Goal: Information Seeking & Learning: Learn about a topic

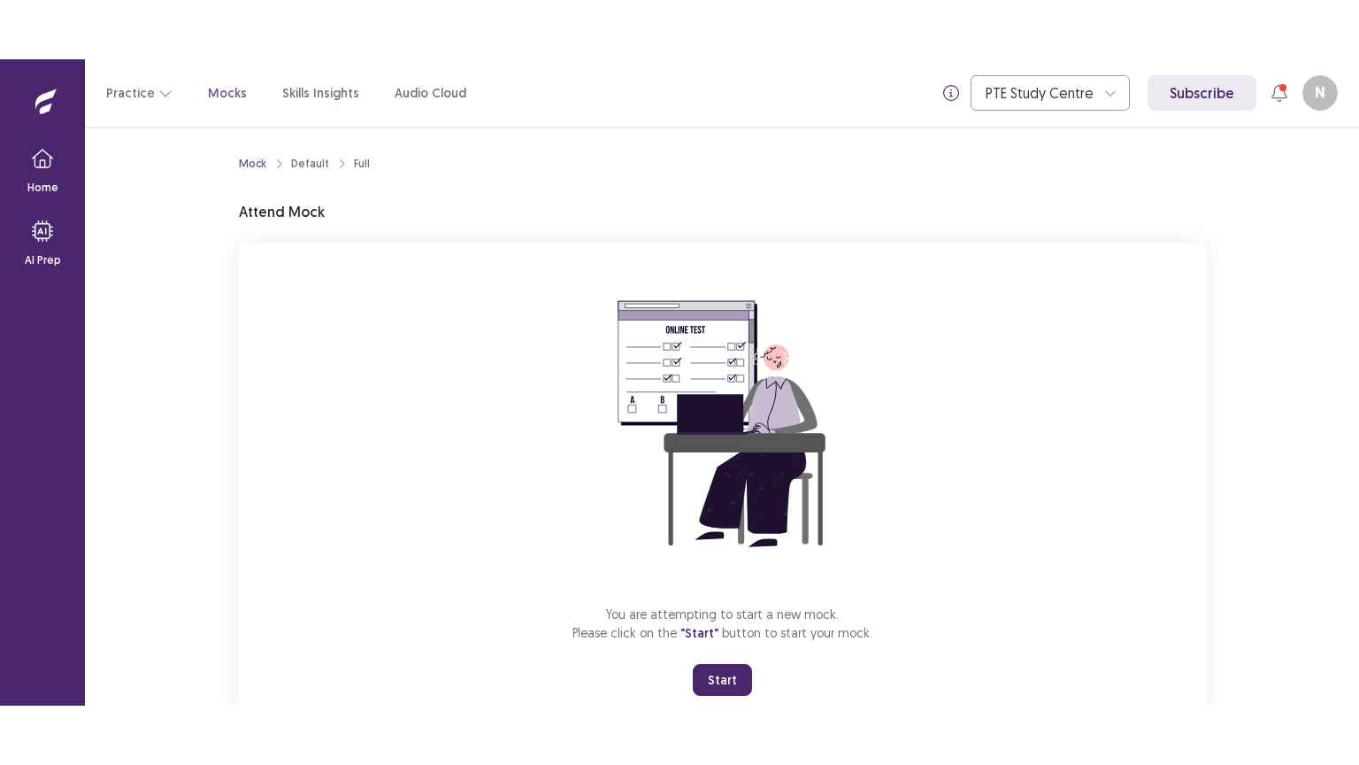
scroll to position [53, 0]
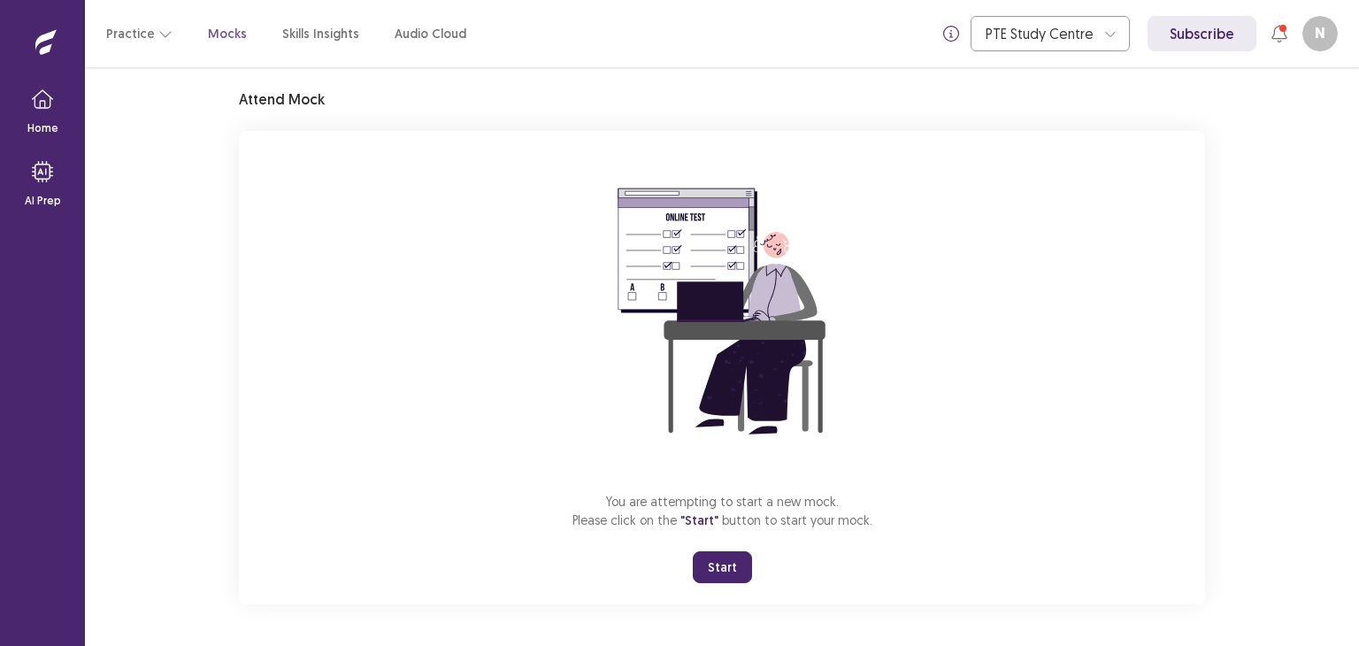
click at [721, 568] on button "Start" at bounding box center [722, 567] width 59 height 32
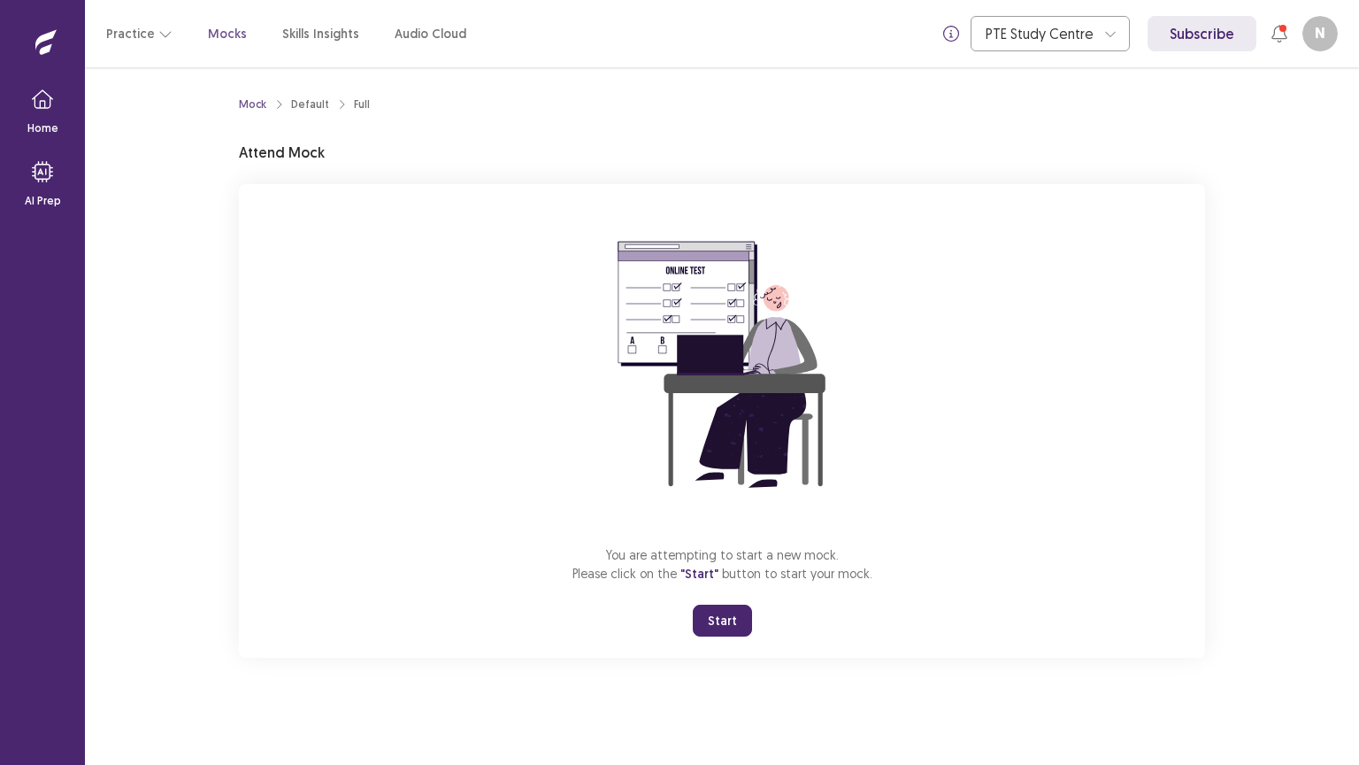
scroll to position [0, 0]
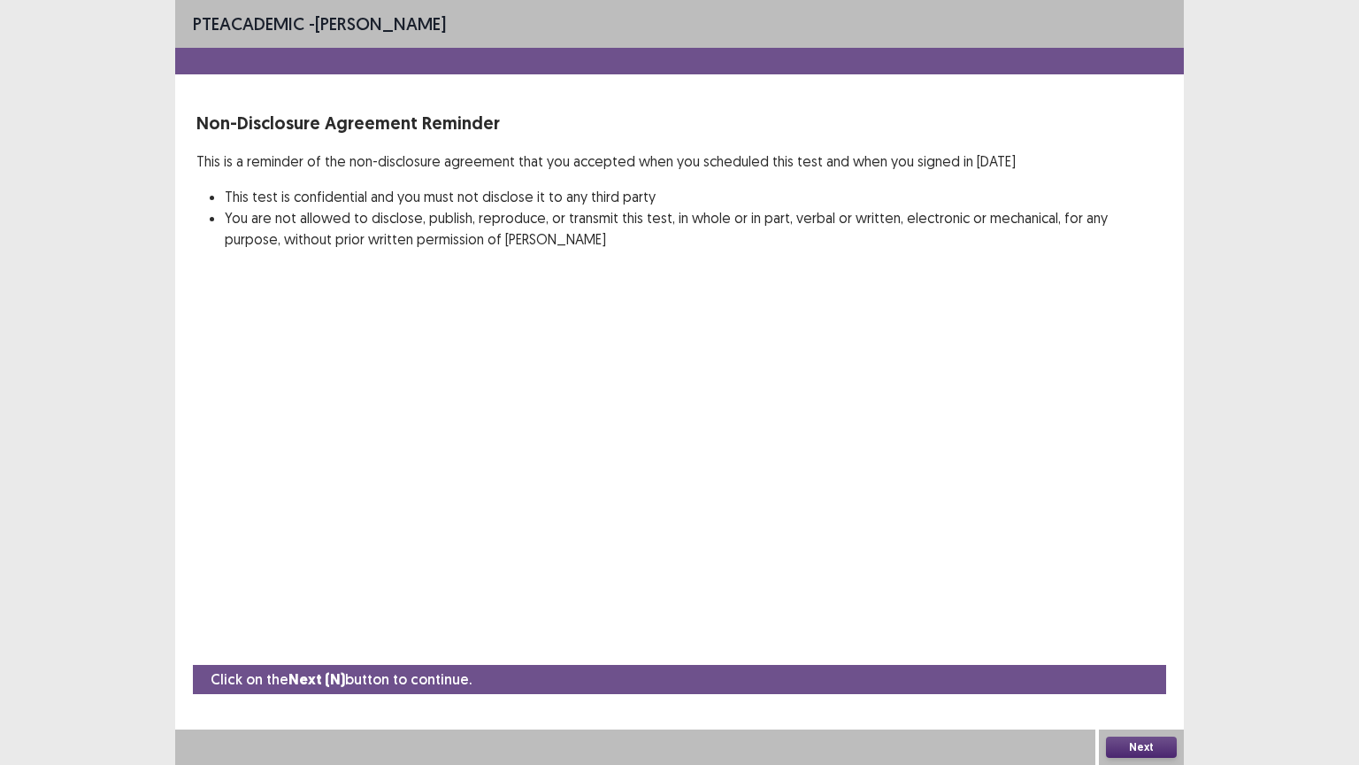
click at [1154, 645] on button "Next" at bounding box center [1141, 746] width 71 height 21
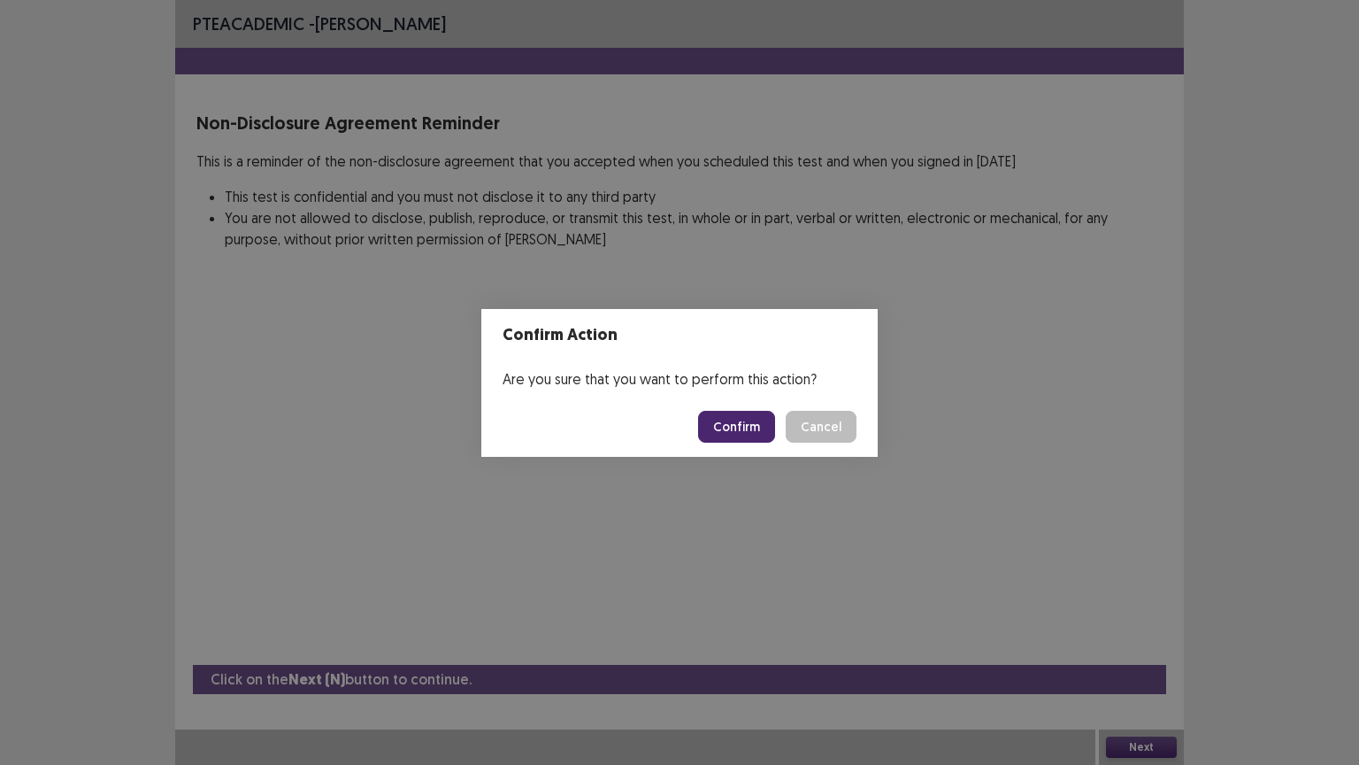
click at [750, 421] on button "Confirm" at bounding box center [736, 427] width 77 height 32
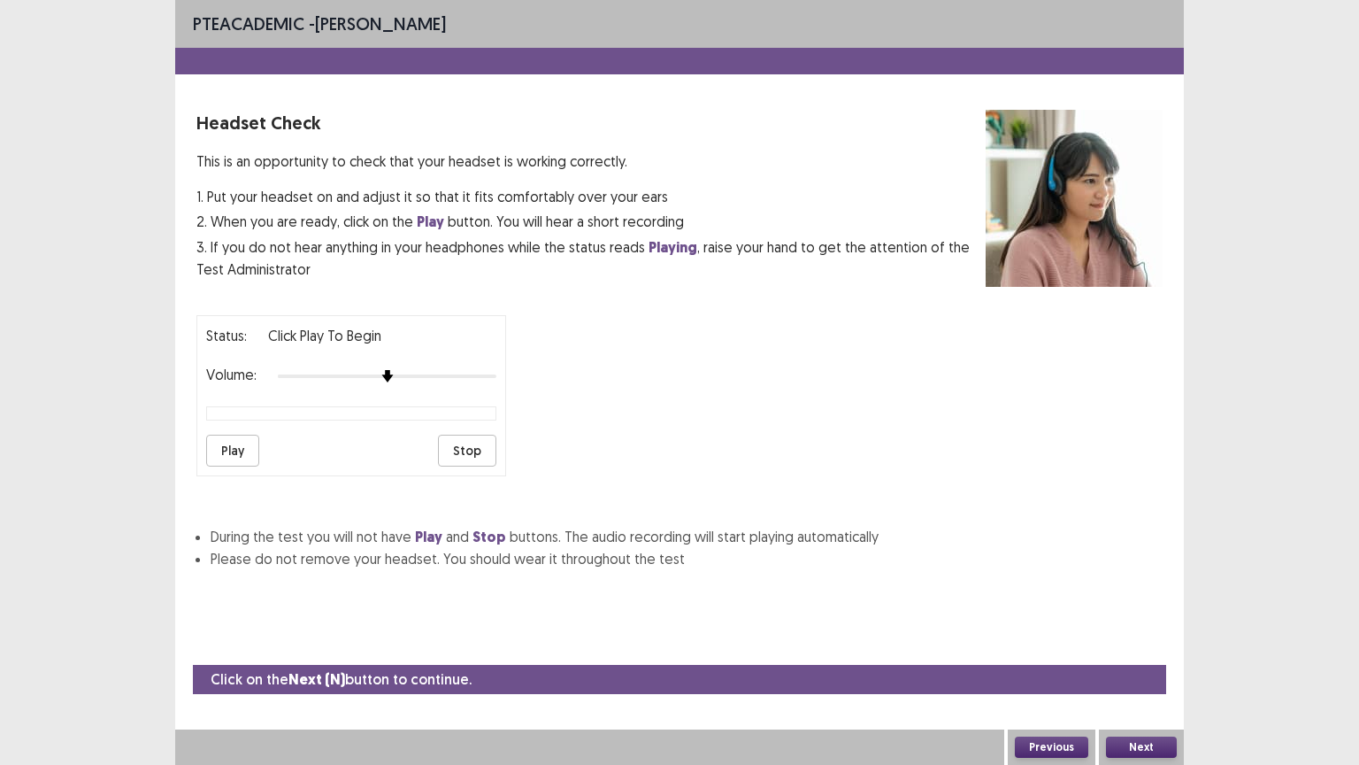
click at [238, 448] on button "Play" at bounding box center [232, 451] width 53 height 32
click at [435, 369] on div at bounding box center [387, 376] width 219 height 14
click at [467, 369] on div at bounding box center [387, 376] width 219 height 14
click at [236, 439] on button "Play" at bounding box center [232, 451] width 53 height 32
click at [1143, 645] on button "Next" at bounding box center [1141, 746] width 71 height 21
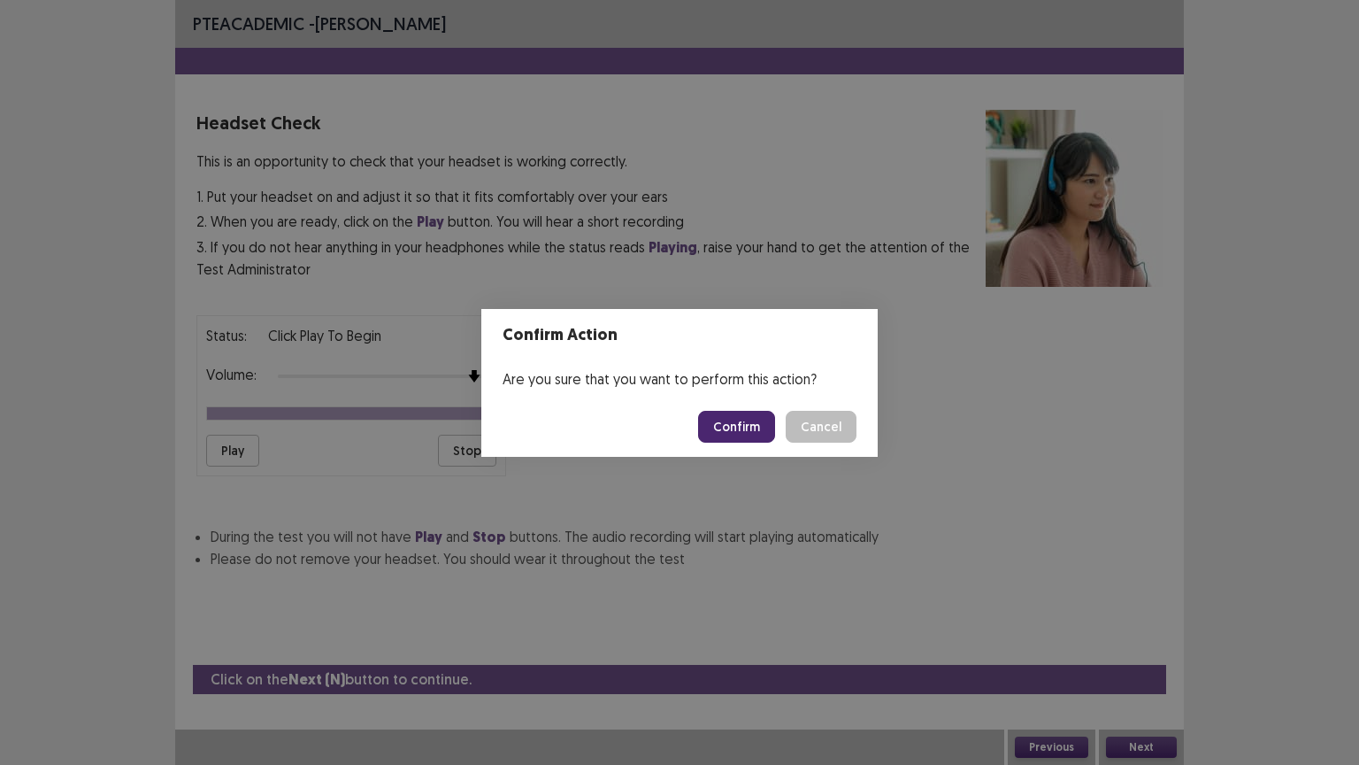
click at [751, 418] on button "Confirm" at bounding box center [736, 427] width 77 height 32
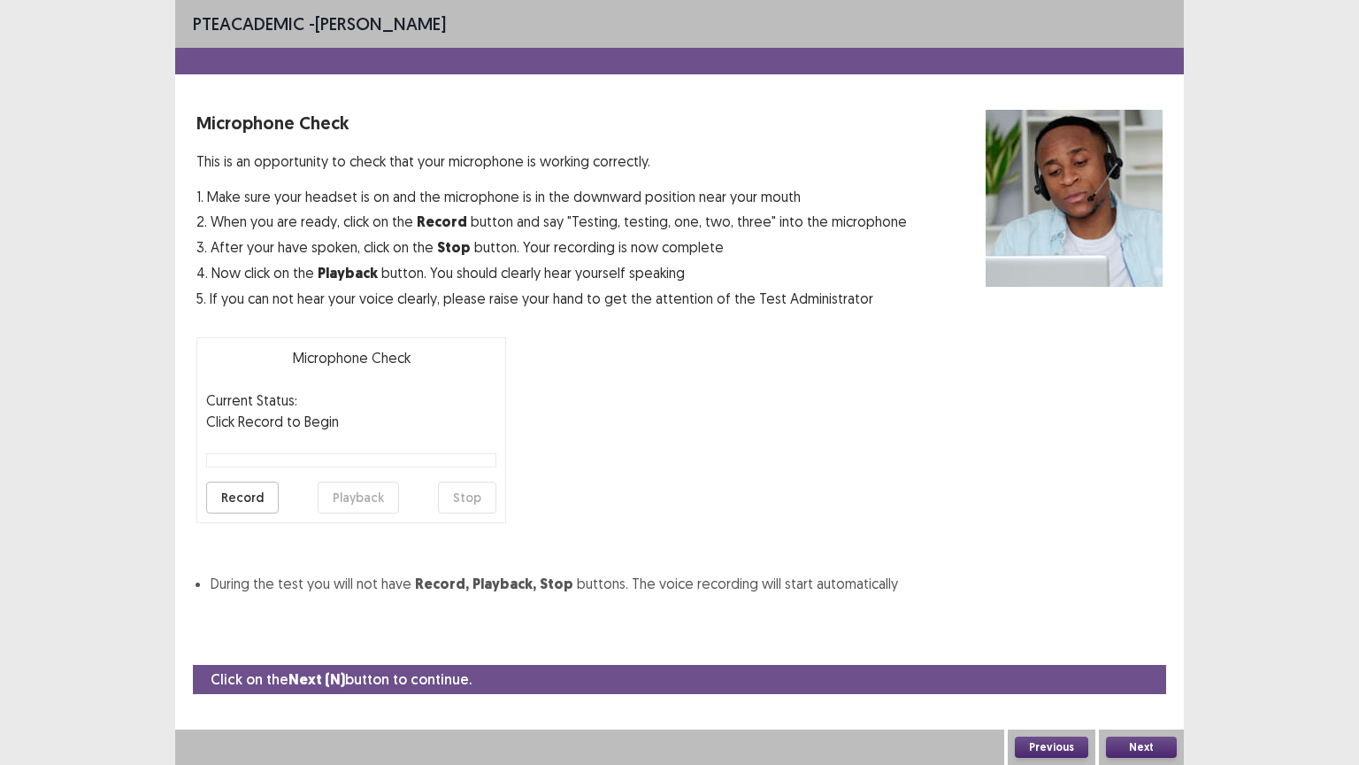
click at [240, 495] on button "Record" at bounding box center [242, 497] width 73 height 32
click at [464, 492] on button "Stop" at bounding box center [467, 497] width 58 height 32
click at [358, 496] on button "Playback" at bounding box center [358, 497] width 81 height 32
click at [1135, 645] on button "Next" at bounding box center [1141, 746] width 71 height 21
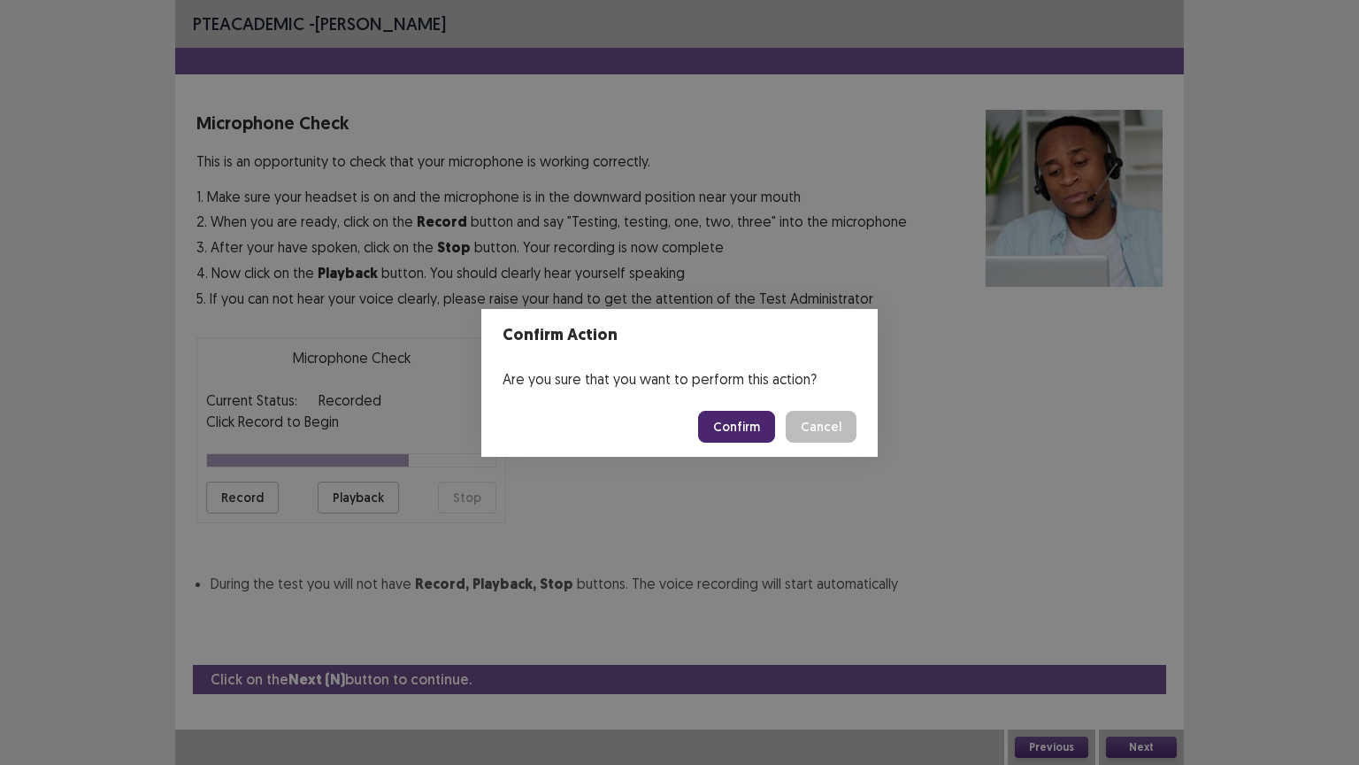
click at [765, 434] on button "Confirm" at bounding box center [736, 427] width 77 height 32
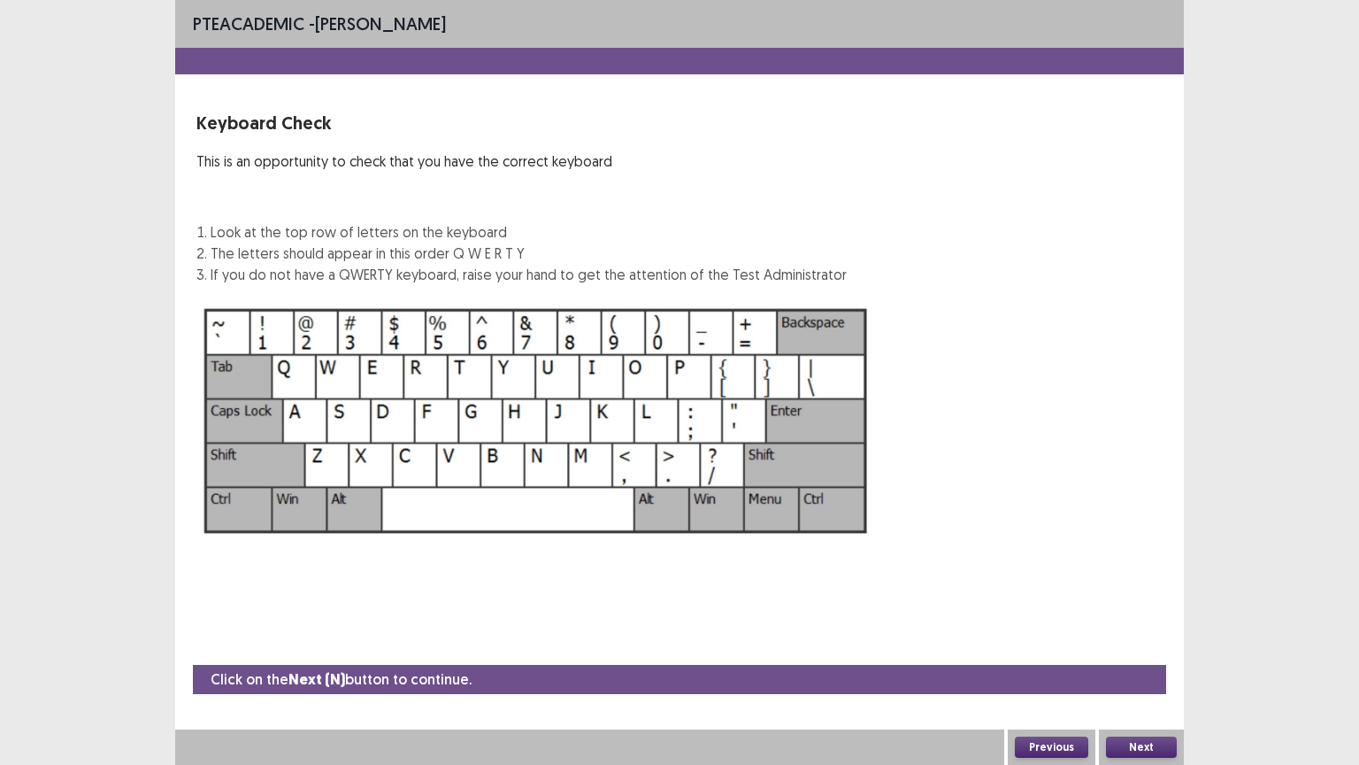
click at [1153, 645] on button "Next" at bounding box center [1141, 746] width 71 height 21
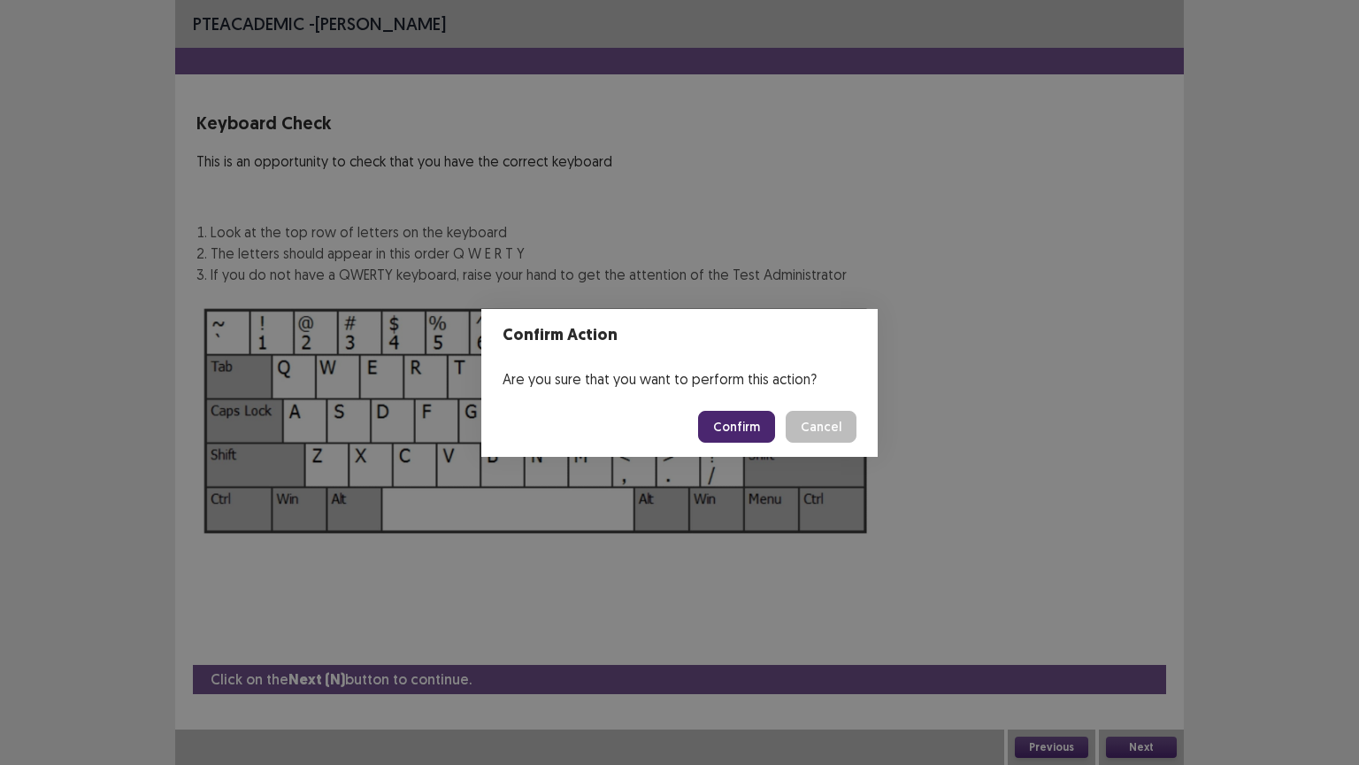
click at [754, 416] on button "Confirm" at bounding box center [736, 427] width 77 height 32
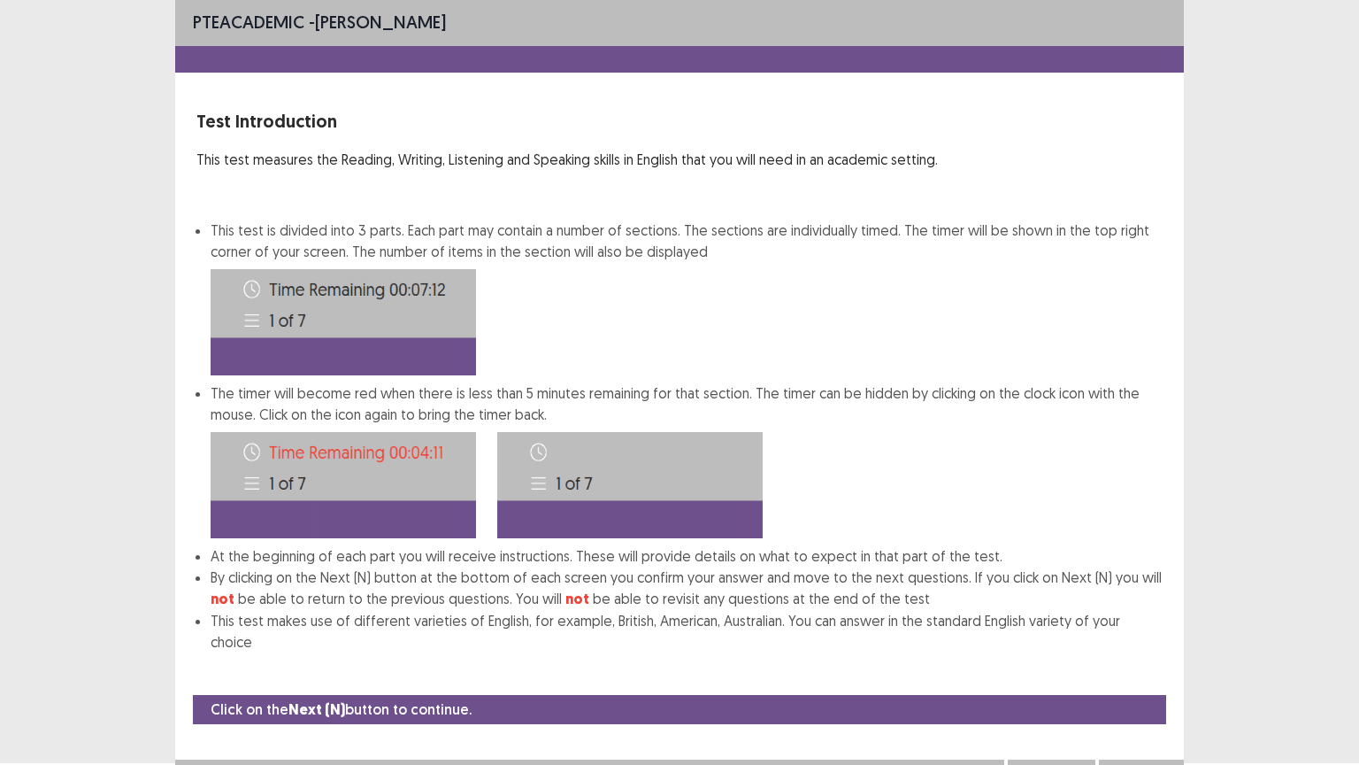
scroll to position [9, 0]
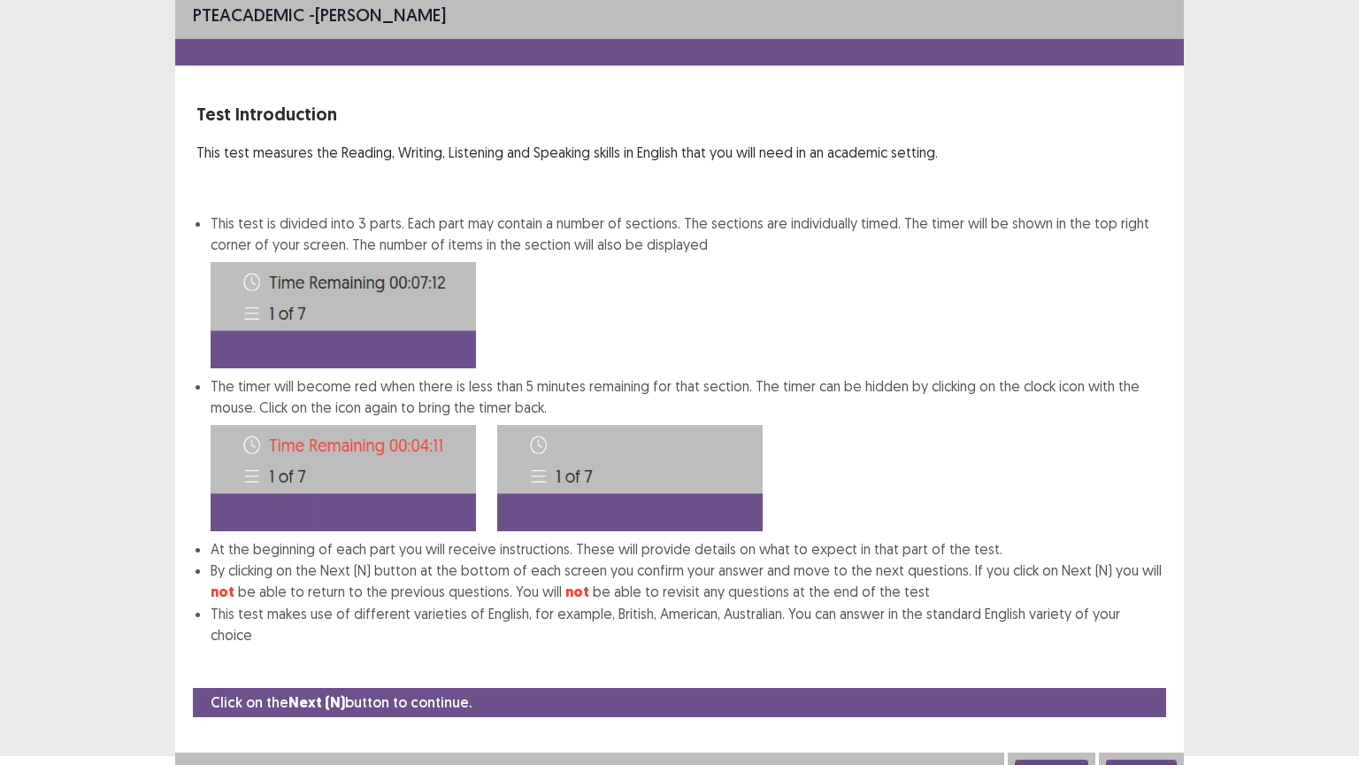
click at [1139, 645] on div "Click on the Next (N) button to continue. Previous Next" at bounding box center [679, 738] width 1009 height 100
click at [1147, 645] on button "Next" at bounding box center [1141, 769] width 71 height 21
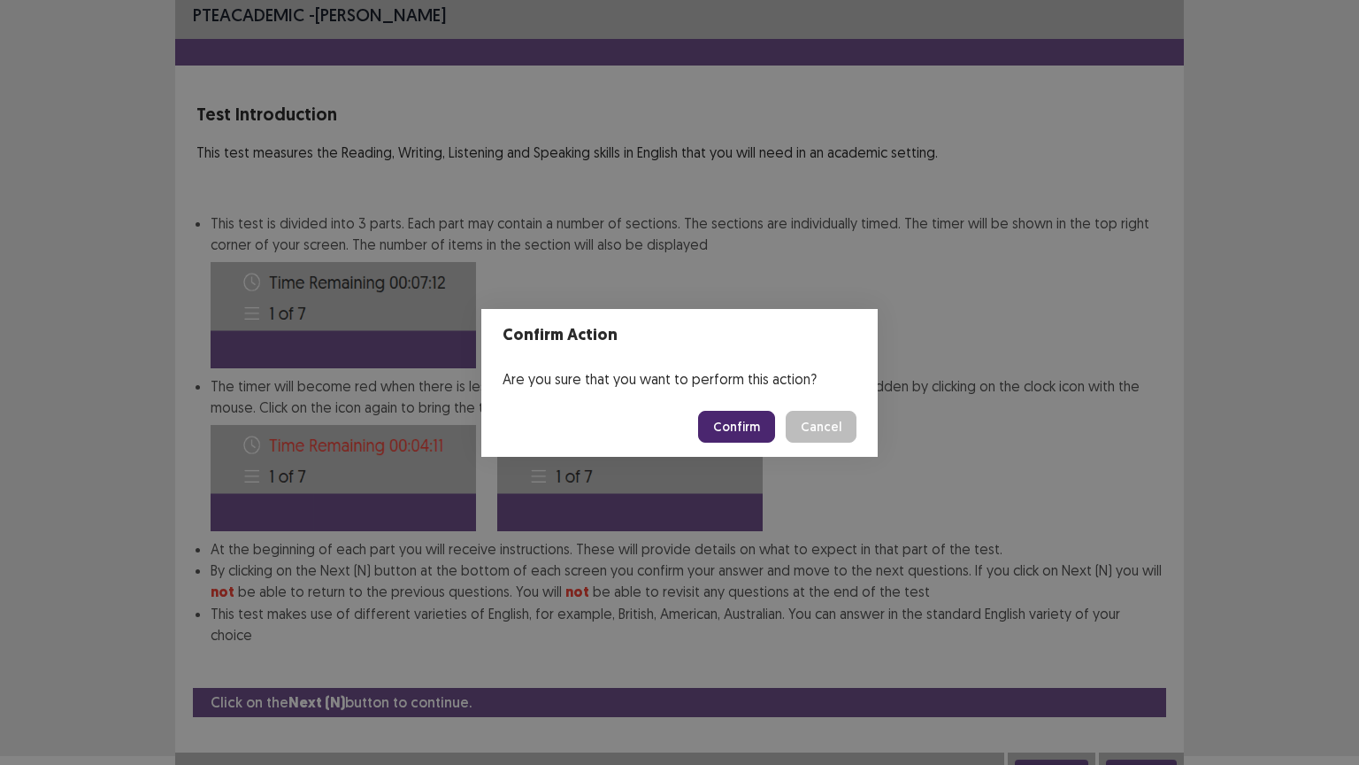
click at [747, 420] on button "Confirm" at bounding box center [736, 427] width 77 height 32
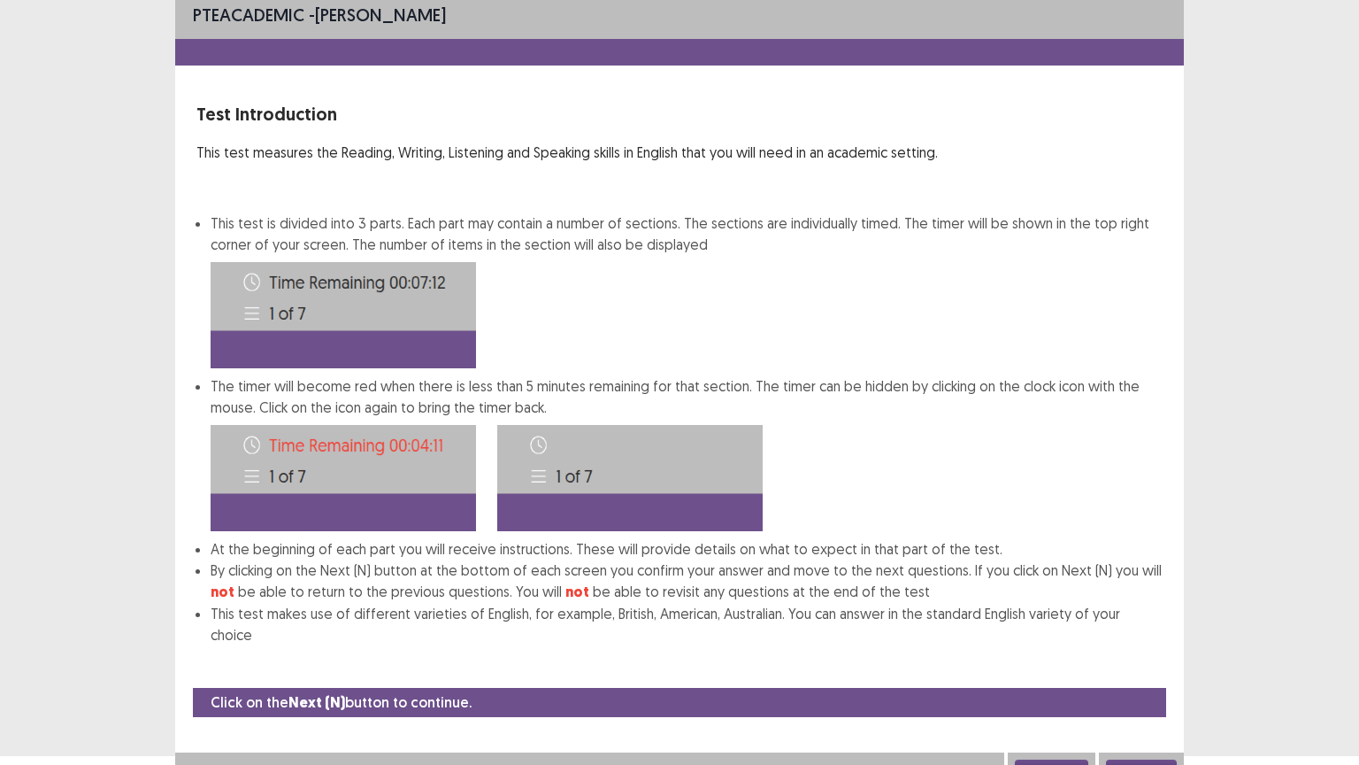
scroll to position [0, 0]
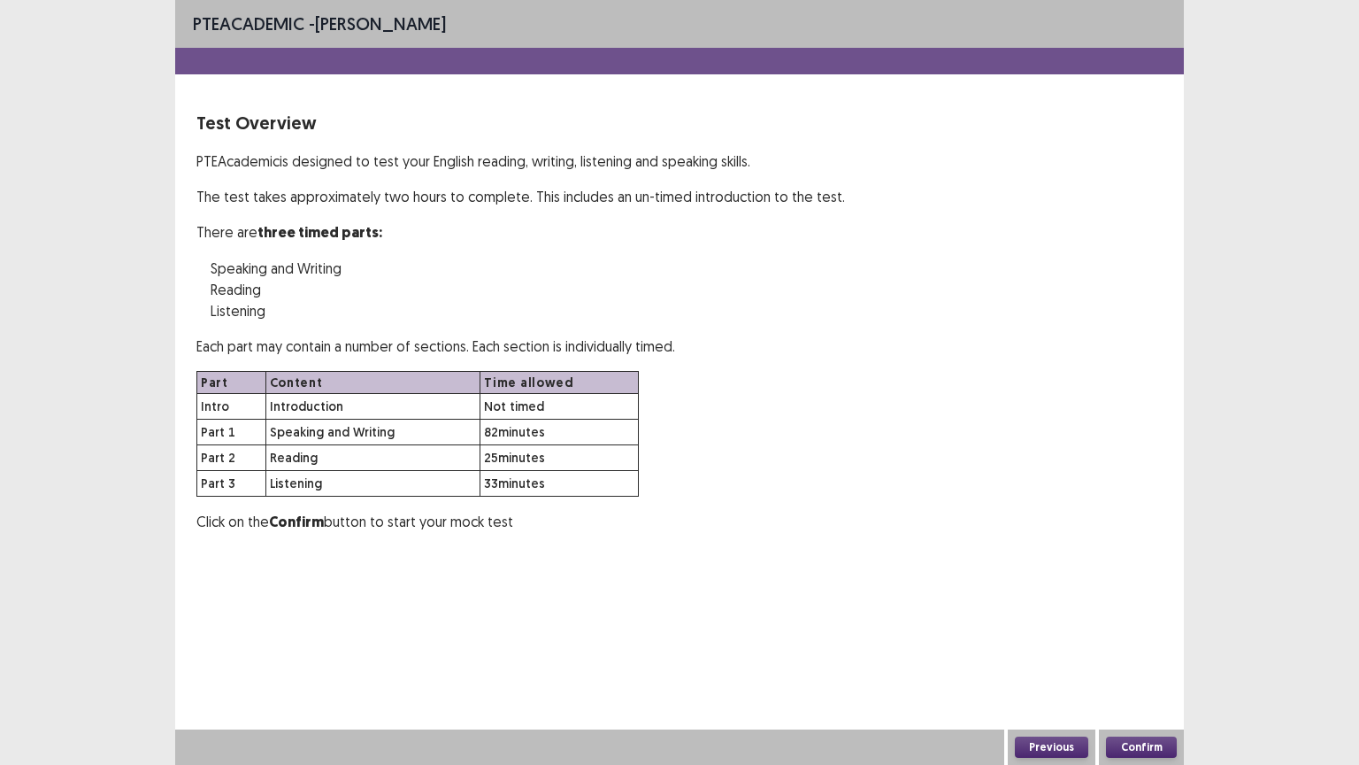
click at [1155, 645] on button "Confirm" at bounding box center [1141, 746] width 71 height 21
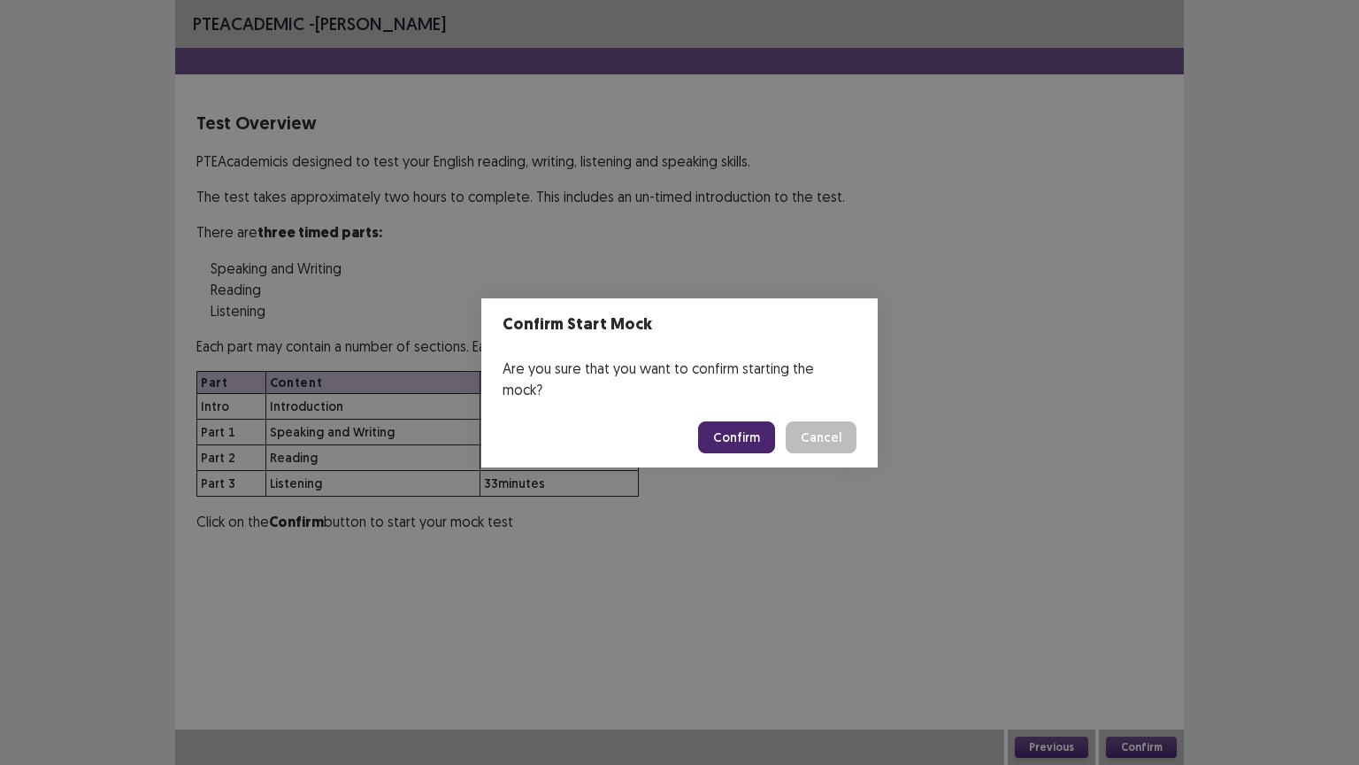
click at [756, 422] on button "Confirm" at bounding box center [736, 437] width 77 height 32
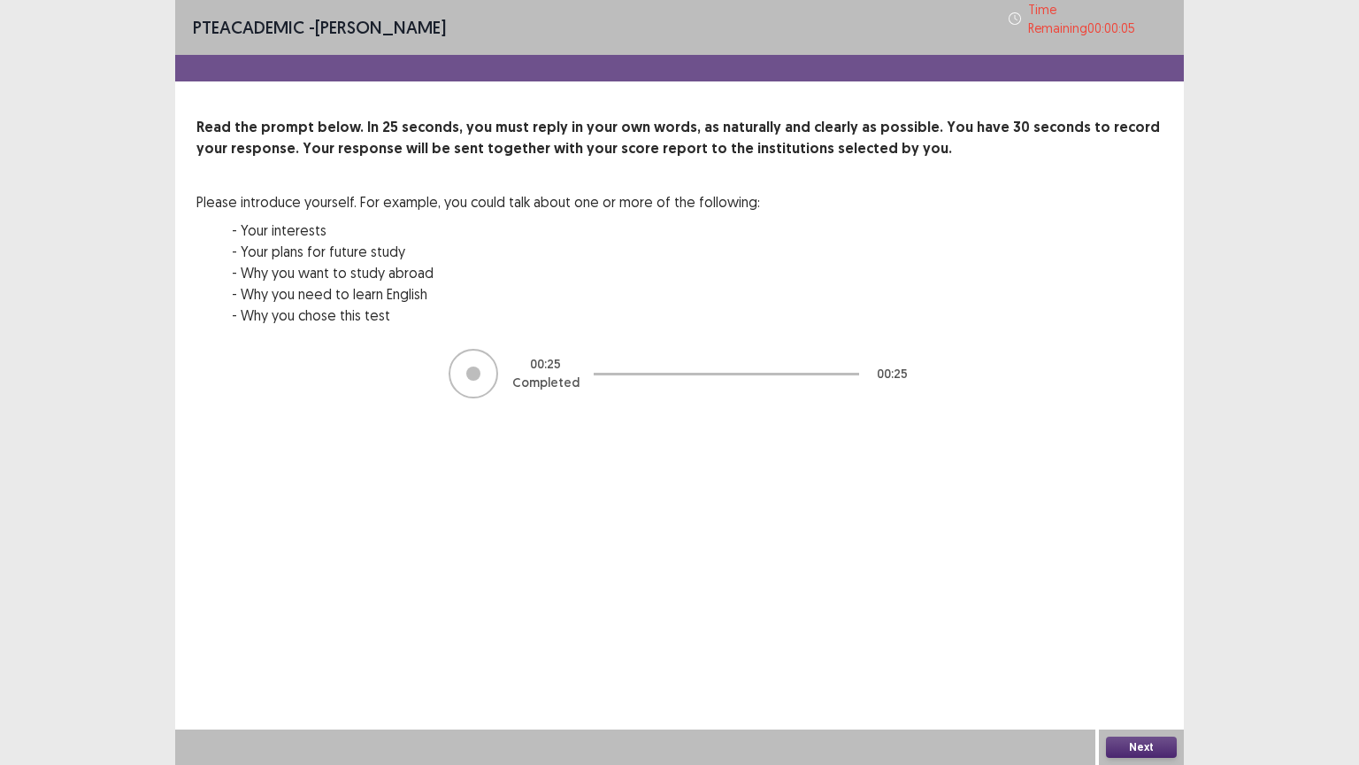
click at [1152, 645] on button "Next" at bounding box center [1141, 746] width 71 height 21
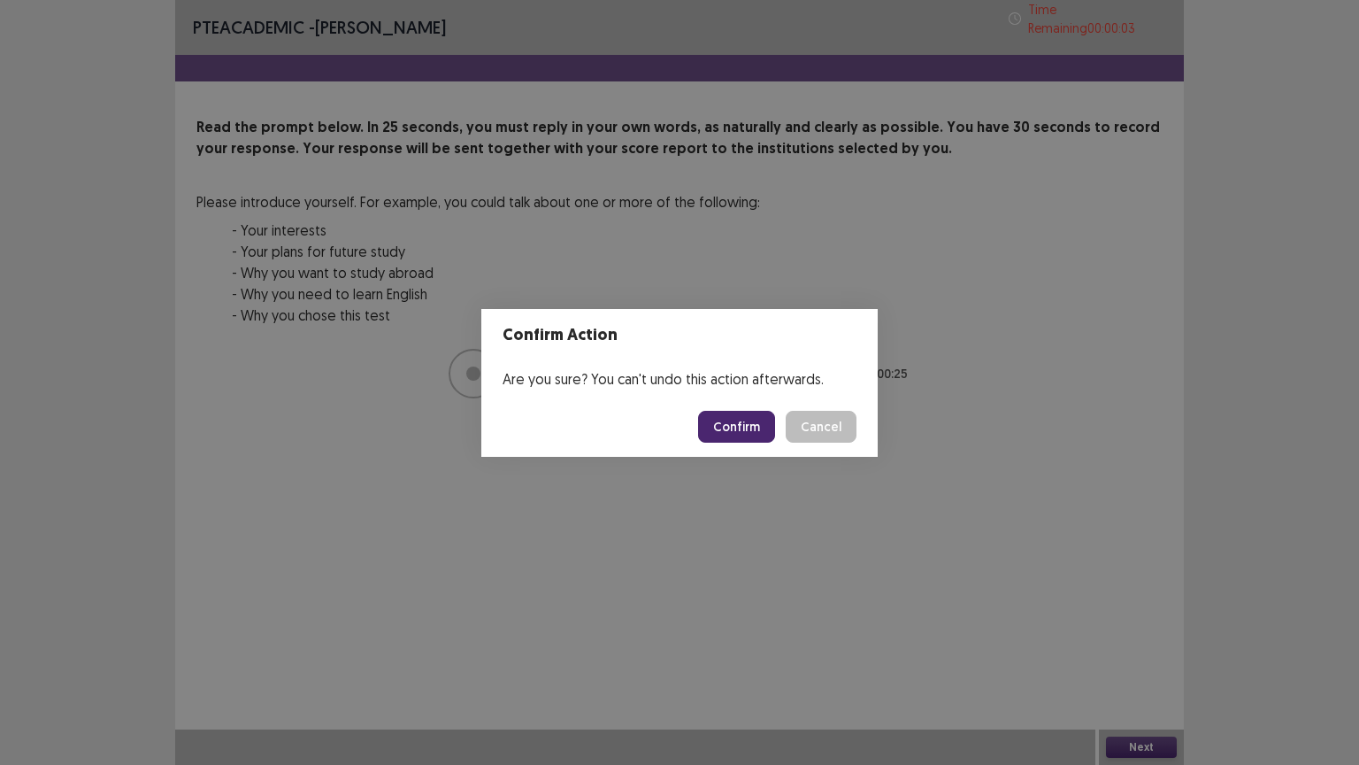
click at [747, 425] on button "Confirm" at bounding box center [736, 427] width 77 height 32
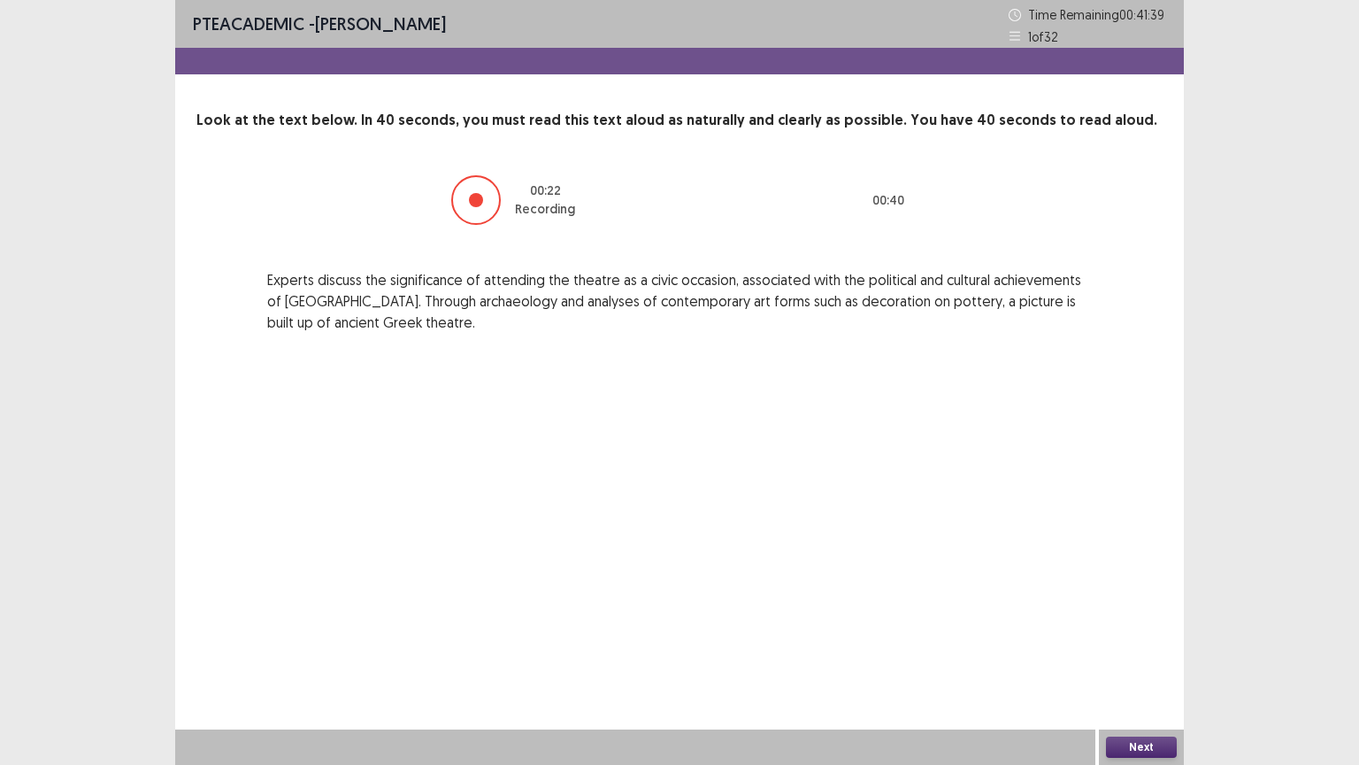
click at [1150, 645] on button "Next" at bounding box center [1141, 746] width 71 height 21
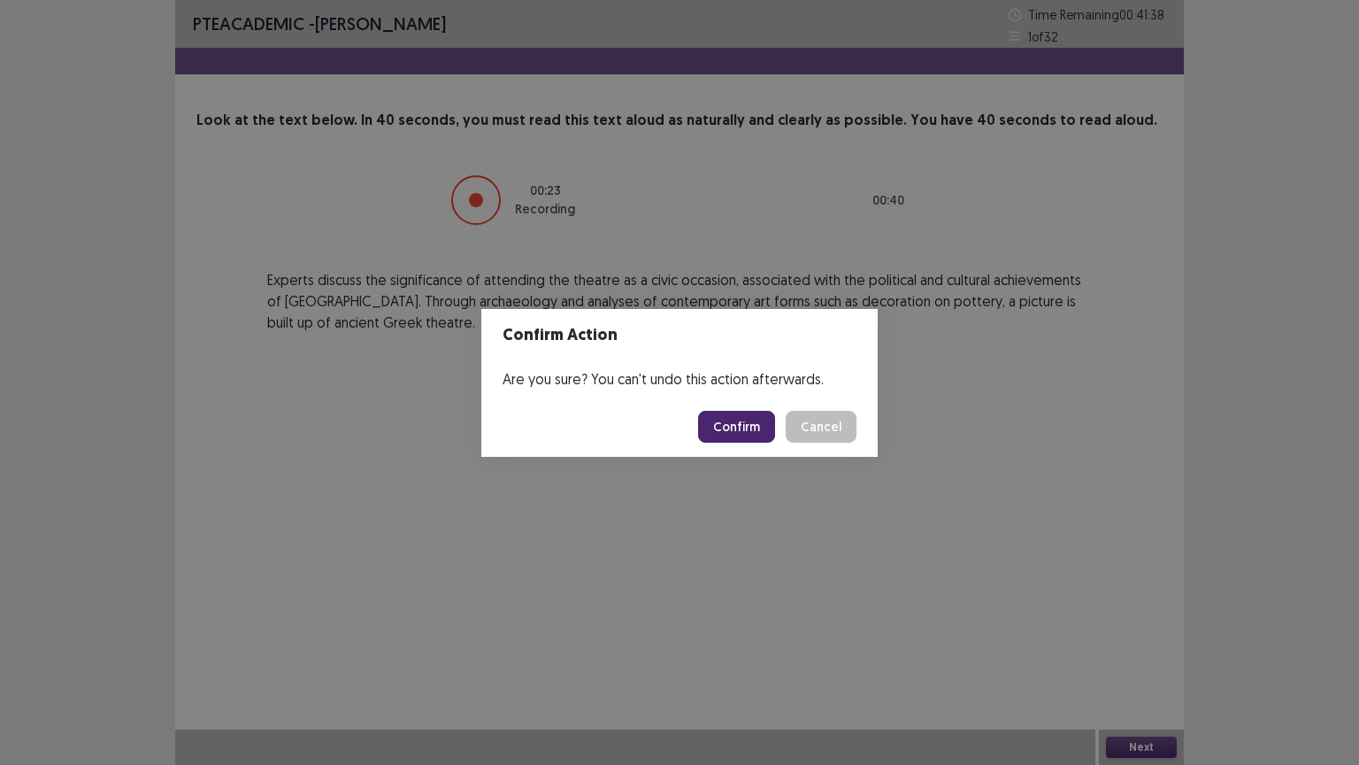
click at [745, 421] on button "Confirm" at bounding box center [736, 427] width 77 height 32
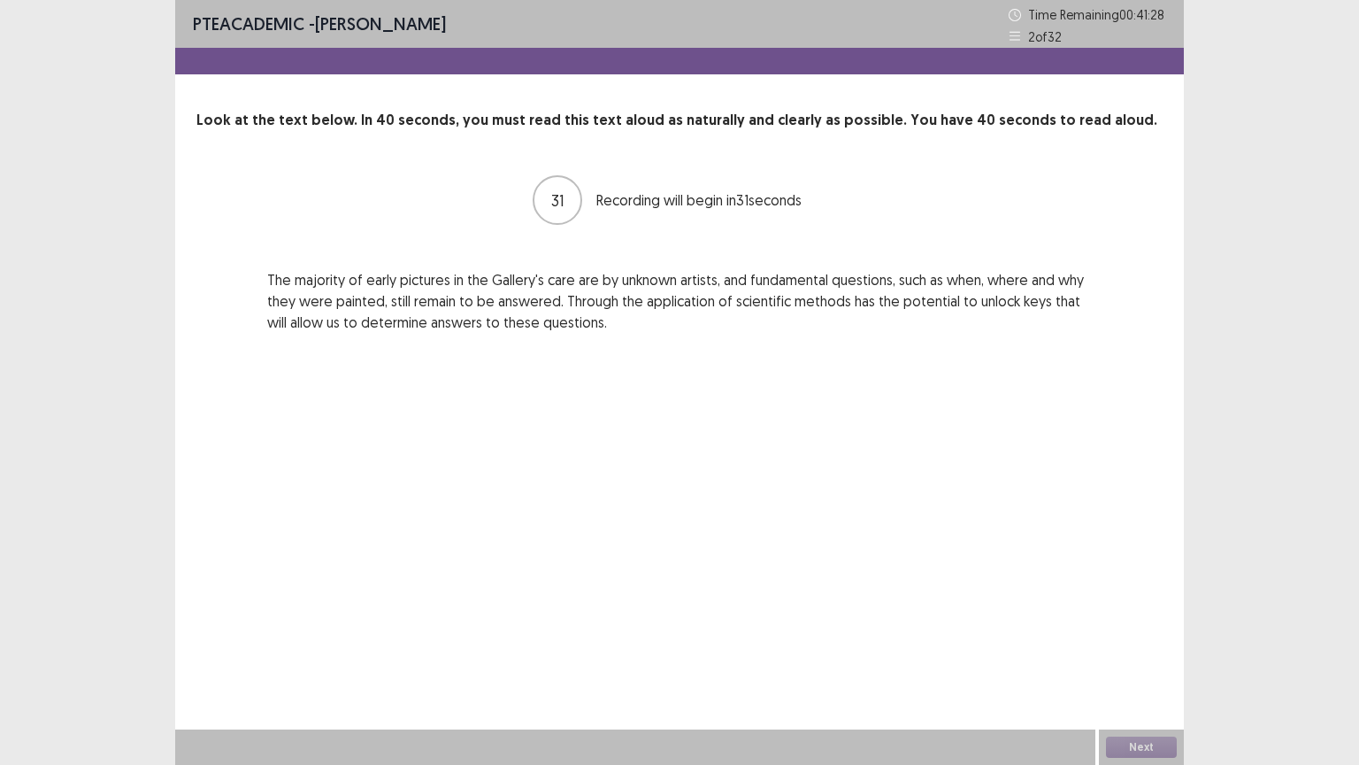
click at [602, 323] on p "The majority of early pictures in the Gallery's care are by unknown artists, an…" at bounding box center [679, 301] width 825 height 64
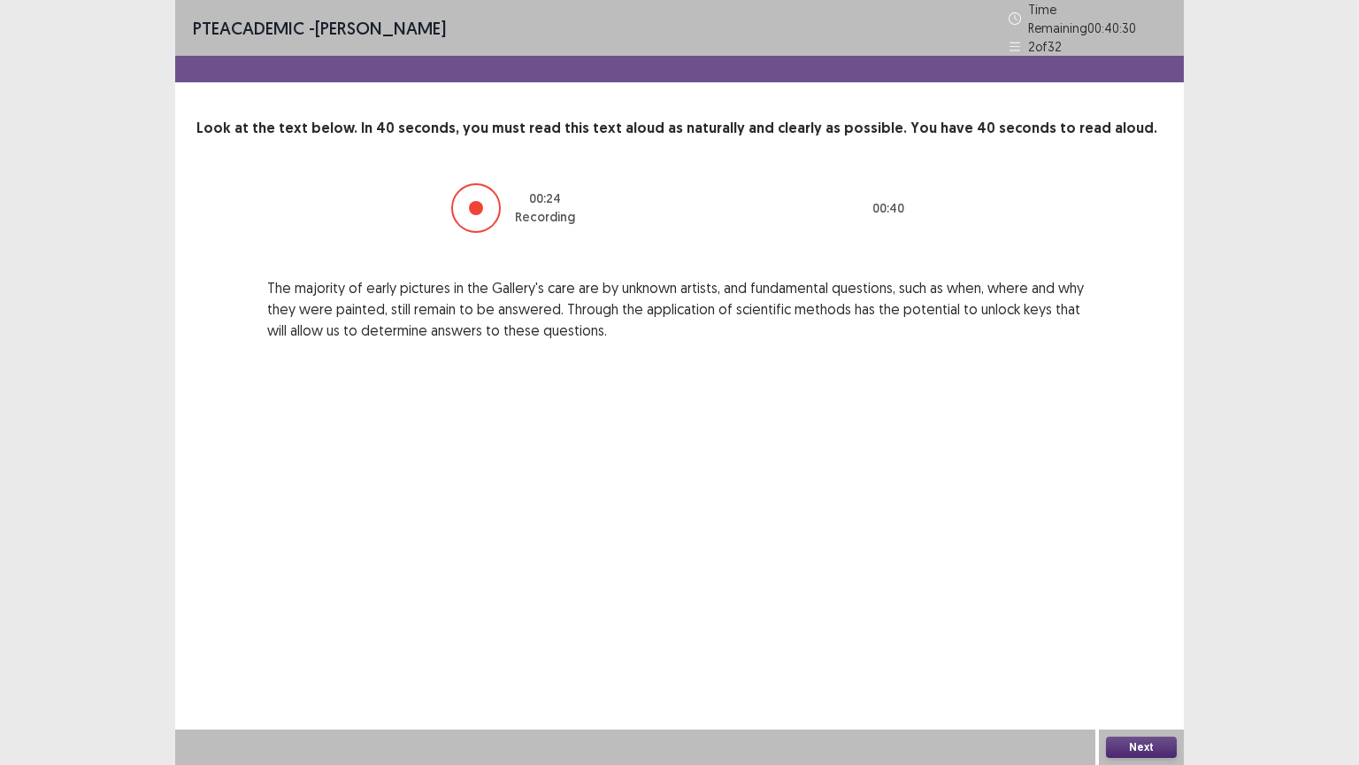
click at [1153, 645] on button "Next" at bounding box center [1141, 746] width 71 height 21
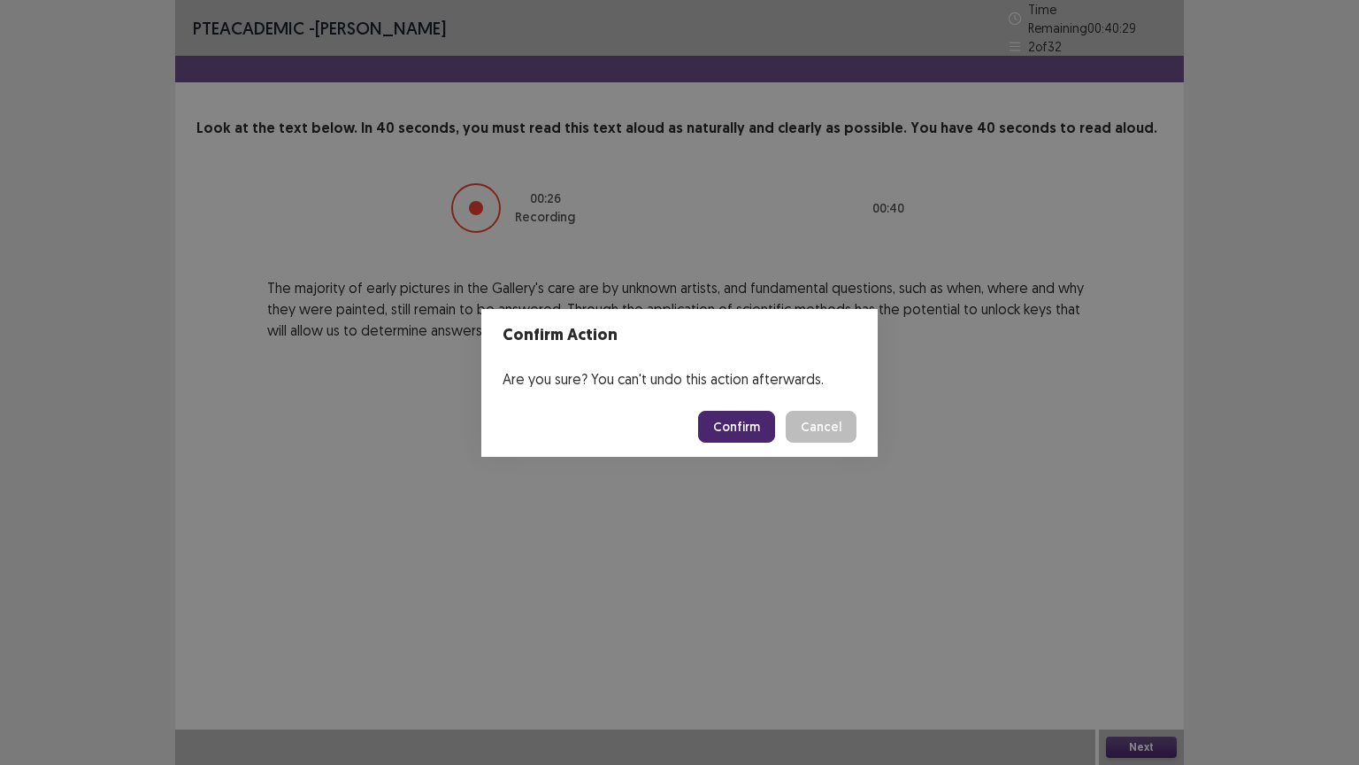
click at [753, 419] on button "Confirm" at bounding box center [736, 427] width 77 height 32
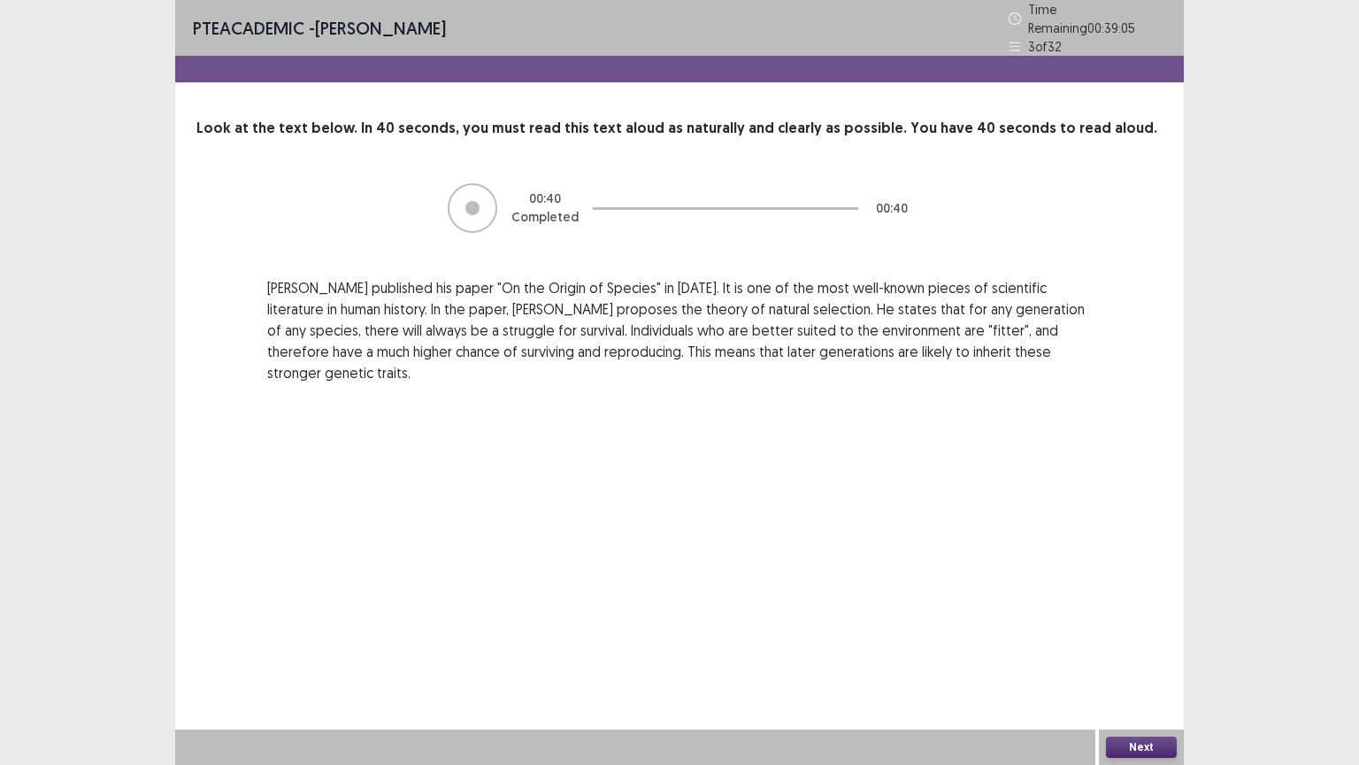
click at [1146, 645] on button "Next" at bounding box center [1141, 746] width 71 height 21
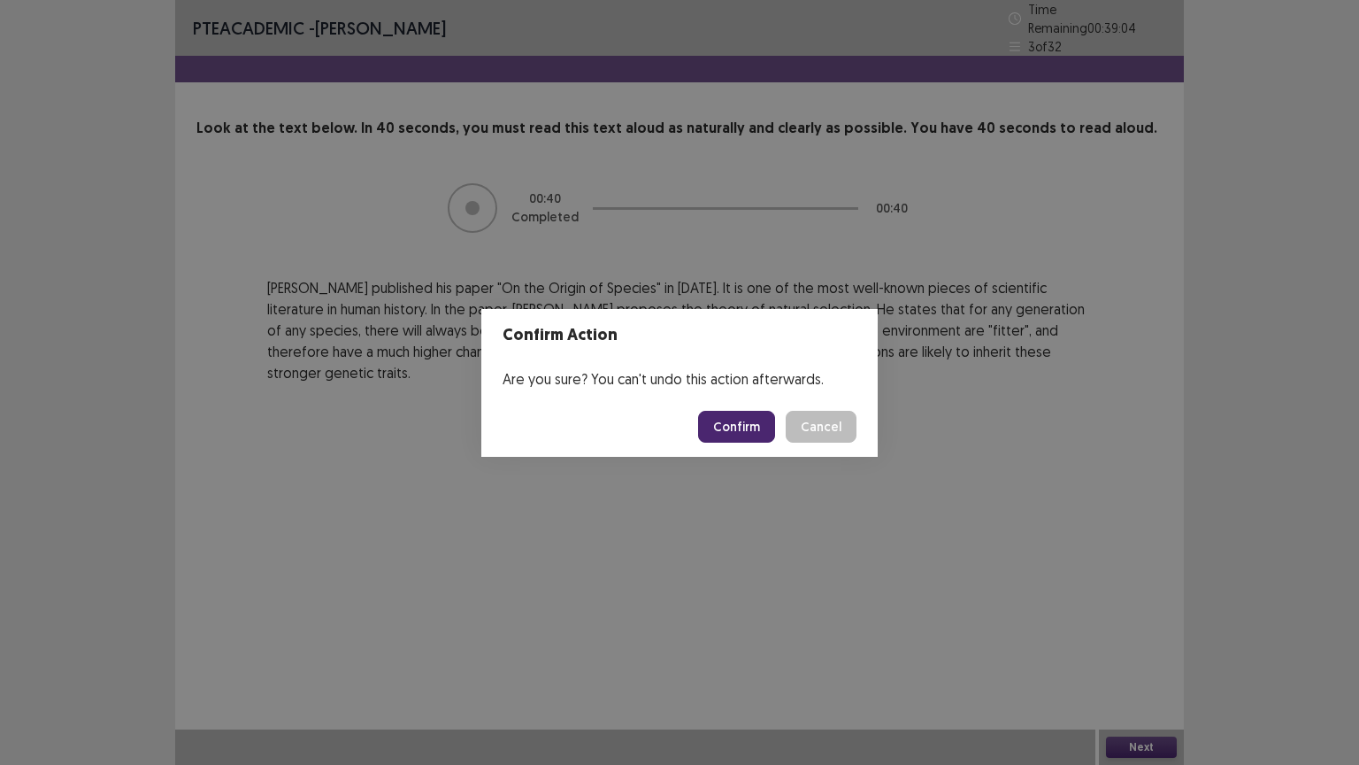
click at [758, 438] on button "Confirm" at bounding box center [736, 427] width 77 height 32
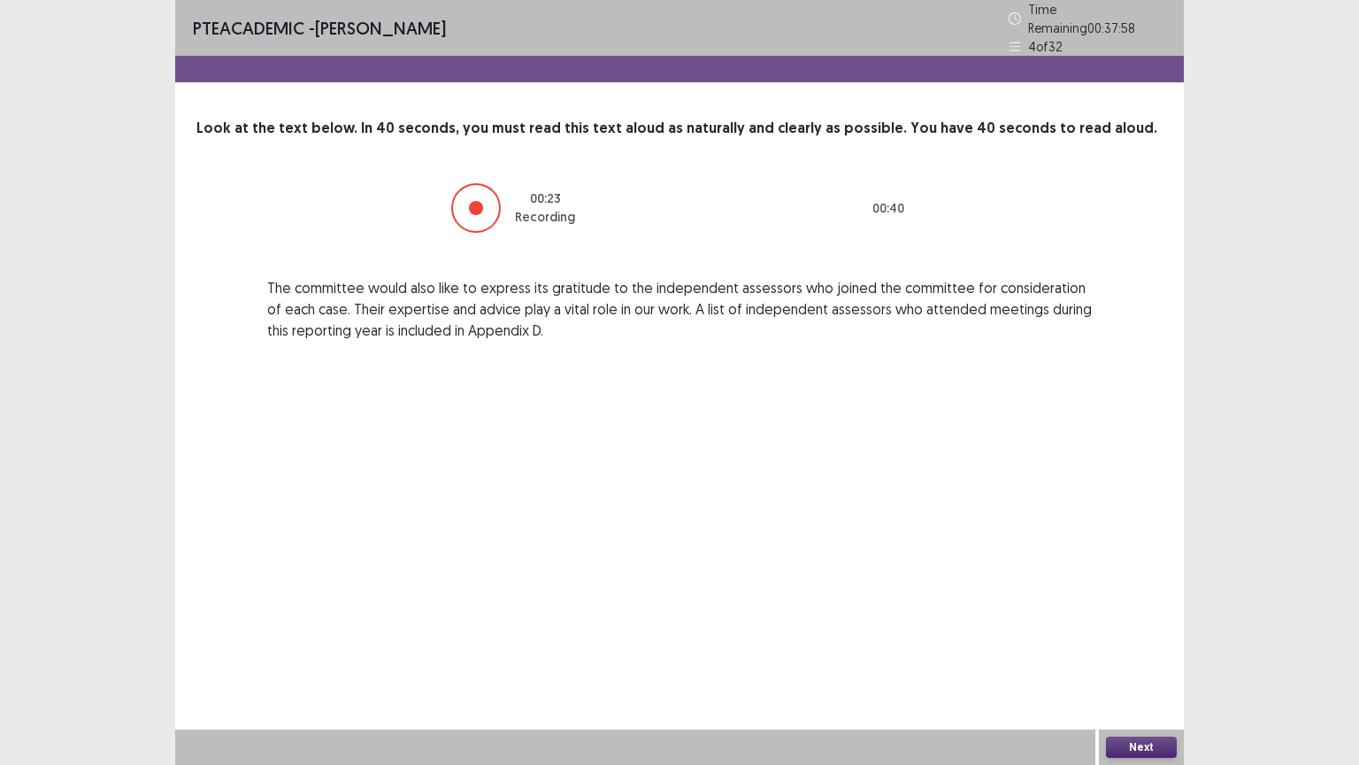
click at [1154, 645] on button "Next" at bounding box center [1141, 746] width 71 height 21
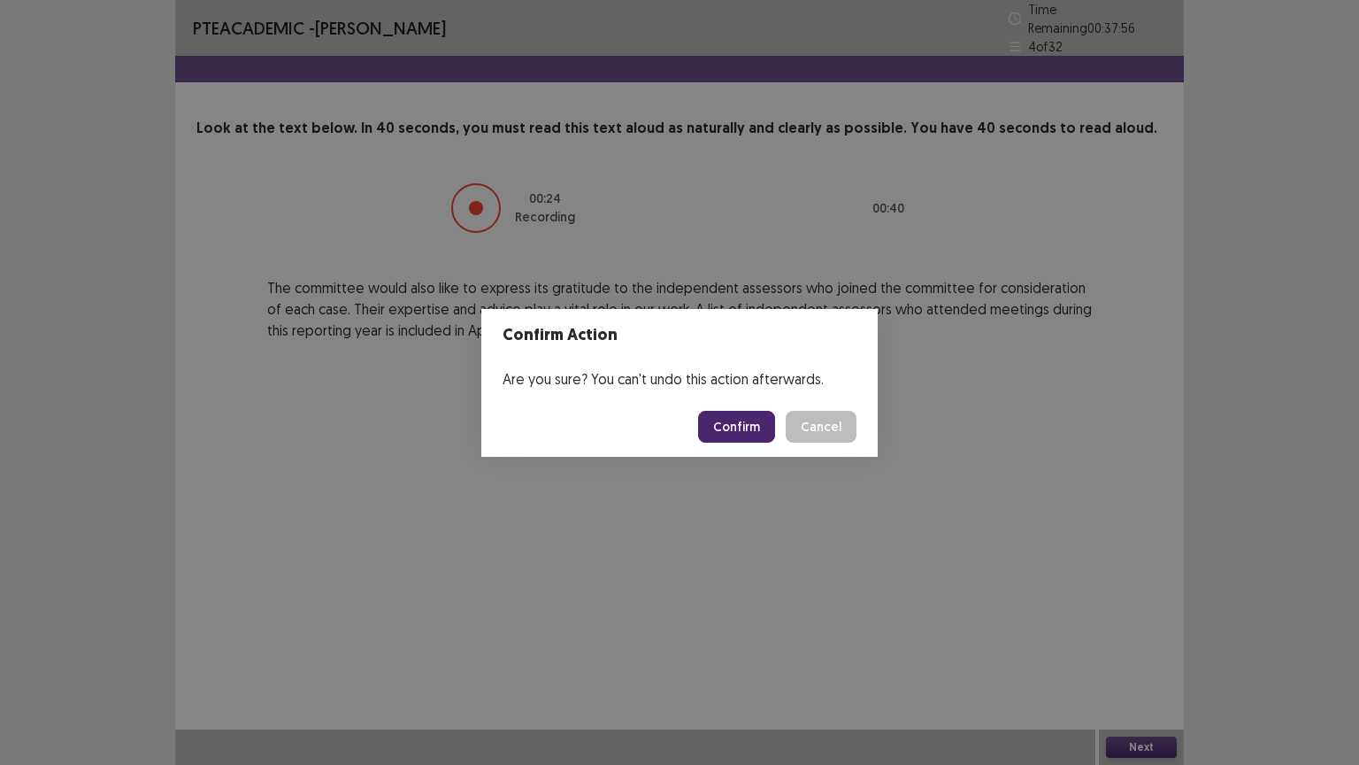
click at [763, 414] on button "Confirm" at bounding box center [736, 427] width 77 height 32
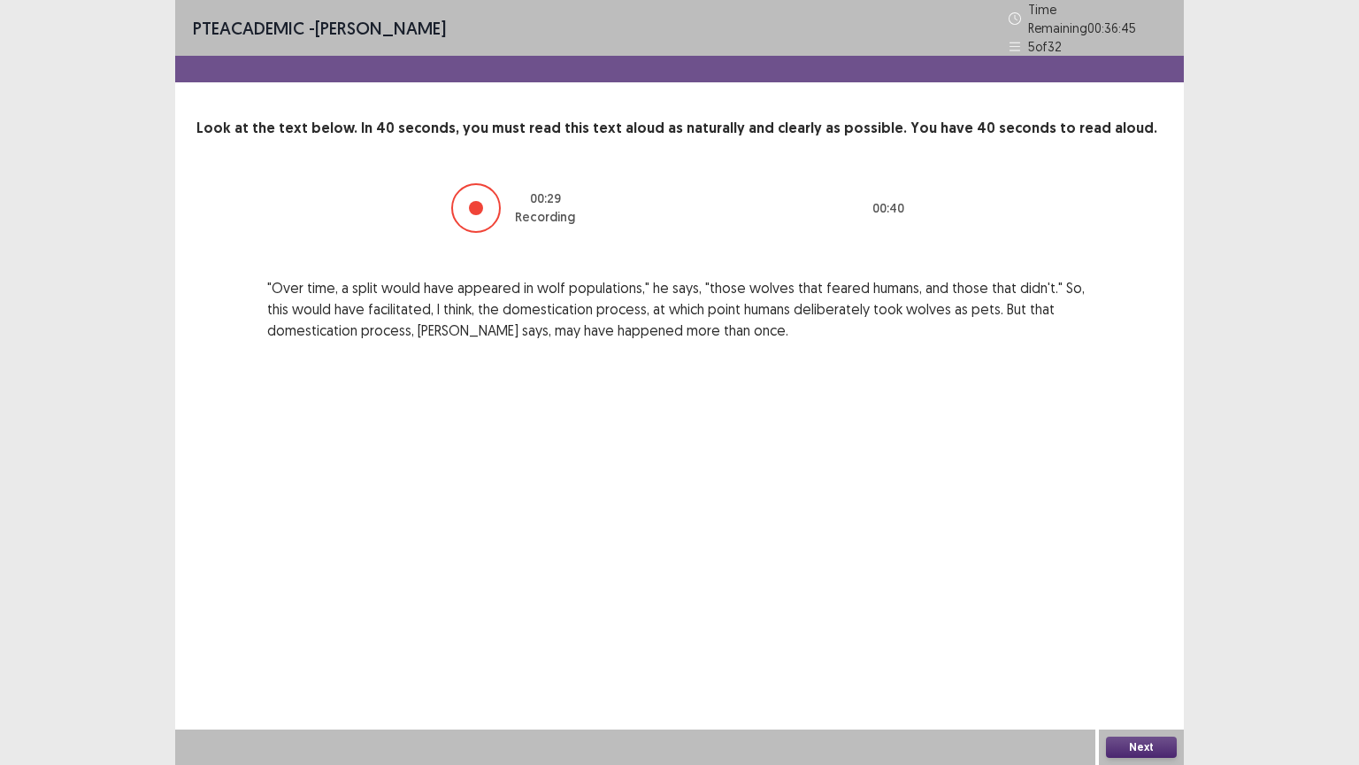
click at [1143, 645] on button "Next" at bounding box center [1141, 746] width 71 height 21
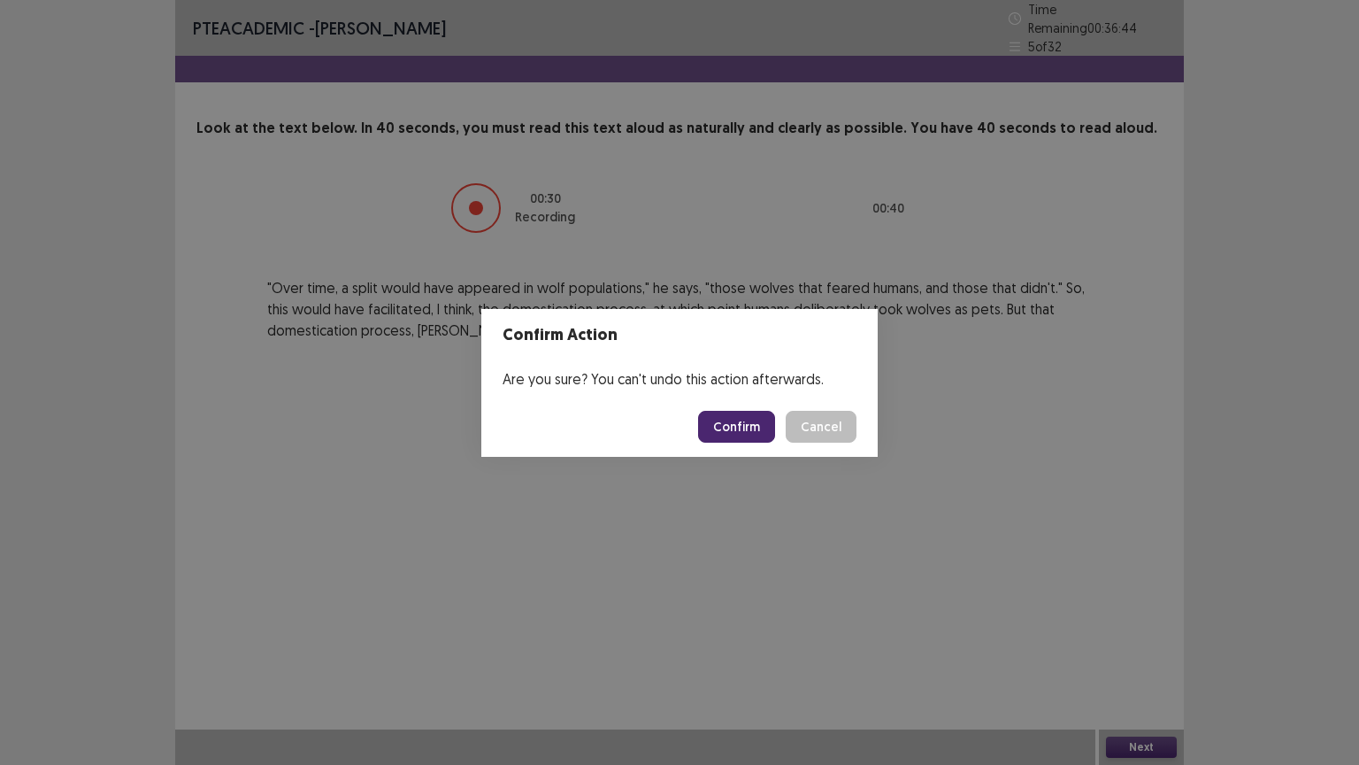
click at [754, 420] on button "Confirm" at bounding box center [736, 427] width 77 height 32
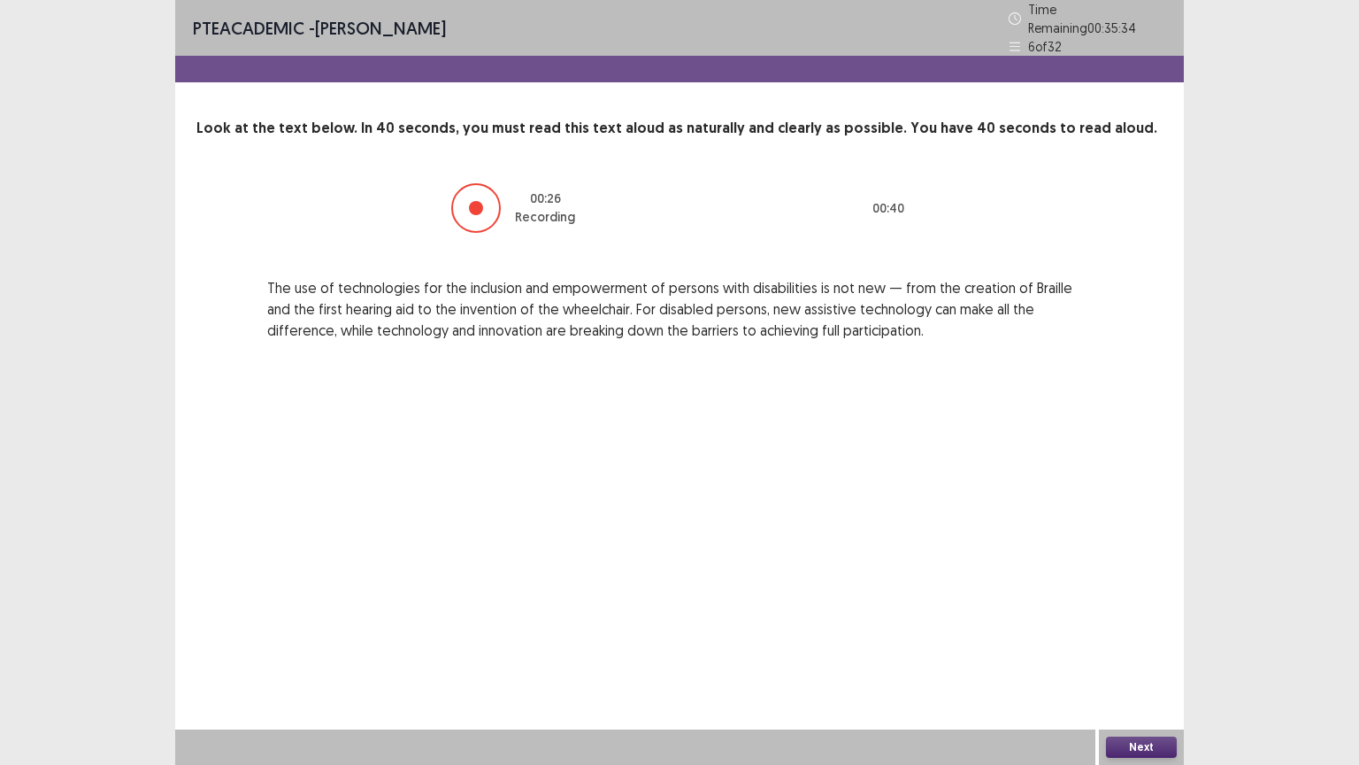
click at [1140, 645] on button "Next" at bounding box center [1141, 746] width 71 height 21
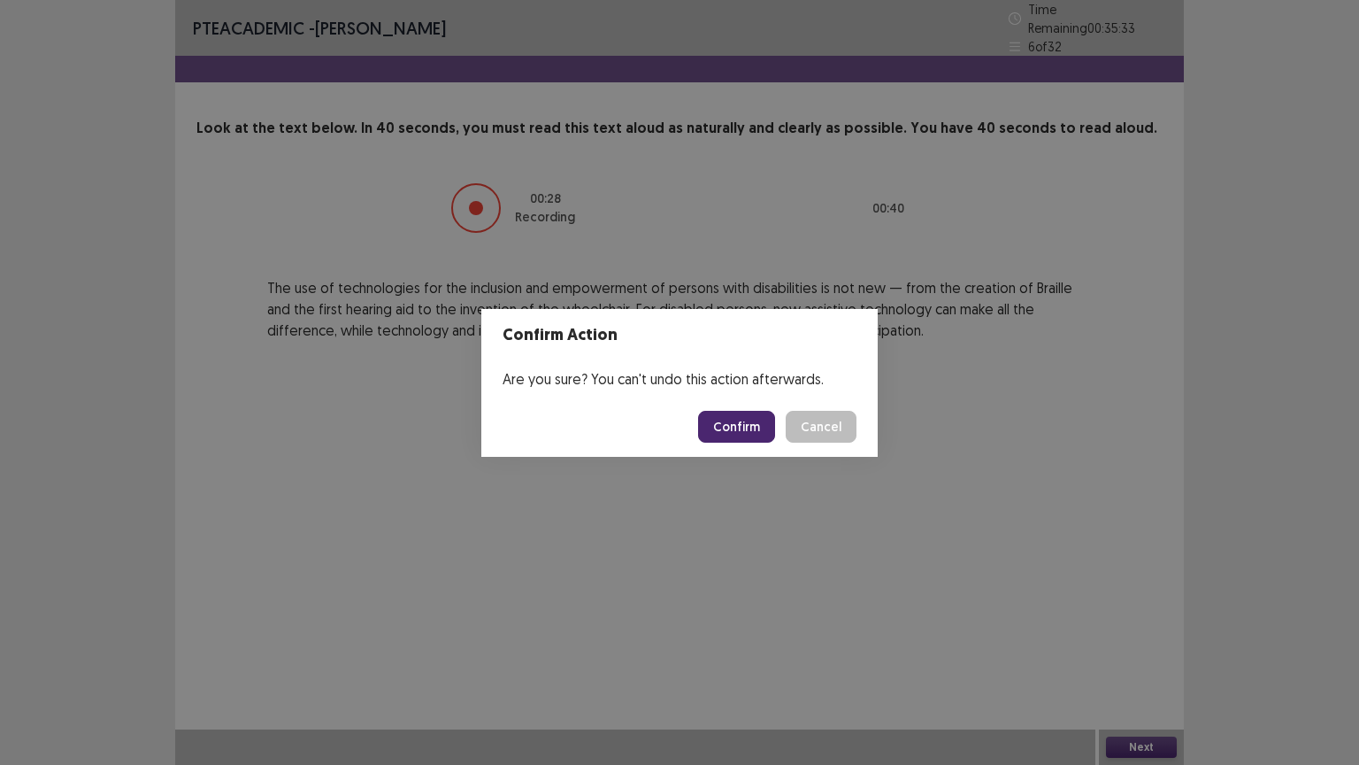
click at [757, 419] on button "Confirm" at bounding box center [736, 427] width 77 height 32
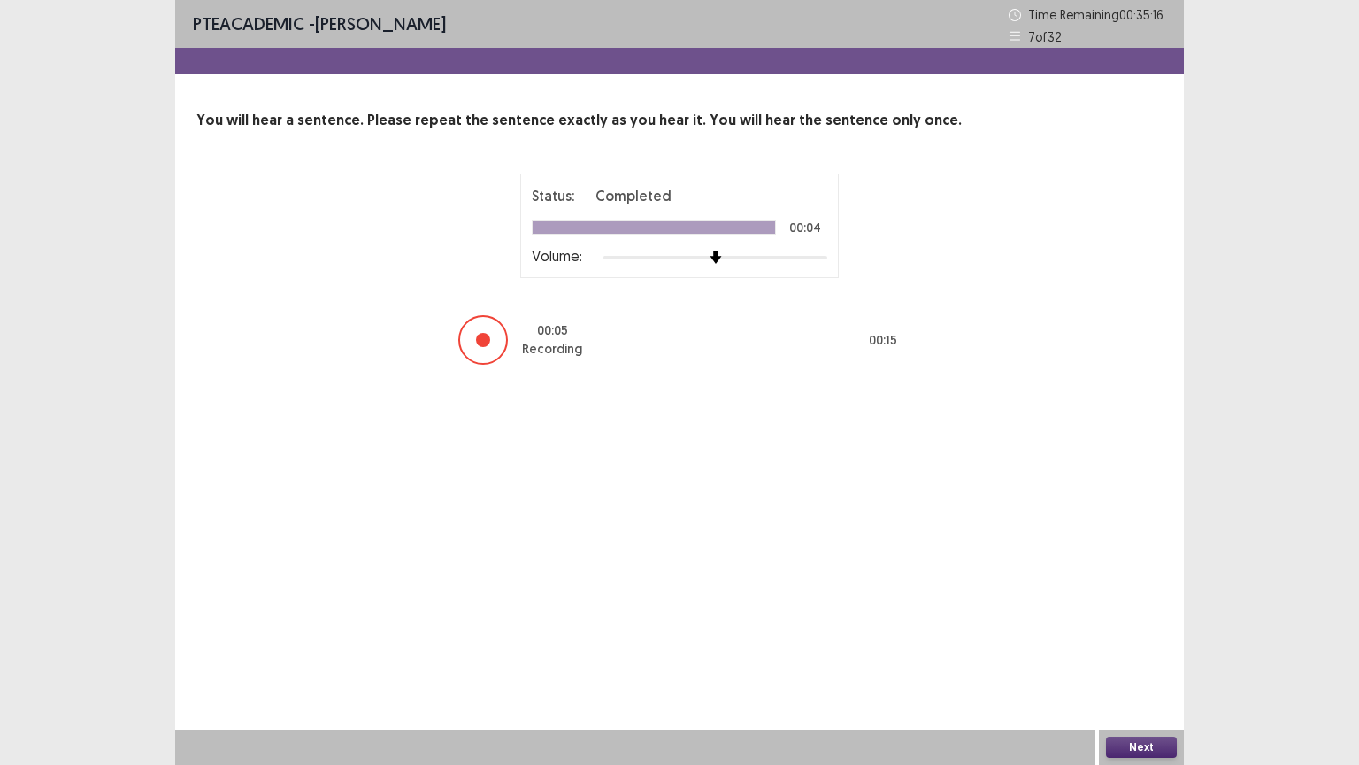
click at [1132, 645] on button "Next" at bounding box center [1141, 746] width 71 height 21
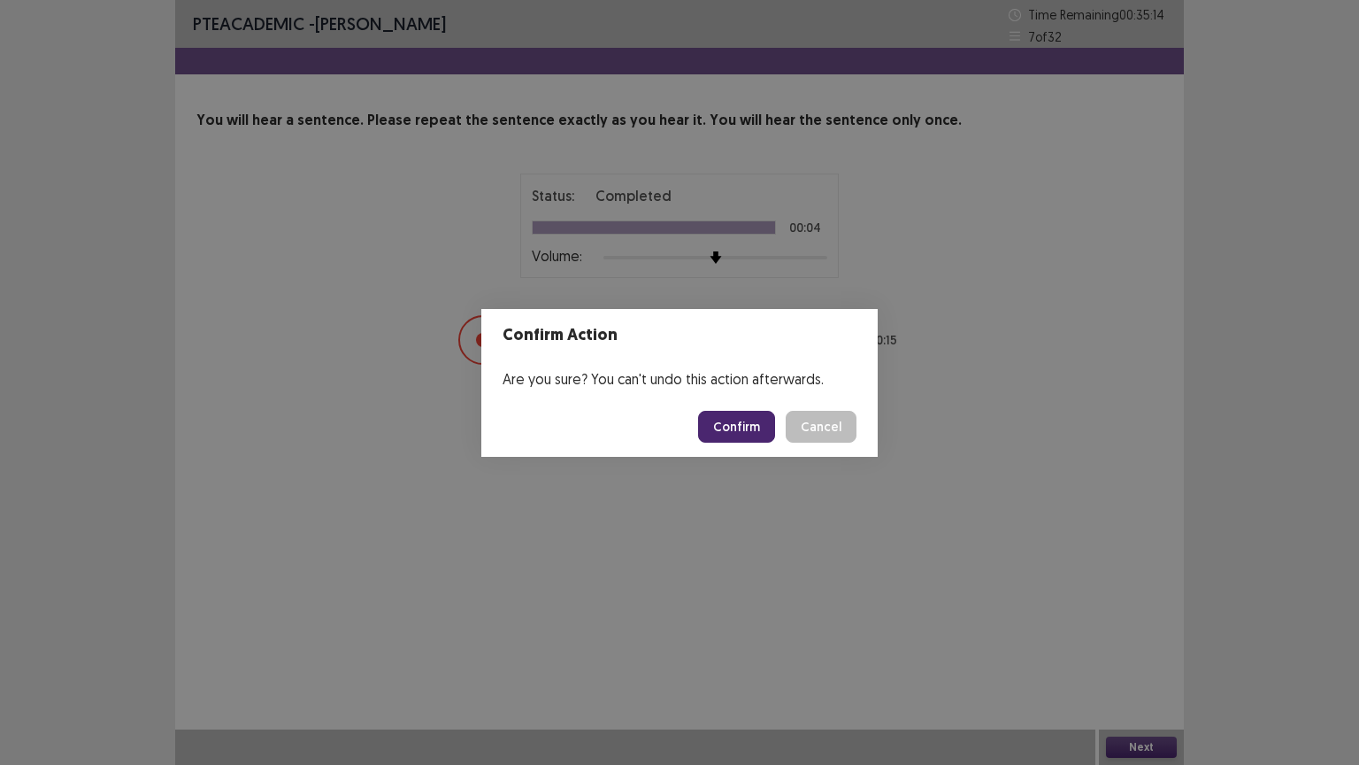
click at [722, 421] on button "Confirm" at bounding box center [736, 427] width 77 height 32
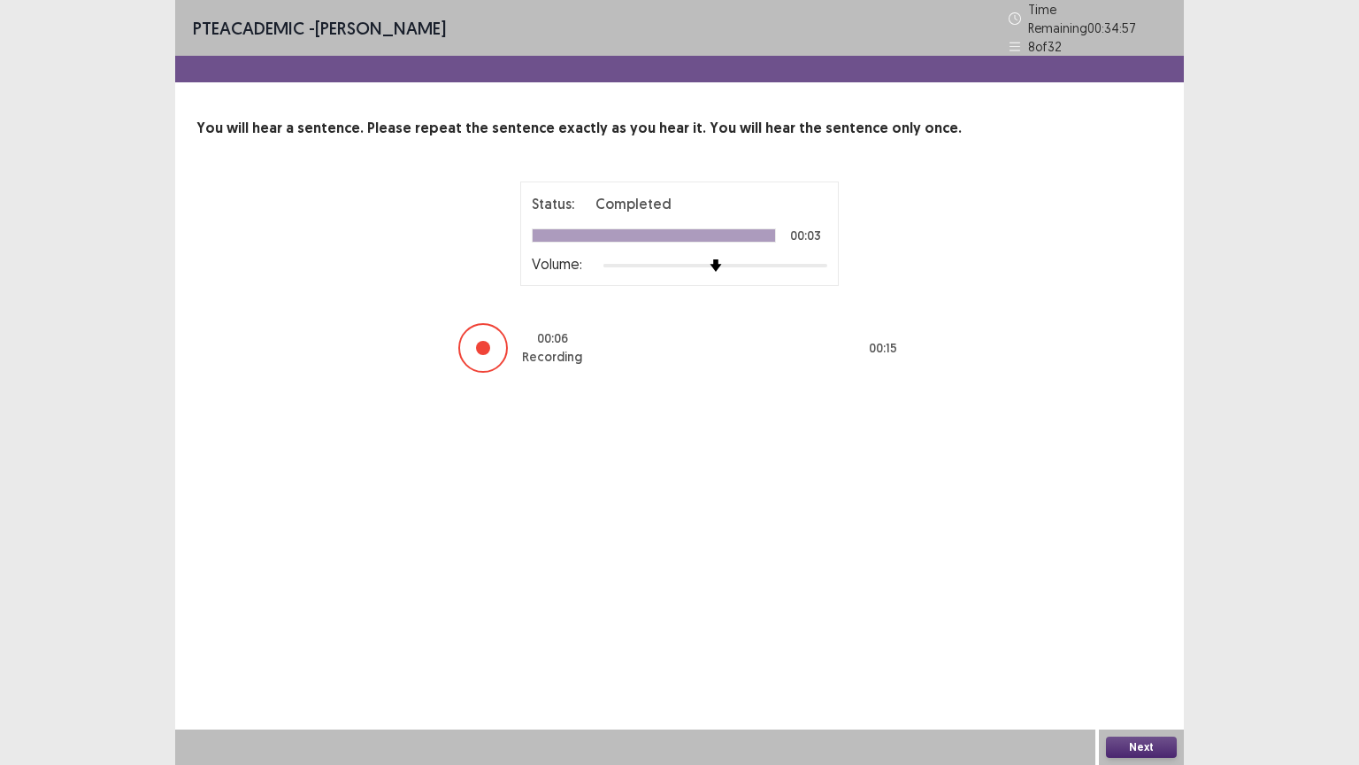
click at [1148, 645] on button "Next" at bounding box center [1141, 746] width 71 height 21
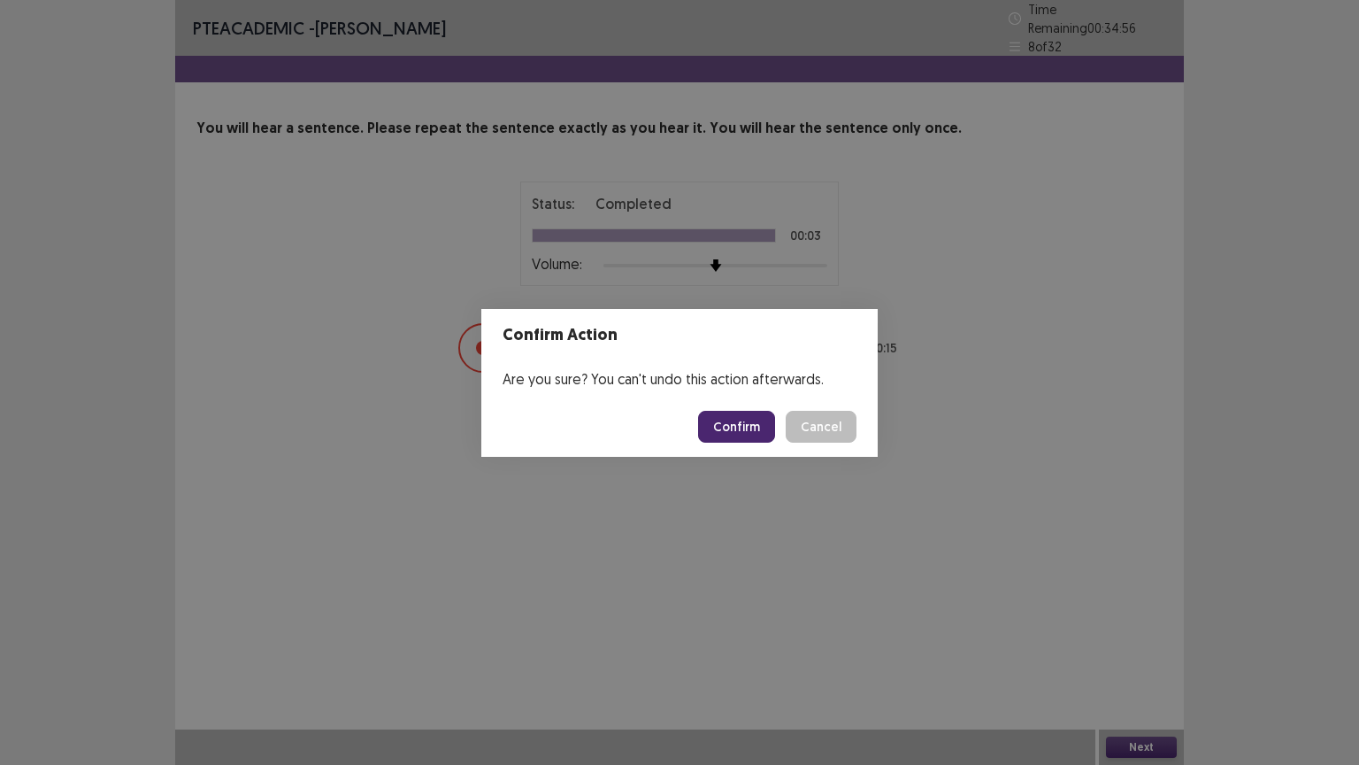
click at [733, 426] on button "Confirm" at bounding box center [736, 427] width 77 height 32
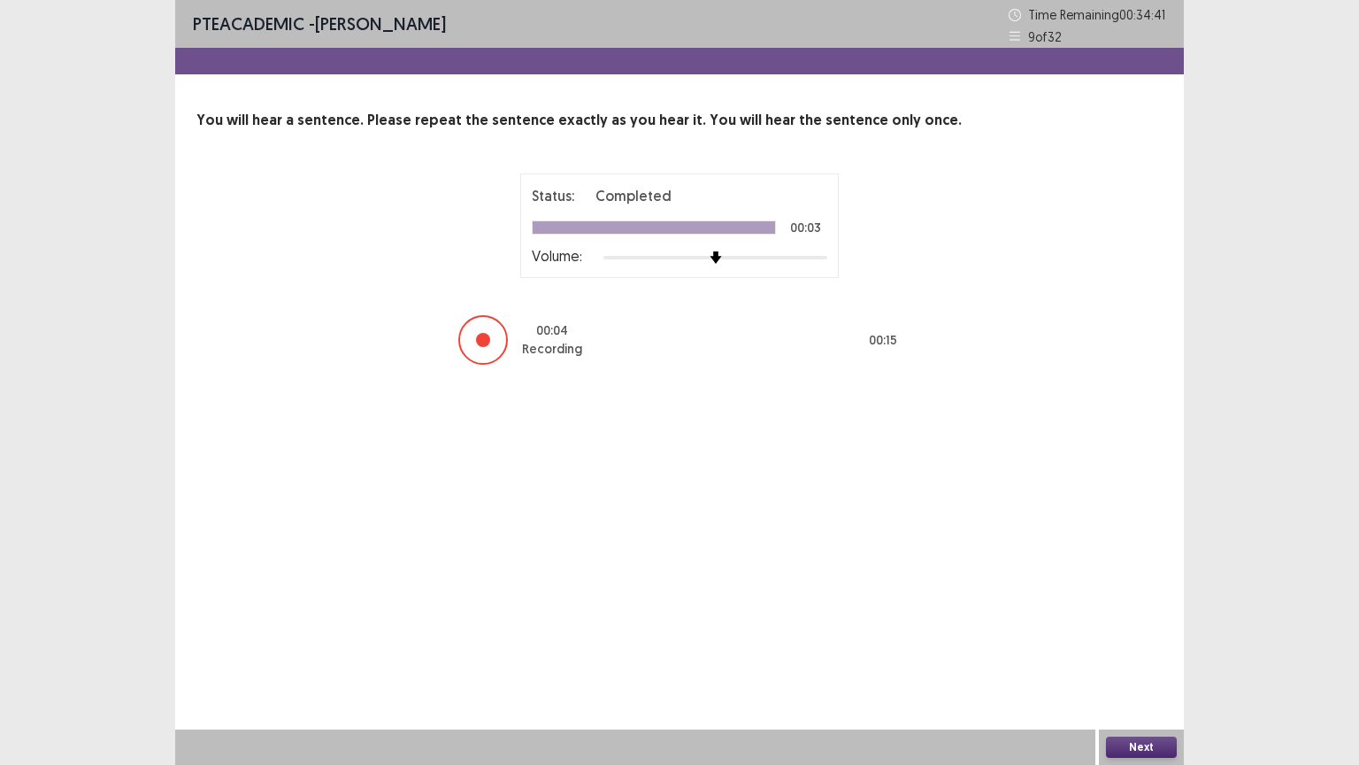
click at [1154, 645] on button "Next" at bounding box center [1141, 746] width 71 height 21
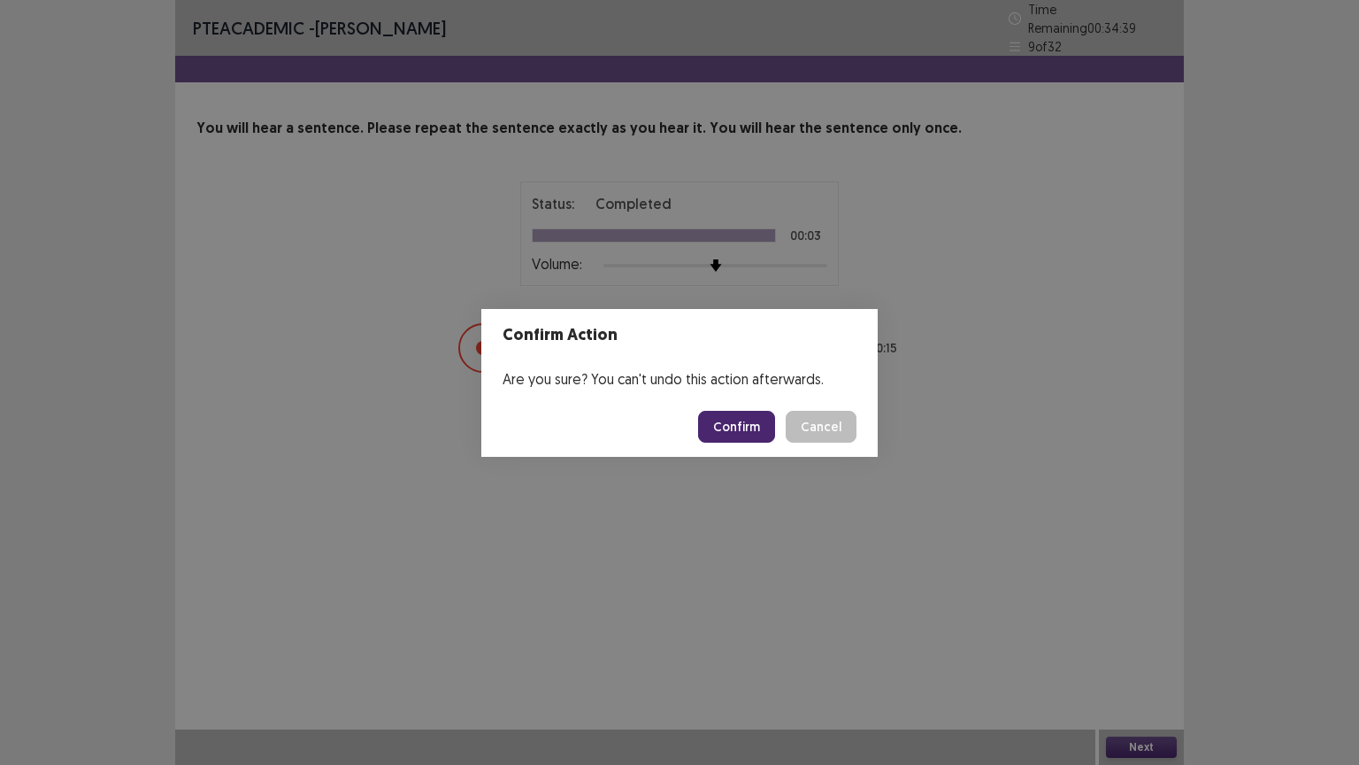
click at [733, 433] on button "Confirm" at bounding box center [736, 427] width 77 height 32
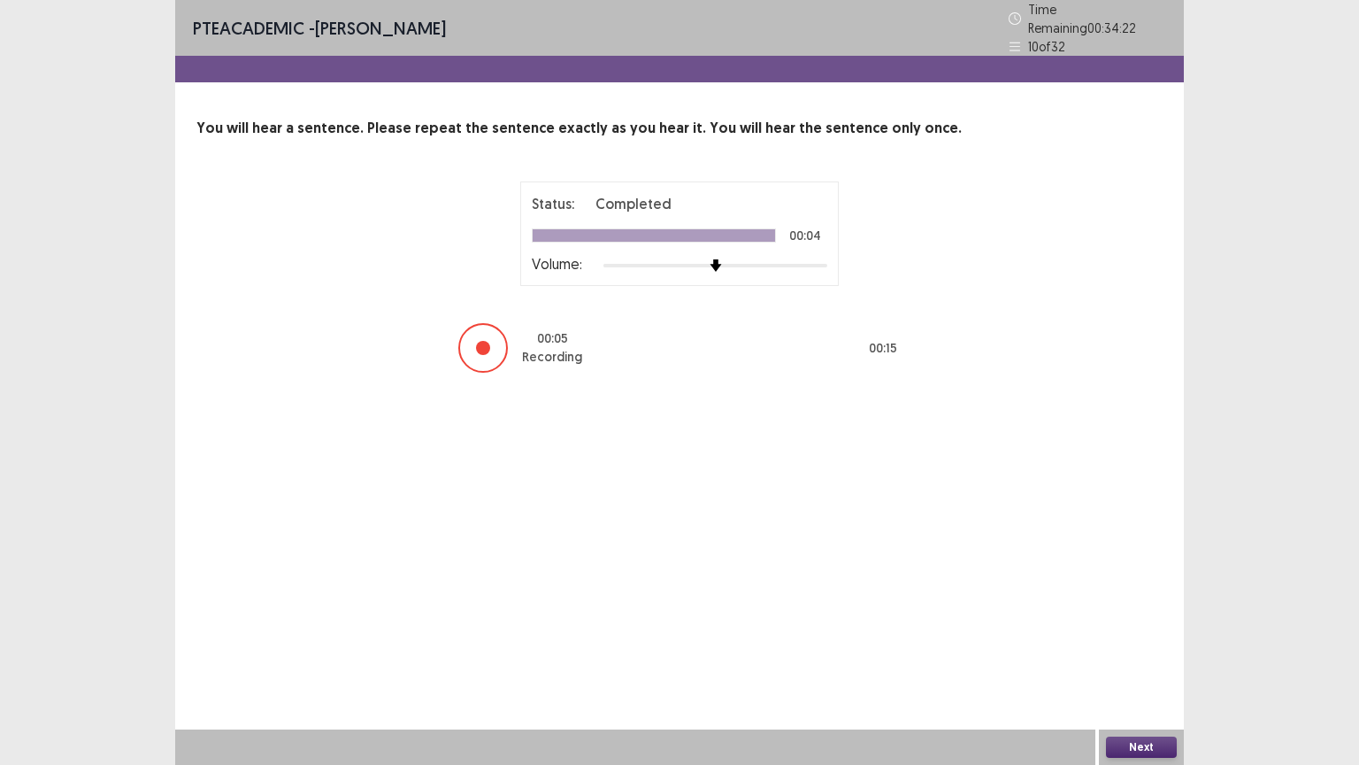
click at [1140, 645] on button "Next" at bounding box center [1141, 746] width 71 height 21
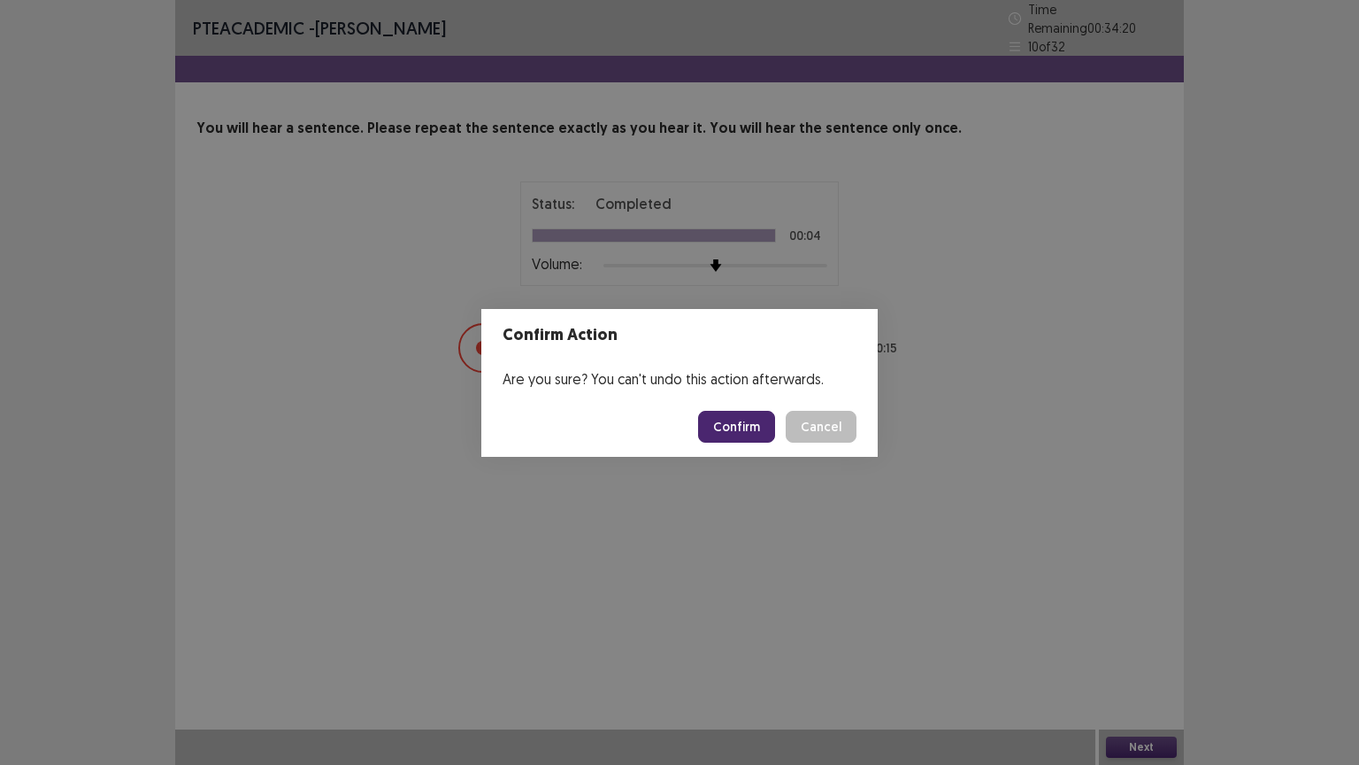
click at [747, 426] on button "Confirm" at bounding box center [736, 427] width 77 height 32
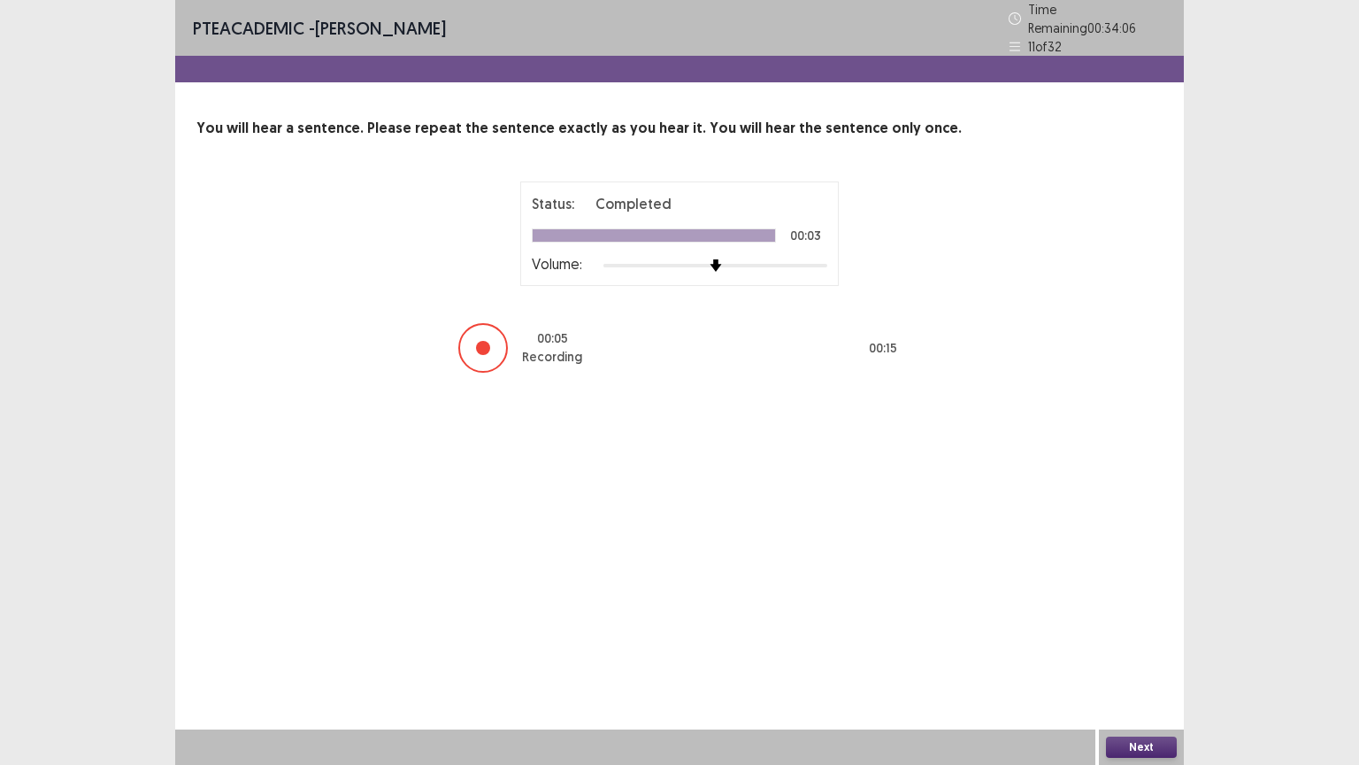
click at [1142, 645] on button "Next" at bounding box center [1141, 746] width 71 height 21
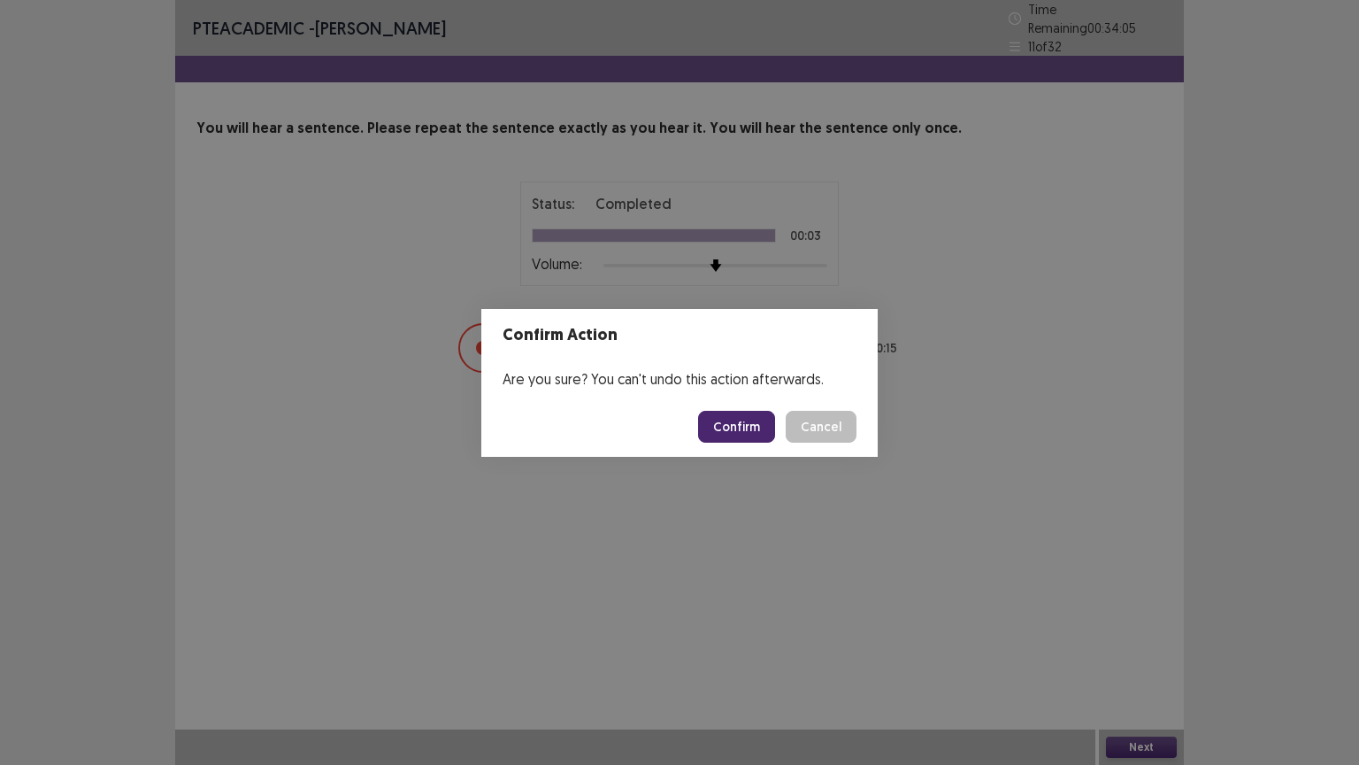
click at [758, 427] on button "Confirm" at bounding box center [736, 427] width 77 height 32
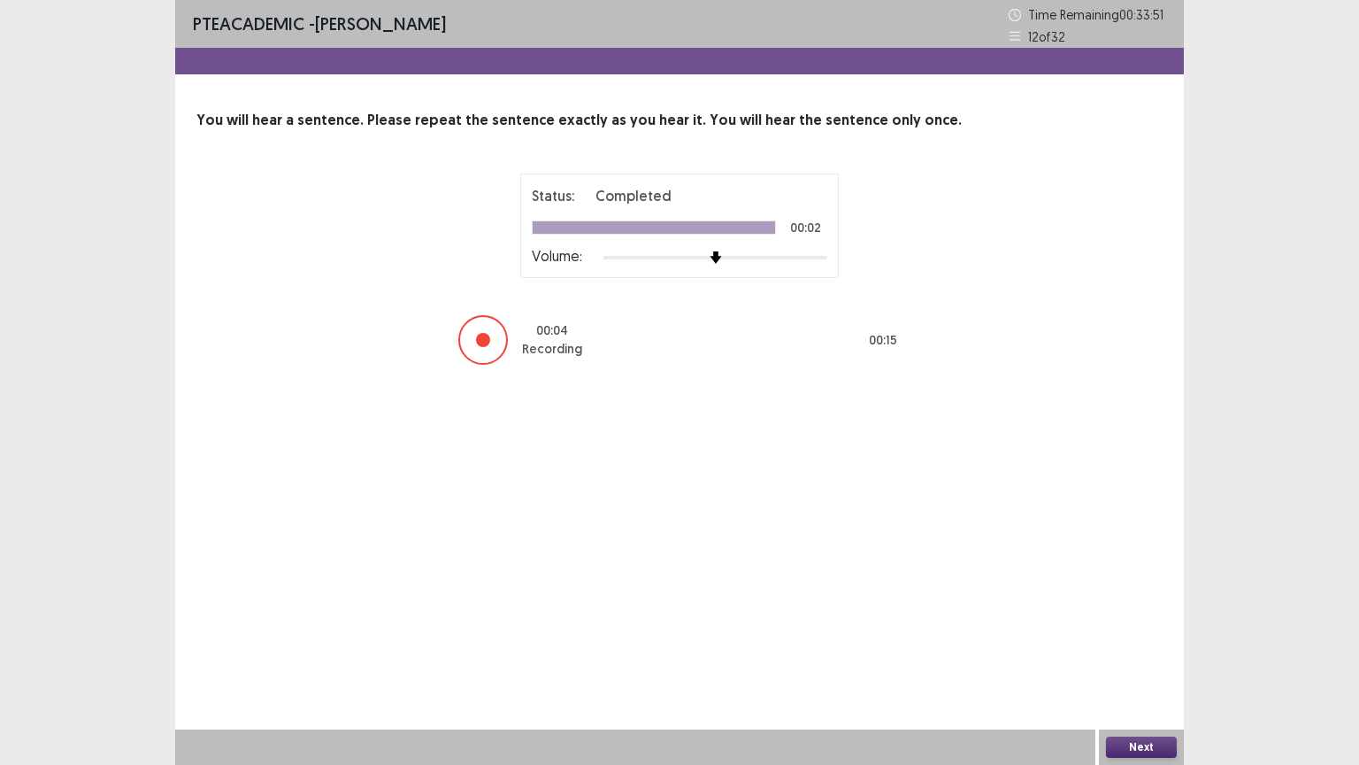
click at [1140, 645] on button "Next" at bounding box center [1141, 746] width 71 height 21
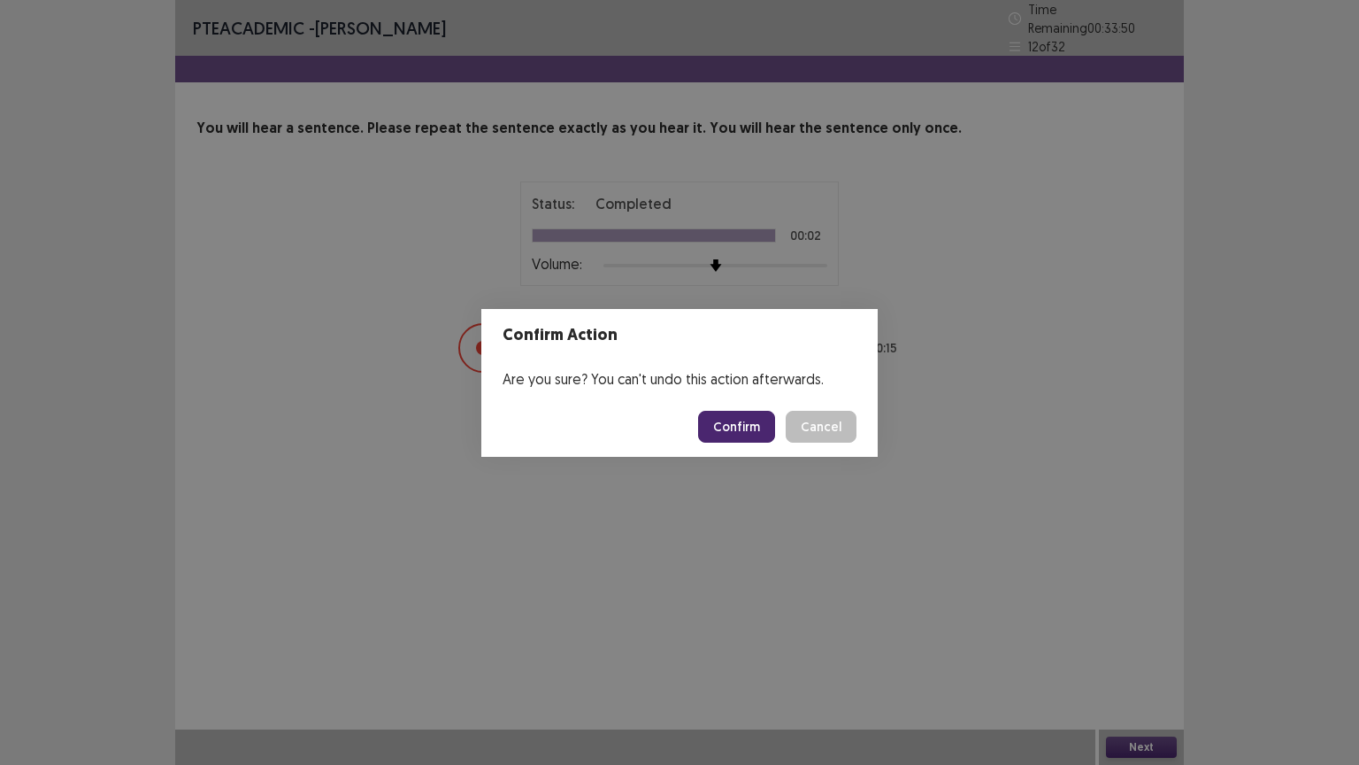
click at [741, 429] on button "Confirm" at bounding box center [736, 427] width 77 height 32
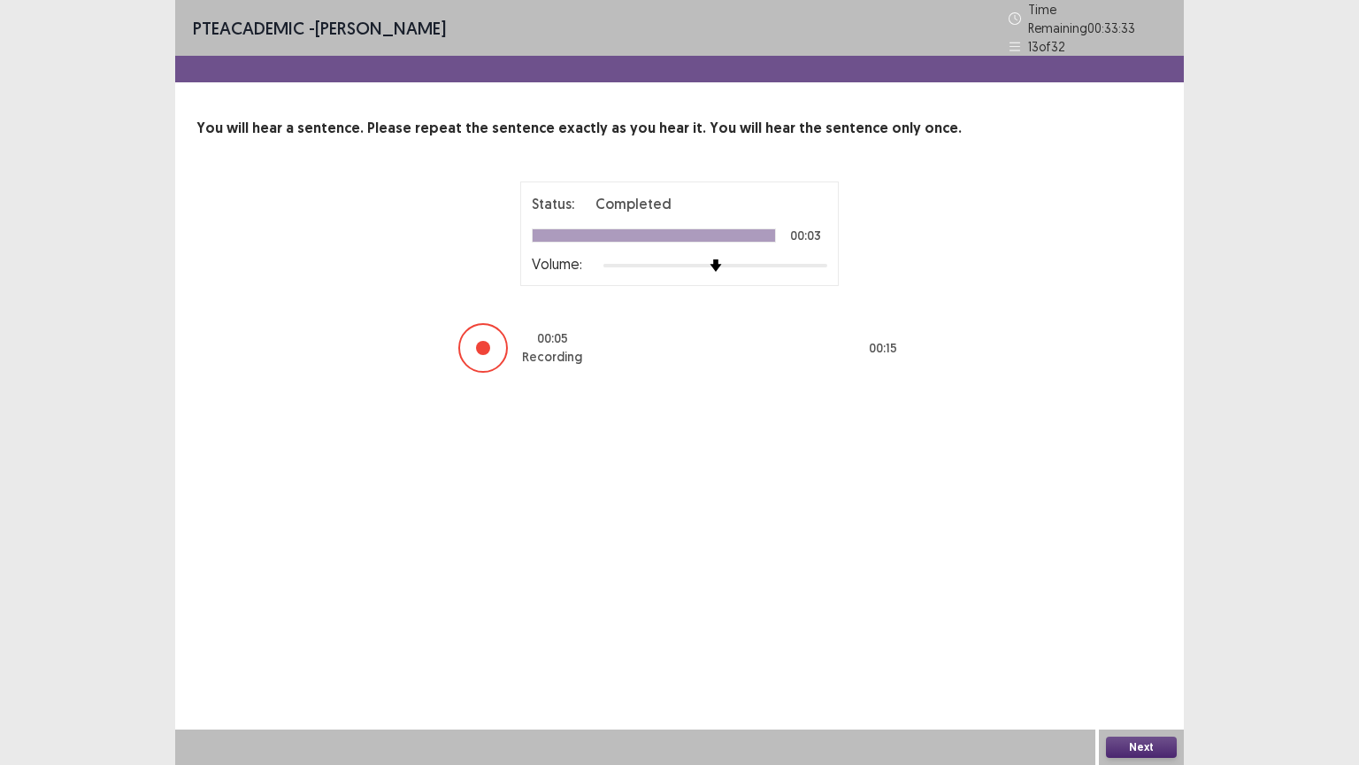
click at [1147, 645] on button "Next" at bounding box center [1141, 746] width 71 height 21
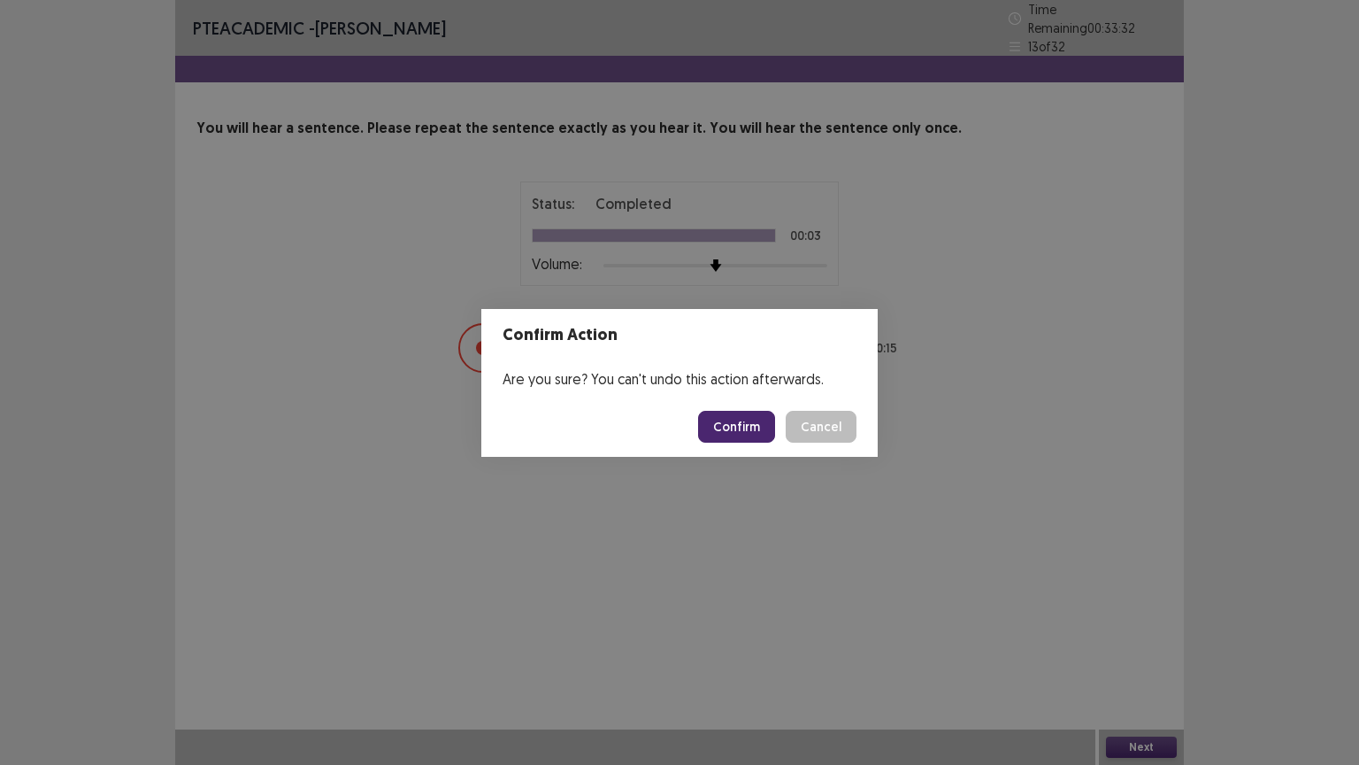
click at [748, 421] on button "Confirm" at bounding box center [736, 427] width 77 height 32
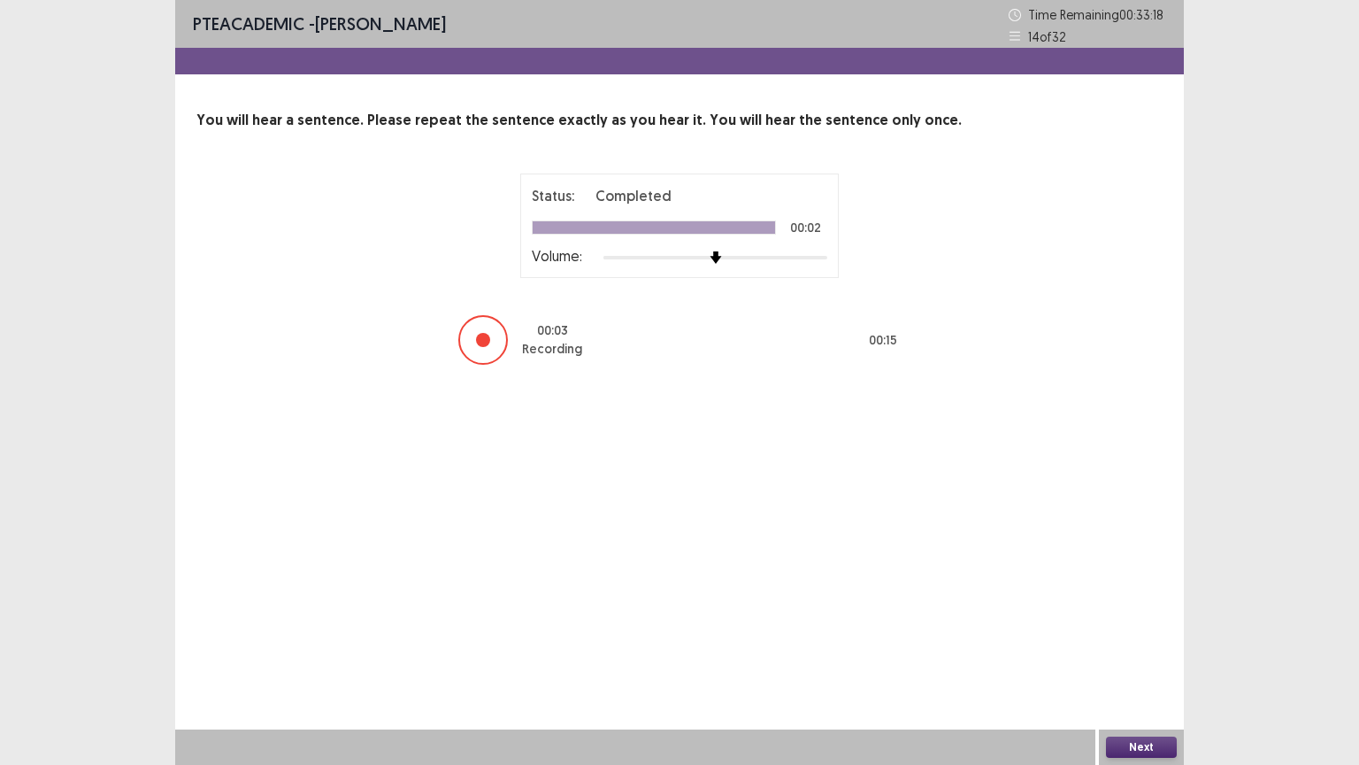
click at [1140, 645] on button "Next" at bounding box center [1141, 746] width 71 height 21
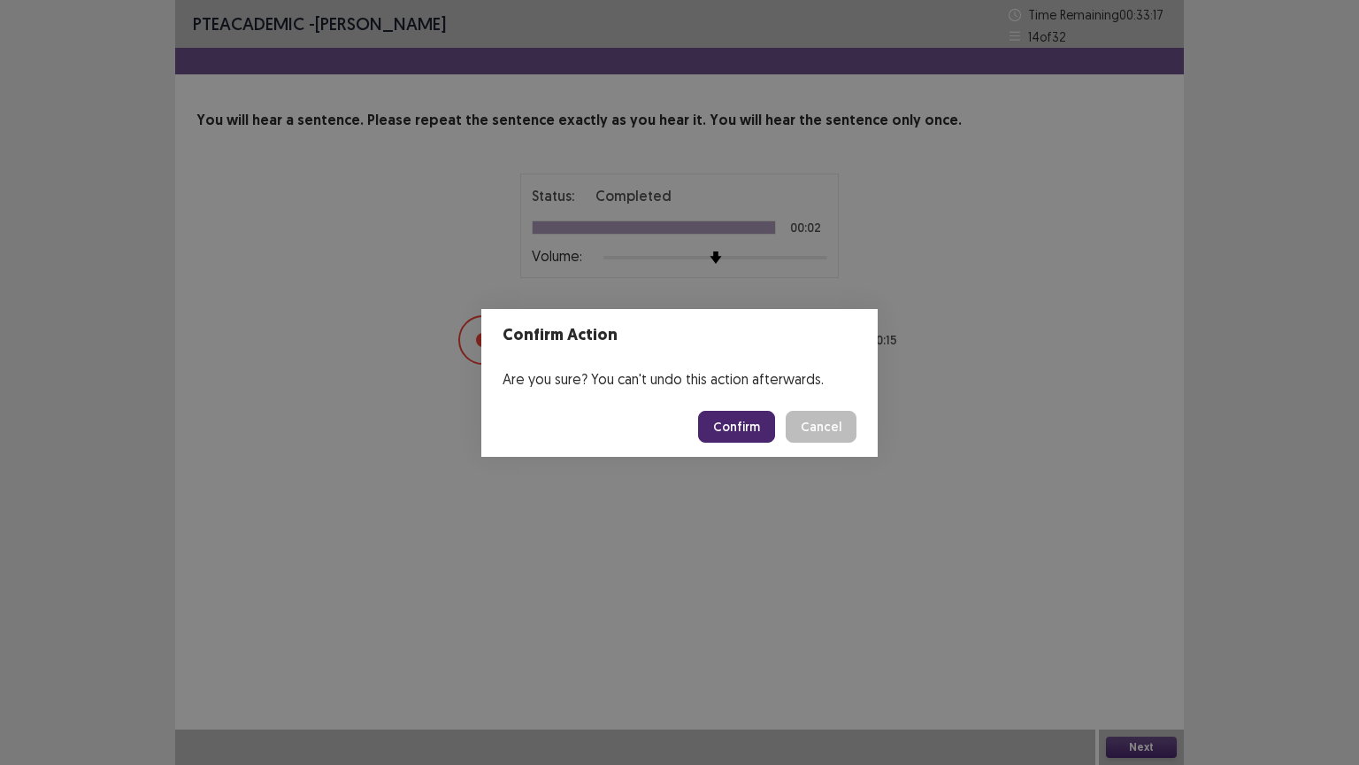
click at [743, 417] on button "Confirm" at bounding box center [736, 427] width 77 height 32
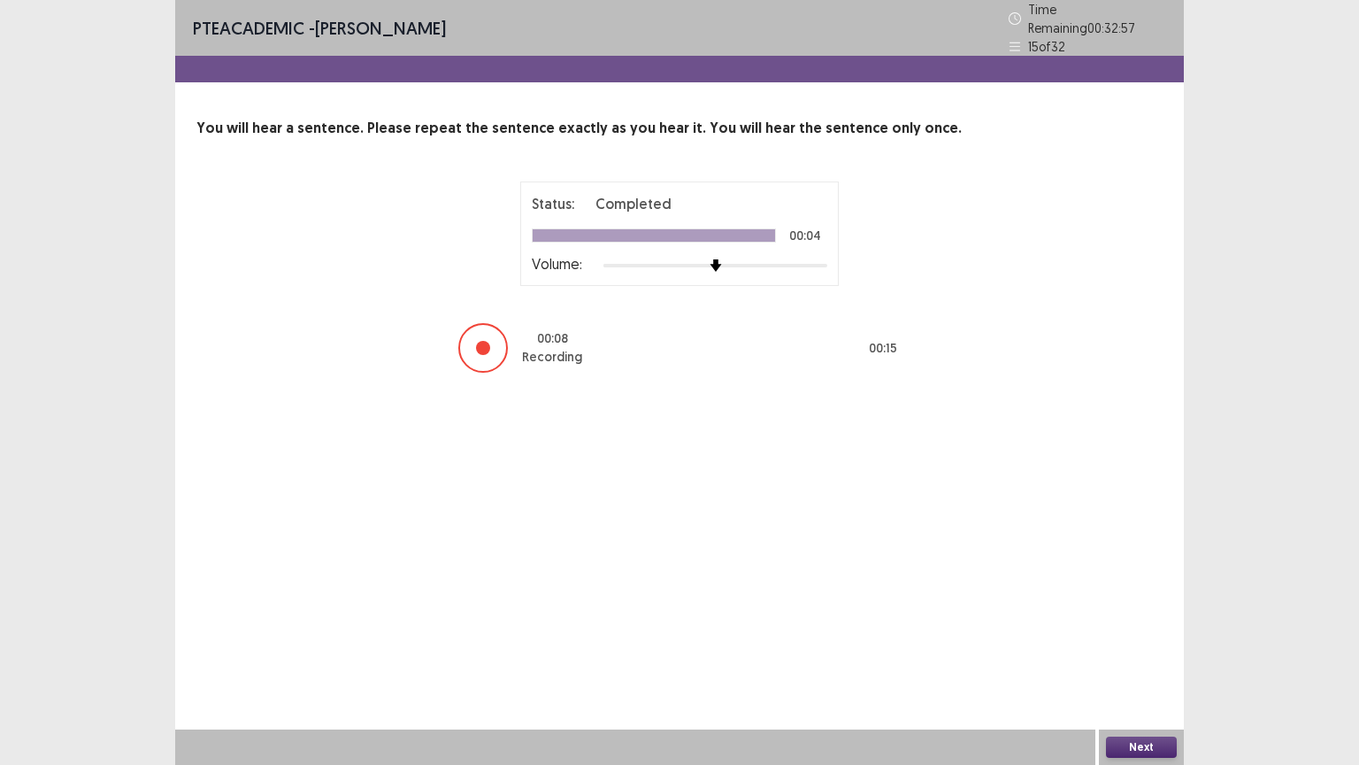
click at [1143, 645] on button "Next" at bounding box center [1141, 746] width 71 height 21
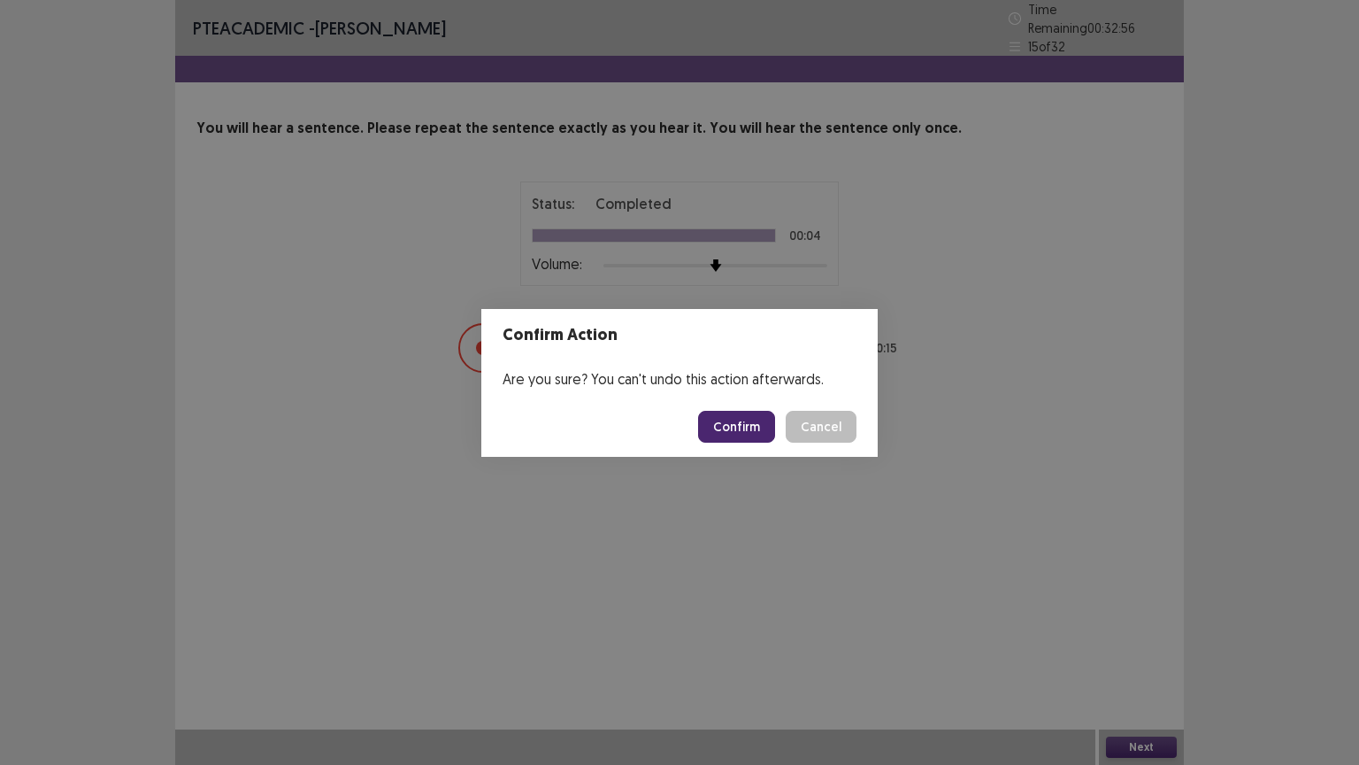
click at [746, 425] on button "Confirm" at bounding box center [736, 427] width 77 height 32
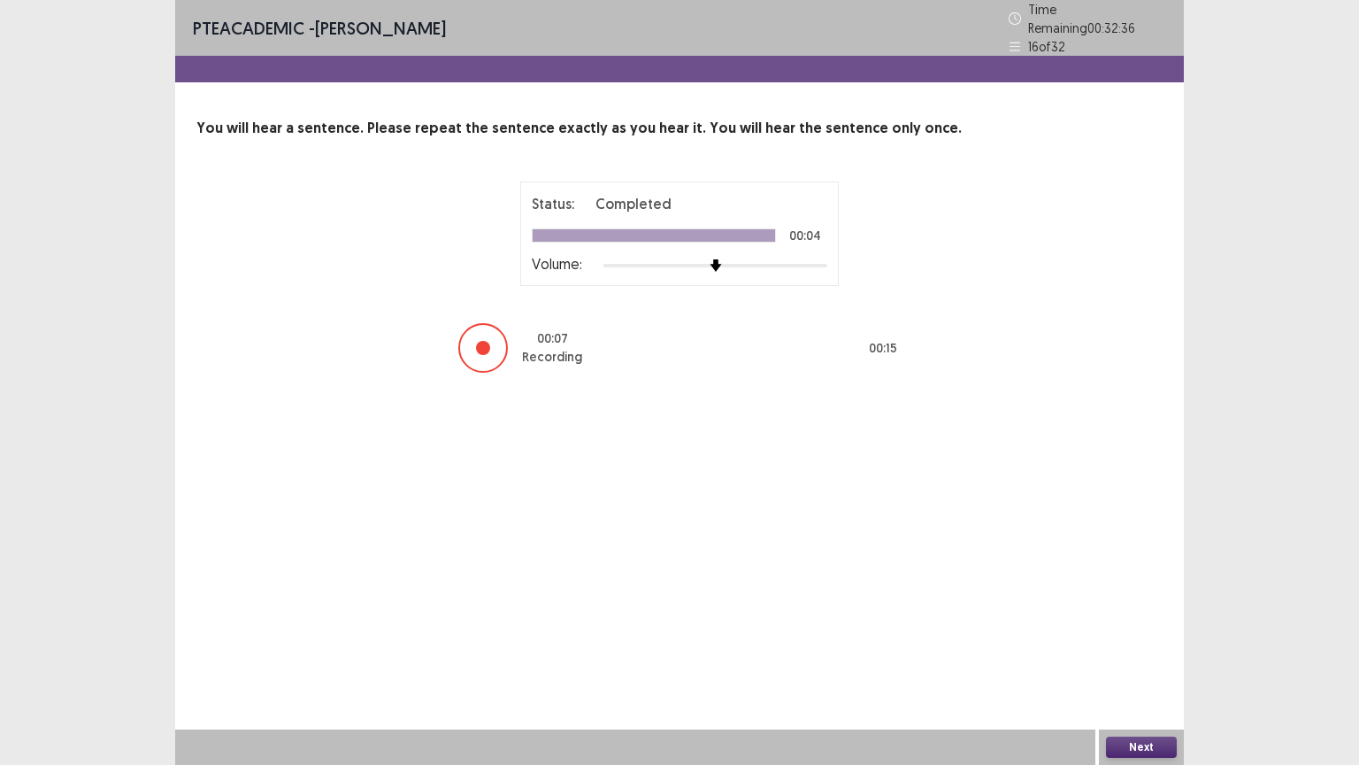
click at [1134, 645] on button "Next" at bounding box center [1141, 746] width 71 height 21
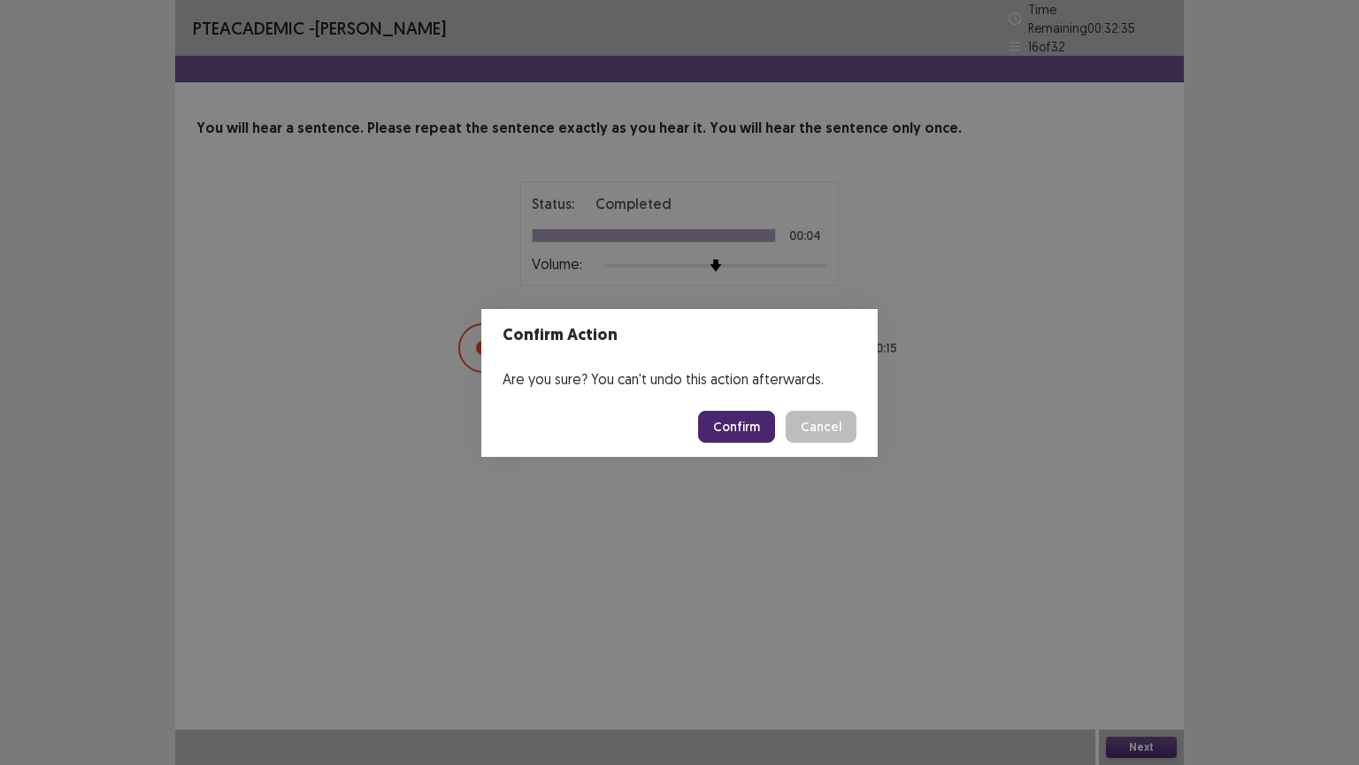
click at [750, 424] on button "Confirm" at bounding box center [736, 427] width 77 height 32
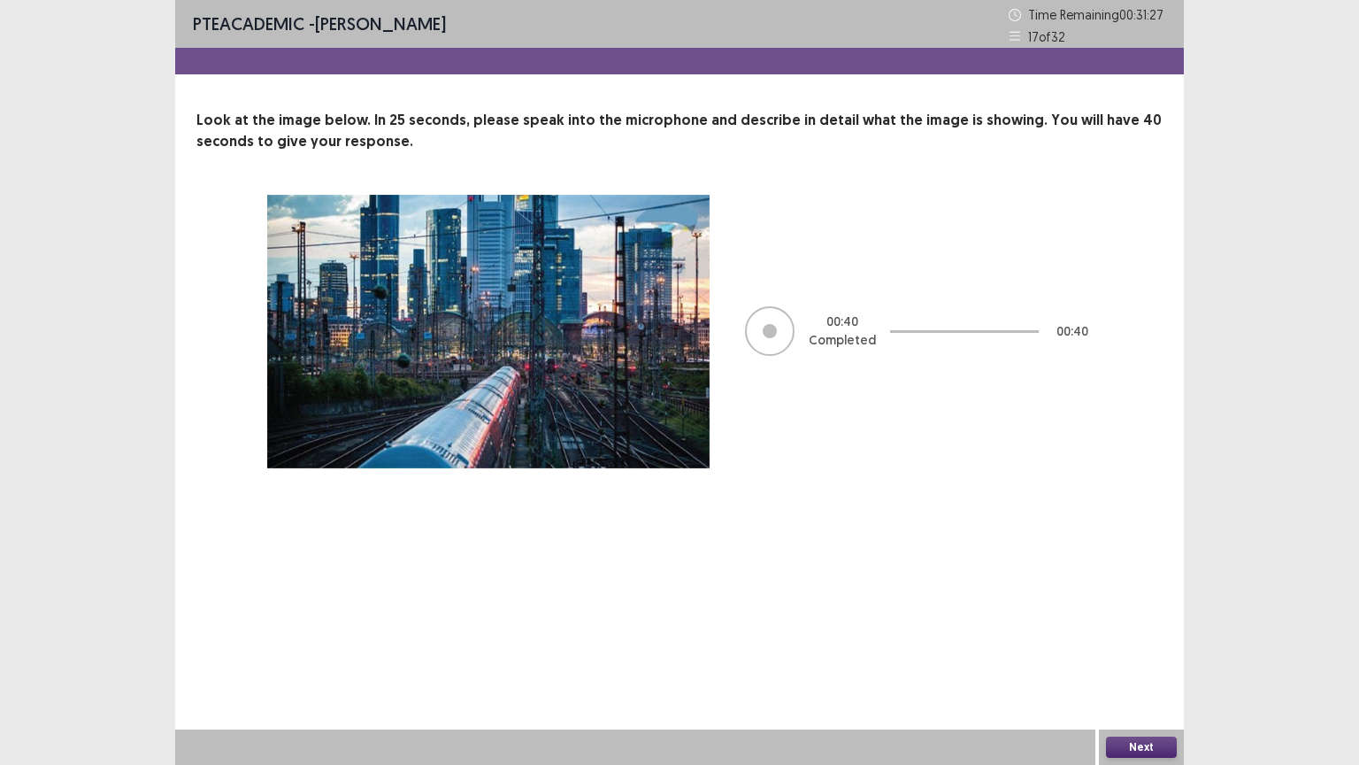
click at [1136, 645] on button "Next" at bounding box center [1141, 746] width 71 height 21
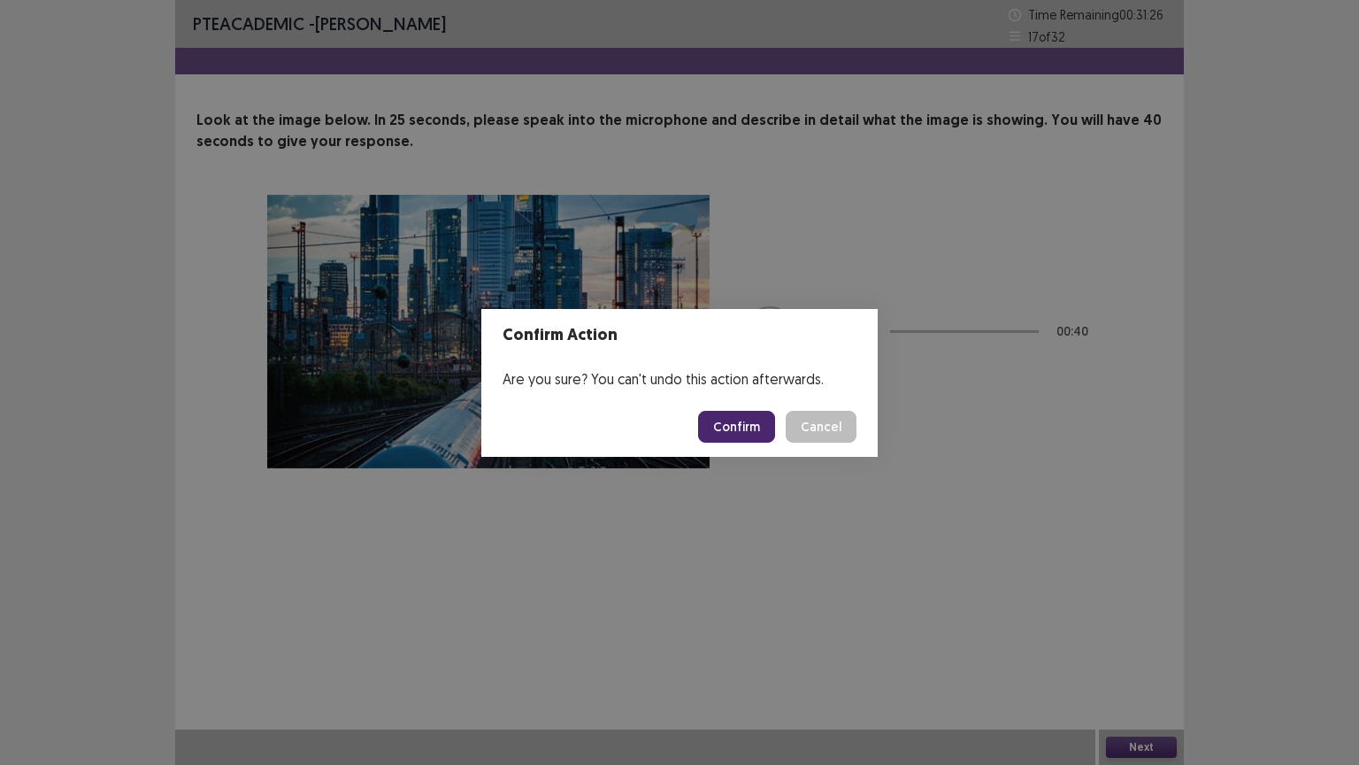
click at [732, 421] on button "Confirm" at bounding box center [736, 427] width 77 height 32
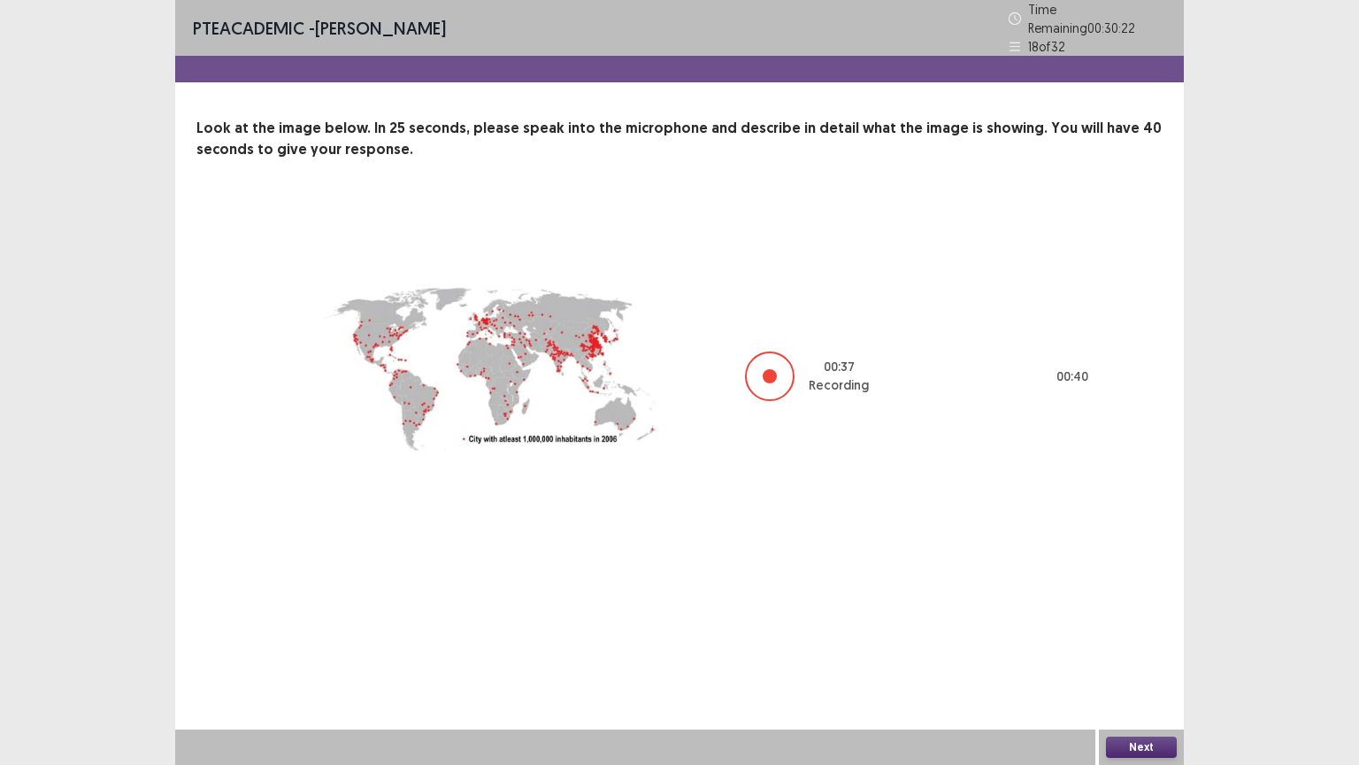
click at [1137, 645] on button "Next" at bounding box center [1141, 746] width 71 height 21
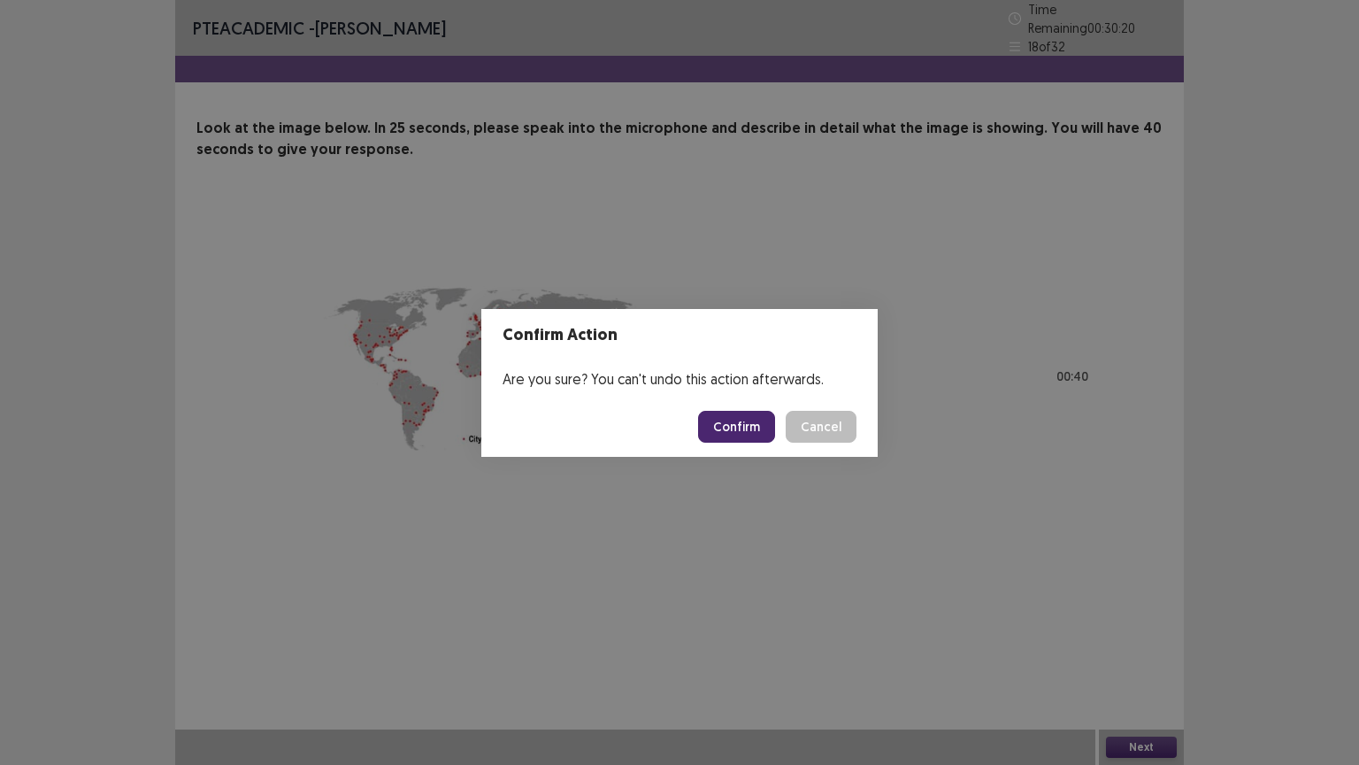
click at [755, 419] on button "Confirm" at bounding box center [736, 427] width 77 height 32
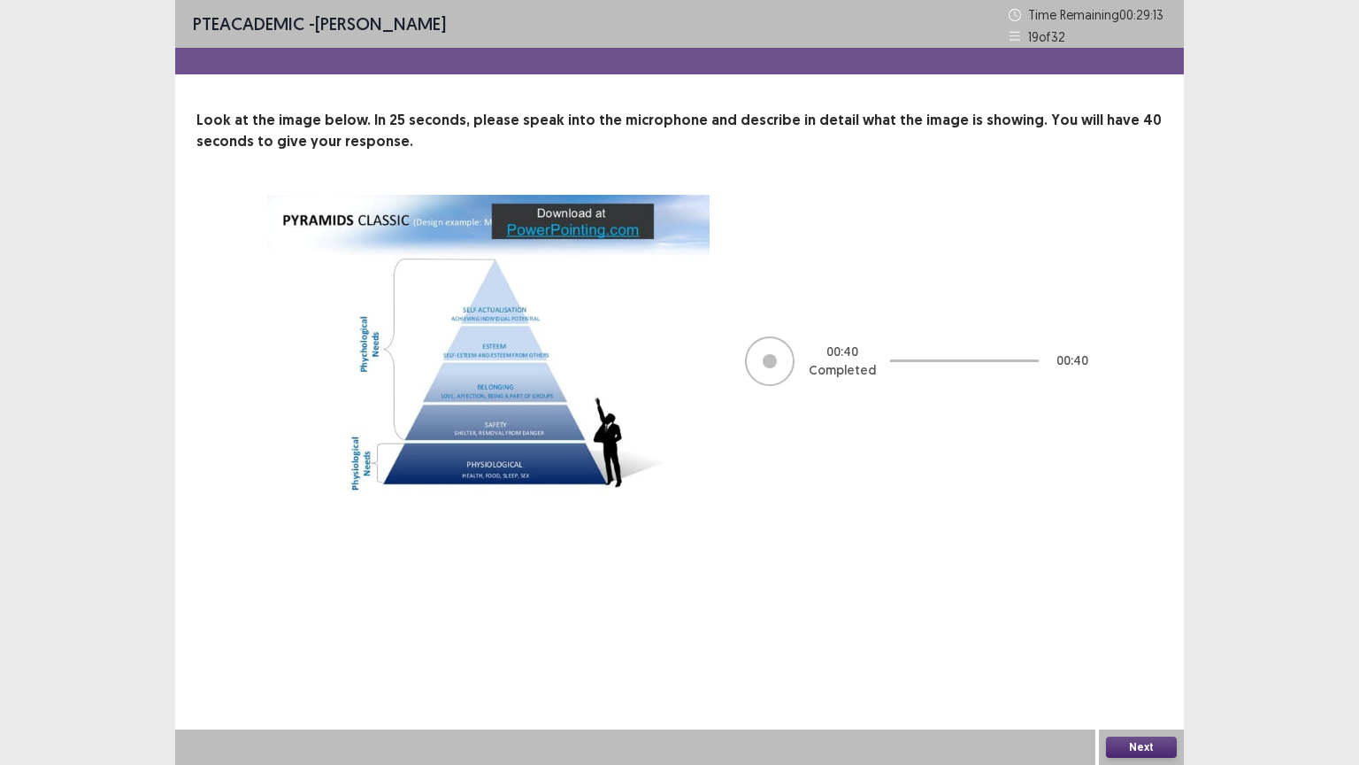
click at [1128, 645] on button "Next" at bounding box center [1141, 746] width 71 height 21
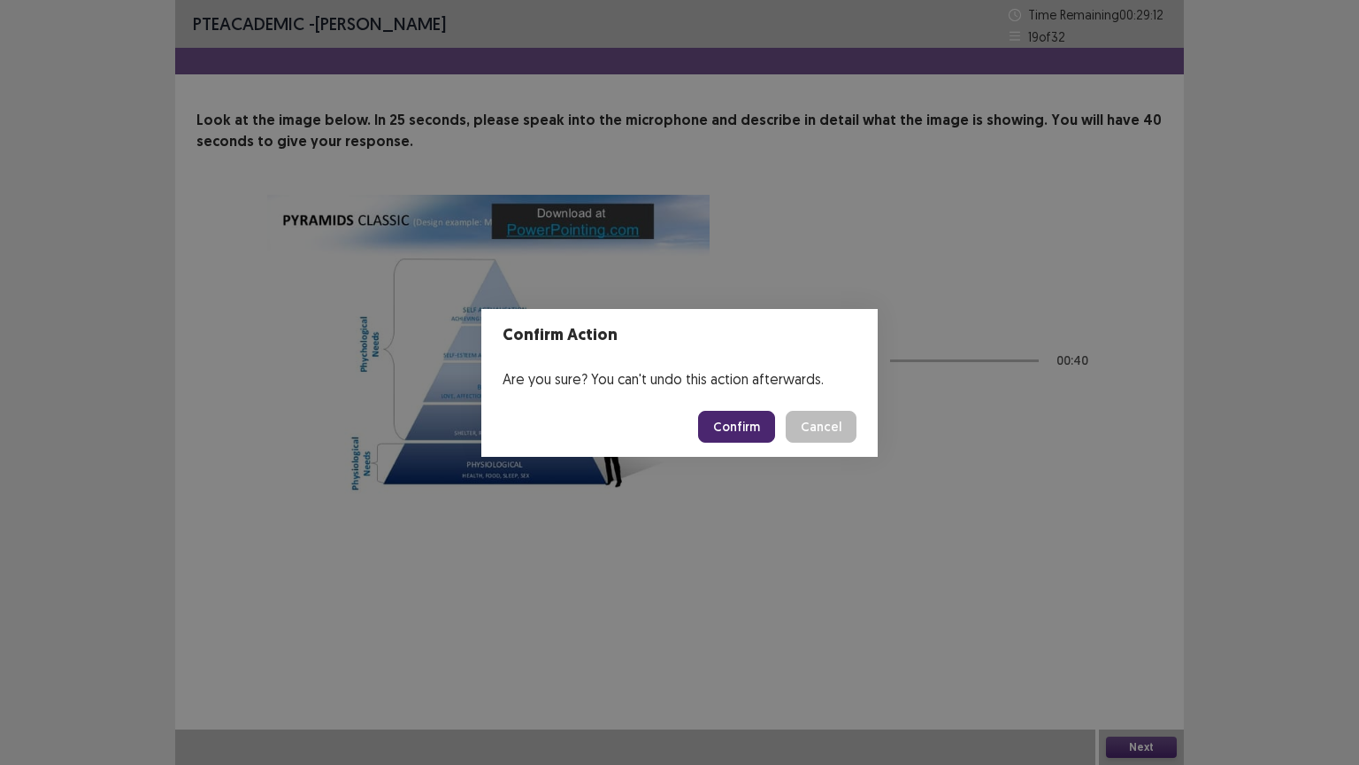
click at [769, 429] on button "Confirm" at bounding box center [736, 427] width 77 height 32
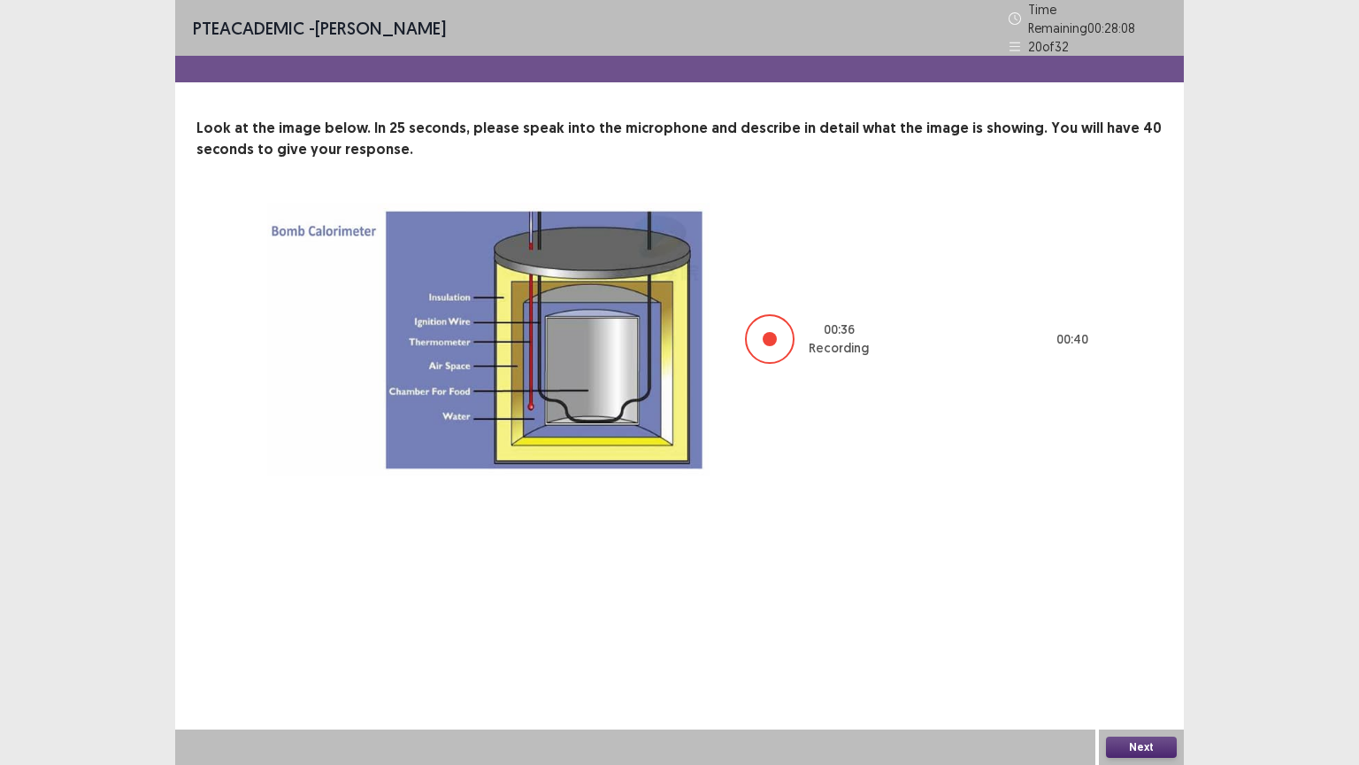
click at [1144, 645] on button "Next" at bounding box center [1141, 746] width 71 height 21
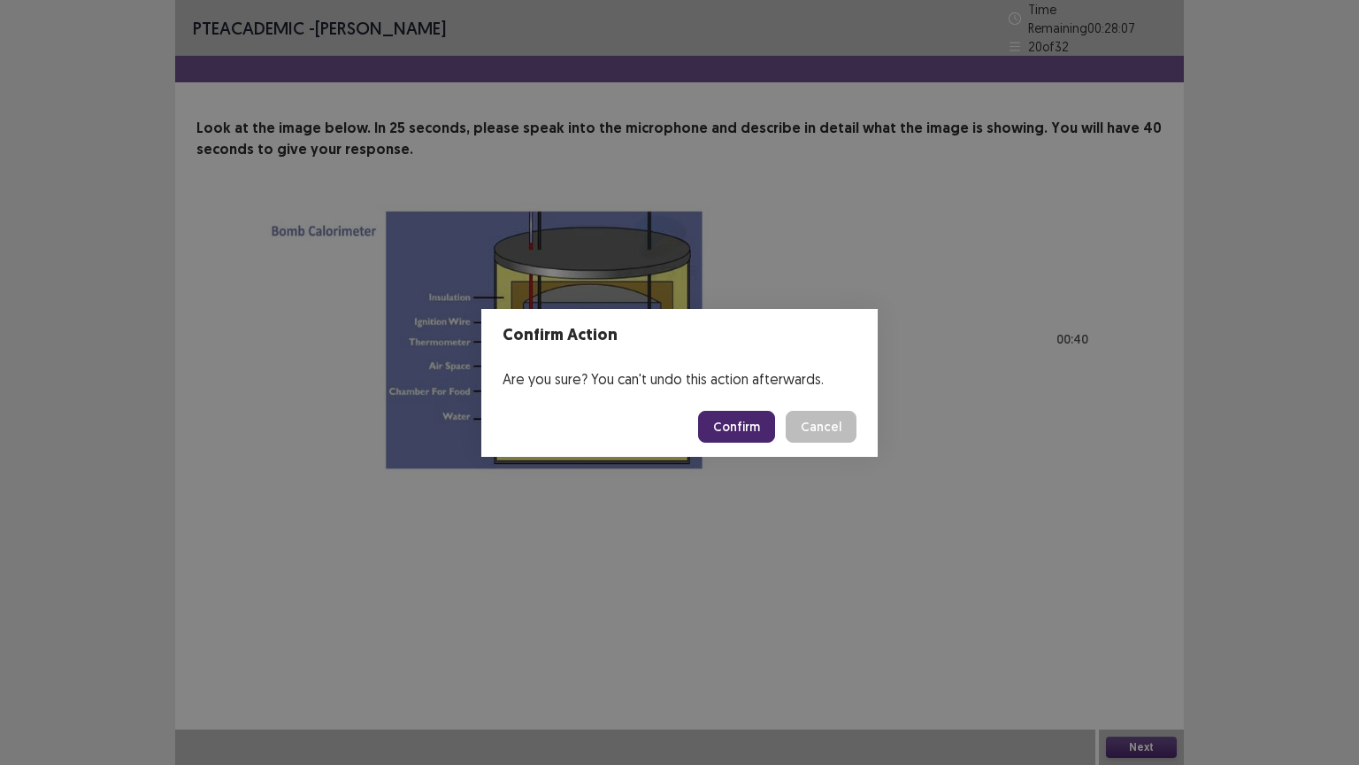
click at [749, 426] on button "Confirm" at bounding box center [736, 427] width 77 height 32
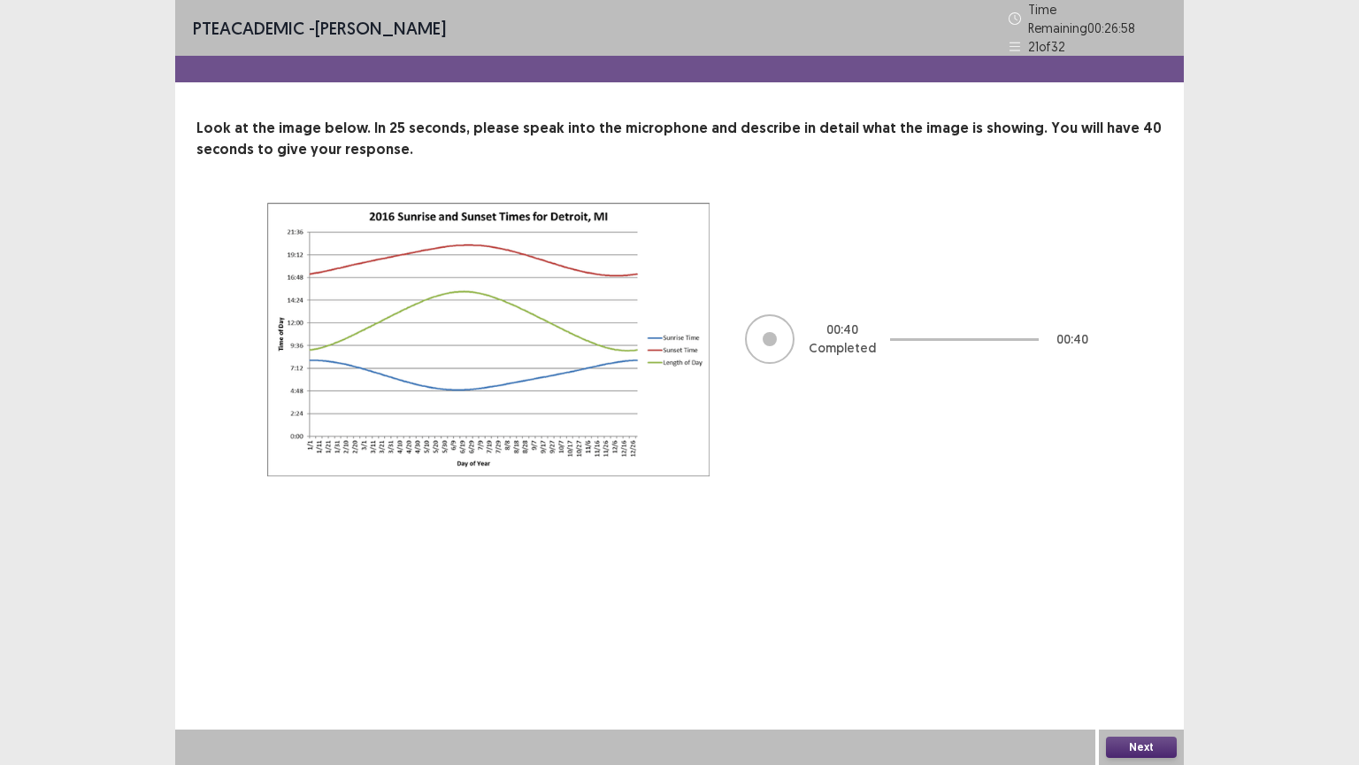
click at [1138, 645] on button "Next" at bounding box center [1141, 746] width 71 height 21
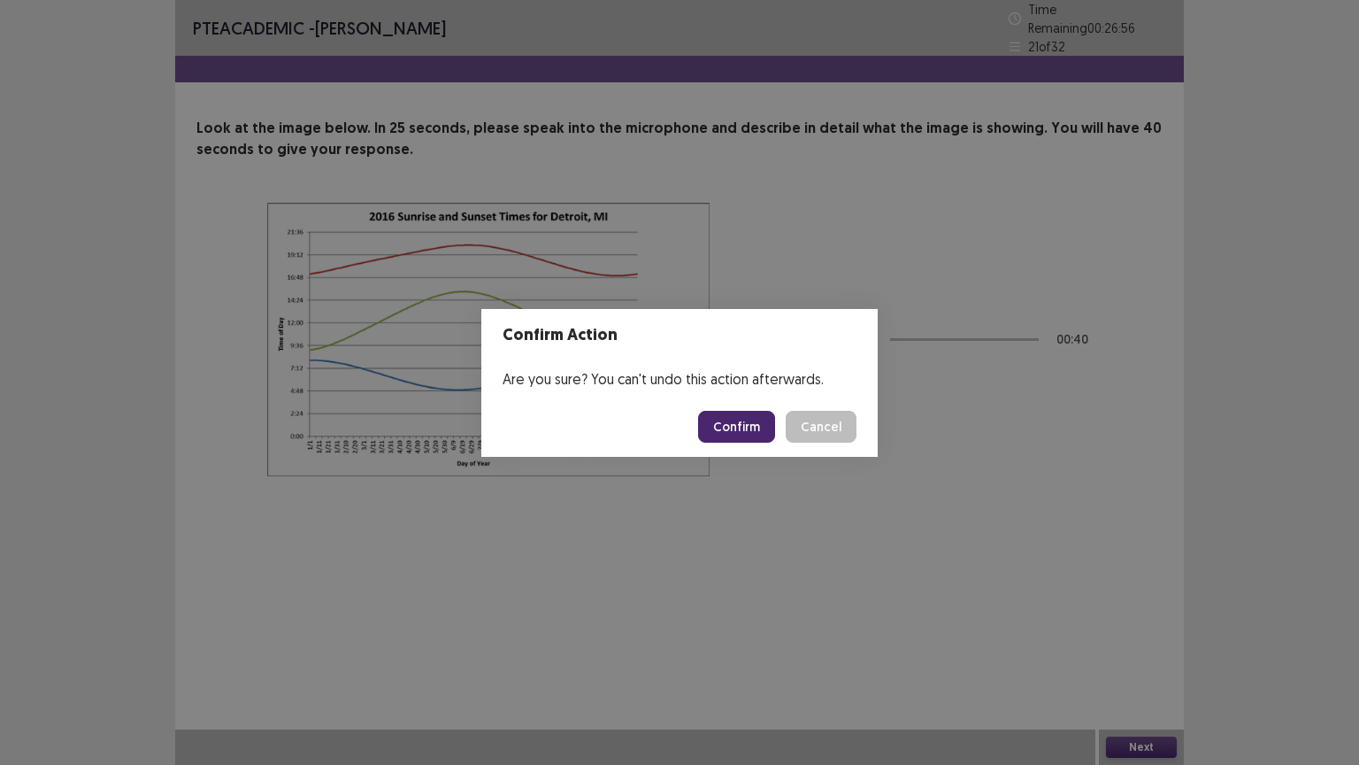
click at [737, 421] on button "Confirm" at bounding box center [736, 427] width 77 height 32
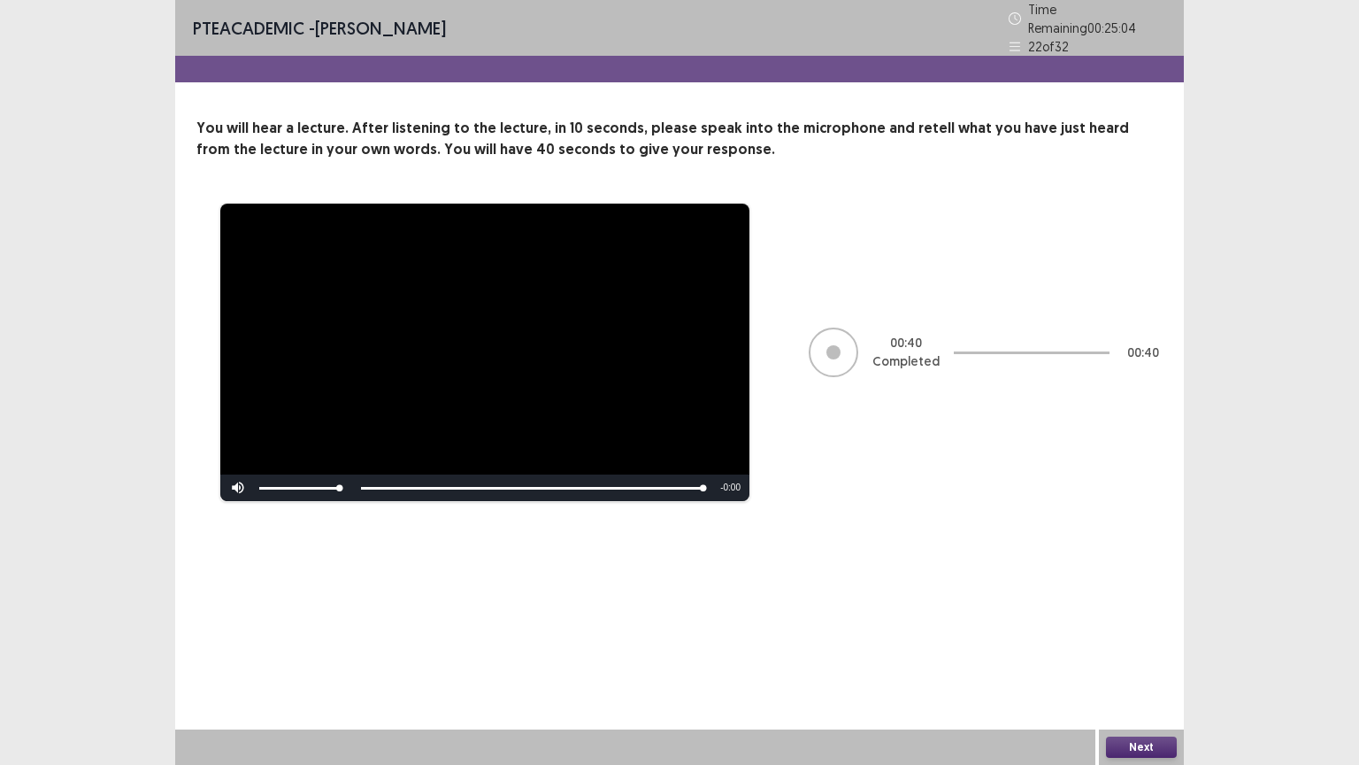
click at [1136, 645] on button "Next" at bounding box center [1141, 746] width 71 height 21
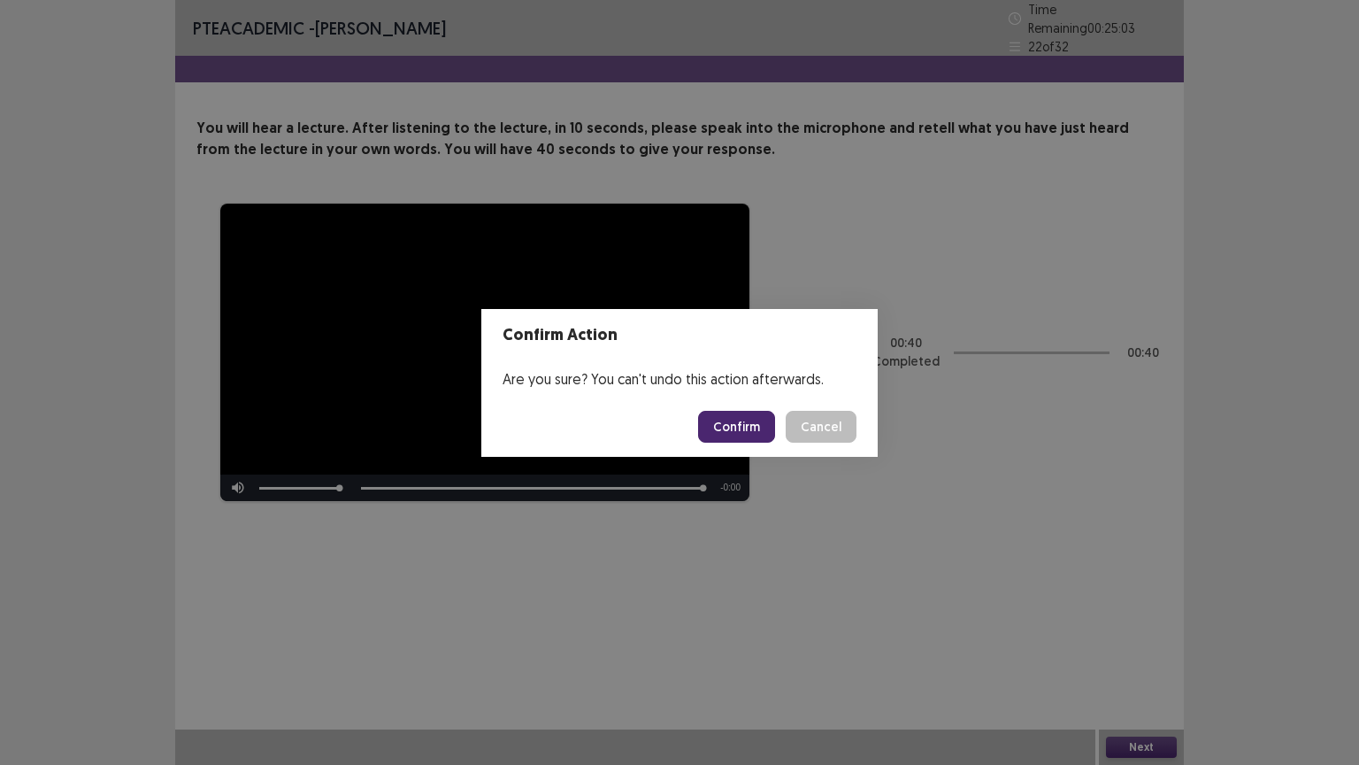
click at [737, 424] on button "Confirm" at bounding box center [736, 427] width 77 height 32
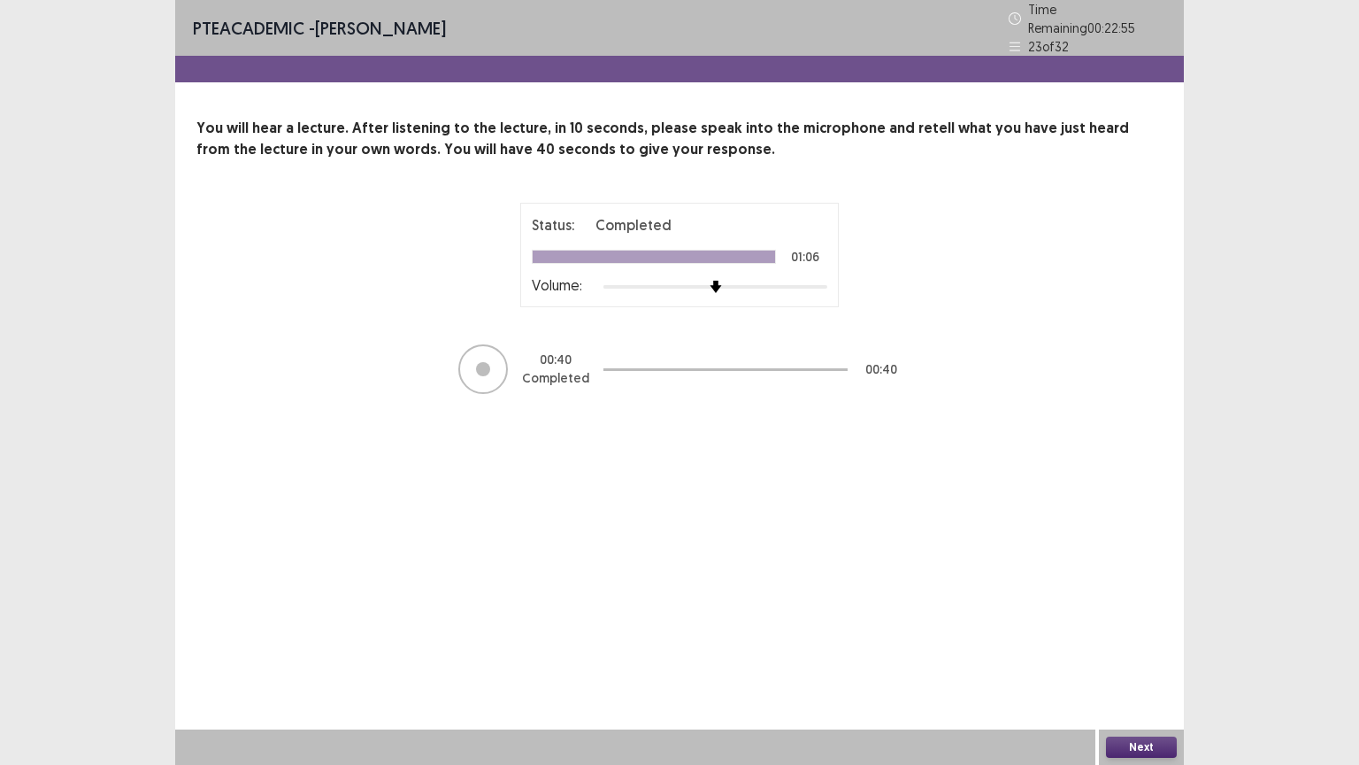
click at [1144, 645] on button "Next" at bounding box center [1141, 746] width 71 height 21
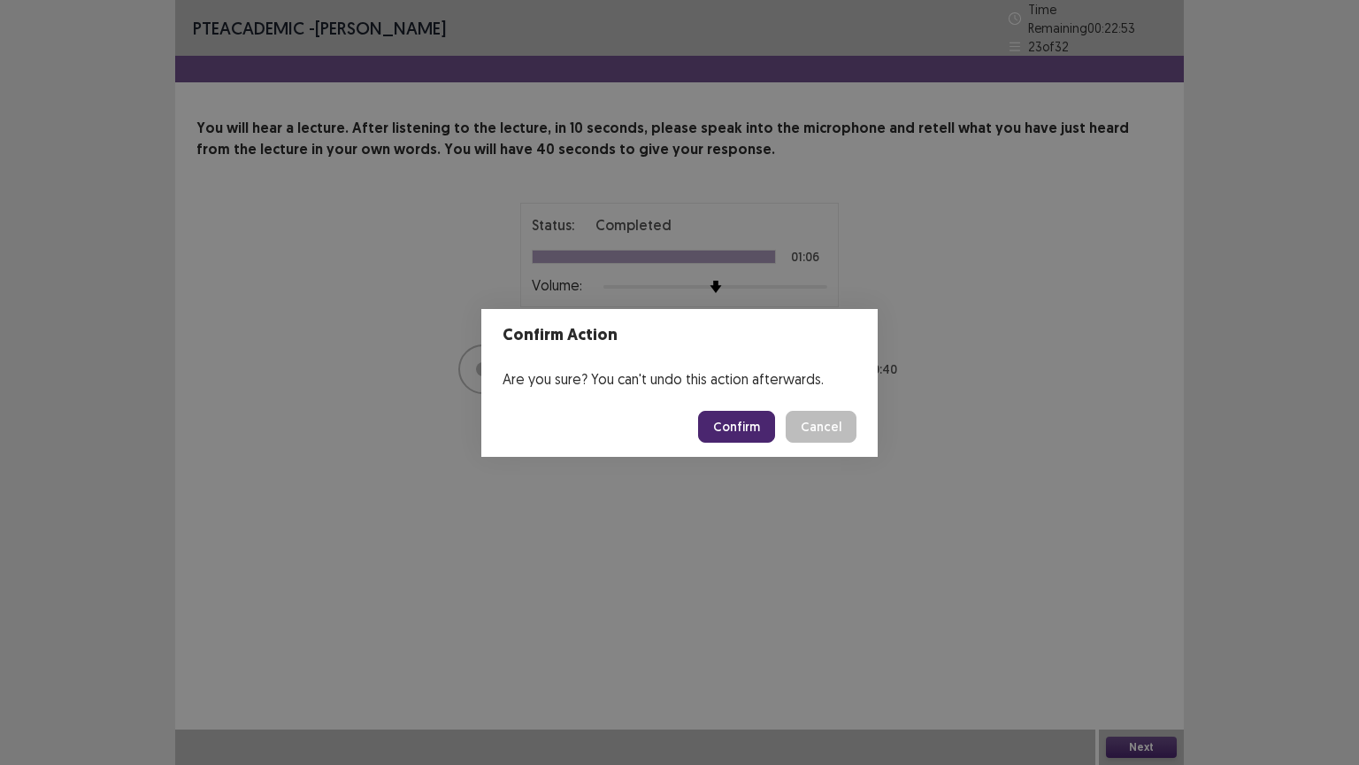
click at [742, 440] on button "Confirm" at bounding box center [736, 427] width 77 height 32
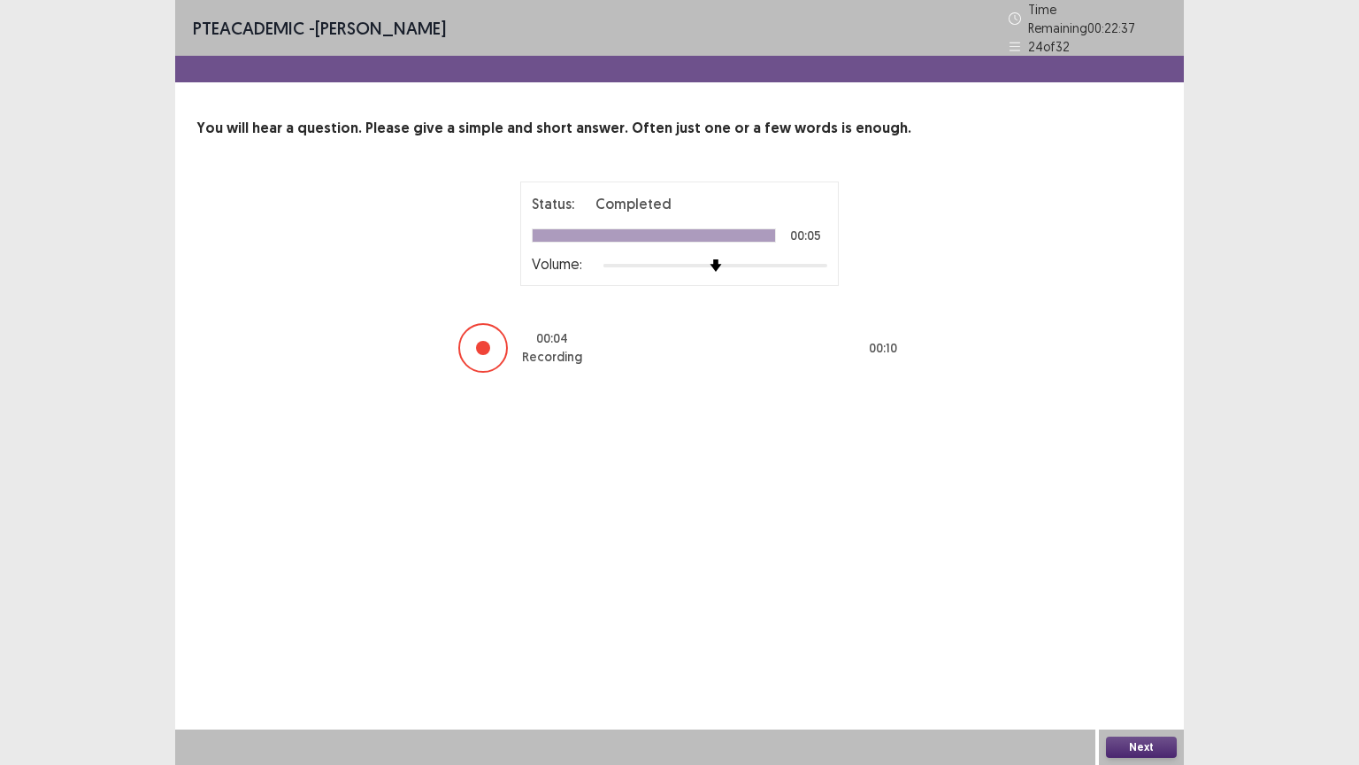
click at [1127, 645] on button "Next" at bounding box center [1141, 746] width 71 height 21
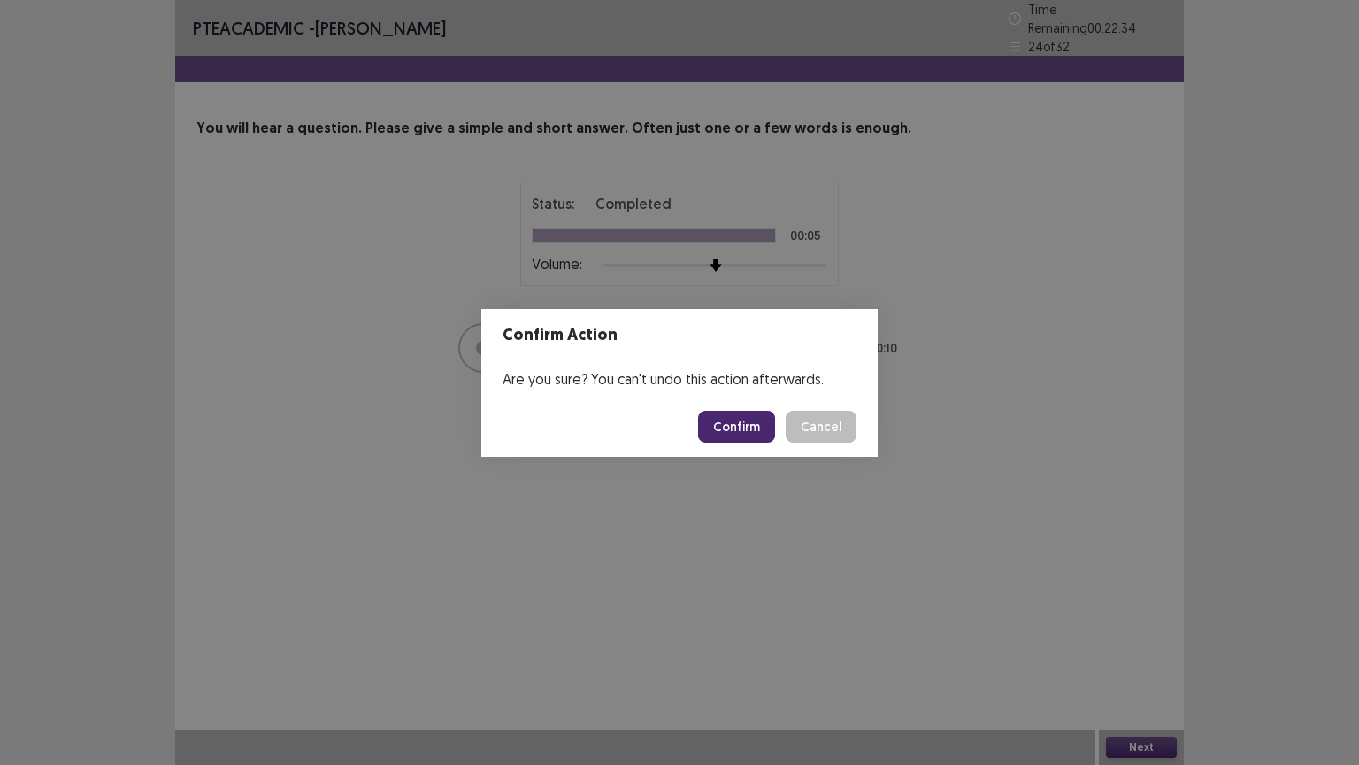
click at [734, 428] on button "Confirm" at bounding box center [736, 427] width 77 height 32
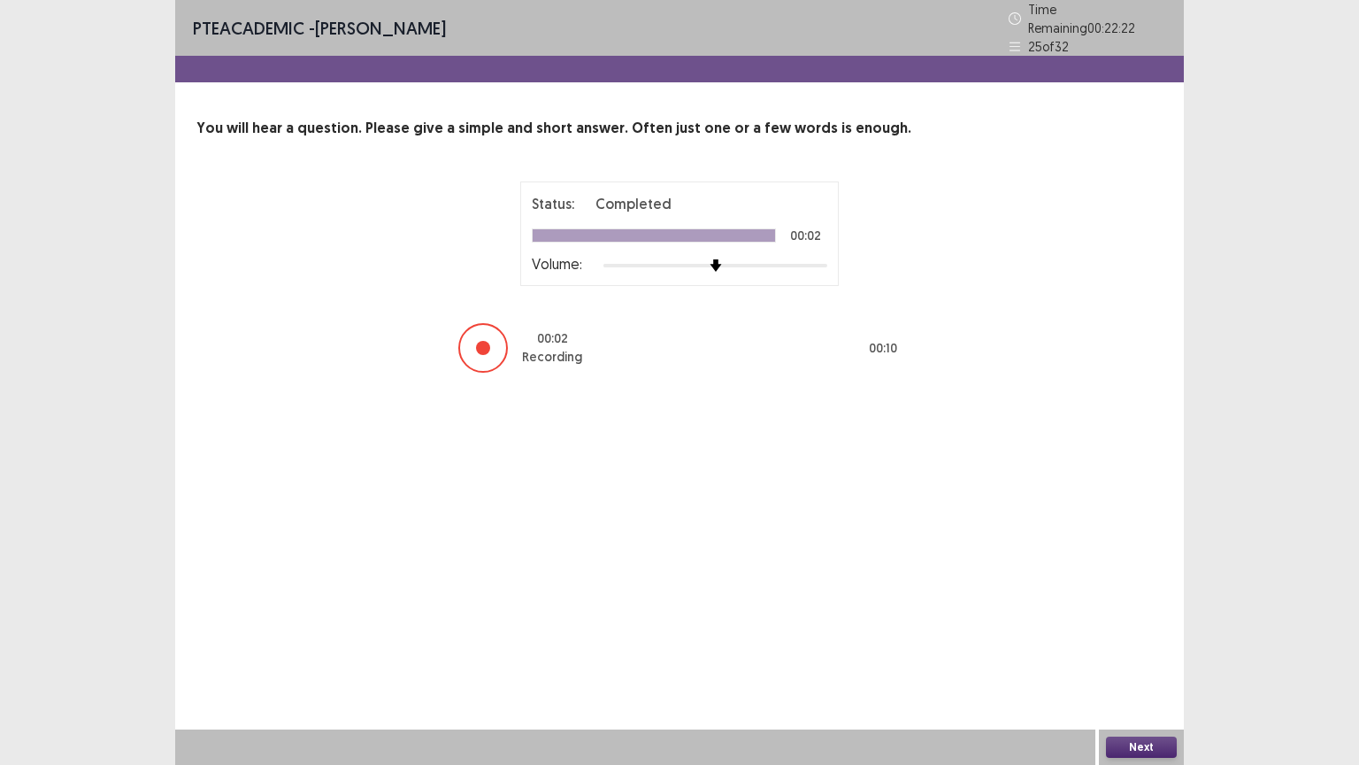
click at [1148, 645] on div "Next" at bounding box center [1141, 746] width 85 height 35
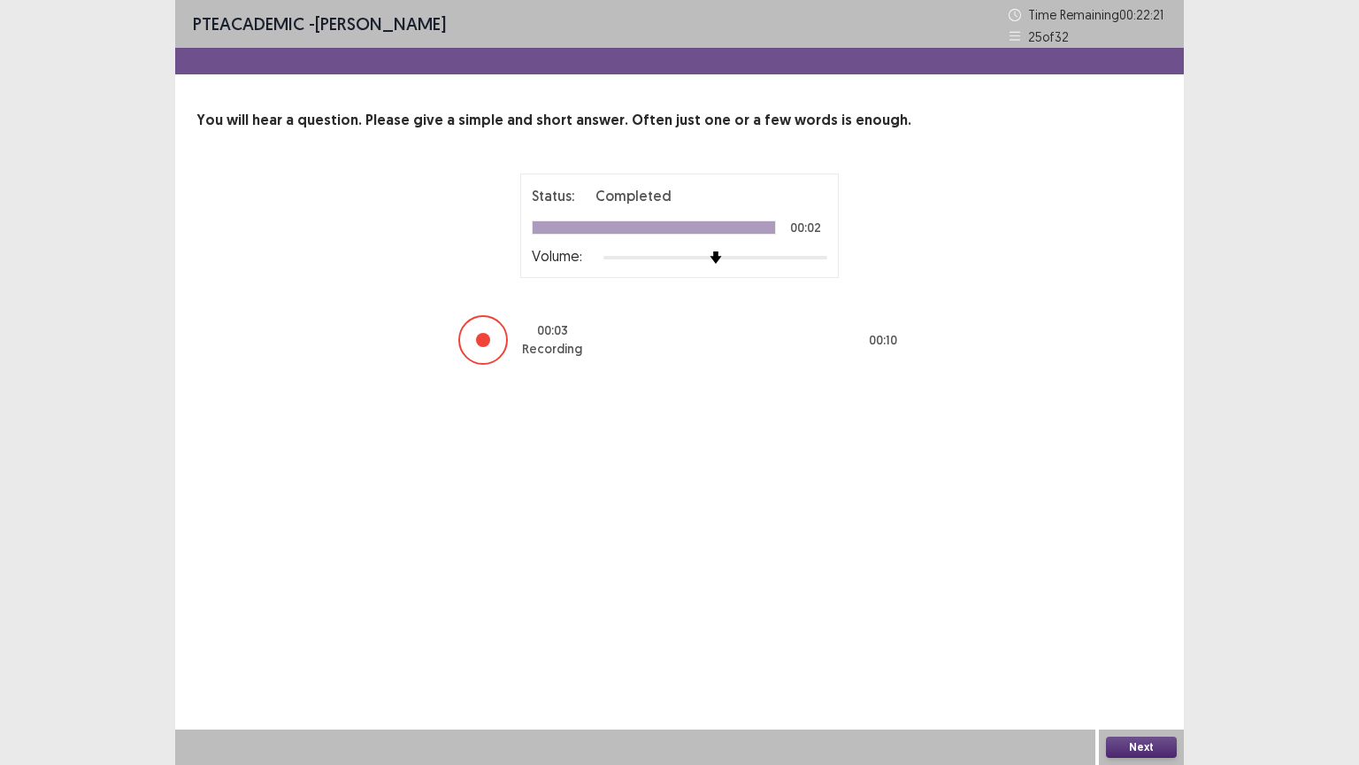
click at [1148, 645] on button "Next" at bounding box center [1141, 746] width 71 height 21
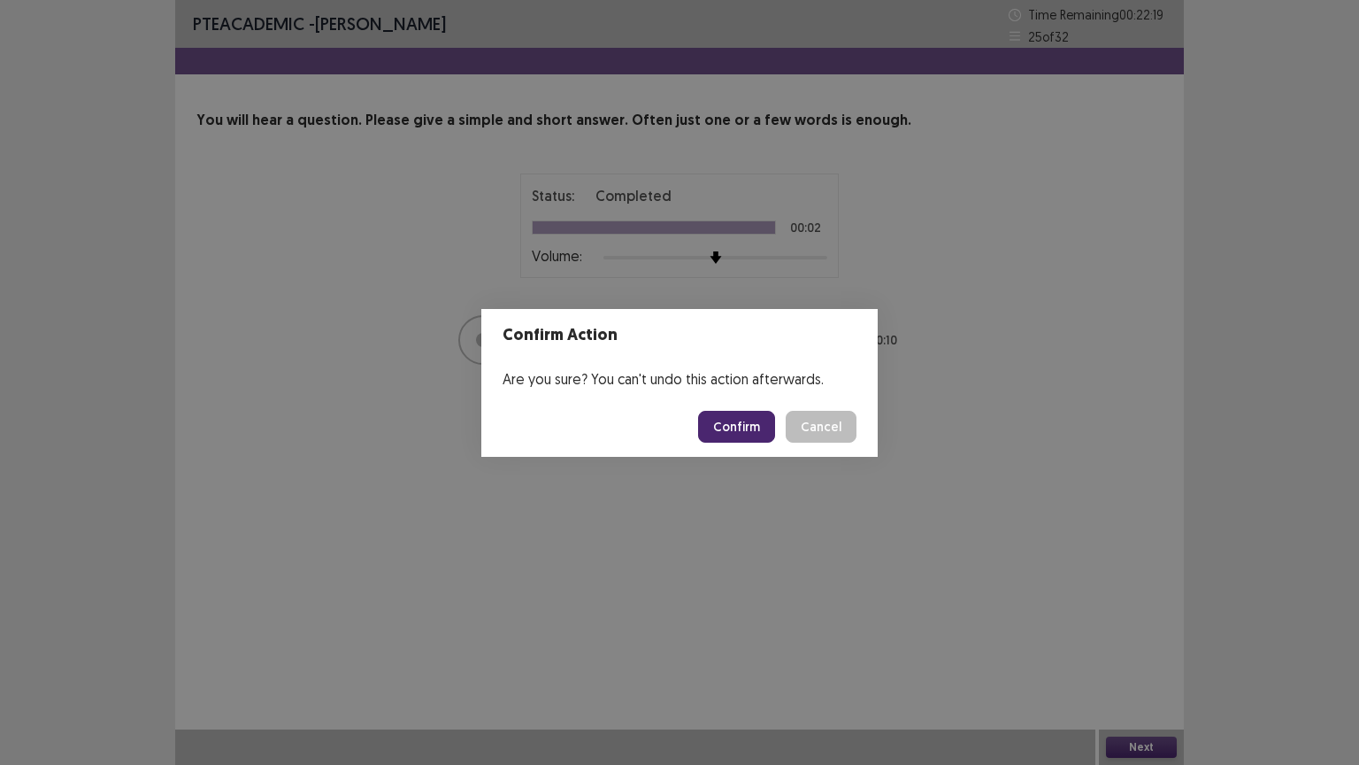
click at [751, 420] on button "Confirm" at bounding box center [736, 427] width 77 height 32
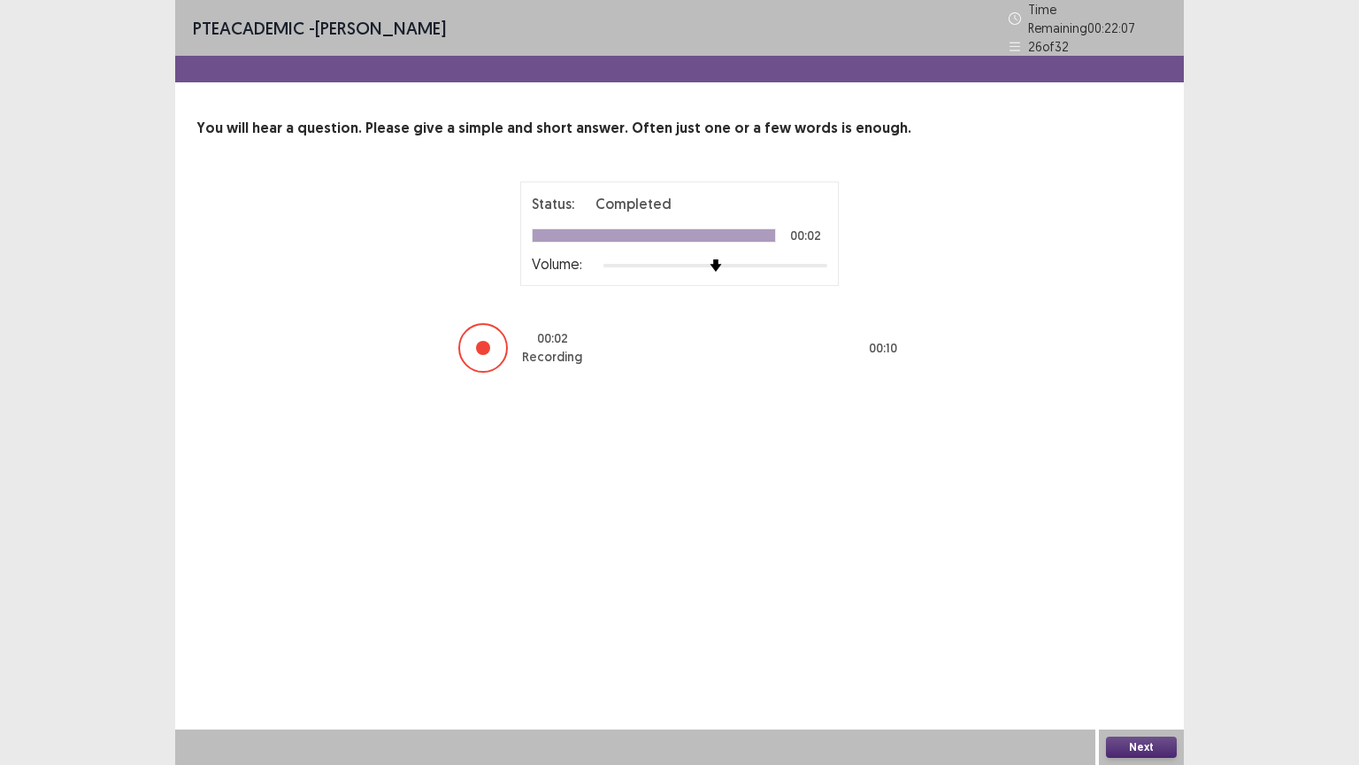
click at [1150, 645] on button "Next" at bounding box center [1141, 746] width 71 height 21
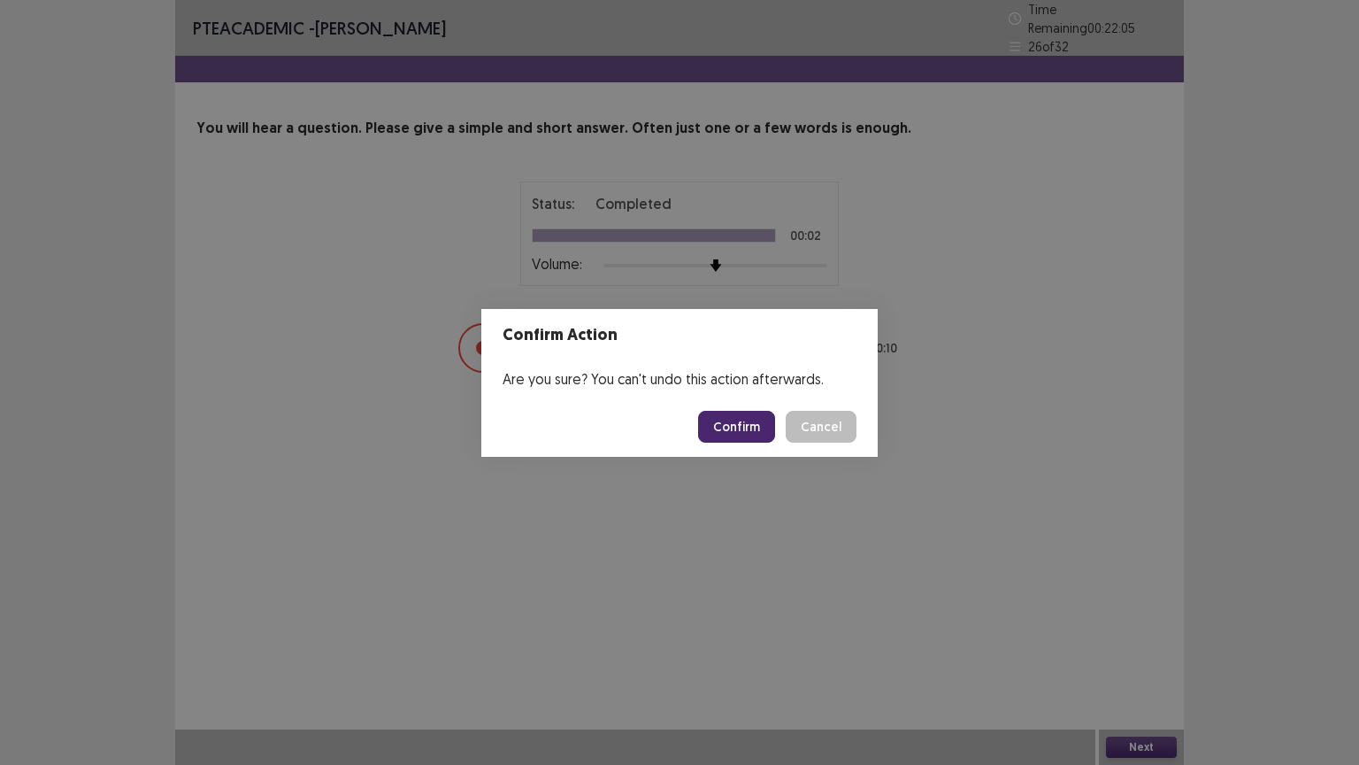
click at [748, 422] on button "Confirm" at bounding box center [736, 427] width 77 height 32
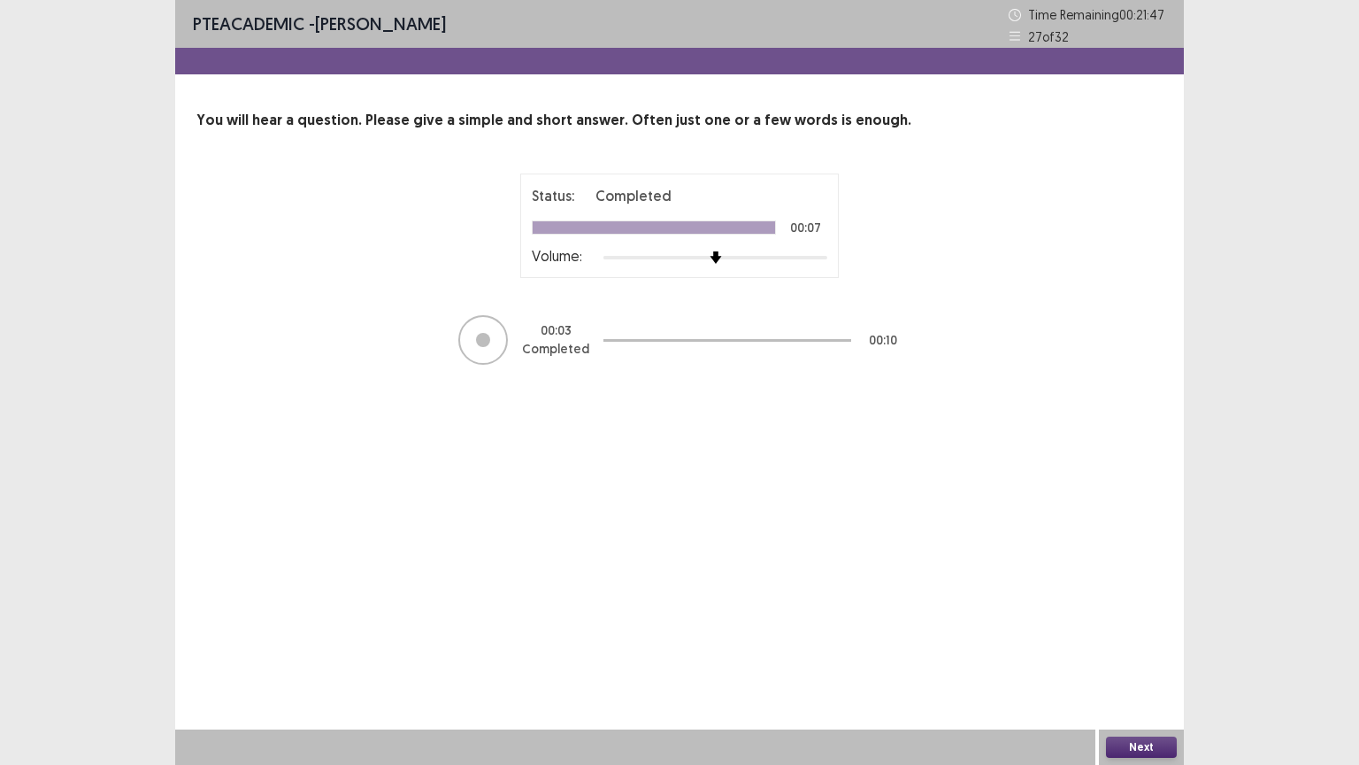
click at [1154, 645] on button "Next" at bounding box center [1141, 746] width 71 height 21
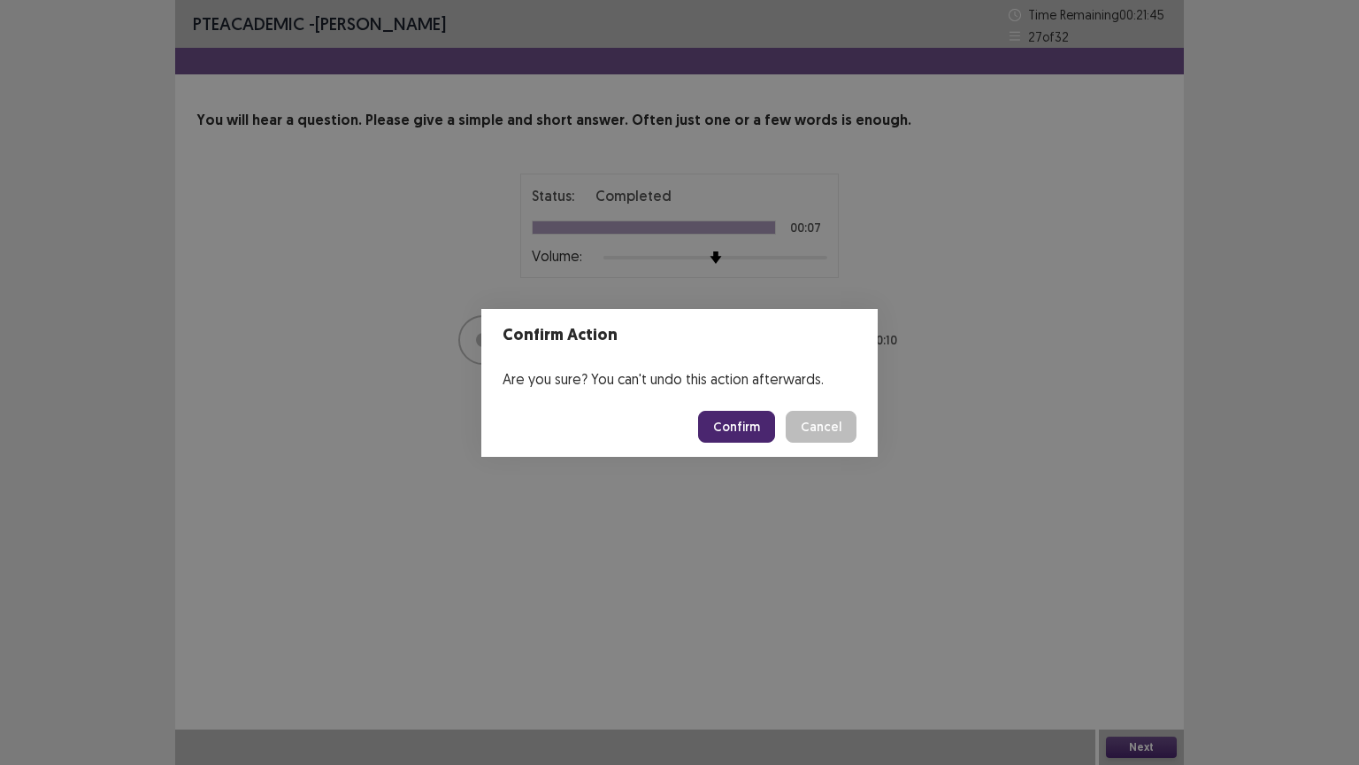
click at [765, 428] on button "Confirm" at bounding box center [736, 427] width 77 height 32
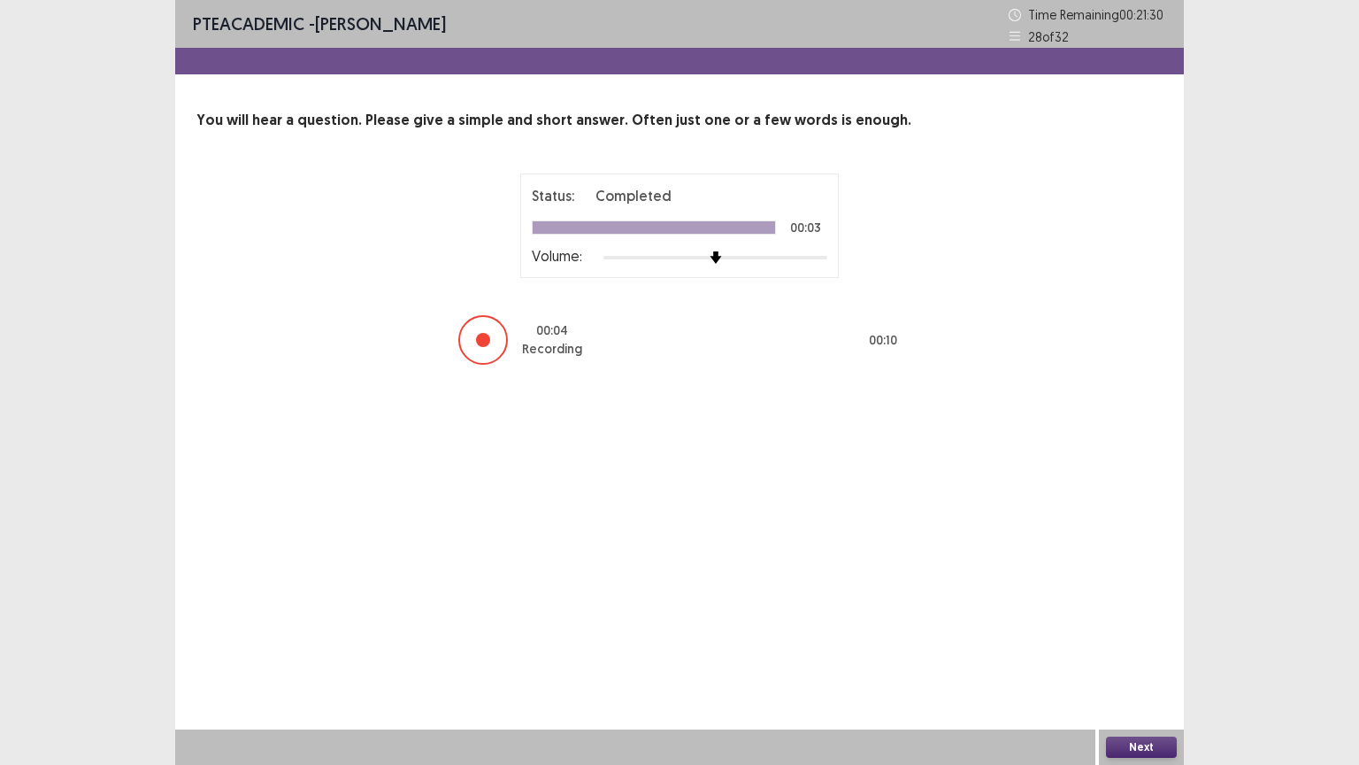
click at [1143, 645] on button "Next" at bounding box center [1141, 746] width 71 height 21
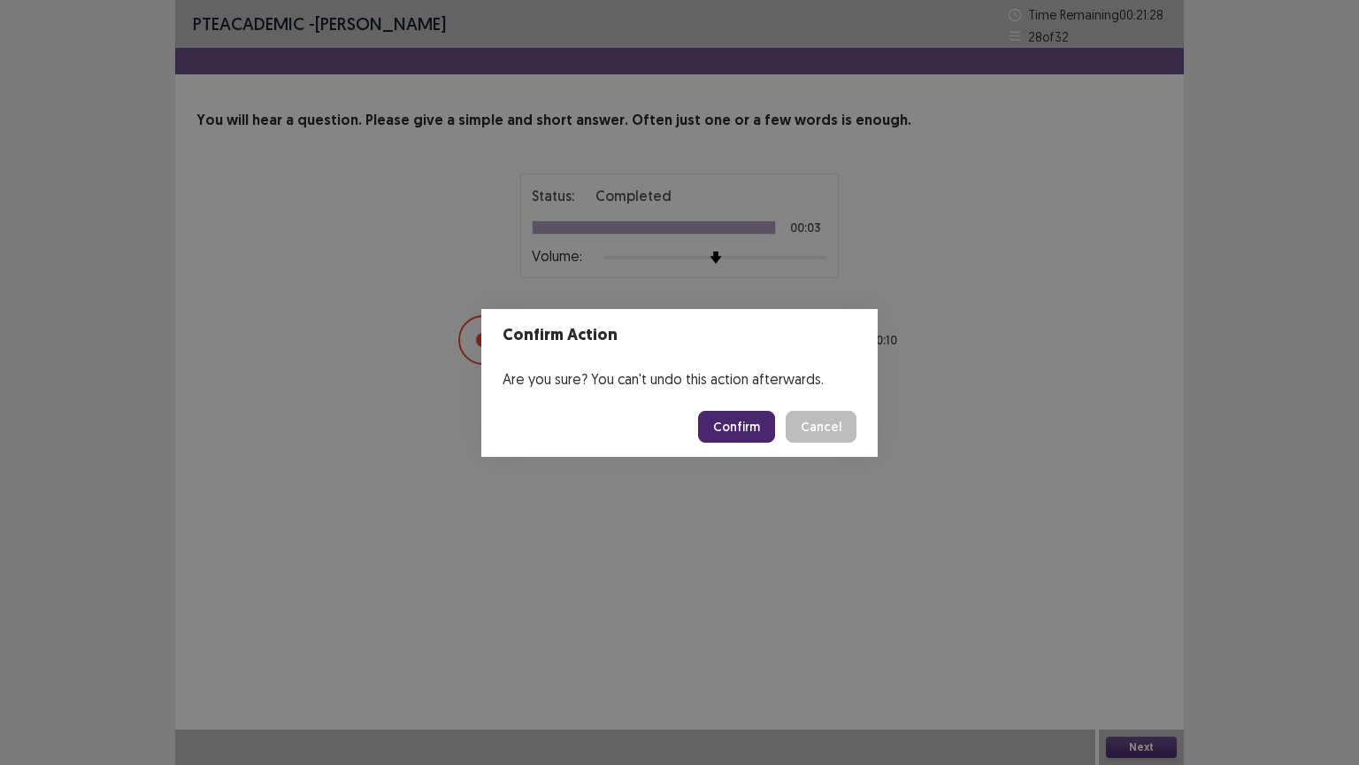
click at [747, 422] on button "Confirm" at bounding box center [736, 427] width 77 height 32
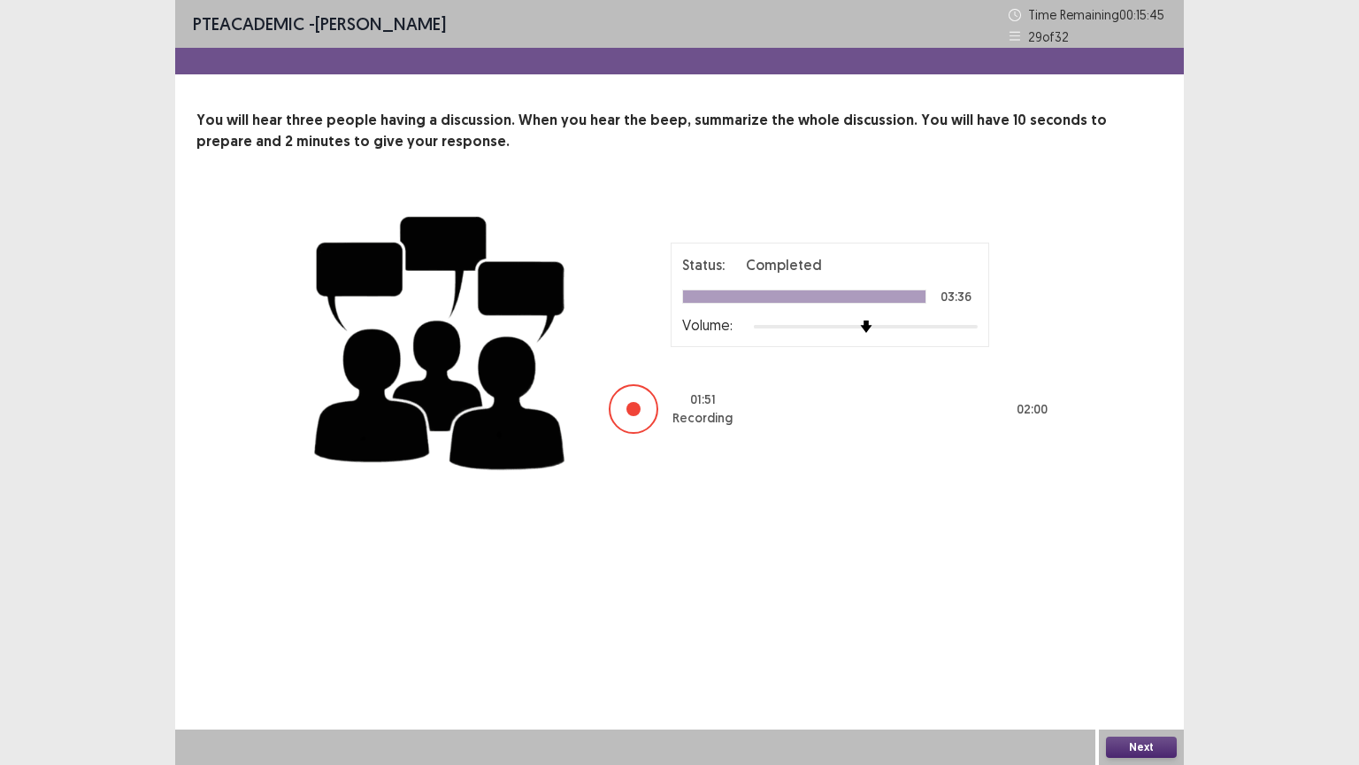
click at [1141, 645] on button "Next" at bounding box center [1141, 746] width 71 height 21
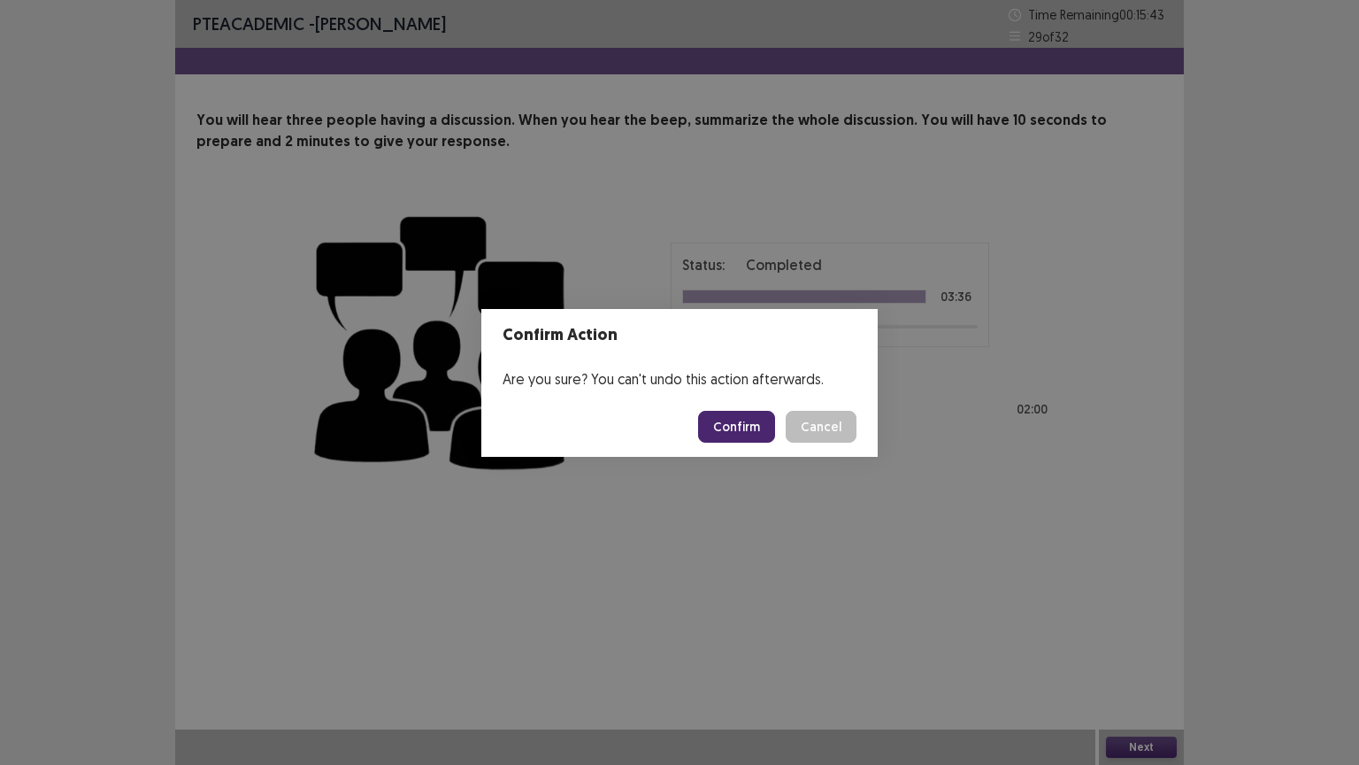
click at [736, 421] on button "Confirm" at bounding box center [736, 427] width 77 height 32
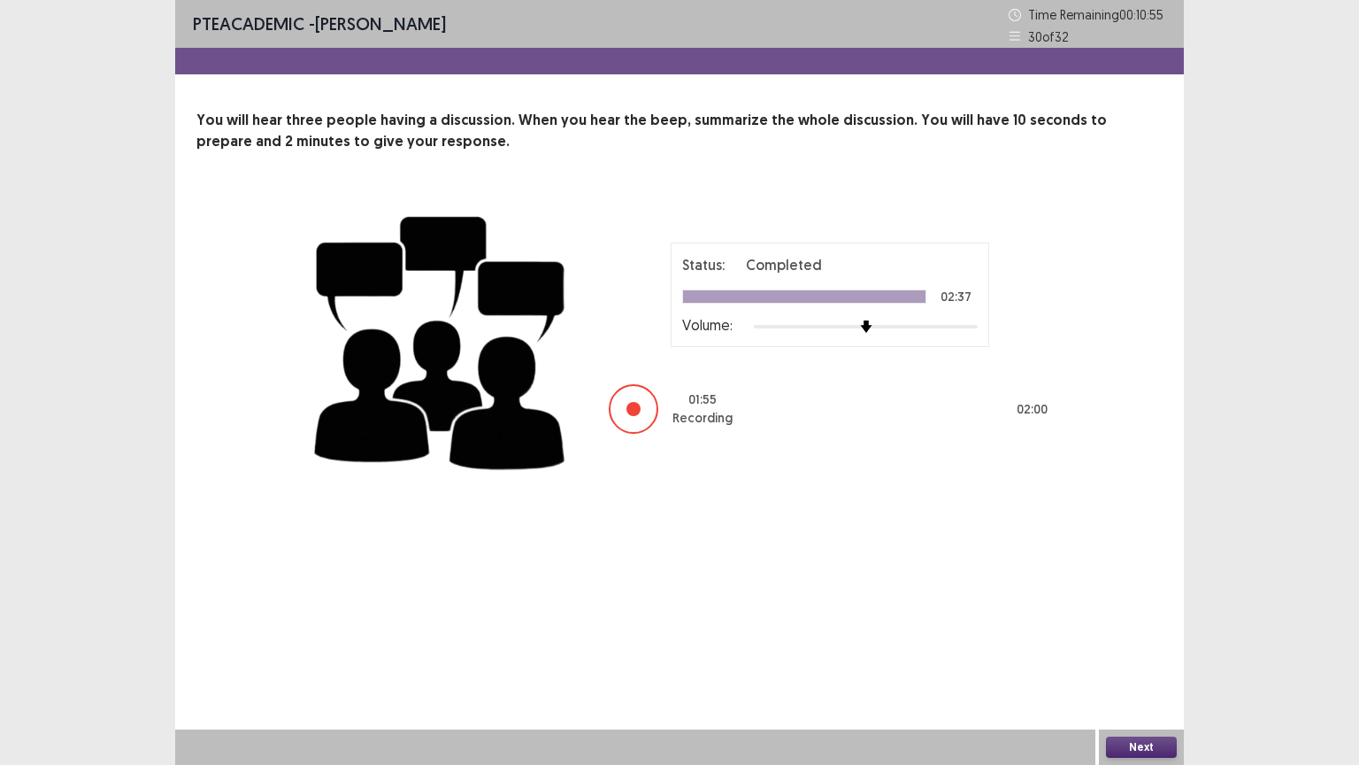
click at [1157, 645] on button "Next" at bounding box center [1141, 746] width 71 height 21
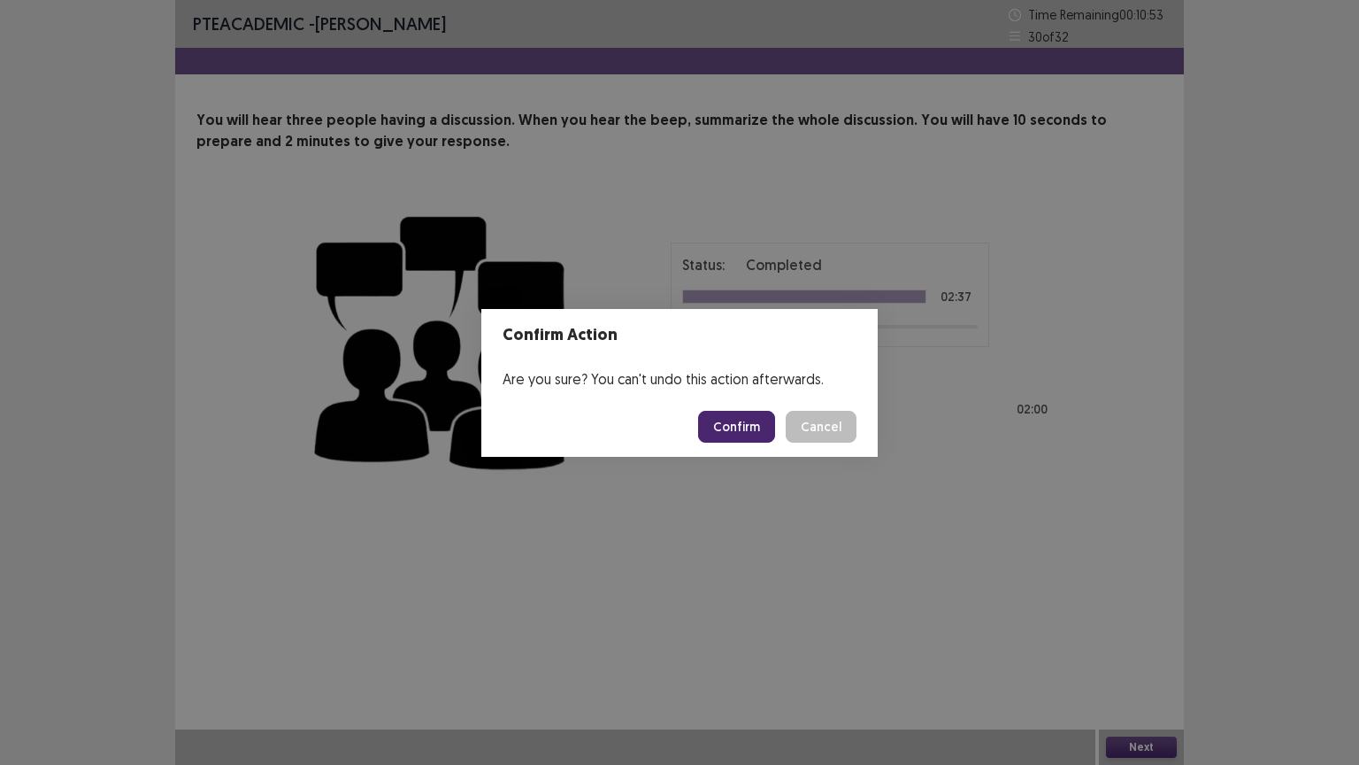
click at [729, 427] on button "Confirm" at bounding box center [736, 427] width 77 height 32
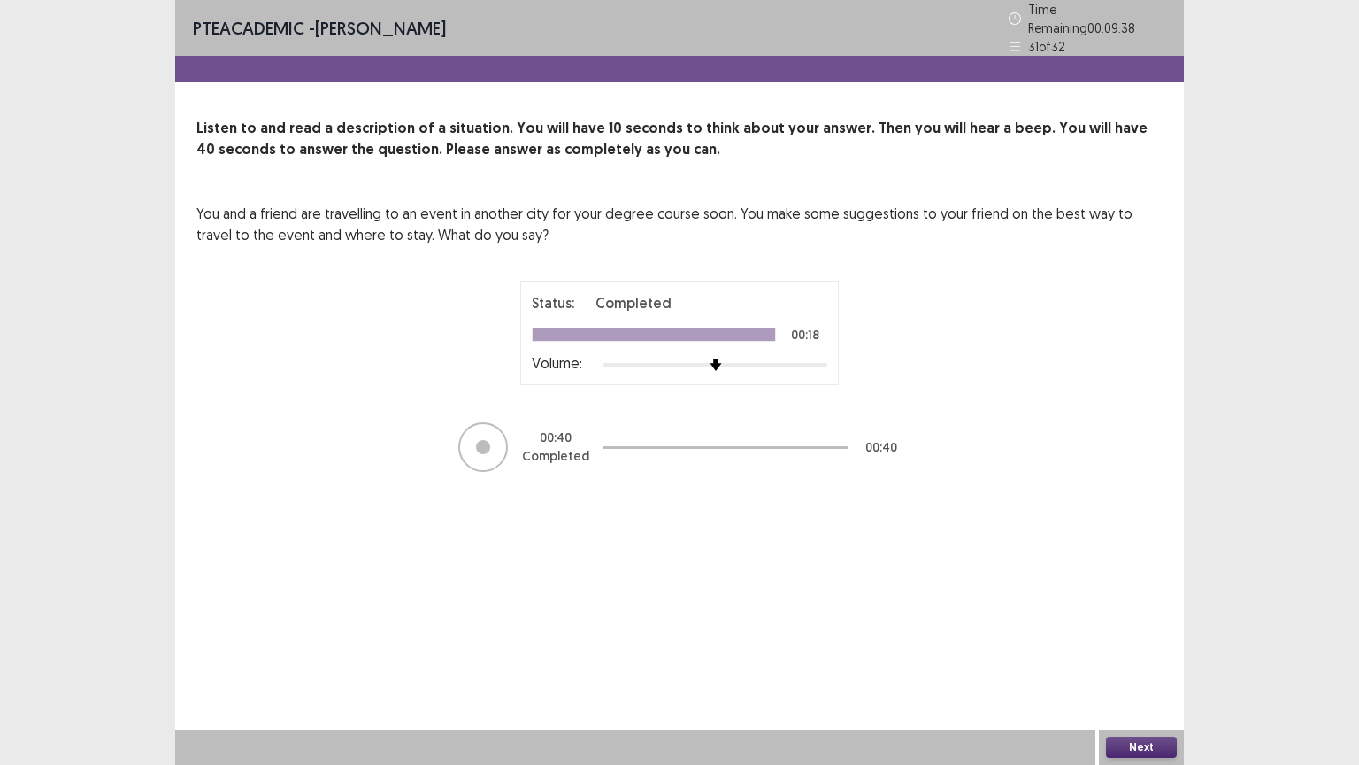
click at [1142, 645] on button "Next" at bounding box center [1141, 746] width 71 height 21
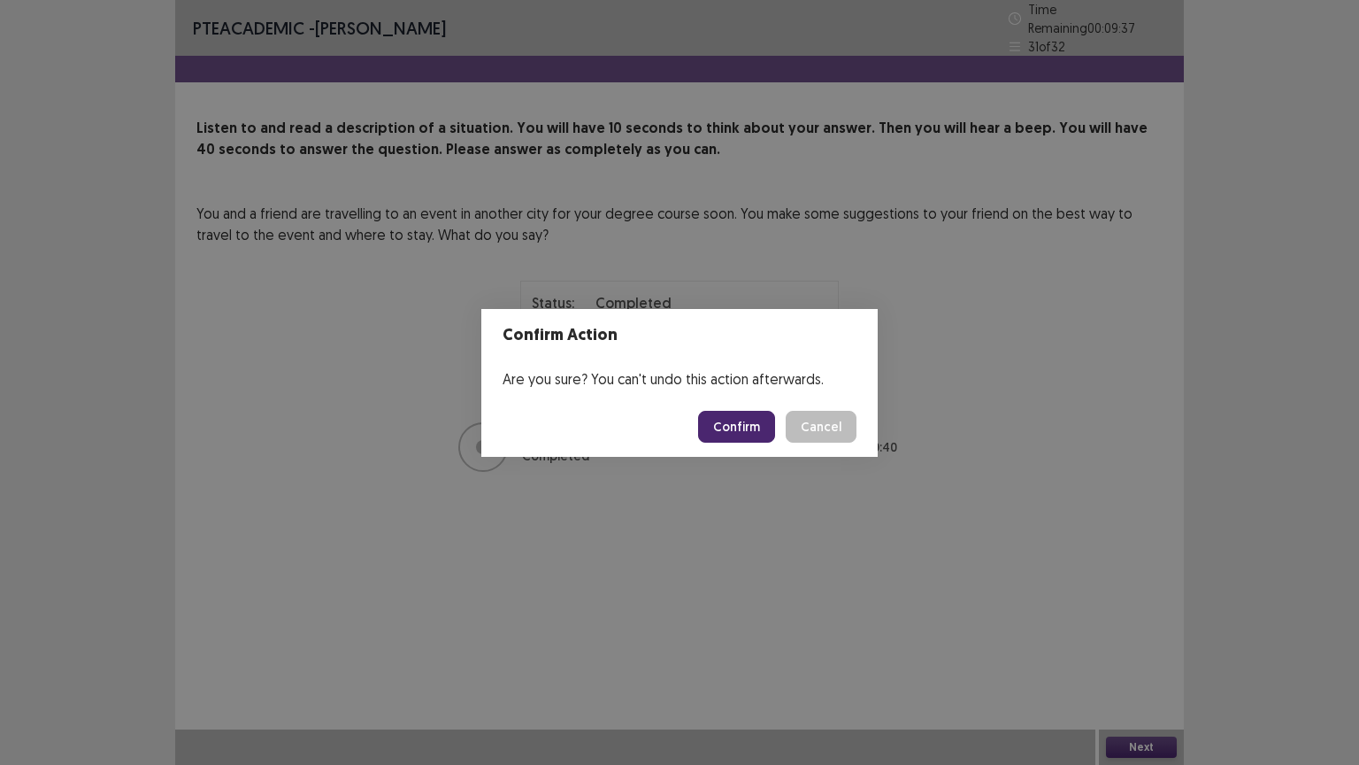
click at [755, 421] on button "Confirm" at bounding box center [736, 427] width 77 height 32
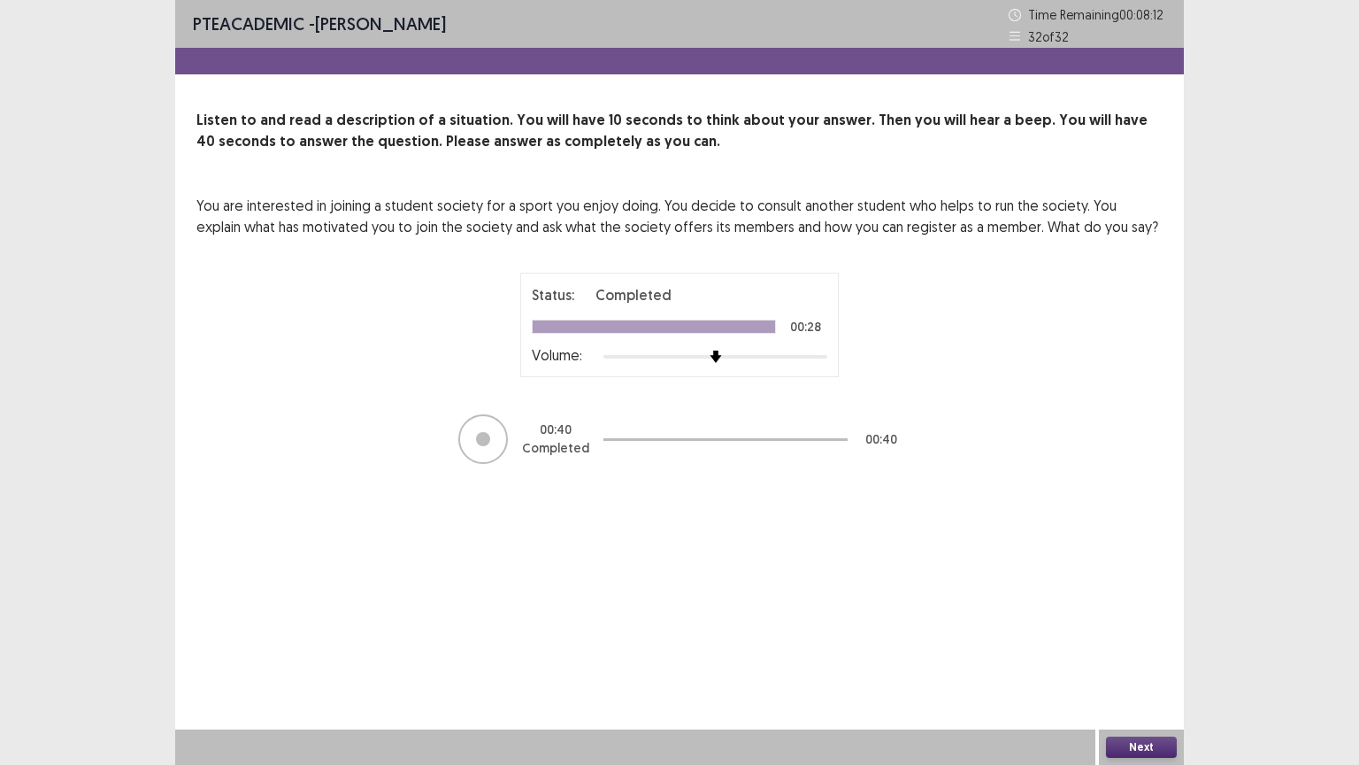
click at [1136, 645] on button "Next" at bounding box center [1141, 746] width 71 height 21
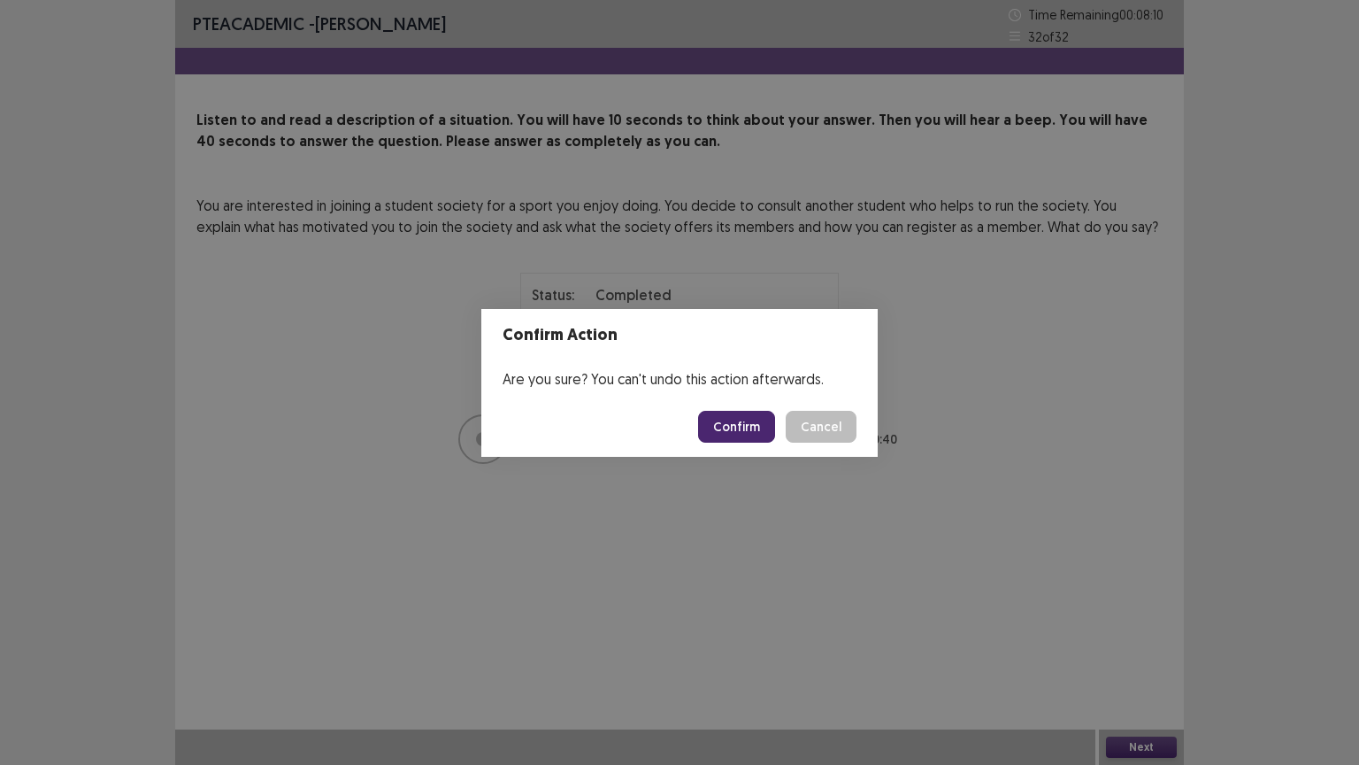
click at [742, 425] on button "Confirm" at bounding box center [736, 427] width 77 height 32
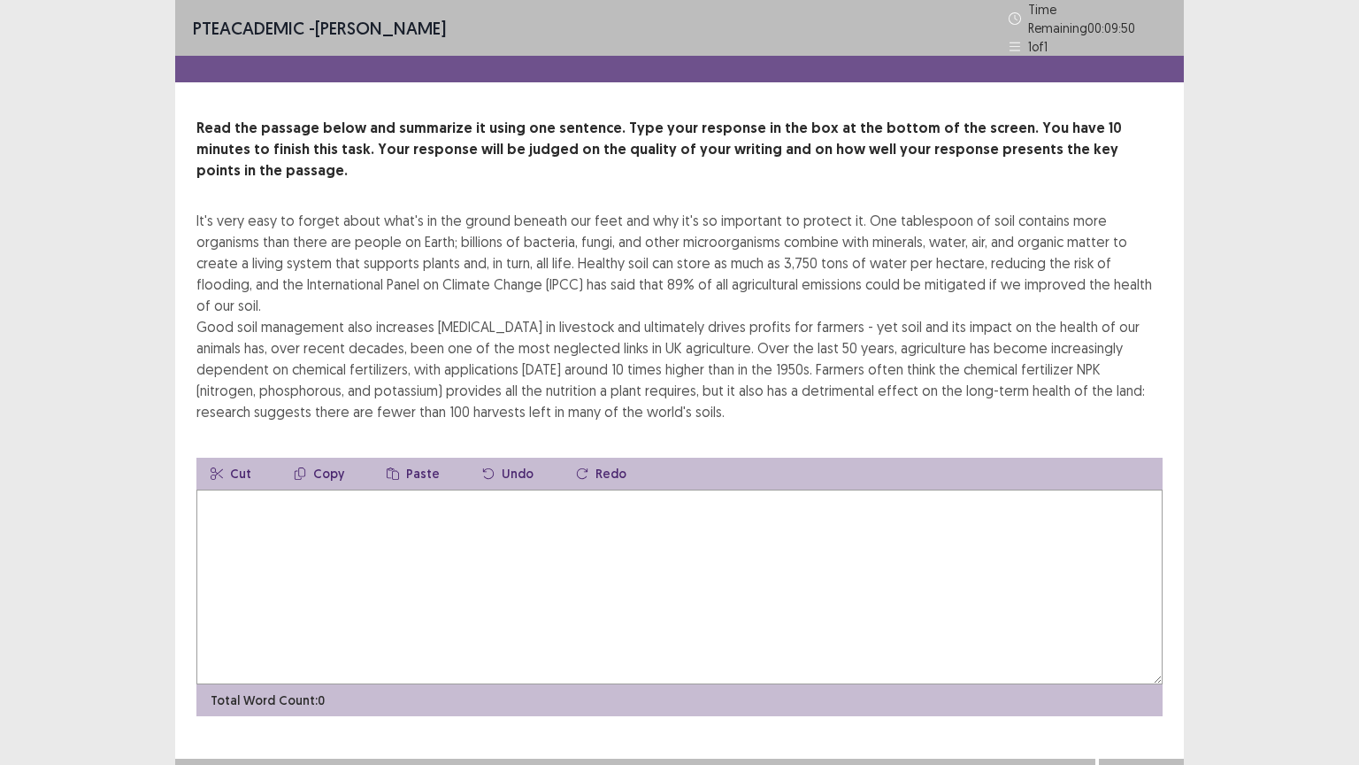
click at [246, 489] on textarea at bounding box center [679, 586] width 966 height 195
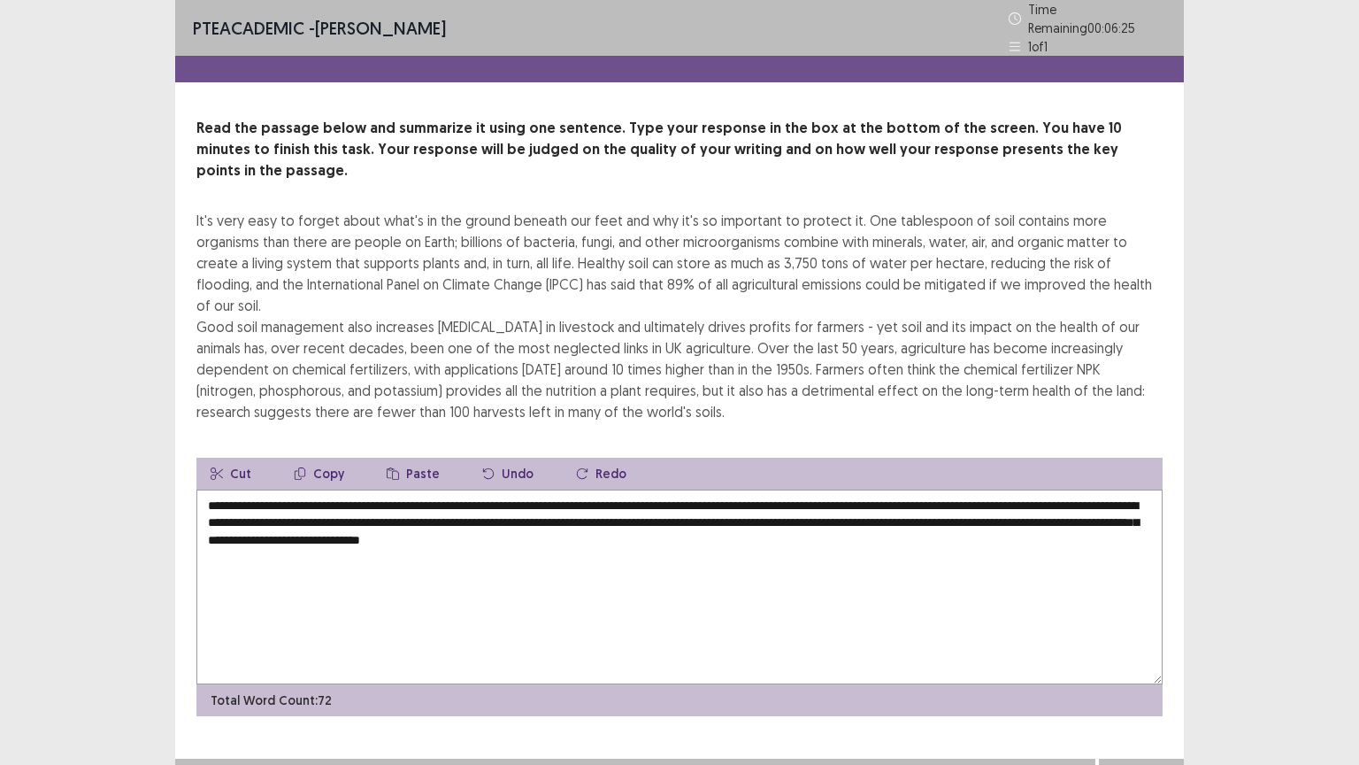
click at [556, 489] on textarea "**********" at bounding box center [679, 586] width 966 height 195
click at [699, 489] on textarea "**********" at bounding box center [679, 586] width 966 height 195
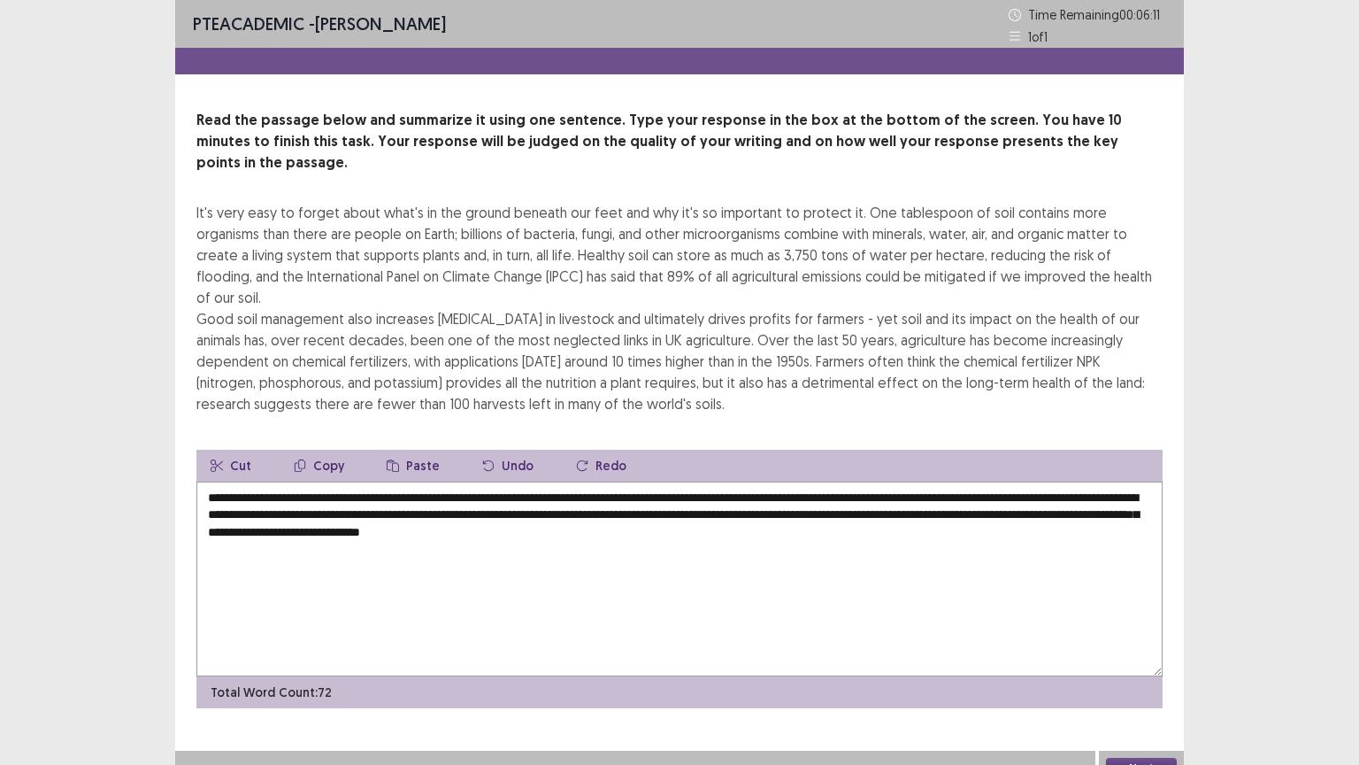
click at [341, 481] on textarea "**********" at bounding box center [679, 578] width 966 height 195
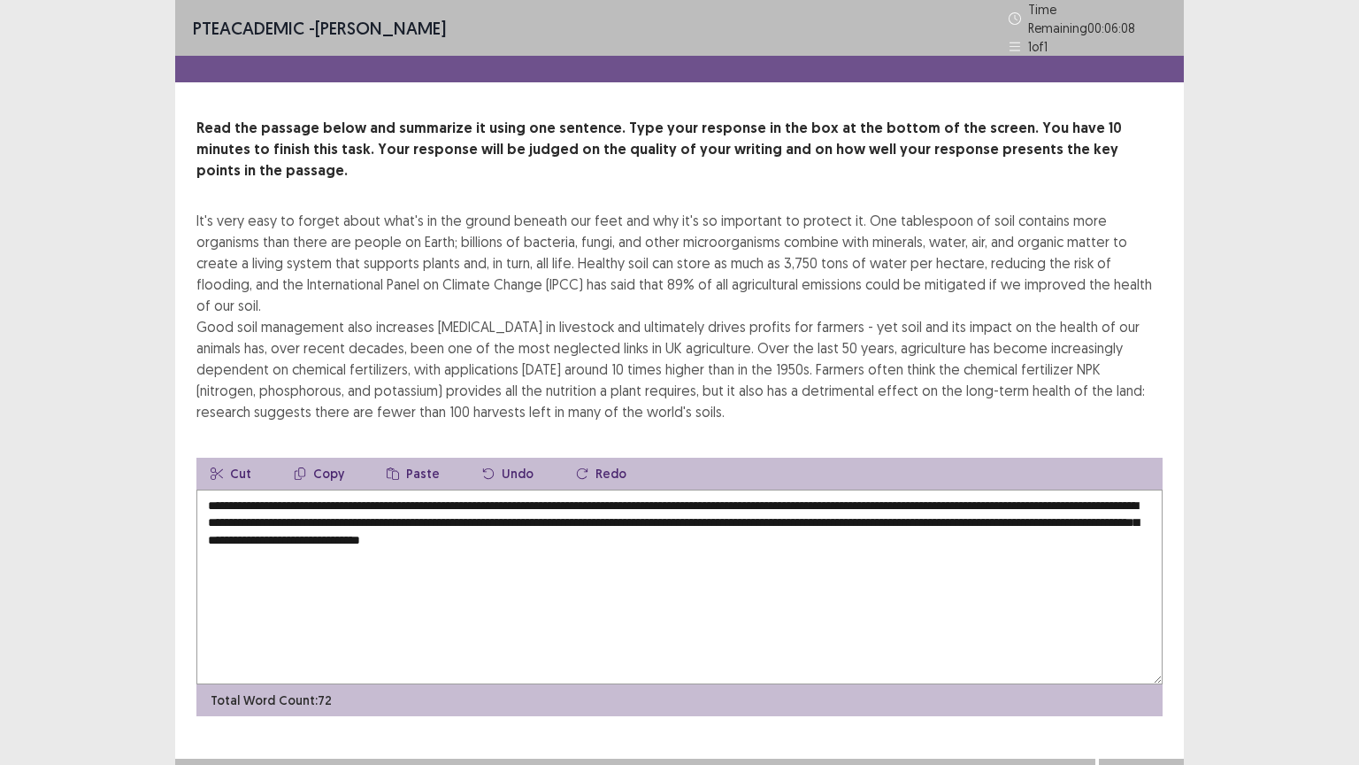
click at [304, 489] on textarea "**********" at bounding box center [679, 586] width 966 height 195
click at [596, 489] on textarea "**********" at bounding box center [679, 586] width 966 height 195
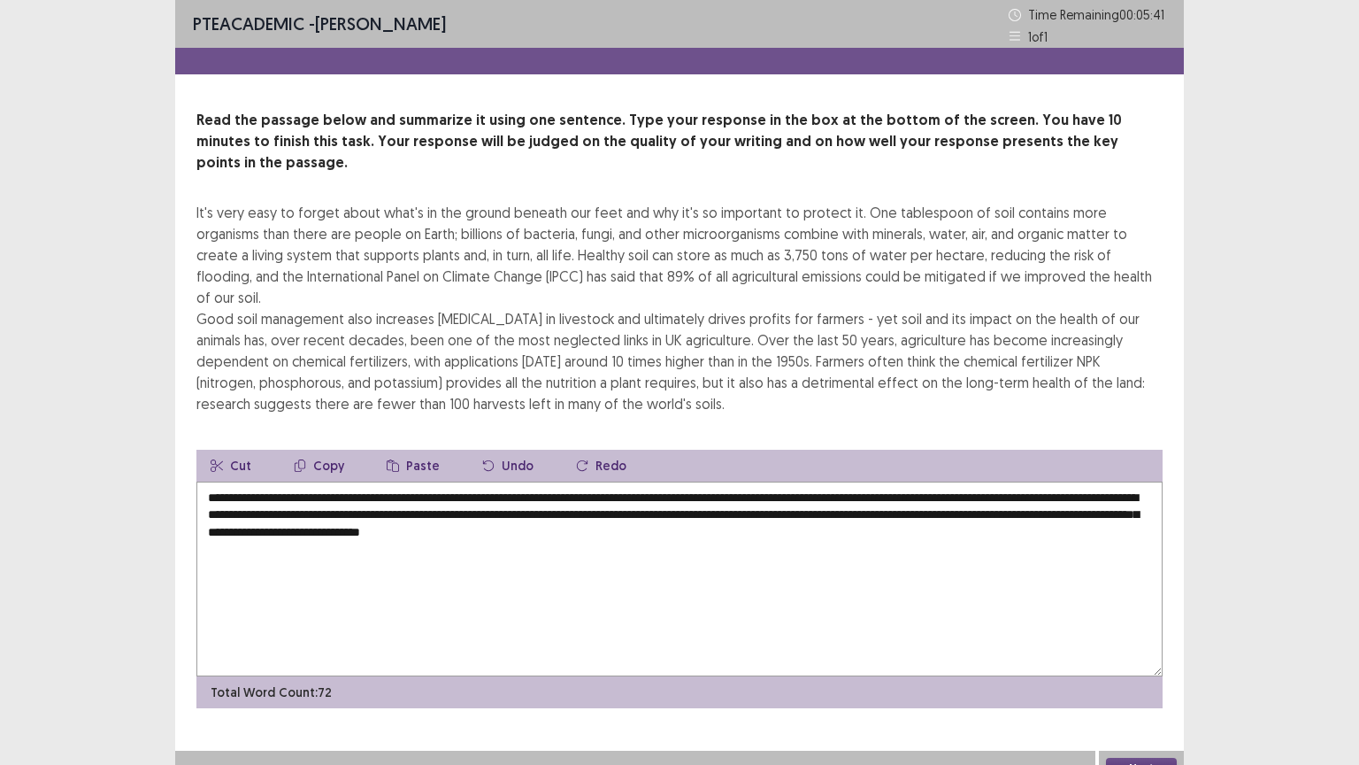
type textarea "**********"
click at [1136, 645] on button "Next" at bounding box center [1141, 768] width 71 height 21
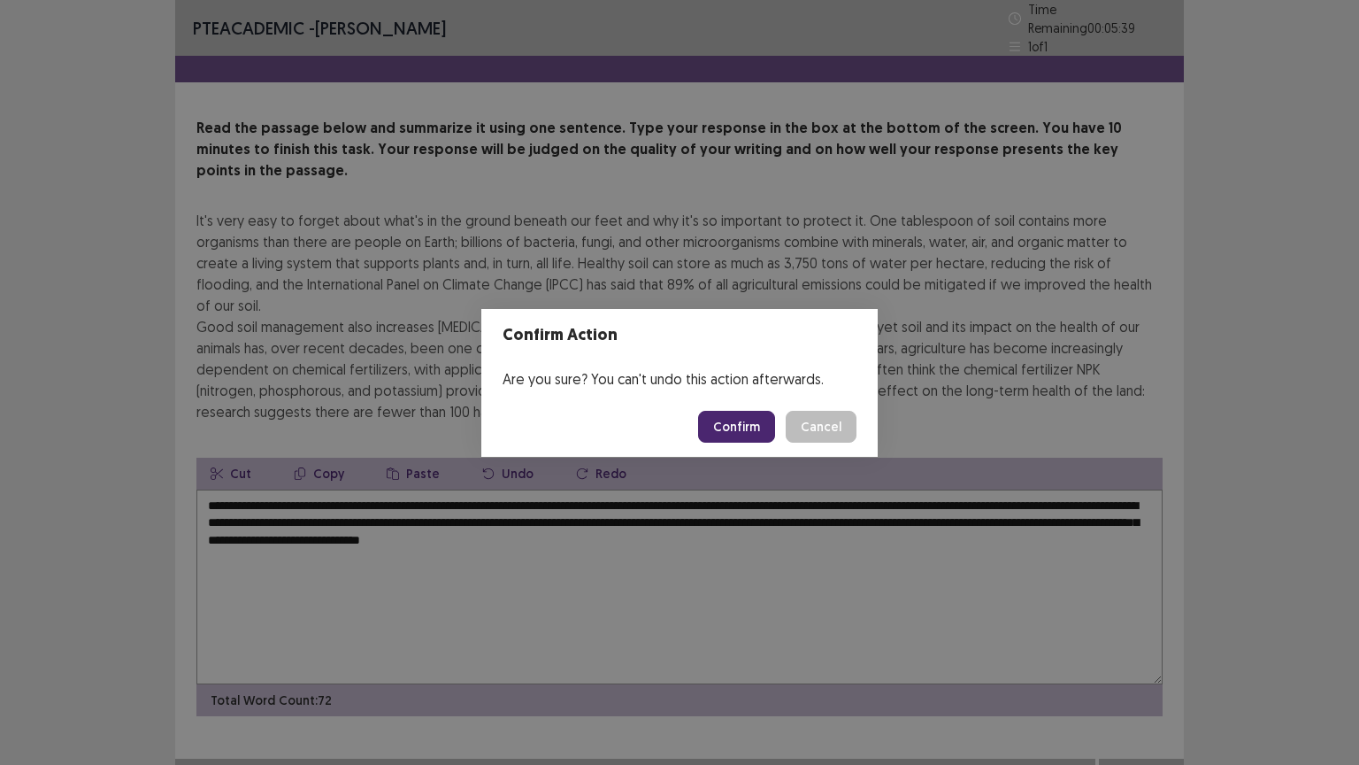
click at [743, 424] on button "Confirm" at bounding box center [736, 427] width 77 height 32
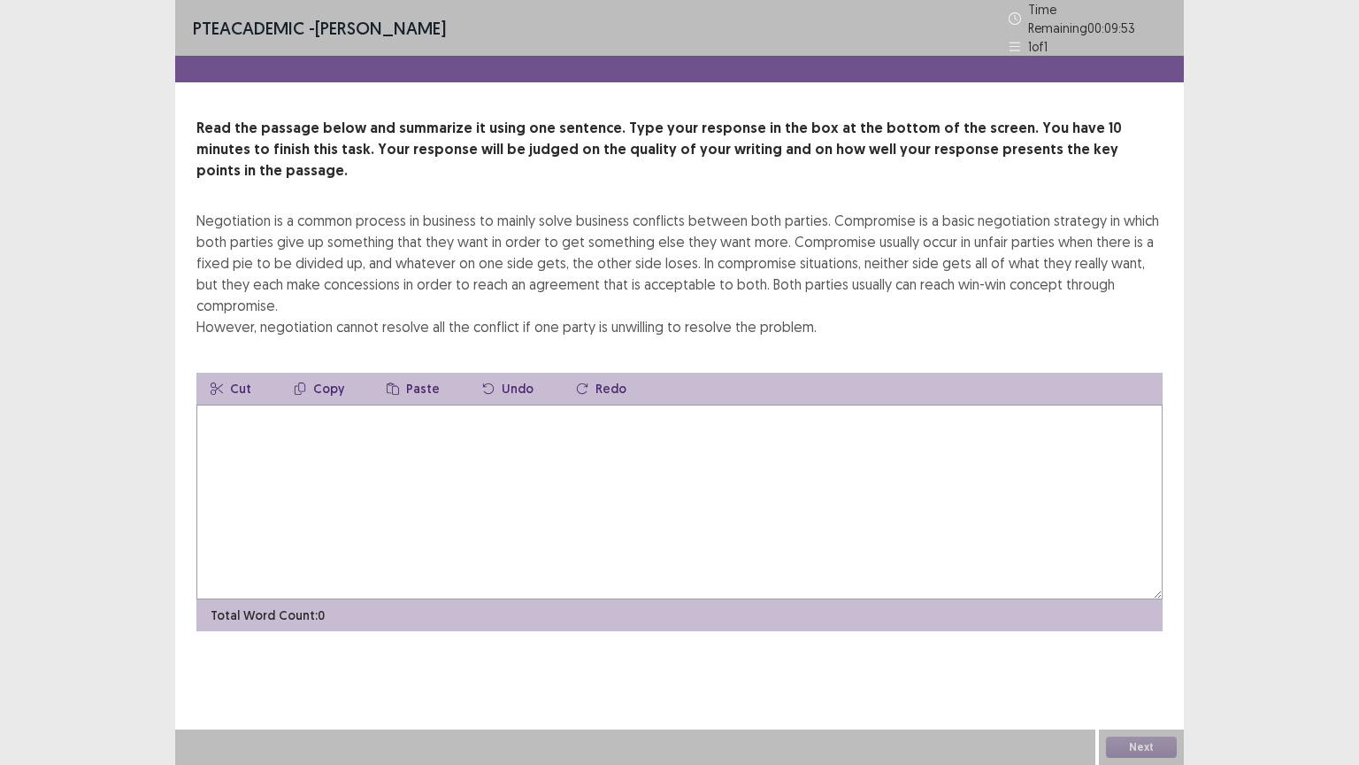
click at [251, 409] on textarea at bounding box center [679, 501] width 966 height 195
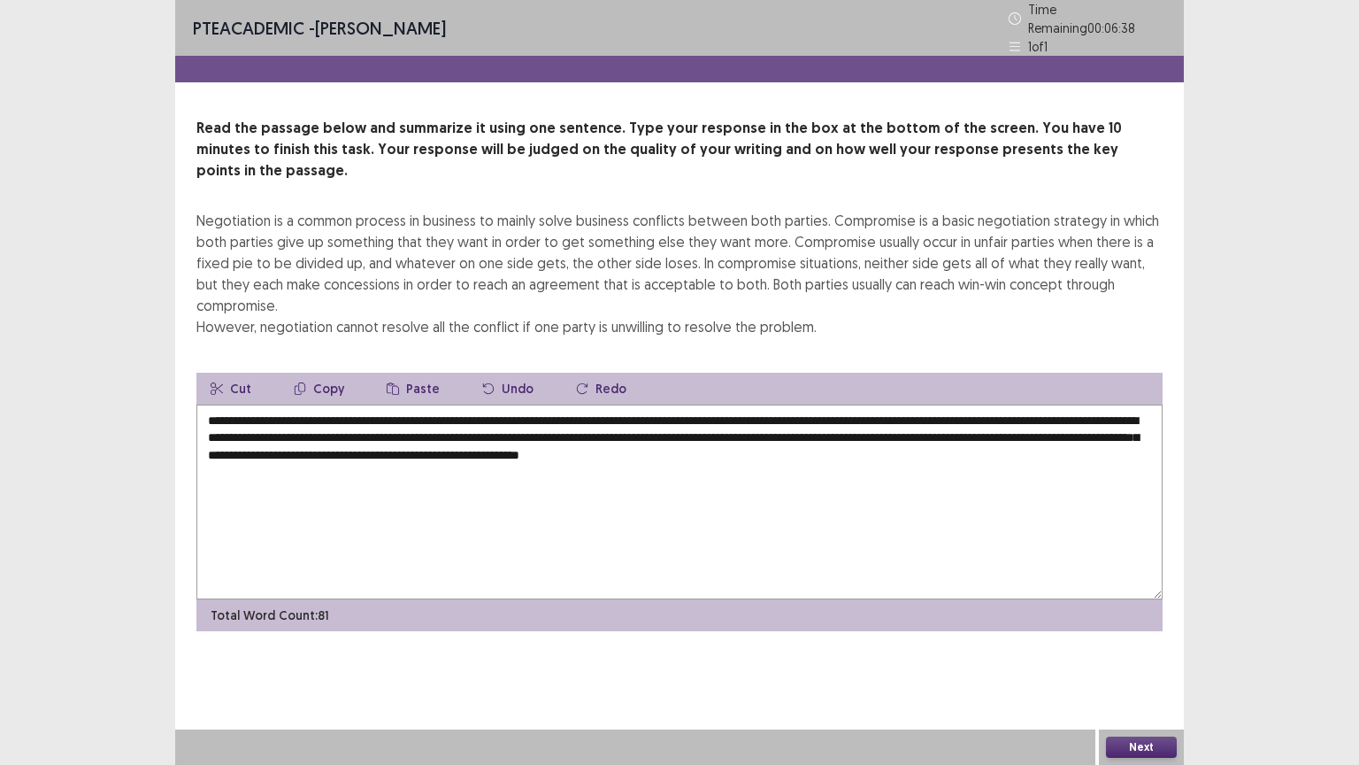
click at [888, 404] on textarea "**********" at bounding box center [679, 501] width 966 height 195
click at [451, 428] on textarea "**********" at bounding box center [679, 501] width 966 height 195
click at [1024, 474] on textarea "**********" at bounding box center [679, 501] width 966 height 195
type textarea "**********"
click at [1145, 645] on button "Next" at bounding box center [1141, 746] width 71 height 21
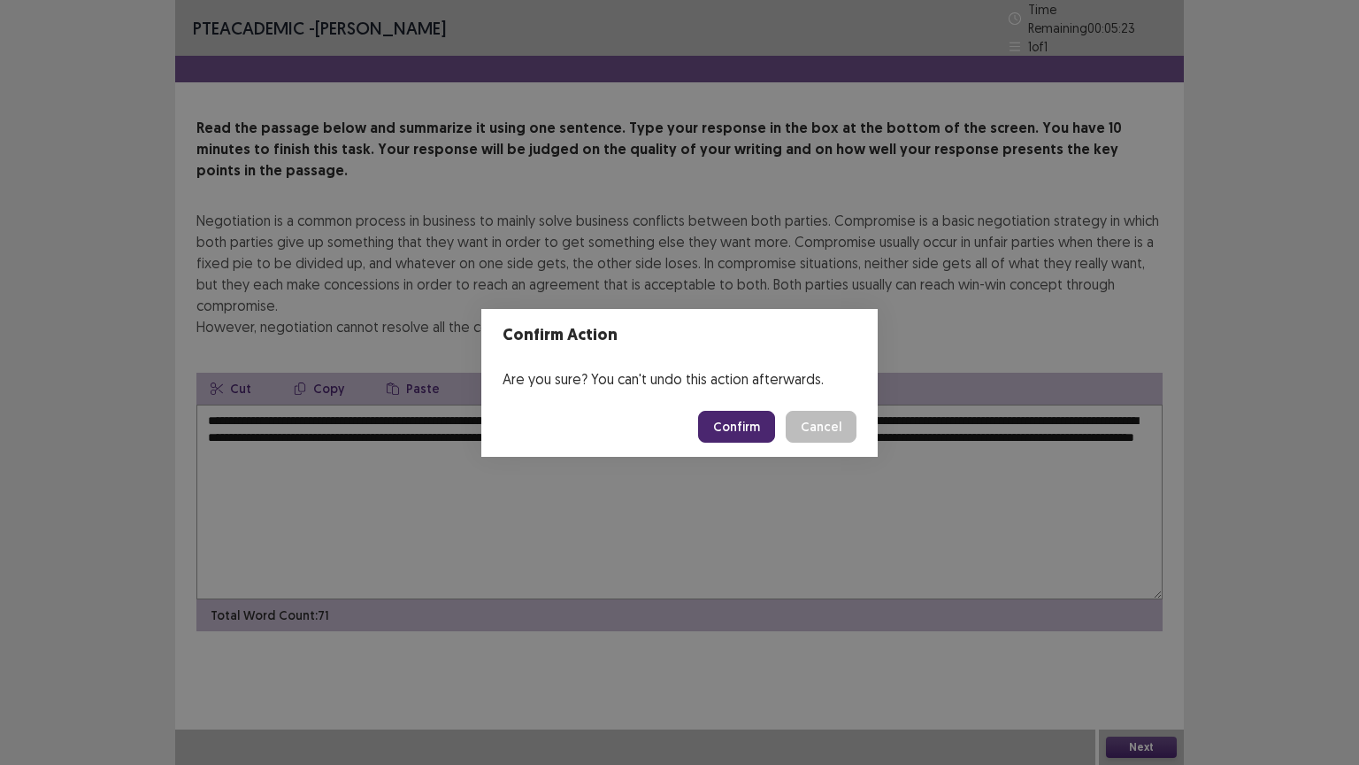
click at [744, 421] on button "Confirm" at bounding box center [736, 427] width 77 height 32
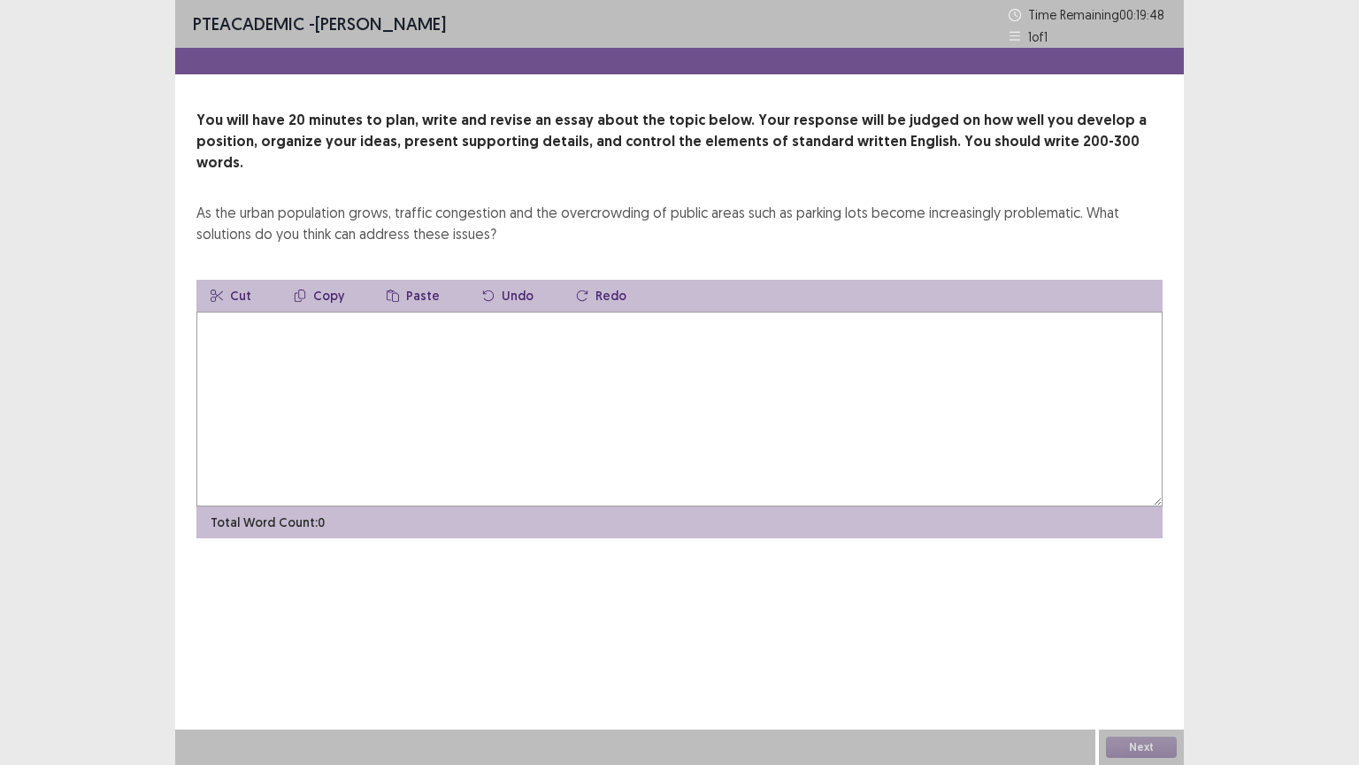
click at [237, 319] on textarea at bounding box center [679, 408] width 966 height 195
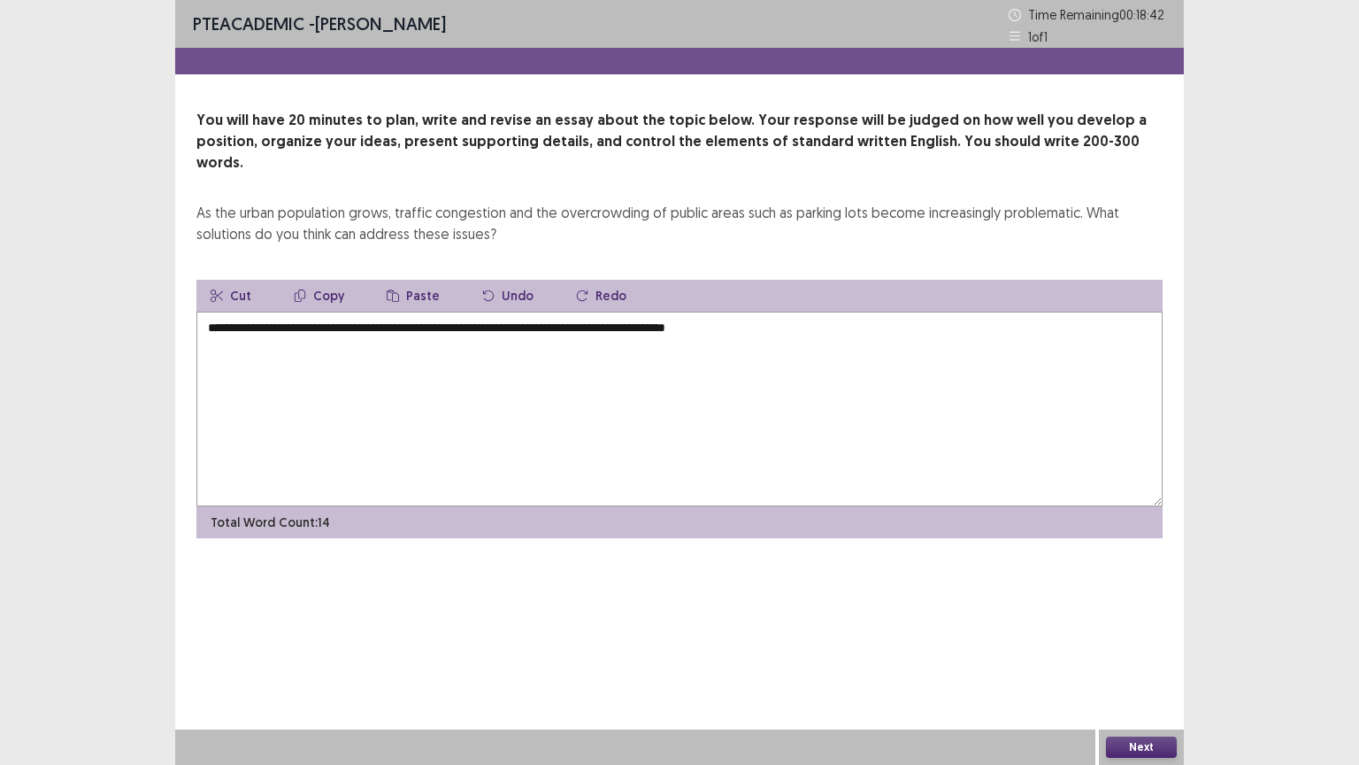
click at [337, 311] on textarea "**********" at bounding box center [679, 408] width 966 height 195
click at [790, 311] on textarea "**********" at bounding box center [679, 408] width 966 height 195
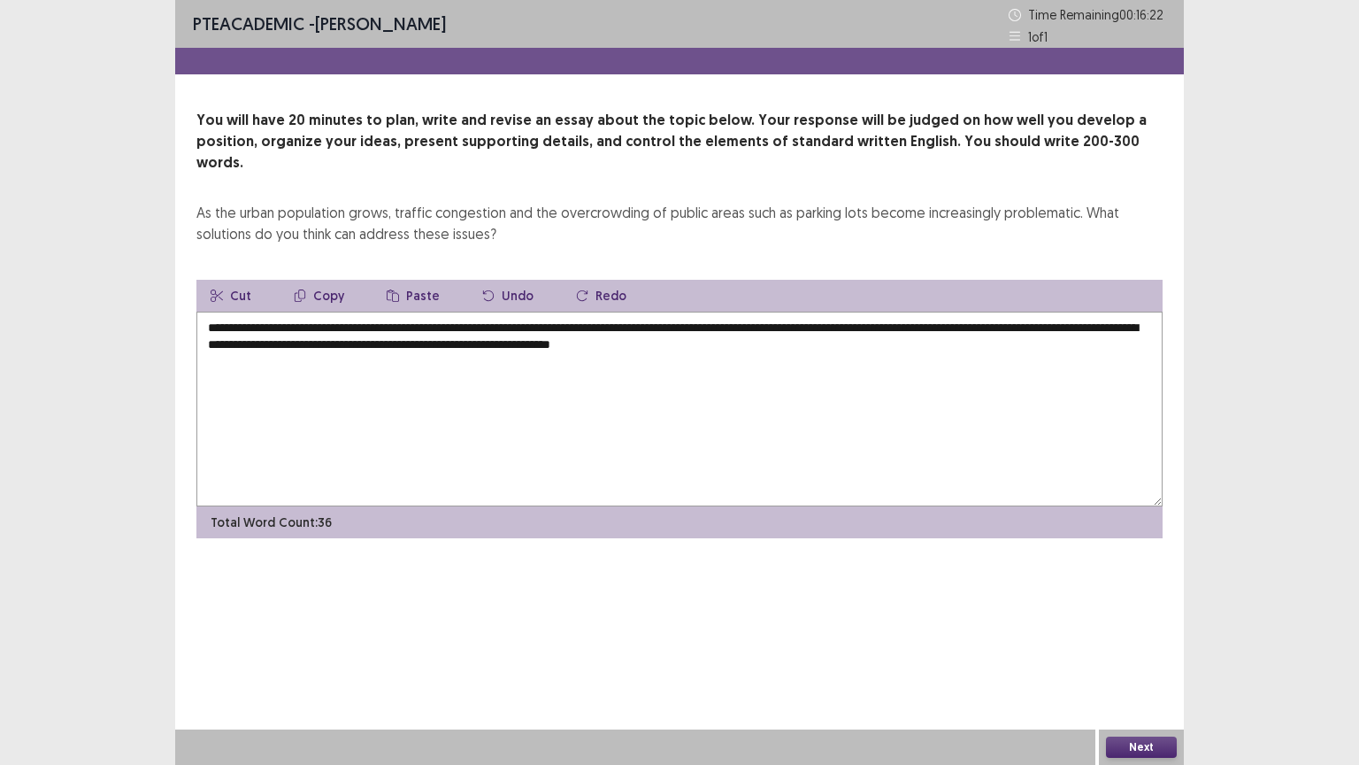
click at [750, 326] on textarea "**********" at bounding box center [679, 408] width 966 height 195
click at [887, 329] on textarea "**********" at bounding box center [679, 408] width 966 height 195
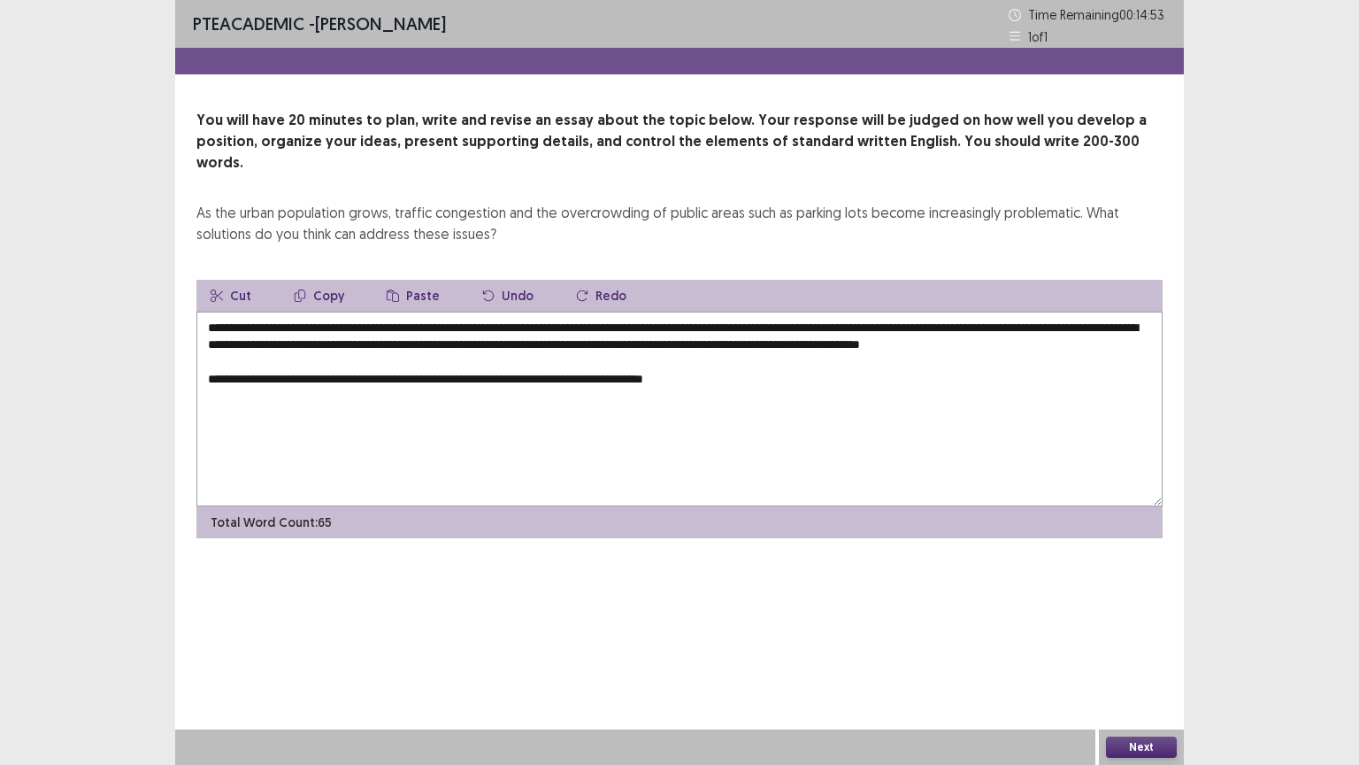
click at [496, 378] on textarea "**********" at bounding box center [679, 408] width 966 height 195
click at [741, 378] on textarea "**********" at bounding box center [679, 408] width 966 height 195
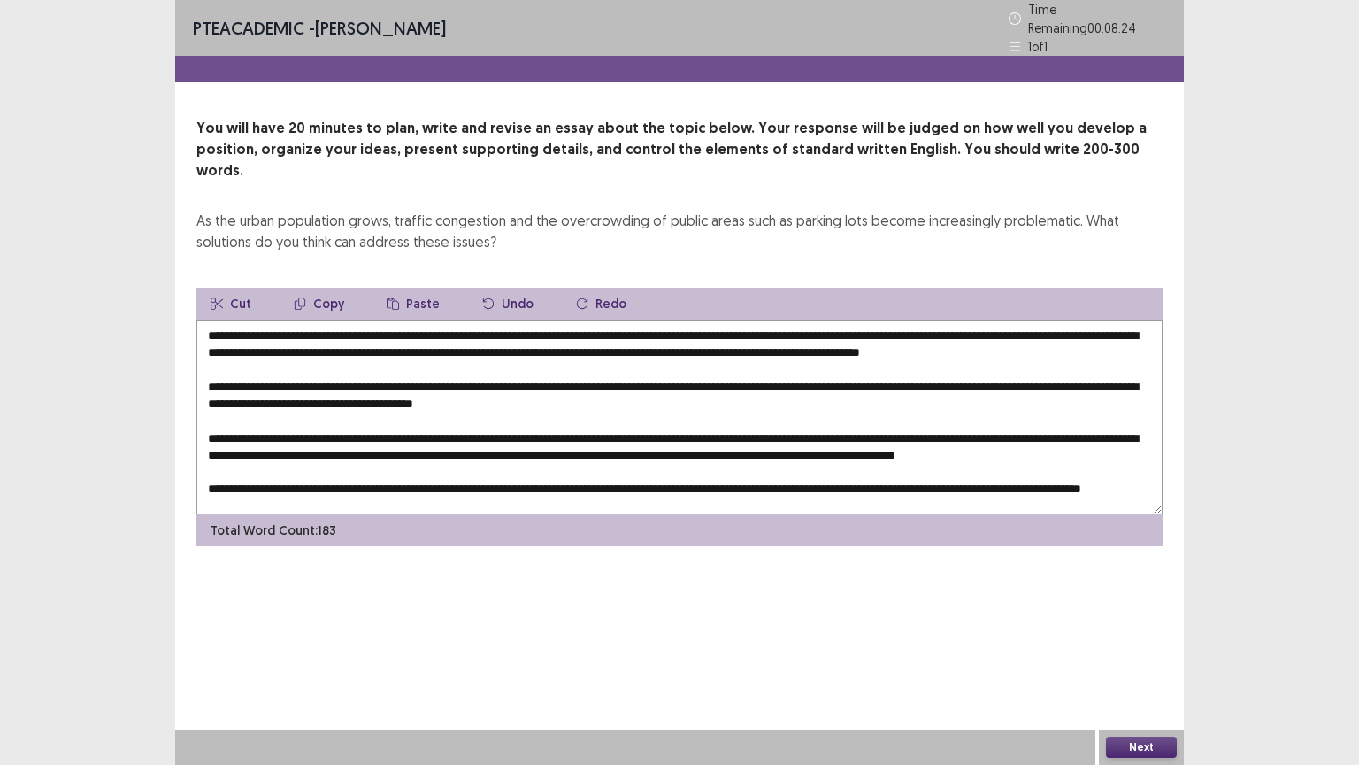
scroll to position [32, 0]
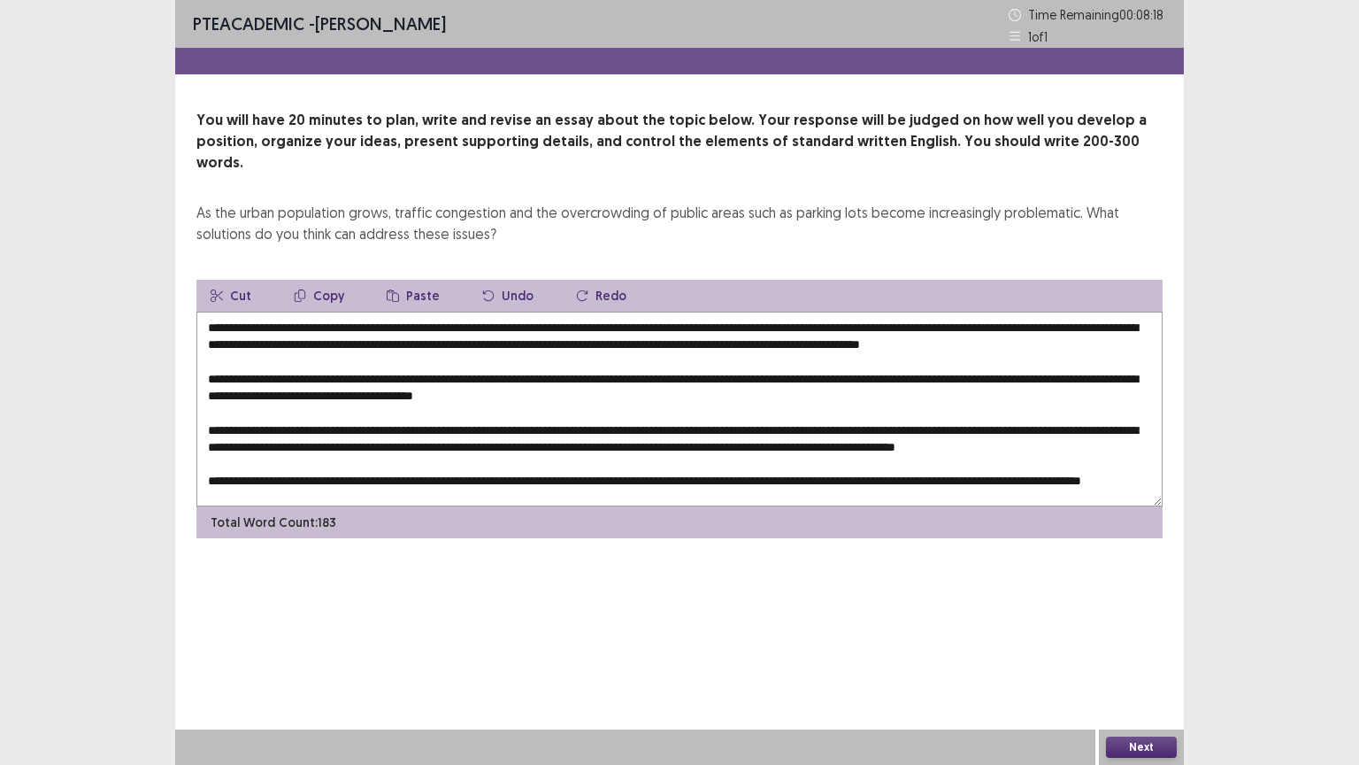
click at [658, 364] on textarea at bounding box center [679, 408] width 966 height 195
click at [297, 429] on textarea at bounding box center [679, 408] width 966 height 195
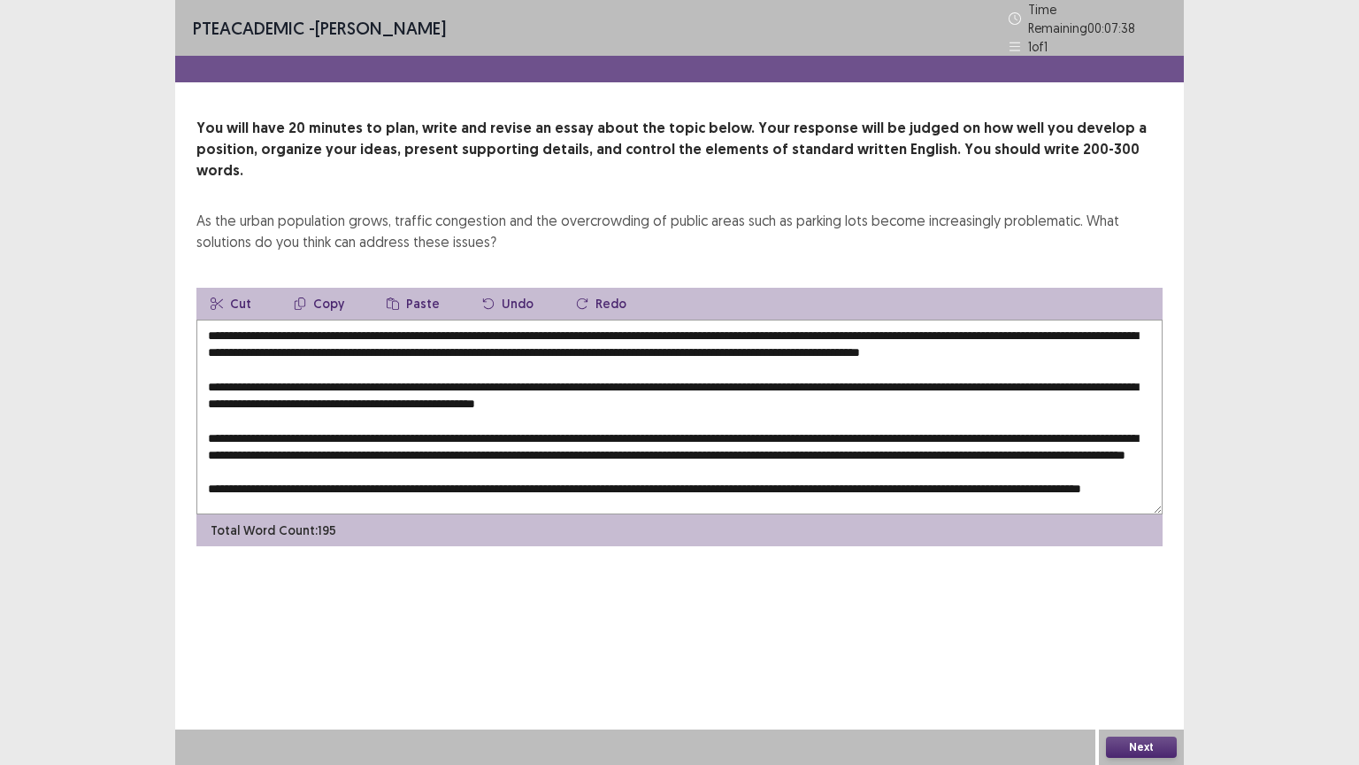
scroll to position [5, 0]
click at [721, 389] on textarea at bounding box center [679, 416] width 966 height 195
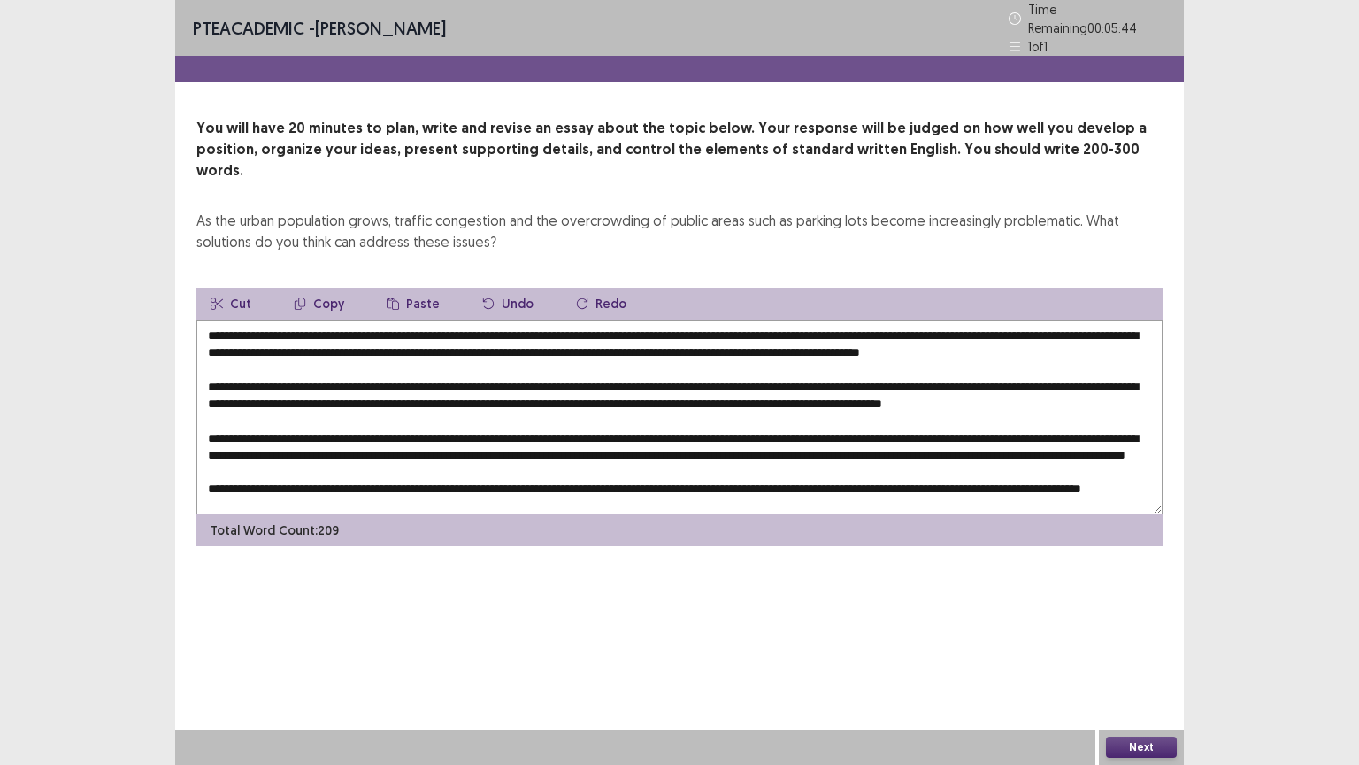
click at [882, 319] on textarea at bounding box center [679, 416] width 966 height 195
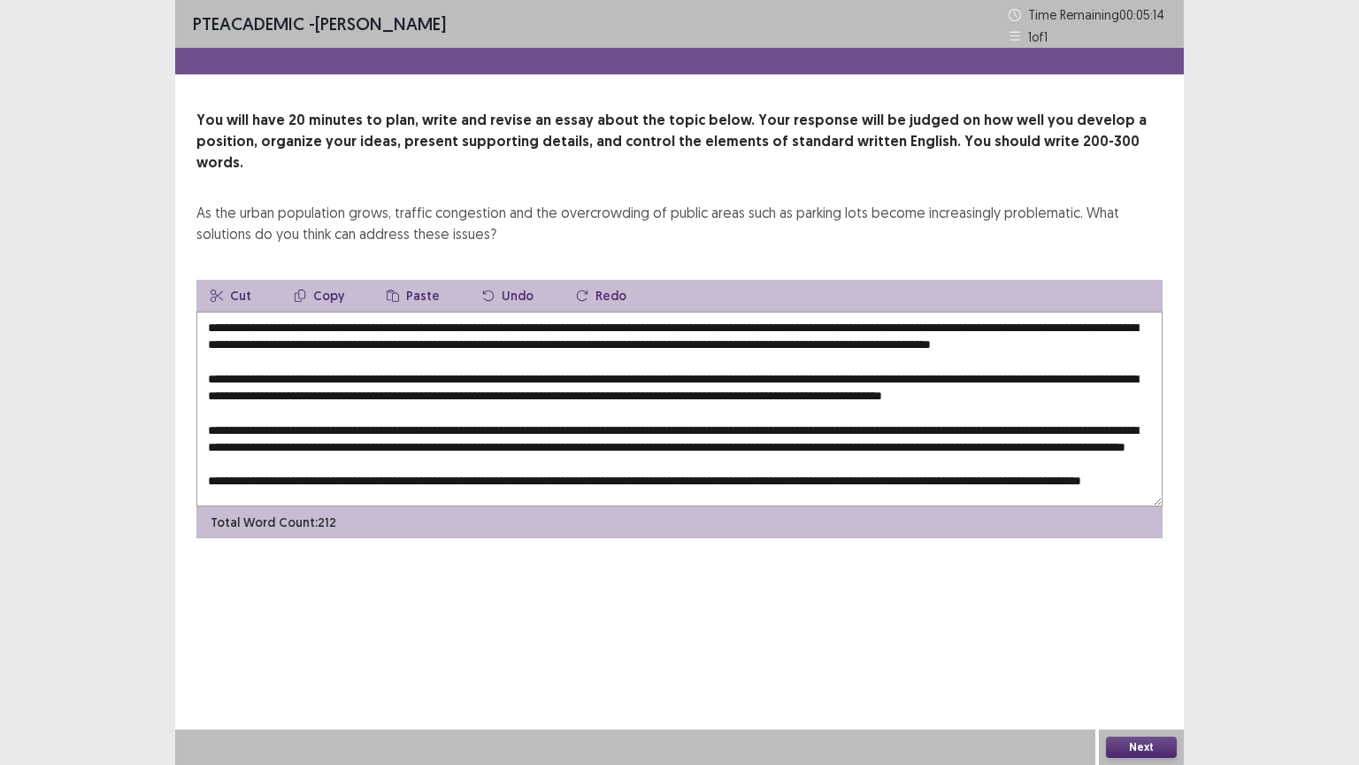
click at [284, 407] on textarea at bounding box center [679, 408] width 966 height 195
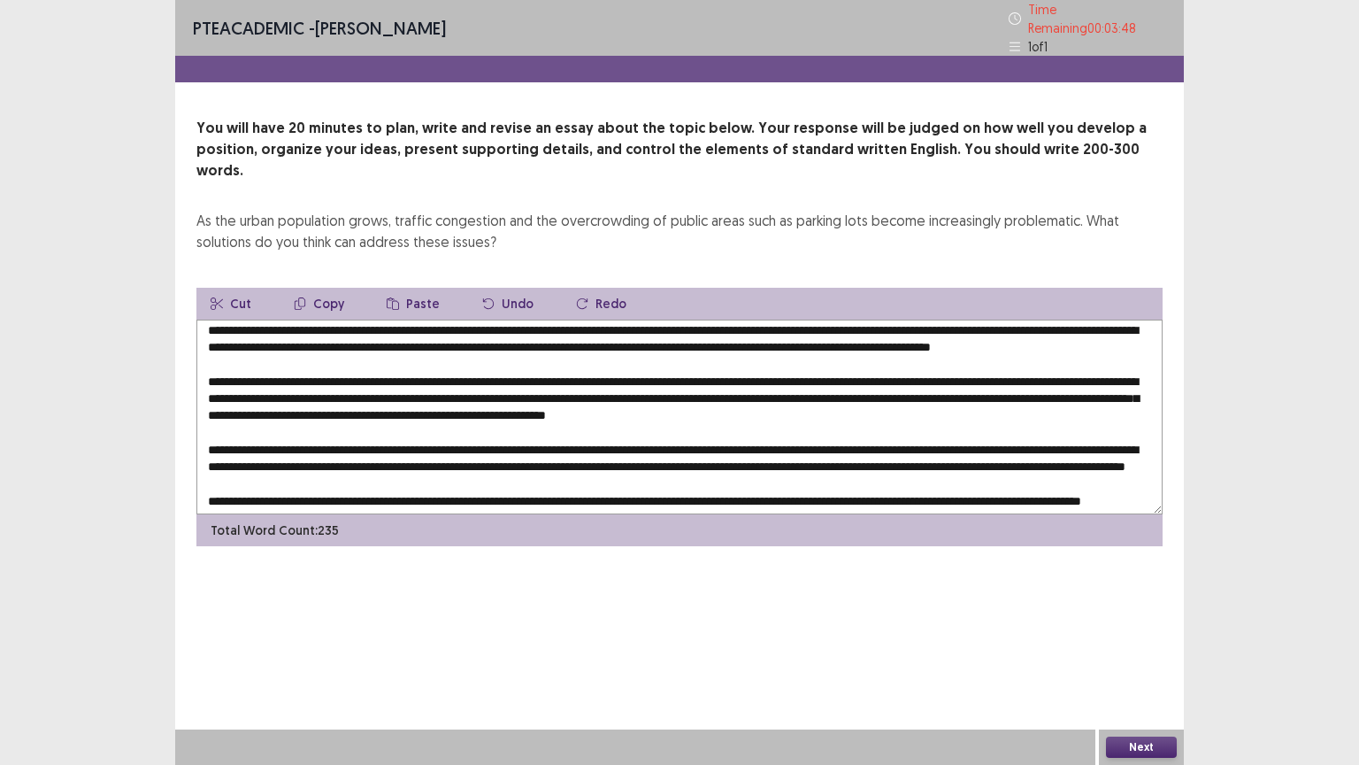
click at [1045, 385] on textarea at bounding box center [679, 416] width 966 height 195
click at [1021, 382] on textarea at bounding box center [679, 416] width 966 height 195
click at [467, 400] on textarea at bounding box center [679, 416] width 966 height 195
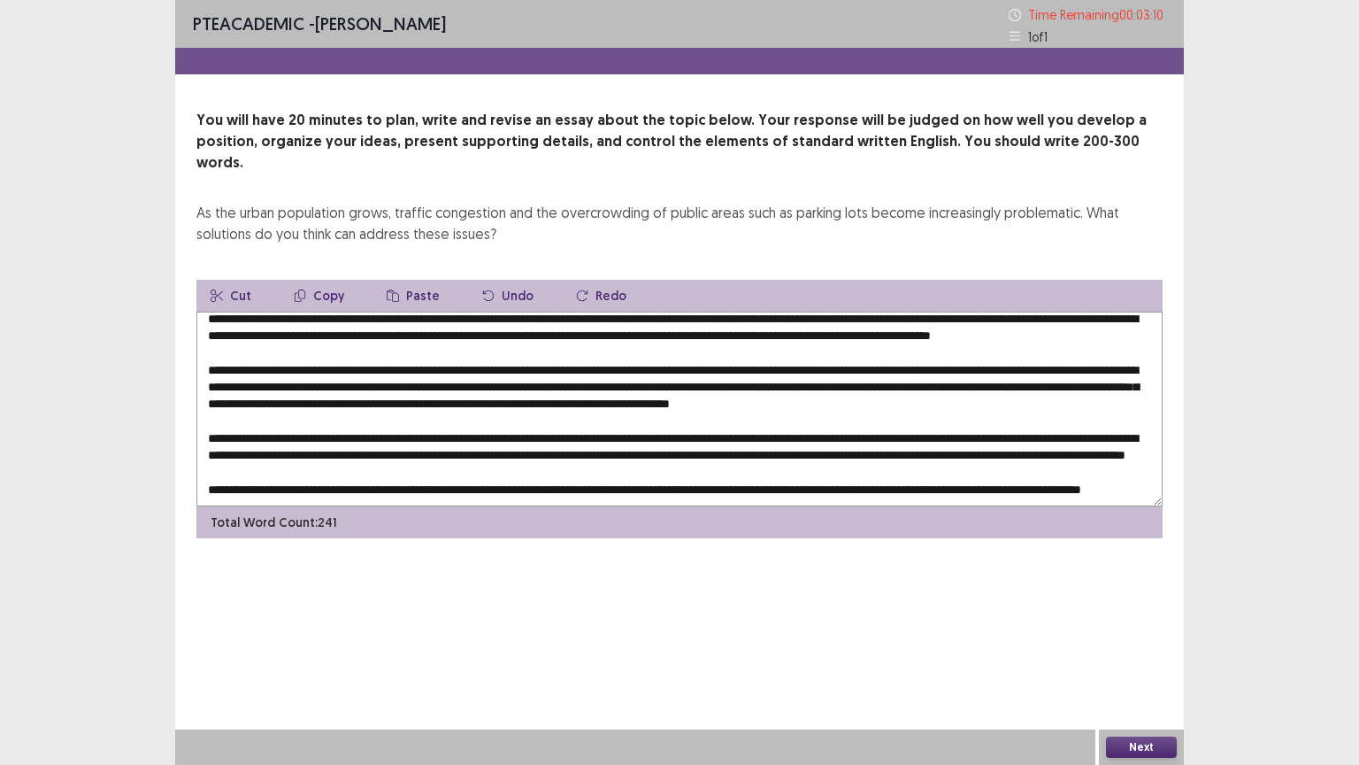
scroll to position [48, 0]
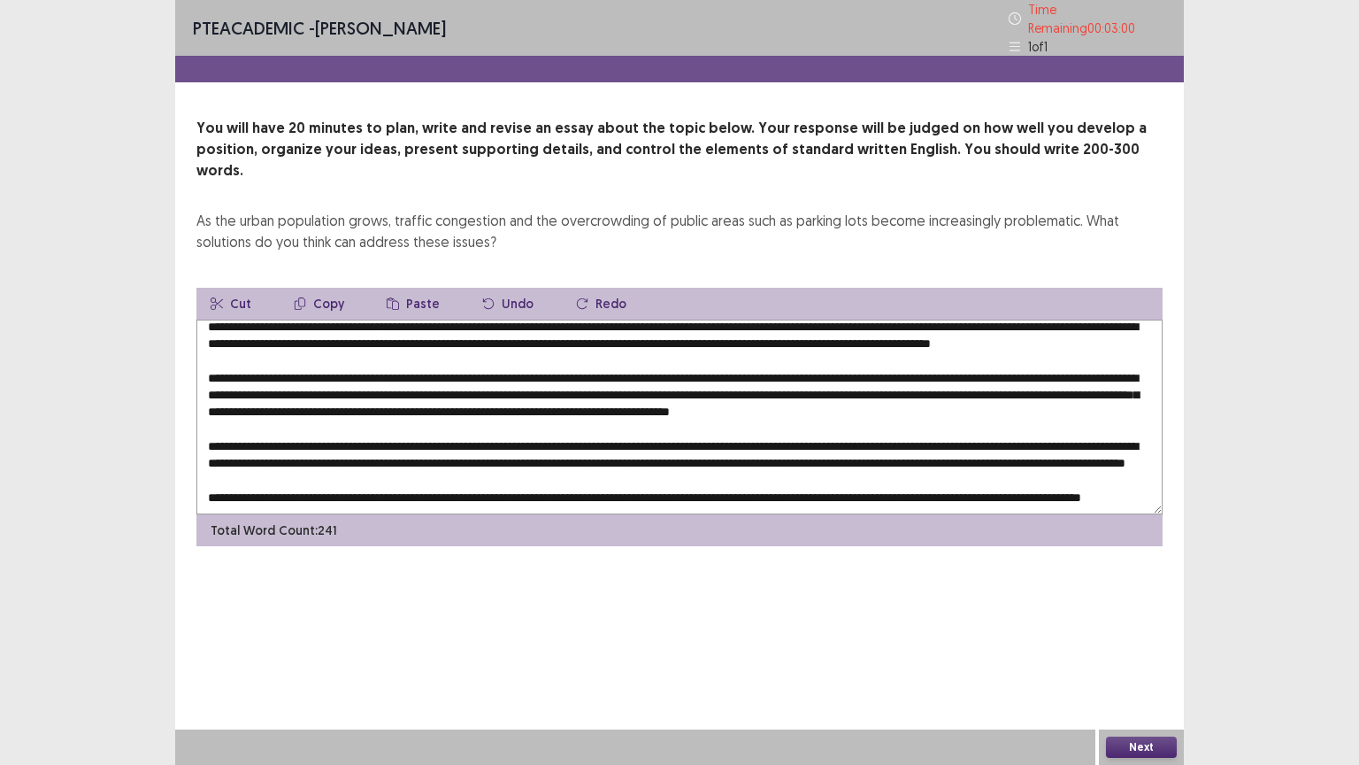
click at [671, 417] on textarea at bounding box center [679, 416] width 966 height 195
click at [1000, 413] on textarea at bounding box center [679, 416] width 966 height 195
click at [765, 435] on textarea at bounding box center [679, 416] width 966 height 195
click at [283, 446] on textarea at bounding box center [679, 416] width 966 height 195
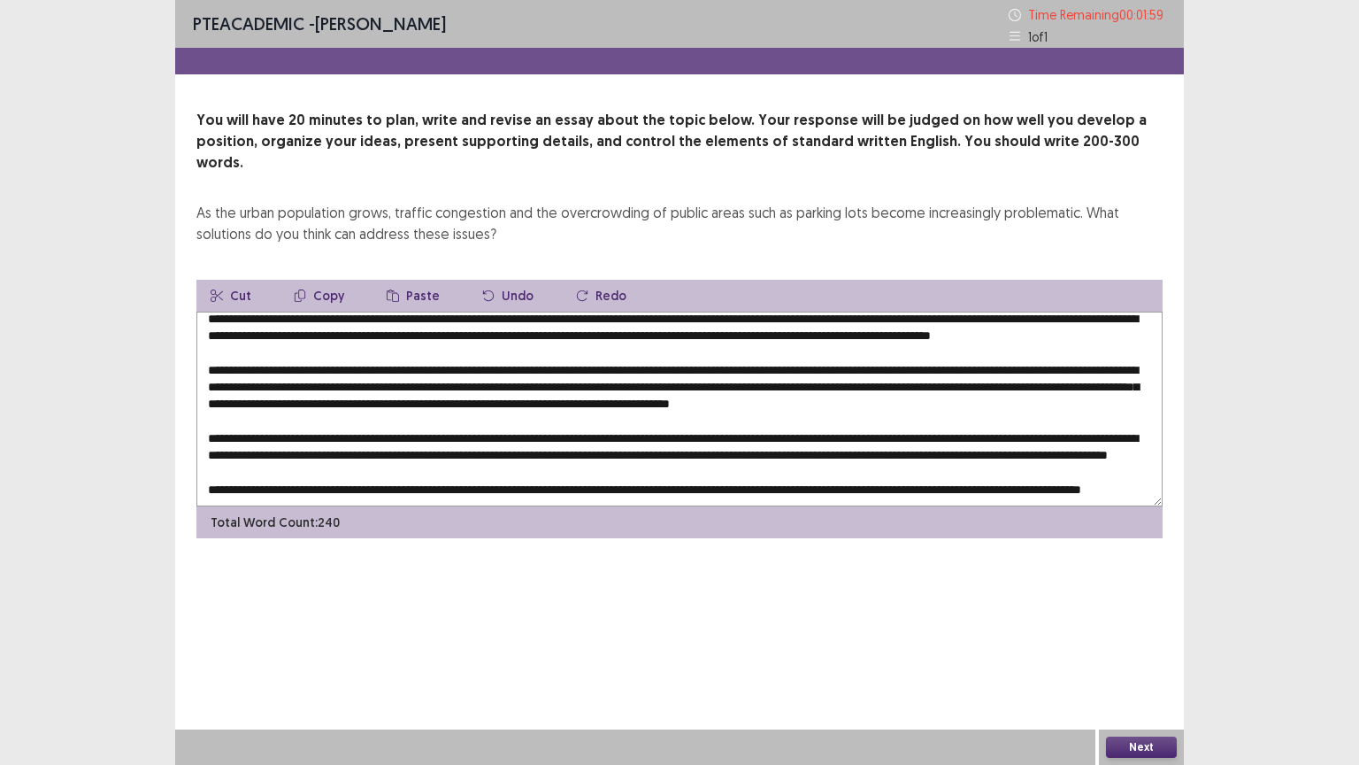
scroll to position [55, 0]
type textarea "**********"
click at [1147, 645] on button "Next" at bounding box center [1141, 746] width 71 height 21
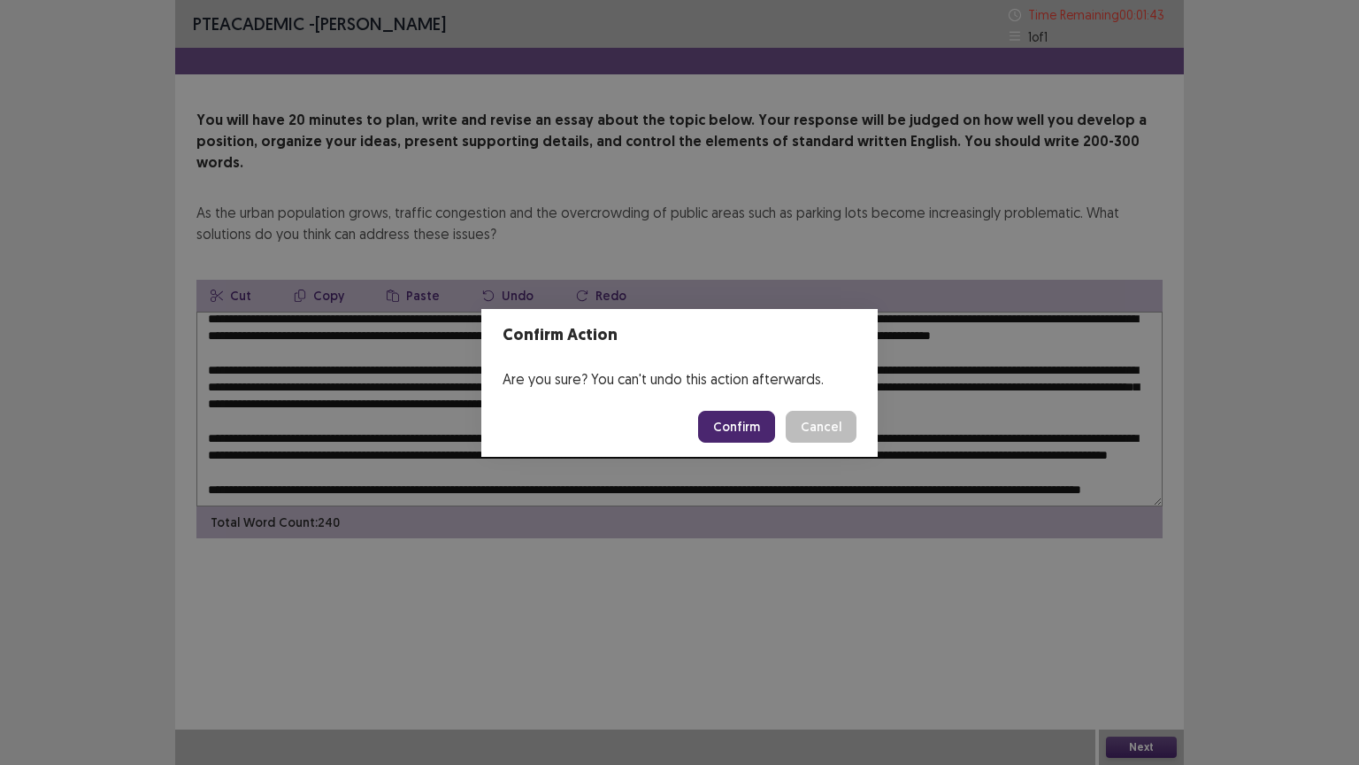
click at [745, 422] on button "Confirm" at bounding box center [736, 427] width 77 height 32
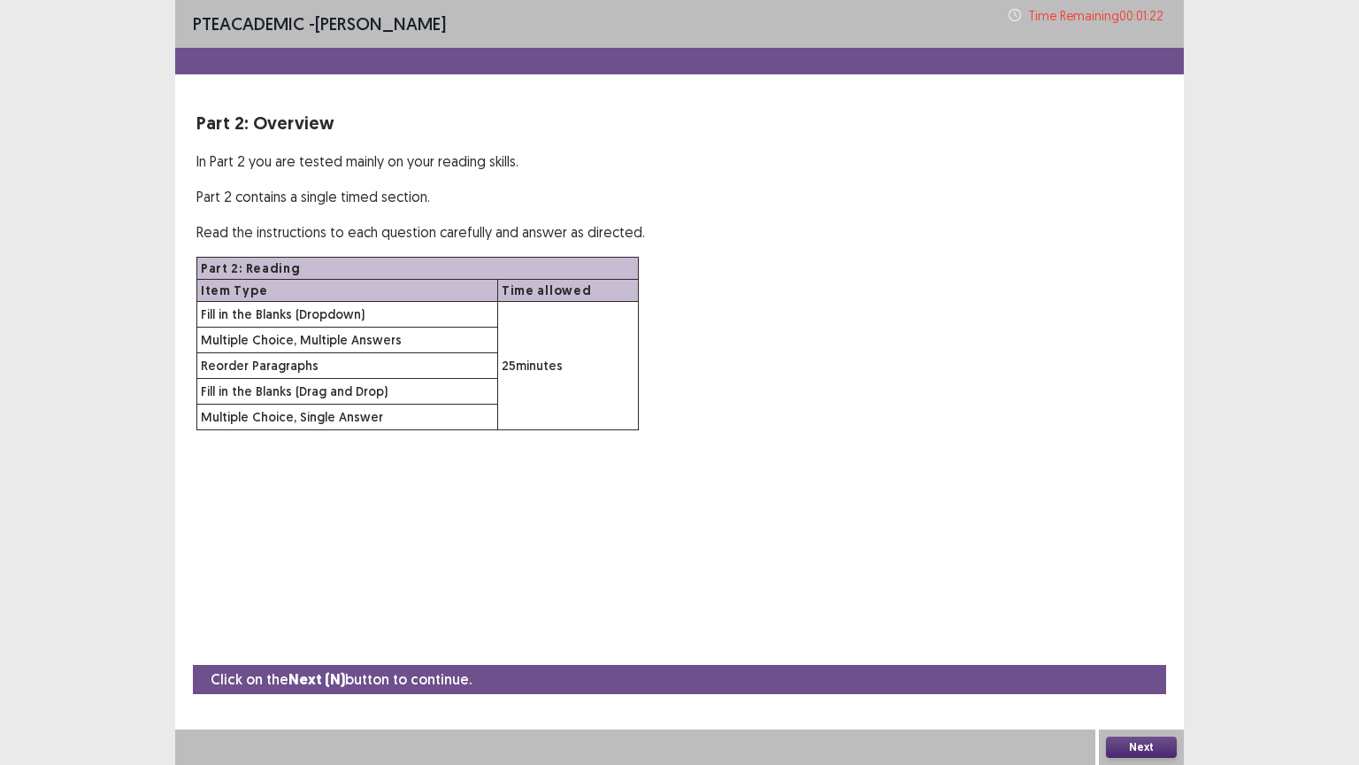
click at [1138, 645] on button "Next" at bounding box center [1141, 746] width 71 height 21
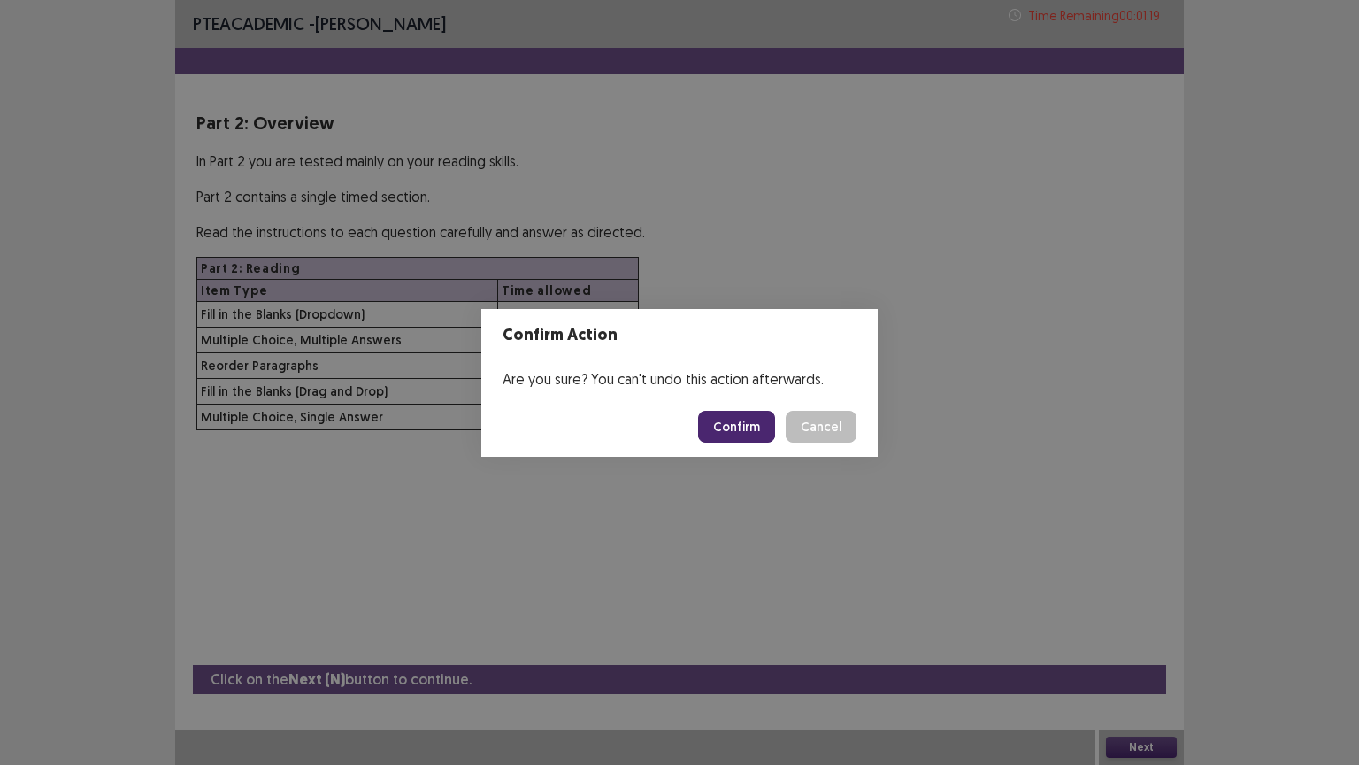
click at [743, 425] on button "Confirm" at bounding box center [736, 427] width 77 height 32
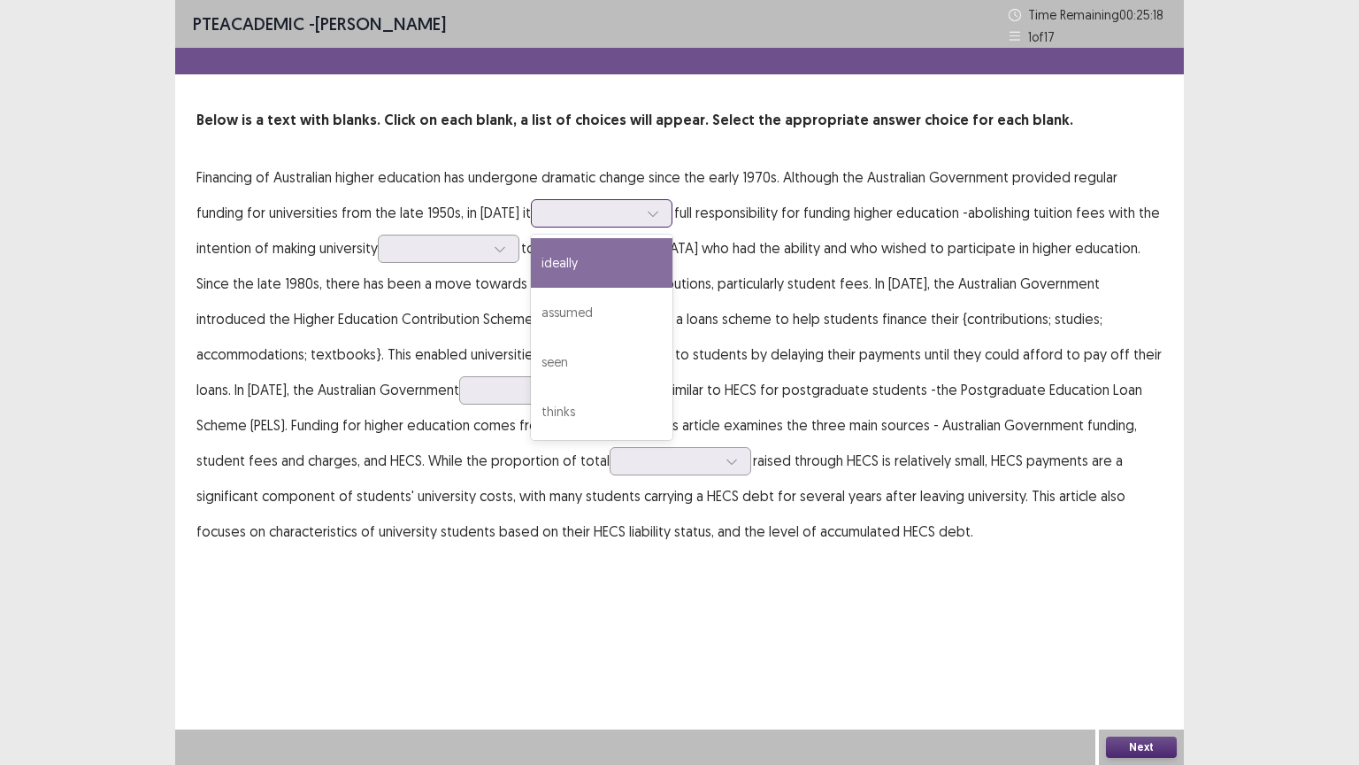
click at [647, 219] on icon at bounding box center [653, 213] width 12 height 12
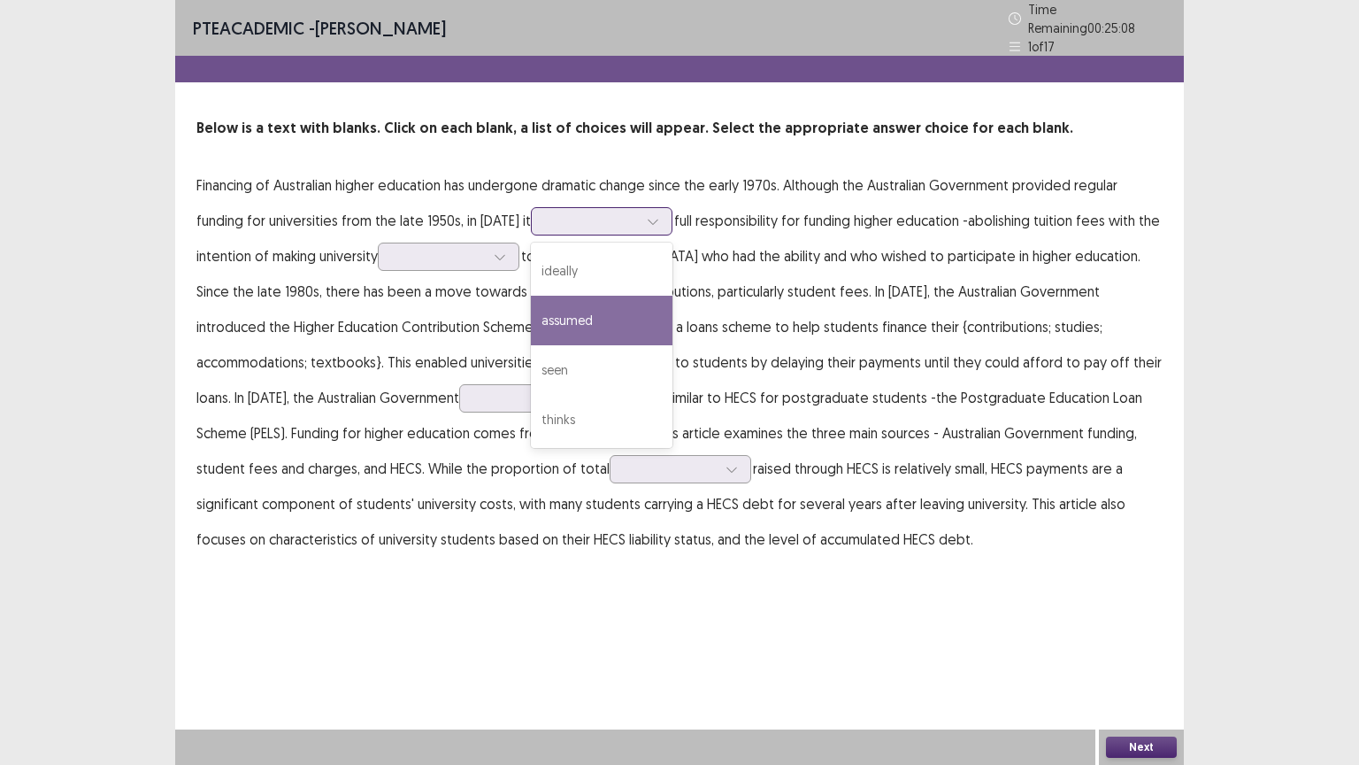
click at [611, 300] on div "assumed" at bounding box center [602, 321] width 142 height 50
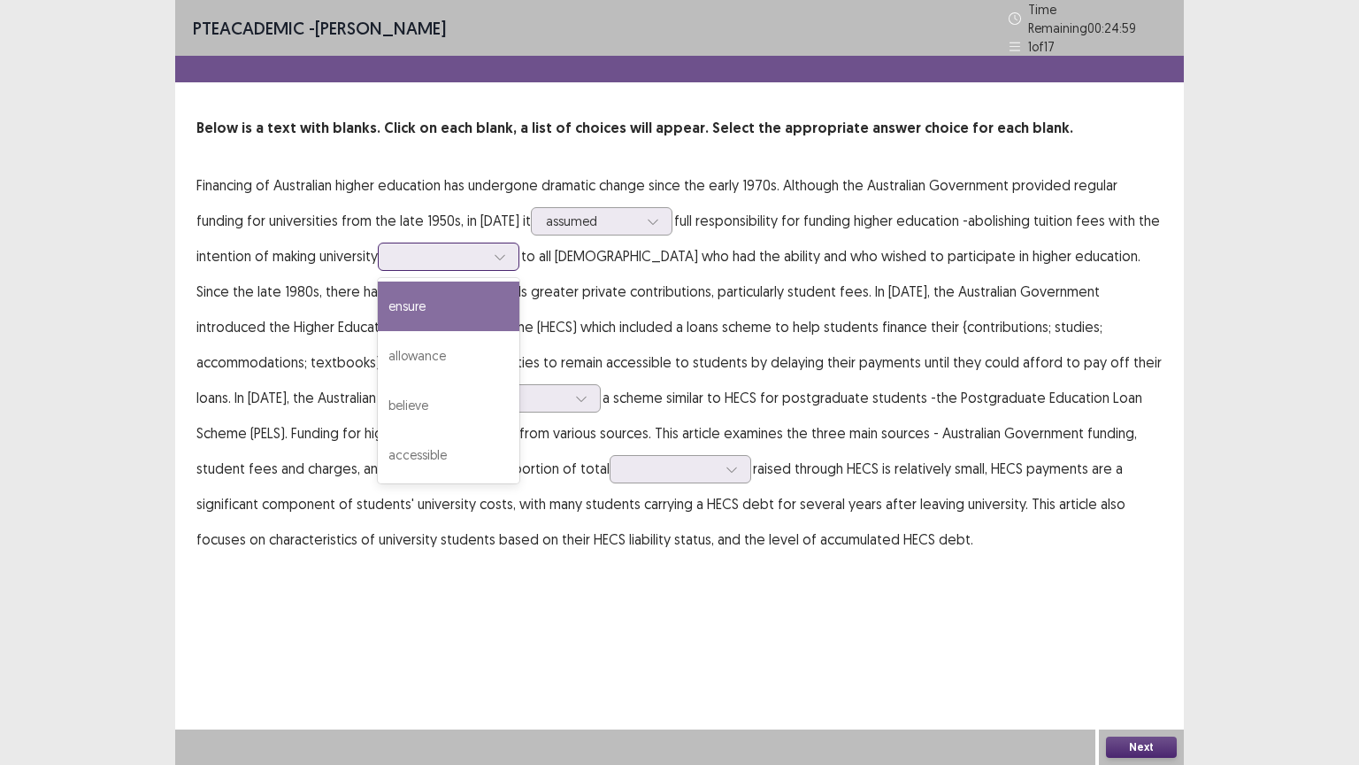
click at [505, 251] on icon at bounding box center [500, 256] width 12 height 12
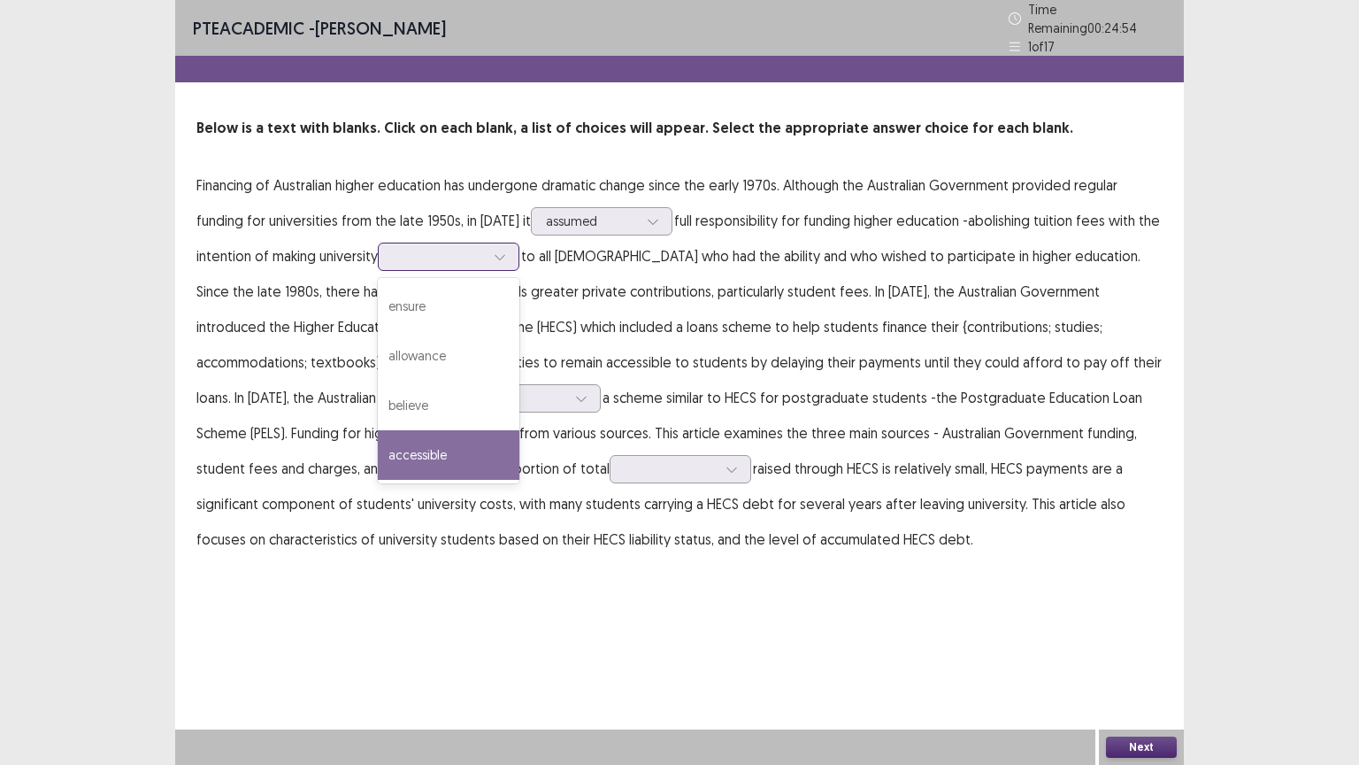
click at [440, 439] on div "accessible" at bounding box center [449, 455] width 142 height 50
click at [511, 243] on div at bounding box center [500, 256] width 27 height 27
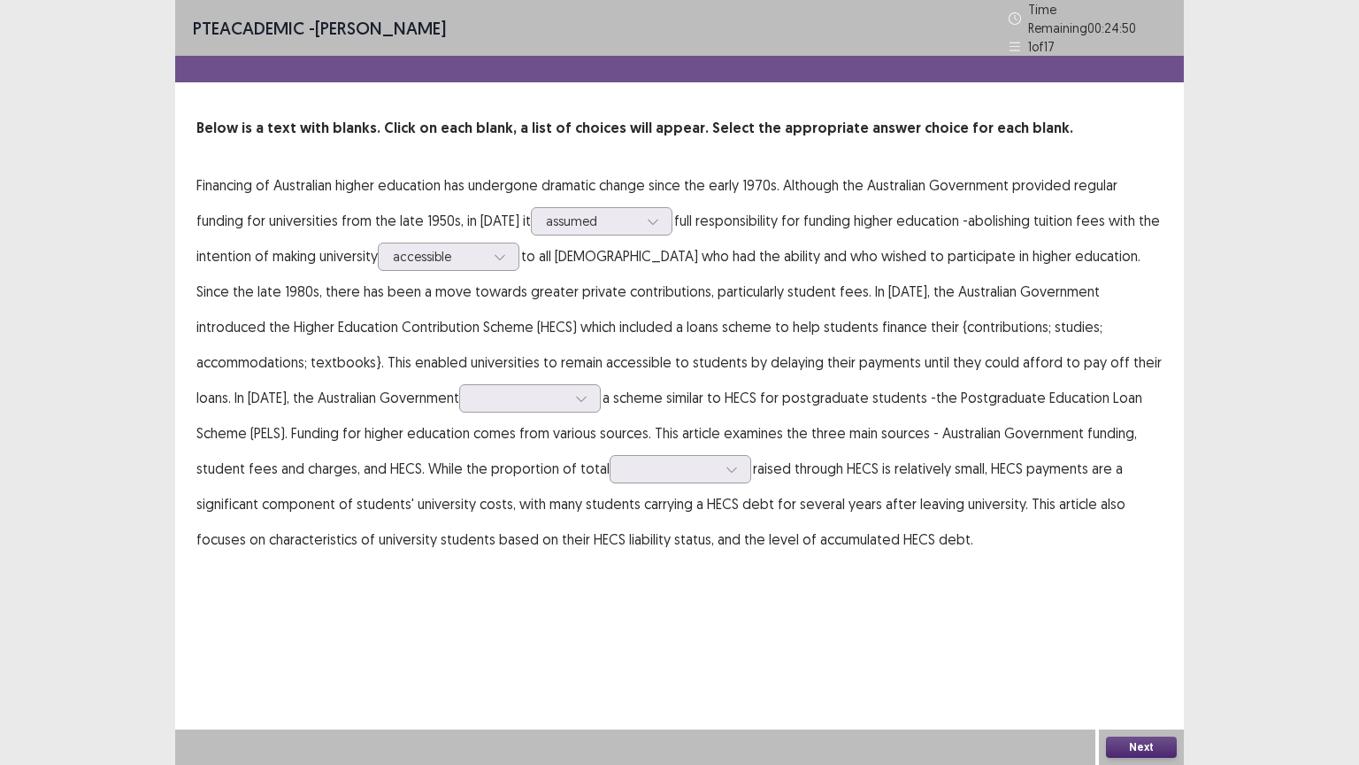
click at [923, 286] on p "Financing of Australian higher education has undergone dramatic change since th…" at bounding box center [679, 361] width 966 height 389
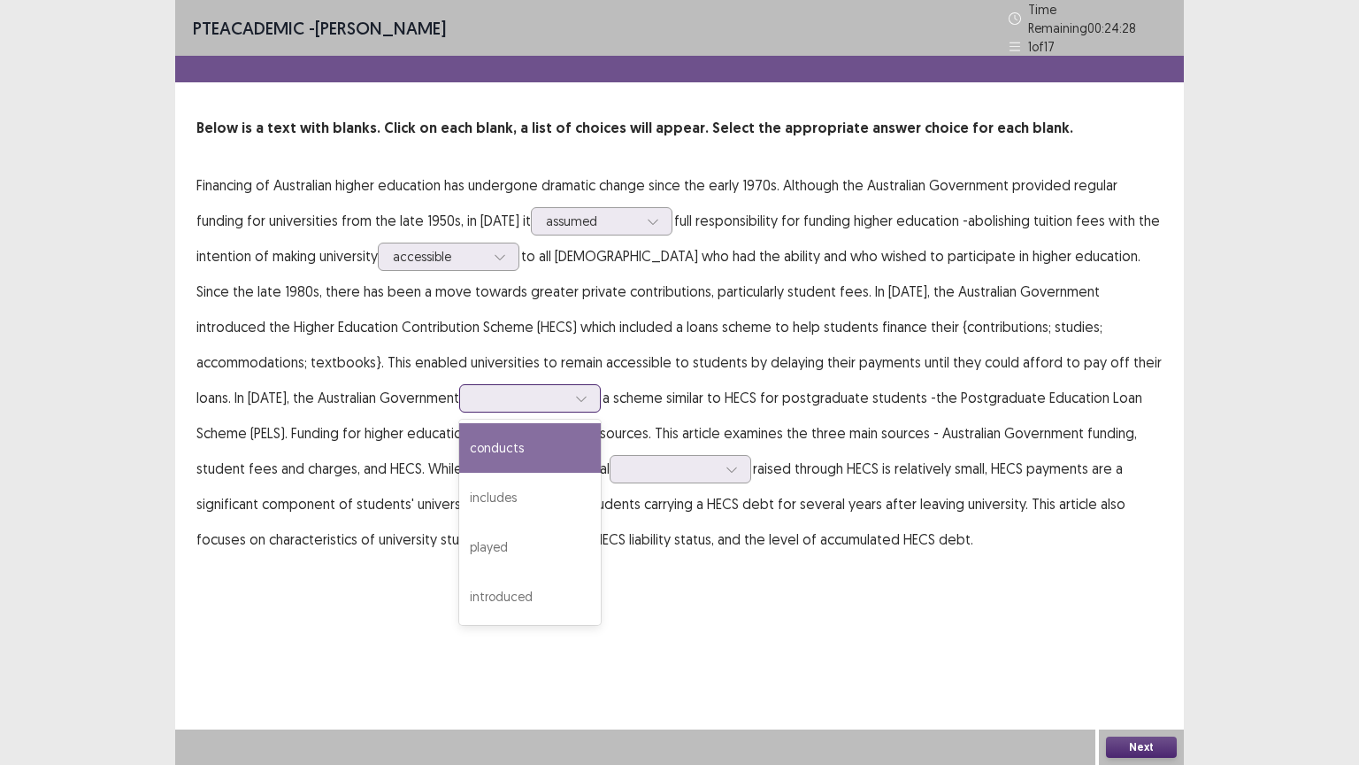
click at [575, 393] on icon at bounding box center [581, 398] width 12 height 12
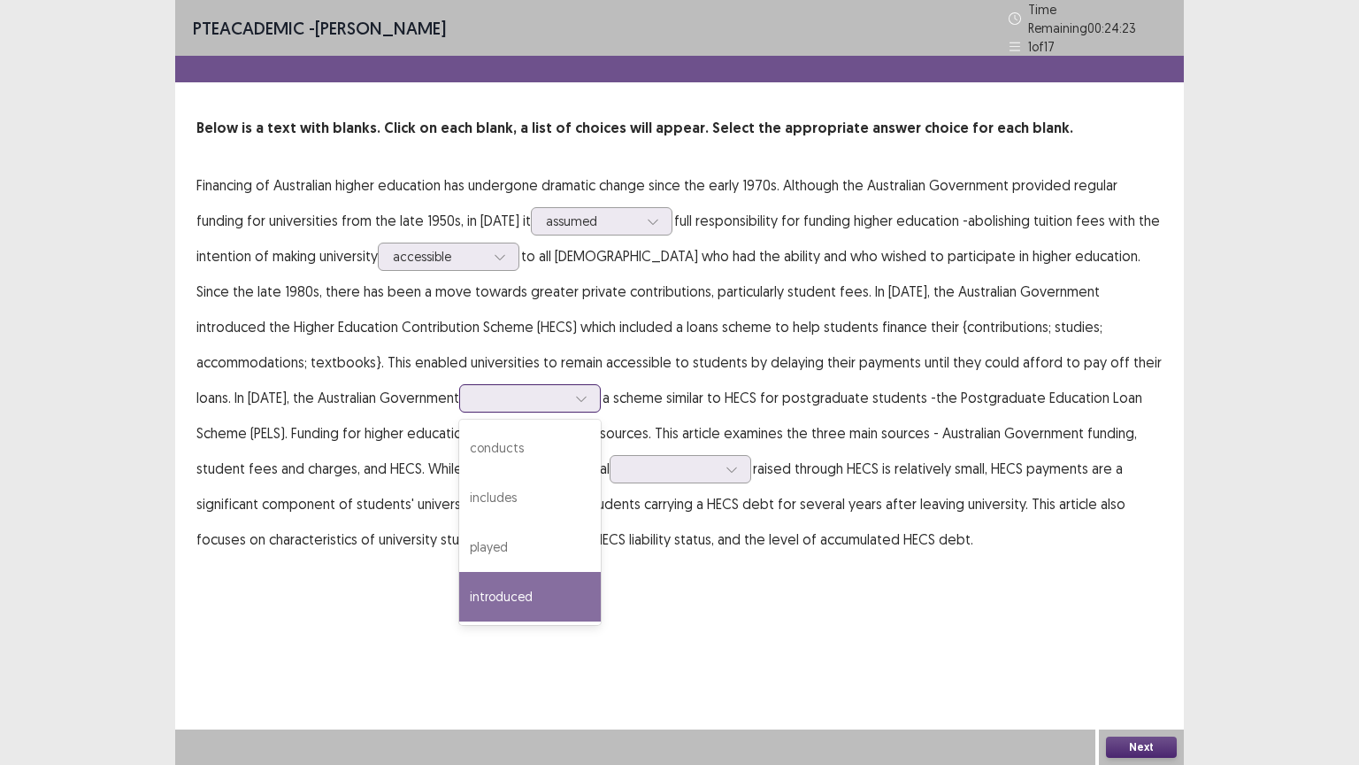
click at [459, 588] on div "introduced" at bounding box center [530, 597] width 142 height 50
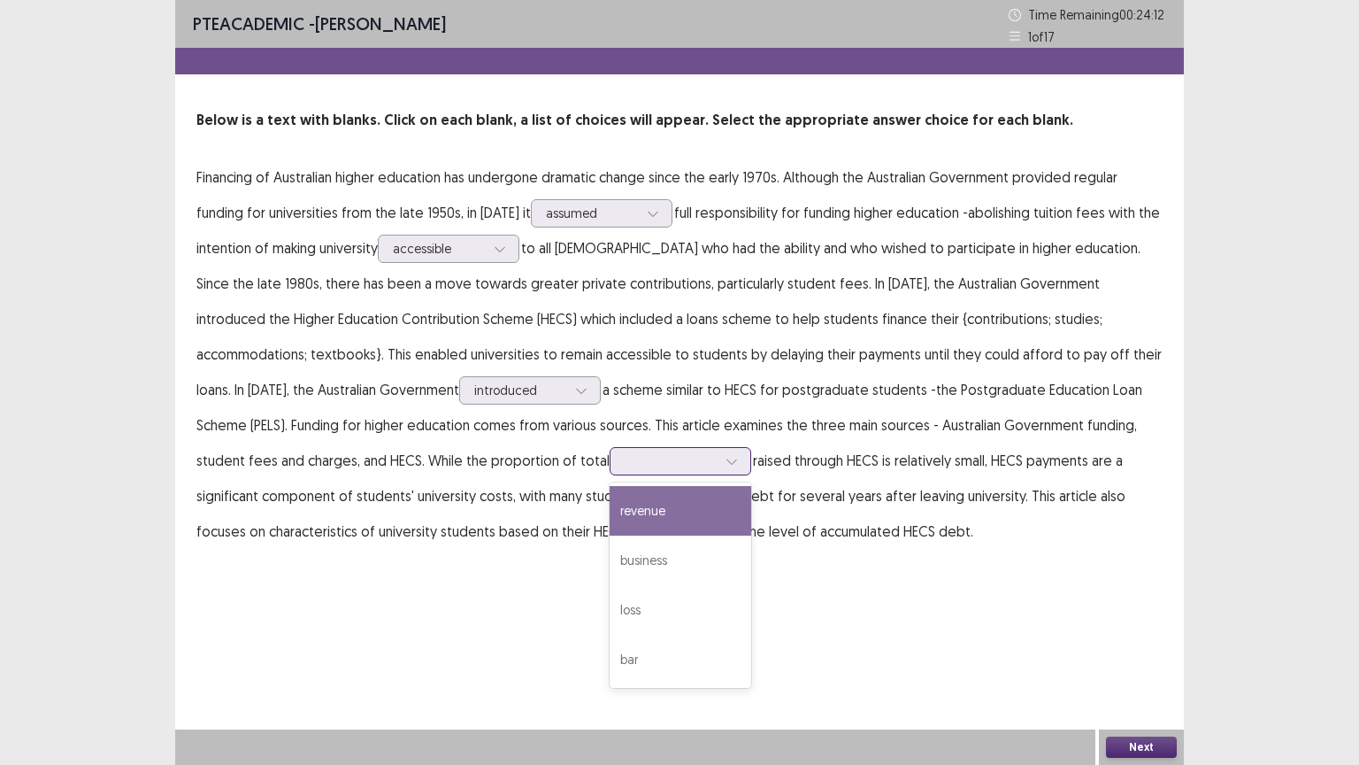
click at [719, 460] on div at bounding box center [732, 461] width 27 height 27
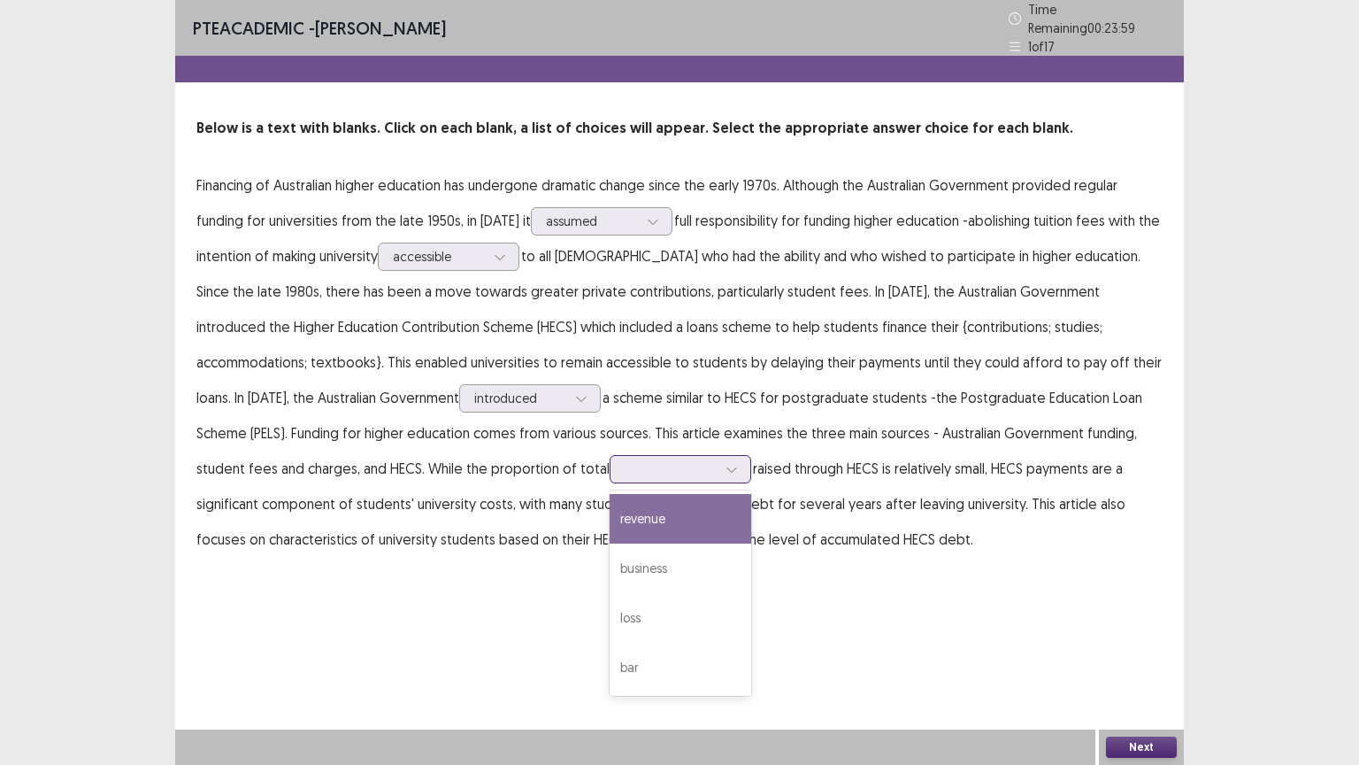
click at [610, 527] on div "revenue" at bounding box center [681, 519] width 142 height 50
click at [1149, 645] on button "Next" at bounding box center [1141, 746] width 71 height 21
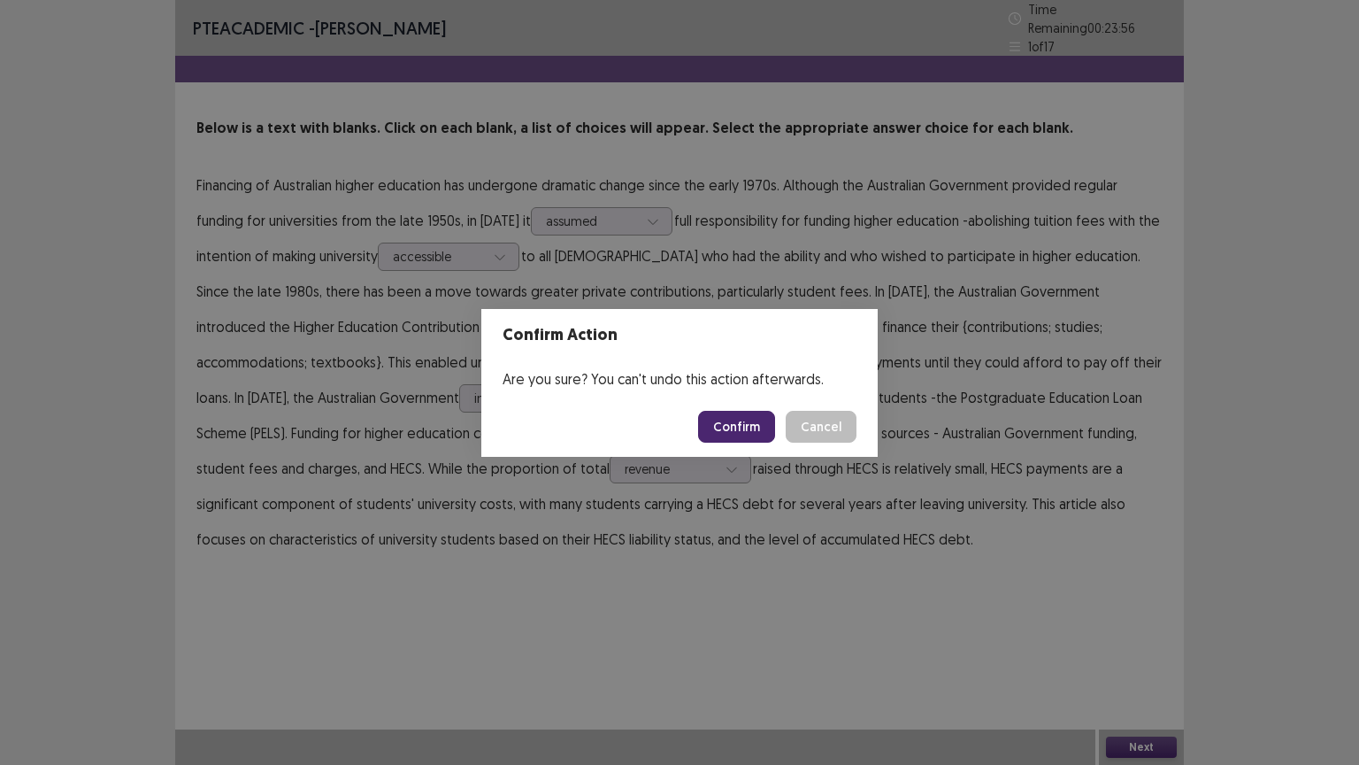
click at [753, 419] on button "Confirm" at bounding box center [736, 427] width 77 height 32
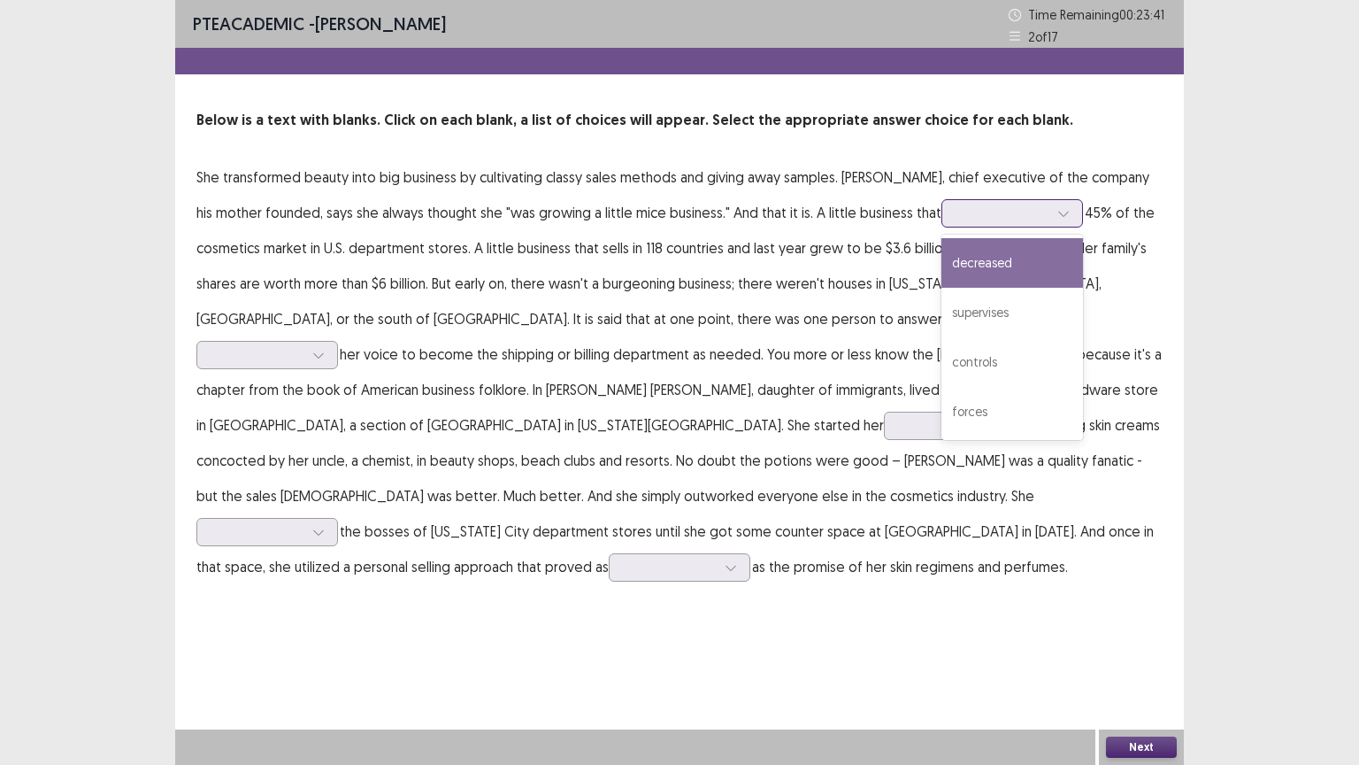
click at [1050, 214] on div at bounding box center [1063, 213] width 27 height 27
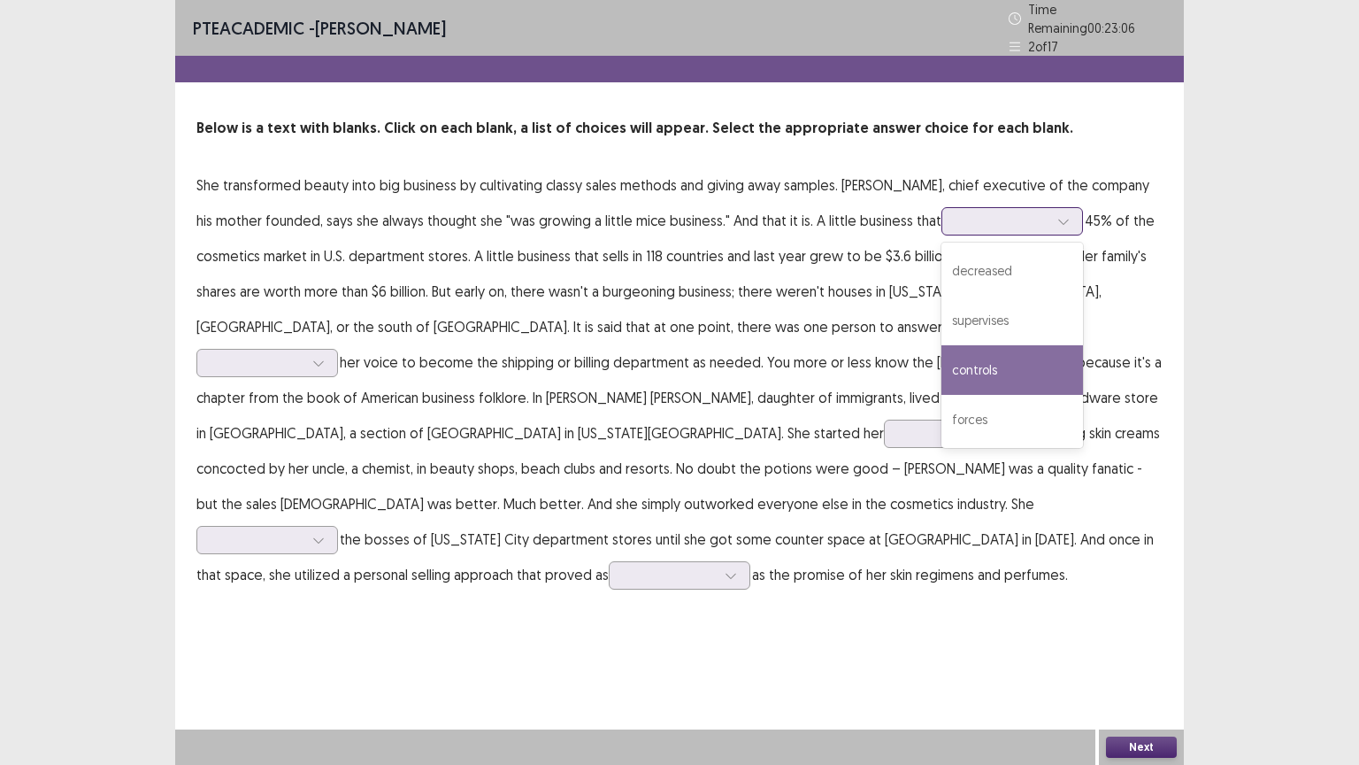
click at [968, 359] on div "controls" at bounding box center [1013, 370] width 142 height 50
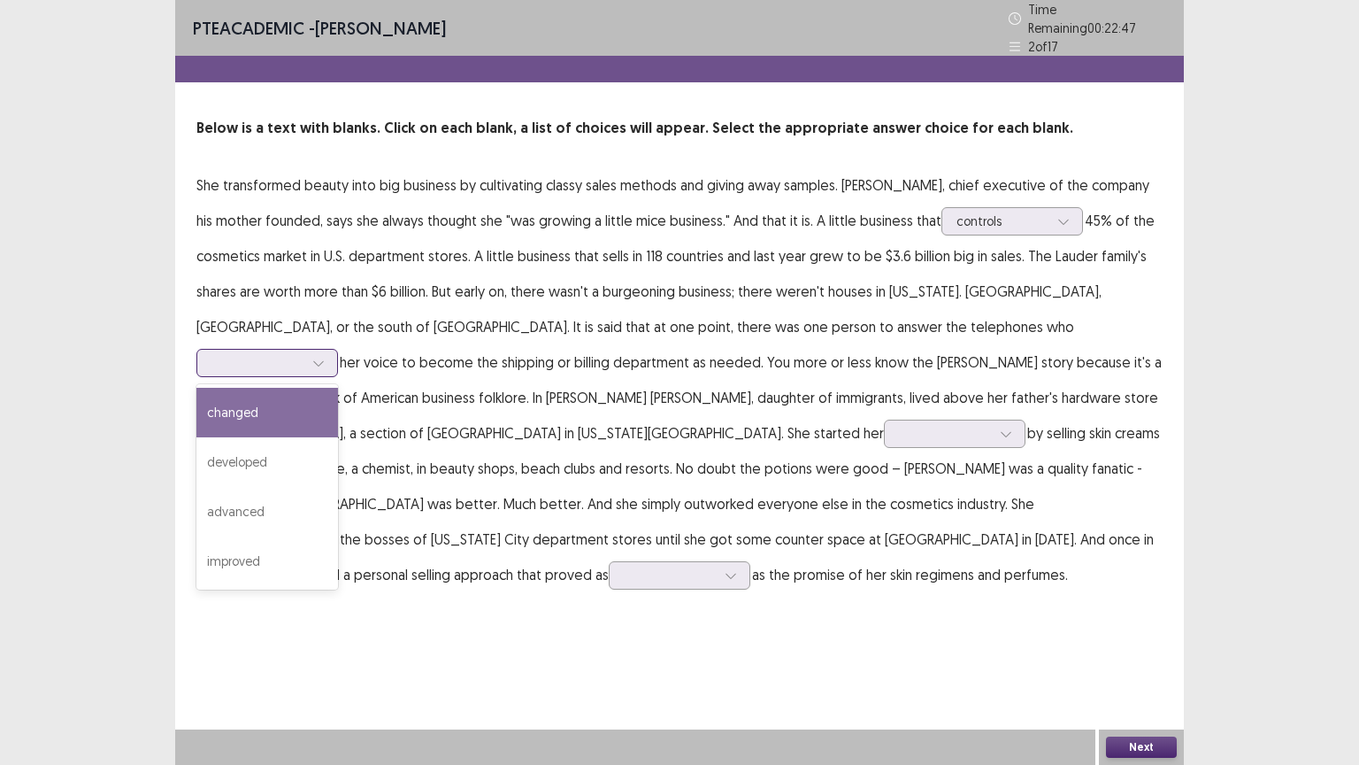
click at [325, 357] on icon at bounding box center [318, 363] width 12 height 12
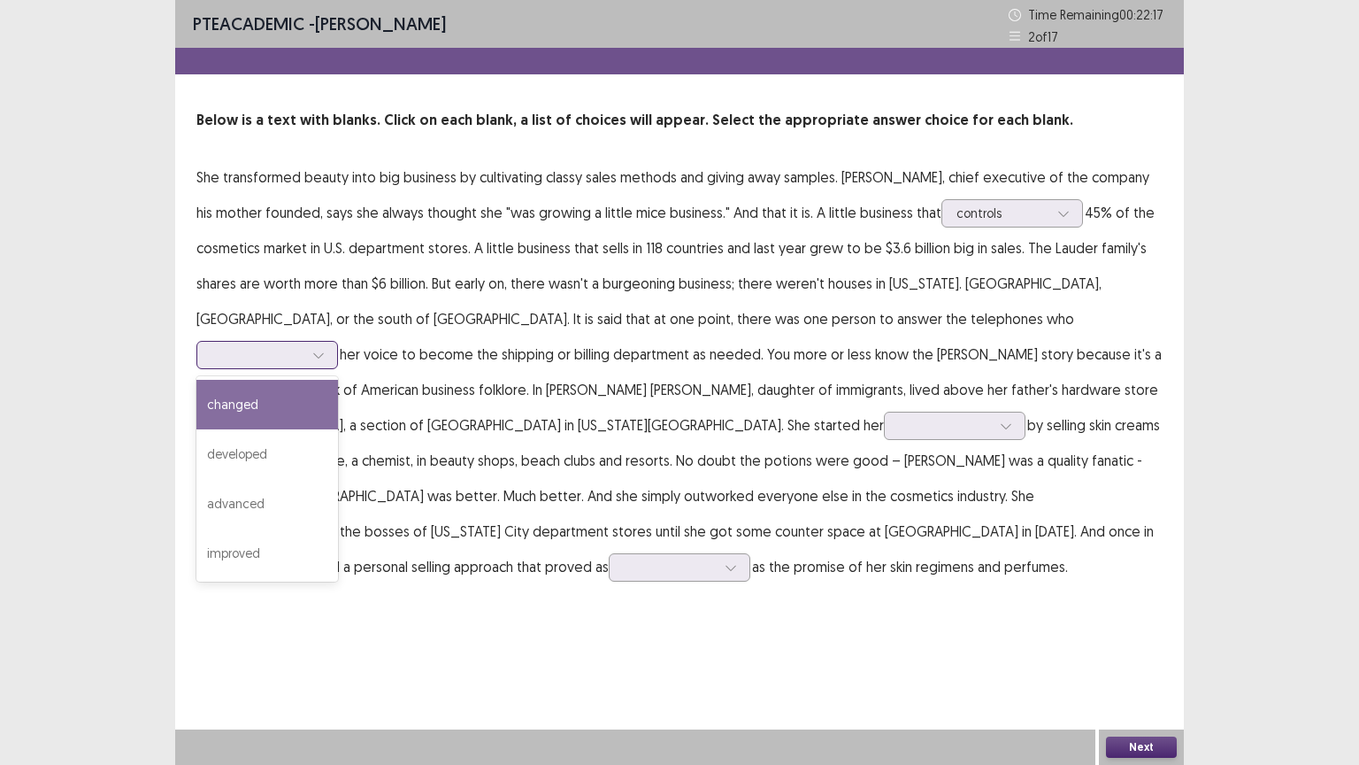
click at [338, 380] on div "changed" at bounding box center [267, 405] width 142 height 50
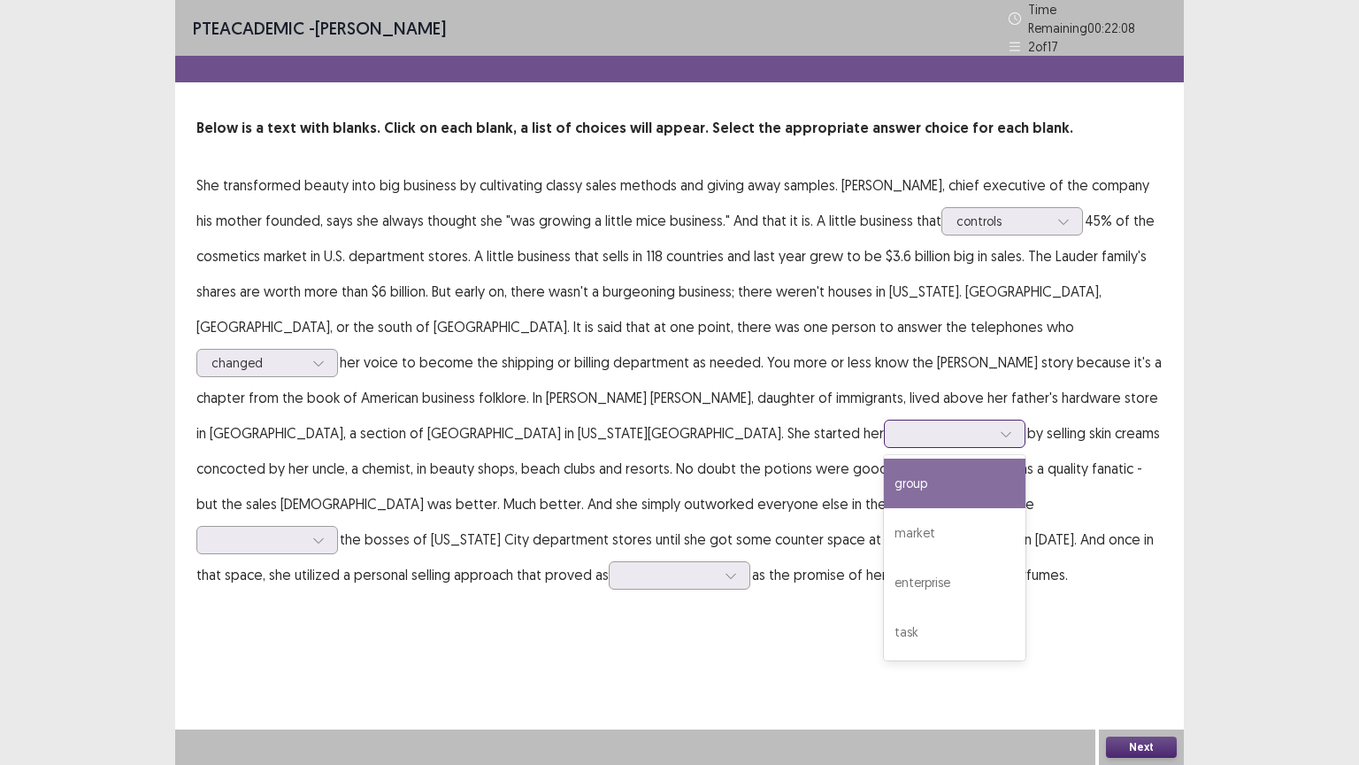
click at [1000, 428] on icon at bounding box center [1006, 433] width 12 height 12
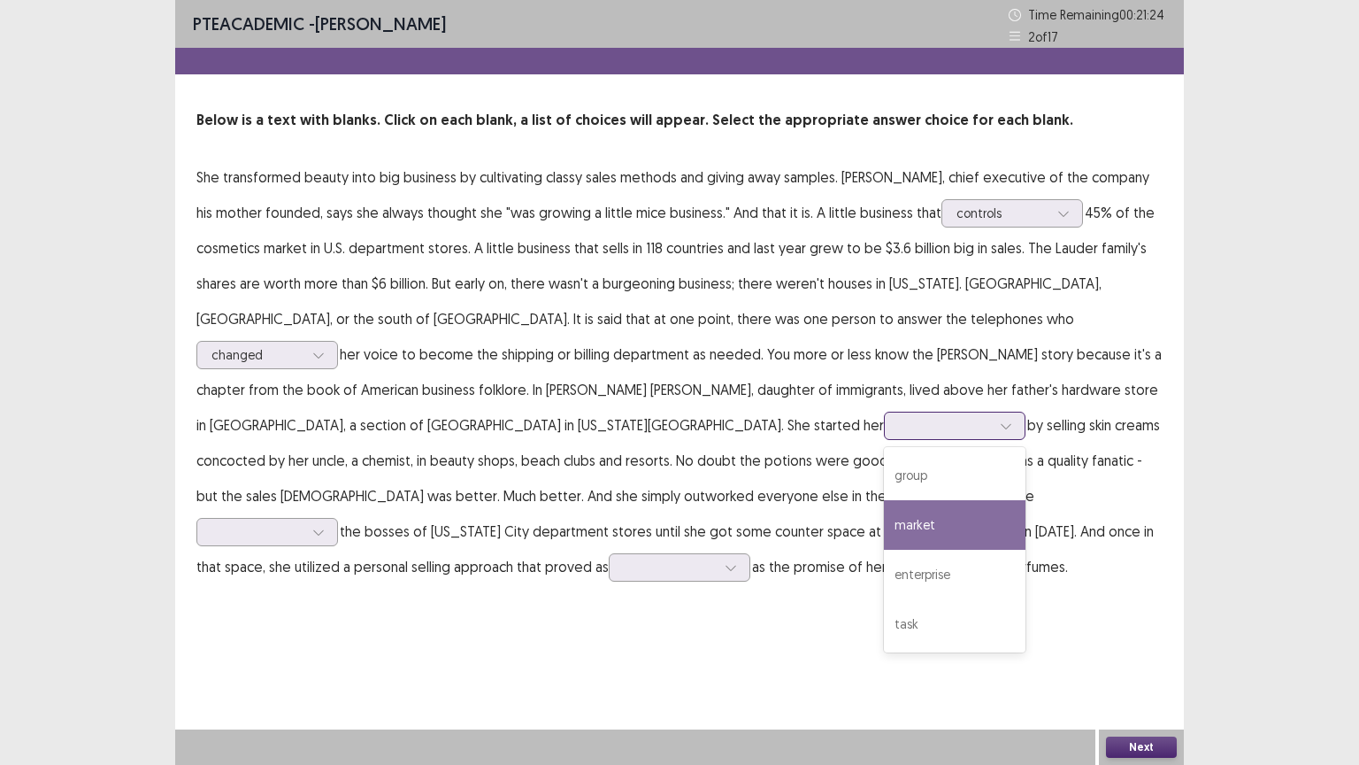
click at [884, 526] on div "market" at bounding box center [955, 525] width 142 height 50
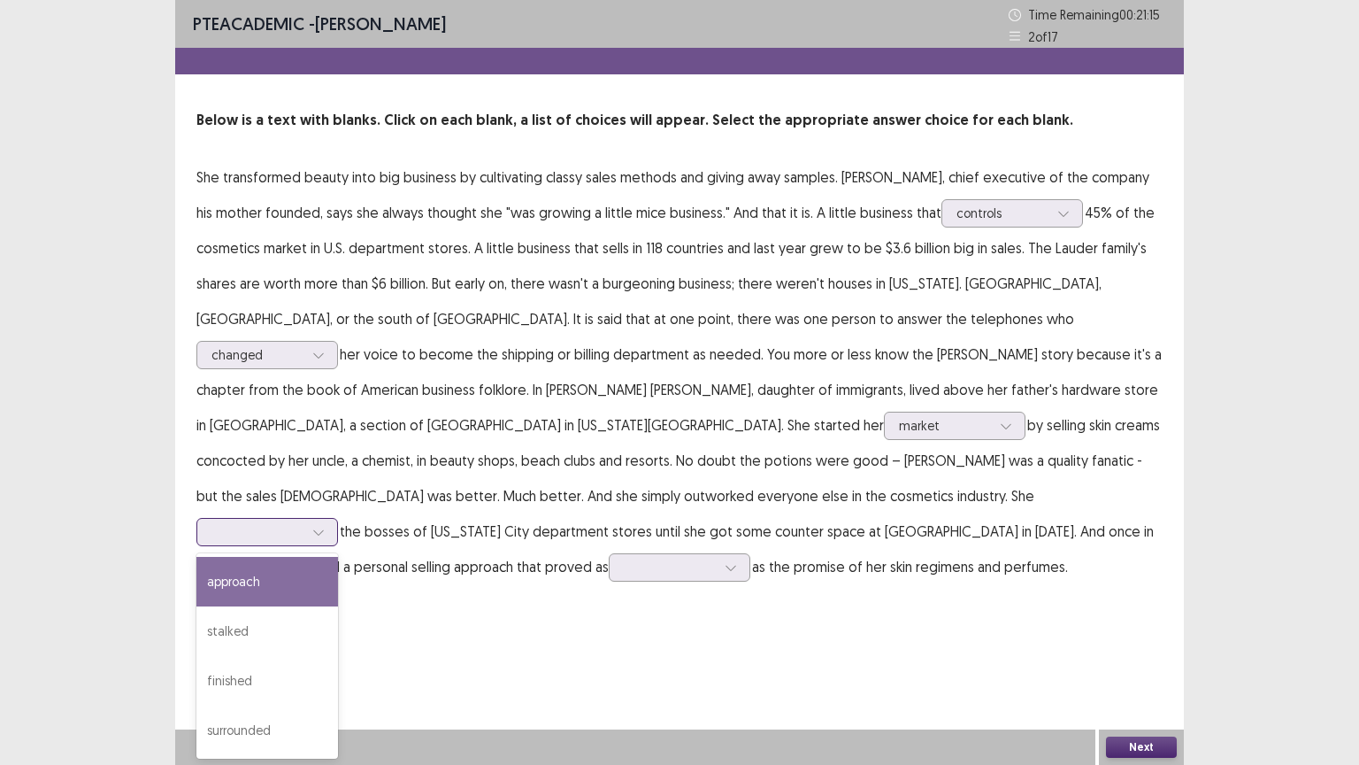
click at [323, 530] on icon at bounding box center [318, 532] width 10 height 5
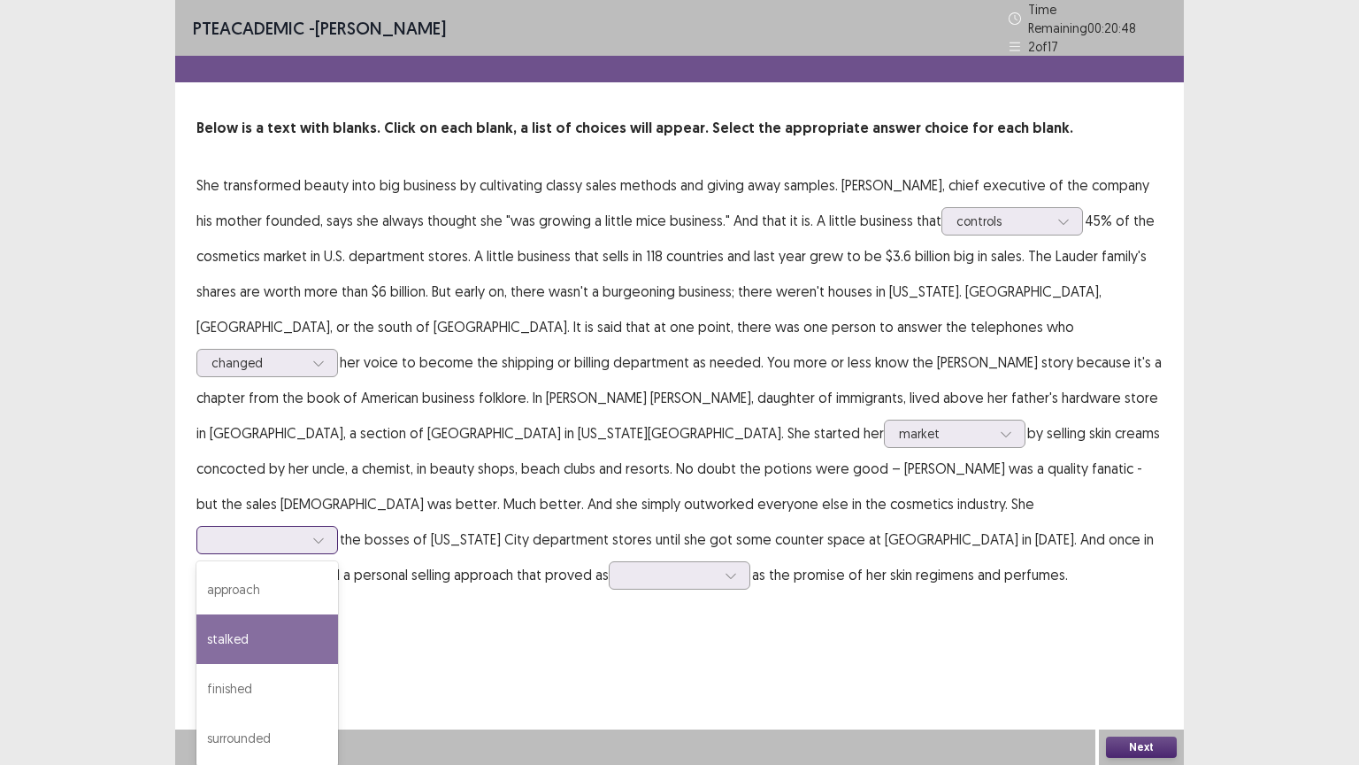
click at [281, 614] on div "stalked" at bounding box center [267, 639] width 142 height 50
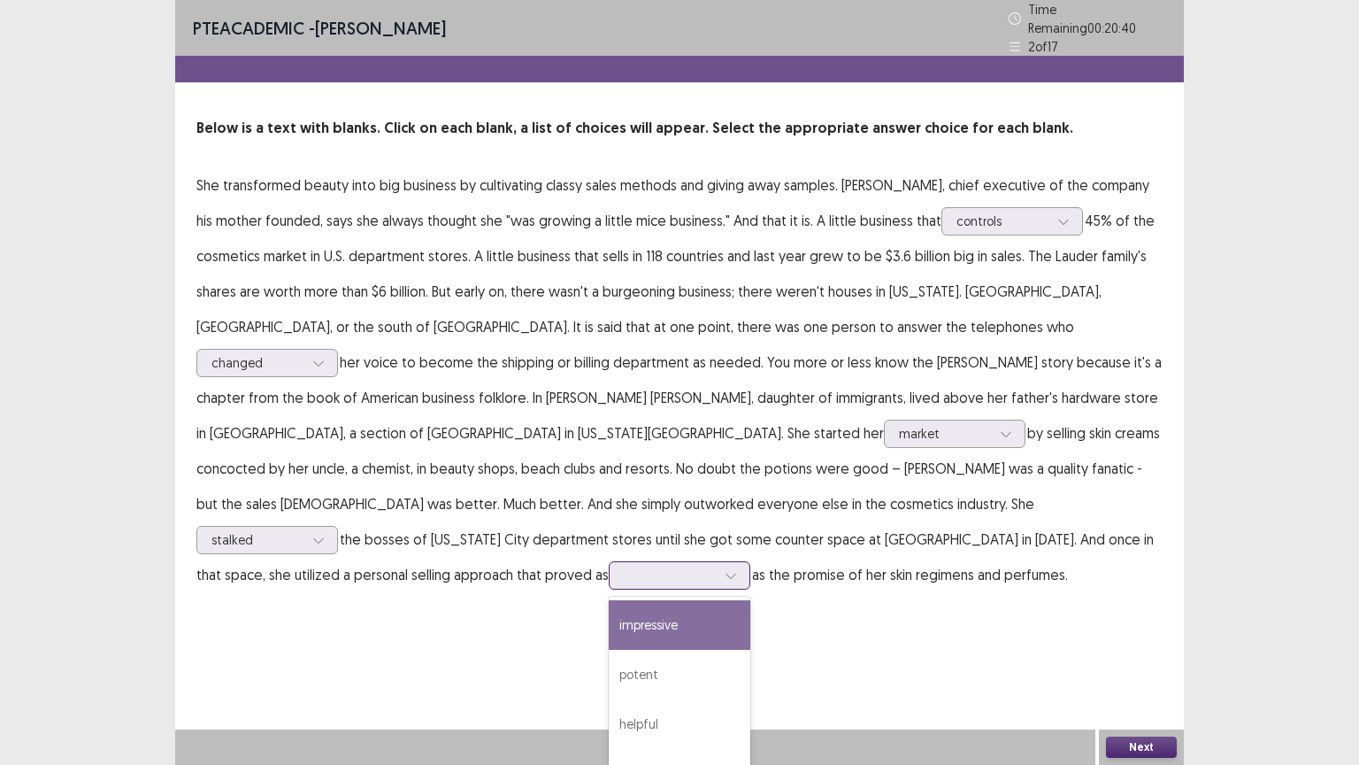
click at [725, 569] on icon at bounding box center [731, 575] width 12 height 12
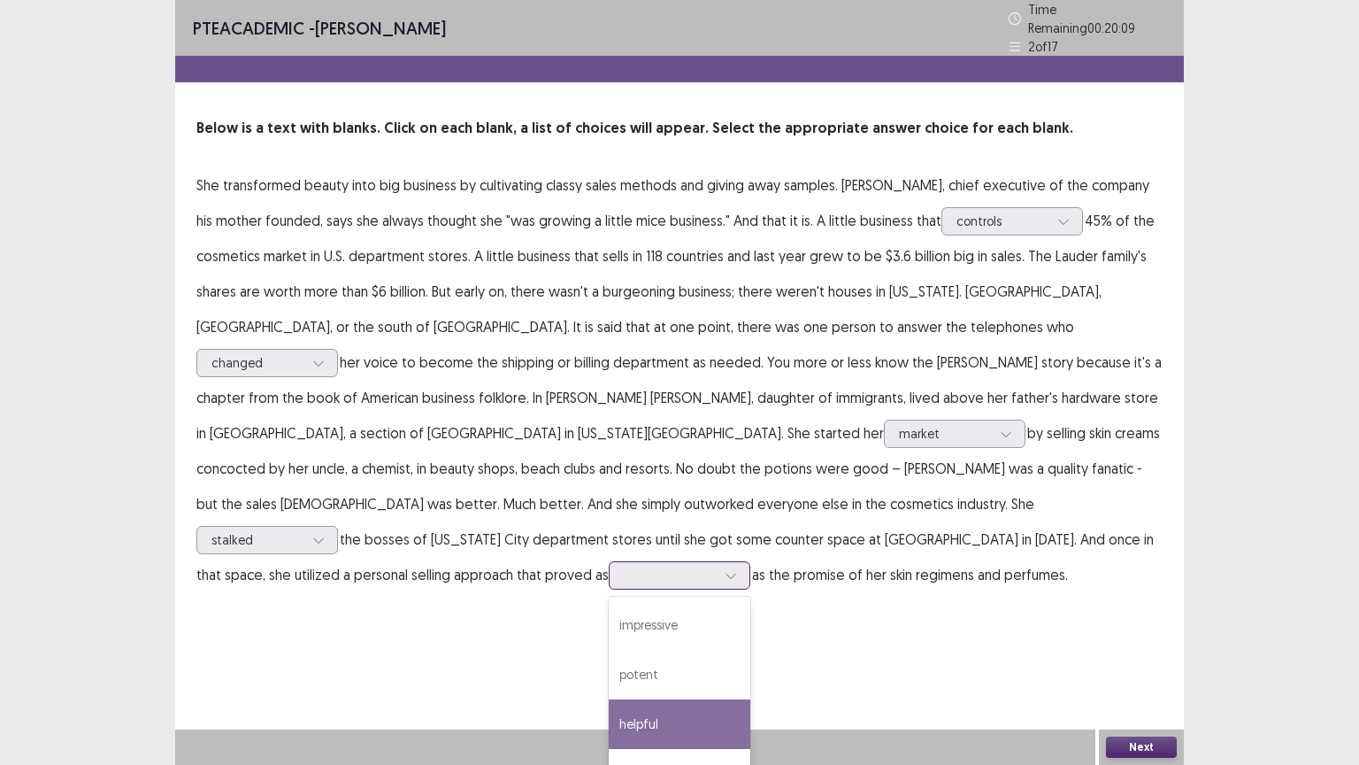
click at [627, 645] on div "helpful" at bounding box center [680, 724] width 142 height 50
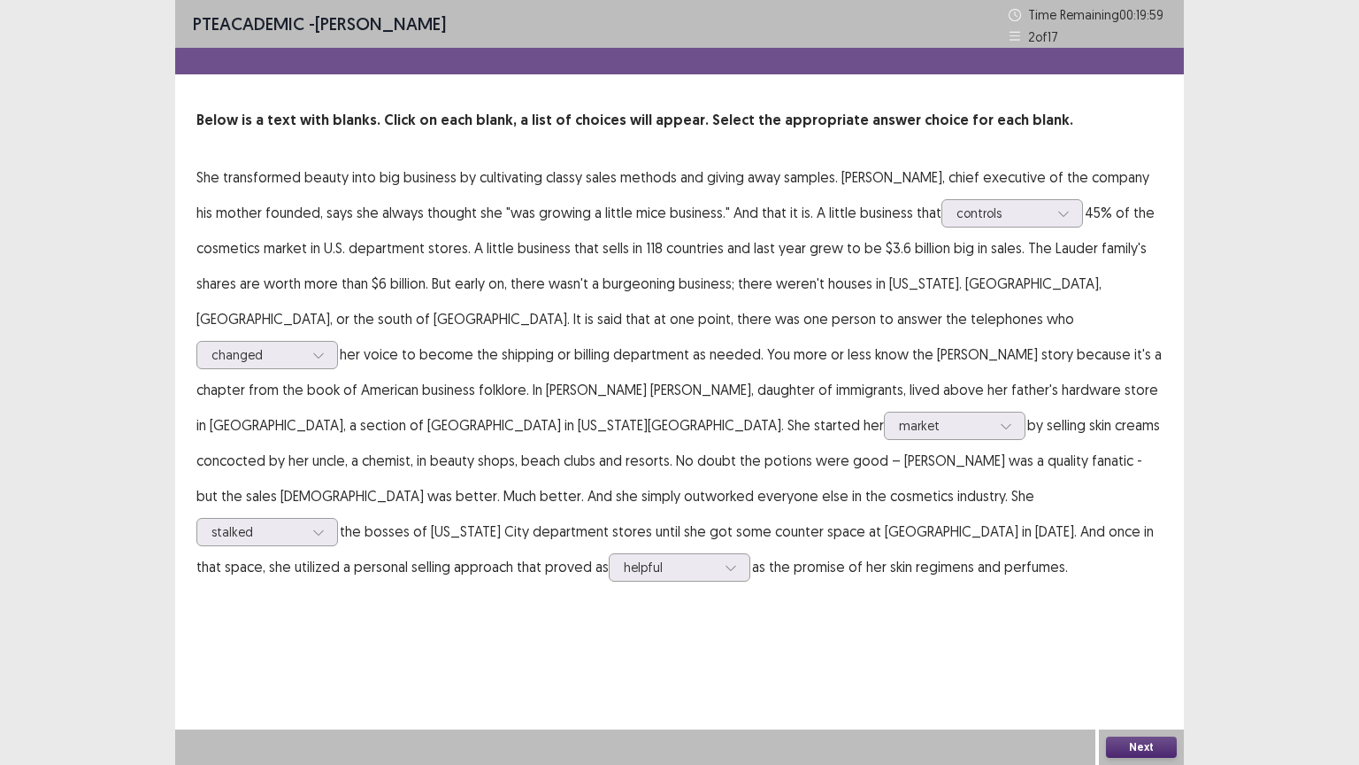
click at [1141, 645] on button "Next" at bounding box center [1141, 746] width 71 height 21
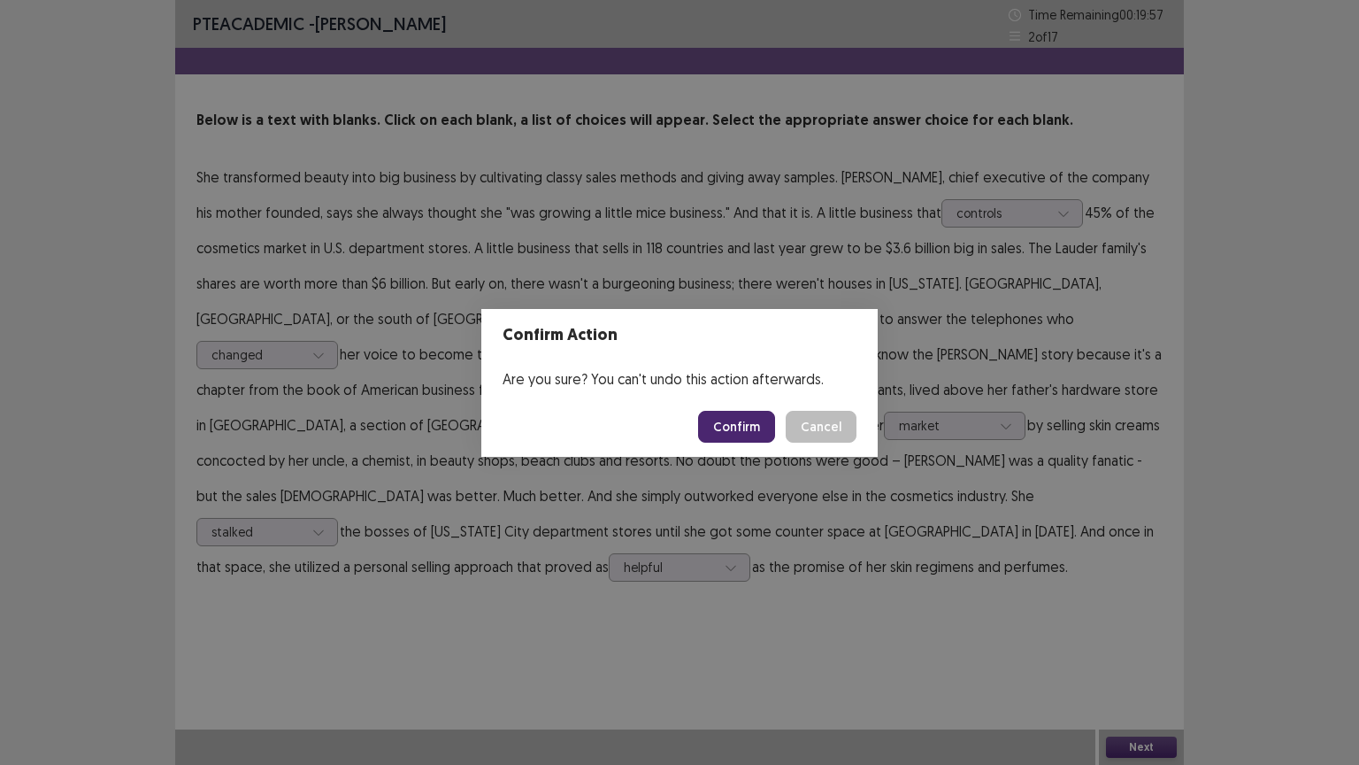
click at [748, 419] on button "Confirm" at bounding box center [736, 427] width 77 height 32
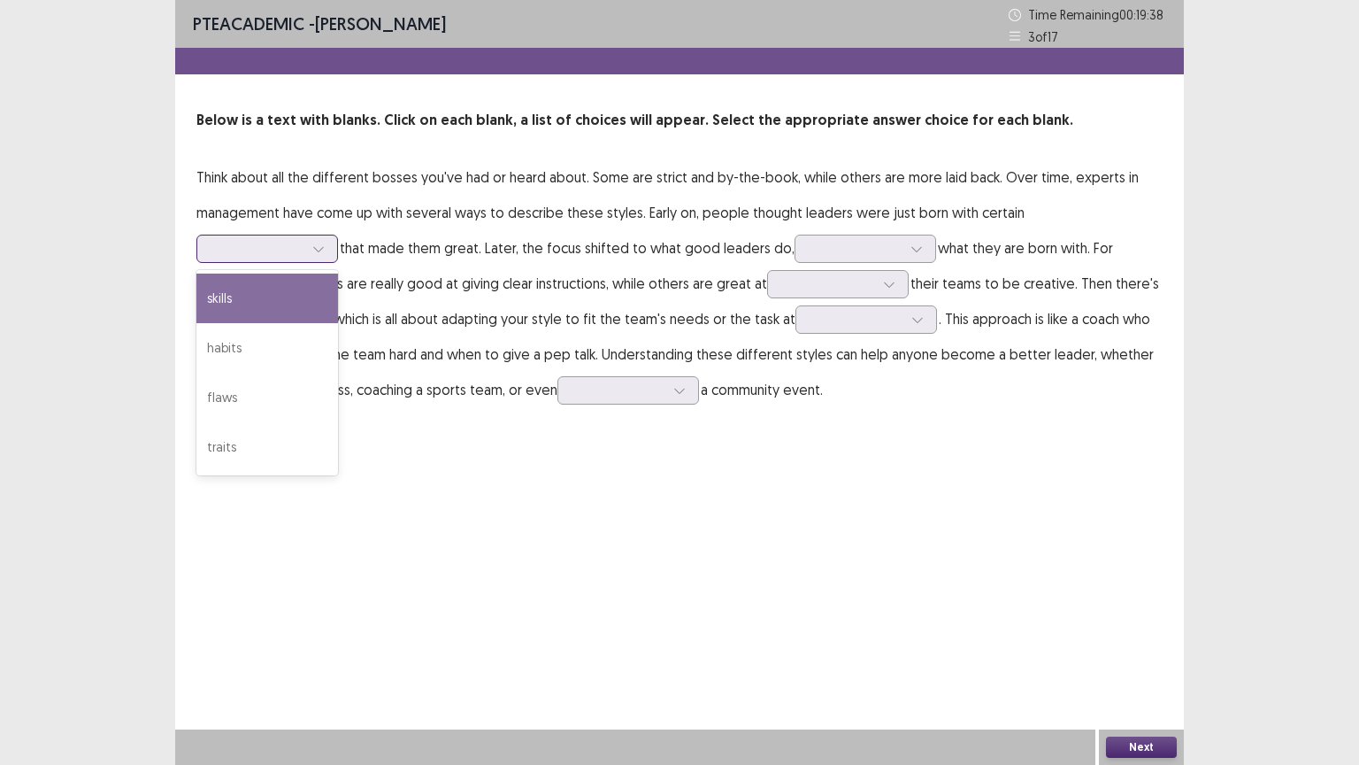
click at [304, 240] on div at bounding box center [257, 248] width 92 height 17
click at [338, 273] on div "skills" at bounding box center [267, 298] width 142 height 50
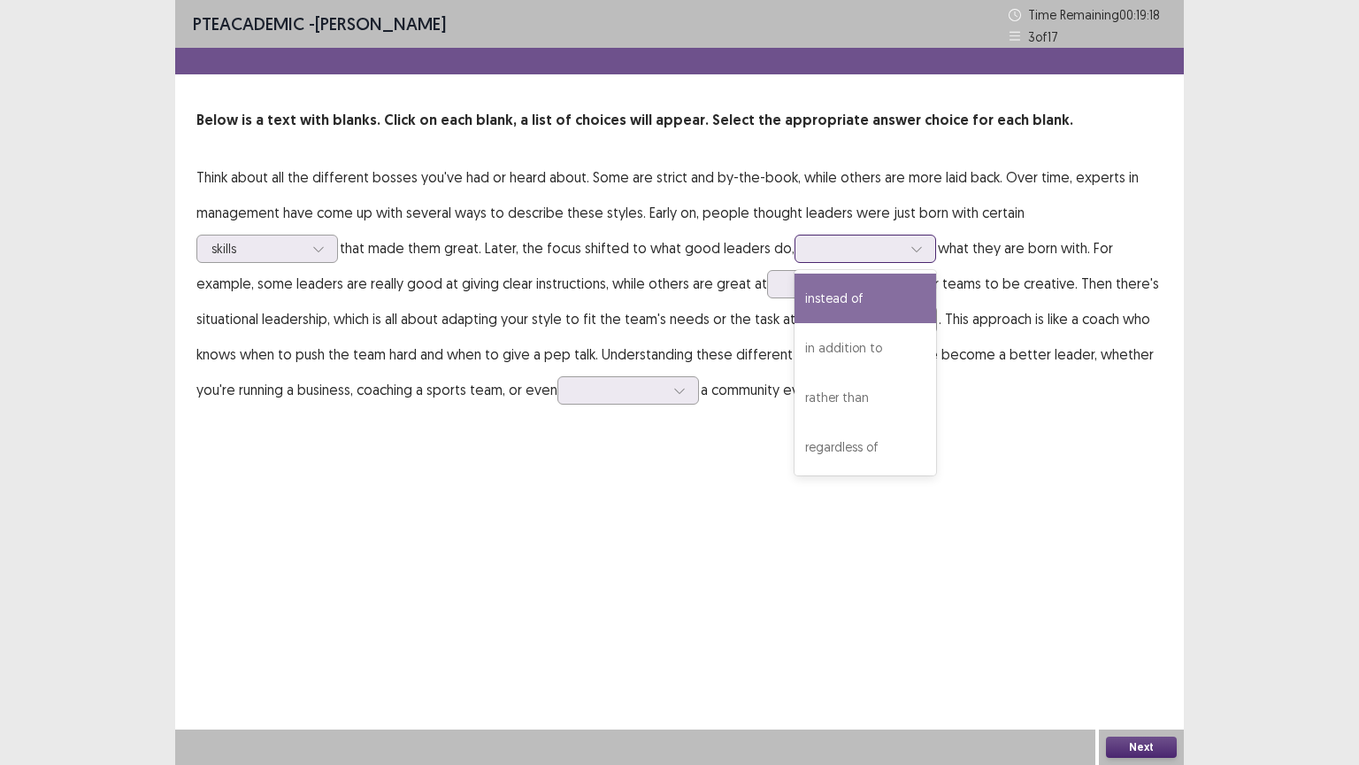
click at [911, 246] on icon at bounding box center [917, 248] width 12 height 12
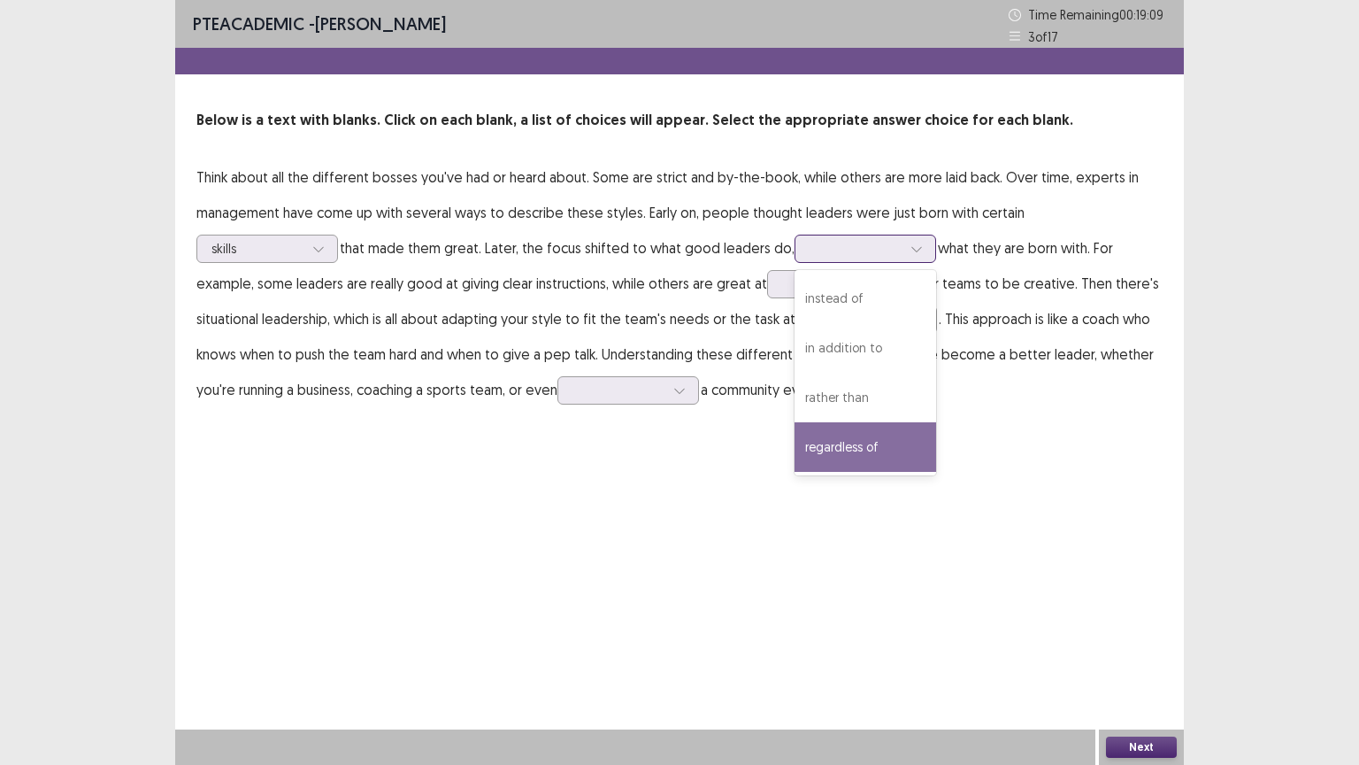
click at [795, 450] on div "regardless of" at bounding box center [866, 447] width 142 height 50
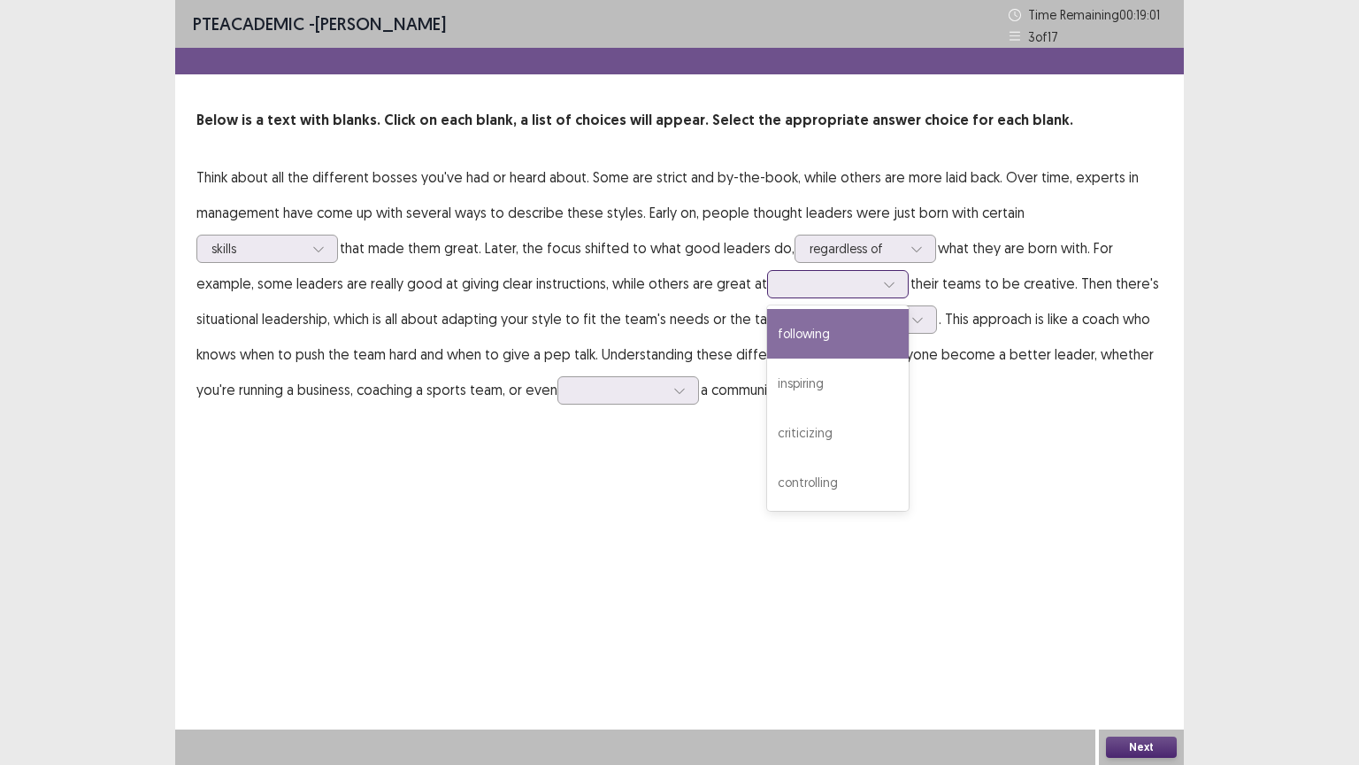
click at [883, 287] on icon at bounding box center [889, 284] width 12 height 12
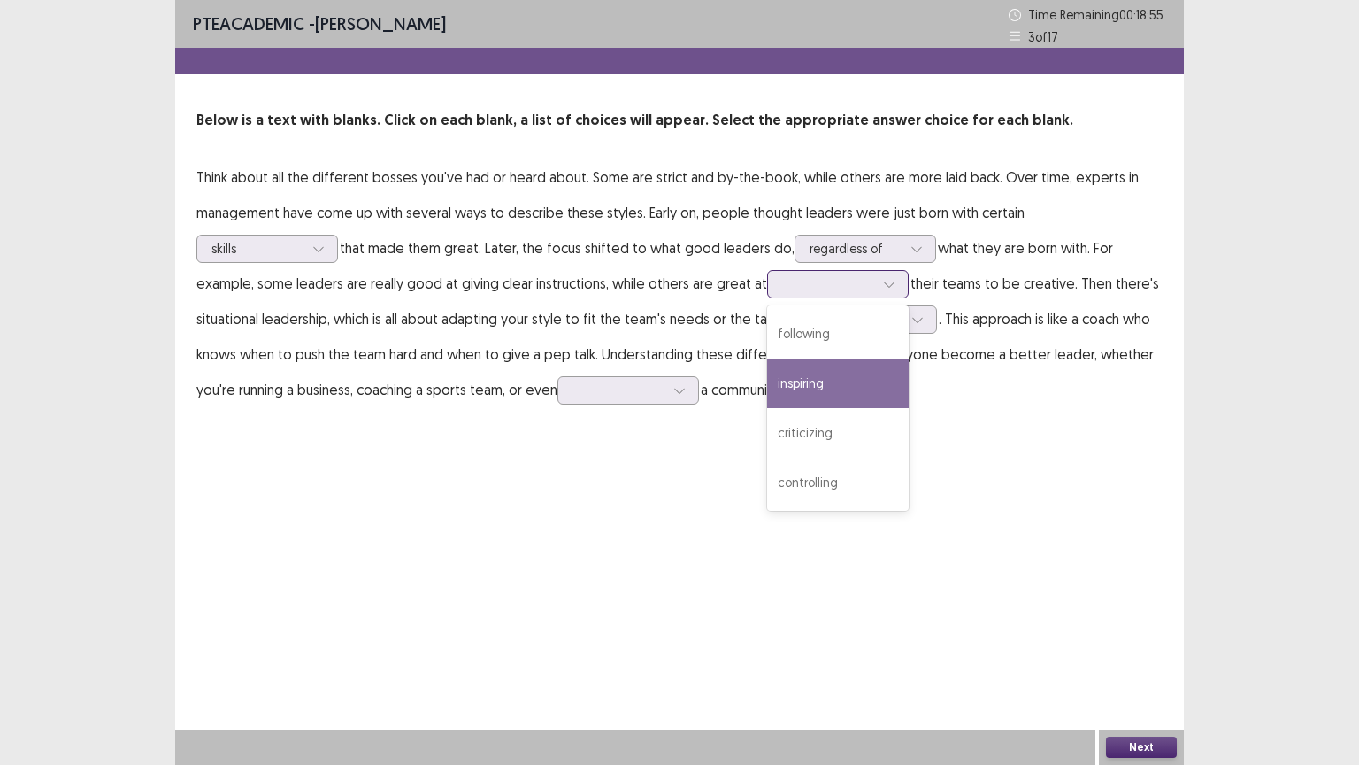
click at [767, 374] on div "inspiring" at bounding box center [838, 383] width 142 height 50
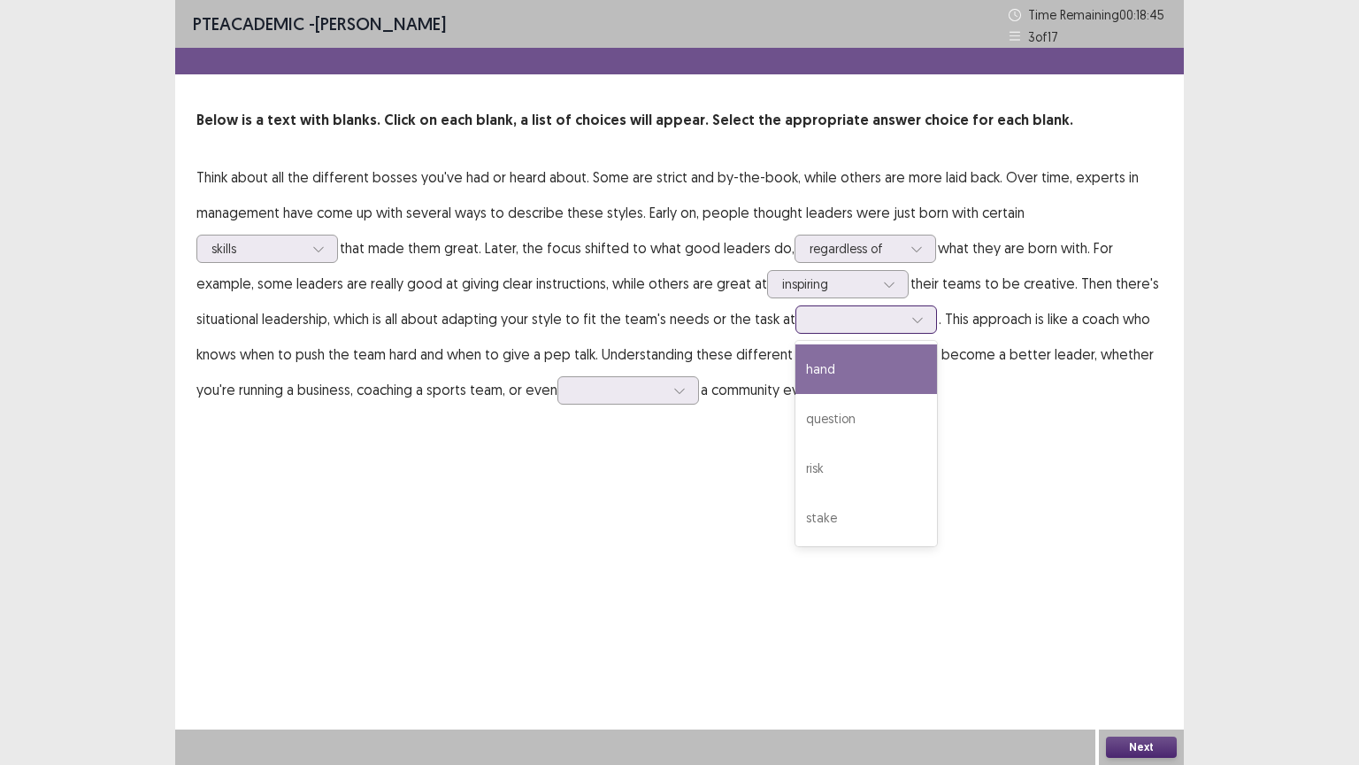
click at [911, 322] on icon at bounding box center [917, 319] width 12 height 12
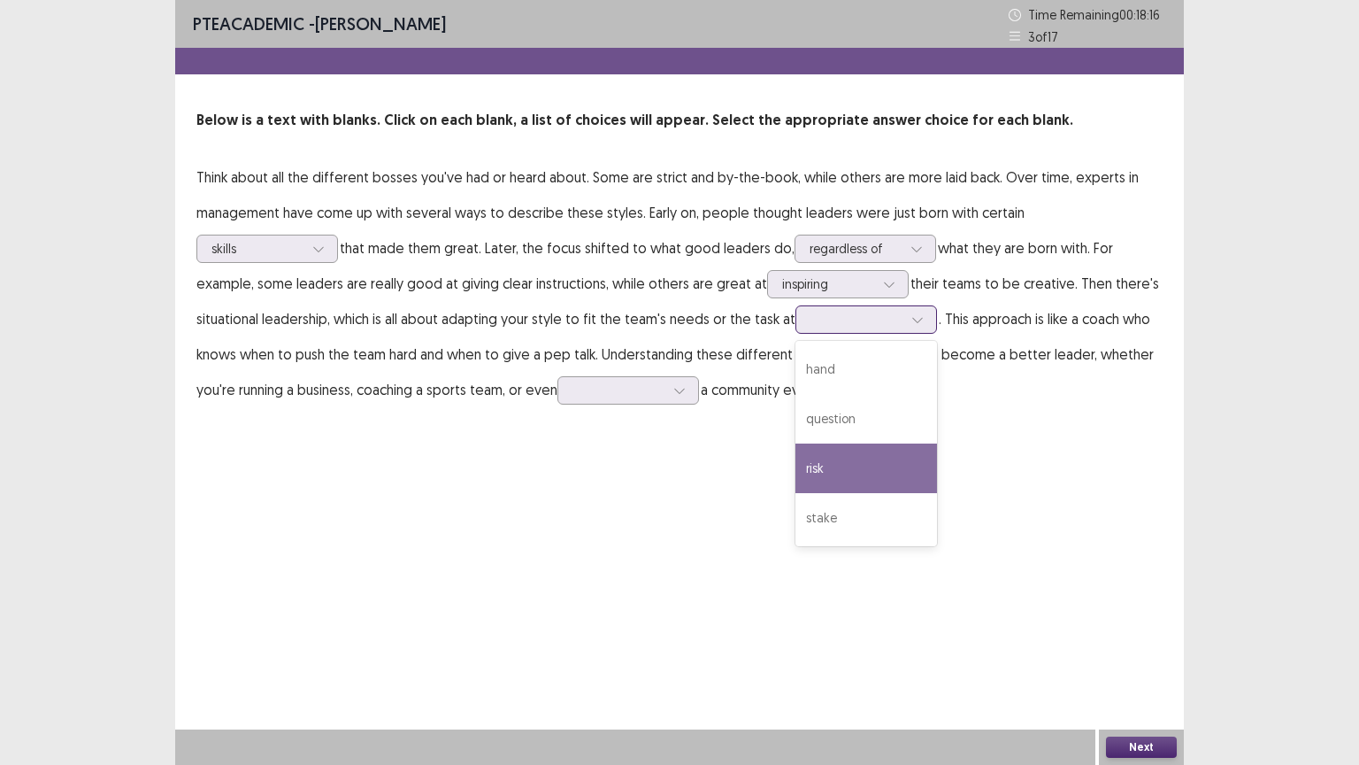
click at [796, 456] on div "risk" at bounding box center [867, 468] width 142 height 50
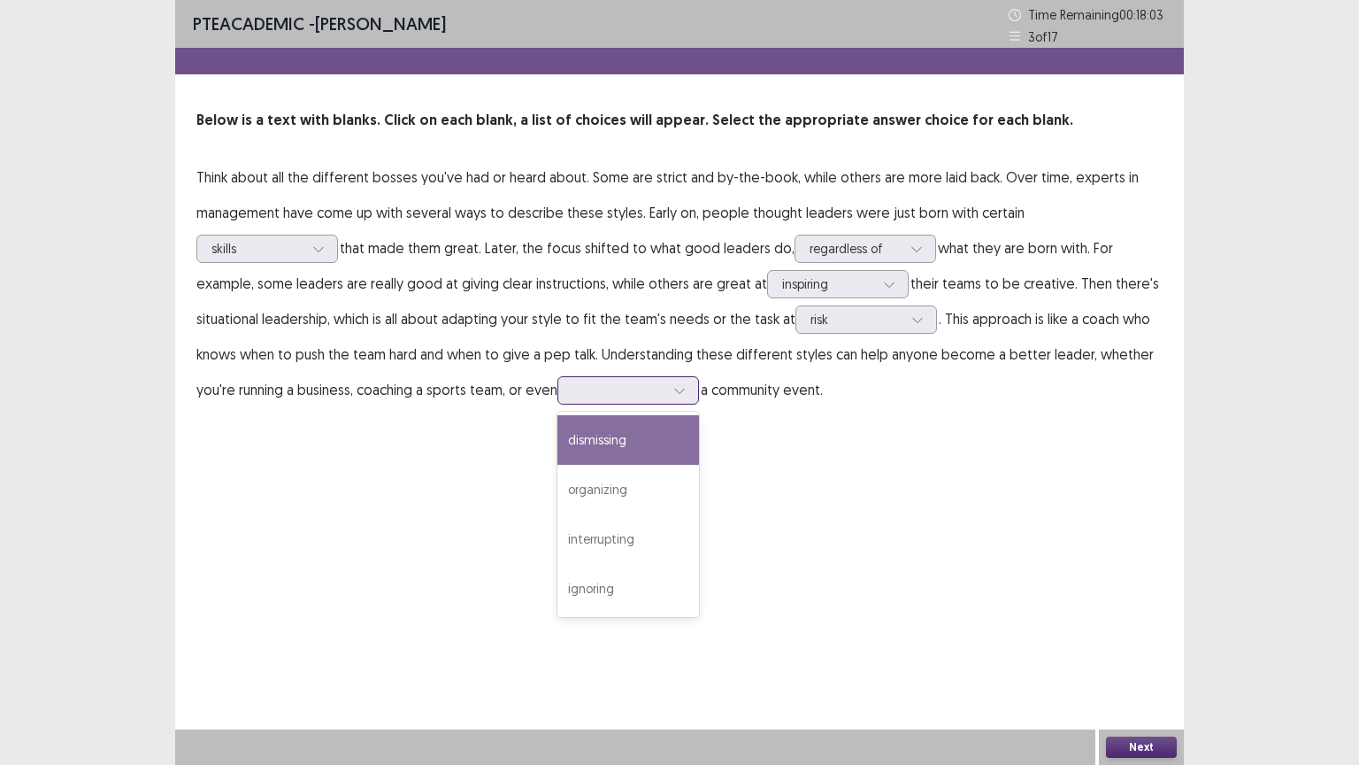
click at [666, 389] on div at bounding box center [679, 390] width 27 height 27
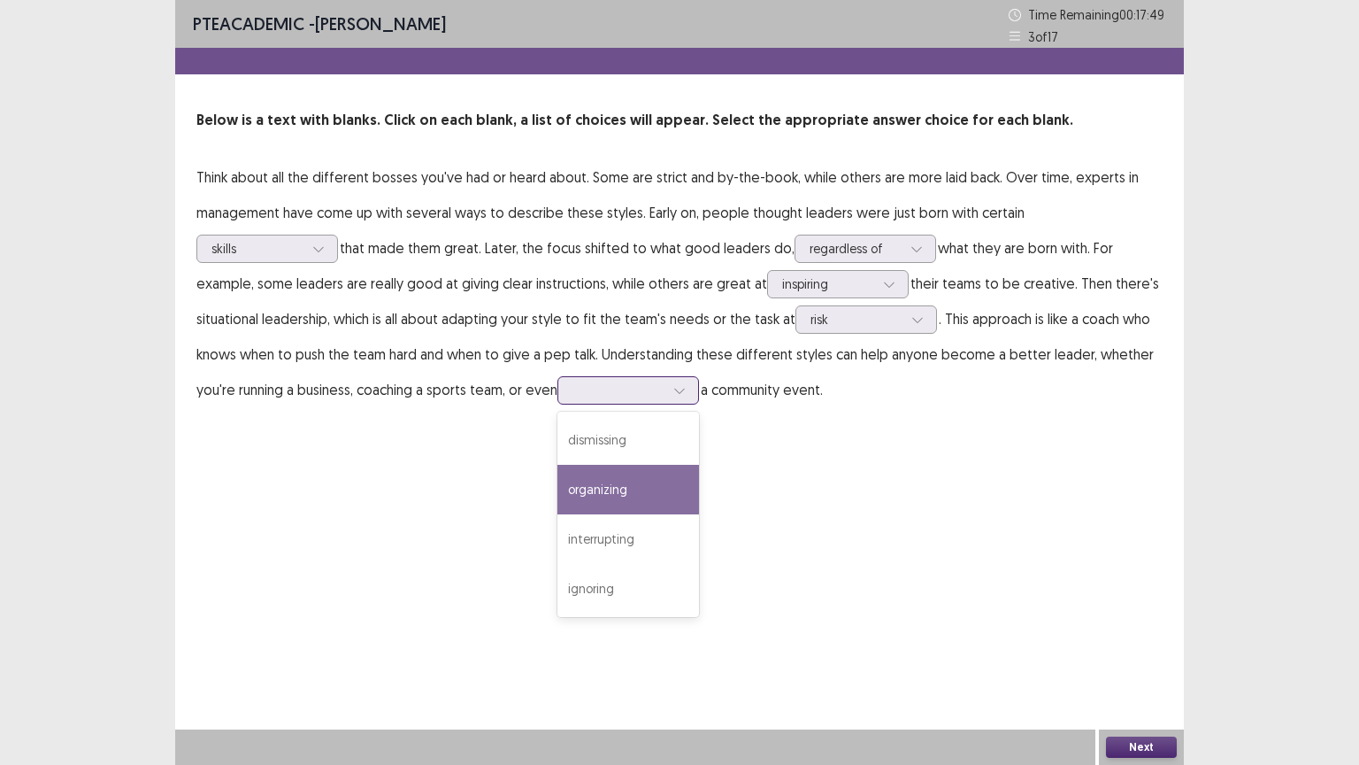
click at [558, 488] on div "organizing" at bounding box center [629, 490] width 142 height 50
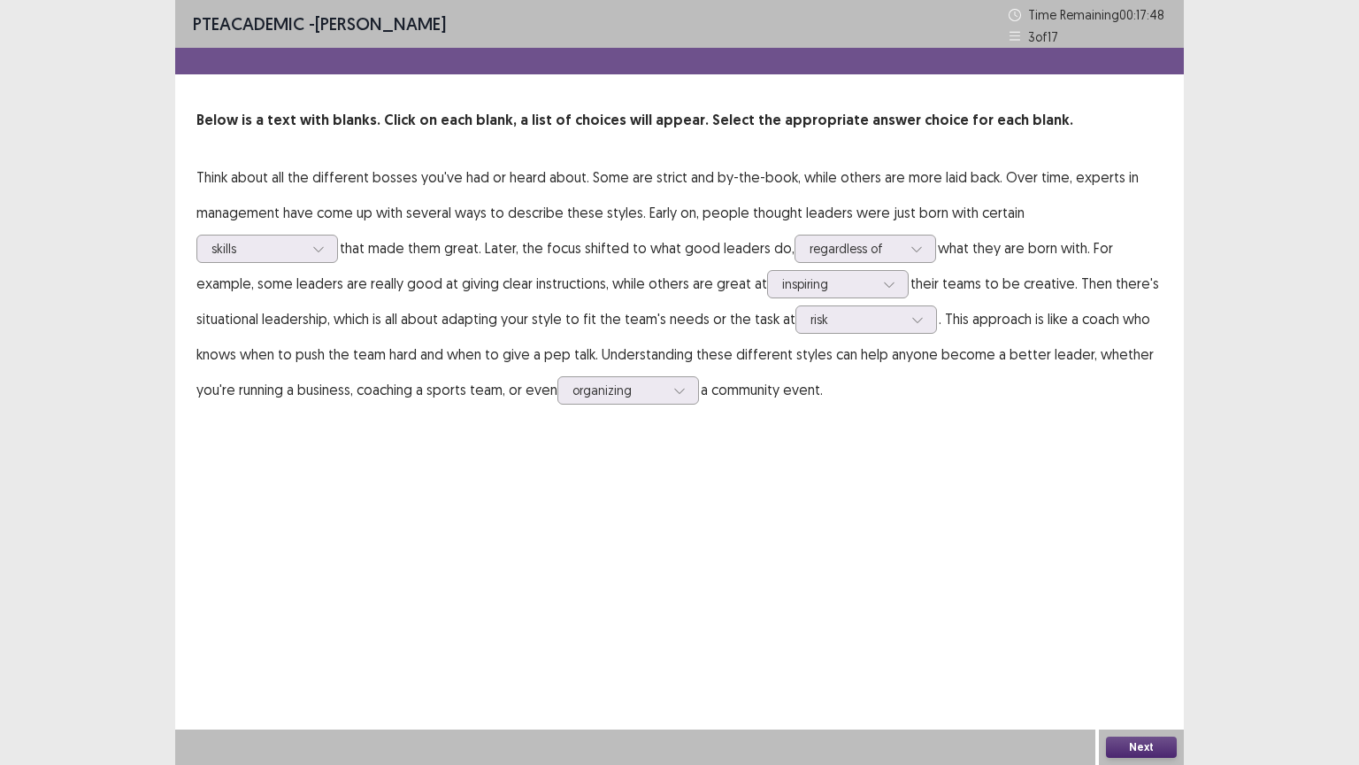
click at [1149, 645] on button "Next" at bounding box center [1141, 746] width 71 height 21
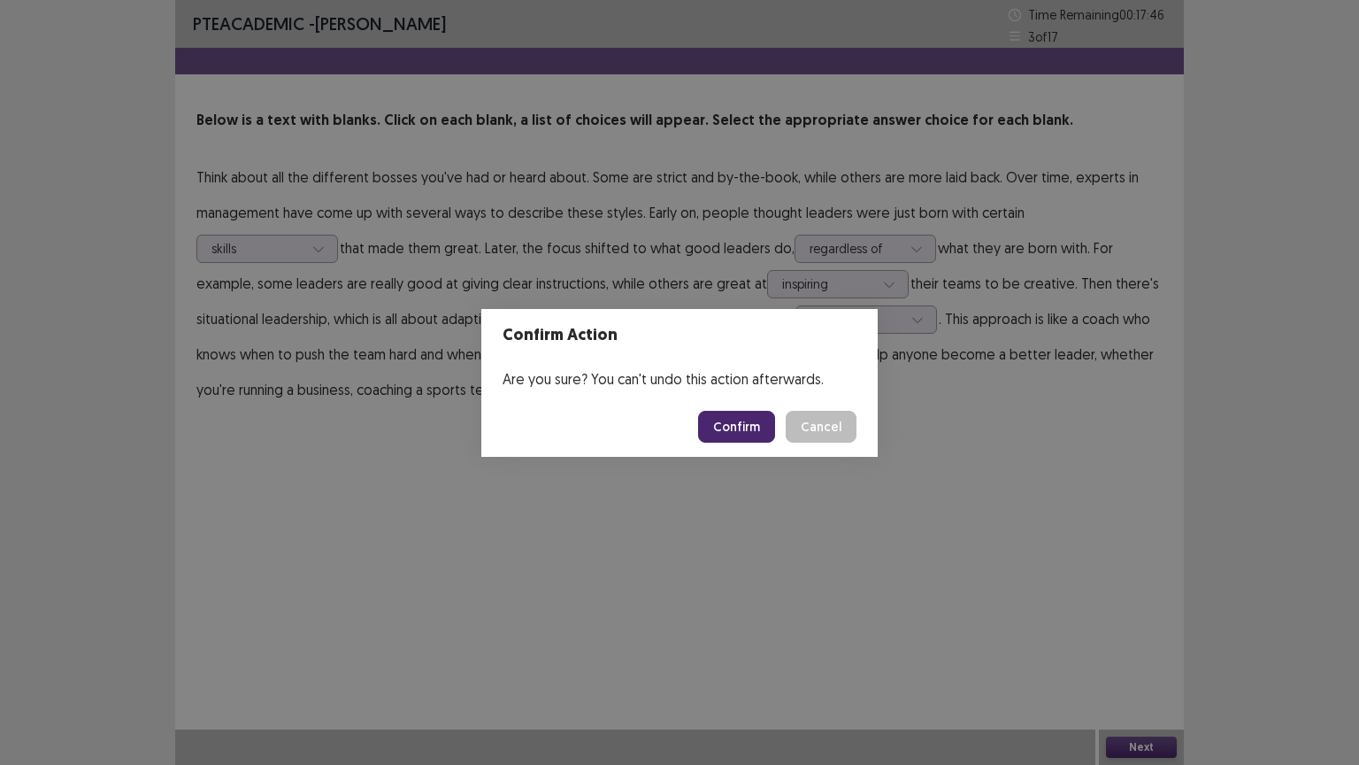
click at [734, 424] on button "Confirm" at bounding box center [736, 427] width 77 height 32
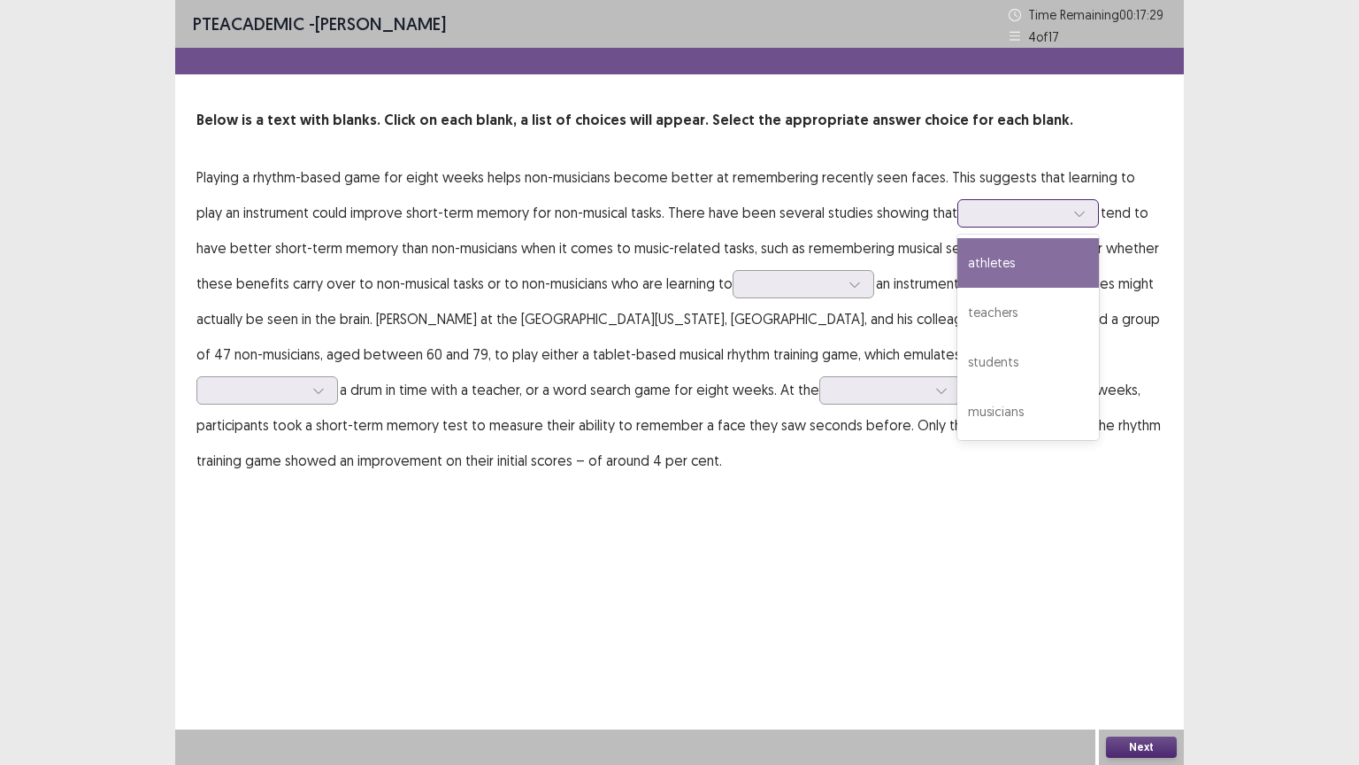
click at [1073, 216] on icon at bounding box center [1079, 213] width 12 height 12
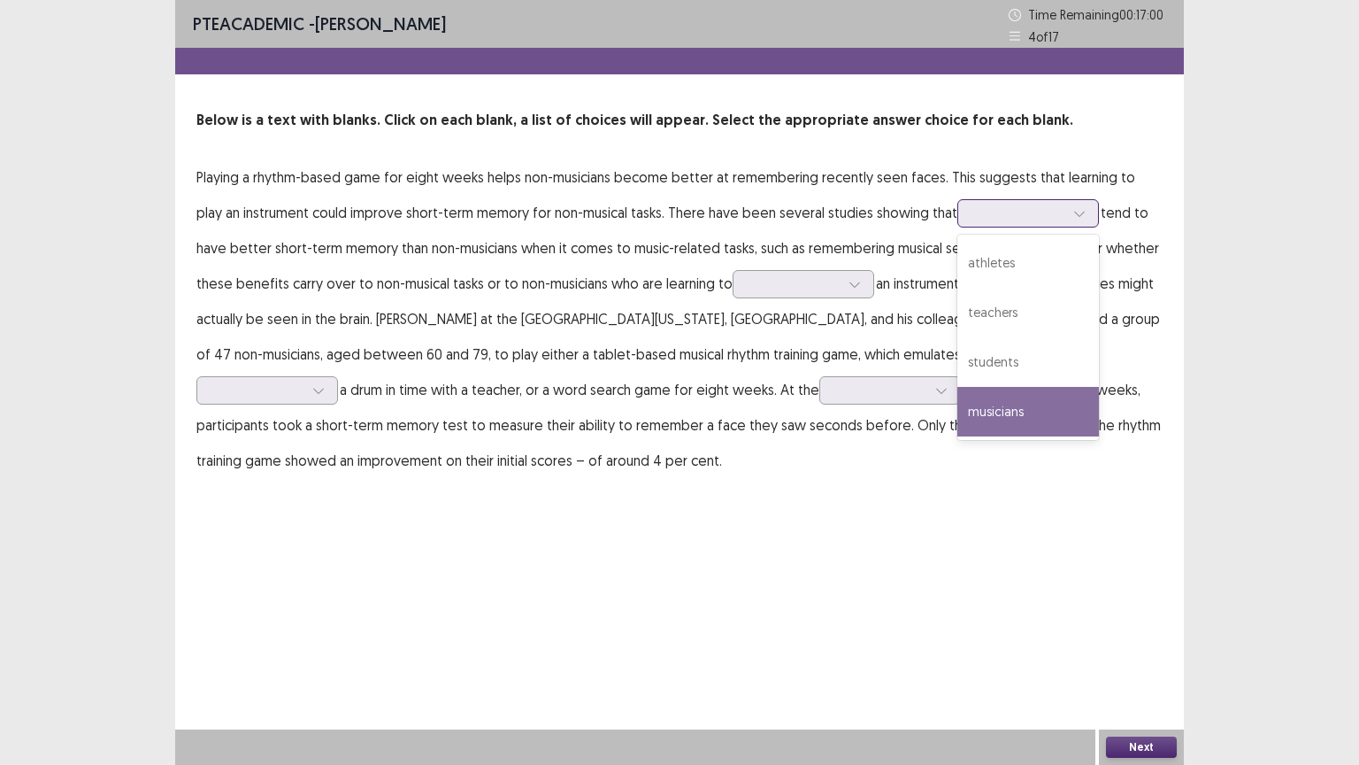
click at [957, 411] on div "musicians" at bounding box center [1028, 412] width 142 height 50
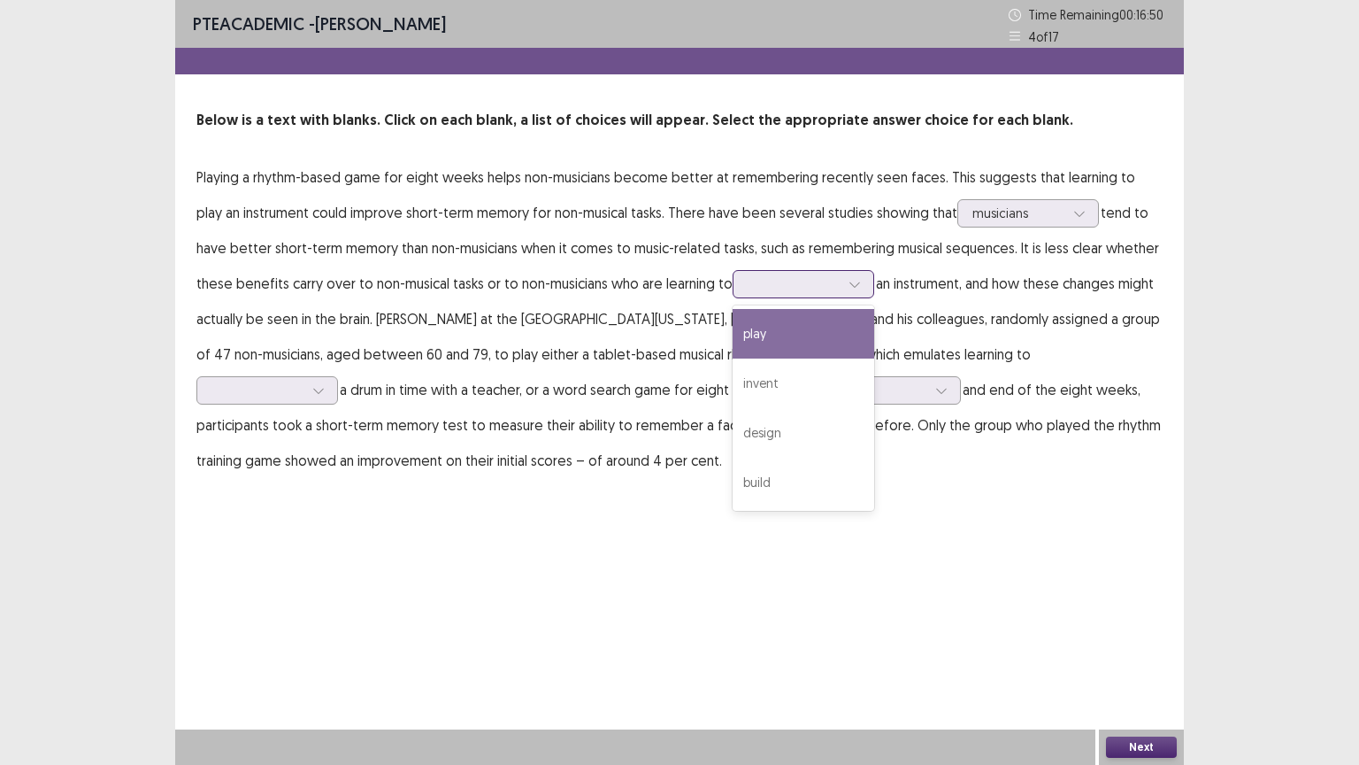
click at [849, 289] on icon at bounding box center [855, 284] width 12 height 12
click at [743, 336] on div "play" at bounding box center [804, 334] width 142 height 50
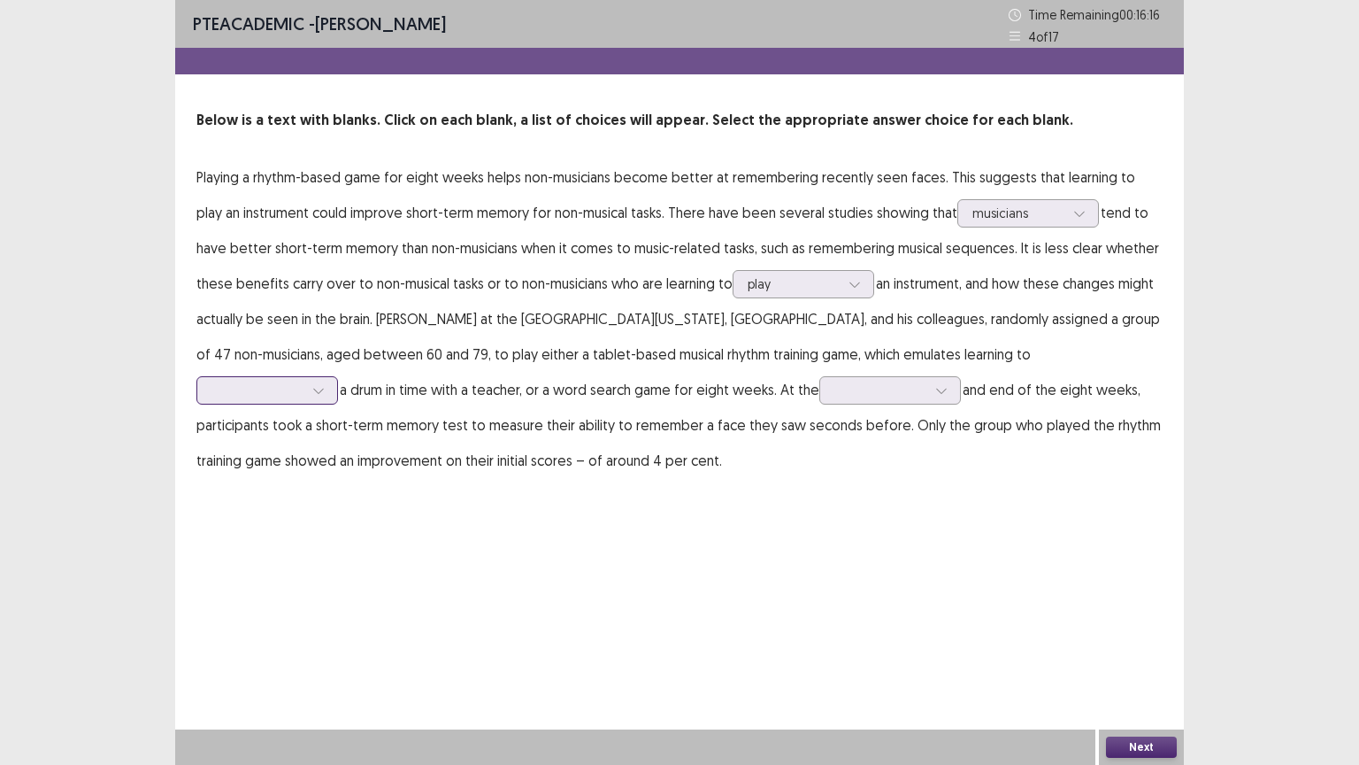
click at [325, 384] on icon at bounding box center [318, 390] width 12 height 12
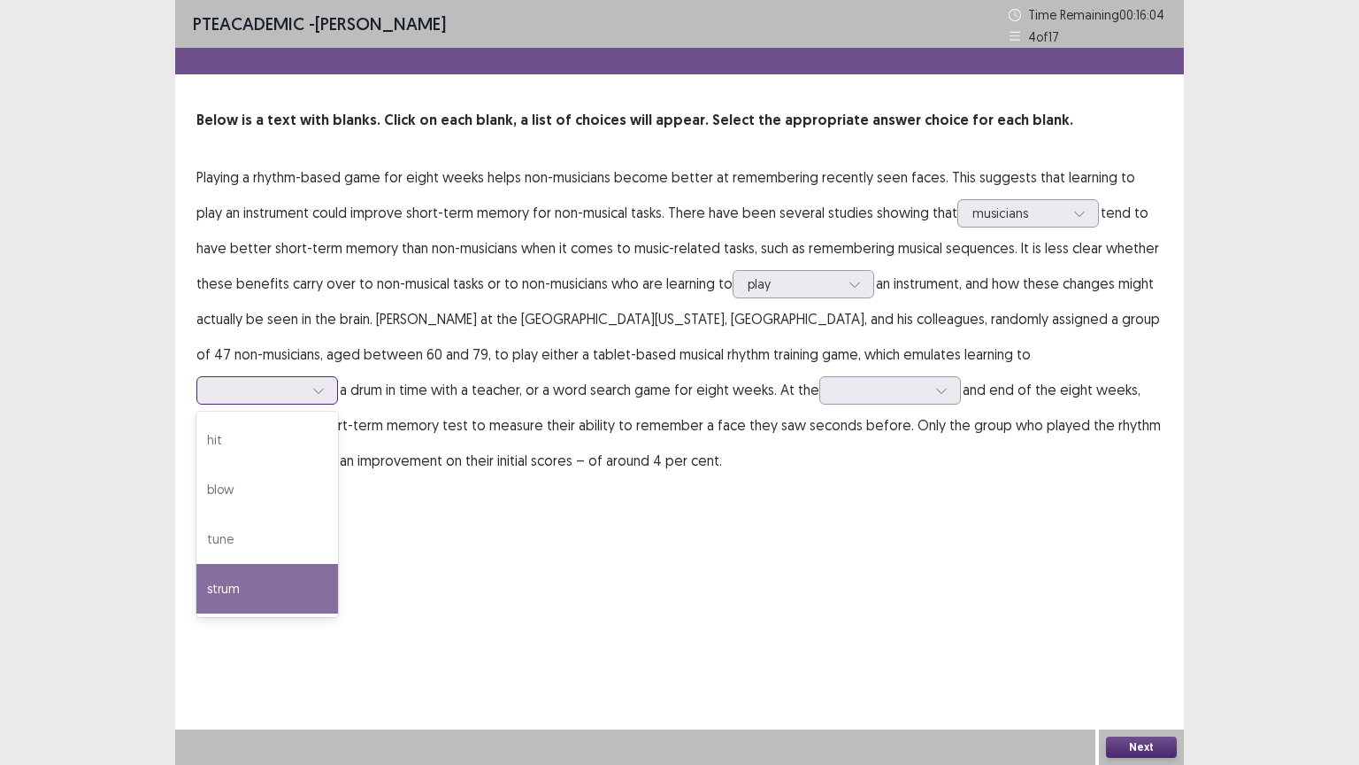
click at [338, 564] on div "strum" at bounding box center [267, 589] width 142 height 50
click at [325, 384] on icon at bounding box center [318, 390] width 12 height 12
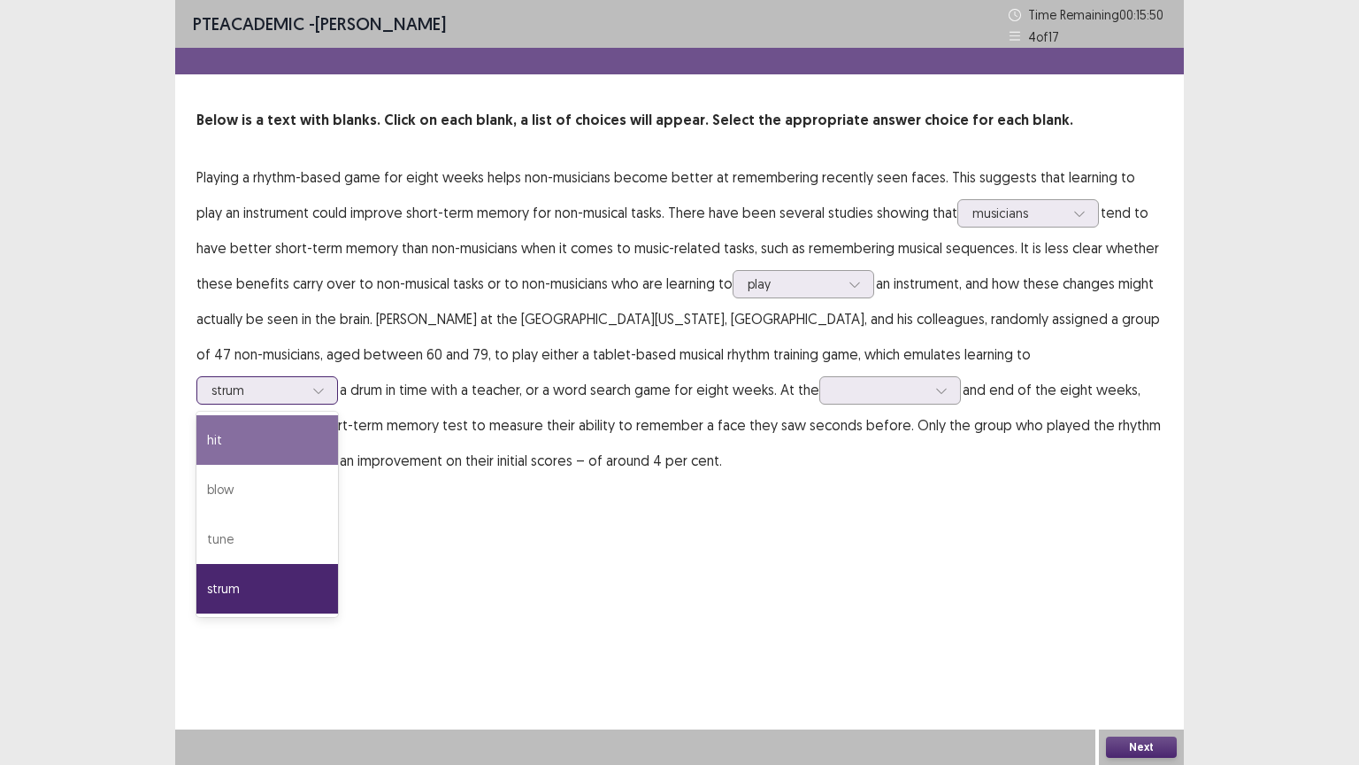
click at [338, 415] on div "hit" at bounding box center [267, 440] width 142 height 50
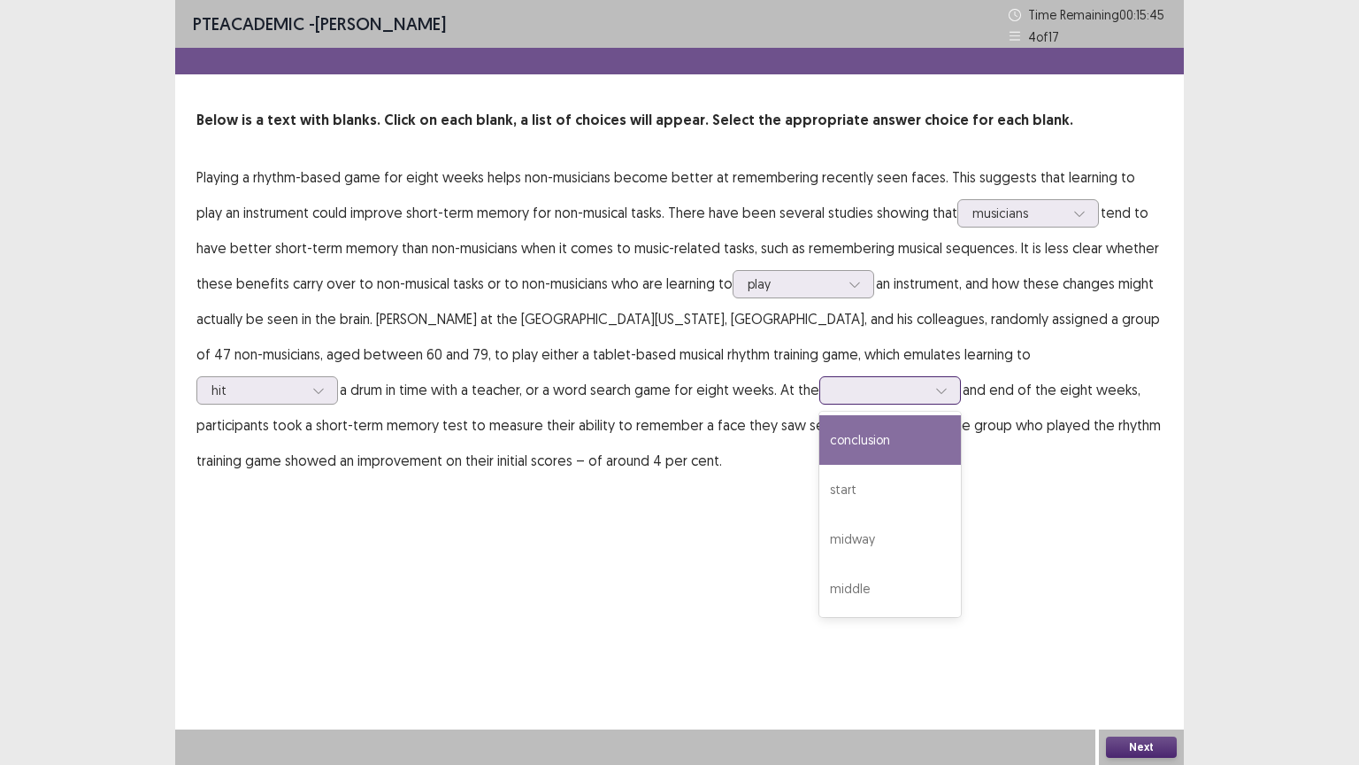
click at [928, 385] on div at bounding box center [941, 390] width 27 height 27
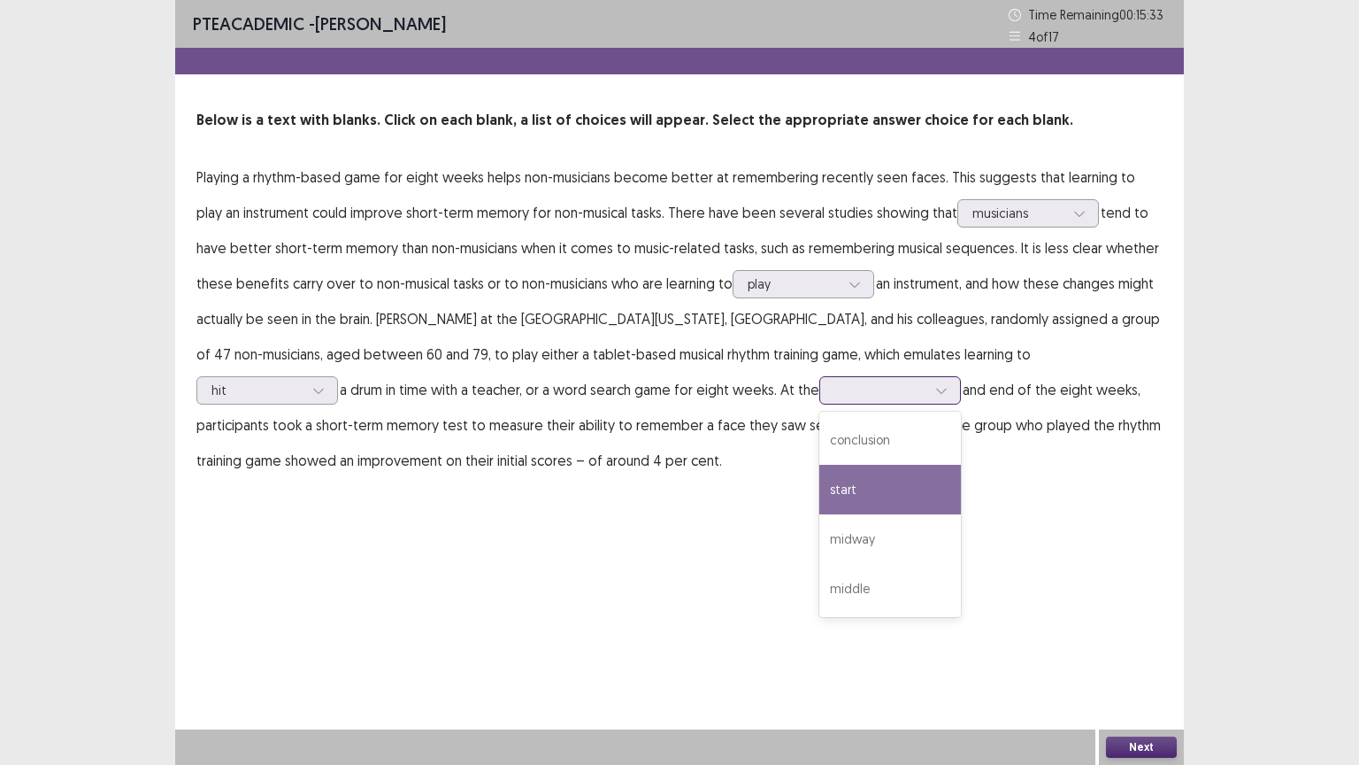
click at [819, 478] on div "start" at bounding box center [890, 490] width 142 height 50
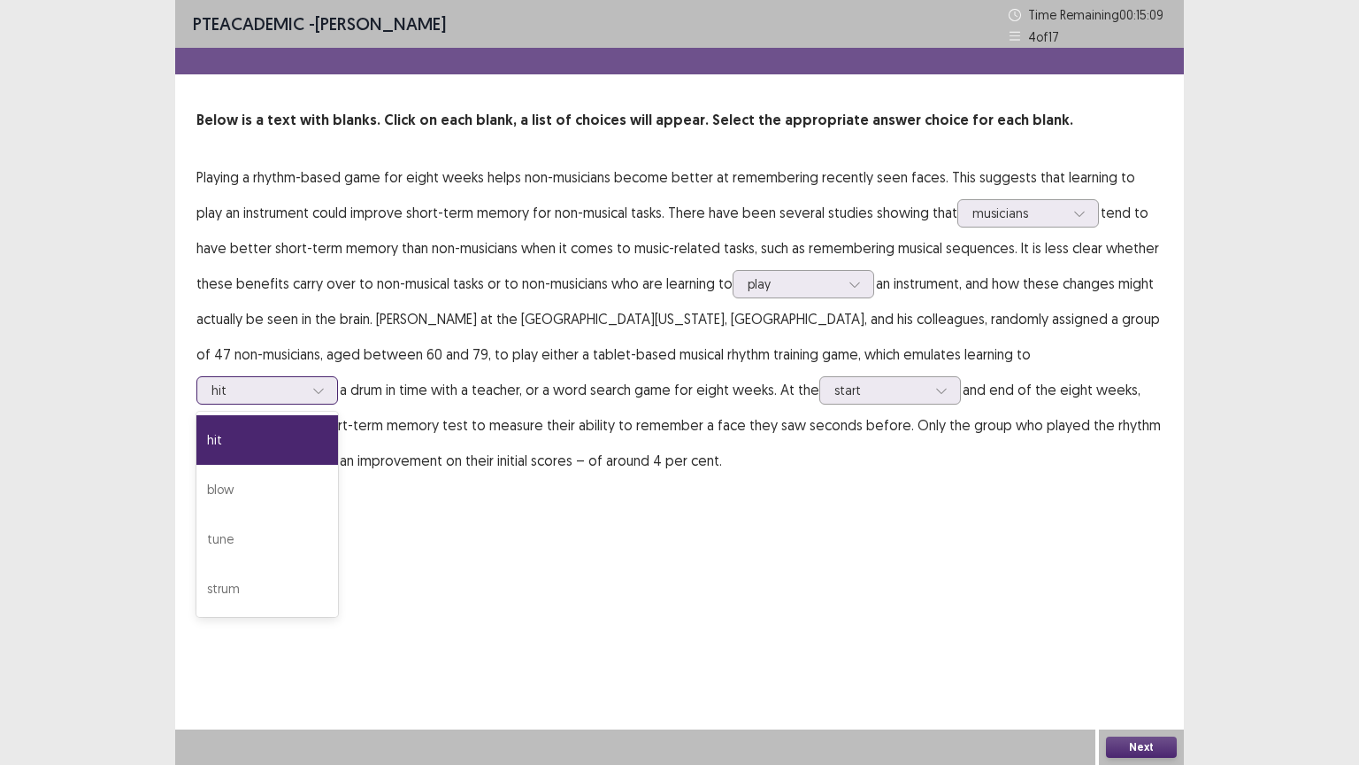
click at [323, 388] on icon at bounding box center [318, 390] width 10 height 5
click at [338, 514] on div "tune" at bounding box center [267, 539] width 142 height 50
click at [1119, 645] on button "Next" at bounding box center [1141, 746] width 71 height 21
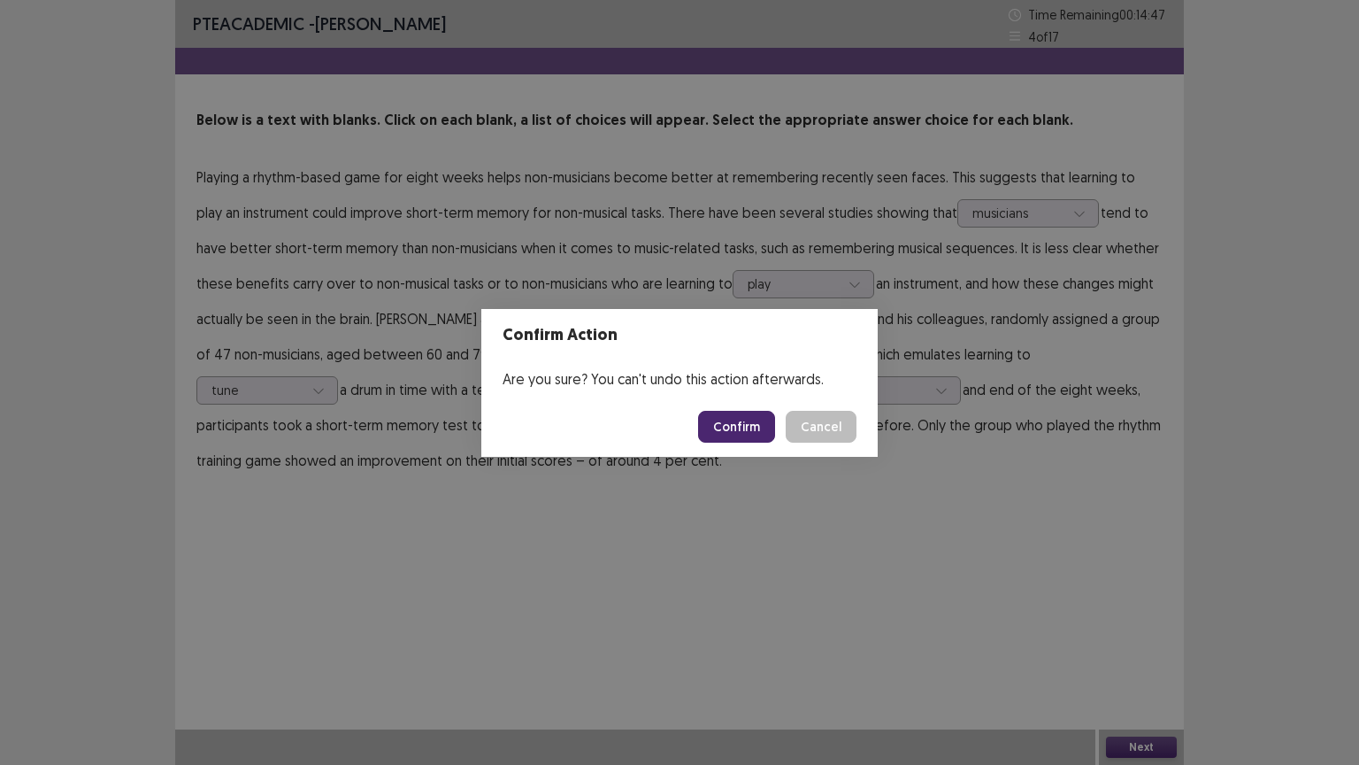
click at [743, 428] on button "Confirm" at bounding box center [736, 427] width 77 height 32
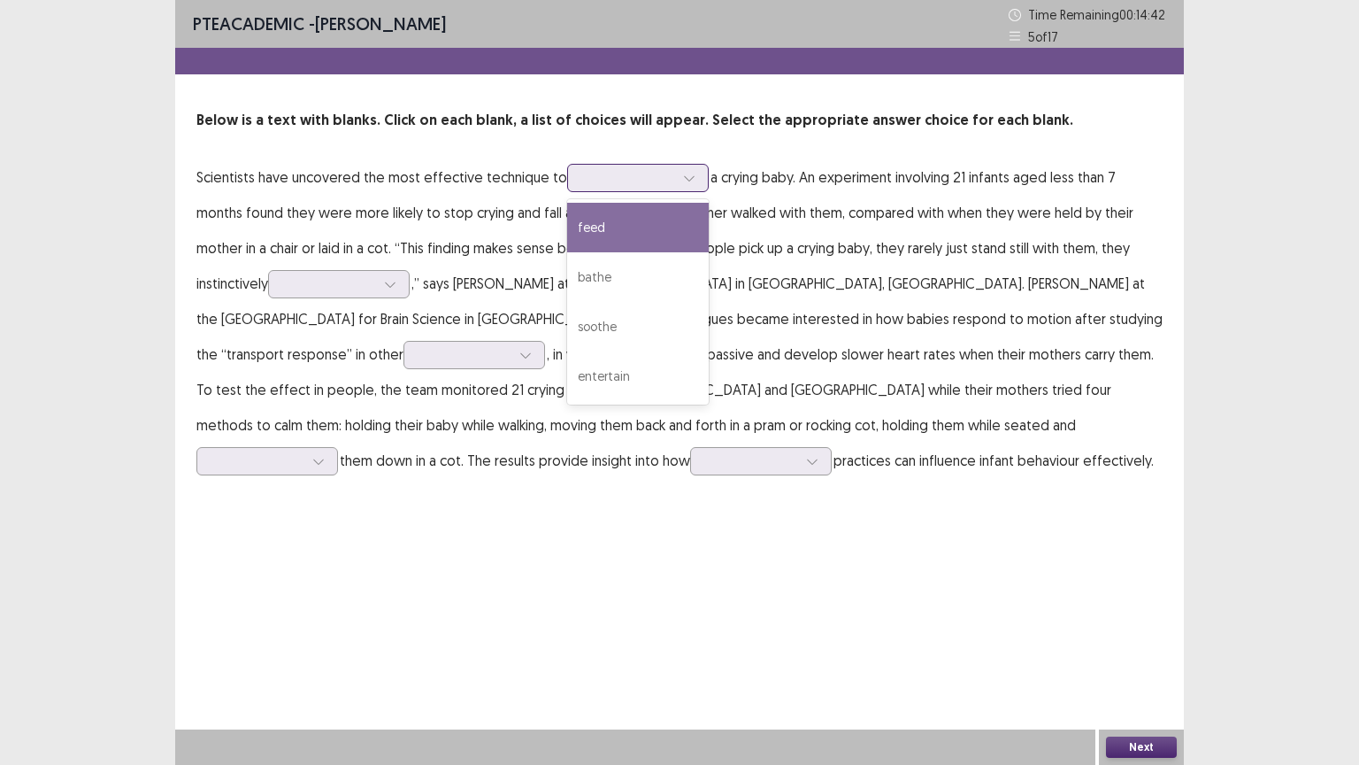
click at [687, 175] on div at bounding box center [689, 178] width 27 height 27
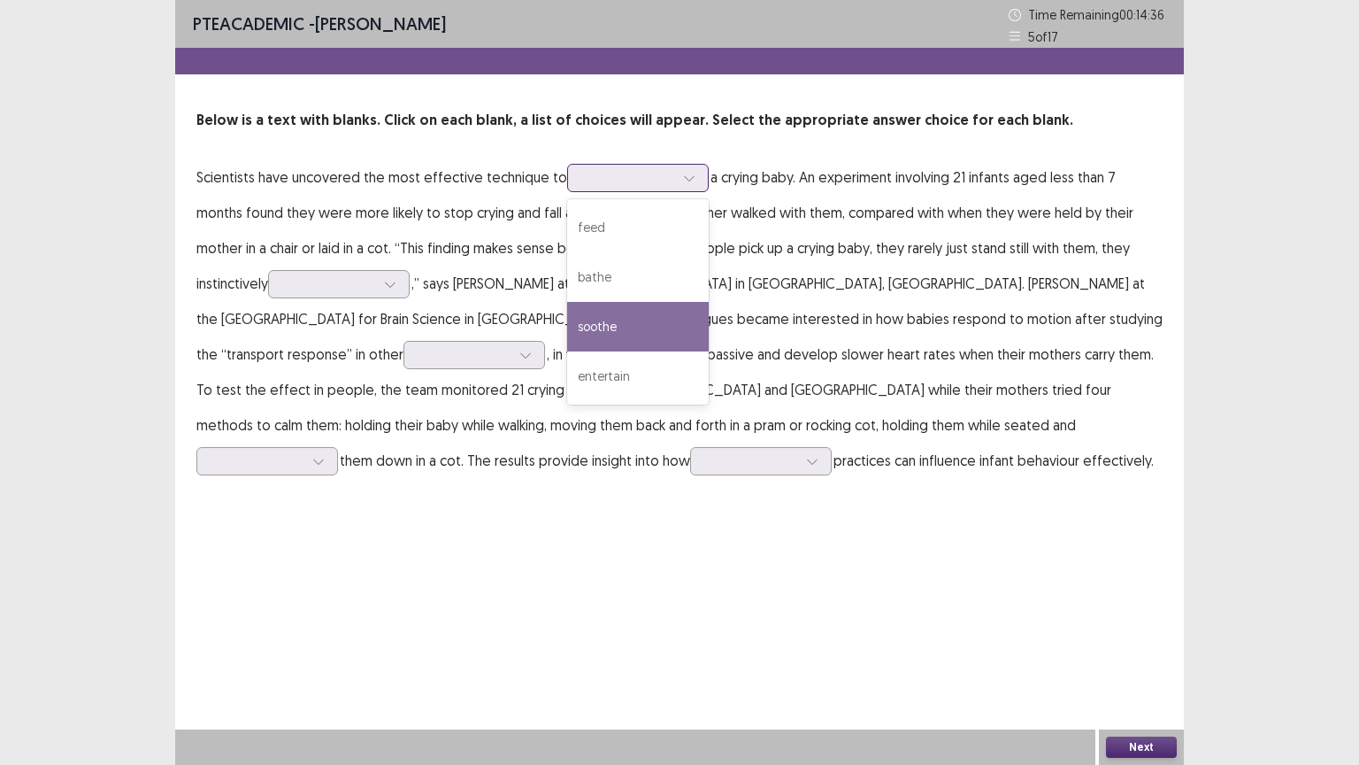
click at [613, 315] on div "soothe" at bounding box center [638, 327] width 142 height 50
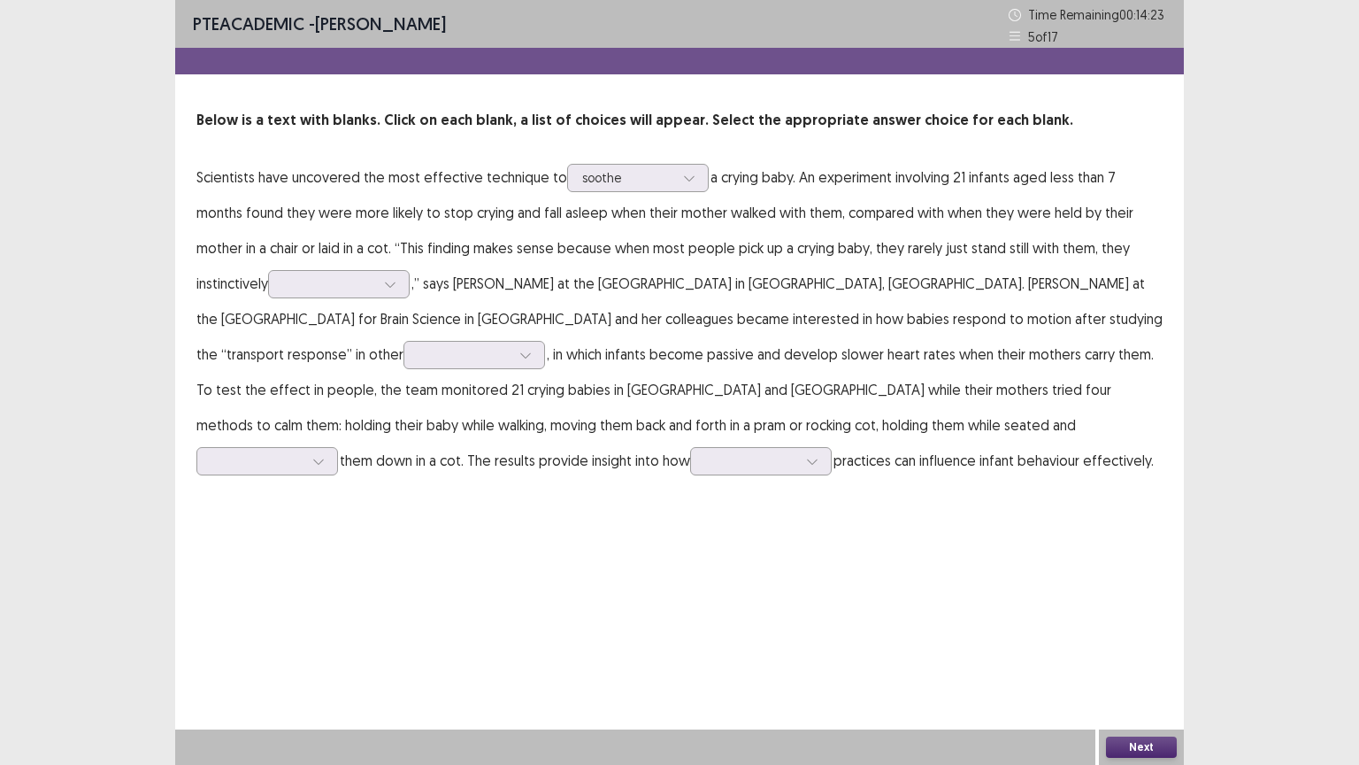
click at [386, 262] on p "Scientists have uncovered the most effective technique to option soothe, select…" at bounding box center [679, 318] width 966 height 319
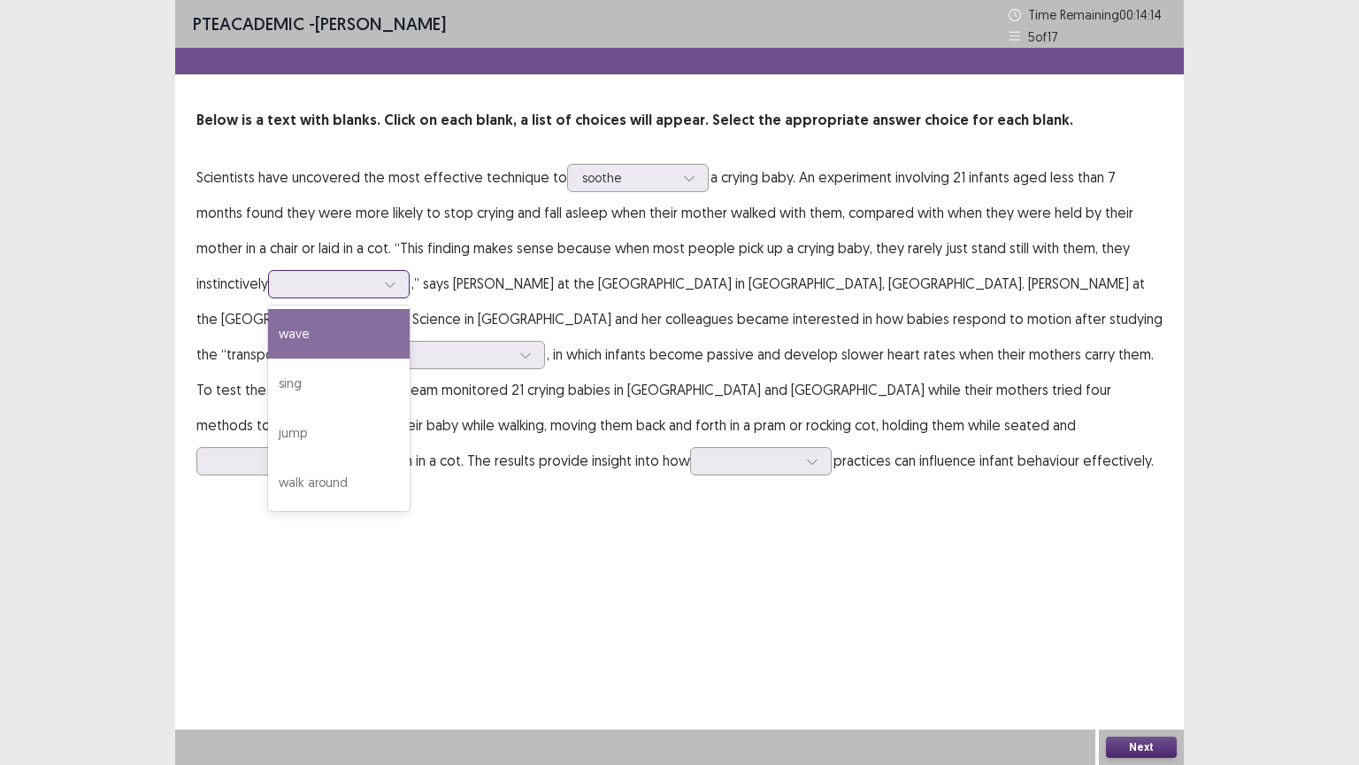
click at [377, 290] on div at bounding box center [390, 284] width 27 height 27
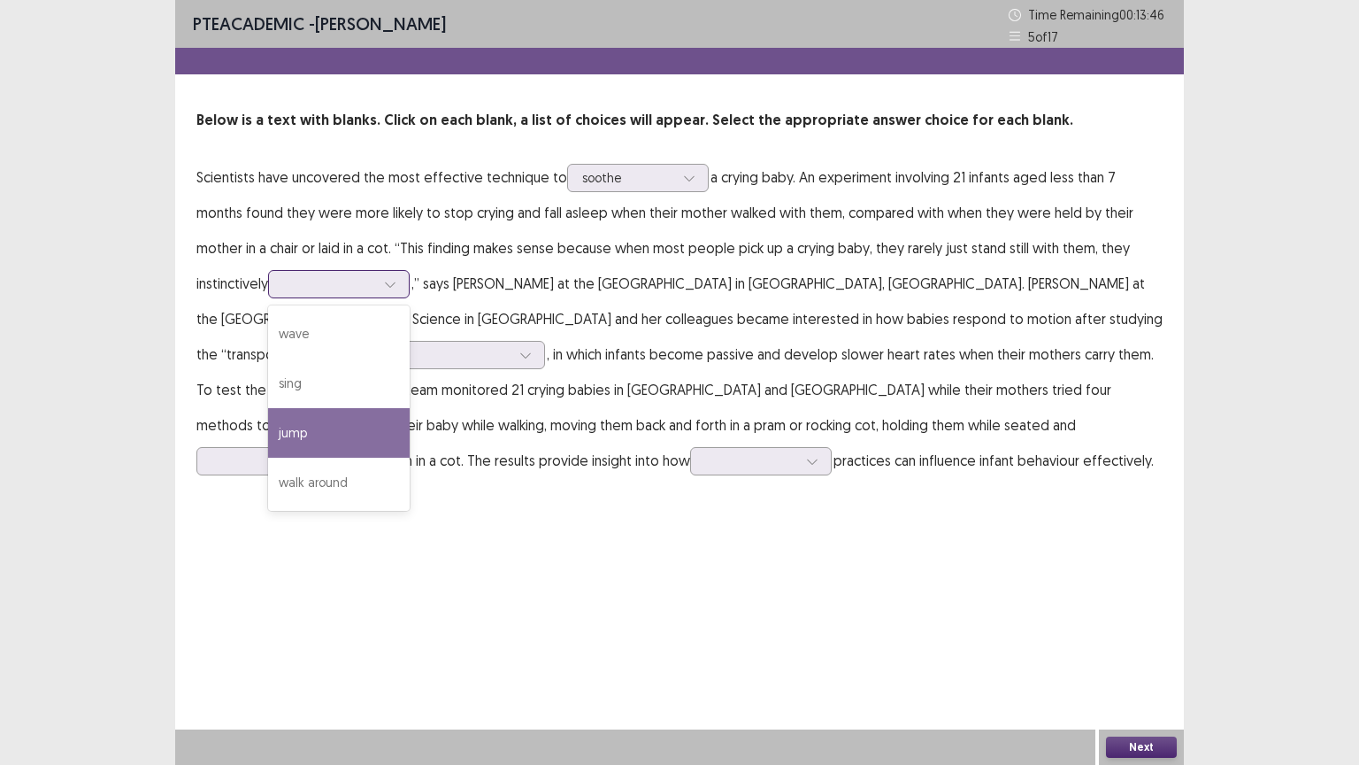
click at [268, 435] on div "jump" at bounding box center [339, 433] width 142 height 50
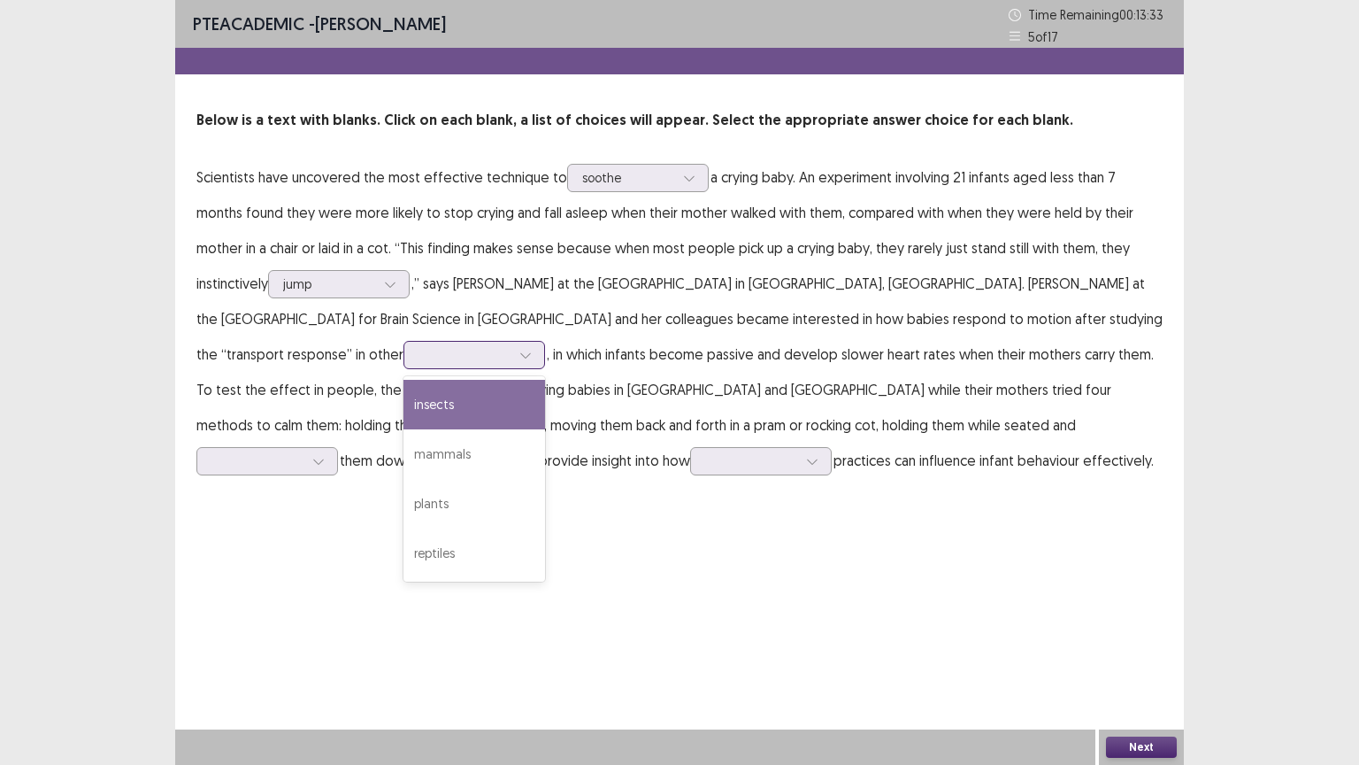
click at [532, 349] on icon at bounding box center [525, 355] width 12 height 12
click at [753, 611] on div "PTE academic - [PERSON_NAME] Time Remaining 00 : 13 : 00 5 of 17 Below is a tex…" at bounding box center [679, 382] width 1009 height 765
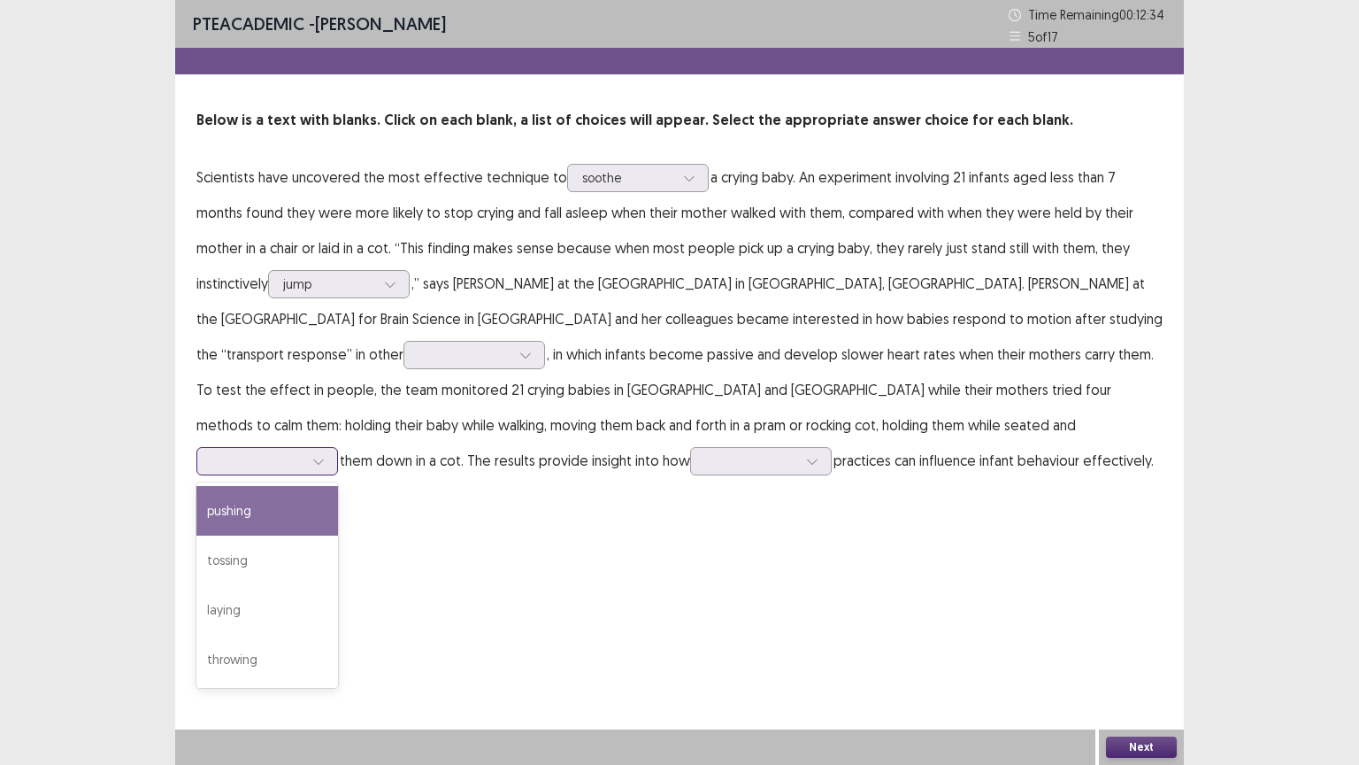
click at [332, 448] on div at bounding box center [318, 461] width 27 height 27
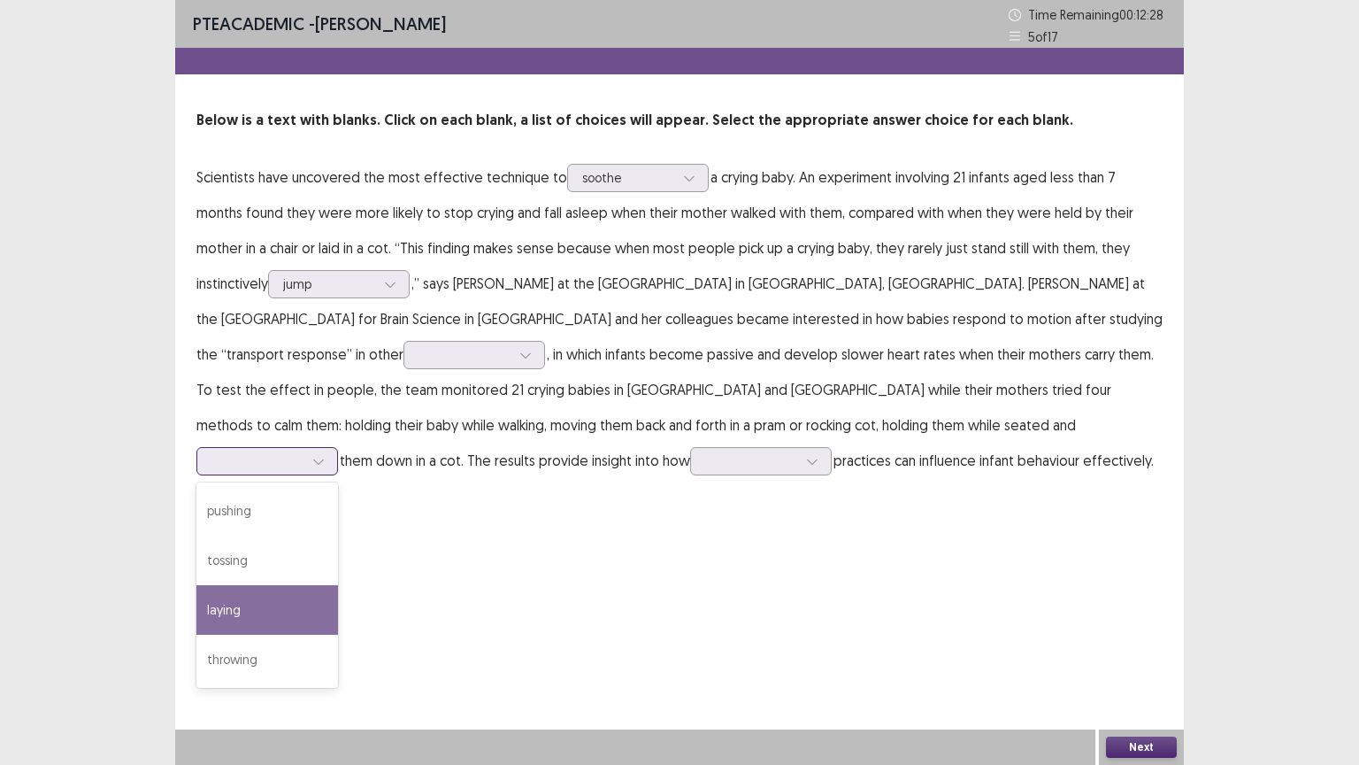
click at [338, 586] on div "laying" at bounding box center [267, 610] width 142 height 50
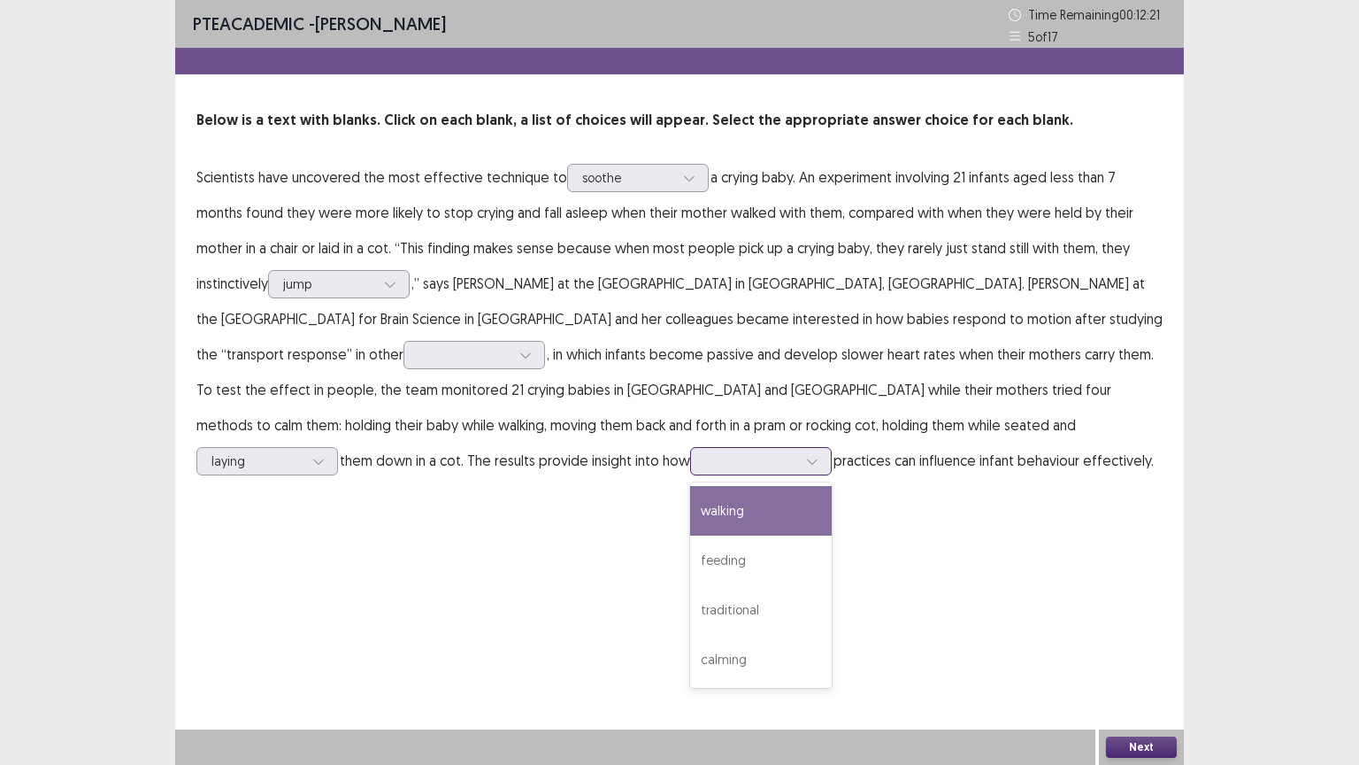
click at [817, 459] on icon at bounding box center [812, 461] width 10 height 5
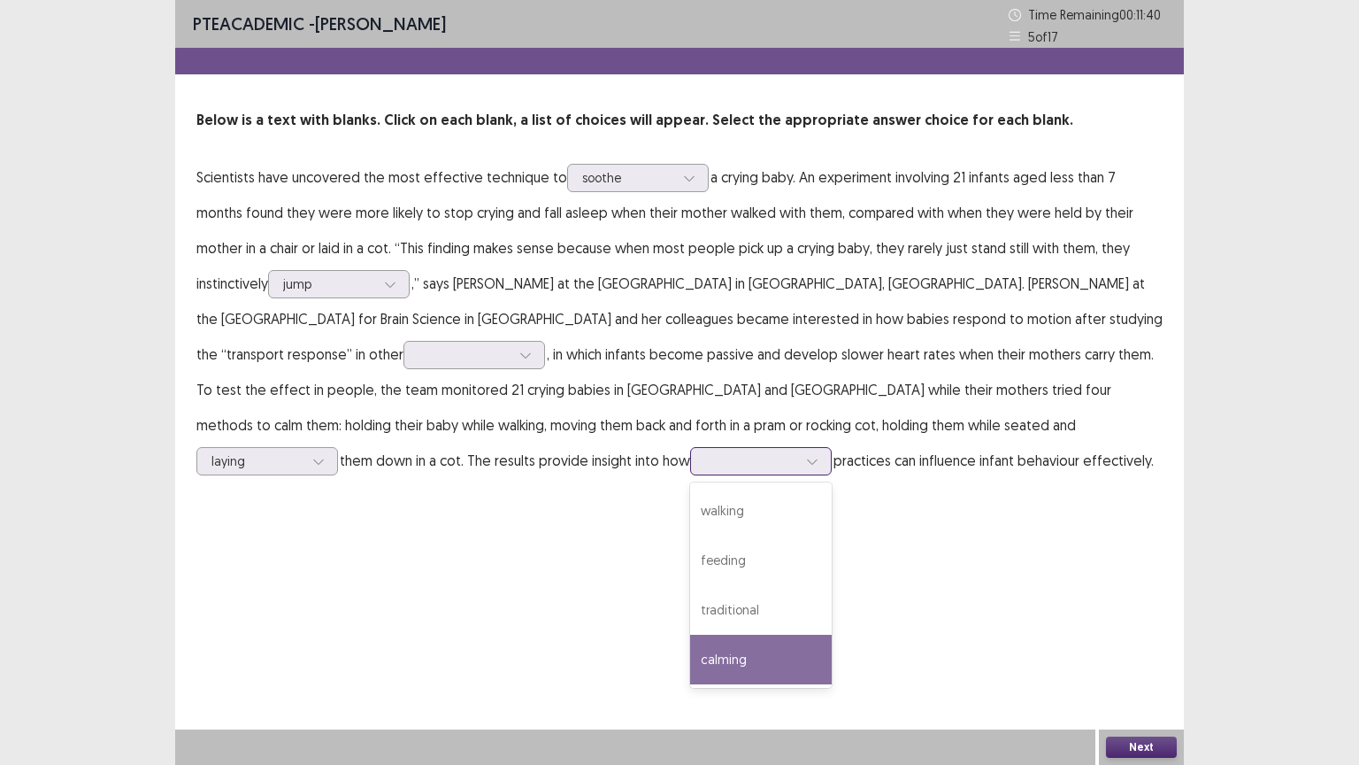
click at [832, 634] on div "calming" at bounding box center [761, 659] width 142 height 50
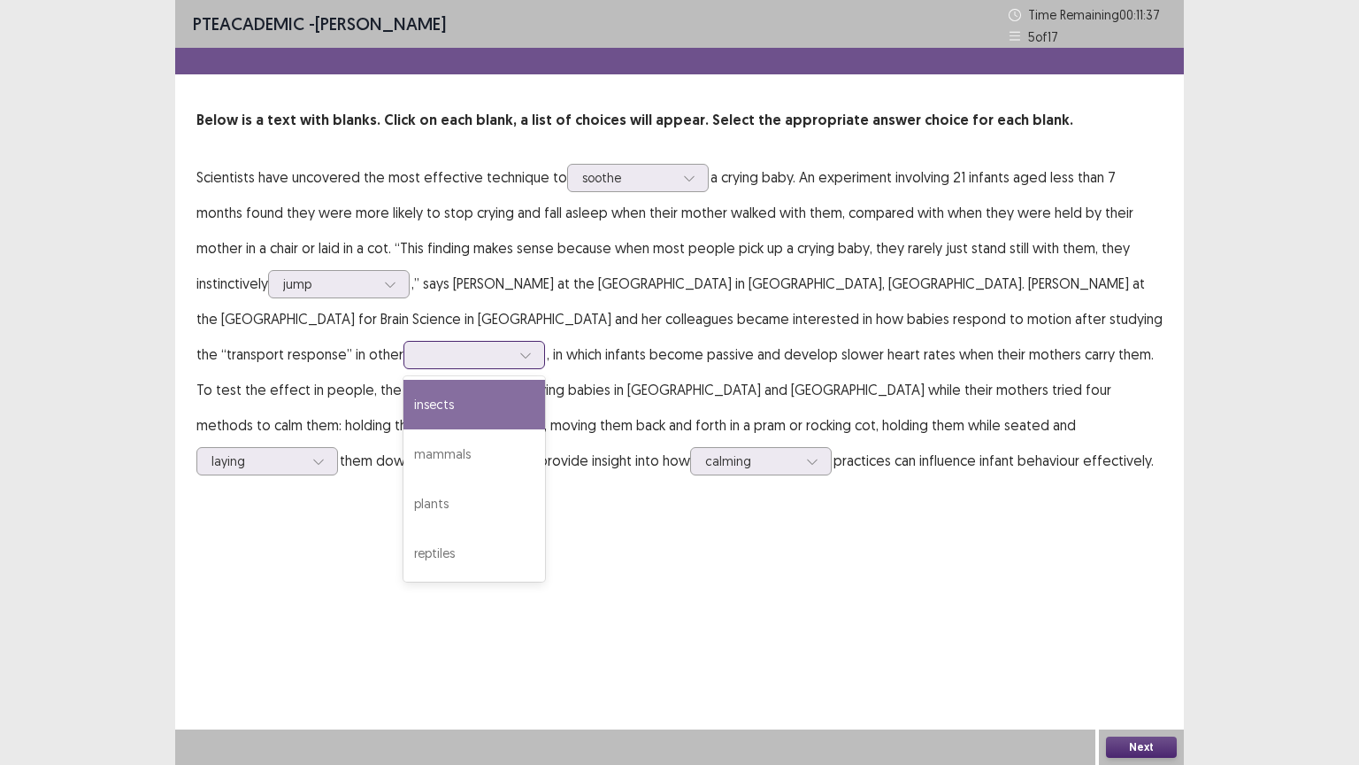
click at [511, 346] on div at bounding box center [465, 354] width 92 height 17
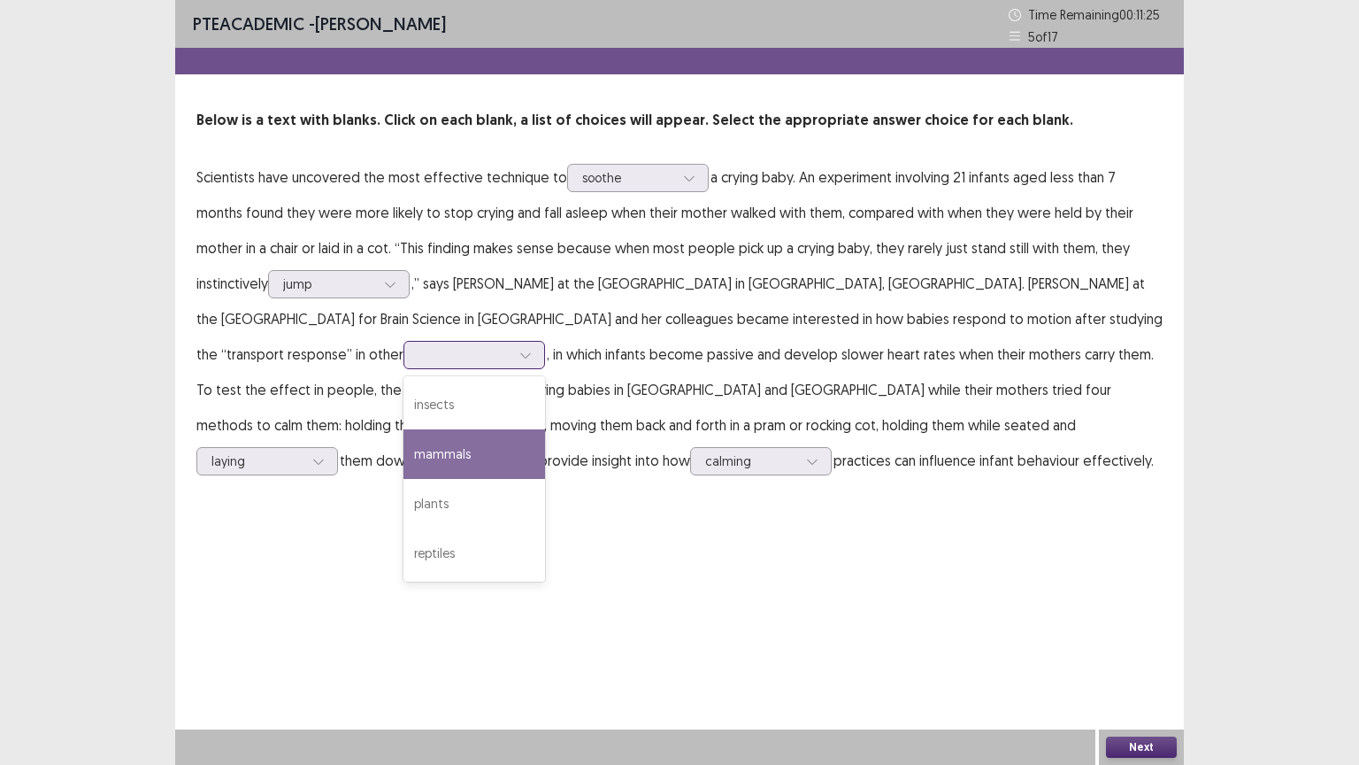
click at [545, 429] on div "mammals" at bounding box center [475, 454] width 142 height 50
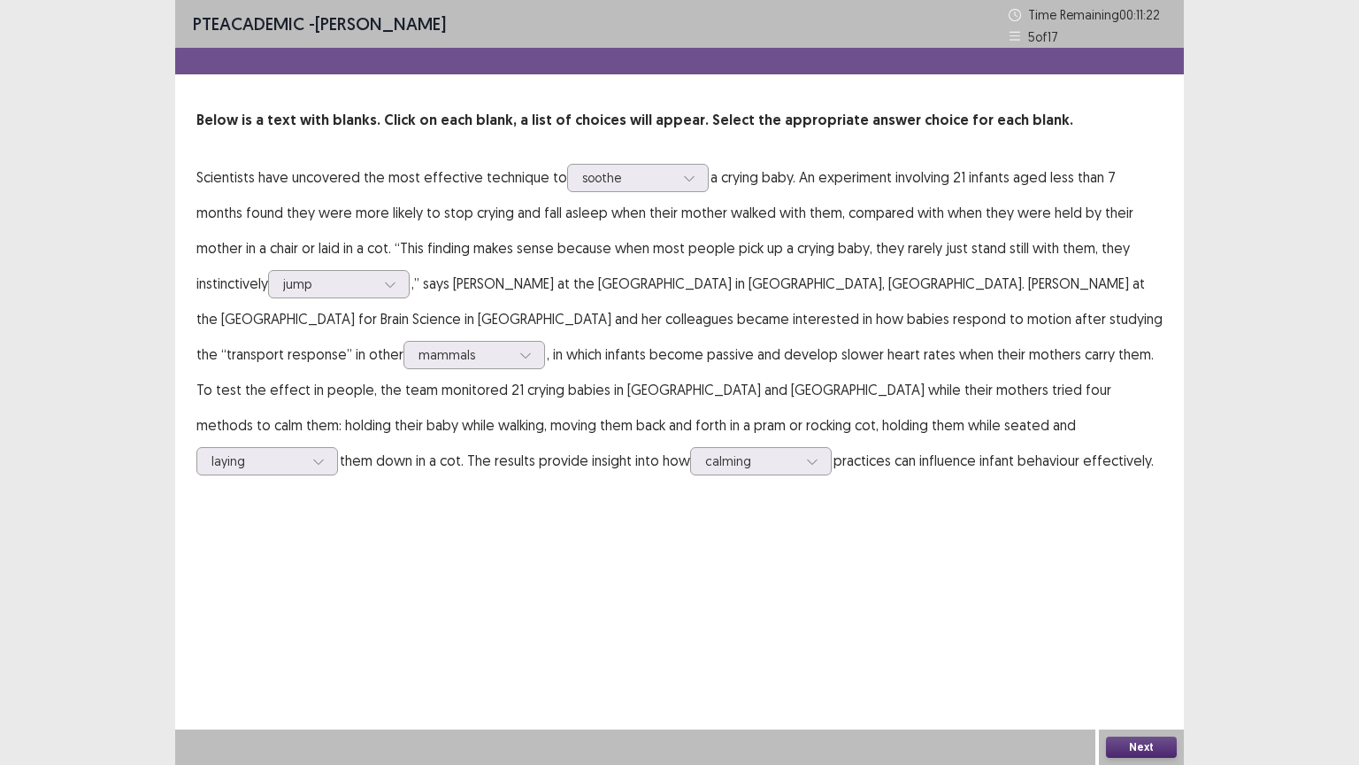
drag, startPoint x: 1138, startPoint y: 743, endPoint x: 1126, endPoint y: 744, distance: 12.4
click at [1126, 645] on button "Next" at bounding box center [1141, 746] width 71 height 21
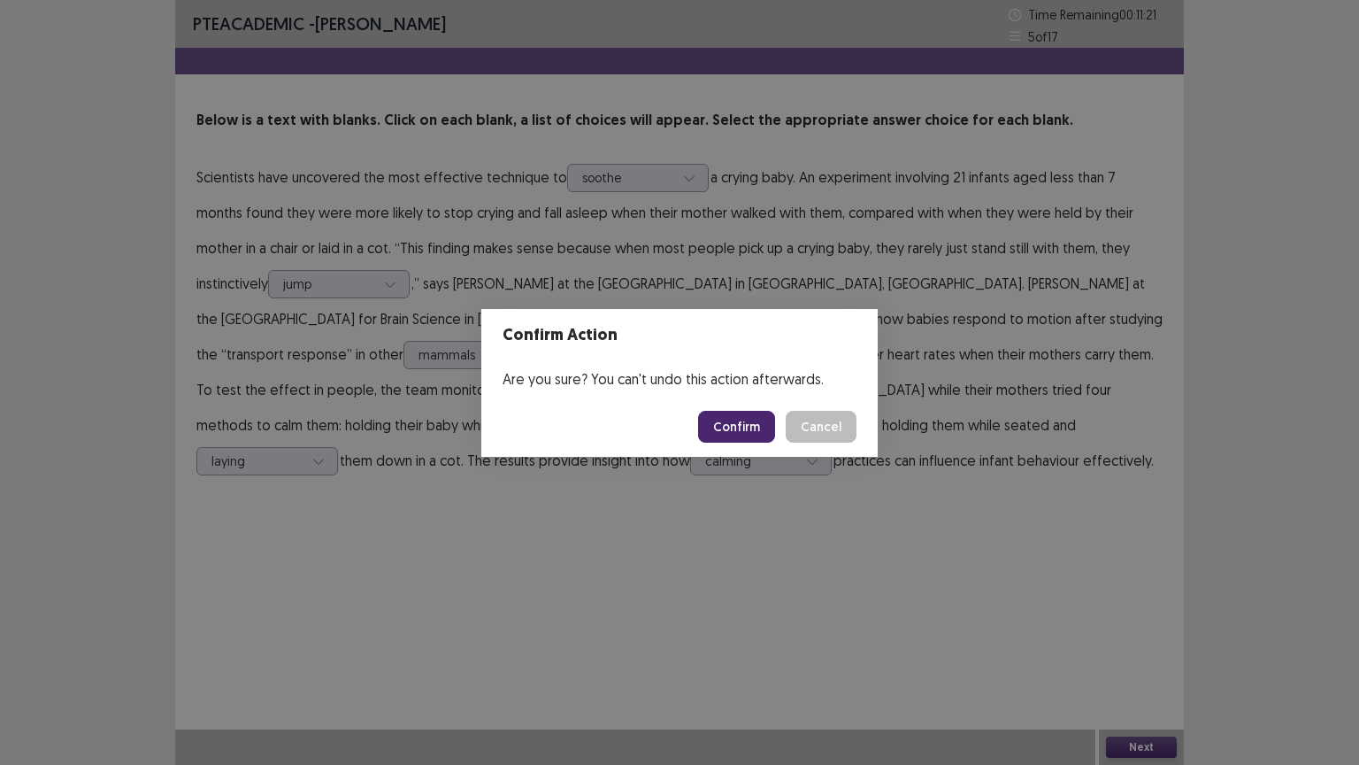
click at [1126, 645] on div "Confirm Action Are you sure? You can't undo this action afterwards. Confirm Can…" at bounding box center [679, 382] width 1359 height 765
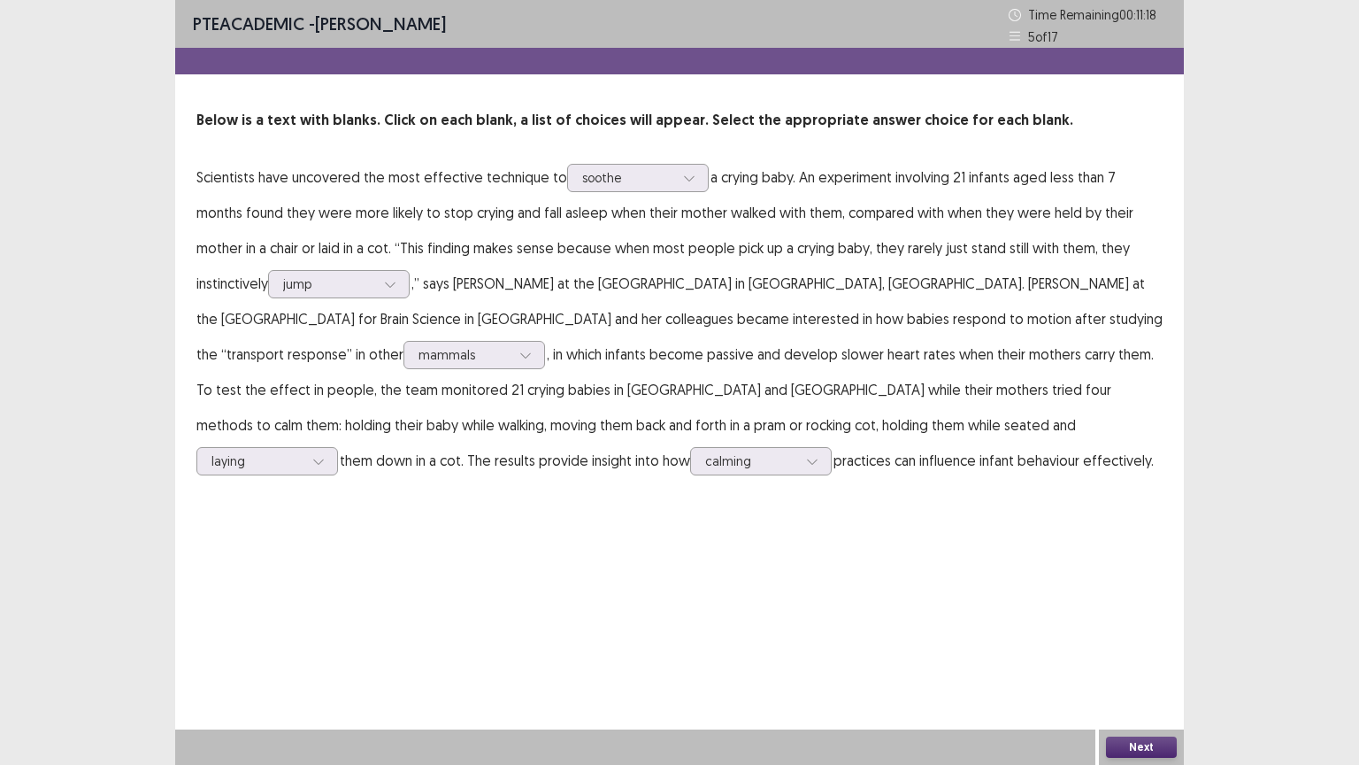
click at [1134, 645] on button "Next" at bounding box center [1141, 746] width 71 height 21
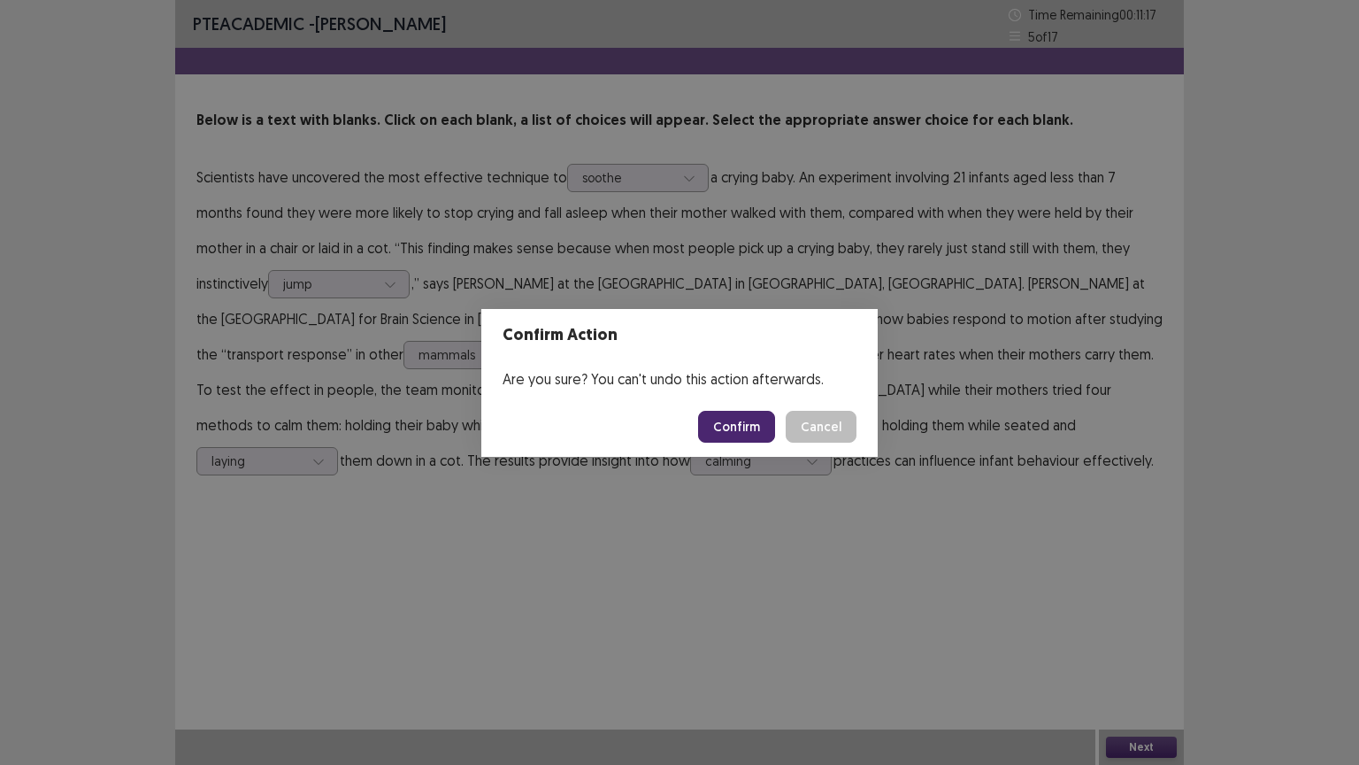
click at [750, 428] on button "Confirm" at bounding box center [736, 427] width 77 height 32
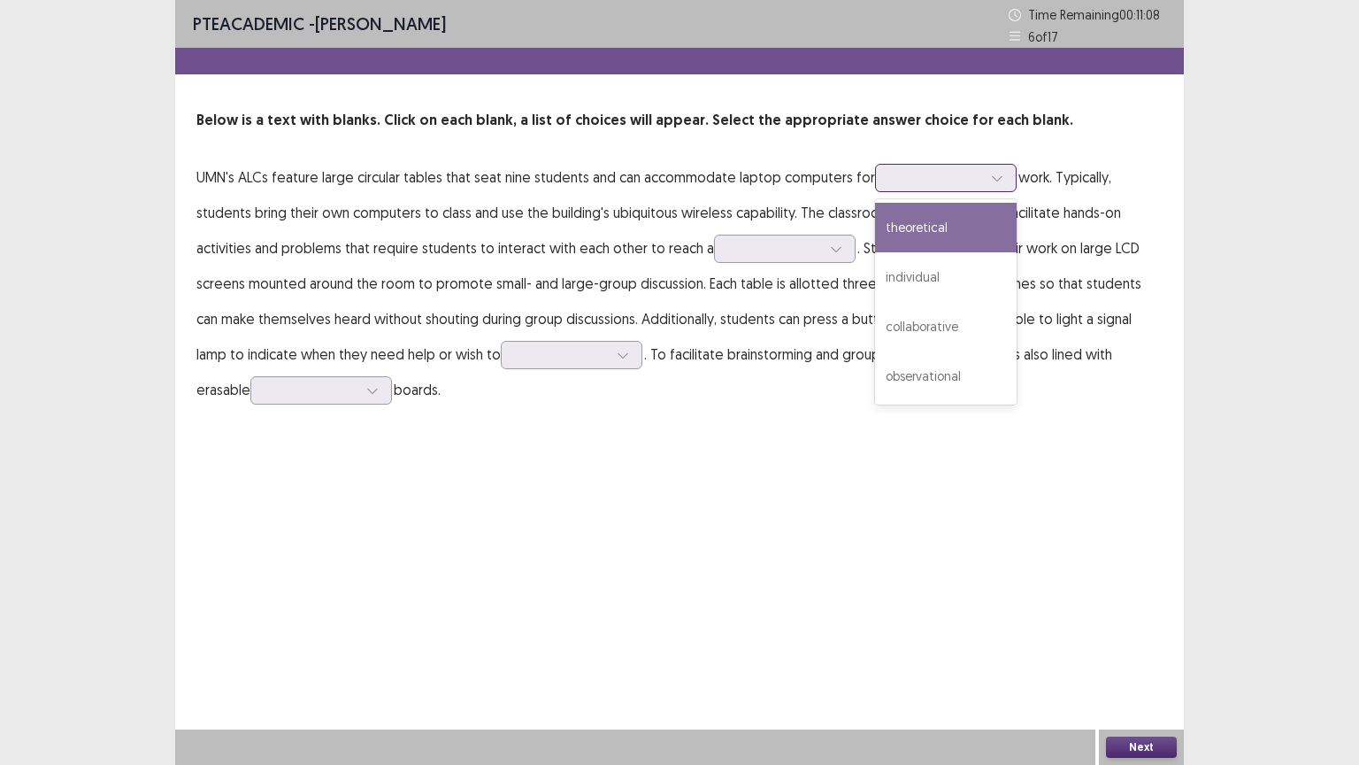
click at [997, 181] on icon at bounding box center [997, 178] width 12 height 12
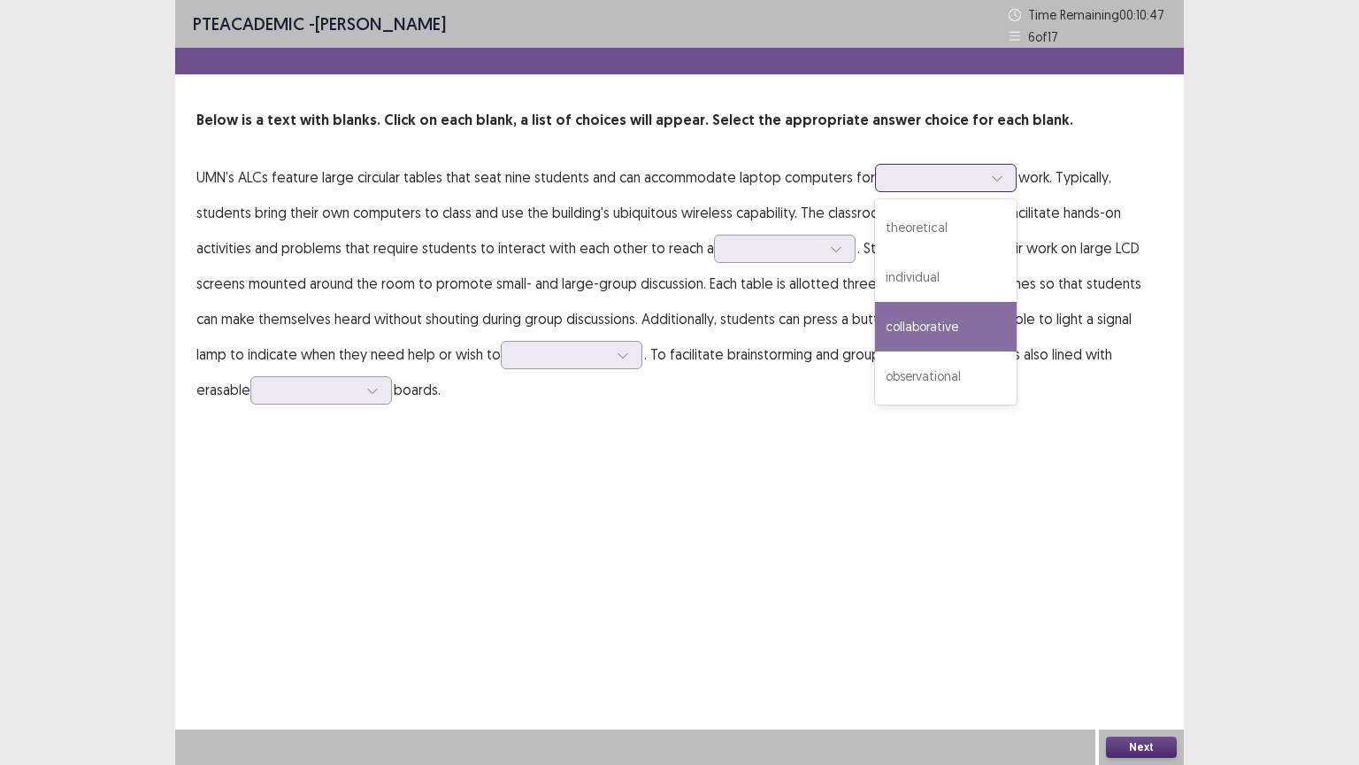
click at [957, 335] on div "collaborative" at bounding box center [946, 327] width 142 height 50
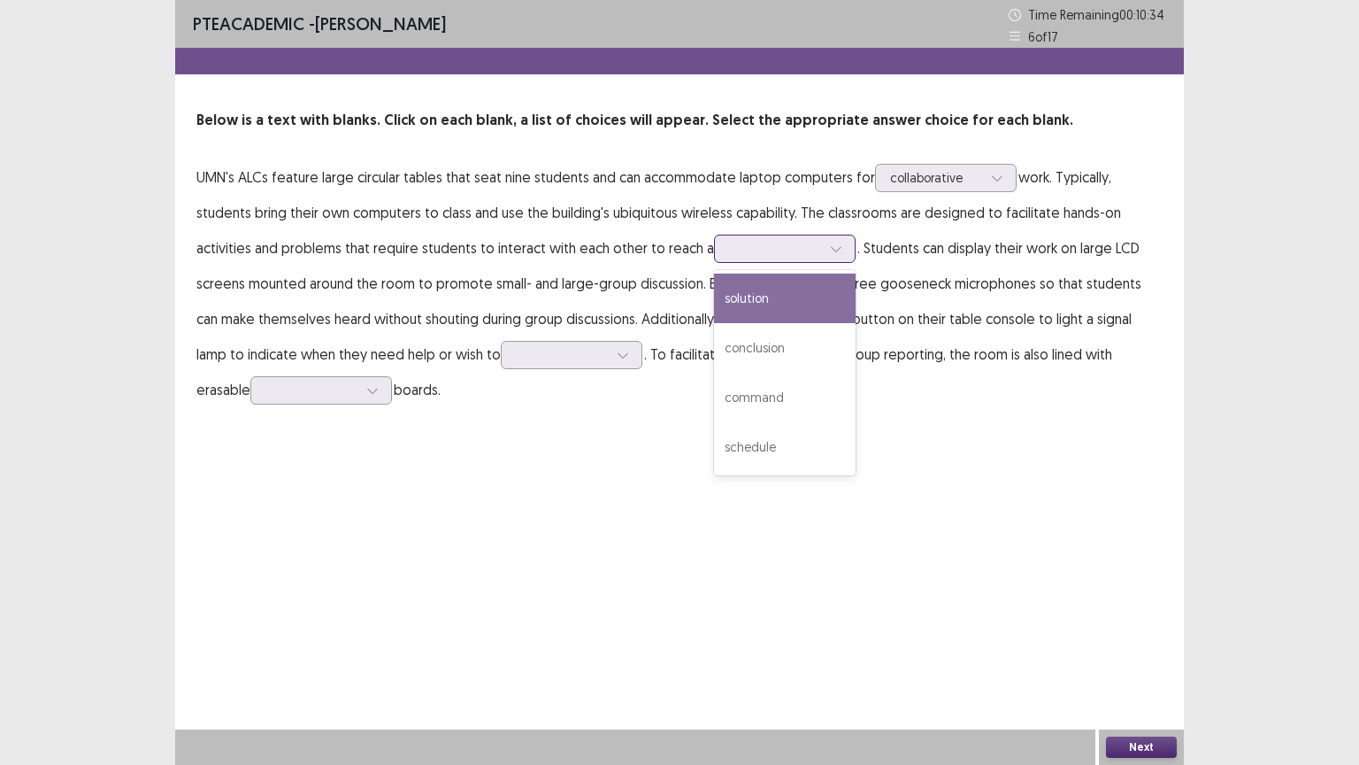
click at [835, 256] on div at bounding box center [836, 248] width 27 height 27
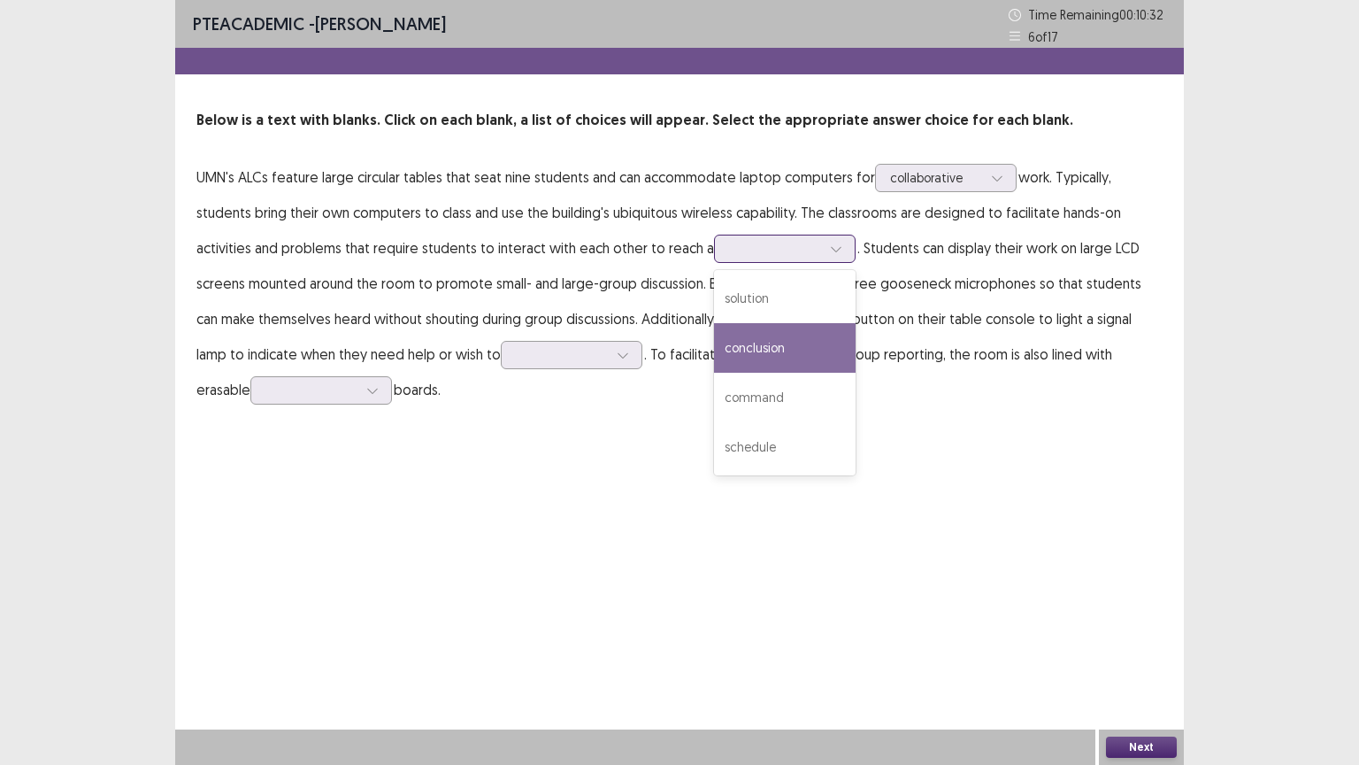
click at [792, 342] on div "conclusion" at bounding box center [785, 348] width 142 height 50
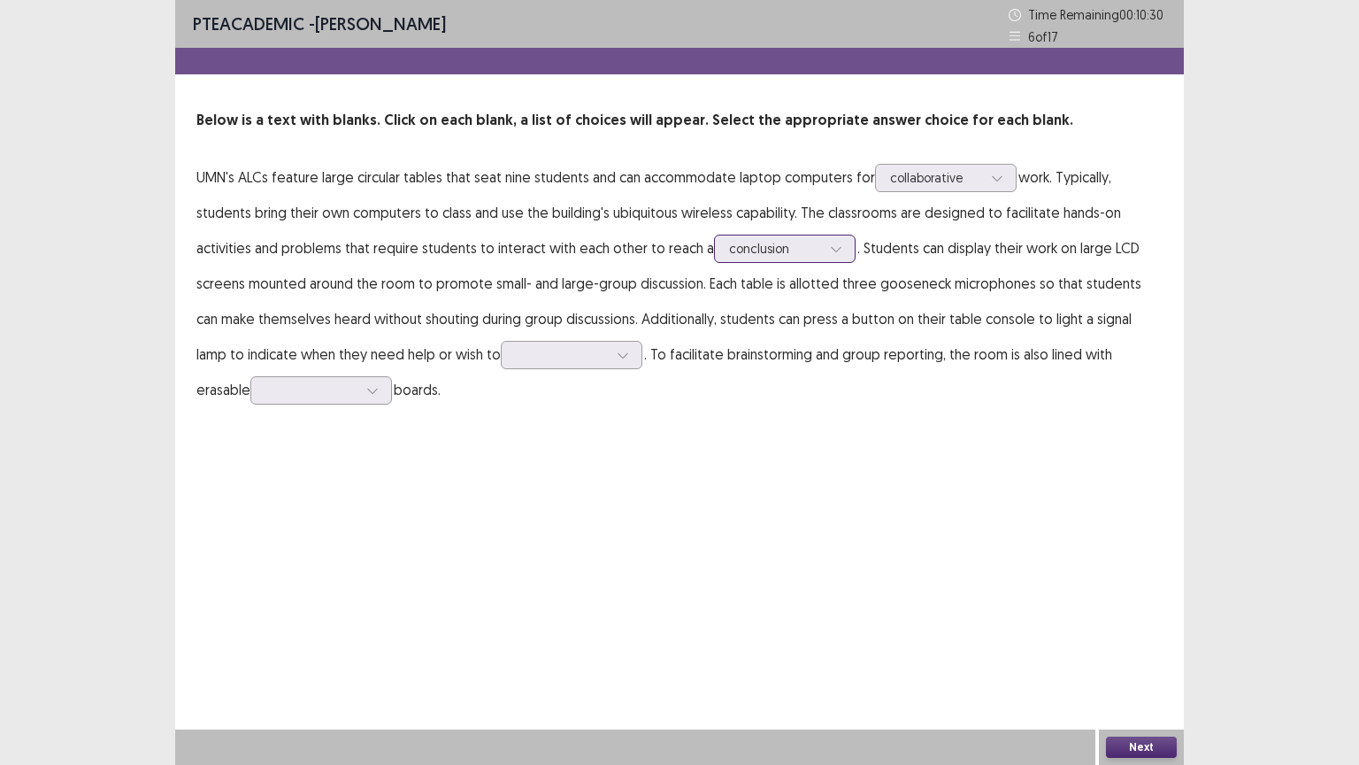
click at [836, 251] on div at bounding box center [836, 248] width 27 height 27
click at [617, 350] on icon at bounding box center [623, 355] width 12 height 12
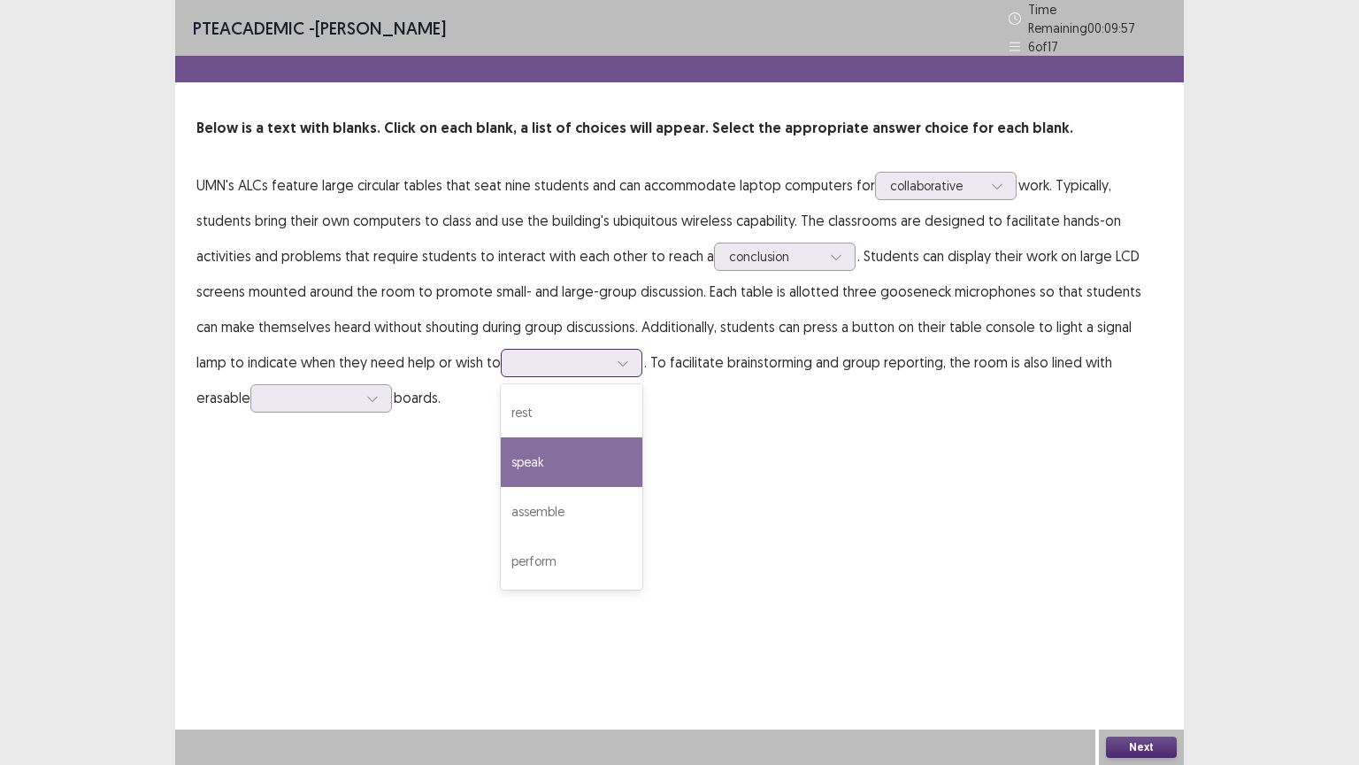
click at [520, 474] on div "speak" at bounding box center [572, 462] width 142 height 50
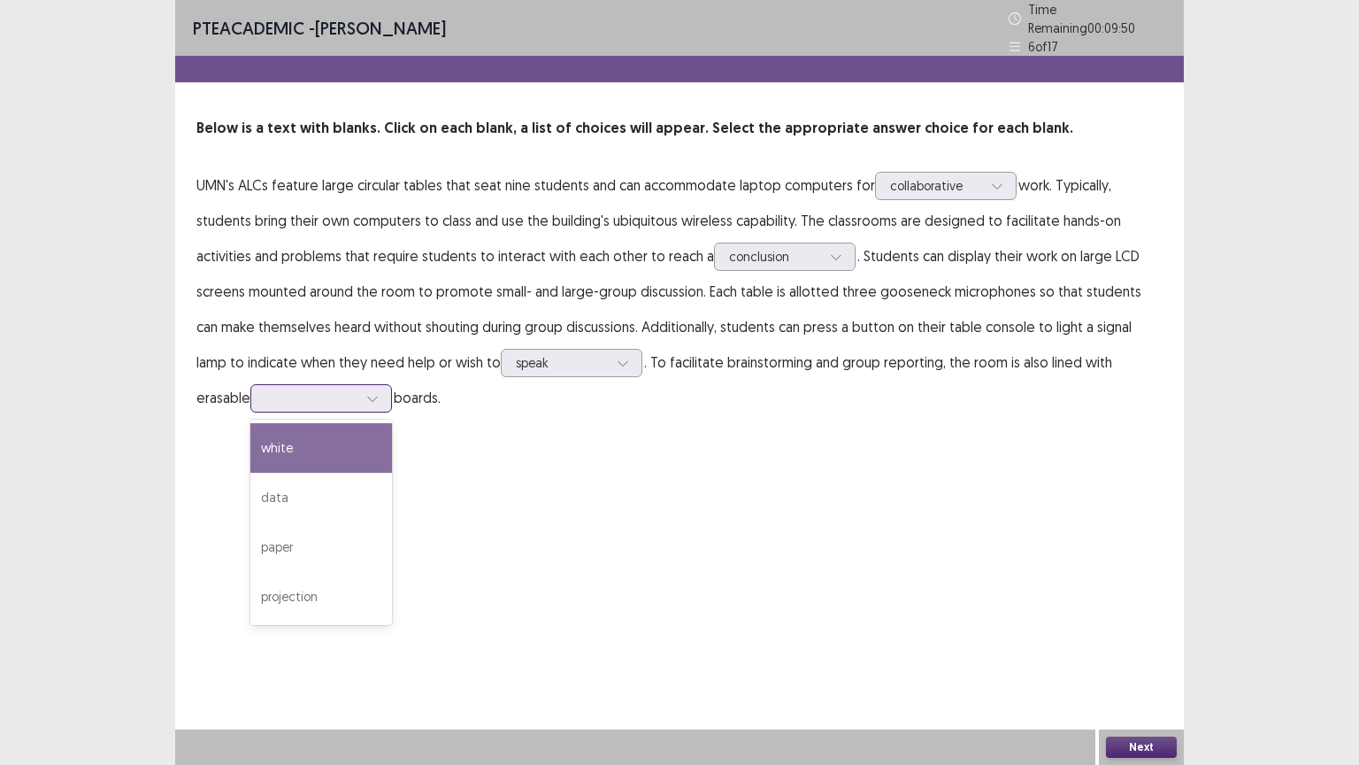
click at [366, 393] on icon at bounding box center [372, 398] width 12 height 12
click at [277, 448] on div "white" at bounding box center [321, 448] width 142 height 50
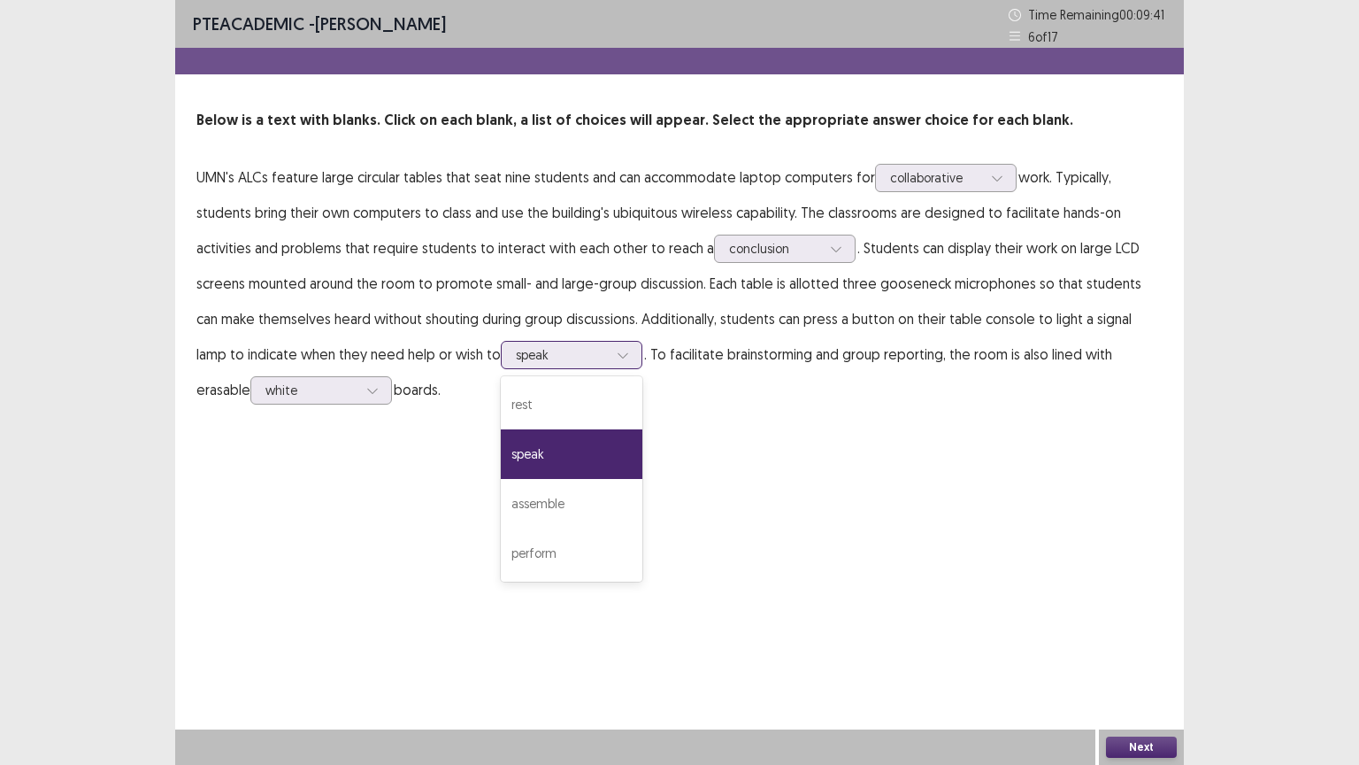
click at [610, 357] on div at bounding box center [623, 355] width 27 height 27
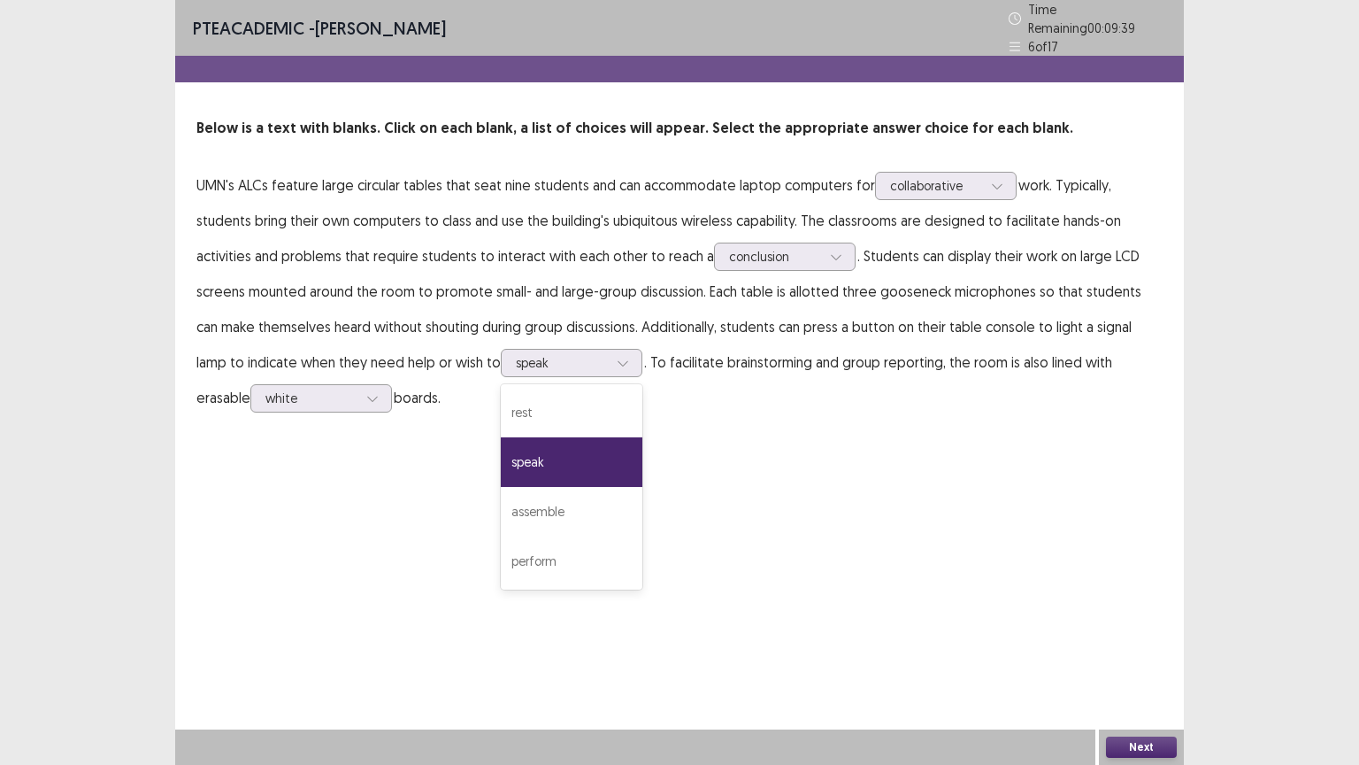
click at [792, 573] on div "PTE academic - [PERSON_NAME] Time Remaining 00 : 09 : 39 6 of 17 Below is a tex…" at bounding box center [679, 382] width 1009 height 765
click at [610, 361] on div at bounding box center [623, 363] width 27 height 27
click at [1019, 471] on div "PTE academic - [PERSON_NAME] Time Remaining 00 : 09 : 20 6 of 17 Below is a tex…" at bounding box center [679, 382] width 1009 height 765
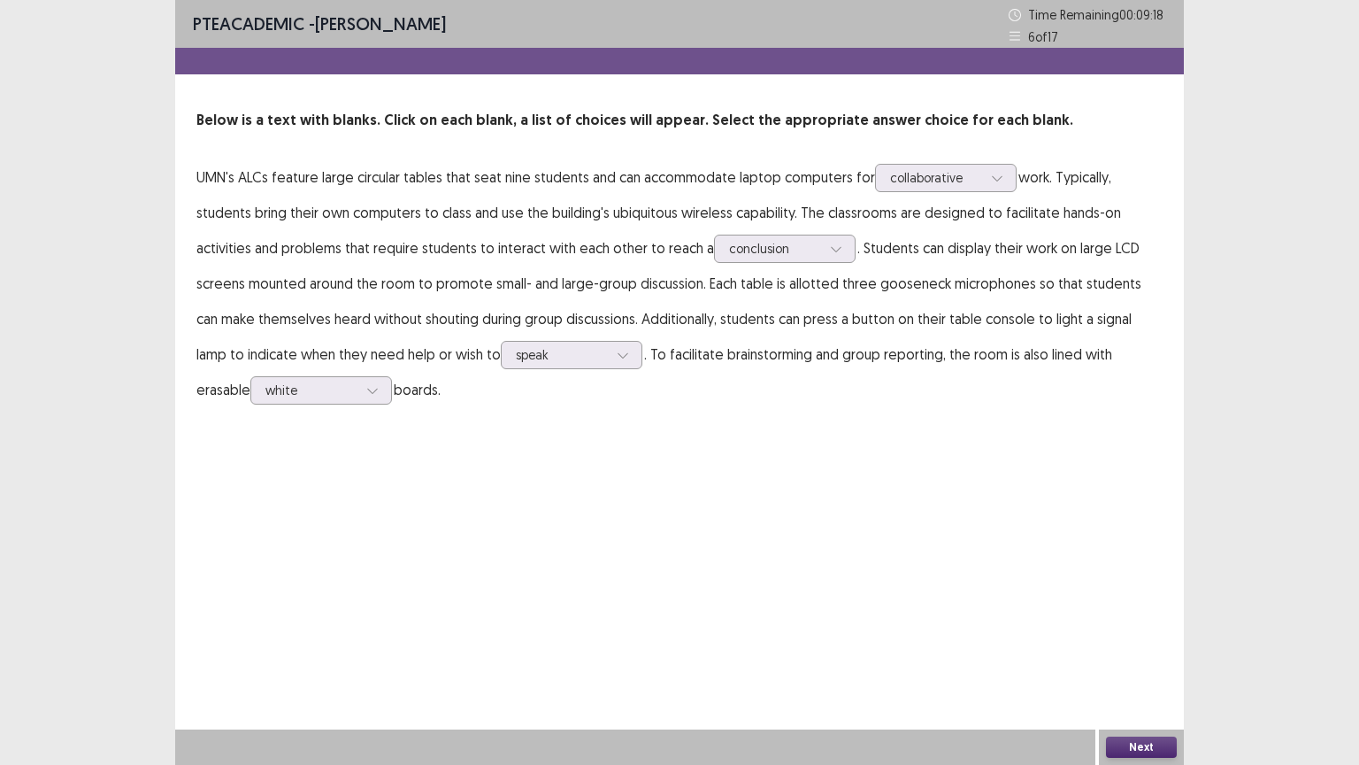
click at [1142, 645] on button "Next" at bounding box center [1141, 746] width 71 height 21
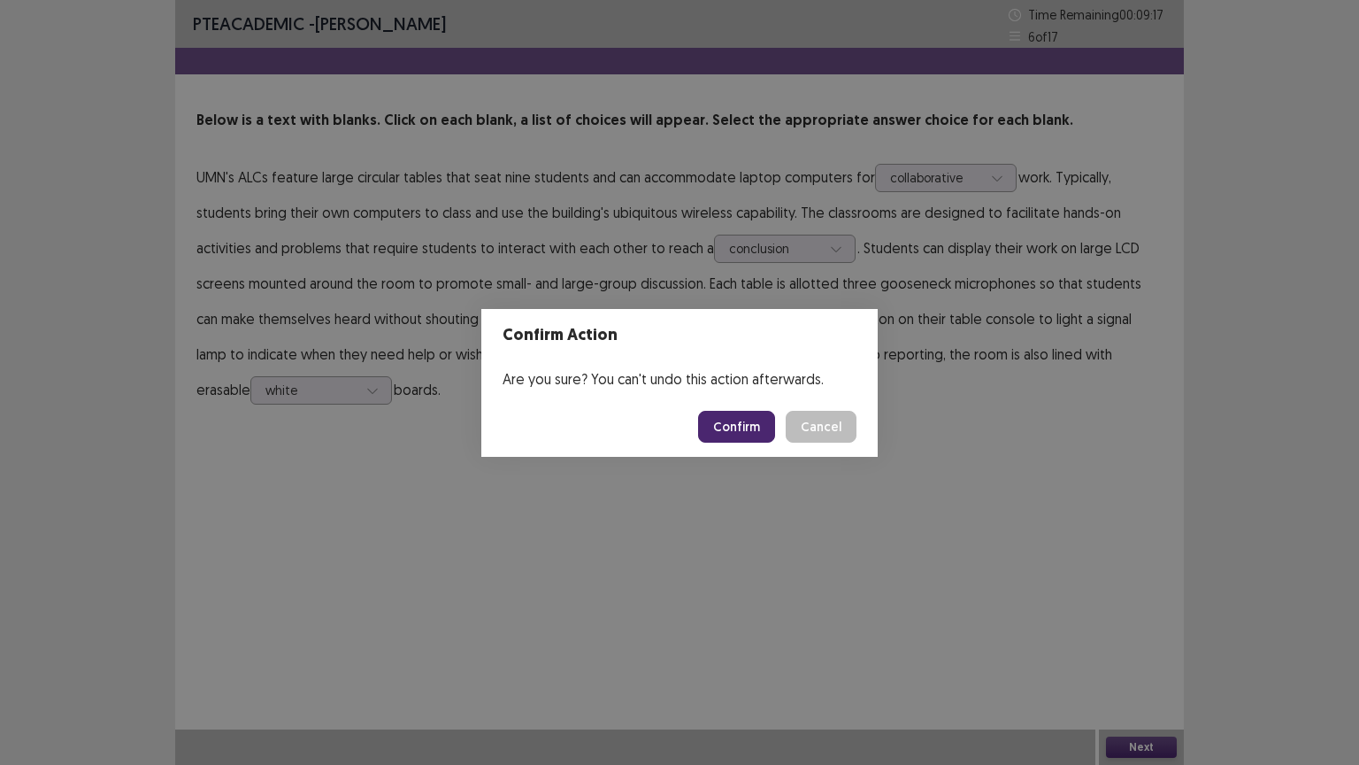
click at [747, 425] on button "Confirm" at bounding box center [736, 427] width 77 height 32
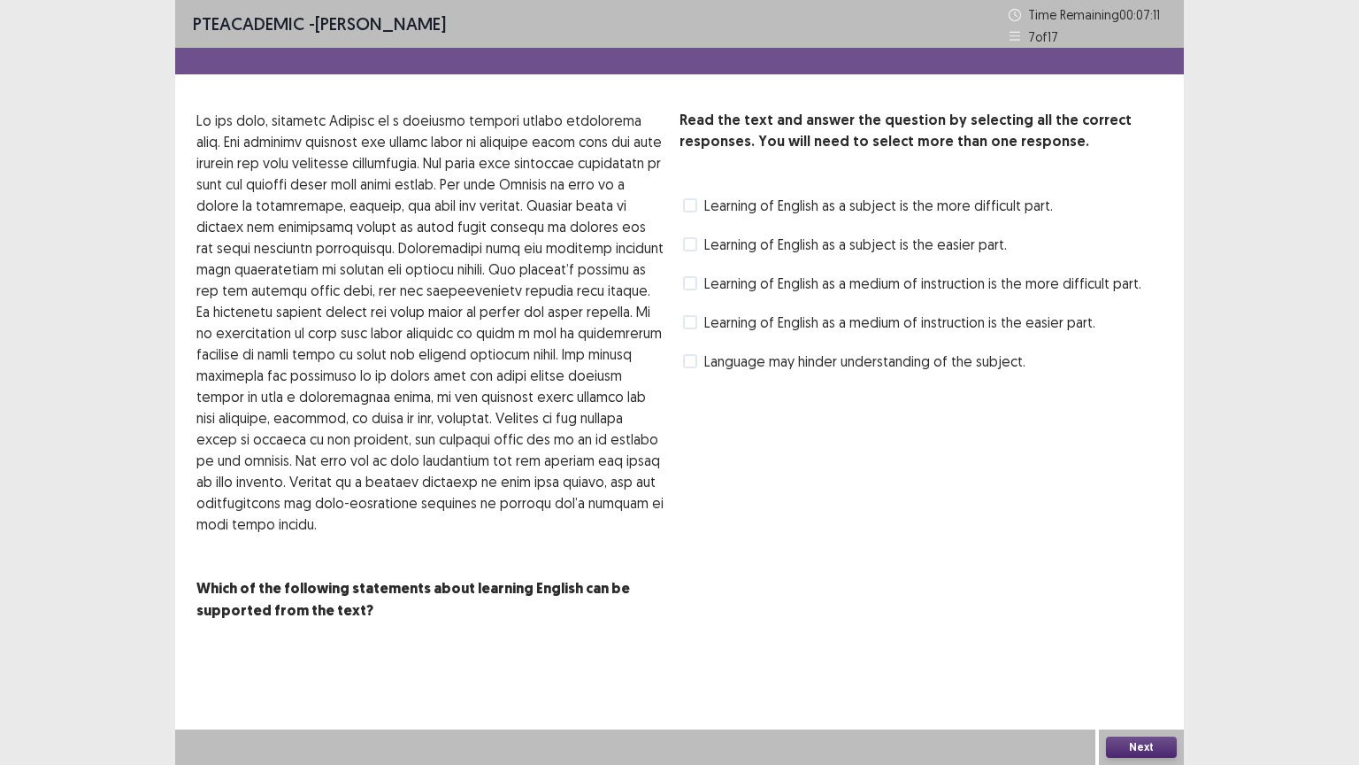
click at [690, 280] on span at bounding box center [690, 283] width 14 height 14
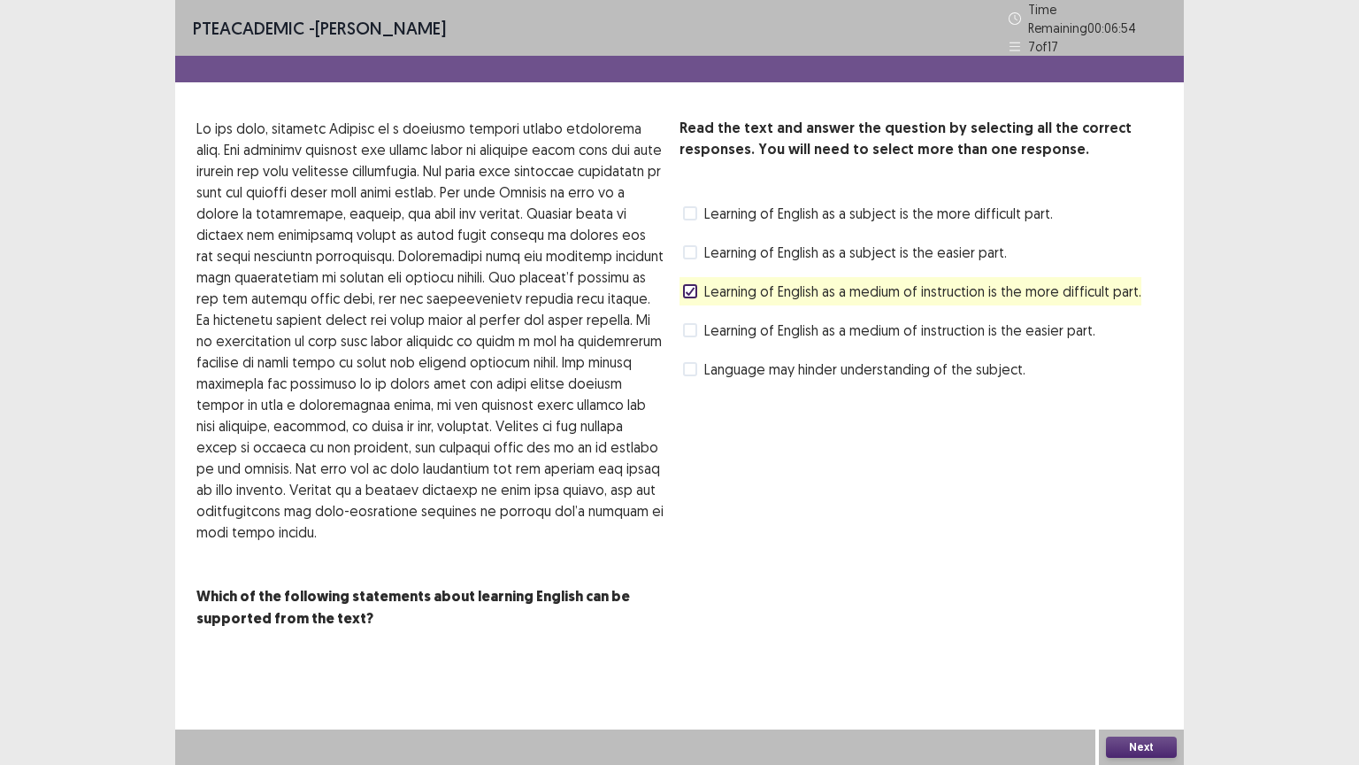
click at [687, 363] on span at bounding box center [690, 369] width 14 height 14
click at [1144, 645] on button "Next" at bounding box center [1141, 746] width 71 height 21
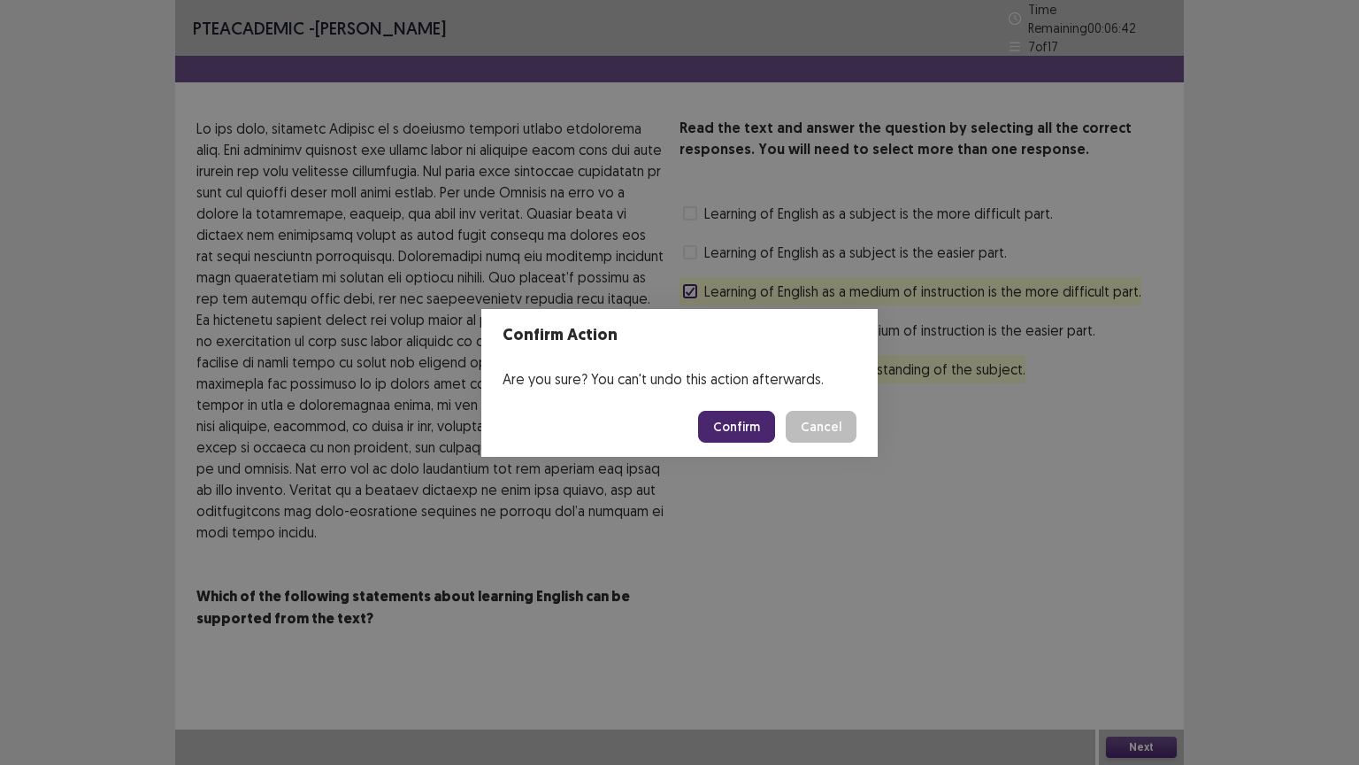
click at [734, 428] on button "Confirm" at bounding box center [736, 427] width 77 height 32
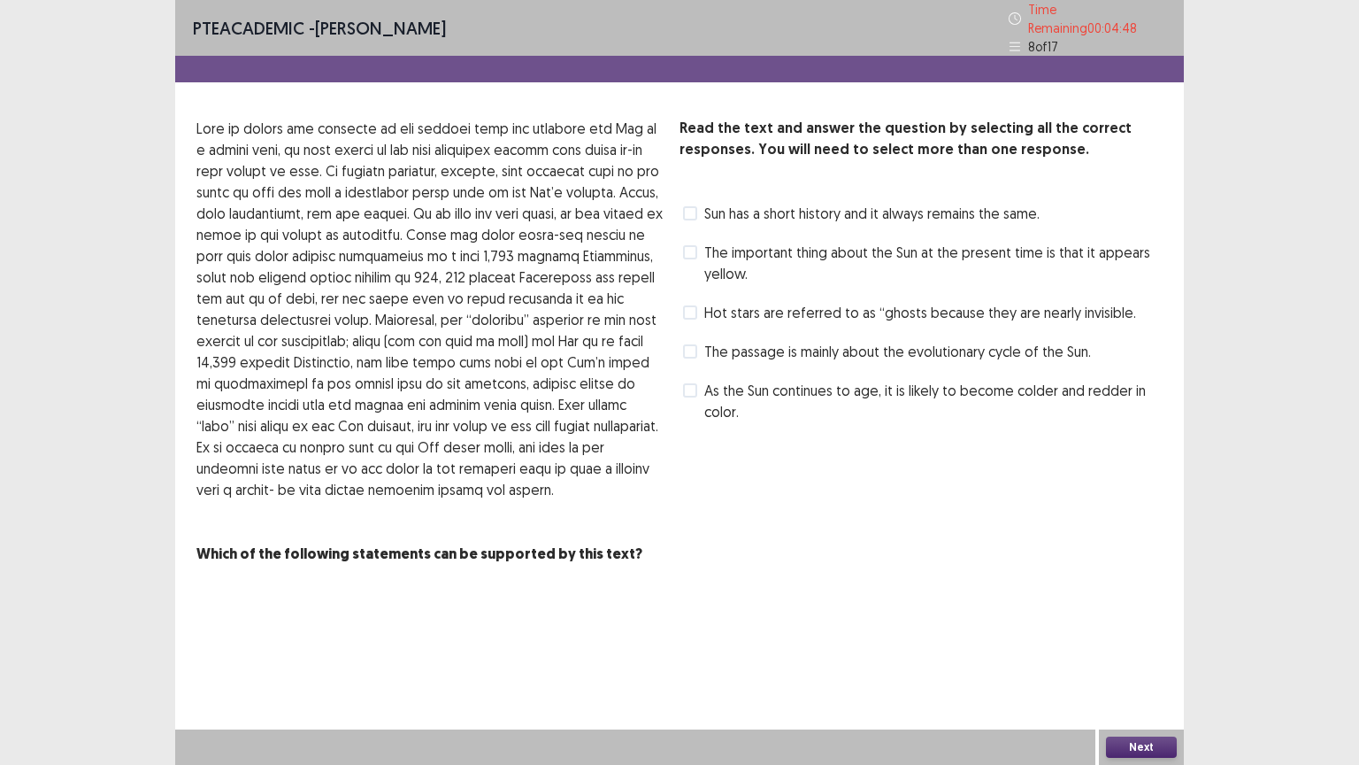
click at [688, 389] on label "As the Sun continues to age, it is likely to become colder and redder in color." at bounding box center [923, 401] width 480 height 42
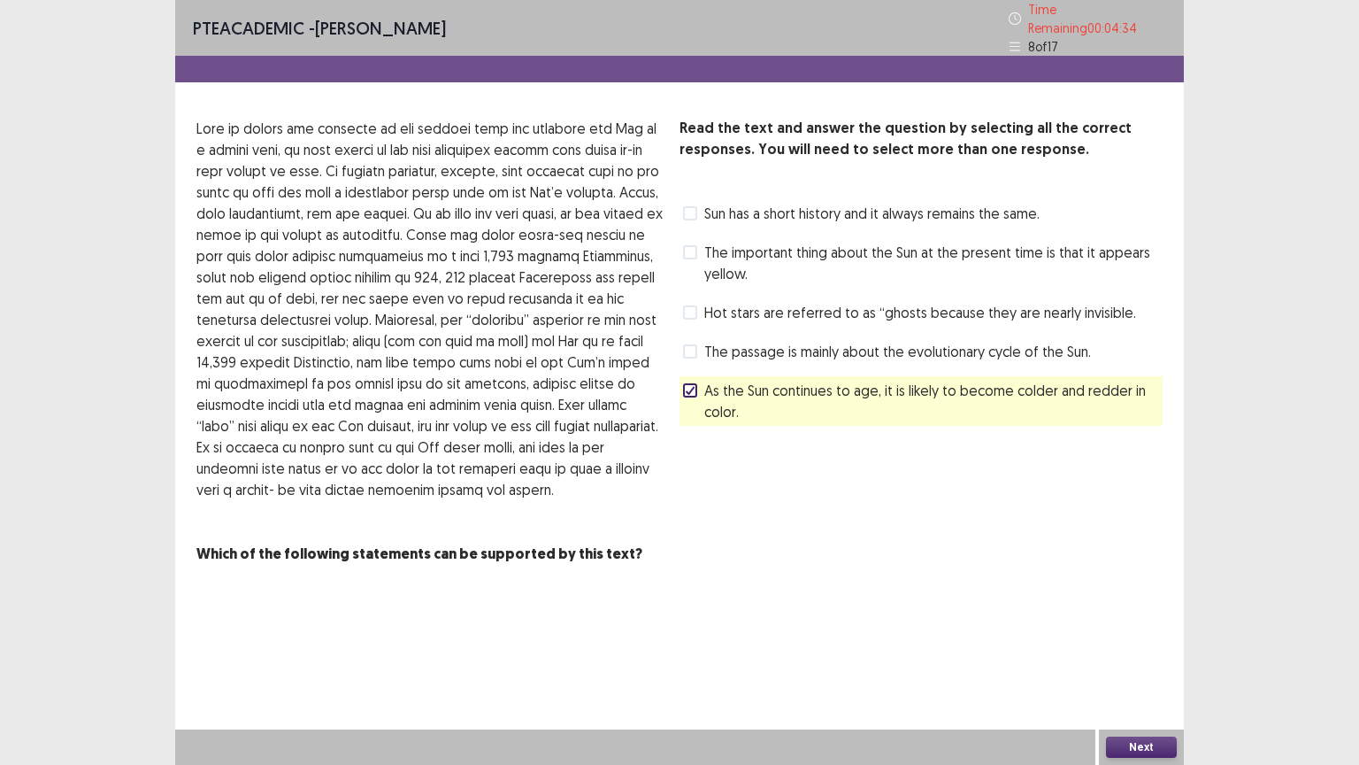
click at [696, 344] on span at bounding box center [690, 351] width 14 height 14
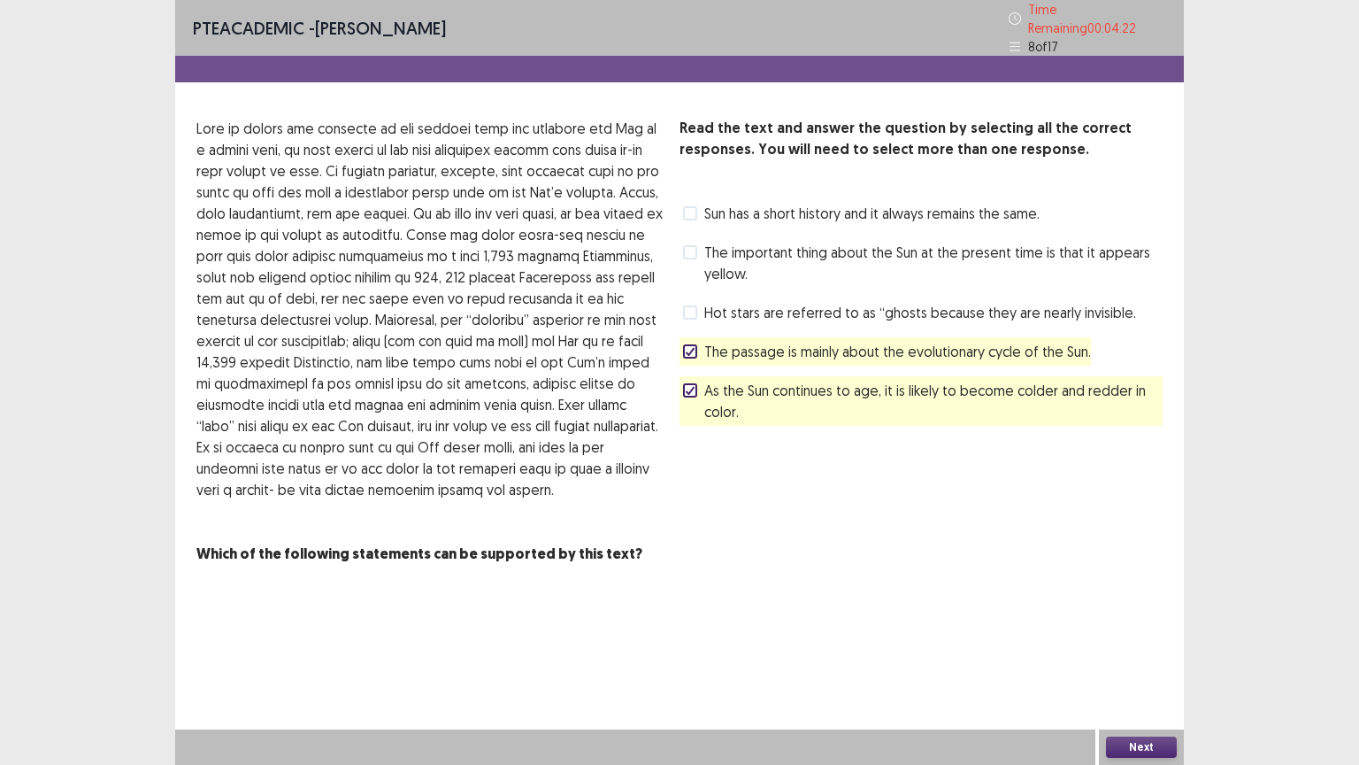
click at [1144, 645] on button "Next" at bounding box center [1141, 746] width 71 height 21
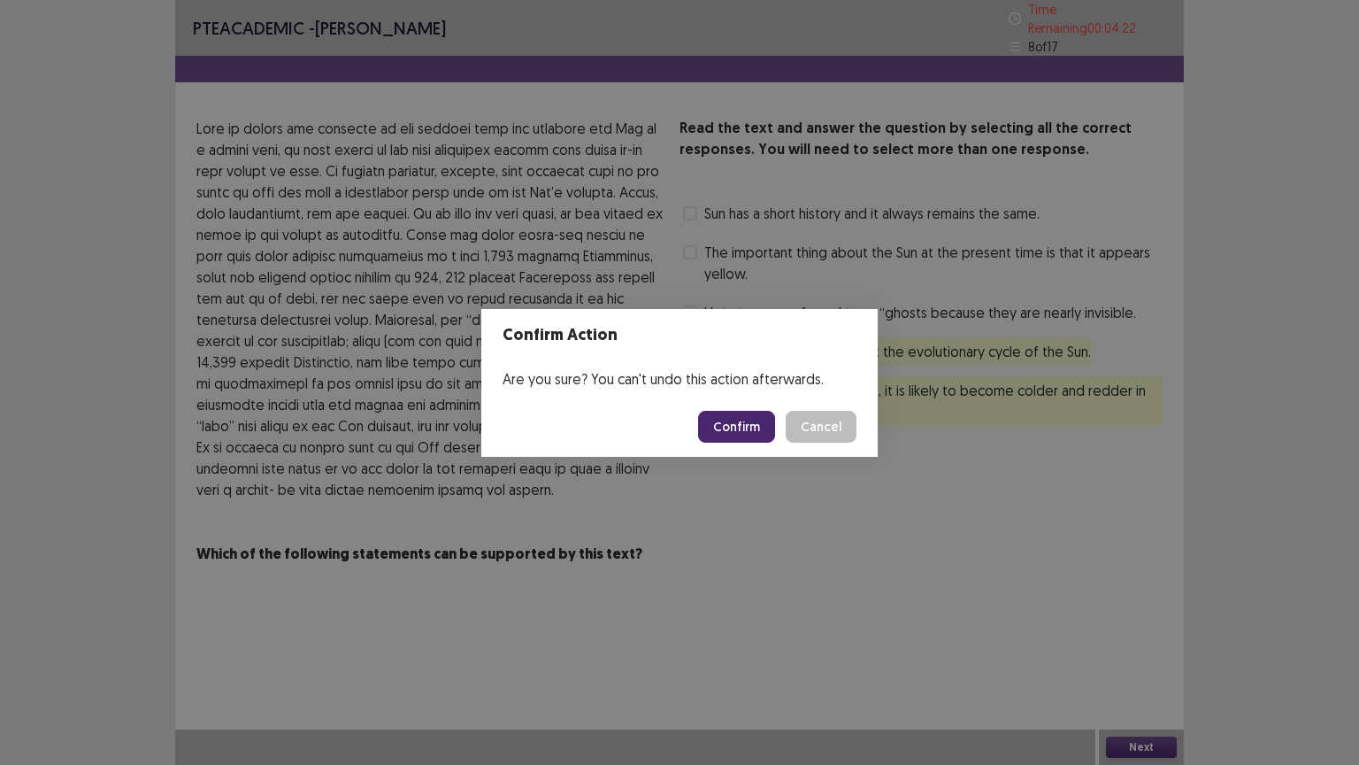
click at [1144, 645] on div "Confirm Action Are you sure? You can't undo this action afterwards. Confirm Can…" at bounding box center [679, 382] width 1359 height 765
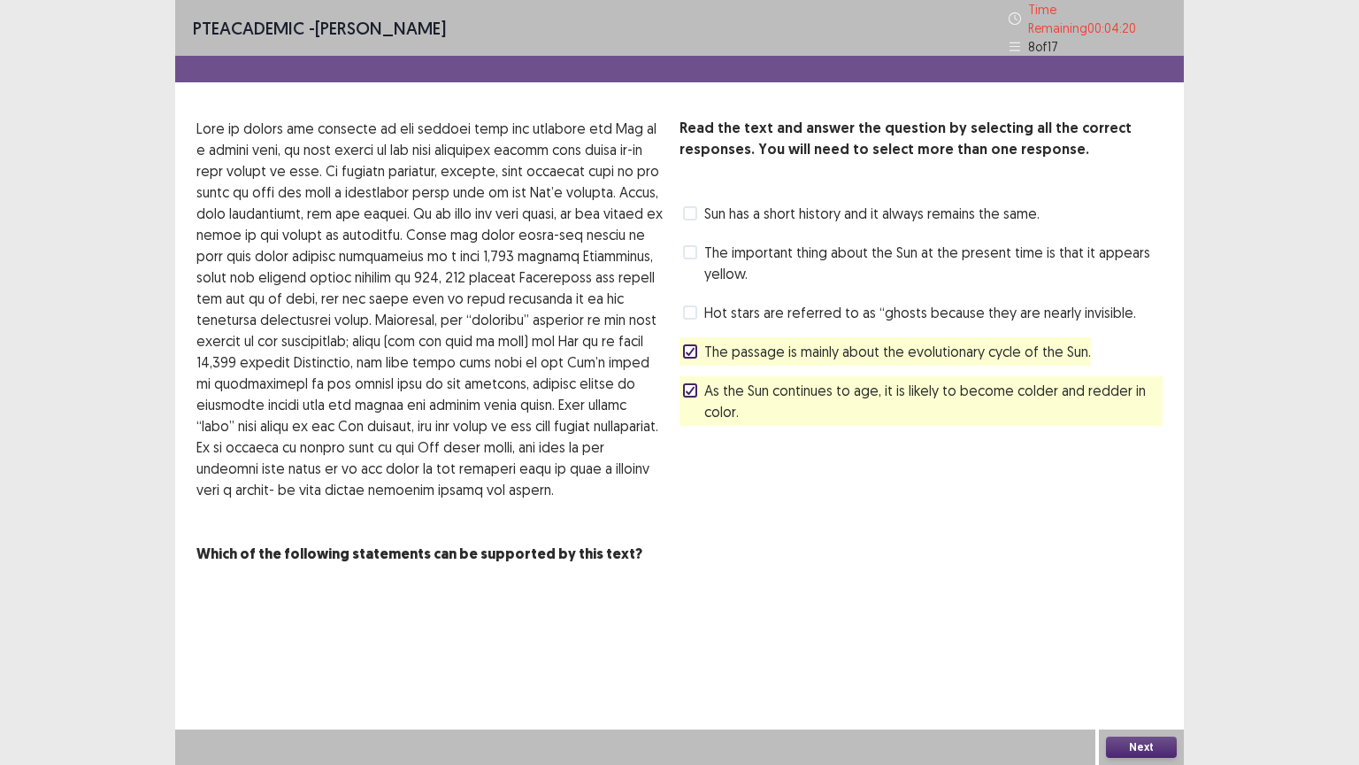
click at [1140, 645] on button "Next" at bounding box center [1141, 746] width 71 height 21
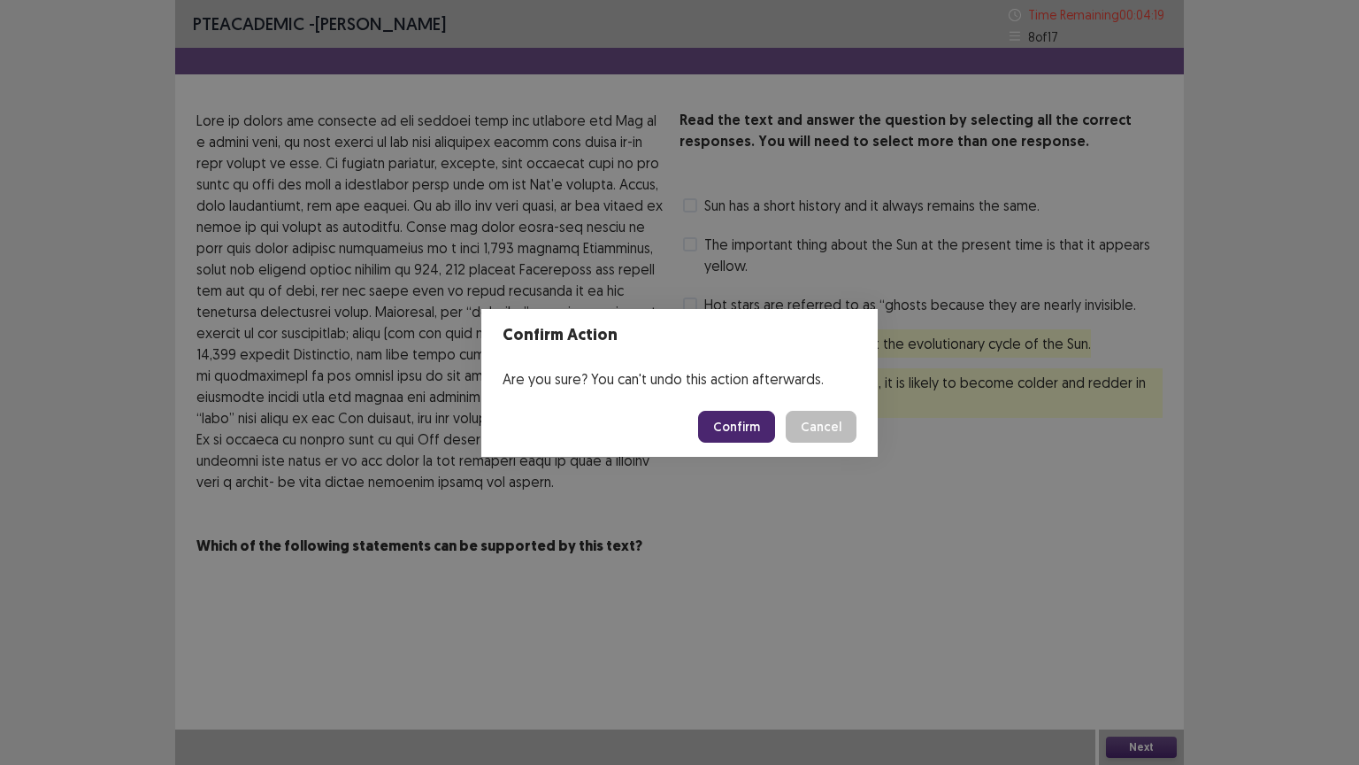
click at [742, 422] on button "Confirm" at bounding box center [736, 427] width 77 height 32
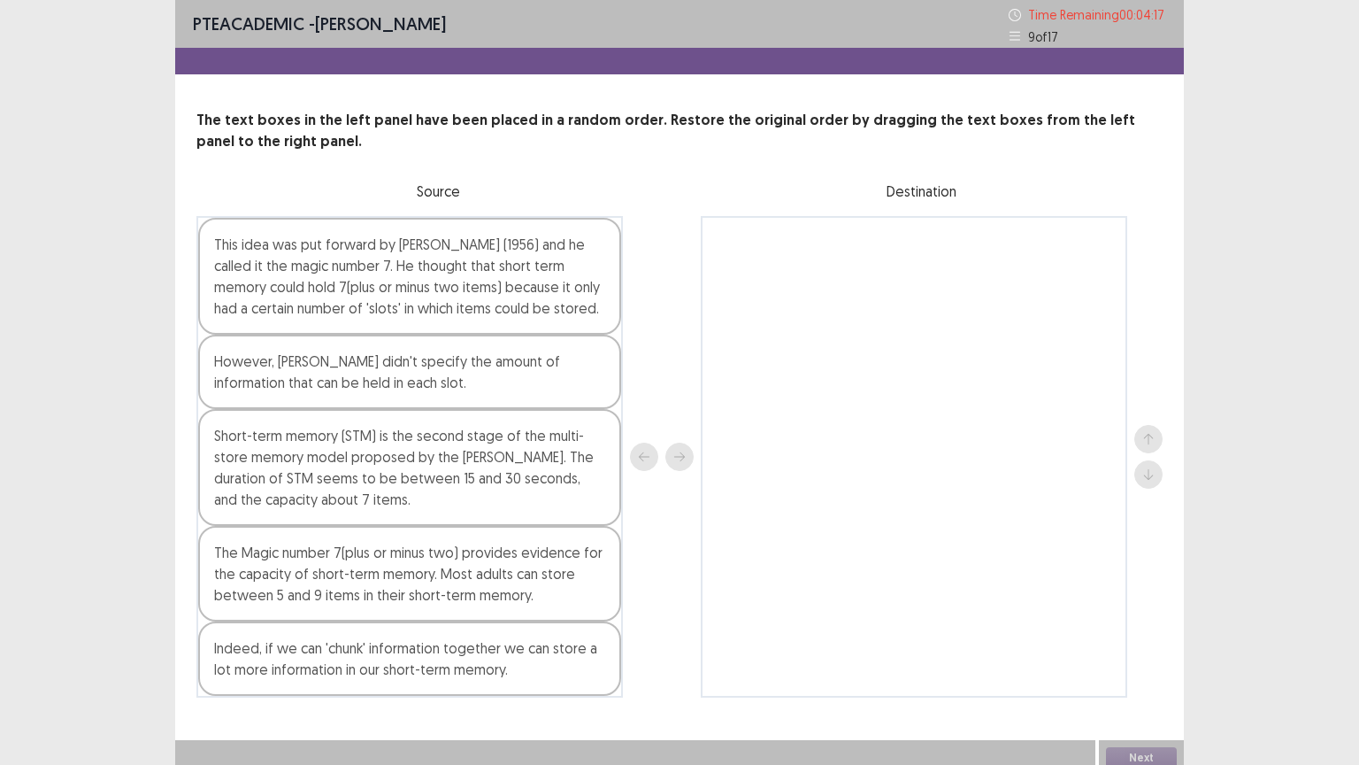
scroll to position [6, 0]
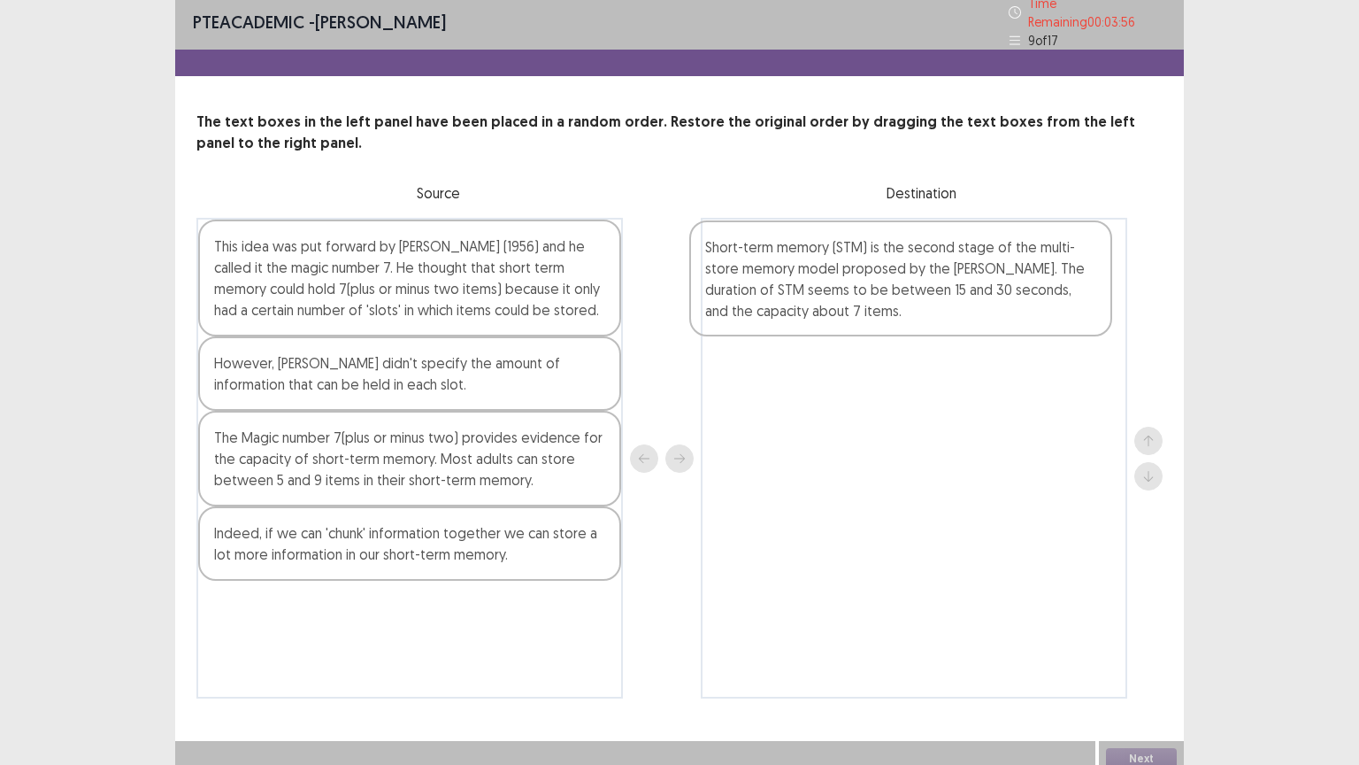
drag, startPoint x: 326, startPoint y: 469, endPoint x: 833, endPoint y: 283, distance: 540.0
click at [833, 283] on div "This idea was put forward by [PERSON_NAME] (1956) and he called it the magic nu…" at bounding box center [679, 458] width 966 height 481
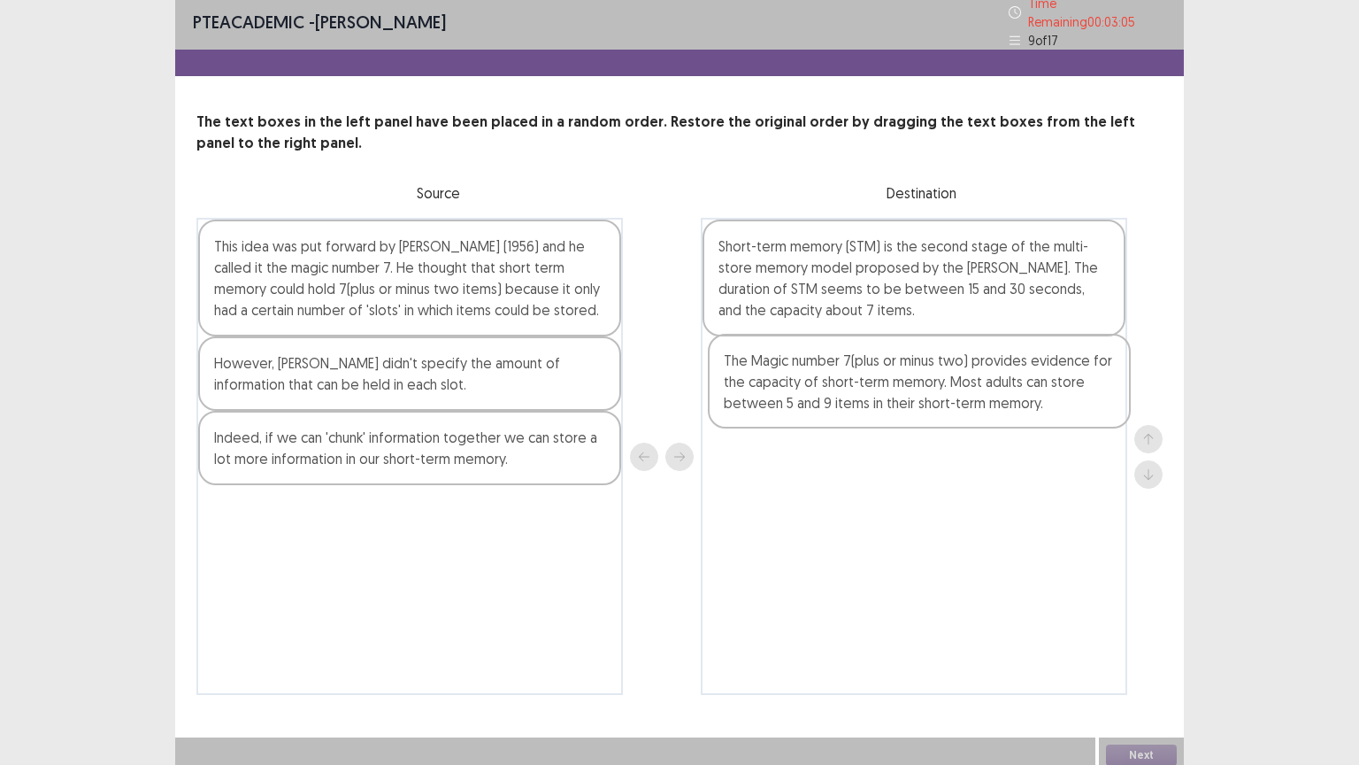
drag, startPoint x: 459, startPoint y: 454, endPoint x: 973, endPoint y: 386, distance: 518.6
click at [973, 386] on div "This idea was put forward by [PERSON_NAME] (1956) and he called it the magic nu…" at bounding box center [679, 456] width 966 height 477
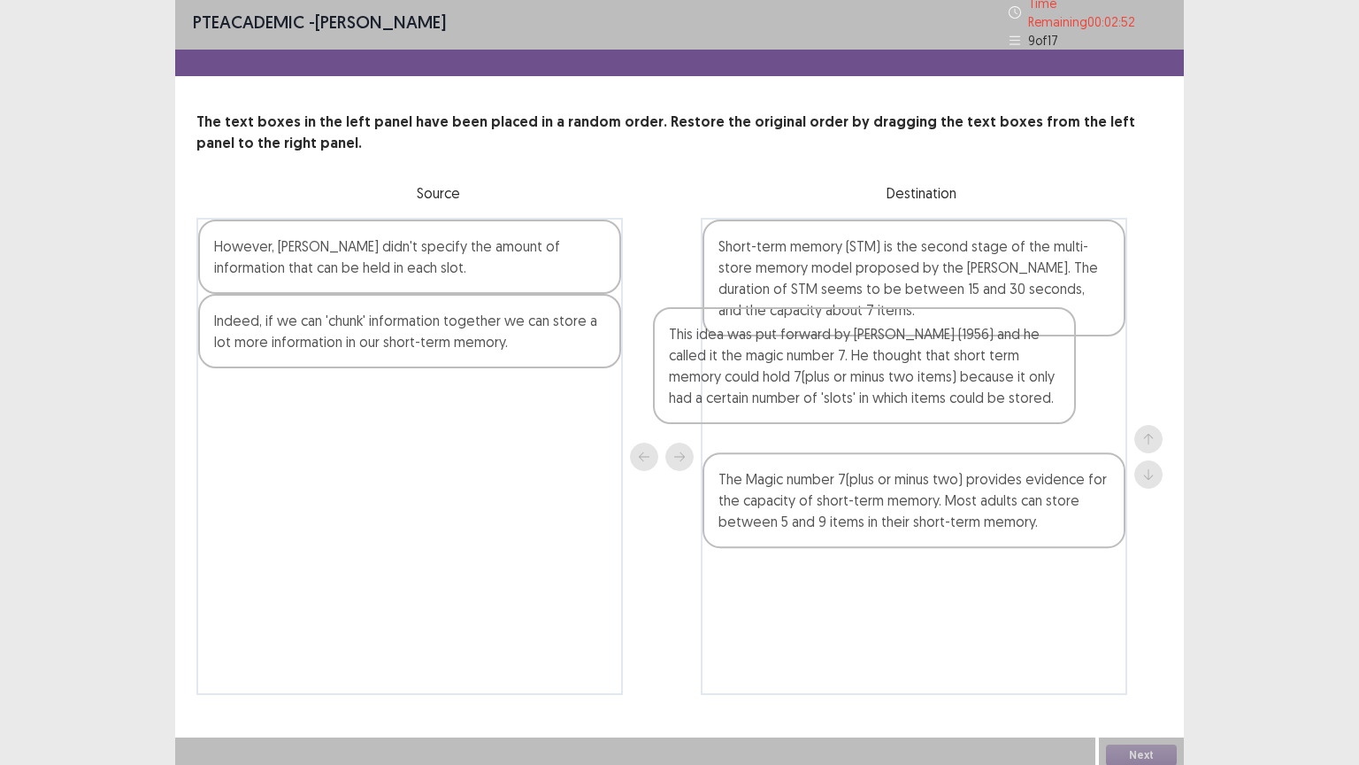
drag, startPoint x: 475, startPoint y: 273, endPoint x: 942, endPoint y: 376, distance: 477.5
click at [942, 376] on div "This idea was put forward by [PERSON_NAME] (1956) and he called it the magic nu…" at bounding box center [679, 456] width 966 height 477
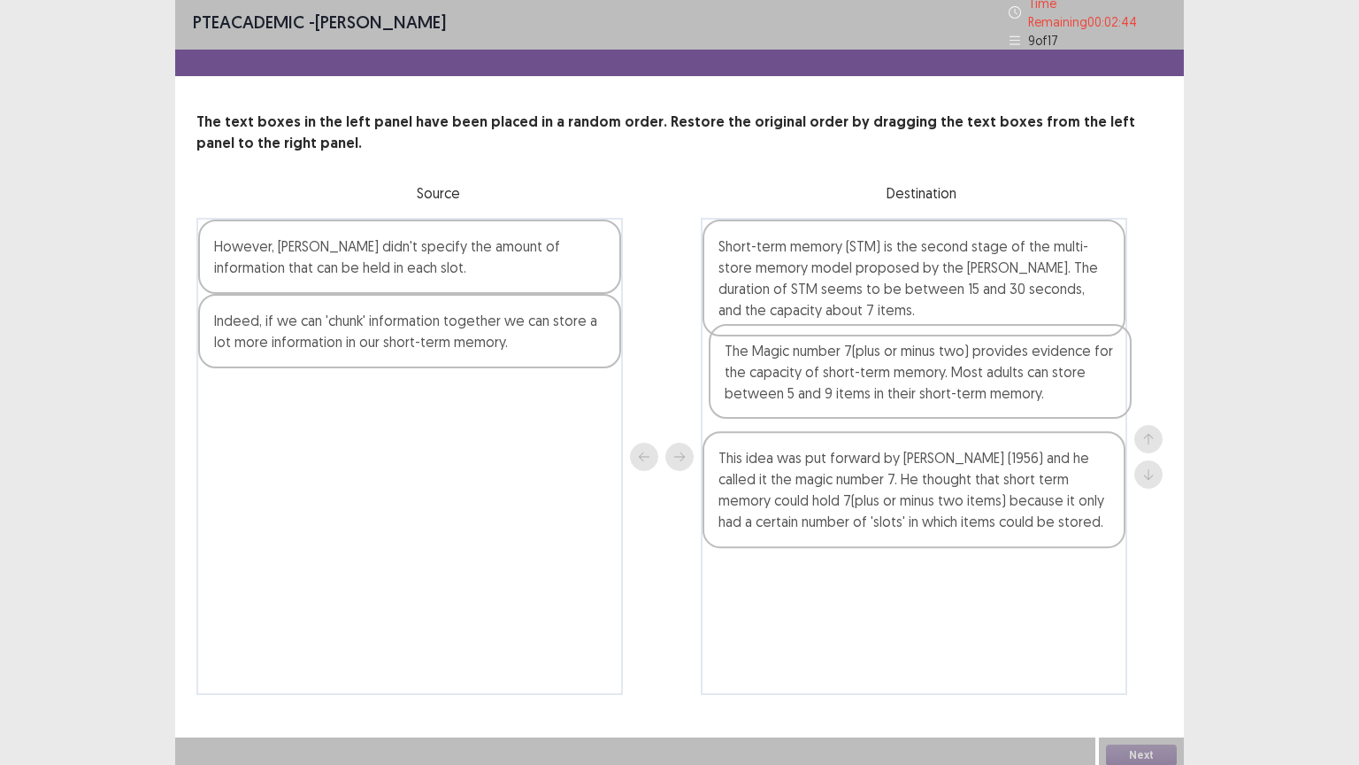
drag, startPoint x: 935, startPoint y: 496, endPoint x: 942, endPoint y: 353, distance: 142.6
click at [942, 353] on div "Short-term memory (STM) is the second stage of the multi-store memory model pro…" at bounding box center [914, 456] width 427 height 477
click at [521, 265] on div "However, [PERSON_NAME] didn't specify the amount of information that can be hel…" at bounding box center [409, 256] width 423 height 74
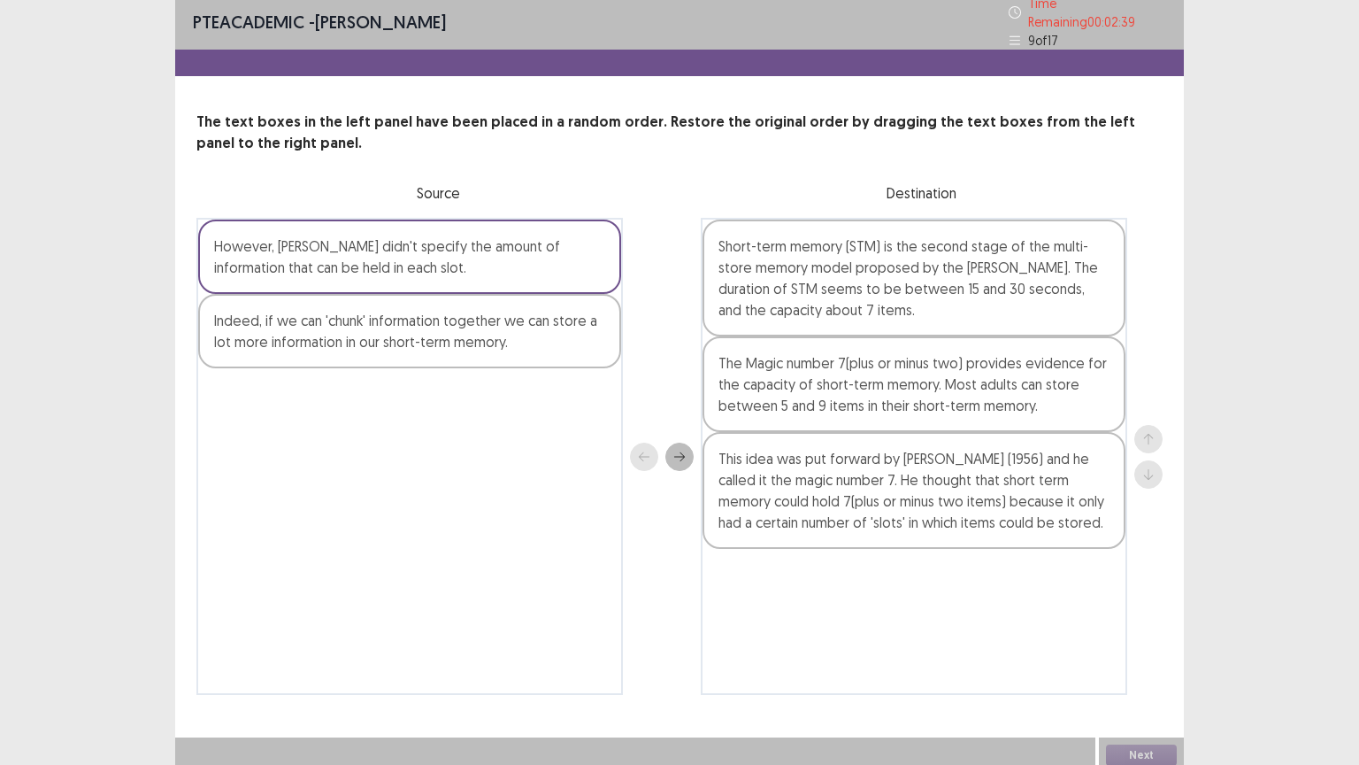
drag, startPoint x: 659, startPoint y: 333, endPoint x: 773, endPoint y: 434, distance: 152.3
click at [773, 434] on div "However, [PERSON_NAME] didn't specify the amount of information that can be hel…" at bounding box center [679, 456] width 966 height 477
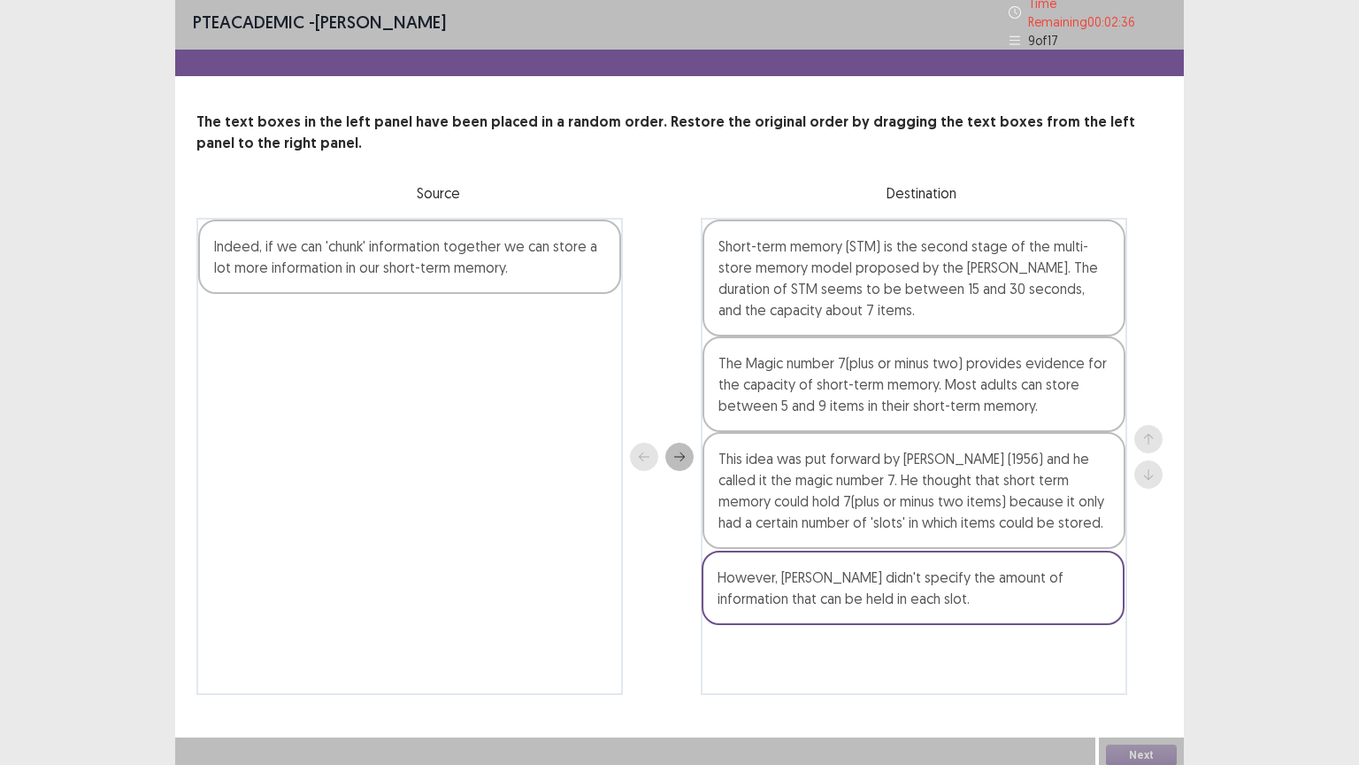
drag, startPoint x: 532, startPoint y: 250, endPoint x: 1046, endPoint y: 594, distance: 618.7
click at [1046, 594] on div "However, [PERSON_NAME] didn't specify the amount of information that can be hel…" at bounding box center [679, 456] width 966 height 477
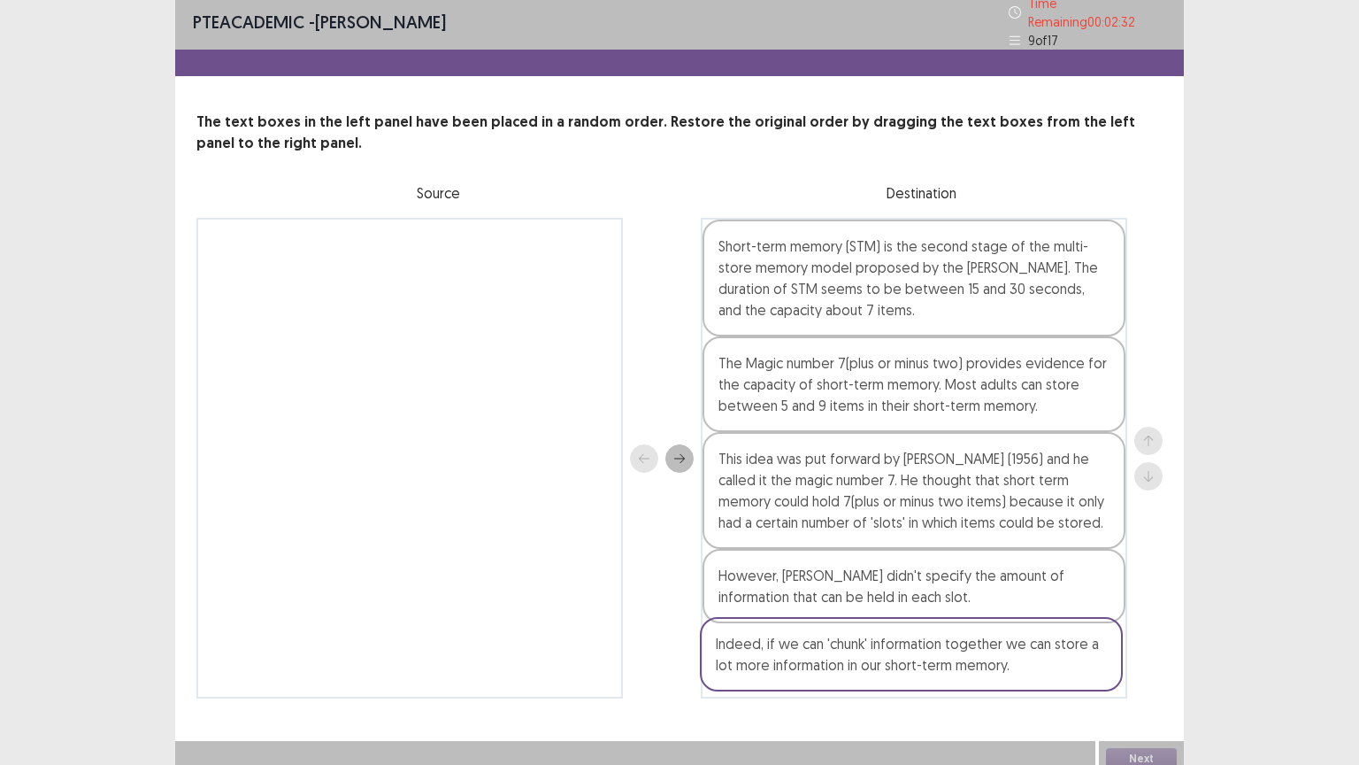
drag, startPoint x: 592, startPoint y: 262, endPoint x: 1094, endPoint y: 673, distance: 648.4
click at [1094, 645] on div "Indeed, if we can 'chunk' information together we can store a lot more informat…" at bounding box center [679, 458] width 966 height 481
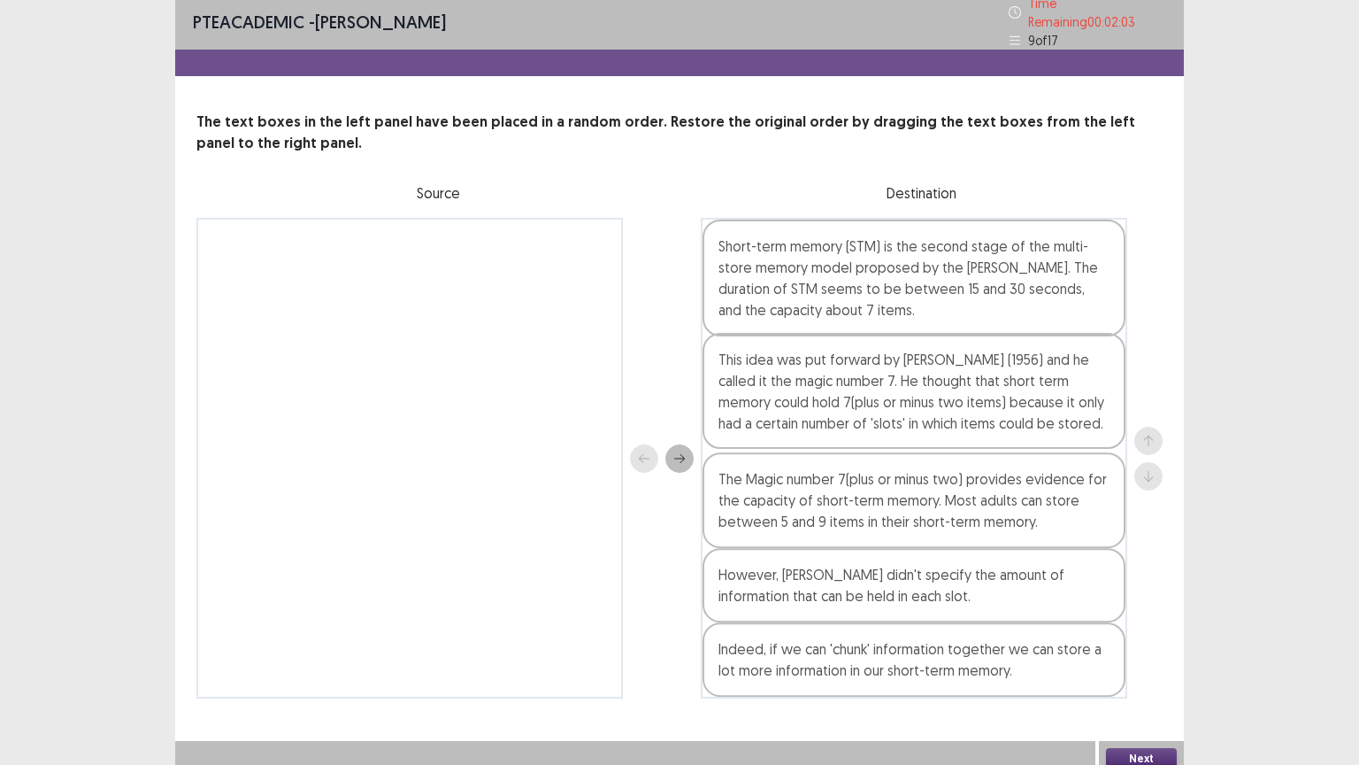
drag, startPoint x: 842, startPoint y: 498, endPoint x: 842, endPoint y: 402, distance: 96.5
click at [842, 402] on div "Short-term memory (STM) is the second stage of the multi-store memory model pro…" at bounding box center [914, 458] width 427 height 481
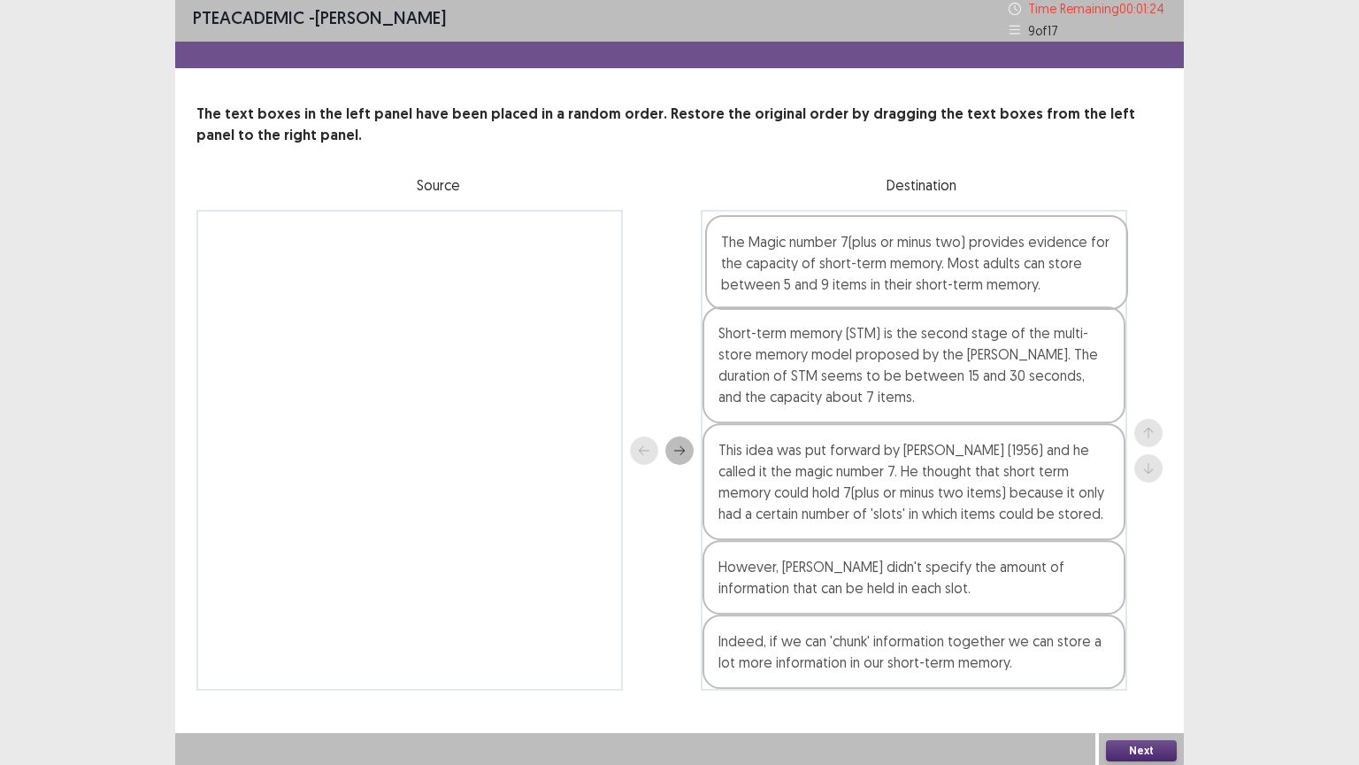
drag, startPoint x: 878, startPoint y: 504, endPoint x: 881, endPoint y: 270, distance: 233.6
click at [881, 270] on div "Short-term memory (STM) is the second stage of the multi-store memory model pro…" at bounding box center [914, 450] width 427 height 481
drag, startPoint x: 874, startPoint y: 469, endPoint x: 875, endPoint y: 348, distance: 121.2
click at [875, 348] on div "The Magic number 7(plus or minus two) provides evidence for the capacity of sho…" at bounding box center [914, 450] width 427 height 481
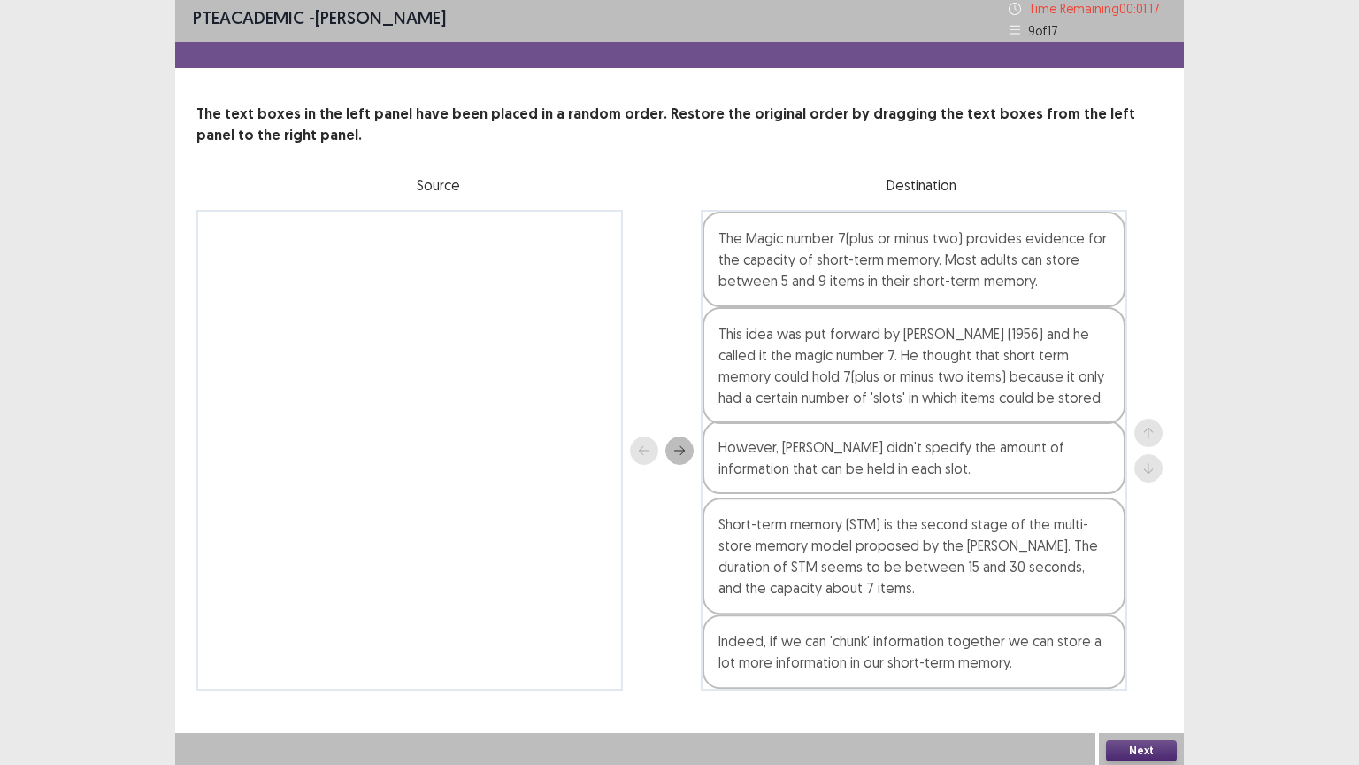
drag, startPoint x: 903, startPoint y: 561, endPoint x: 903, endPoint y: 438, distance: 123.0
click at [903, 438] on div "The Magic number 7(plus or minus two) provides evidence for the capacity of sho…" at bounding box center [914, 450] width 427 height 481
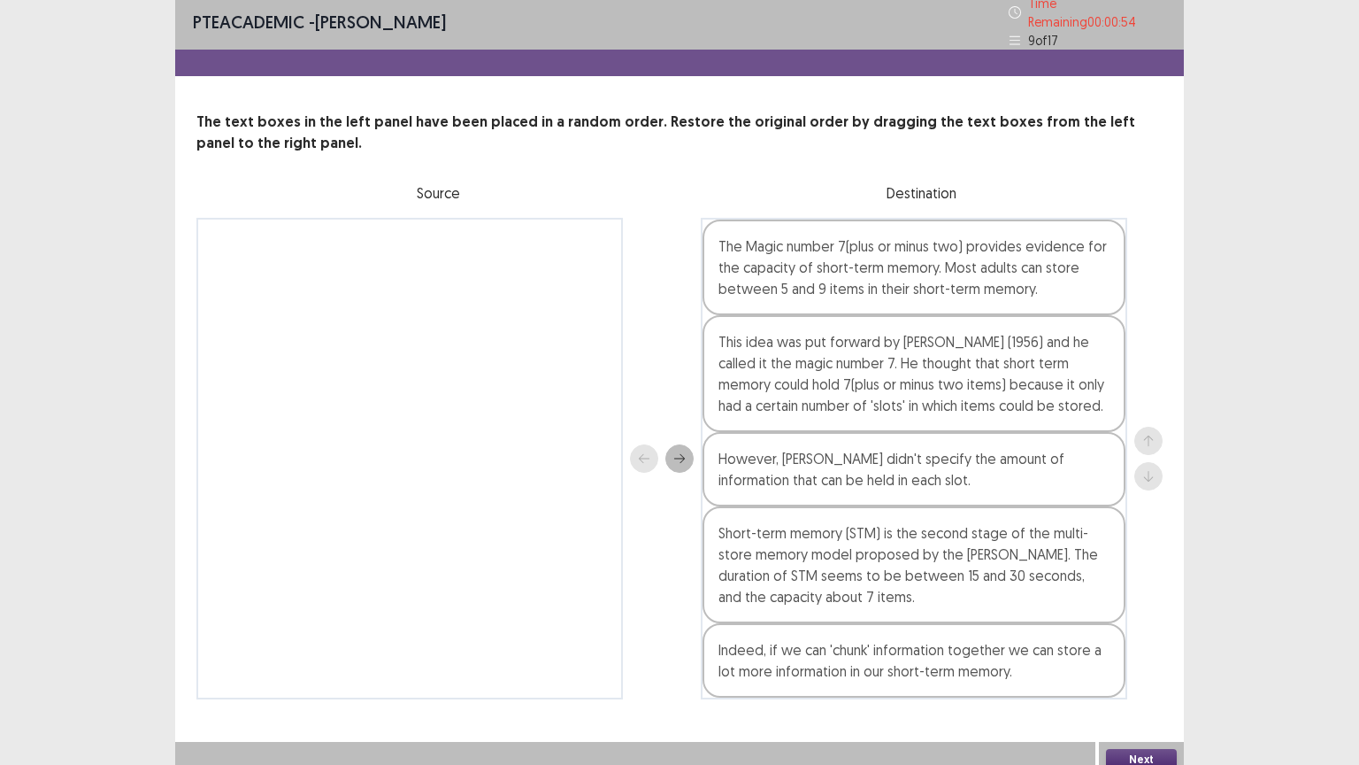
click at [1142, 645] on button "Next" at bounding box center [1141, 759] width 71 height 21
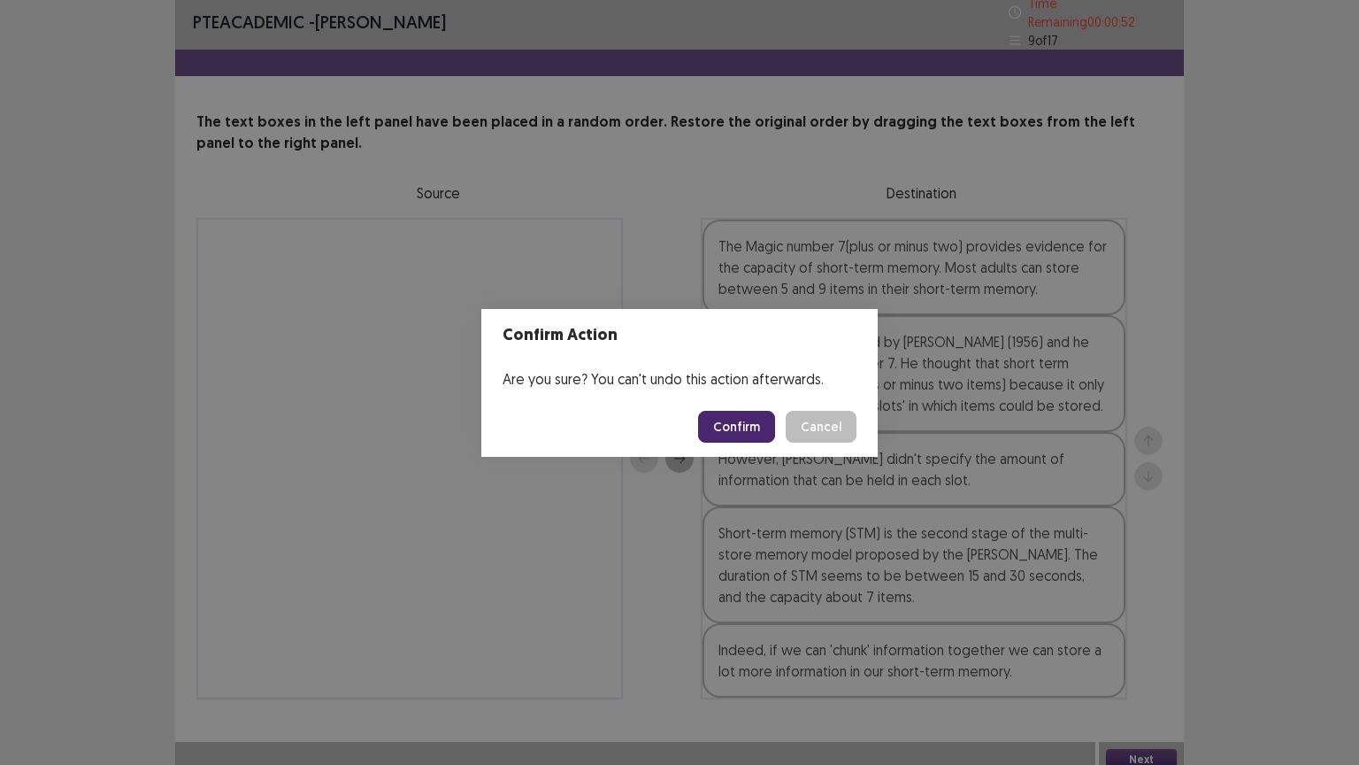
click at [726, 420] on button "Confirm" at bounding box center [736, 427] width 77 height 32
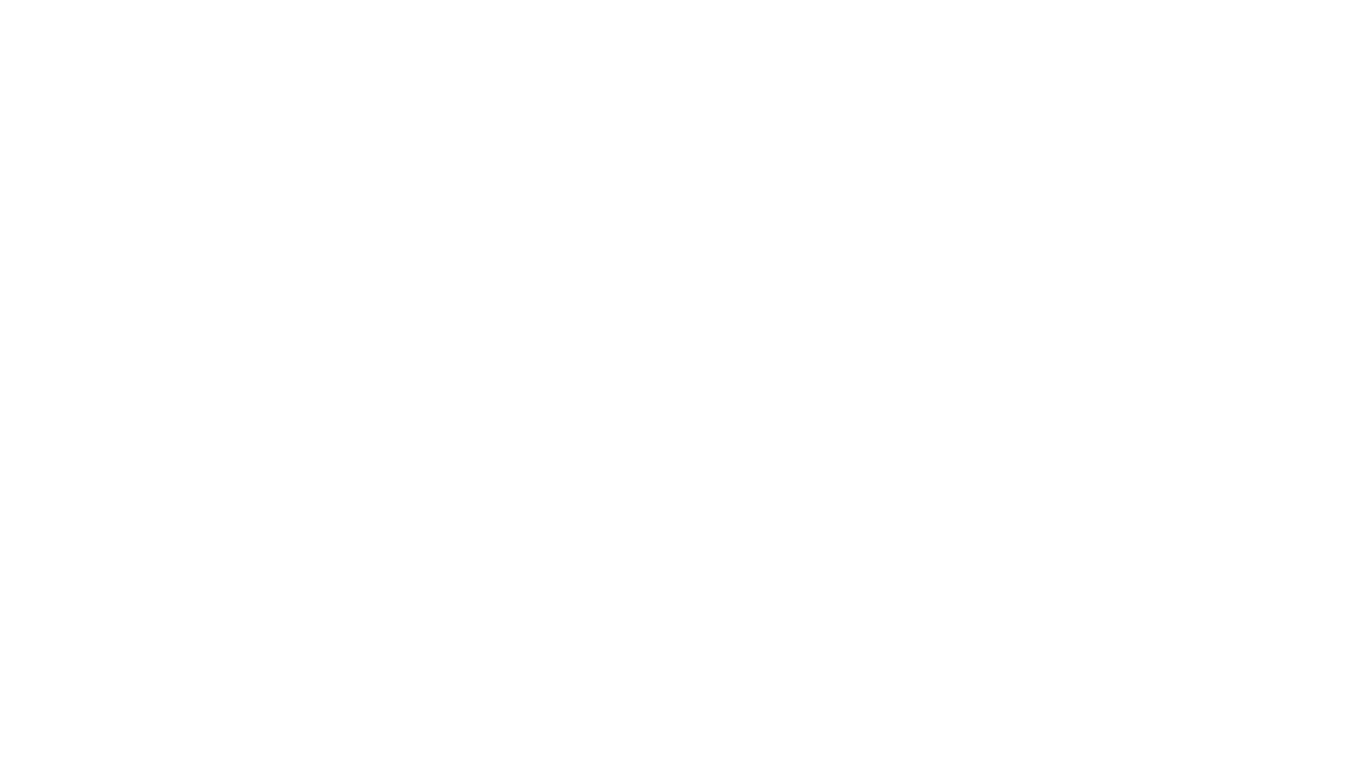
scroll to position [0, 0]
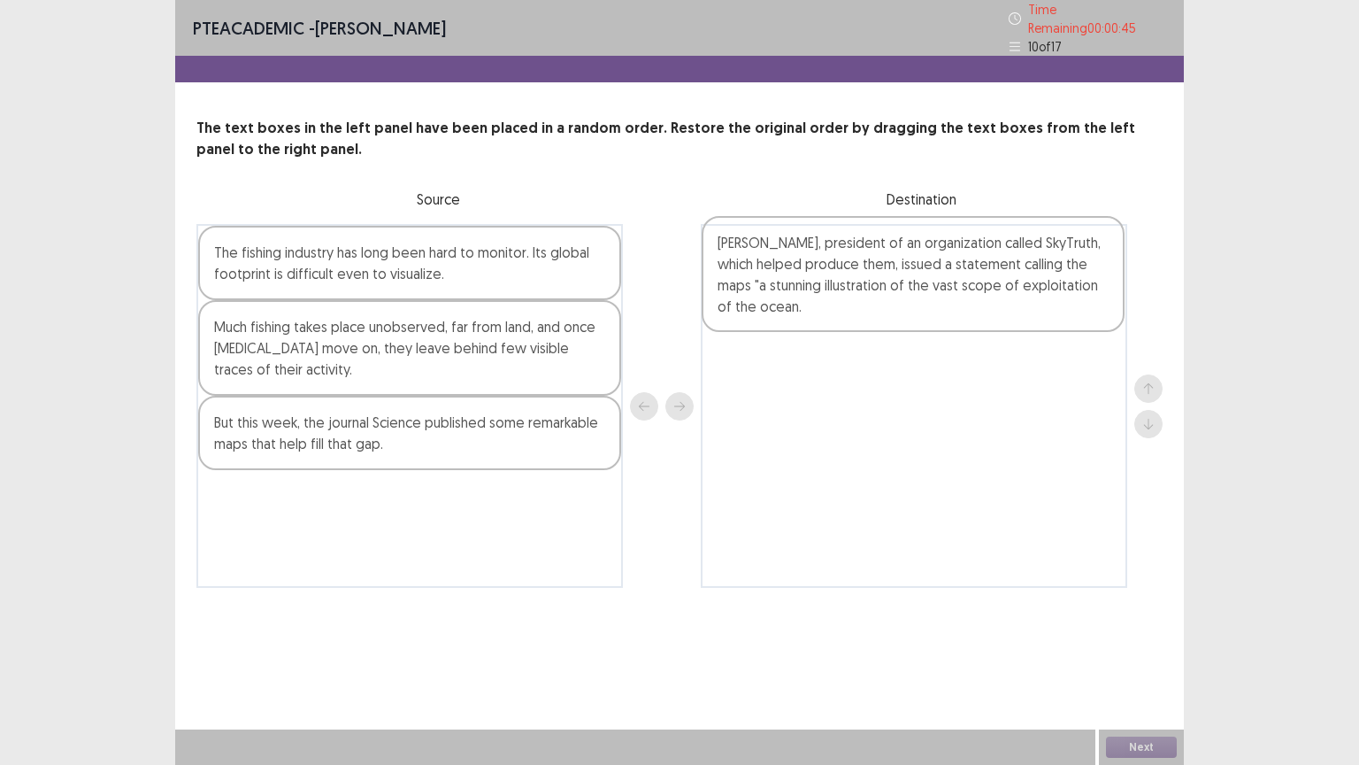
drag, startPoint x: 394, startPoint y: 446, endPoint x: 904, endPoint y: 275, distance: 537.6
click at [904, 275] on div "The fishing industry has long been hard to monitor. Its global footprint is dif…" at bounding box center [679, 406] width 966 height 364
click at [464, 258] on div "The fishing industry has long been hard to monitor. Its global footprint is dif…" at bounding box center [409, 263] width 423 height 74
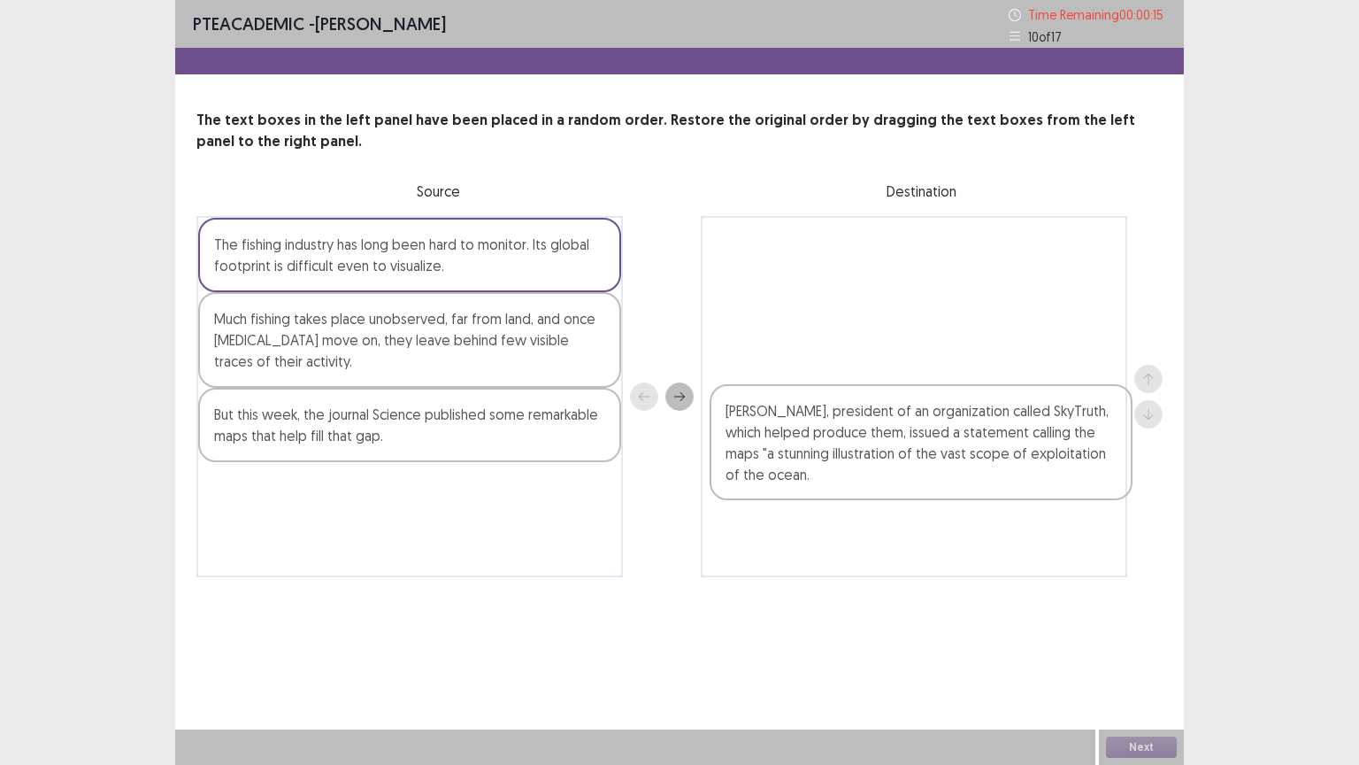
drag, startPoint x: 842, startPoint y: 280, endPoint x: 854, endPoint y: 463, distance: 183.5
click at [854, 463] on div "[PERSON_NAME], president of an organization called SkyTruth, which helped produ…" at bounding box center [914, 396] width 427 height 361
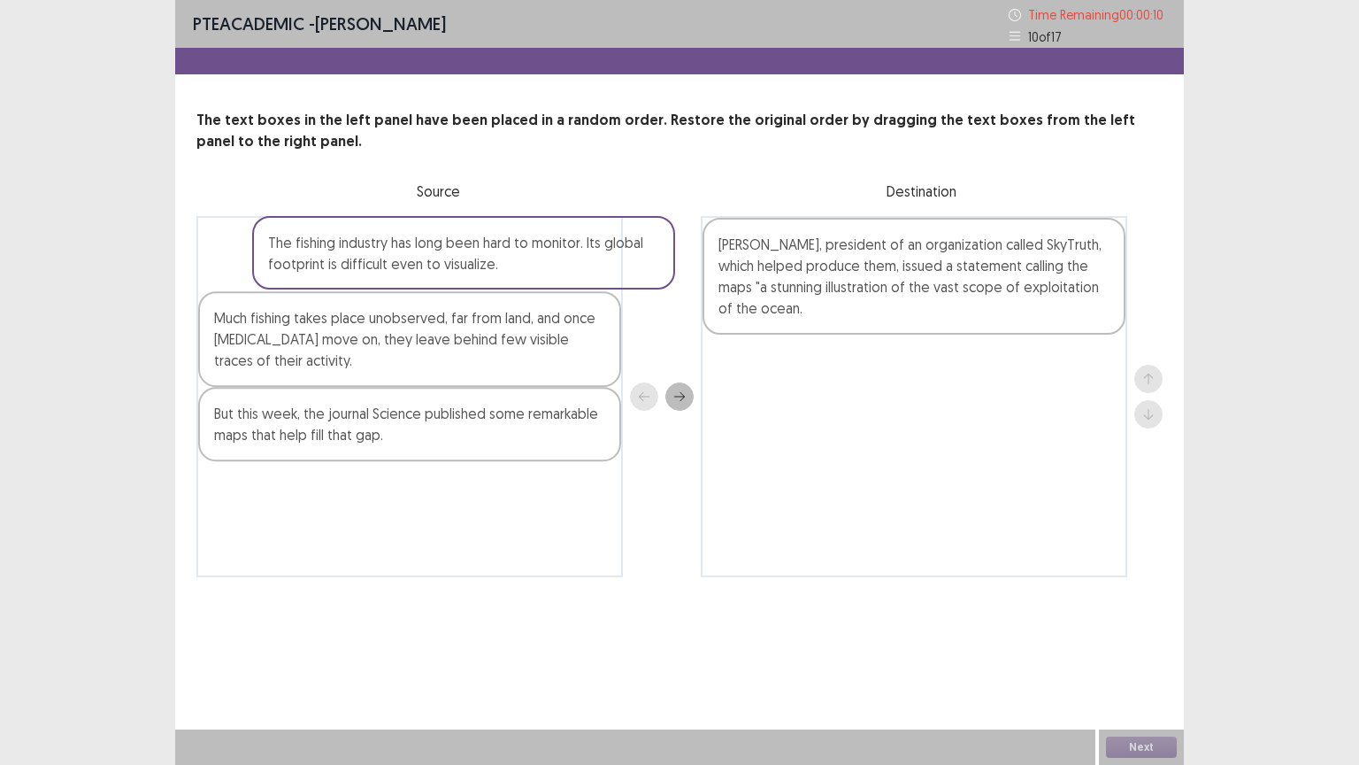
drag, startPoint x: 539, startPoint y: 272, endPoint x: 597, endPoint y: 271, distance: 58.4
click at [597, 271] on div "The fishing industry has long been hard to monitor. Its global footprint is dif…" at bounding box center [409, 396] width 427 height 361
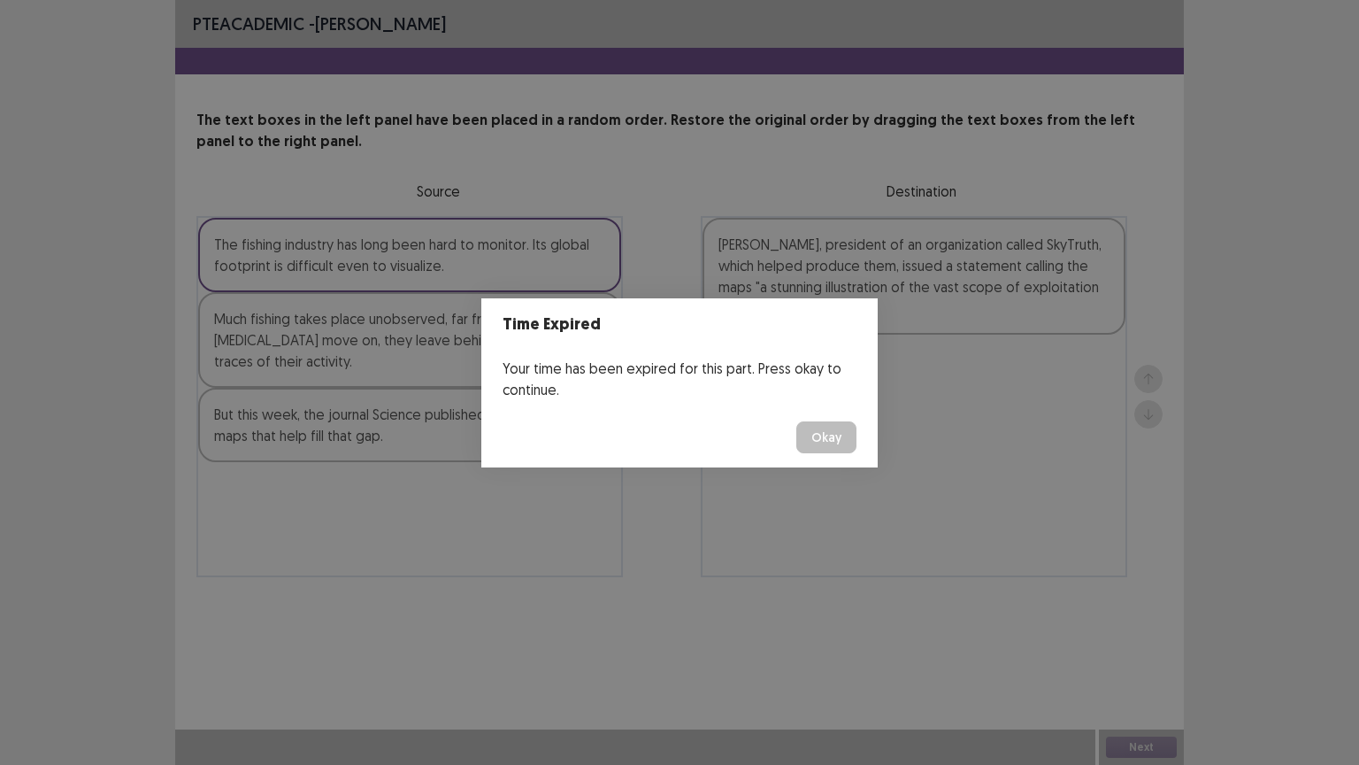
click at [835, 440] on button "Okay" at bounding box center [826, 437] width 60 height 32
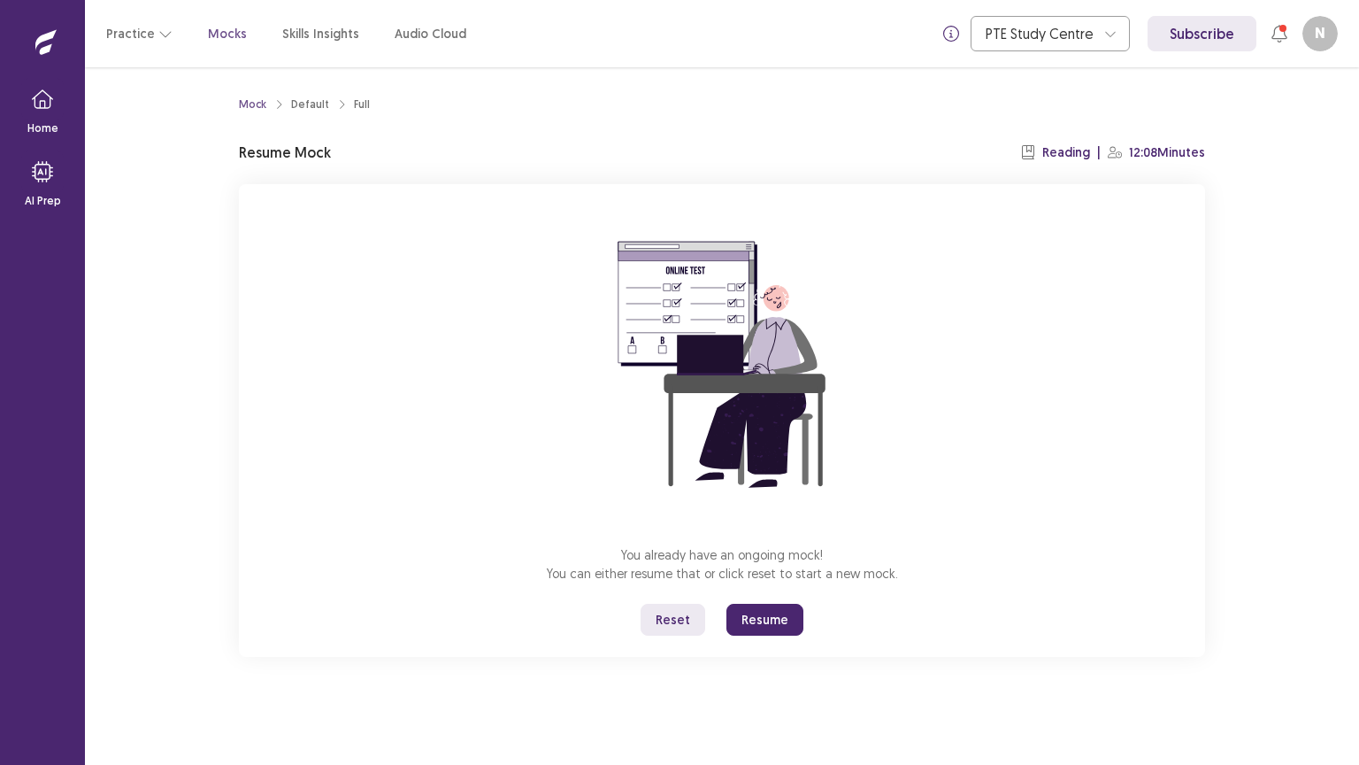
click at [776, 615] on button "Resume" at bounding box center [765, 620] width 77 height 32
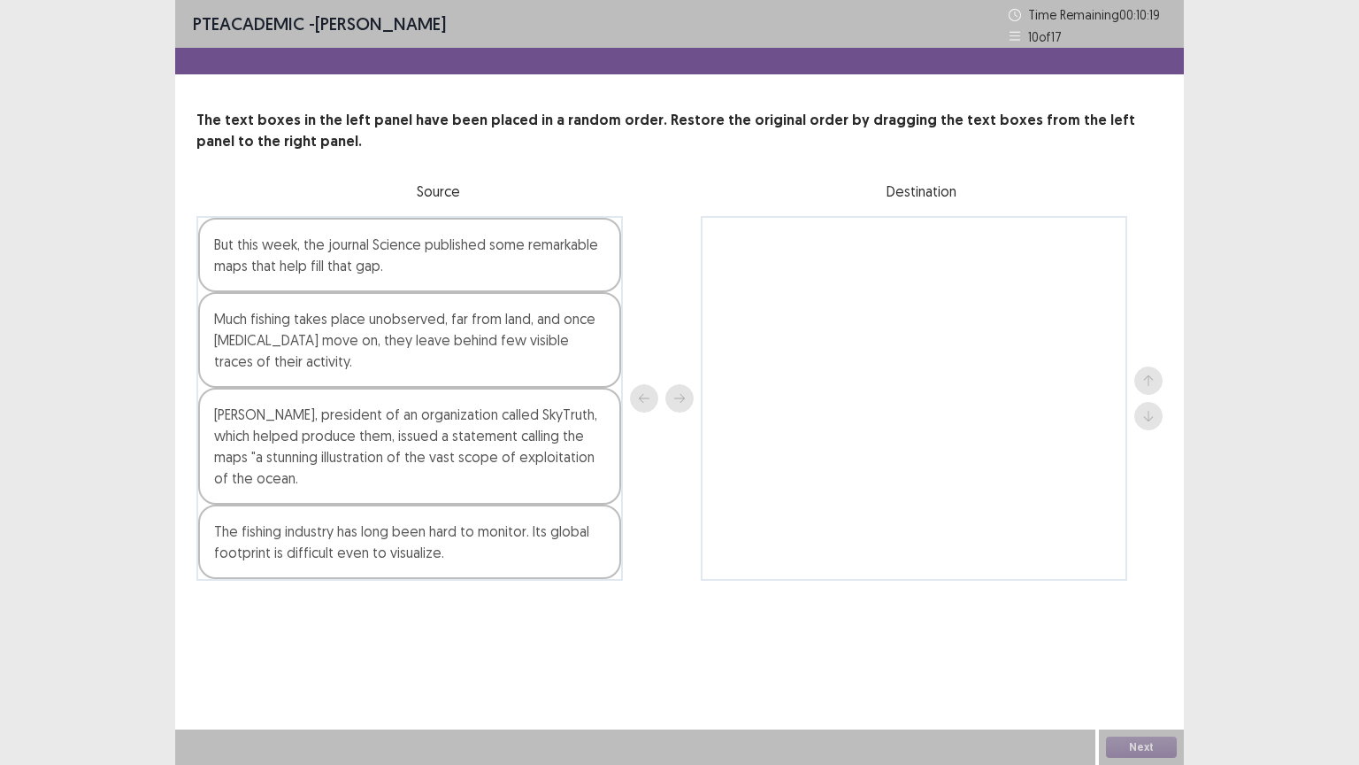
drag, startPoint x: 393, startPoint y: 562, endPoint x: 736, endPoint y: 474, distance: 354.4
click at [736, 474] on div "But this week, the journal Science published some remarkable maps that help fil…" at bounding box center [679, 398] width 966 height 365
drag, startPoint x: 540, startPoint y: 535, endPoint x: 855, endPoint y: 466, distance: 322.3
click at [855, 466] on div "But this week, the journal Science published some remarkable maps that help fil…" at bounding box center [679, 398] width 966 height 365
click at [1143, 645] on div "Next" at bounding box center [1141, 746] width 85 height 35
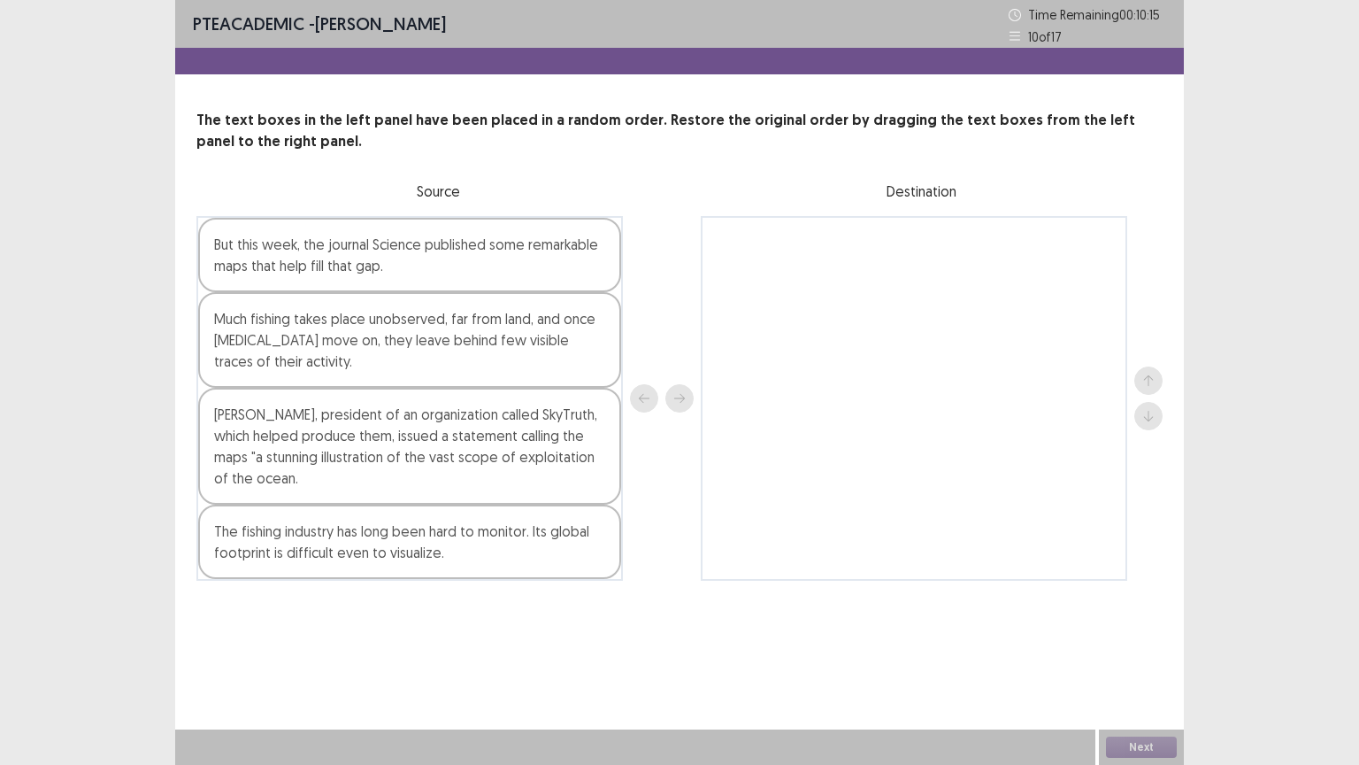
click at [1143, 645] on div "Next" at bounding box center [1141, 746] width 85 height 35
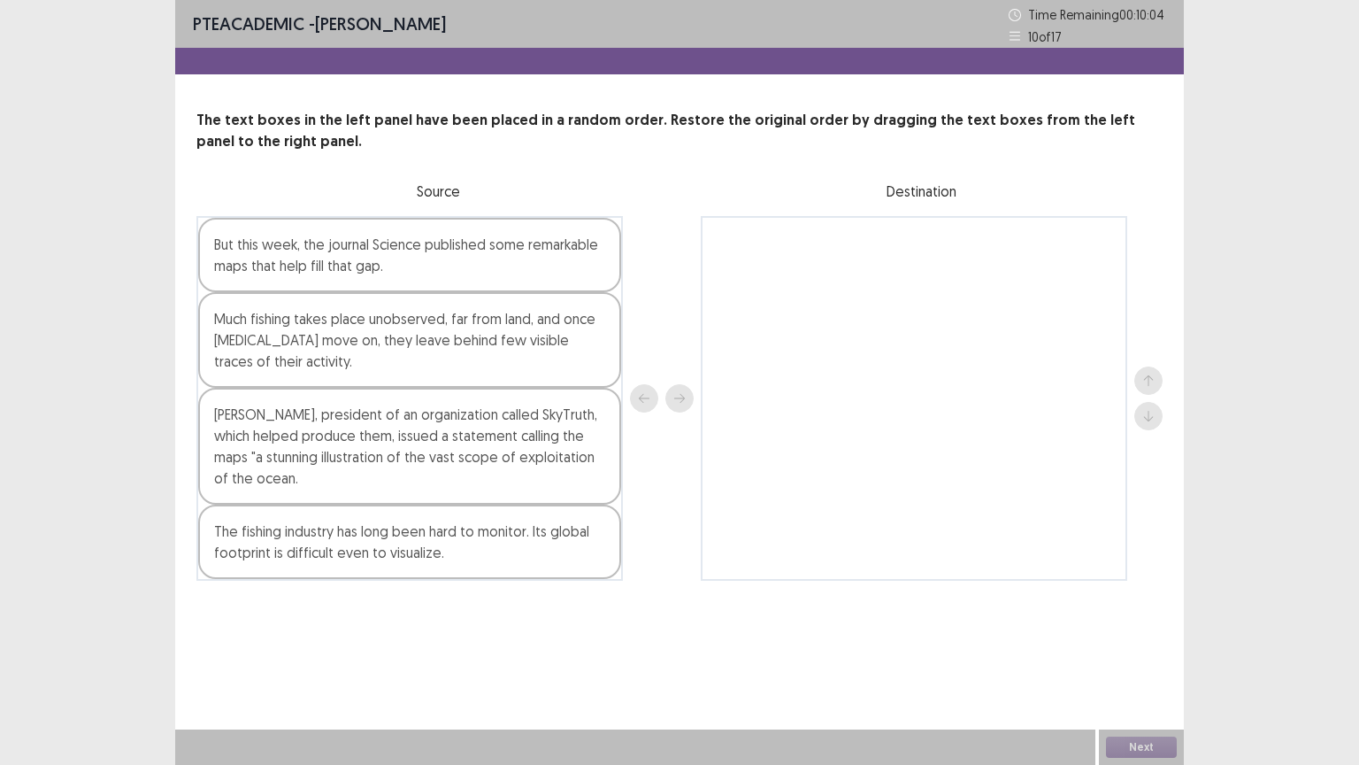
click at [848, 507] on div at bounding box center [914, 398] width 427 height 365
click at [1142, 645] on div "Next" at bounding box center [1141, 746] width 85 height 35
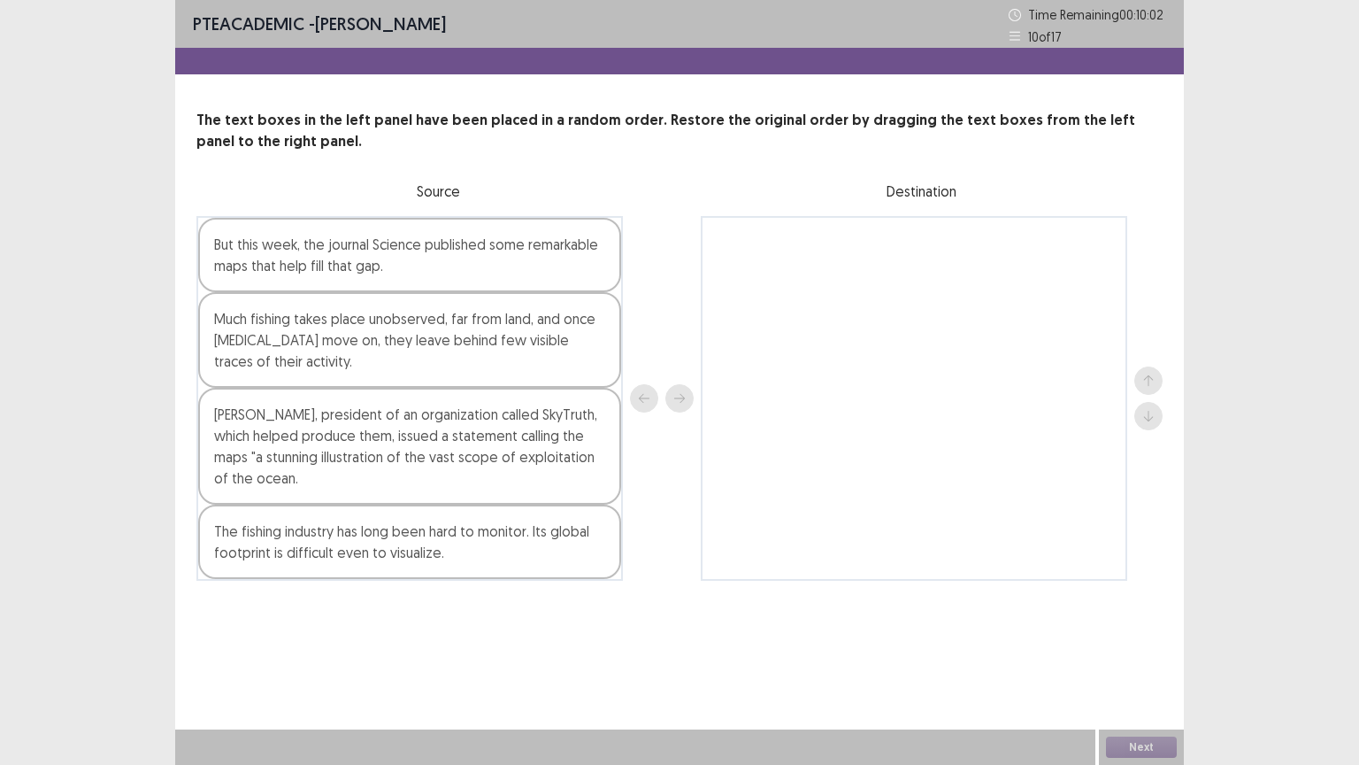
click at [1142, 645] on div "Next" at bounding box center [1141, 746] width 85 height 35
drag, startPoint x: 1142, startPoint y: 756, endPoint x: 1145, endPoint y: 338, distance: 417.7
click at [1145, 338] on div "PTE academic - [PERSON_NAME] Time Remaining 00 : 10 : 01 10 of 17 The text boxe…" at bounding box center [679, 382] width 1009 height 765
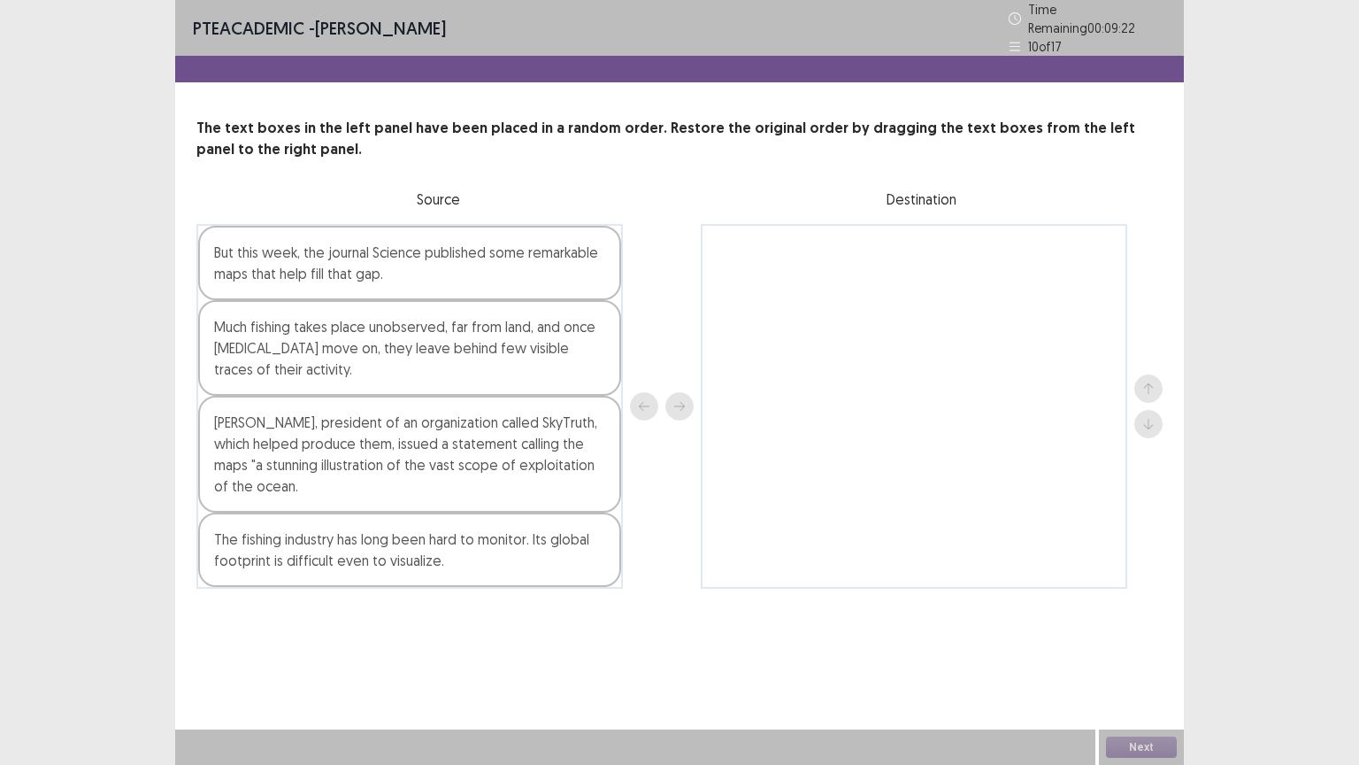
click at [505, 350] on div "Much fishing takes place unobserved, far from land, and once [MEDICAL_DATA] mov…" at bounding box center [409, 348] width 423 height 96
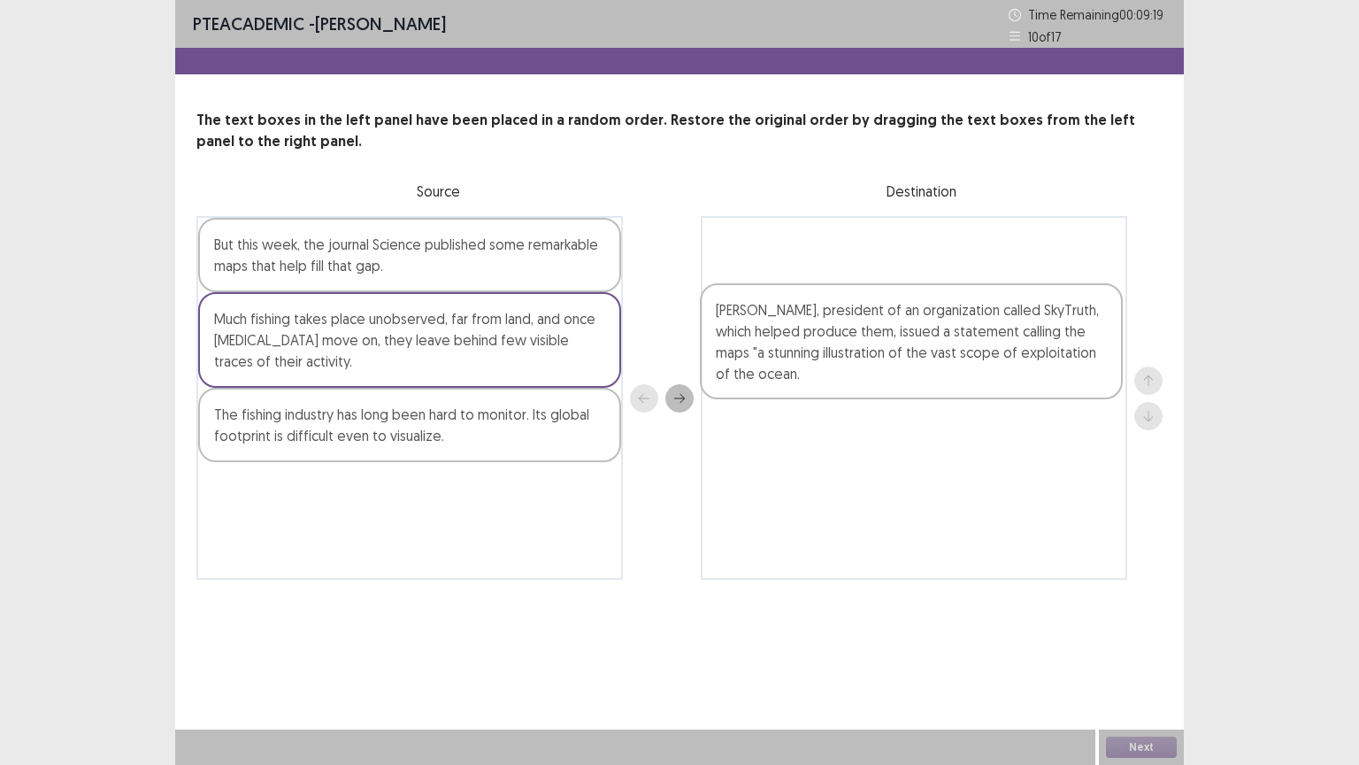
drag, startPoint x: 480, startPoint y: 446, endPoint x: 988, endPoint y: 342, distance: 519.4
click at [988, 342] on div "But this week, the journal Science published some remarkable maps that help fil…" at bounding box center [679, 398] width 966 height 364
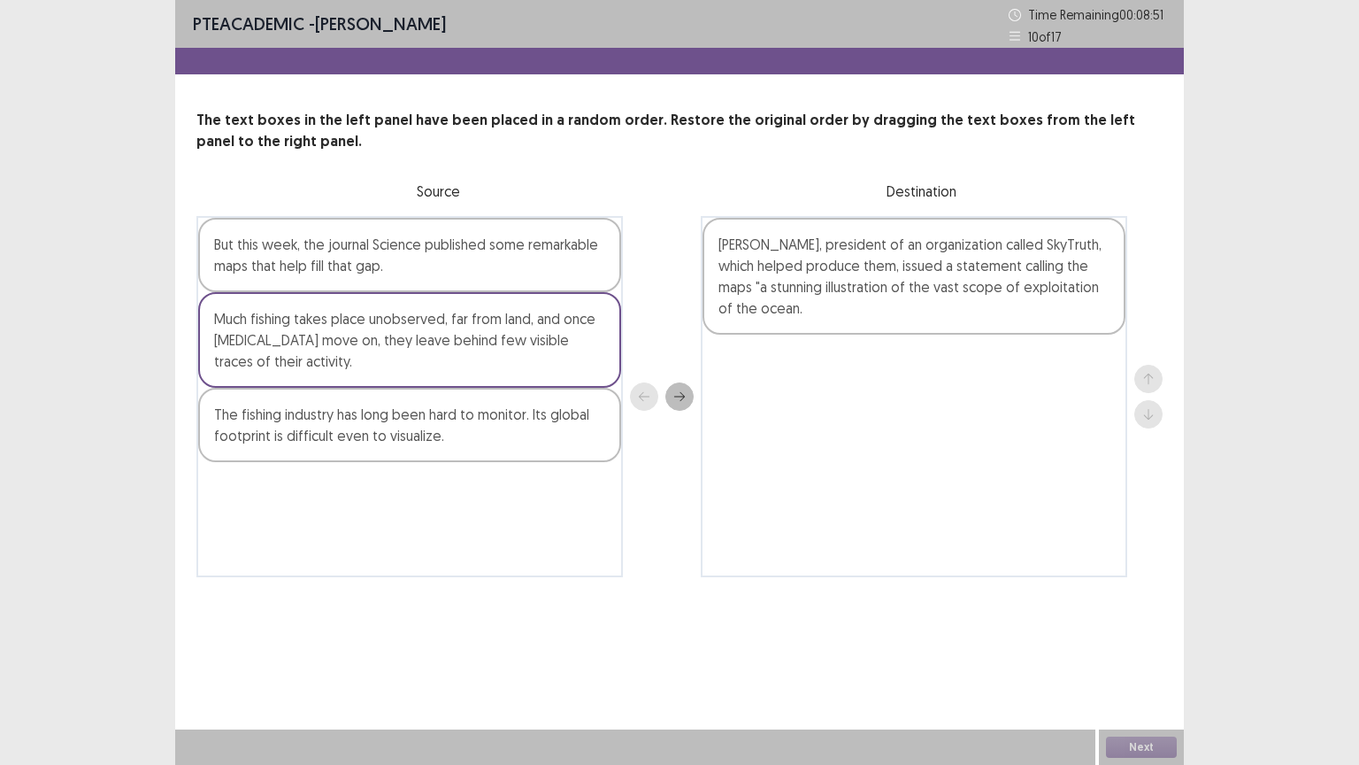
click at [1136, 645] on div "Next" at bounding box center [1141, 746] width 85 height 35
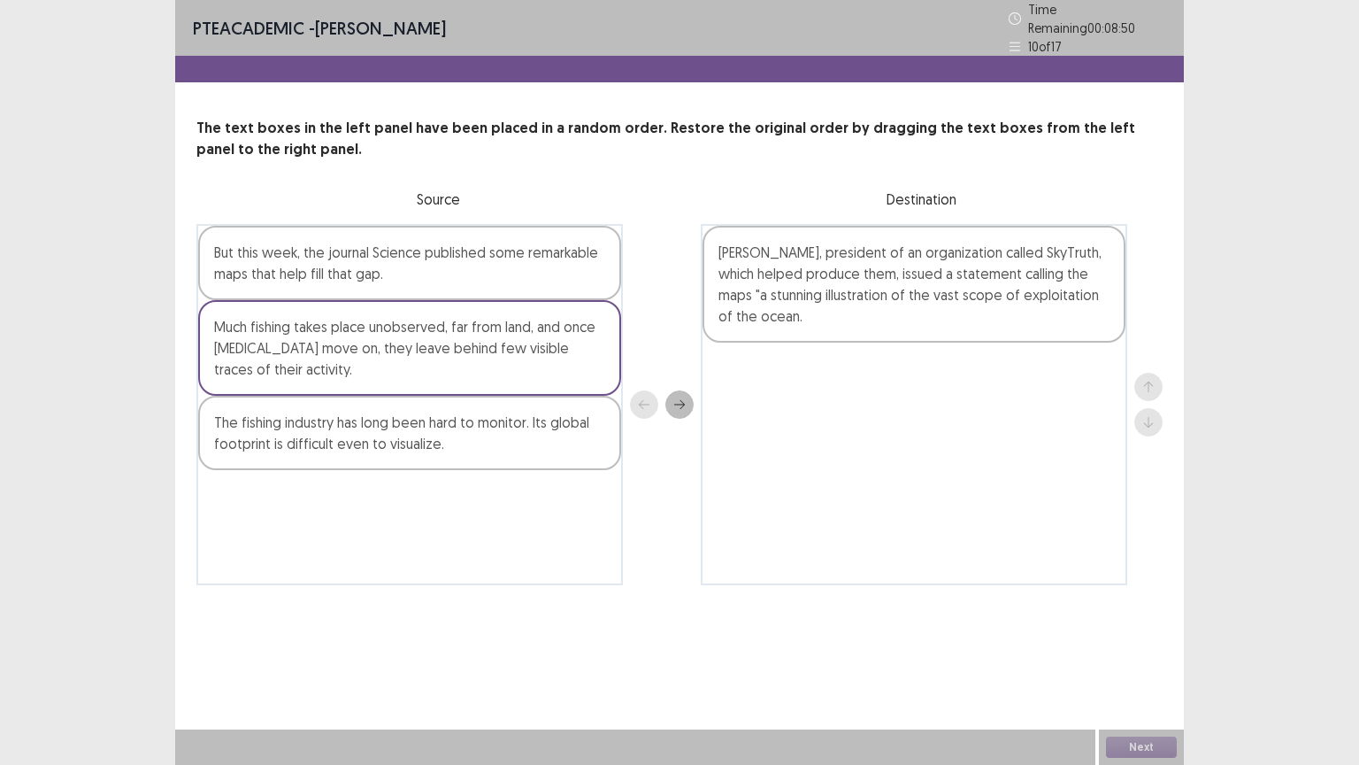
click at [1136, 645] on div "Next" at bounding box center [1141, 746] width 85 height 35
click at [874, 616] on div "PTE academic - [PERSON_NAME] Time Remaining 00 : 08 : 48 10 of 17 The text boxe…" at bounding box center [679, 382] width 1009 height 765
click at [874, 616] on div "PTE academic - [PERSON_NAME] Time Remaining 00 : 08 : 47 10 of 17 The text boxe…" at bounding box center [679, 382] width 1009 height 765
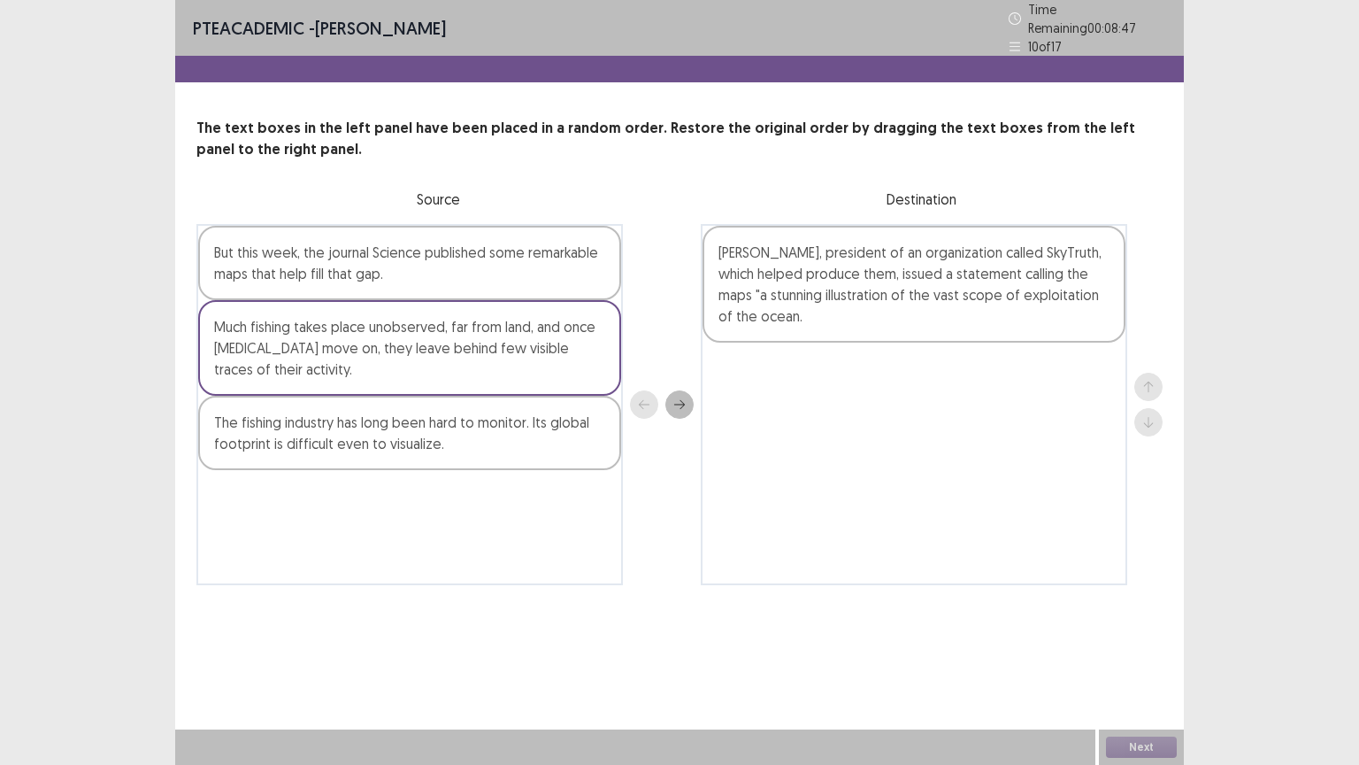
click at [874, 616] on div "PTE academic - [PERSON_NAME] Time Remaining 00 : 08 : 47 10 of 17 The text boxe…" at bounding box center [679, 382] width 1009 height 765
click at [874, 616] on div "PTE academic - [PERSON_NAME] Time Remaining 00 : 08 : 46 10 of 17 The text boxe…" at bounding box center [679, 382] width 1009 height 765
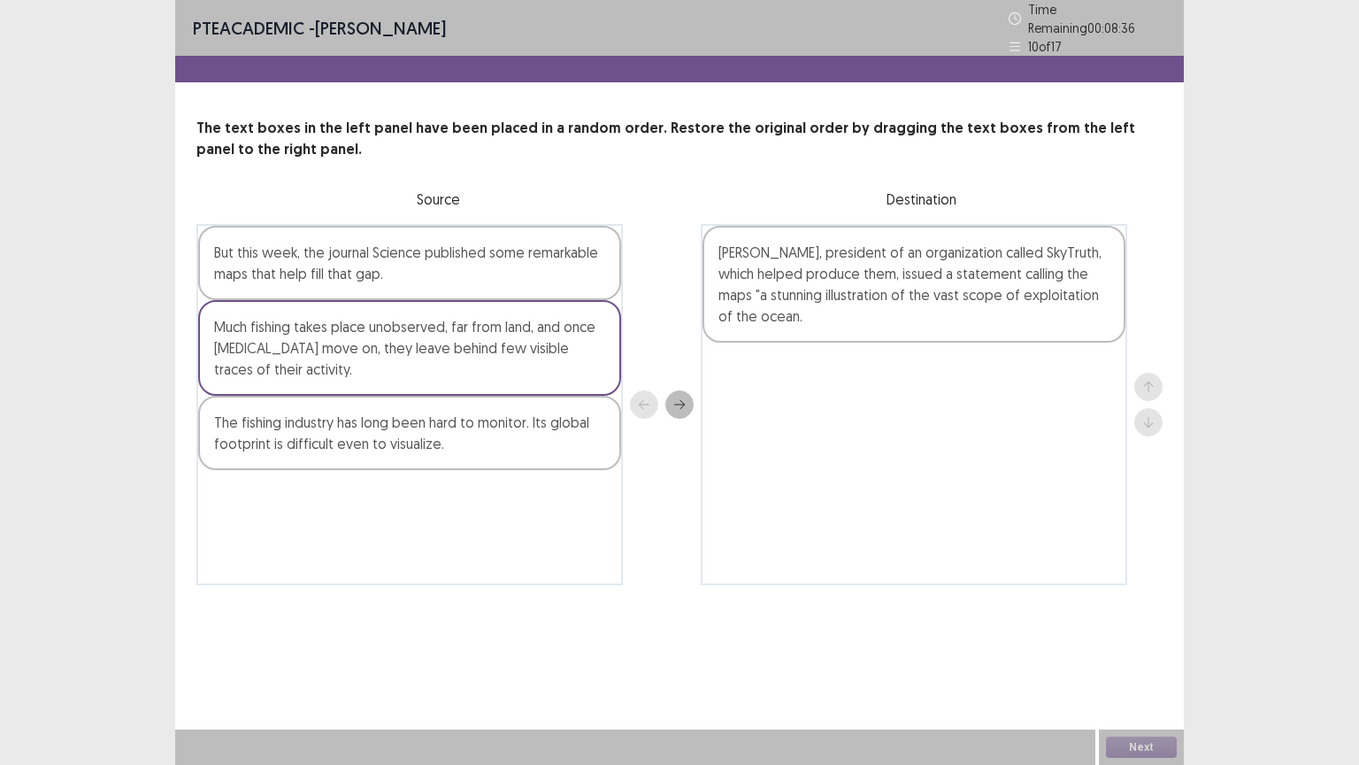
click at [1151, 645] on div "PTE academic - [PERSON_NAME] Time Remaining 00 : 08 : 36 10 of 17 The text boxe…" at bounding box center [679, 382] width 1009 height 765
click at [1151, 645] on div "PTE academic - [PERSON_NAME] Time Remaining 00 : 08 : 35 10 of 17 The text boxe…" at bounding box center [679, 382] width 1009 height 765
click at [1134, 387] on div at bounding box center [1148, 405] width 28 height 64
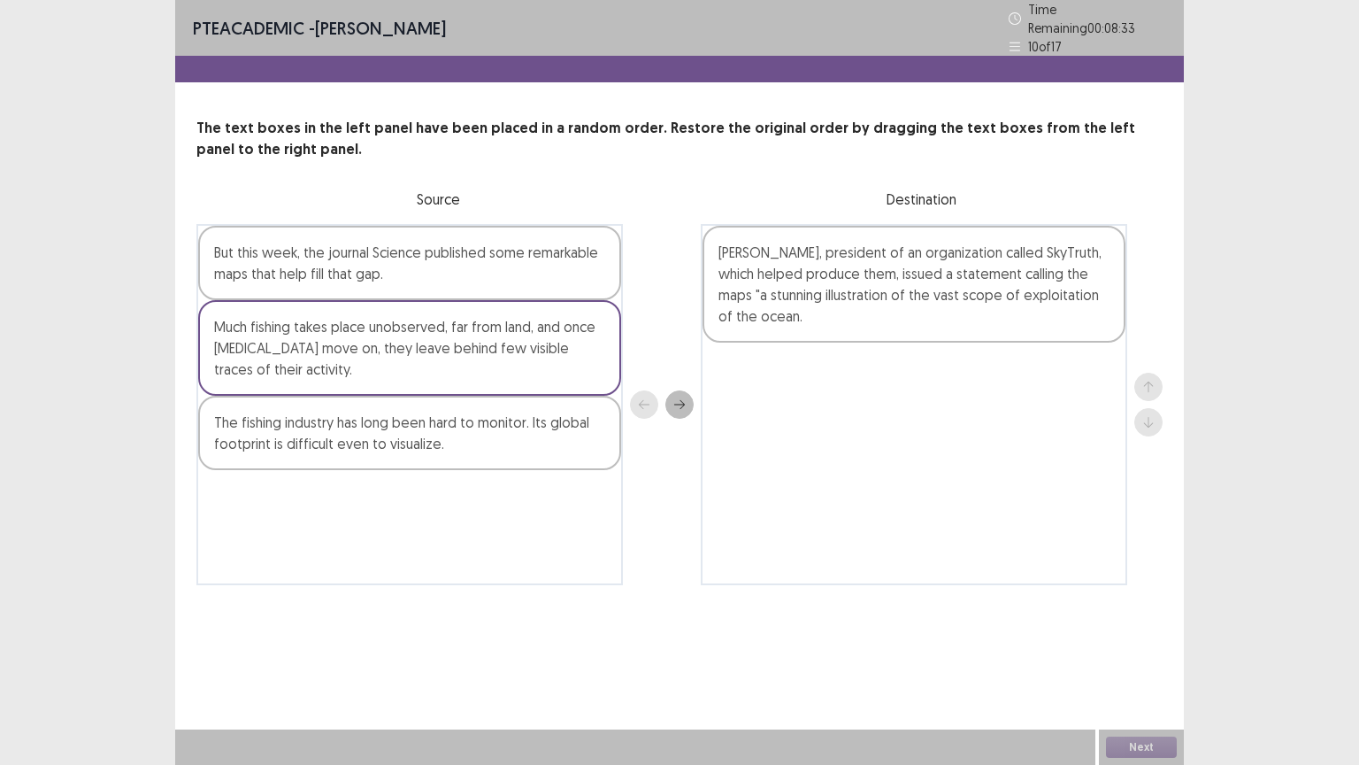
click at [1357, 276] on div "PTE academic - [PERSON_NAME] Time Remaining 00 : 08 : 33 10 of 17 The text boxe…" at bounding box center [679, 382] width 1359 height 765
click at [1357, 276] on div "PTE academic - [PERSON_NAME] Time Remaining 00 : 08 : 32 10 of 17 The text boxe…" at bounding box center [679, 382] width 1359 height 765
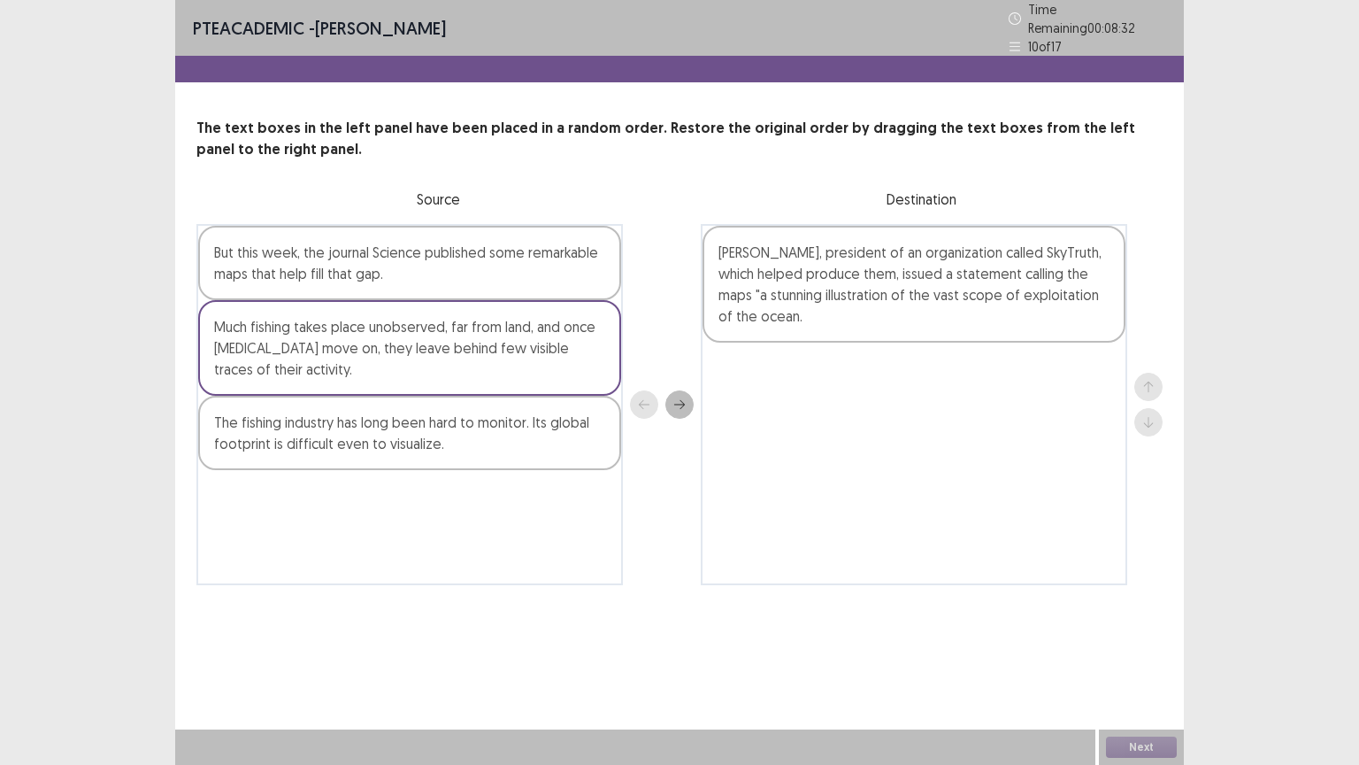
click at [1357, 276] on div "PTE academic - [PERSON_NAME] Time Remaining 00 : 08 : 32 10 of 17 The text boxe…" at bounding box center [679, 382] width 1359 height 765
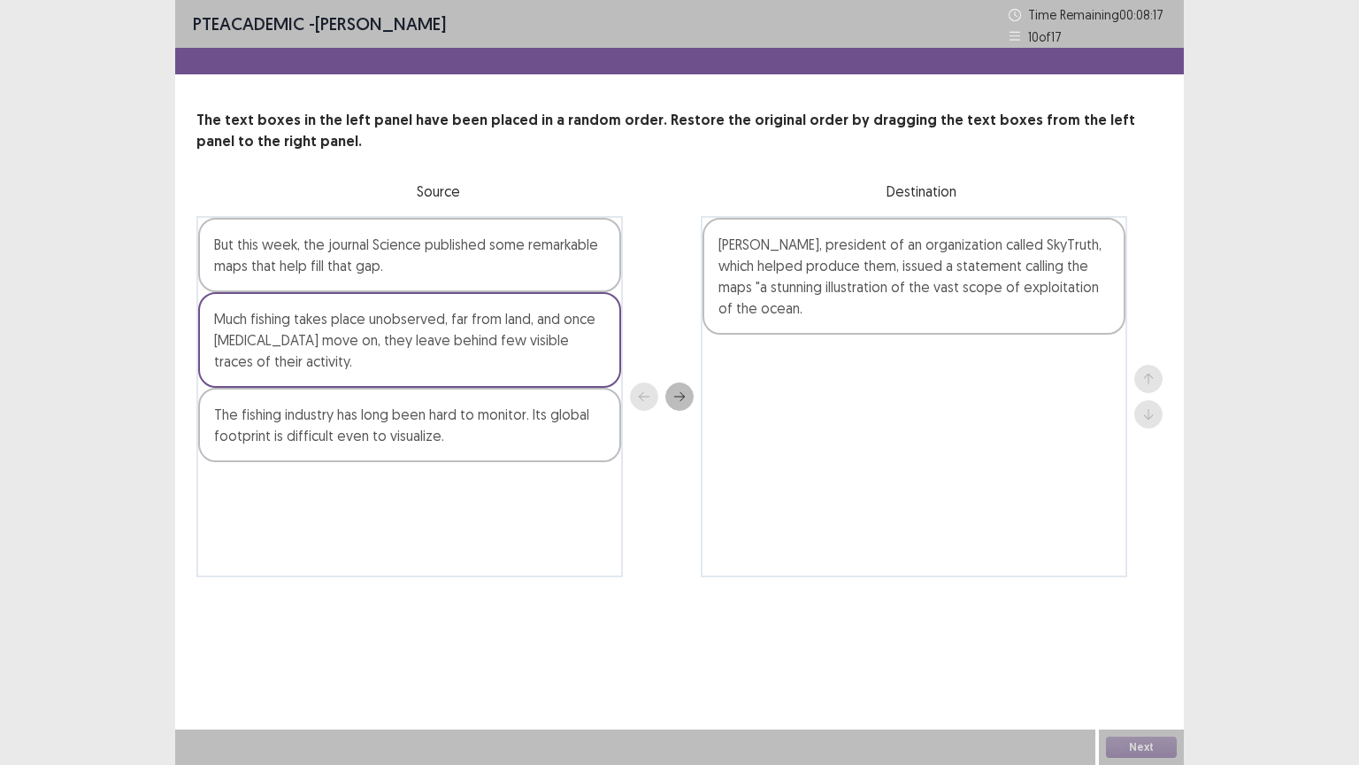
drag, startPoint x: 404, startPoint y: 437, endPoint x: 778, endPoint y: 370, distance: 379.5
click at [778, 370] on div "But this week, the journal Science published some remarkable maps that help fil…" at bounding box center [679, 396] width 966 height 361
drag, startPoint x: 452, startPoint y: 444, endPoint x: 835, endPoint y: 432, distance: 383.4
click at [835, 432] on div "But this week, the journal Science published some remarkable maps that help fil…" at bounding box center [679, 396] width 966 height 361
click at [396, 361] on div "Much fishing takes place unobserved, far from land, and once [MEDICAL_DATA] mov…" at bounding box center [409, 340] width 423 height 96
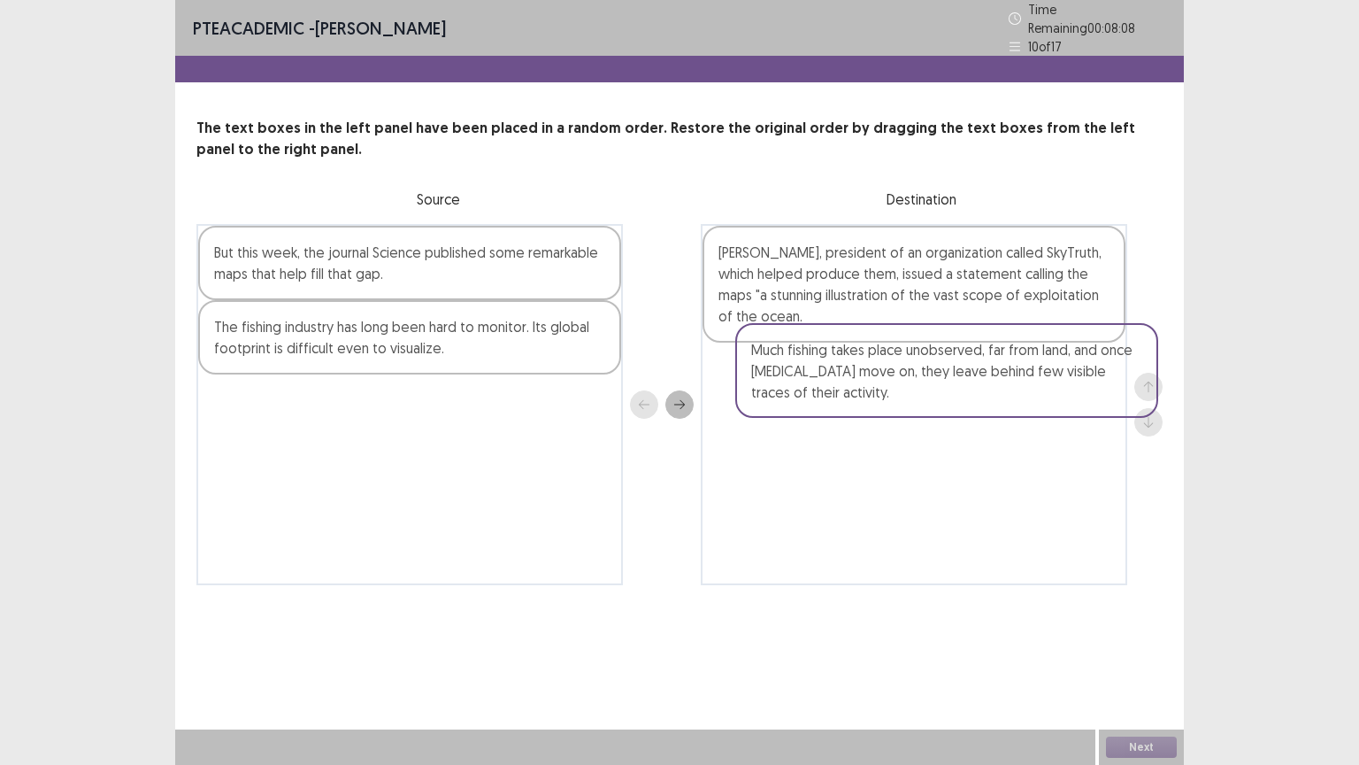
drag, startPoint x: 396, startPoint y: 361, endPoint x: 956, endPoint y: 397, distance: 560.5
click at [956, 397] on div "But this week, the journal Science published some remarkable maps that help fil…" at bounding box center [679, 404] width 966 height 361
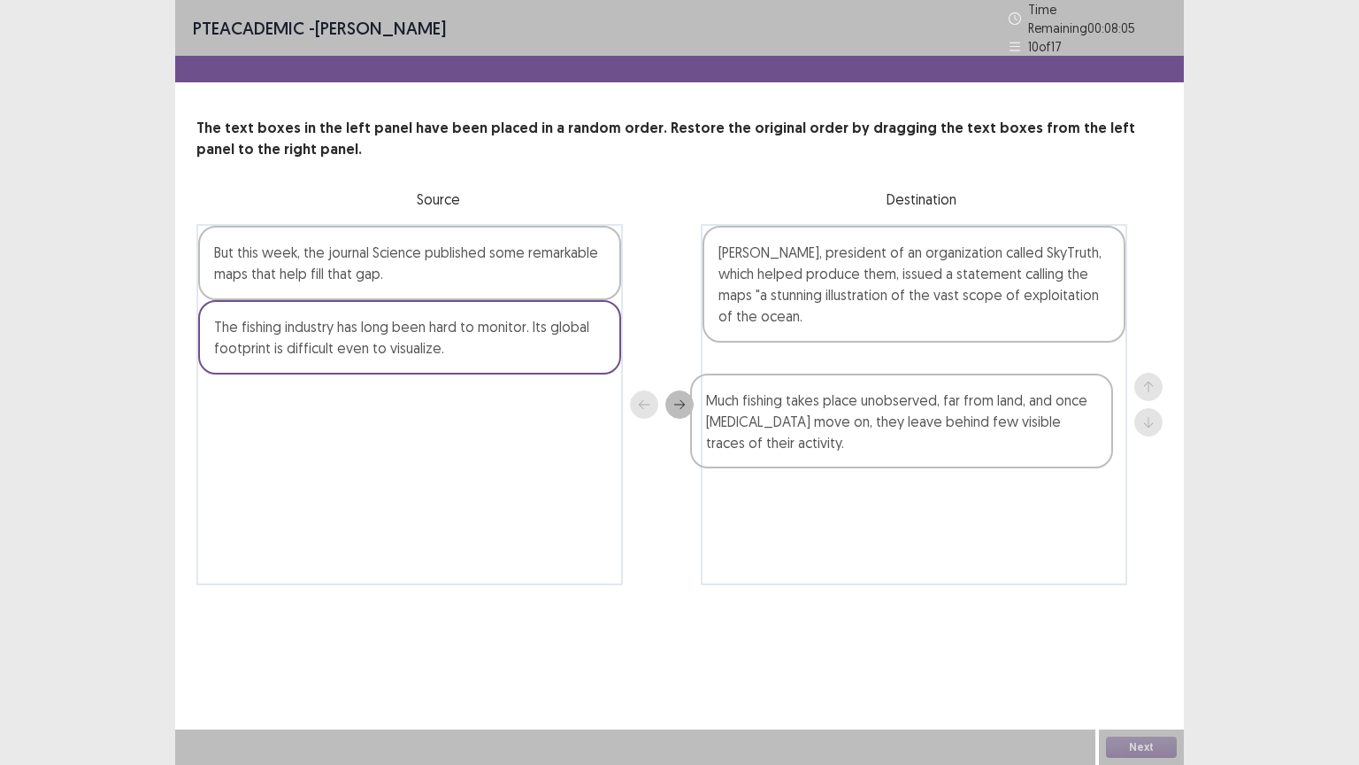
drag, startPoint x: 956, startPoint y: 397, endPoint x: 942, endPoint y: 441, distance: 45.3
click at [942, 441] on div "[PERSON_NAME], president of an organization called SkyTruth, which helped produ…" at bounding box center [914, 404] width 427 height 361
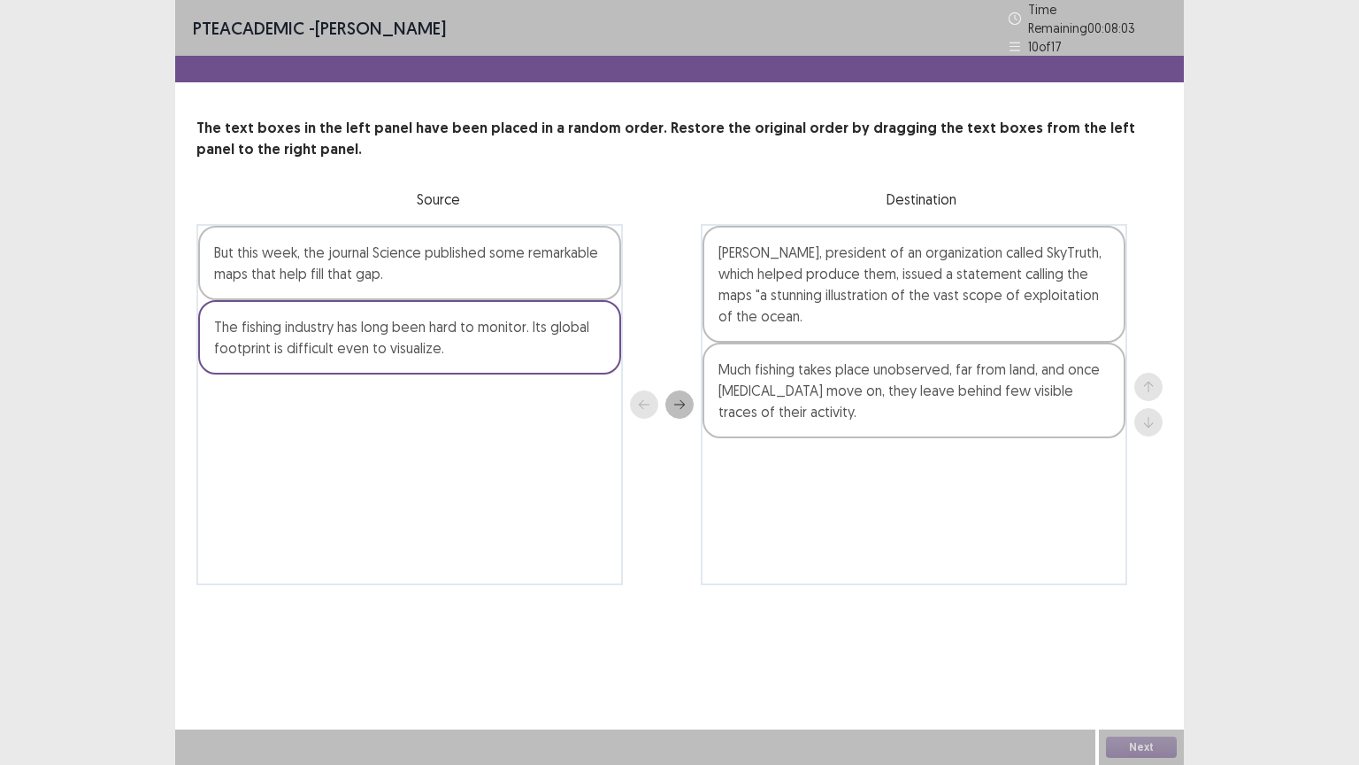
drag, startPoint x: 527, startPoint y: 317, endPoint x: 881, endPoint y: 293, distance: 353.9
click at [881, 293] on div "But this week, the journal Science published some remarkable maps that help fil…" at bounding box center [679, 404] width 966 height 361
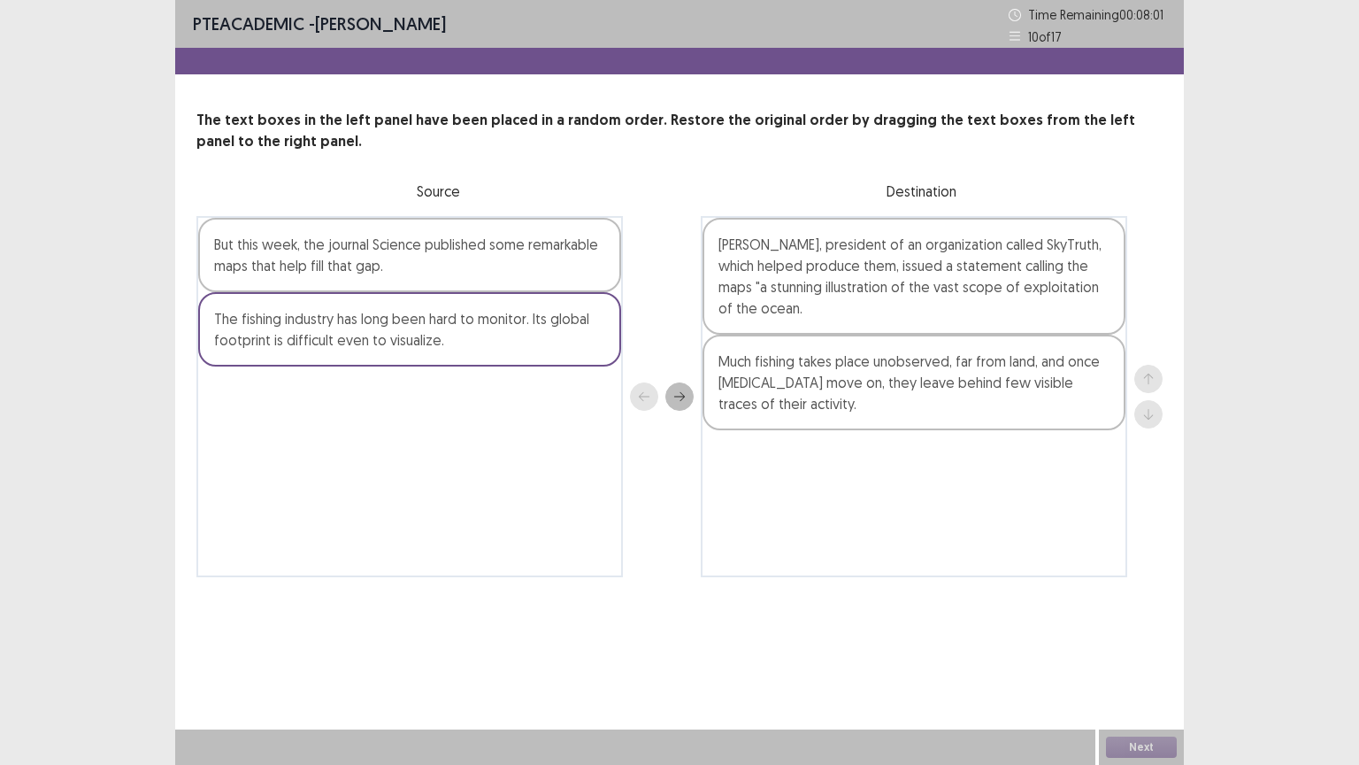
drag, startPoint x: 598, startPoint y: 304, endPoint x: 822, endPoint y: 260, distance: 228.0
click at [822, 260] on div "But this week, the journal Science published some remarkable maps that help fil…" at bounding box center [679, 396] width 966 height 361
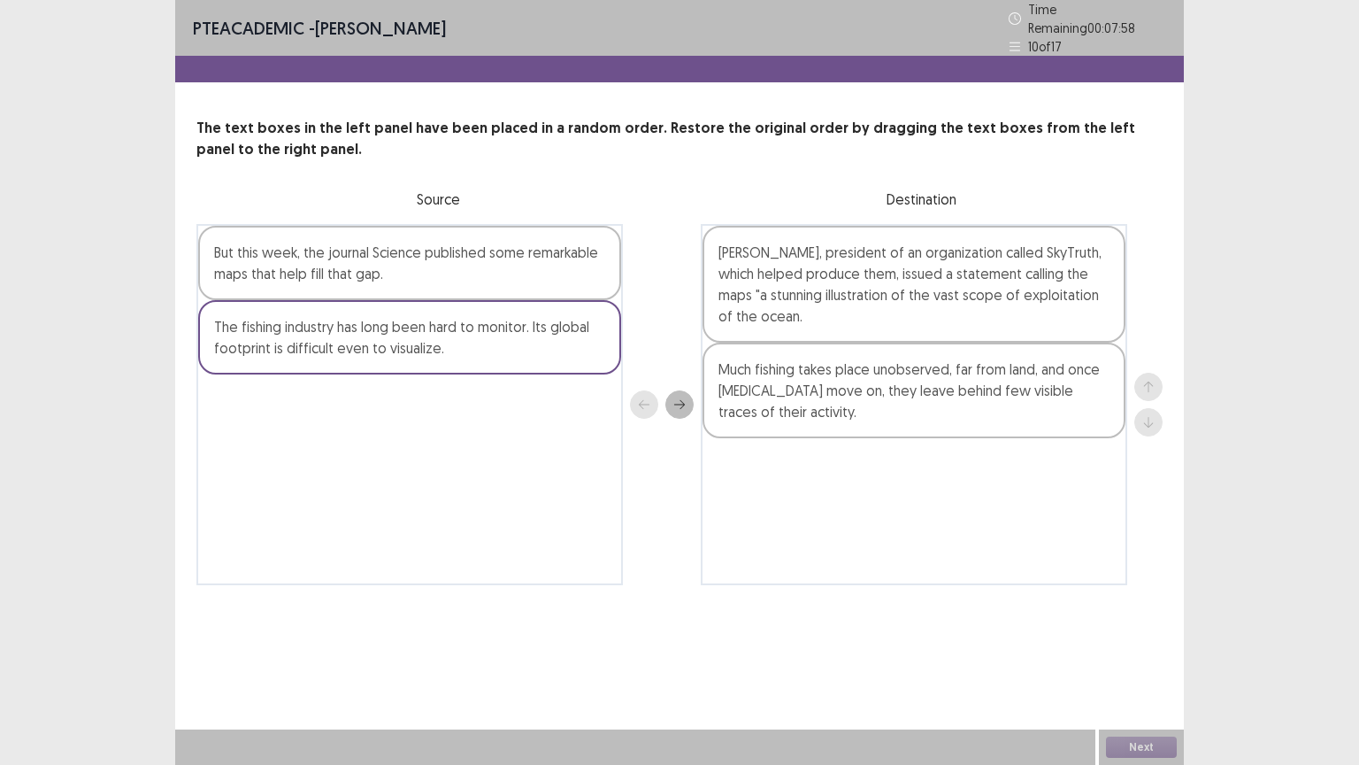
drag, startPoint x: 595, startPoint y: 361, endPoint x: 867, endPoint y: 263, distance: 289.7
click at [867, 263] on div "But this week, the journal Science published some remarkable maps that help fil…" at bounding box center [679, 404] width 966 height 361
drag, startPoint x: 549, startPoint y: 340, endPoint x: 879, endPoint y: 460, distance: 351.3
click at [879, 460] on div "But this week, the journal Science published some remarkable maps that help fil…" at bounding box center [679, 404] width 966 height 361
click at [386, 335] on div "The fishing industry has long been hard to monitor. Its global footprint is dif…" at bounding box center [409, 337] width 423 height 74
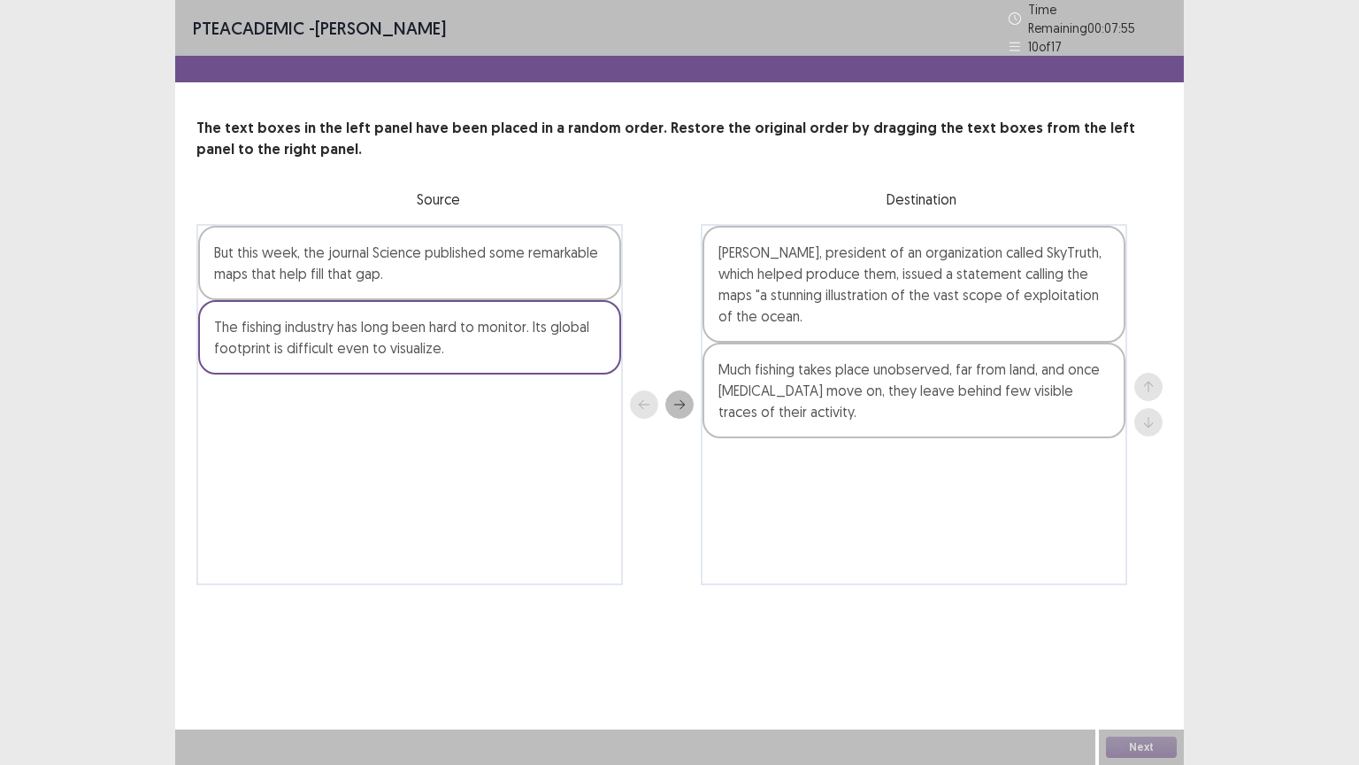
click at [386, 335] on div "The fishing industry has long been hard to monitor. Its global footprint is dif…" at bounding box center [409, 337] width 423 height 74
drag, startPoint x: 386, startPoint y: 335, endPoint x: 490, endPoint y: 407, distance: 127.2
click at [490, 407] on div "But this week, the journal Science published some remarkable maps that help fil…" at bounding box center [409, 404] width 427 height 361
click at [508, 265] on div "But this week, the journal Science published some remarkable maps that help fil…" at bounding box center [409, 263] width 423 height 74
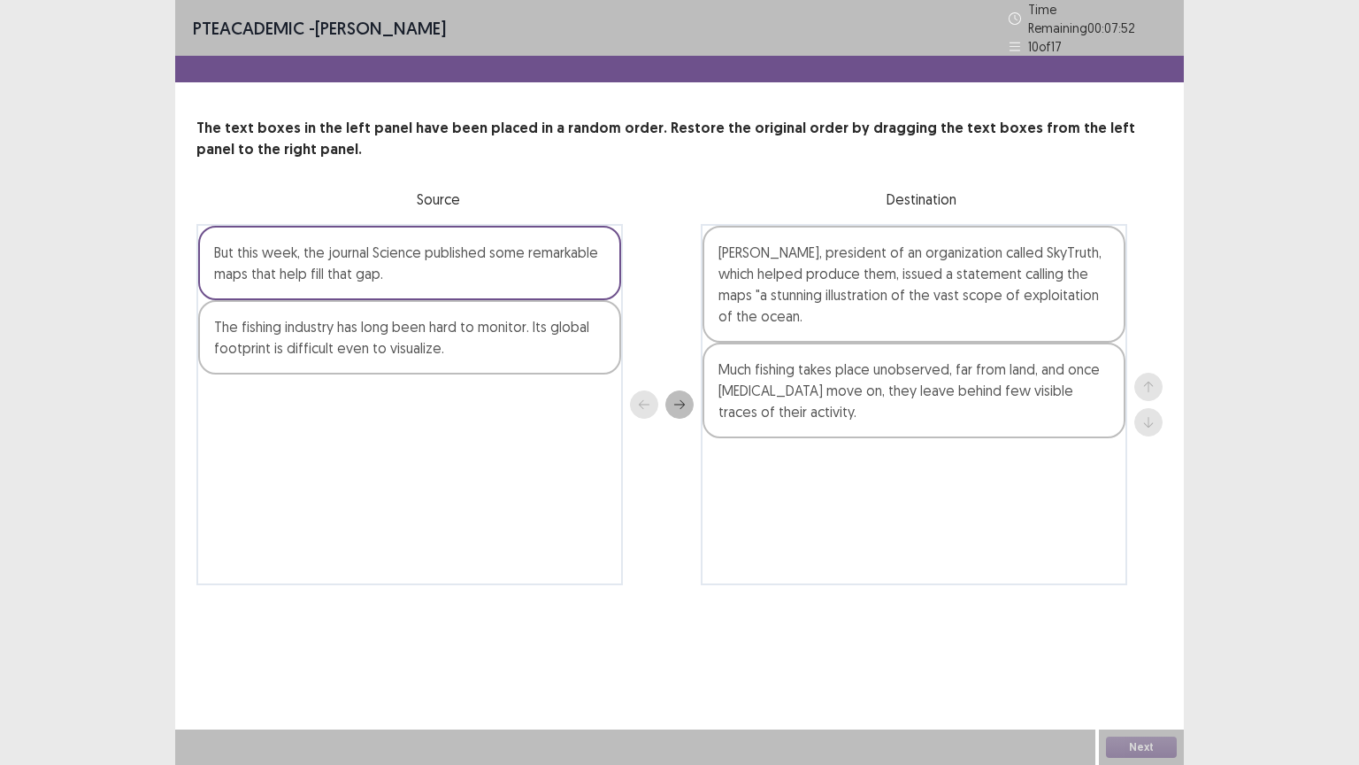
click at [508, 265] on div "But this week, the journal Science published some remarkable maps that help fil…" at bounding box center [409, 263] width 423 height 74
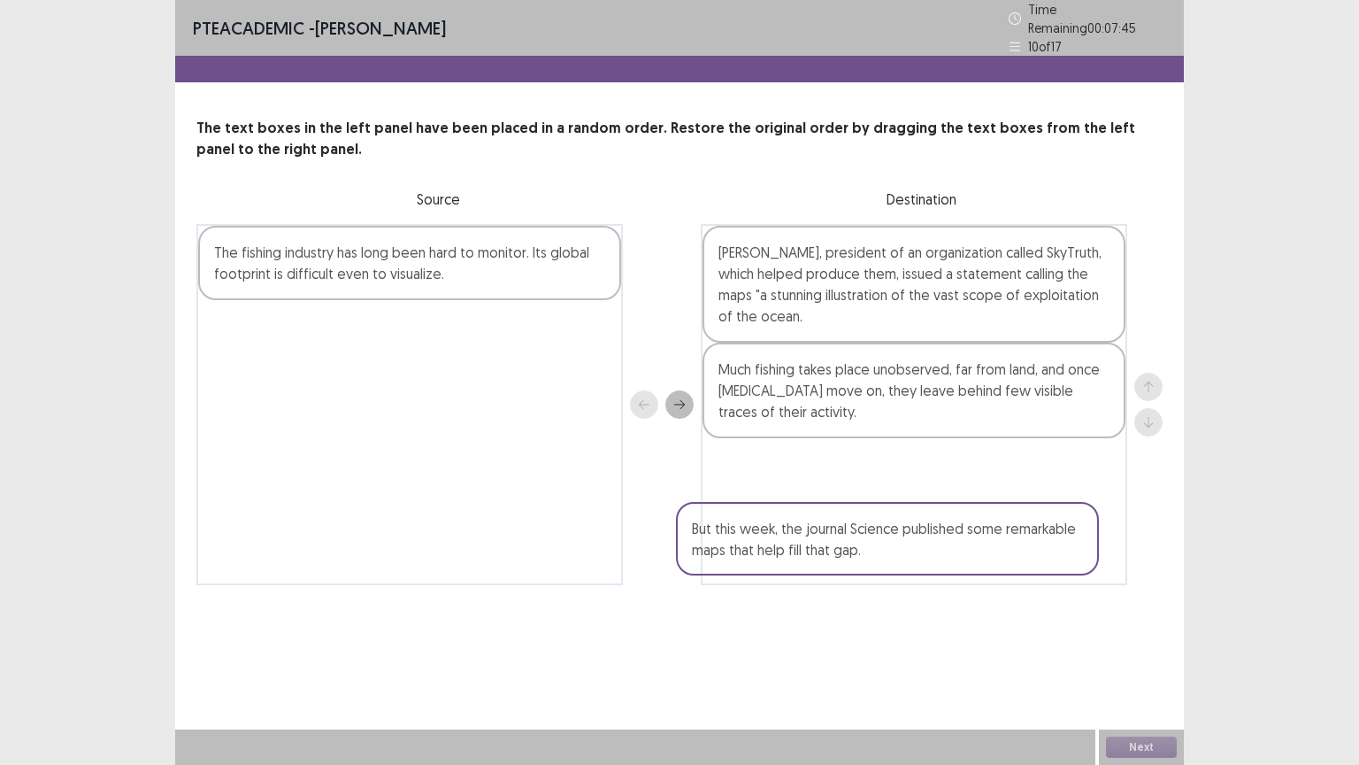
drag, startPoint x: 508, startPoint y: 265, endPoint x: 997, endPoint y: 563, distance: 572.6
click at [997, 563] on div "But this week, the journal Science published some remarkable maps that help fil…" at bounding box center [679, 404] width 966 height 361
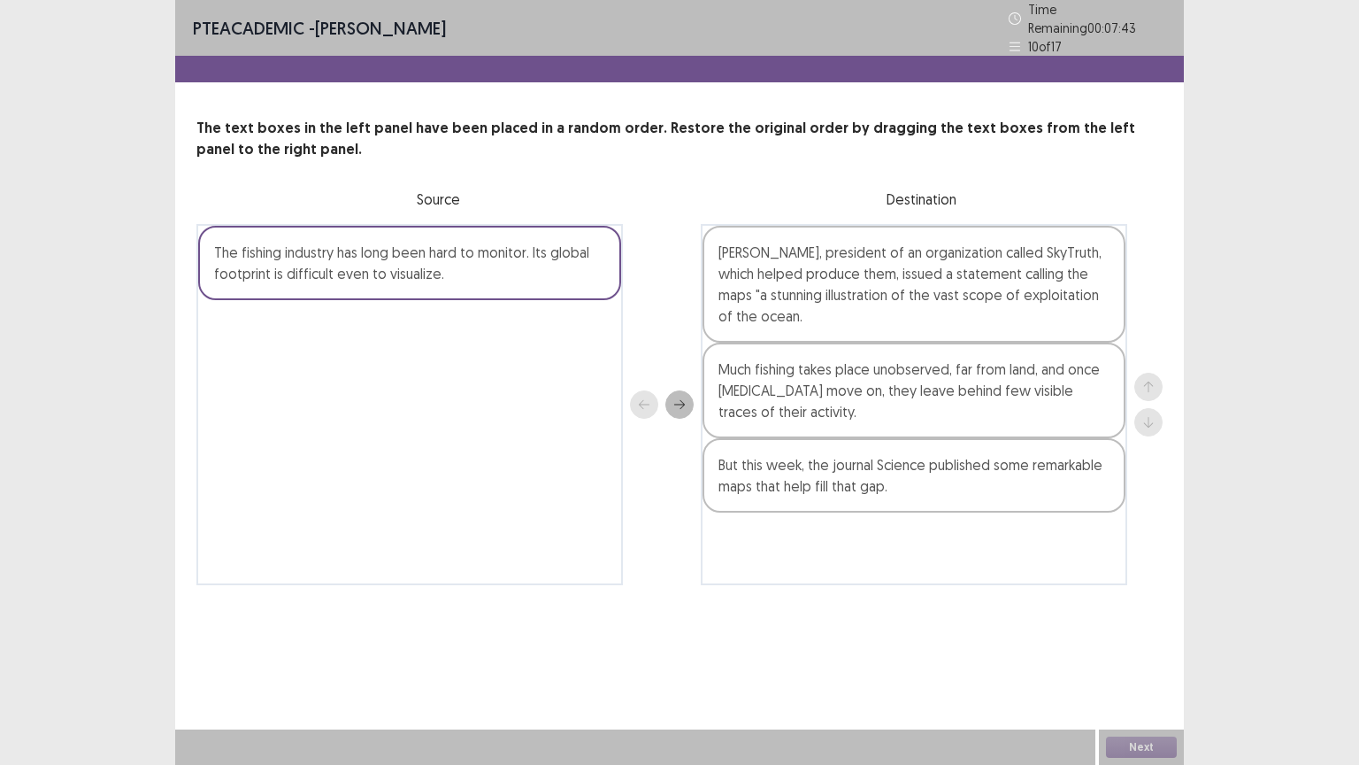
drag, startPoint x: 418, startPoint y: 278, endPoint x: 760, endPoint y: 523, distance: 421.2
click at [760, 523] on div "The fishing industry has long been hard to monitor. Its global footprint is dif…" at bounding box center [679, 404] width 966 height 361
drag, startPoint x: 584, startPoint y: 232, endPoint x: 645, endPoint y: 332, distance: 117.2
click at [645, 332] on div "The fishing industry has long been hard to monitor. Its global footprint is dif…" at bounding box center [679, 404] width 966 height 361
drag, startPoint x: 555, startPoint y: 291, endPoint x: 627, endPoint y: 446, distance: 171.0
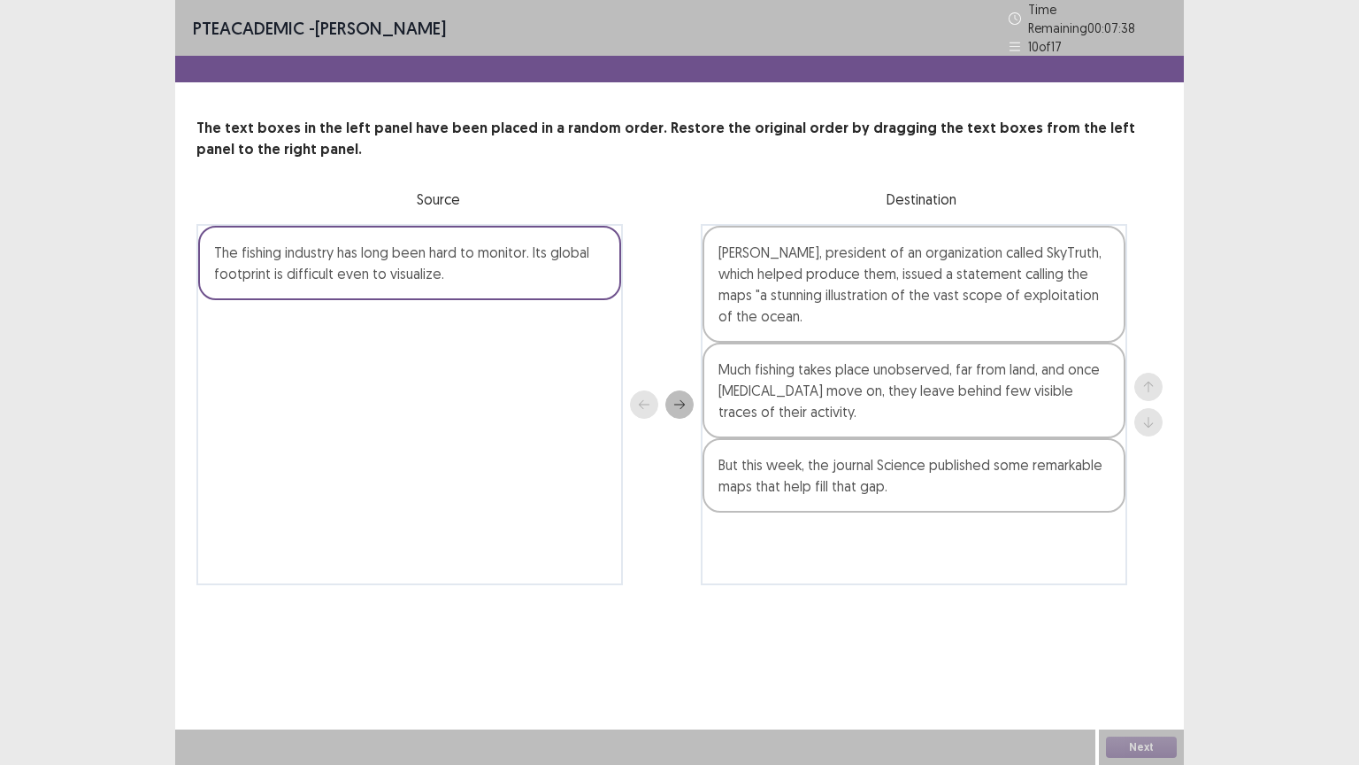
click at [627, 446] on div "The fishing industry has long been hard to monitor. Its global footprint is dif…" at bounding box center [679, 404] width 966 height 361
click at [1001, 426] on div "Much fishing takes place unobserved, far from land, and once [MEDICAL_DATA] mov…" at bounding box center [914, 390] width 423 height 96
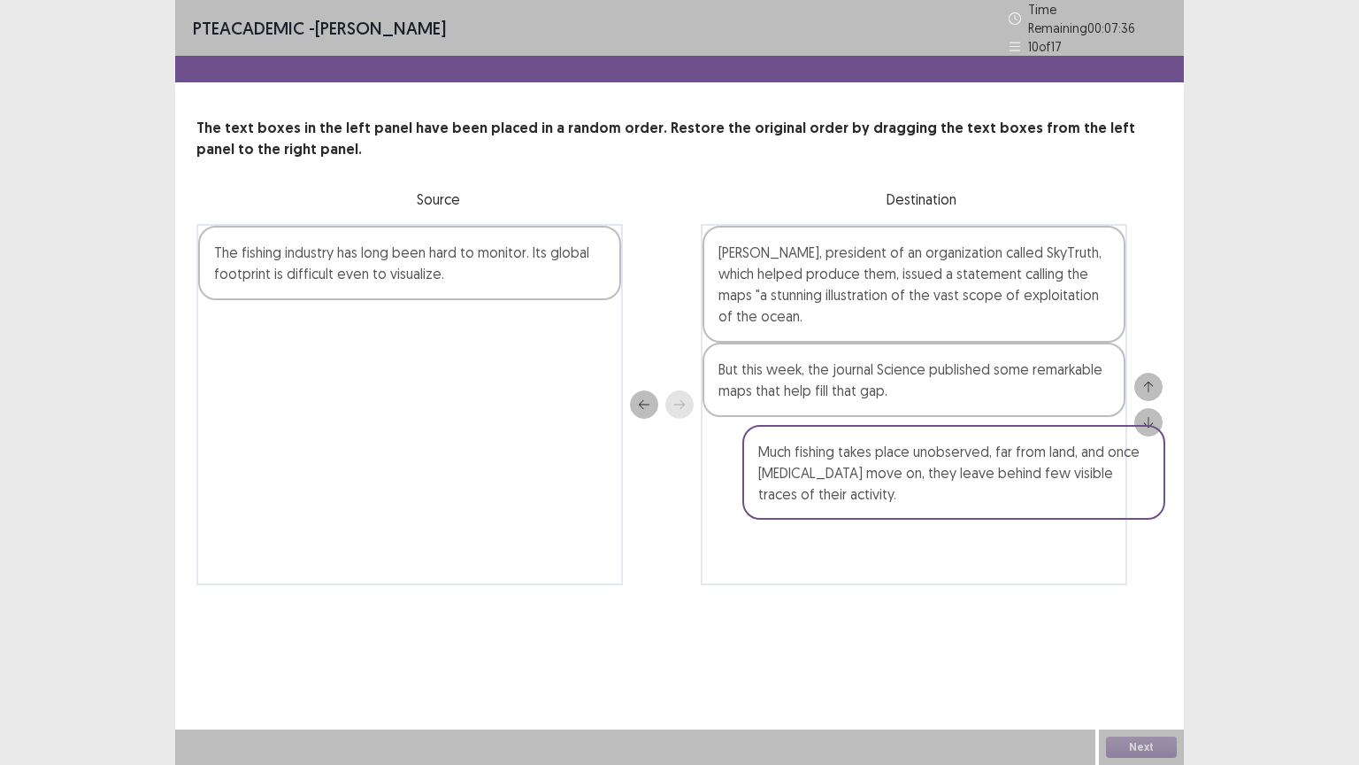
drag, startPoint x: 1001, startPoint y: 426, endPoint x: 991, endPoint y: 481, distance: 56.6
click at [991, 481] on div "[PERSON_NAME], president of an organization called SkyTruth, which helped produ…" at bounding box center [914, 404] width 427 height 361
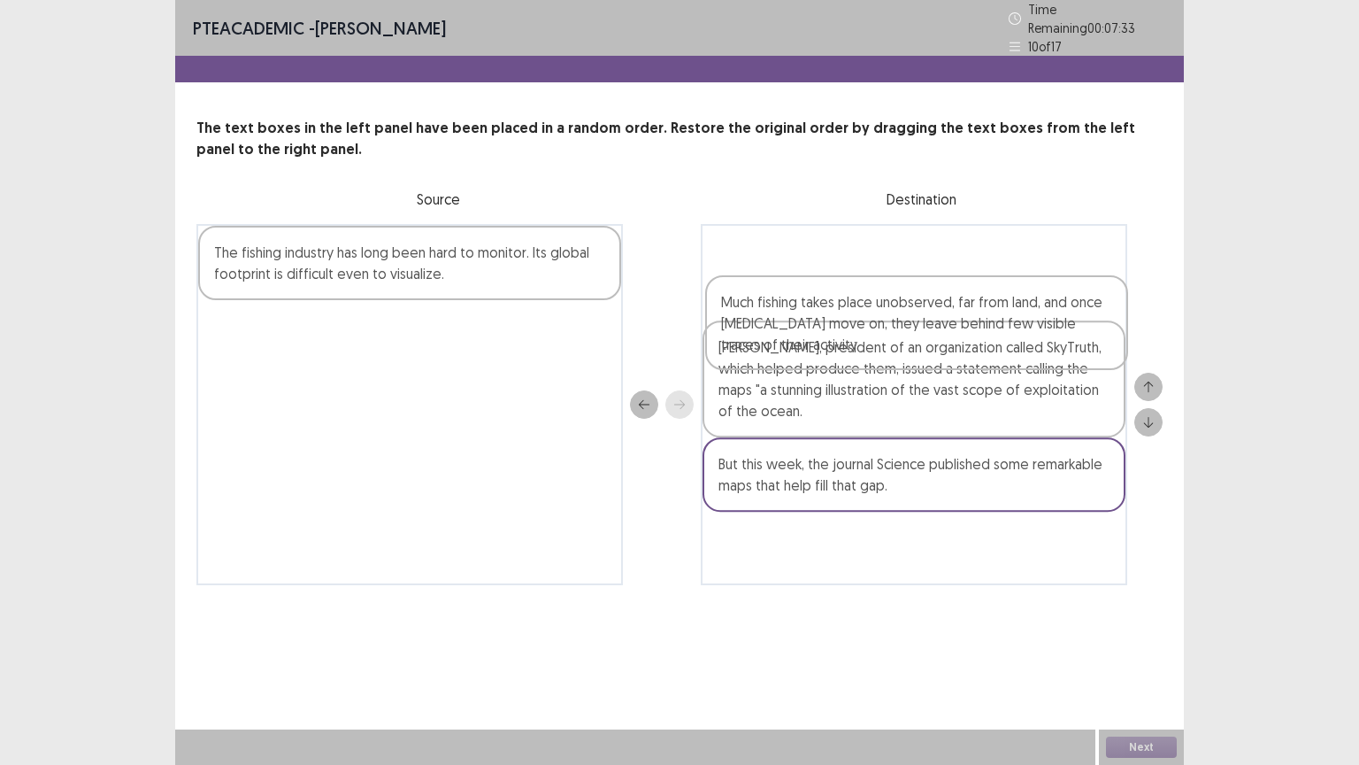
drag, startPoint x: 991, startPoint y: 481, endPoint x: 993, endPoint y: 345, distance: 136.3
click at [993, 345] on div "[PERSON_NAME], president of an organization called SkyTruth, which helped produ…" at bounding box center [914, 404] width 427 height 361
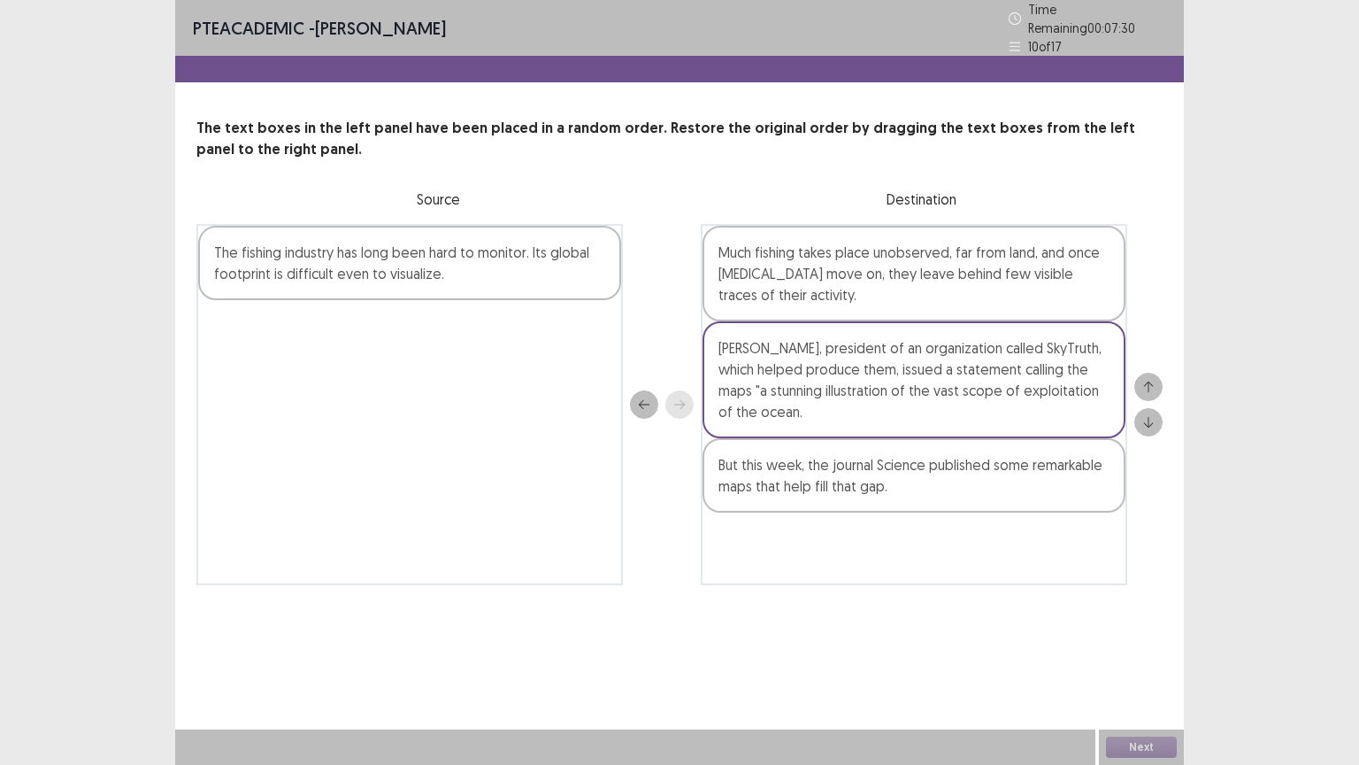
drag, startPoint x: 550, startPoint y: 272, endPoint x: 782, endPoint y: 308, distance: 234.7
click at [782, 308] on div "The fishing industry has long been hard to monitor. Its global footprint is dif…" at bounding box center [679, 404] width 966 height 361
click at [513, 280] on div "The fishing industry has long been hard to monitor. Its global footprint is dif…" at bounding box center [409, 263] width 423 height 74
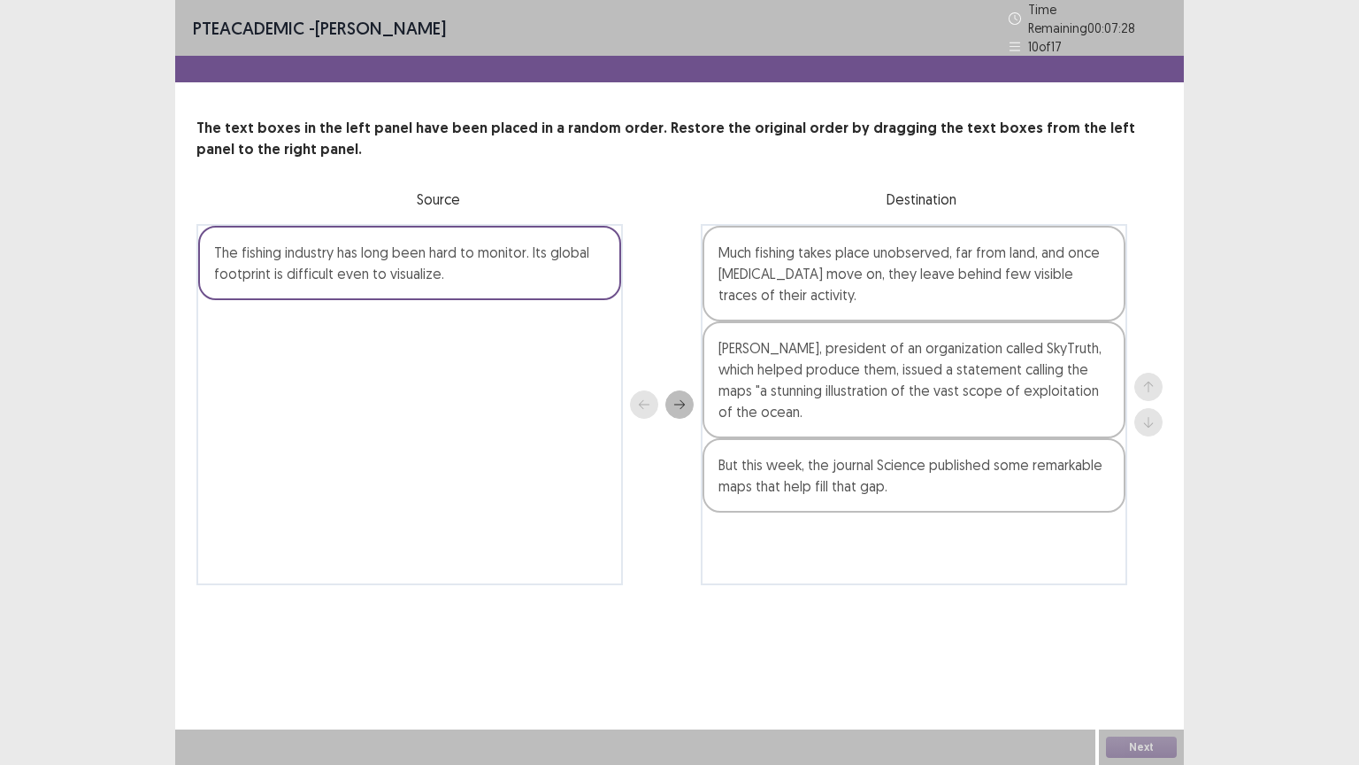
click at [513, 280] on div "The fishing industry has long been hard to monitor. Its global footprint is dif…" at bounding box center [409, 263] width 423 height 74
drag, startPoint x: 513, startPoint y: 280, endPoint x: 857, endPoint y: 559, distance: 442.8
click at [857, 559] on div "The fishing industry has long been hard to monitor. Its global footprint is dif…" at bounding box center [679, 404] width 966 height 361
drag, startPoint x: 576, startPoint y: 265, endPoint x: 734, endPoint y: 363, distance: 185.9
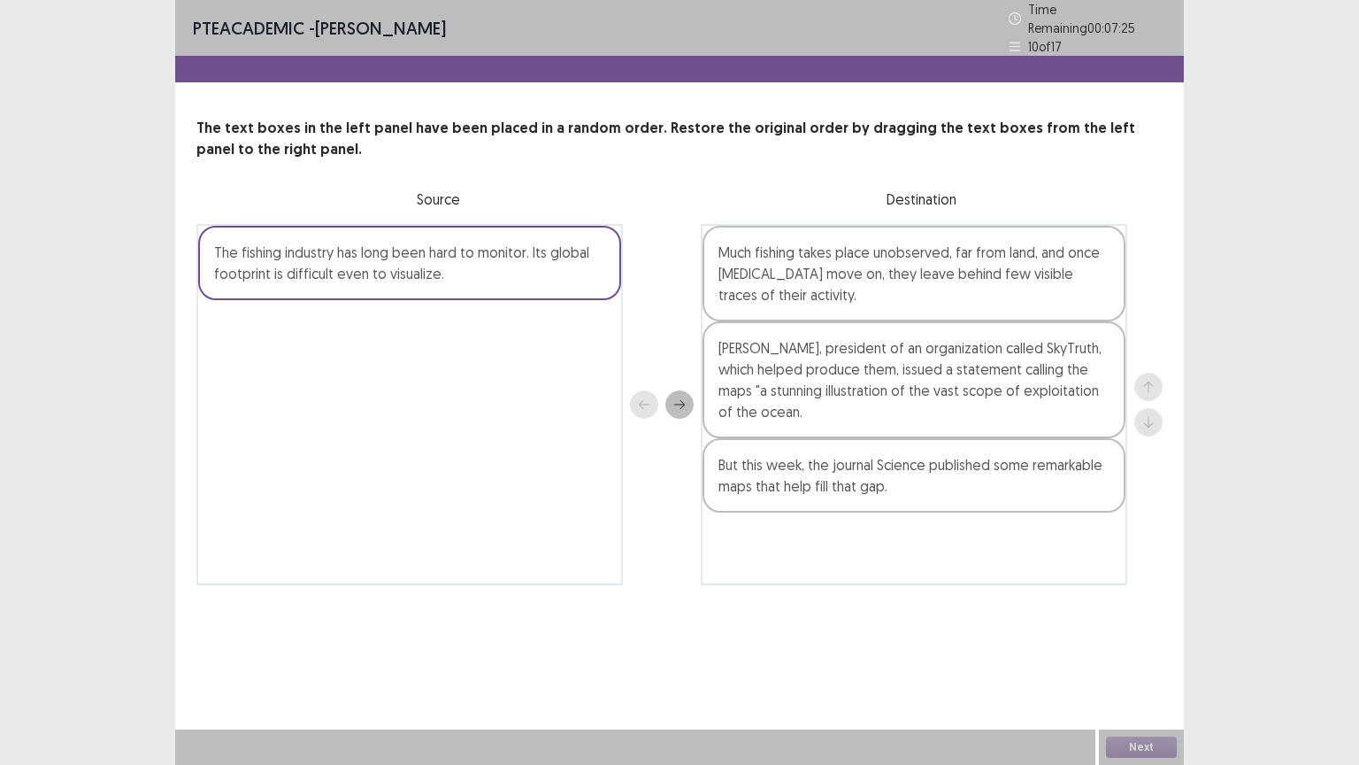
click at [734, 363] on div "The fishing industry has long been hard to monitor. Its global footprint is dif…" at bounding box center [679, 404] width 966 height 361
drag, startPoint x: 543, startPoint y: 277, endPoint x: 704, endPoint y: 346, distance: 175.2
click at [704, 346] on div "The fishing industry has long been hard to monitor. Its global footprint is dif…" at bounding box center [679, 404] width 966 height 361
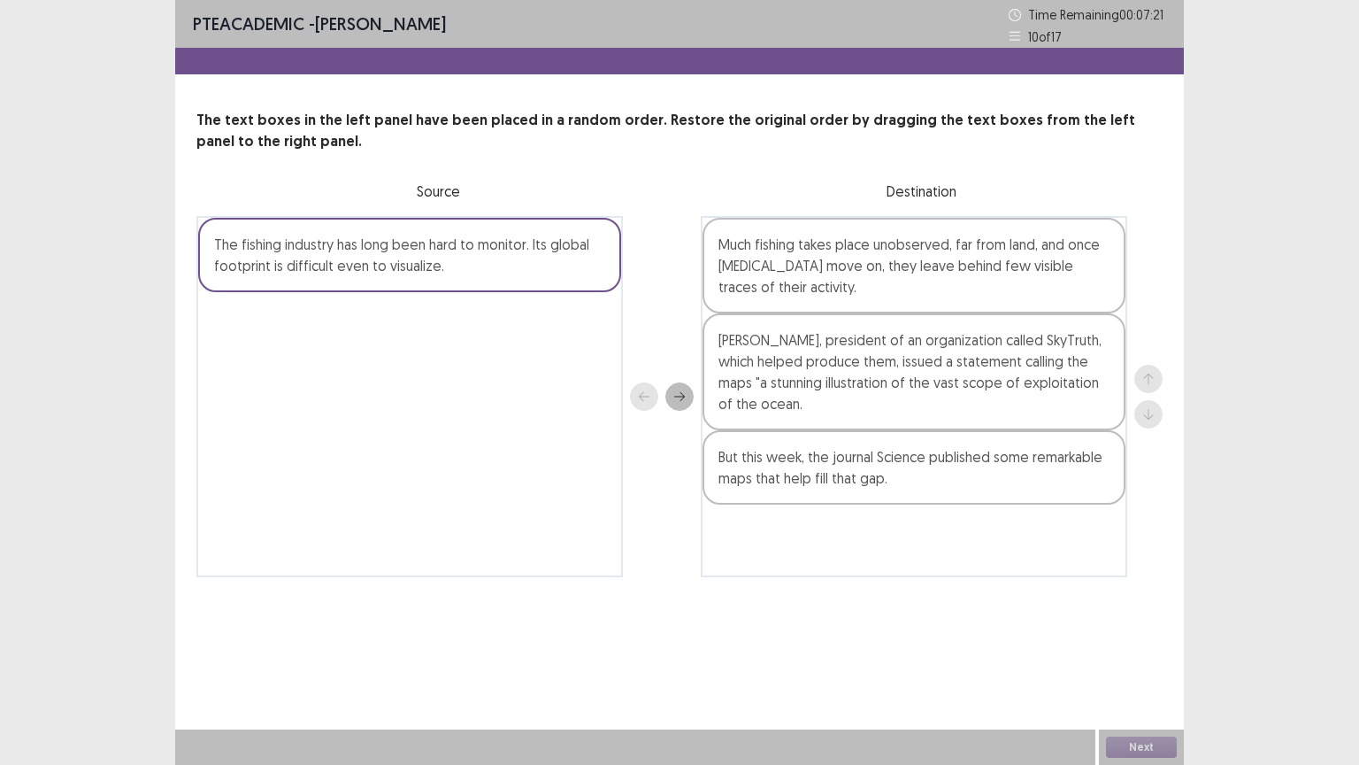
drag, startPoint x: 484, startPoint y: 224, endPoint x: 601, endPoint y: 419, distance: 227.0
click at [601, 419] on div "The fishing industry has long been hard to monitor. Its global footprint is dif…" at bounding box center [409, 396] width 427 height 361
drag, startPoint x: 572, startPoint y: 286, endPoint x: 634, endPoint y: 345, distance: 86.4
click at [634, 345] on div "The fishing industry has long been hard to monitor. Its global footprint is dif…" at bounding box center [679, 396] width 966 height 361
drag, startPoint x: 609, startPoint y: 289, endPoint x: 669, endPoint y: 345, distance: 82.0
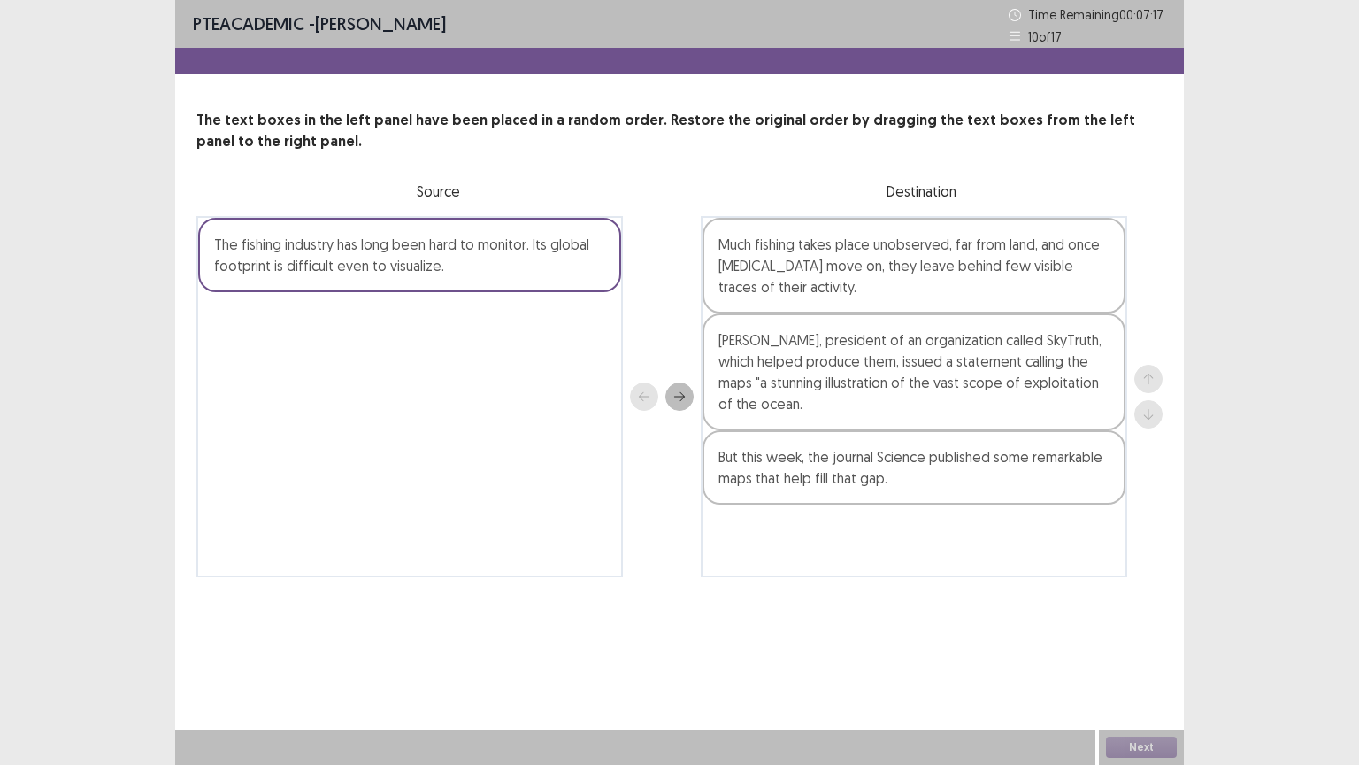
click at [669, 345] on div "The fishing industry has long been hard to monitor. Its global footprint is dif…" at bounding box center [679, 396] width 966 height 361
click at [526, 311] on div "The fishing industry has long been hard to monitor. Its global footprint is dif…" at bounding box center [409, 396] width 427 height 361
drag, startPoint x: 491, startPoint y: 243, endPoint x: 586, endPoint y: 352, distance: 144.3
click at [586, 352] on div "The fishing industry has long been hard to monitor. Its global footprint is dif…" at bounding box center [409, 396] width 427 height 361
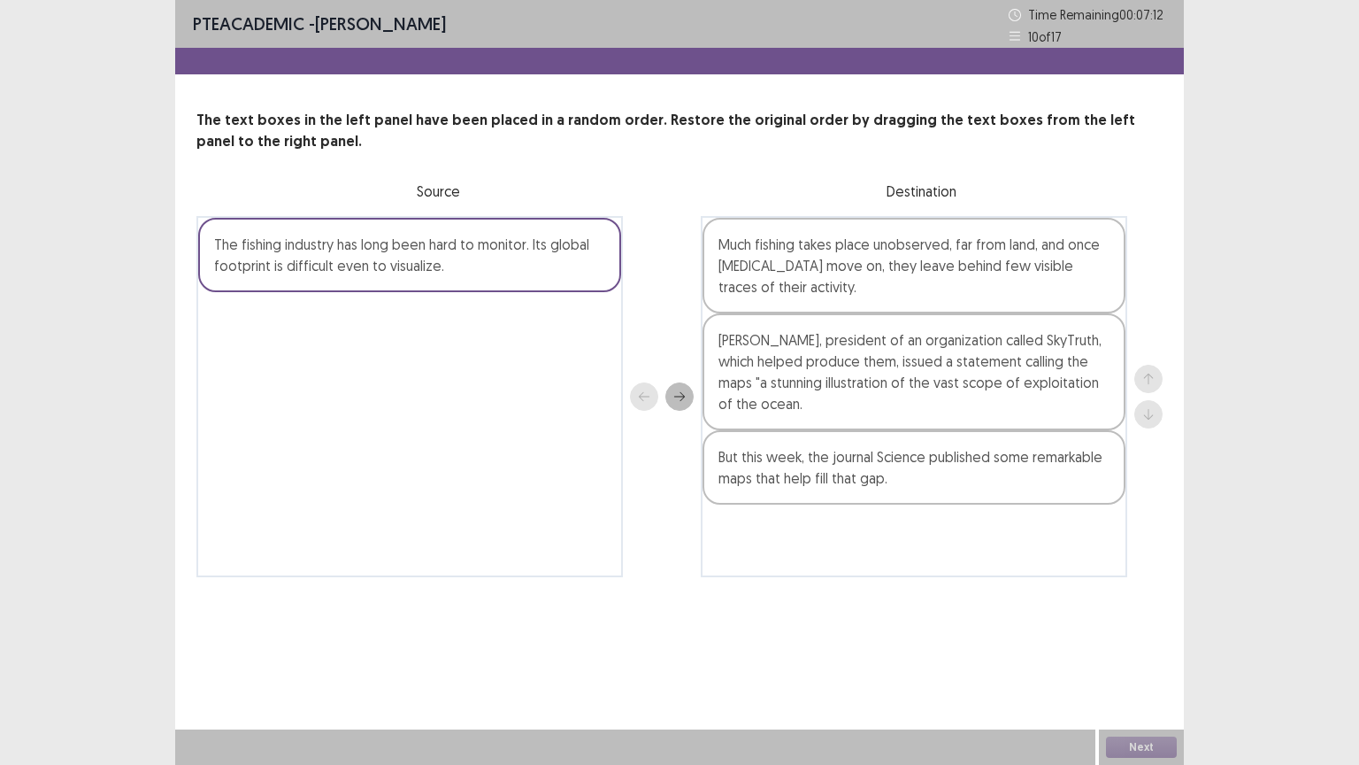
click at [467, 232] on div "The fishing industry has long been hard to monitor. Its global footprint is dif…" at bounding box center [409, 255] width 423 height 74
drag, startPoint x: 467, startPoint y: 232, endPoint x: 480, endPoint y: 229, distance: 12.7
click at [480, 229] on div "The fishing industry has long been hard to monitor. Its global footprint is dif…" at bounding box center [409, 255] width 423 height 74
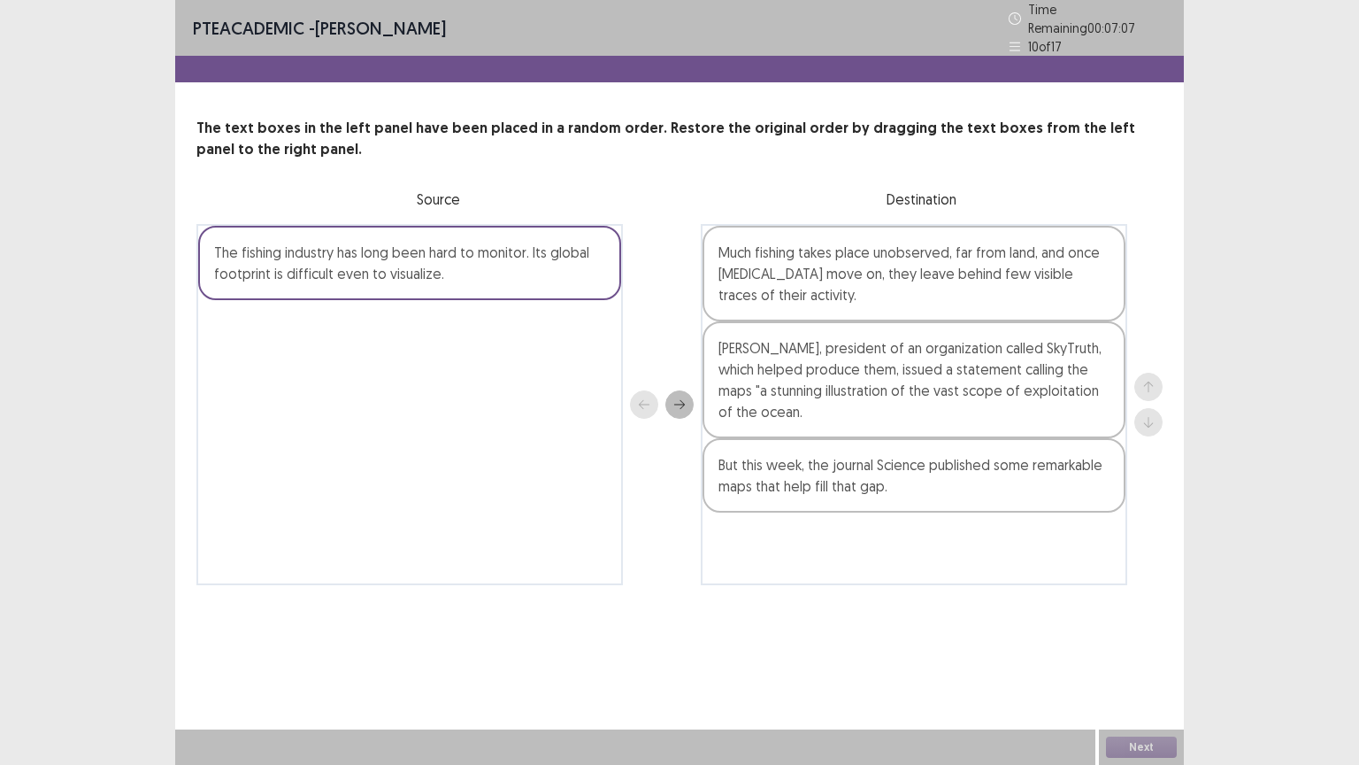
drag, startPoint x: 533, startPoint y: 290, endPoint x: 712, endPoint y: 450, distance: 240.1
click at [712, 450] on div "The fishing industry has long been hard to monitor. Its global footprint is dif…" at bounding box center [679, 404] width 966 height 361
drag, startPoint x: 617, startPoint y: 231, endPoint x: 662, endPoint y: 388, distance: 163.0
click at [662, 388] on div "The fishing industry has long been hard to monitor. Its global footprint is dif…" at bounding box center [679, 404] width 966 height 361
click at [560, 283] on div "The fishing industry has long been hard to monitor. Its global footprint is dif…" at bounding box center [409, 263] width 423 height 74
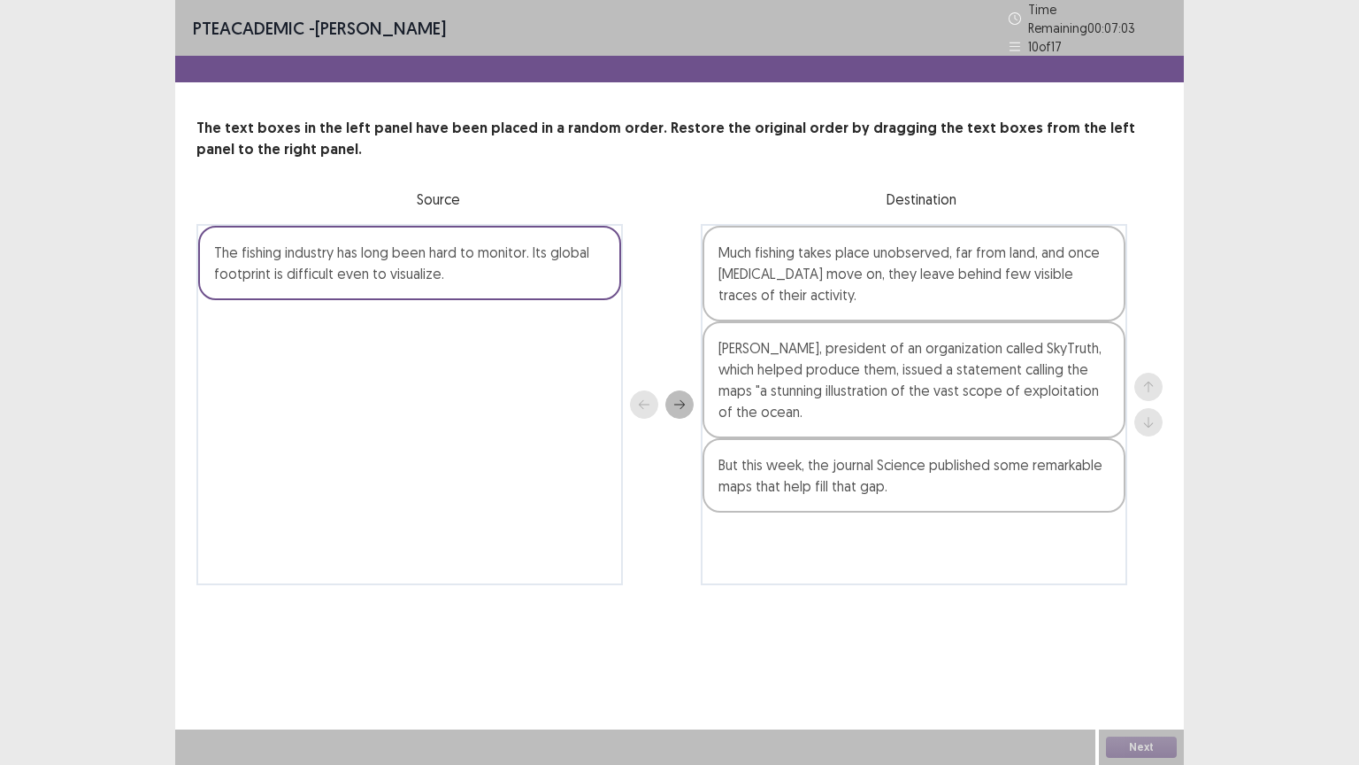
click at [560, 283] on div "The fishing industry has long been hard to monitor. Its global footprint is dif…" at bounding box center [409, 263] width 423 height 74
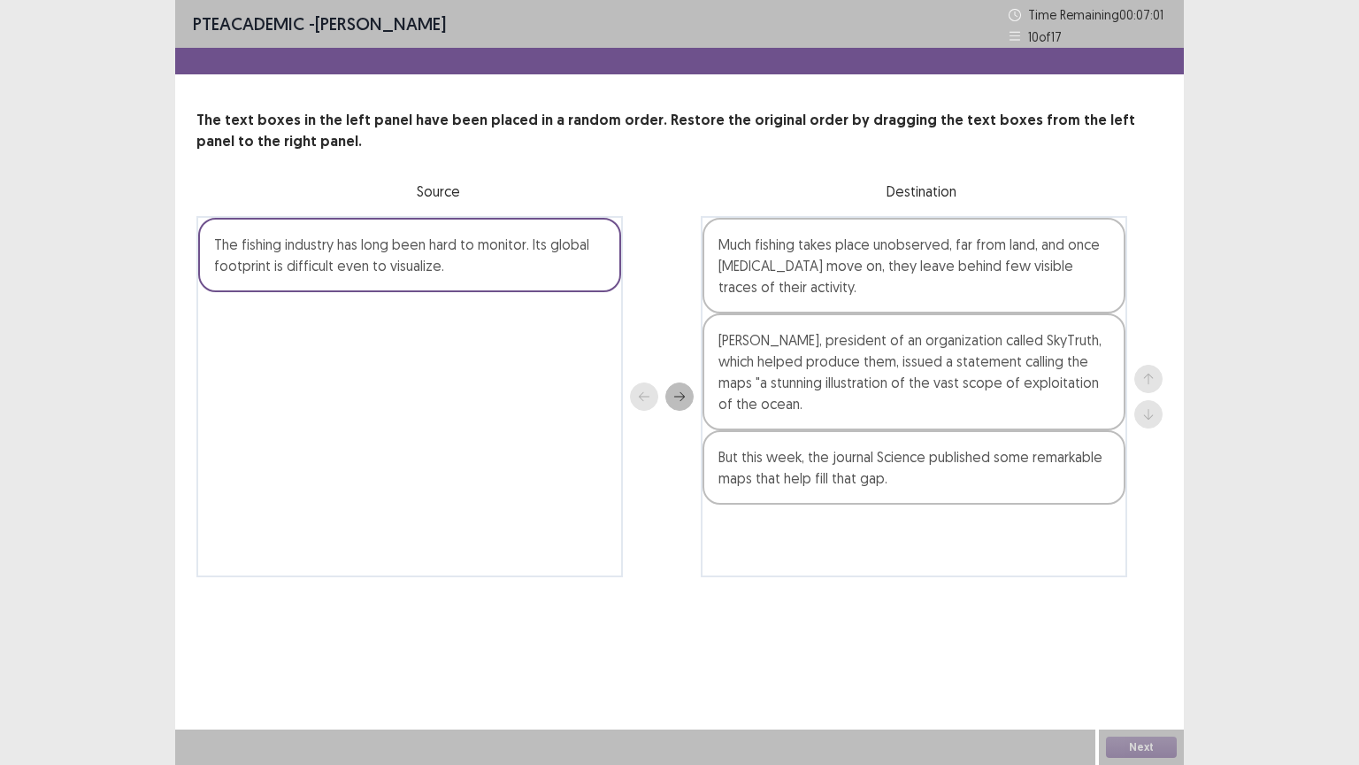
drag, startPoint x: 560, startPoint y: 283, endPoint x: 658, endPoint y: 476, distance: 216.1
click at [658, 476] on div "The fishing industry has long been hard to monitor. Its global footprint is dif…" at bounding box center [679, 396] width 966 height 361
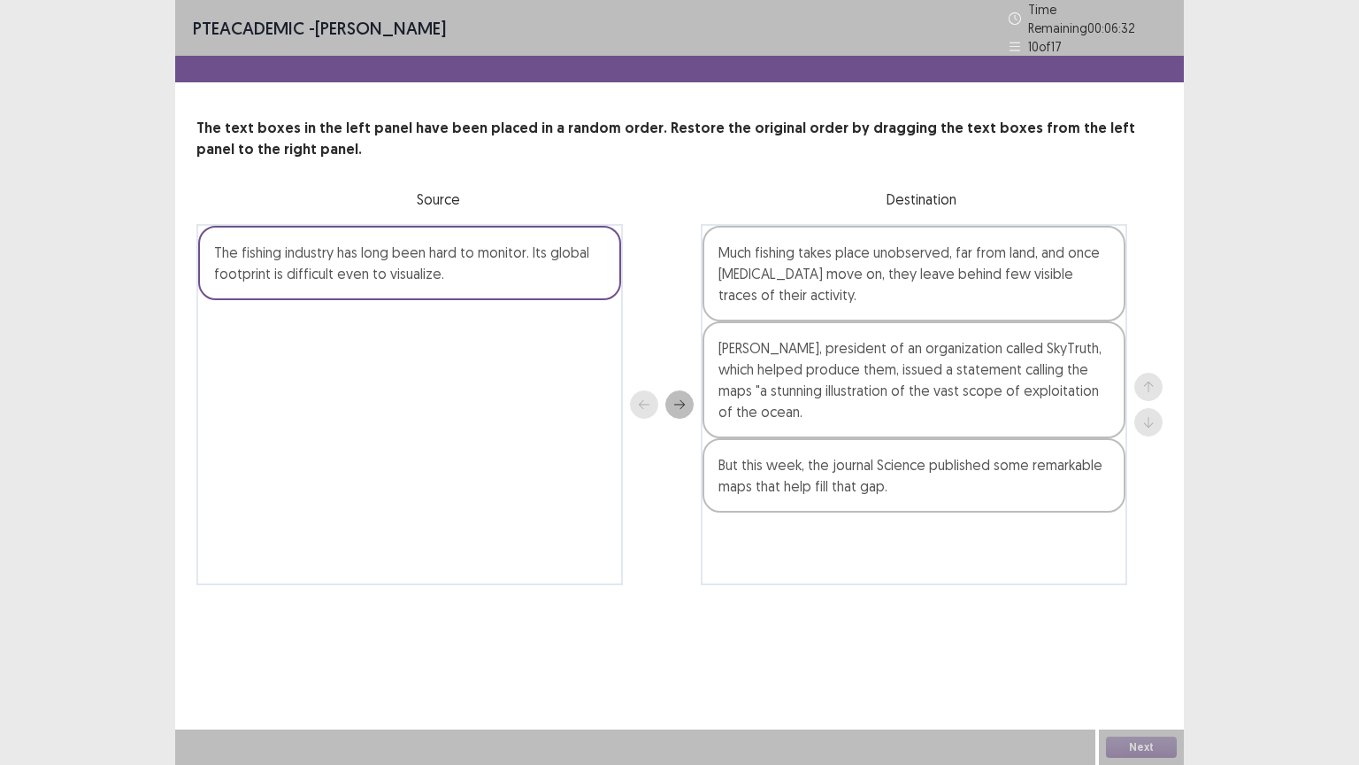
drag, startPoint x: 465, startPoint y: 290, endPoint x: 494, endPoint y: 345, distance: 61.7
click at [494, 345] on div "The fishing industry has long been hard to monitor. Its global footprint is dif…" at bounding box center [409, 404] width 427 height 361
drag, startPoint x: 612, startPoint y: 226, endPoint x: 661, endPoint y: 292, distance: 82.3
click at [661, 292] on div "The fishing industry has long been hard to monitor. Its global footprint is dif…" at bounding box center [679, 404] width 966 height 361
drag, startPoint x: 587, startPoint y: 275, endPoint x: 667, endPoint y: 390, distance: 140.4
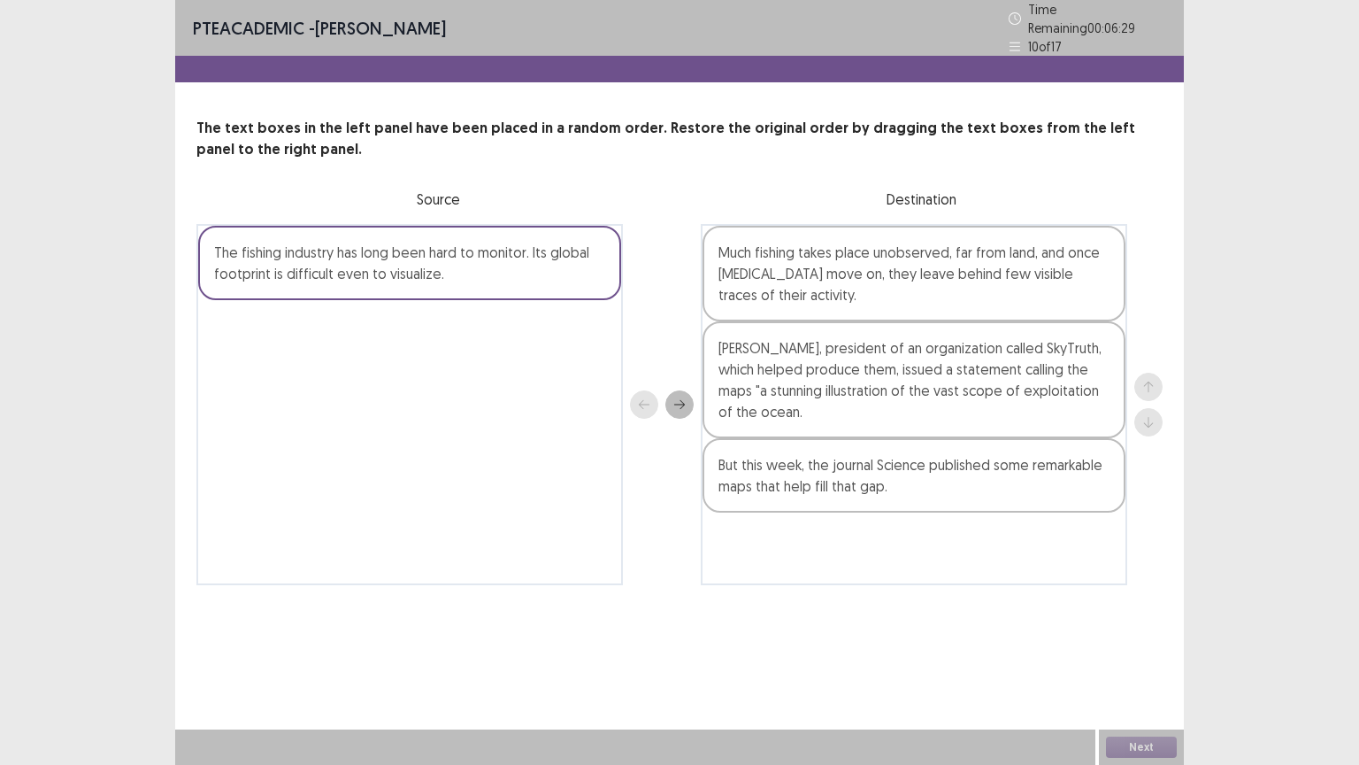
click at [667, 390] on div "The fishing industry has long been hard to monitor. Its global footprint is dif…" at bounding box center [679, 404] width 966 height 361
click at [641, 404] on div at bounding box center [662, 404] width 64 height 361
drag, startPoint x: 641, startPoint y: 404, endPoint x: 642, endPoint y: 388, distance: 16.8
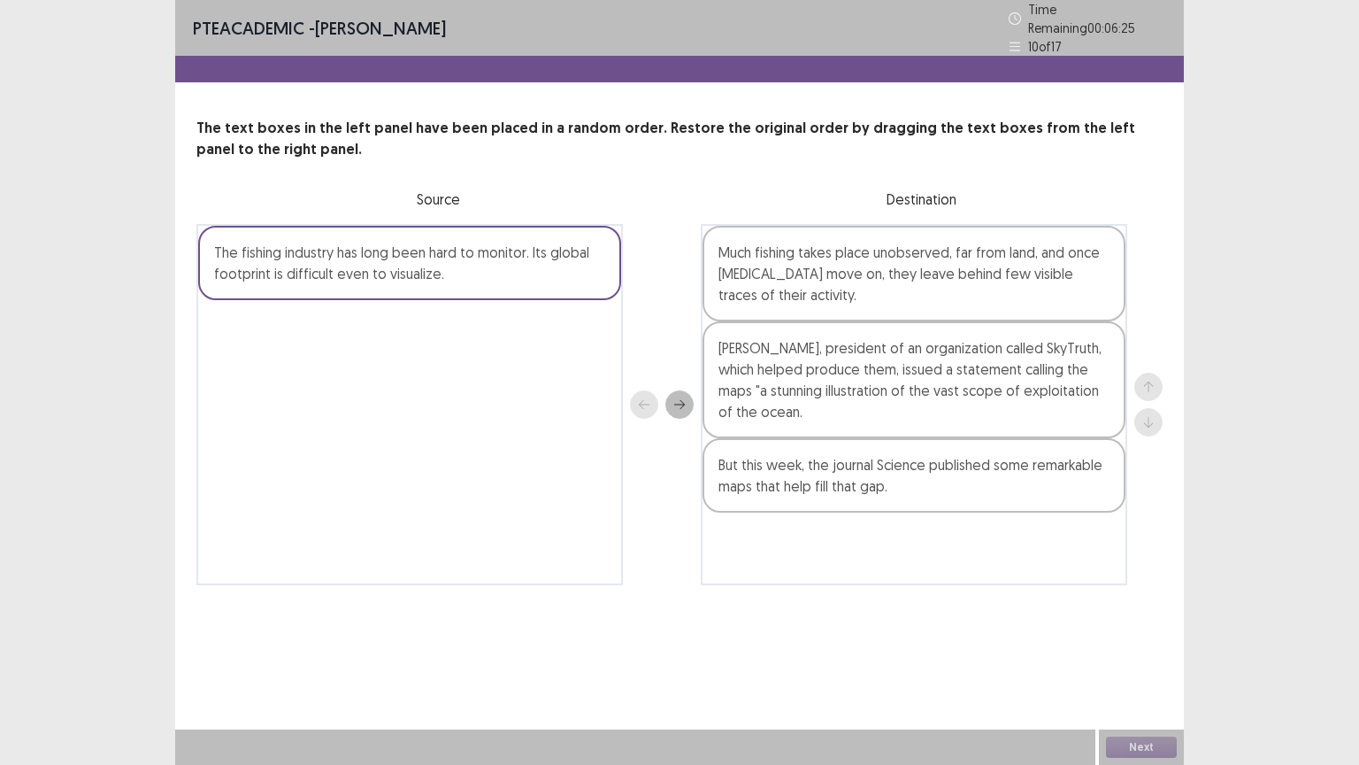
click at [642, 388] on div at bounding box center [662, 404] width 64 height 361
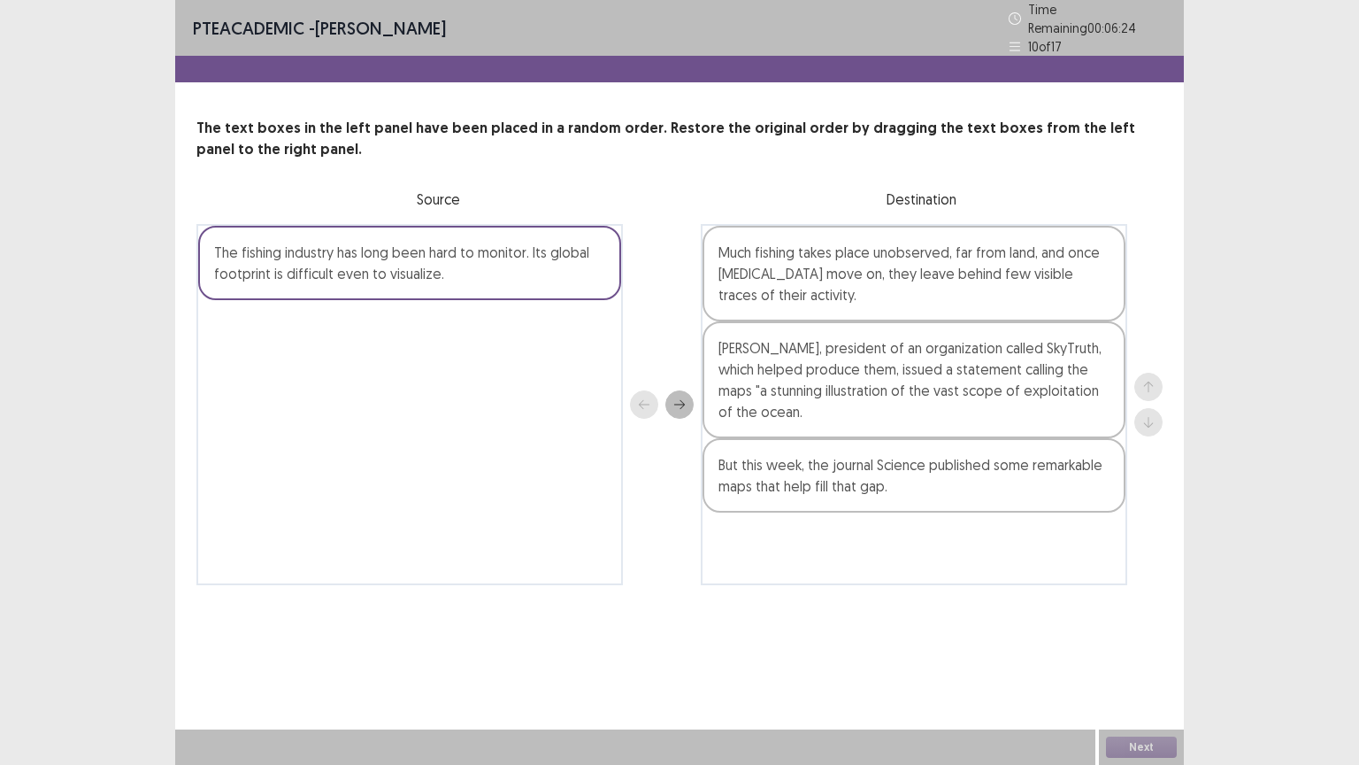
click at [642, 388] on div at bounding box center [662, 404] width 64 height 361
click at [643, 398] on div at bounding box center [662, 404] width 64 height 361
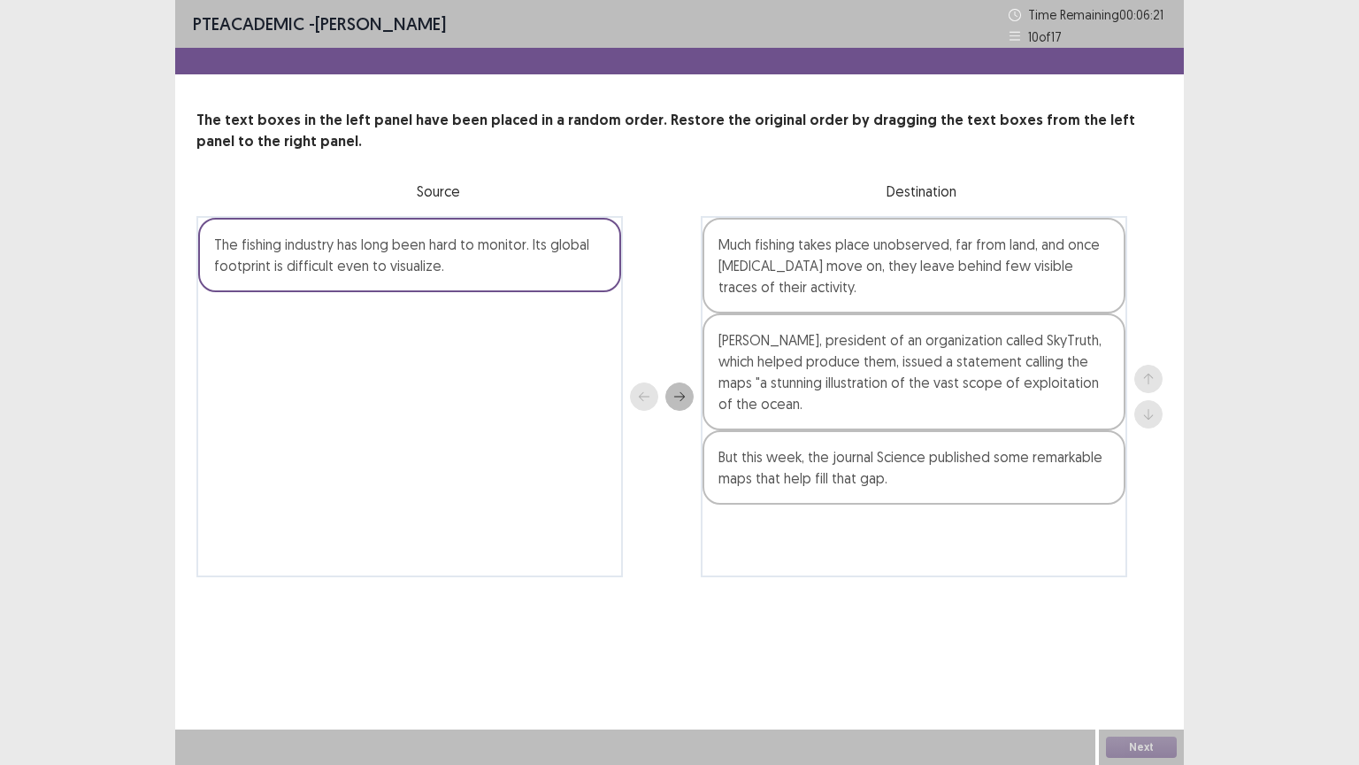
drag, startPoint x: 507, startPoint y: 211, endPoint x: 634, endPoint y: 489, distance: 305.3
click at [634, 489] on div "The text boxes in the left panel have been placed in a random order. Restore th…" at bounding box center [679, 343] width 1009 height 467
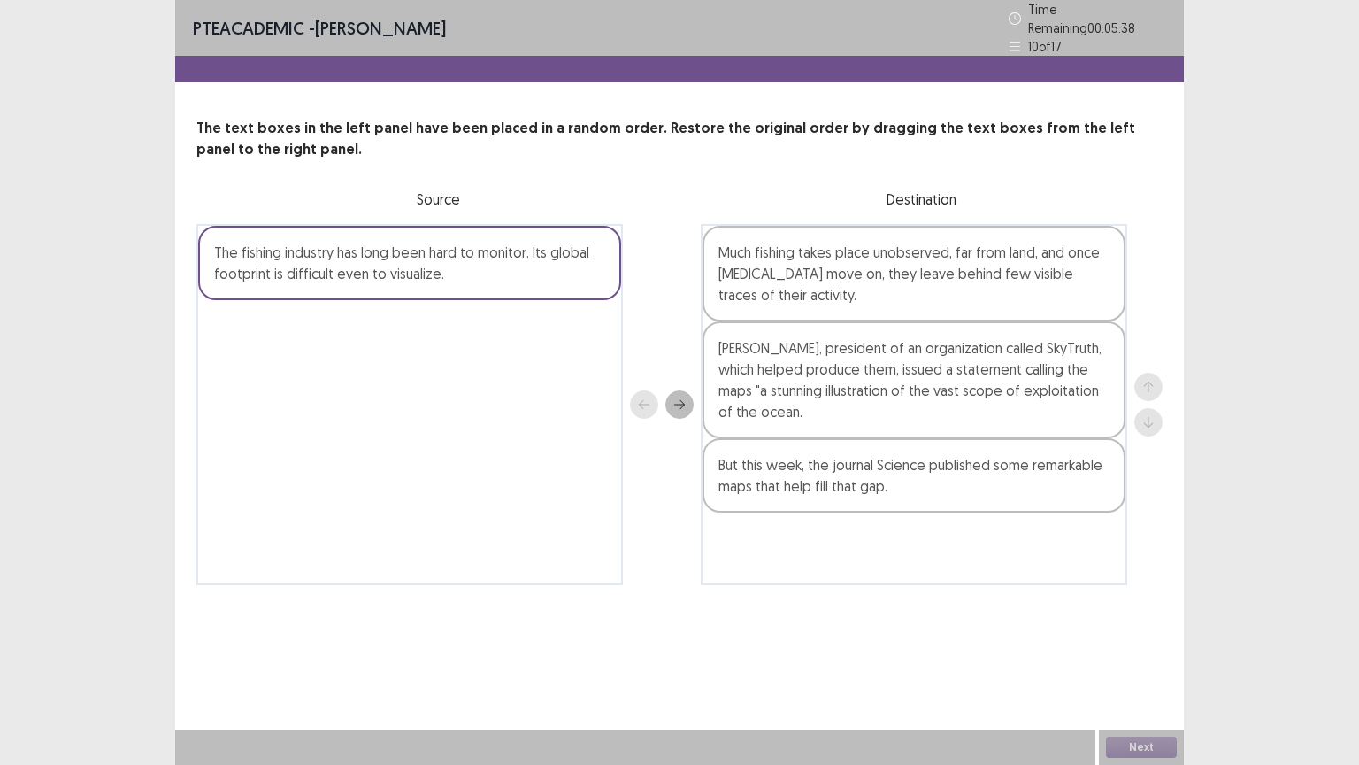
drag, startPoint x: 496, startPoint y: 289, endPoint x: 642, endPoint y: 481, distance: 241.2
click at [642, 481] on div "The fishing industry has long been hard to monitor. Its global footprint is dif…" at bounding box center [679, 404] width 966 height 361
drag, startPoint x: 535, startPoint y: 290, endPoint x: 555, endPoint y: 341, distance: 54.1
click at [555, 341] on div "The fishing industry has long been hard to monitor. Its global footprint is dif…" at bounding box center [409, 404] width 427 height 361
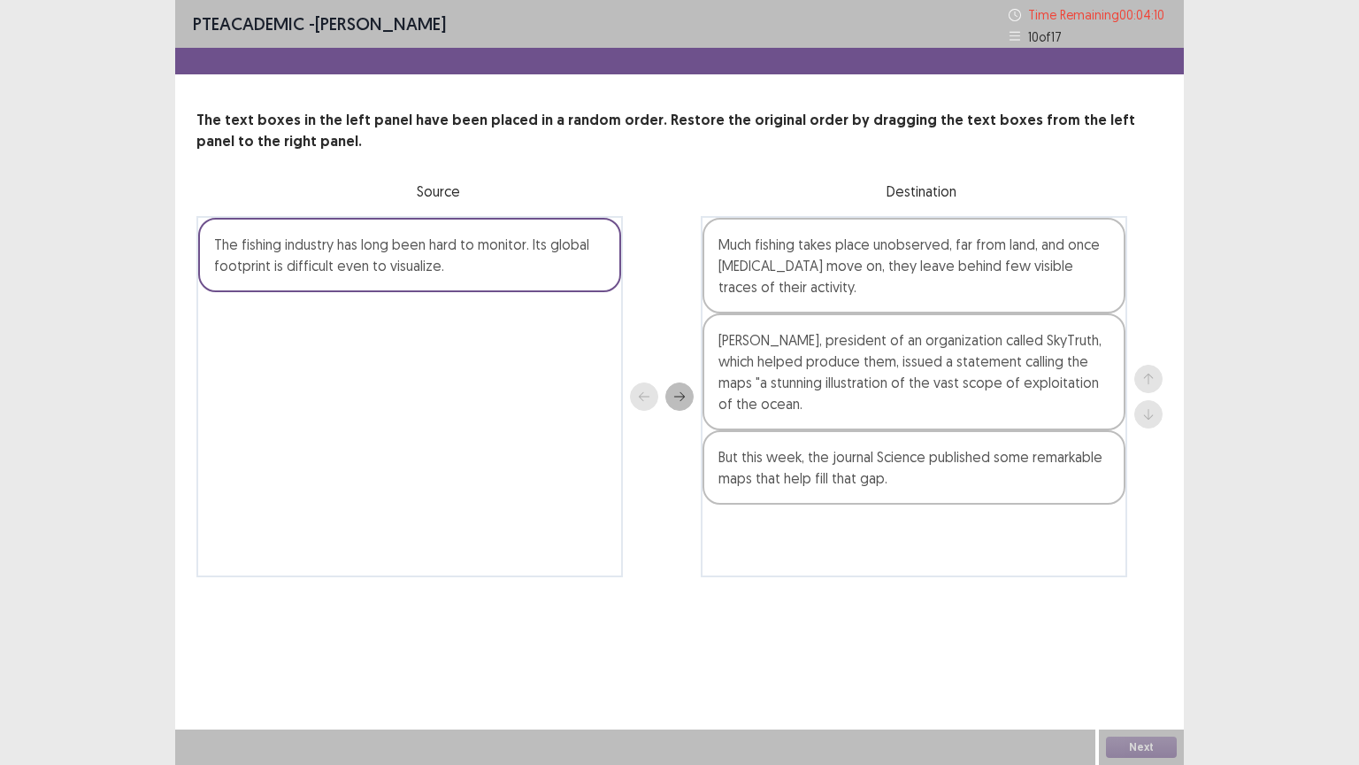
click at [1147, 386] on div at bounding box center [1148, 397] width 28 height 64
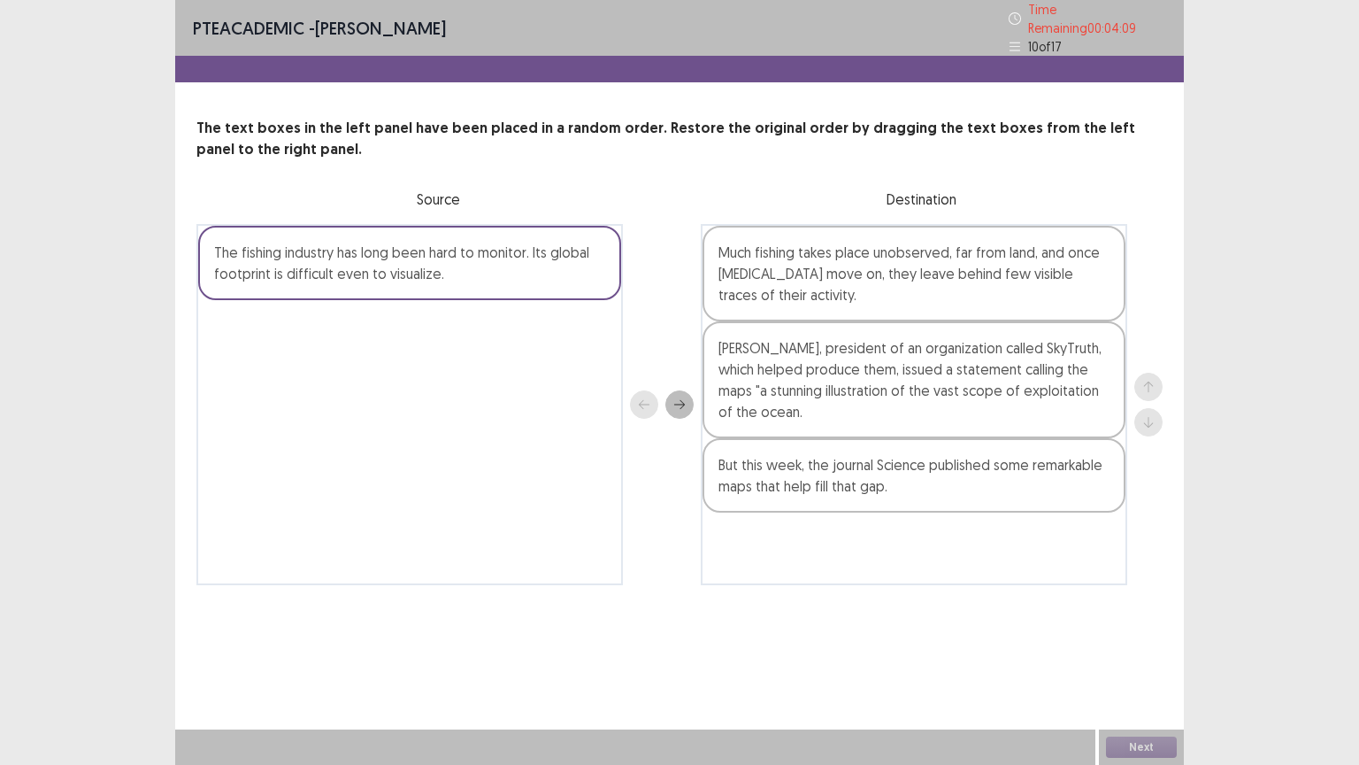
click at [1147, 410] on div at bounding box center [1148, 405] width 28 height 64
click at [638, 404] on div at bounding box center [662, 404] width 64 height 361
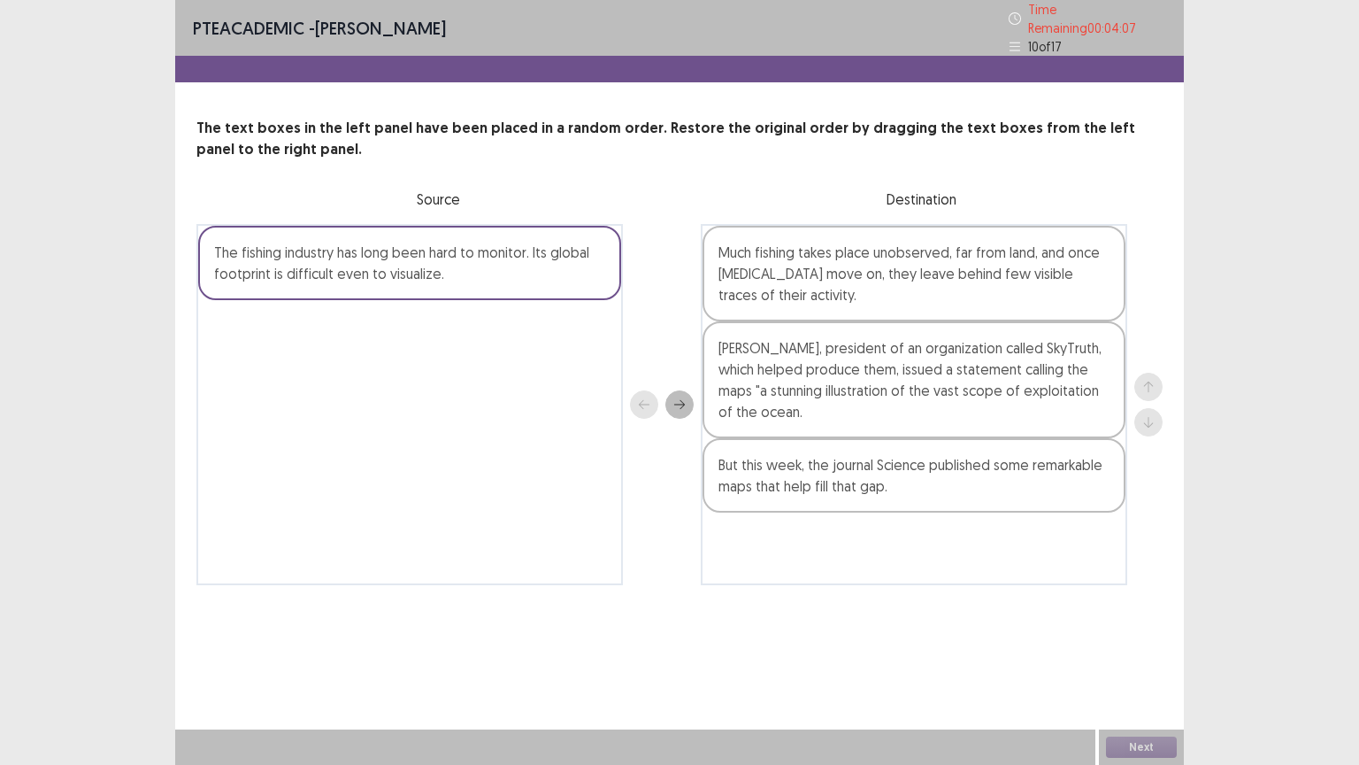
click at [638, 404] on div at bounding box center [662, 404] width 64 height 361
drag, startPoint x: 638, startPoint y: 404, endPoint x: 675, endPoint y: 402, distance: 37.2
click at [675, 402] on div at bounding box center [662, 404] width 64 height 361
click at [675, 402] on icon "next" at bounding box center [679, 404] width 12 height 12
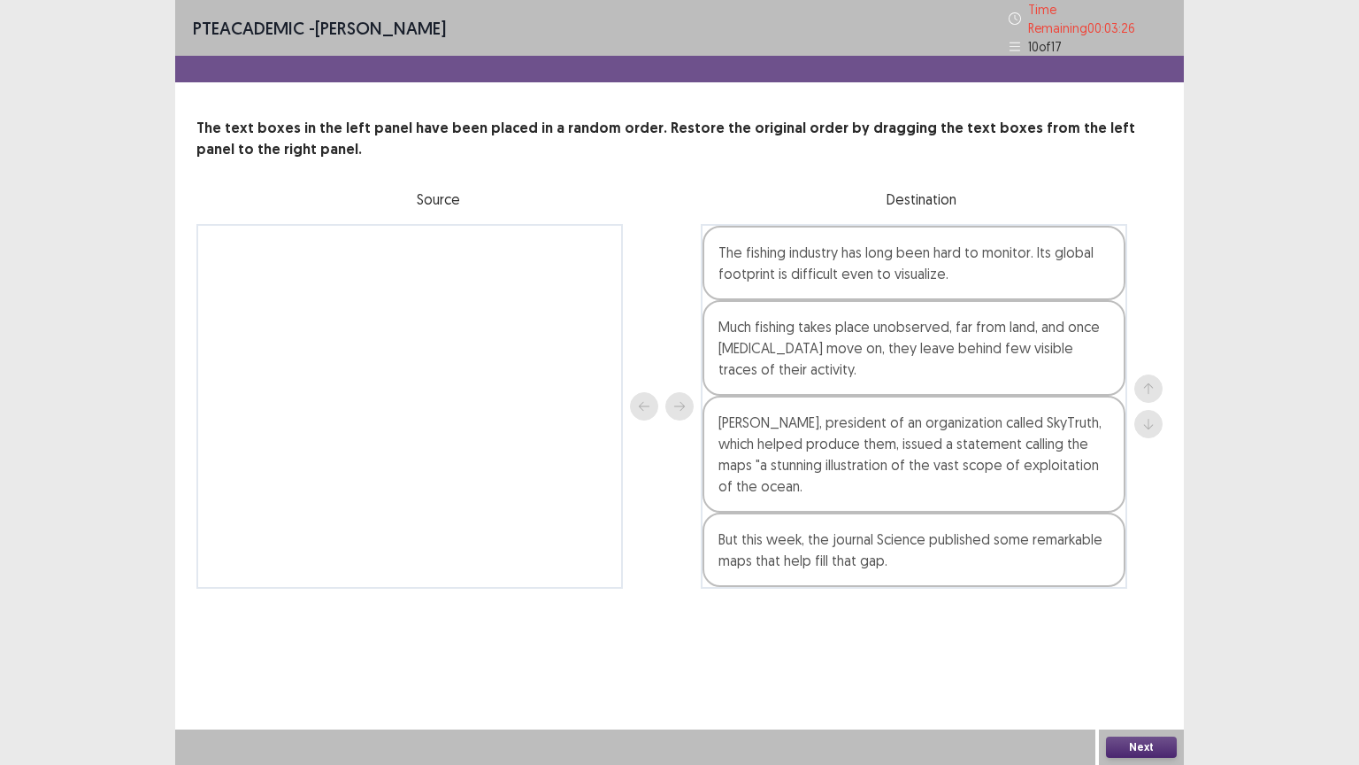
click at [1145, 645] on button "Next" at bounding box center [1141, 746] width 71 height 21
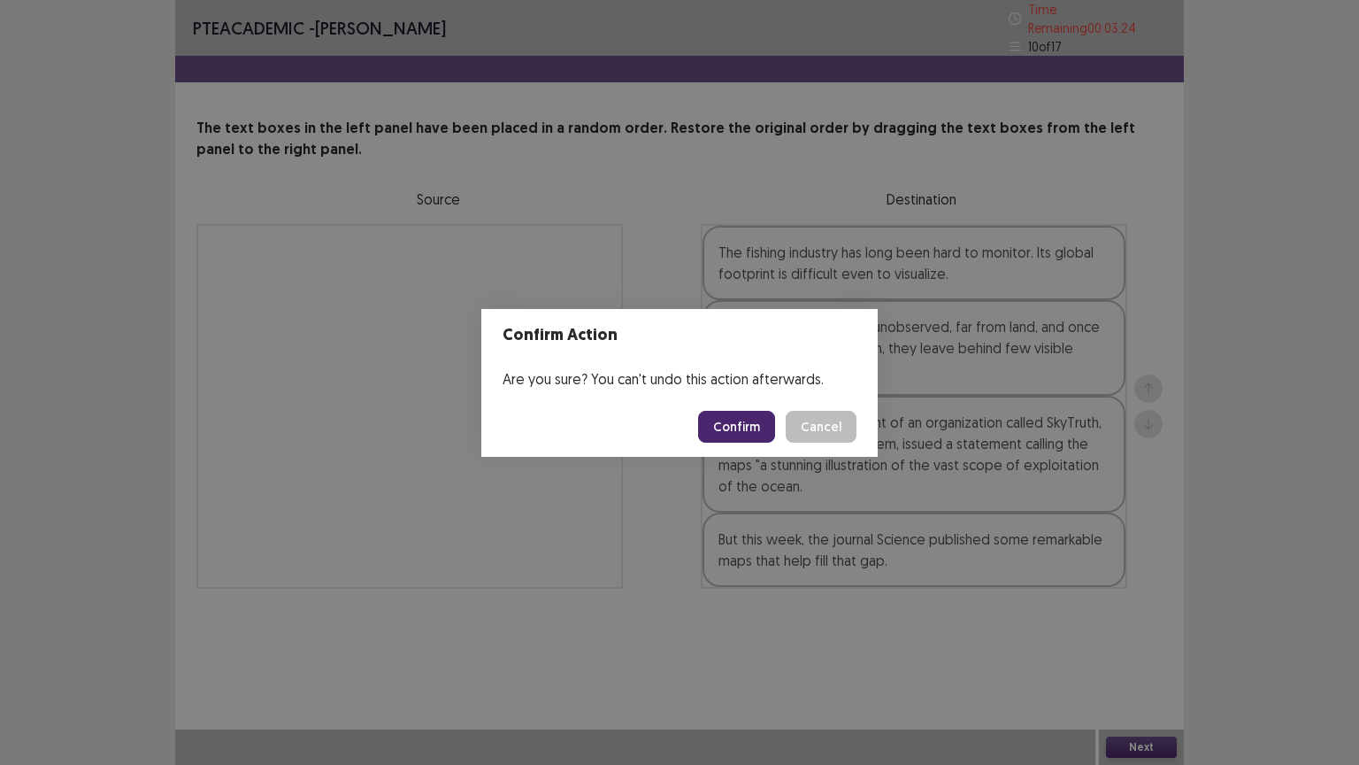
click at [755, 425] on button "Confirm" at bounding box center [736, 427] width 77 height 32
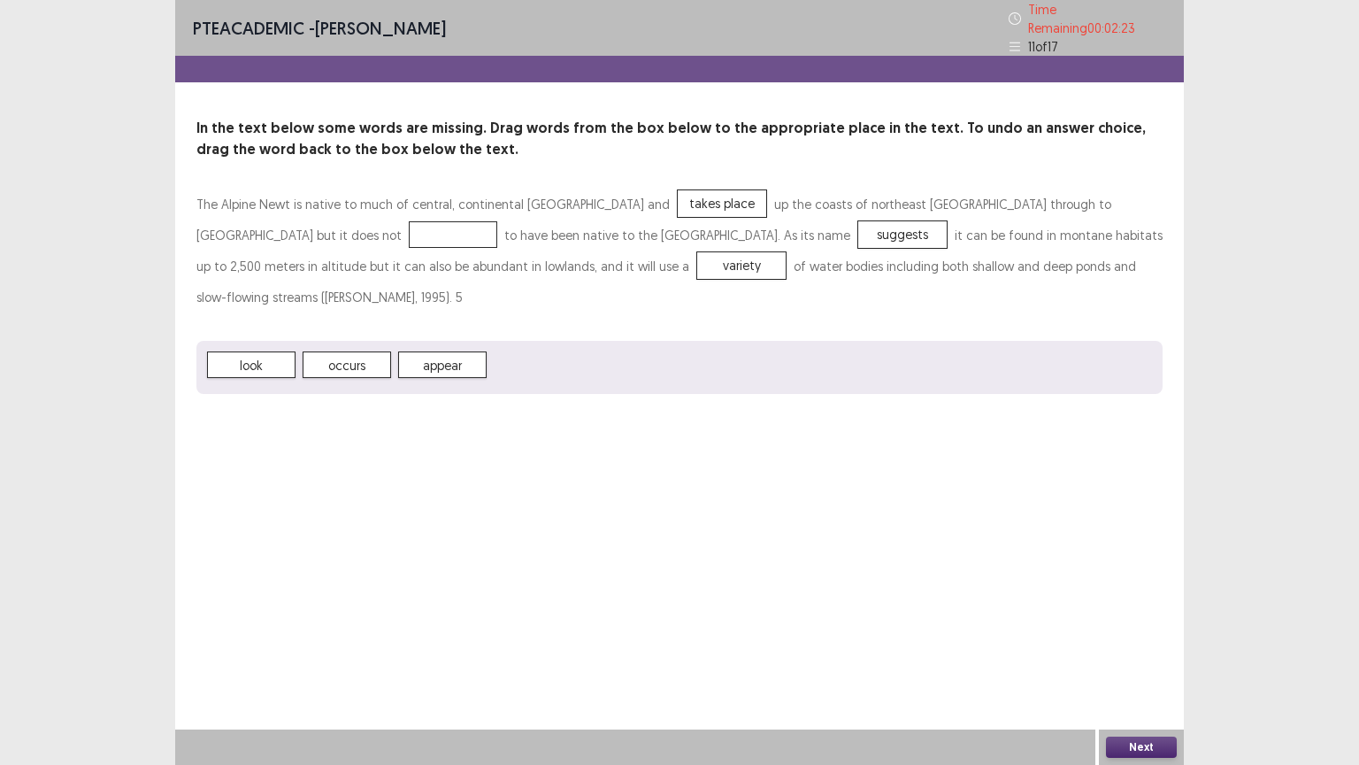
click at [342, 351] on span "occurs" at bounding box center [347, 364] width 88 height 27
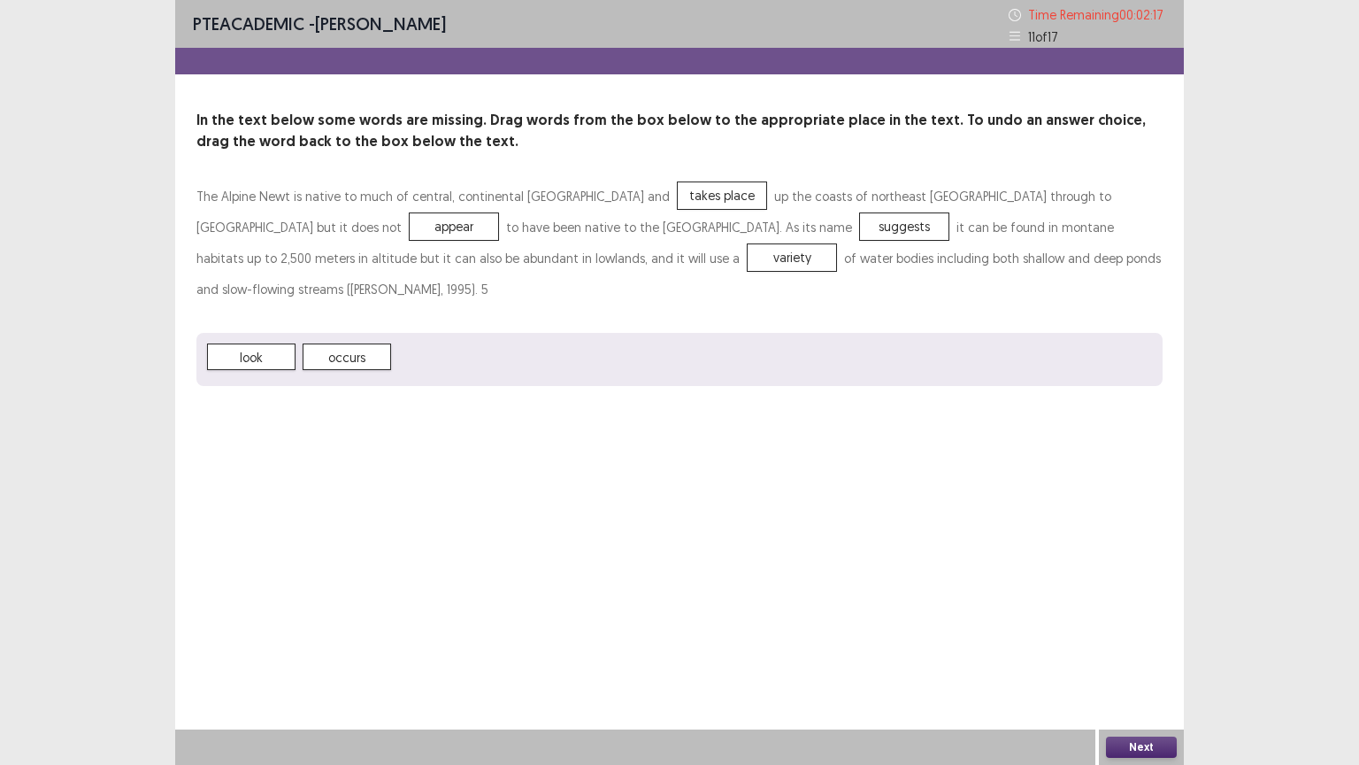
click at [1130, 645] on button "Next" at bounding box center [1141, 746] width 71 height 21
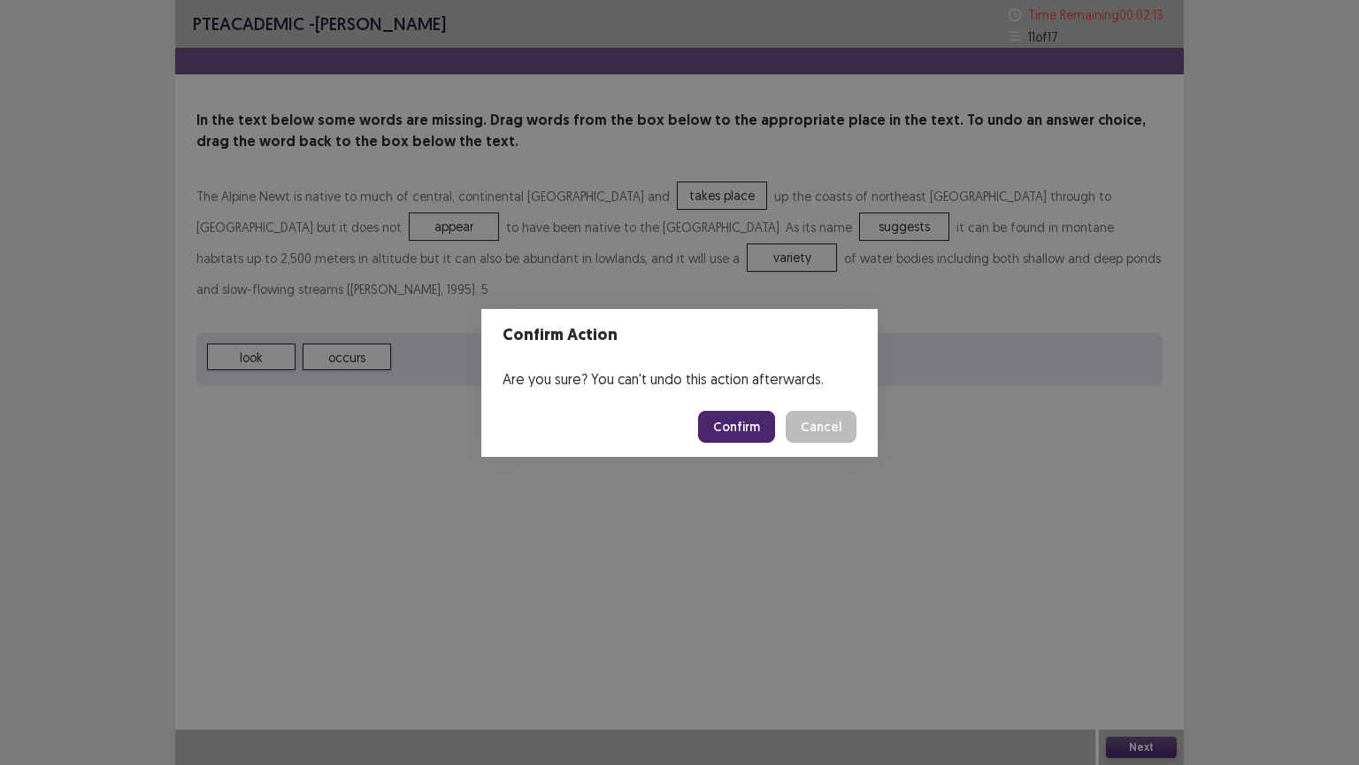
click at [740, 426] on button "Confirm" at bounding box center [736, 427] width 77 height 32
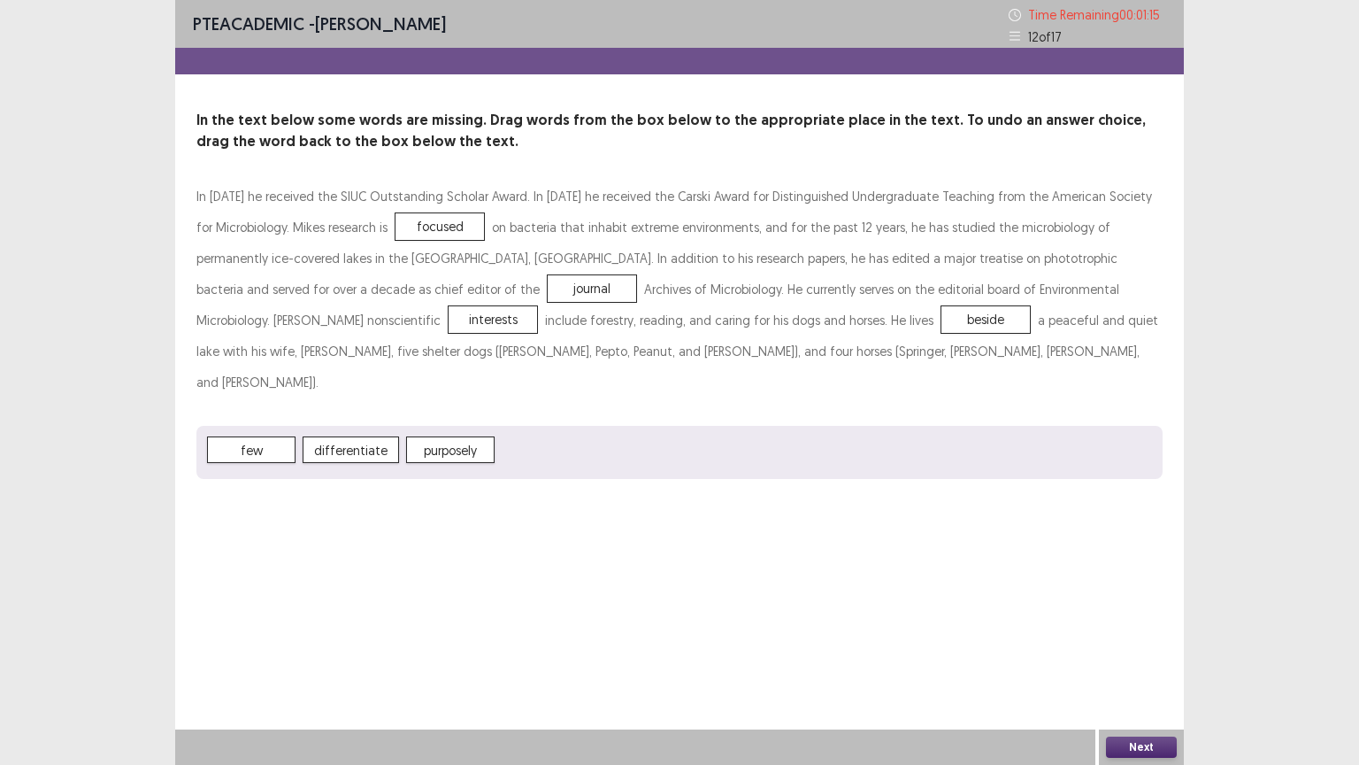
click at [1145, 645] on button "Next" at bounding box center [1141, 746] width 71 height 21
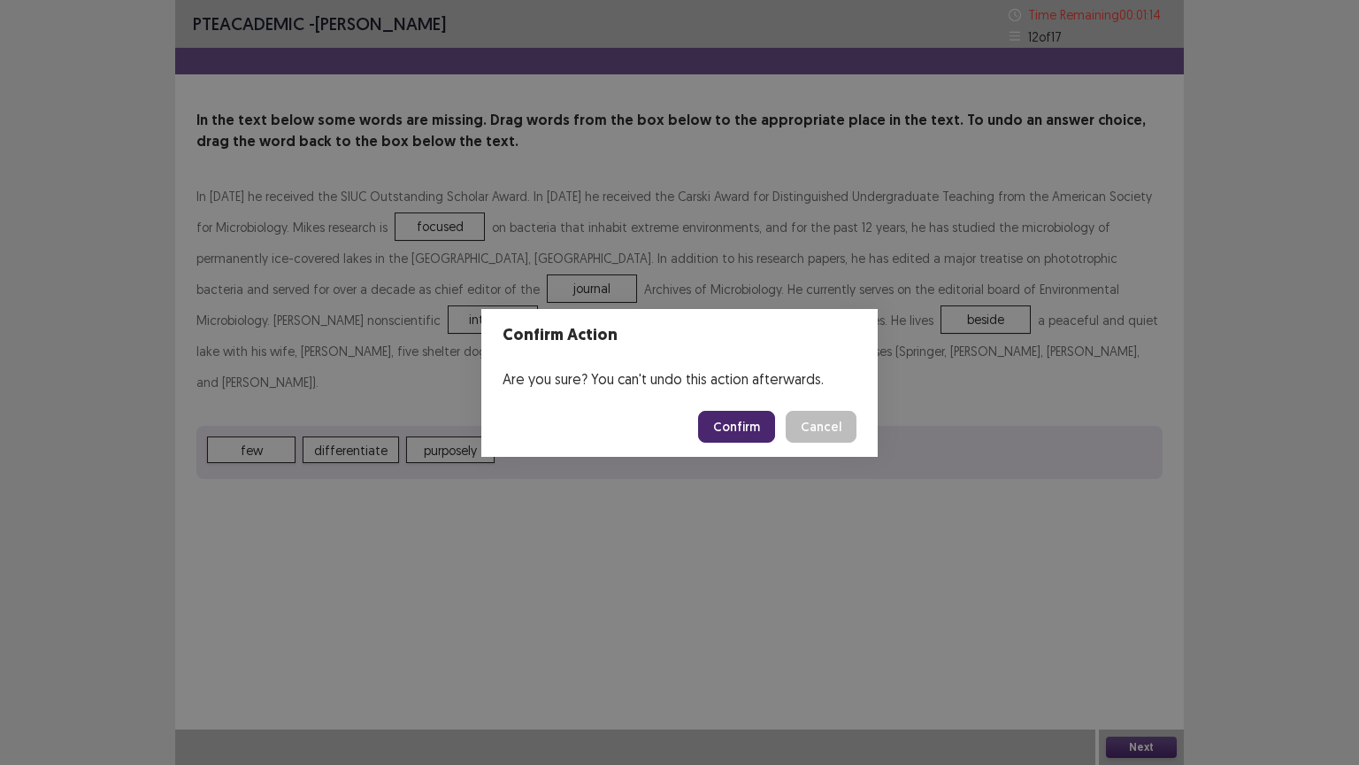
click at [748, 427] on button "Confirm" at bounding box center [736, 427] width 77 height 32
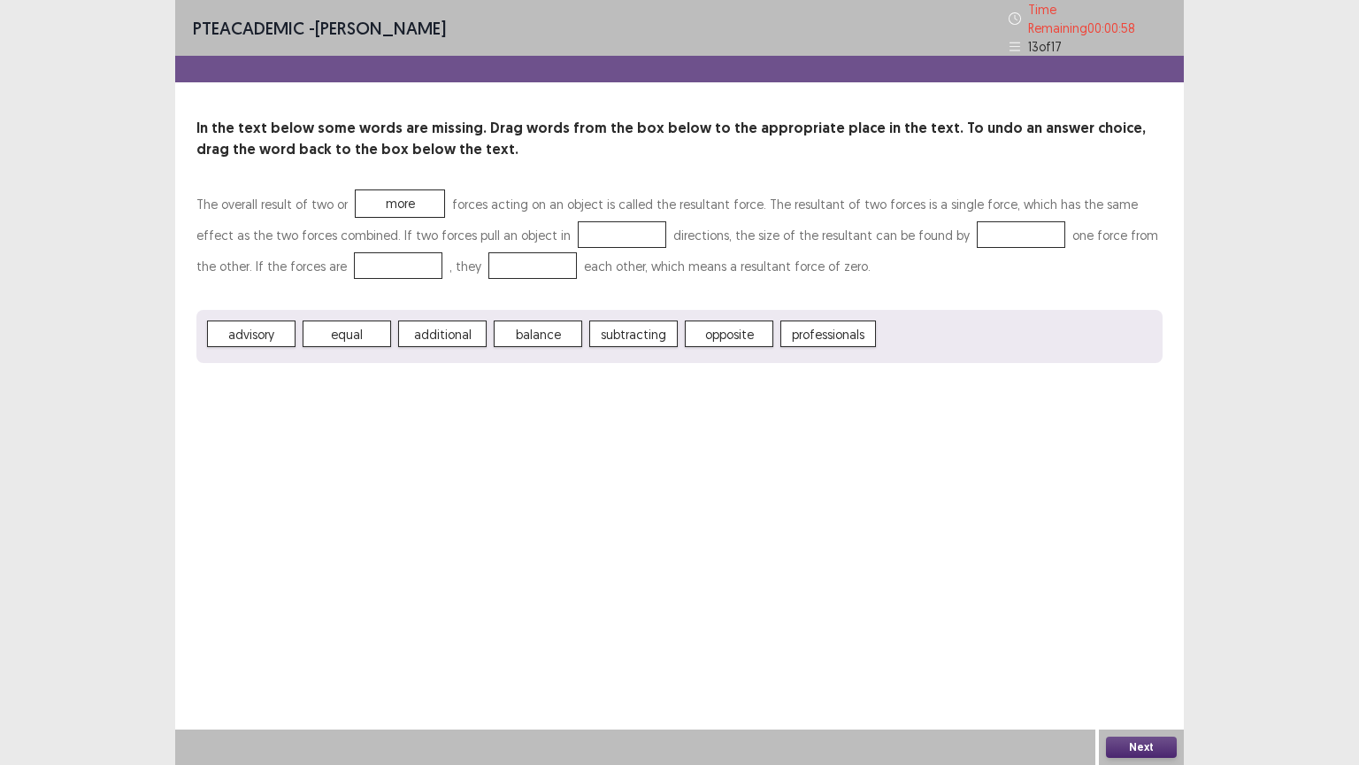
drag, startPoint x: 727, startPoint y: 329, endPoint x: 556, endPoint y: 204, distance: 211.5
drag, startPoint x: 556, startPoint y: 204, endPoint x: 853, endPoint y: 435, distance: 376.5
click at [853, 435] on div "PTE academic - [PERSON_NAME] Time Remaining 00 : 00 : 57 13 of 17 In the text b…" at bounding box center [679, 382] width 1009 height 765
click at [1145, 645] on button "Next" at bounding box center [1141, 746] width 71 height 21
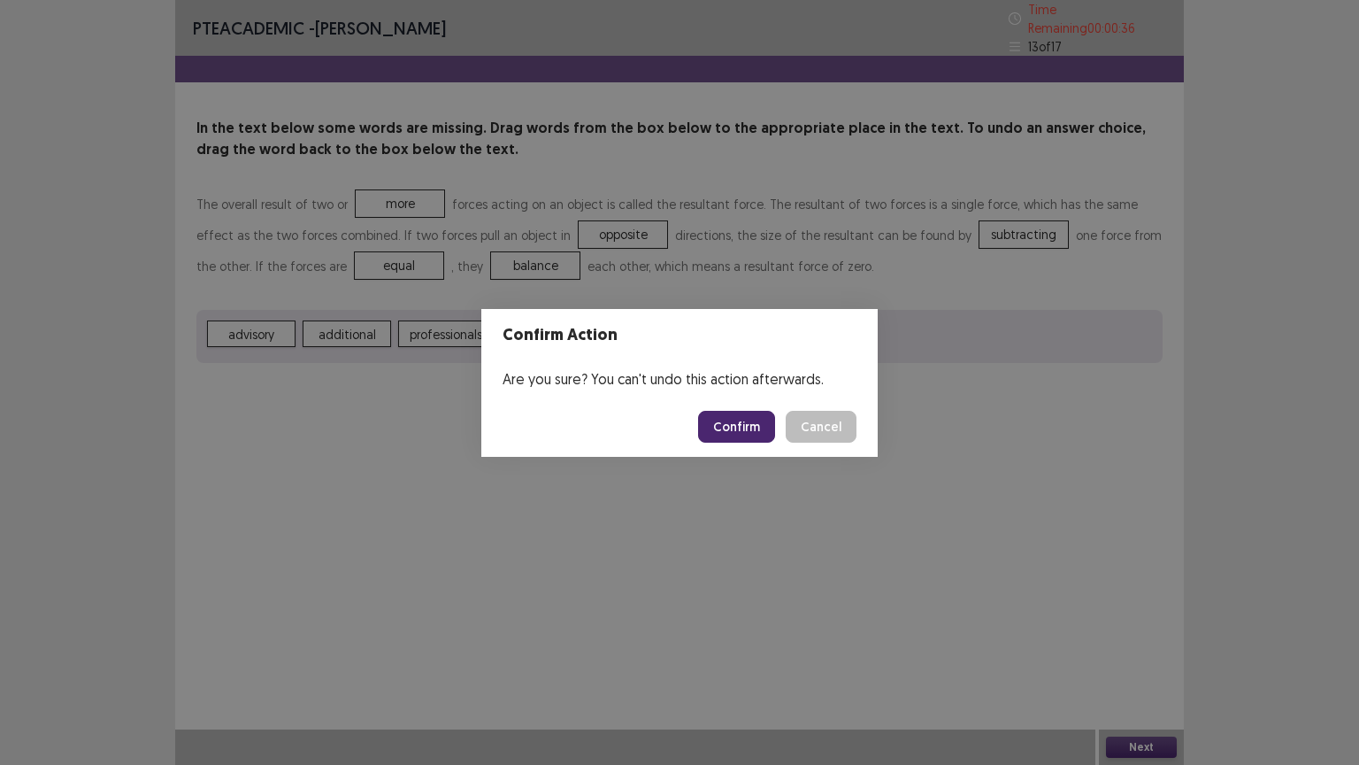
click at [748, 427] on button "Confirm" at bounding box center [736, 427] width 77 height 32
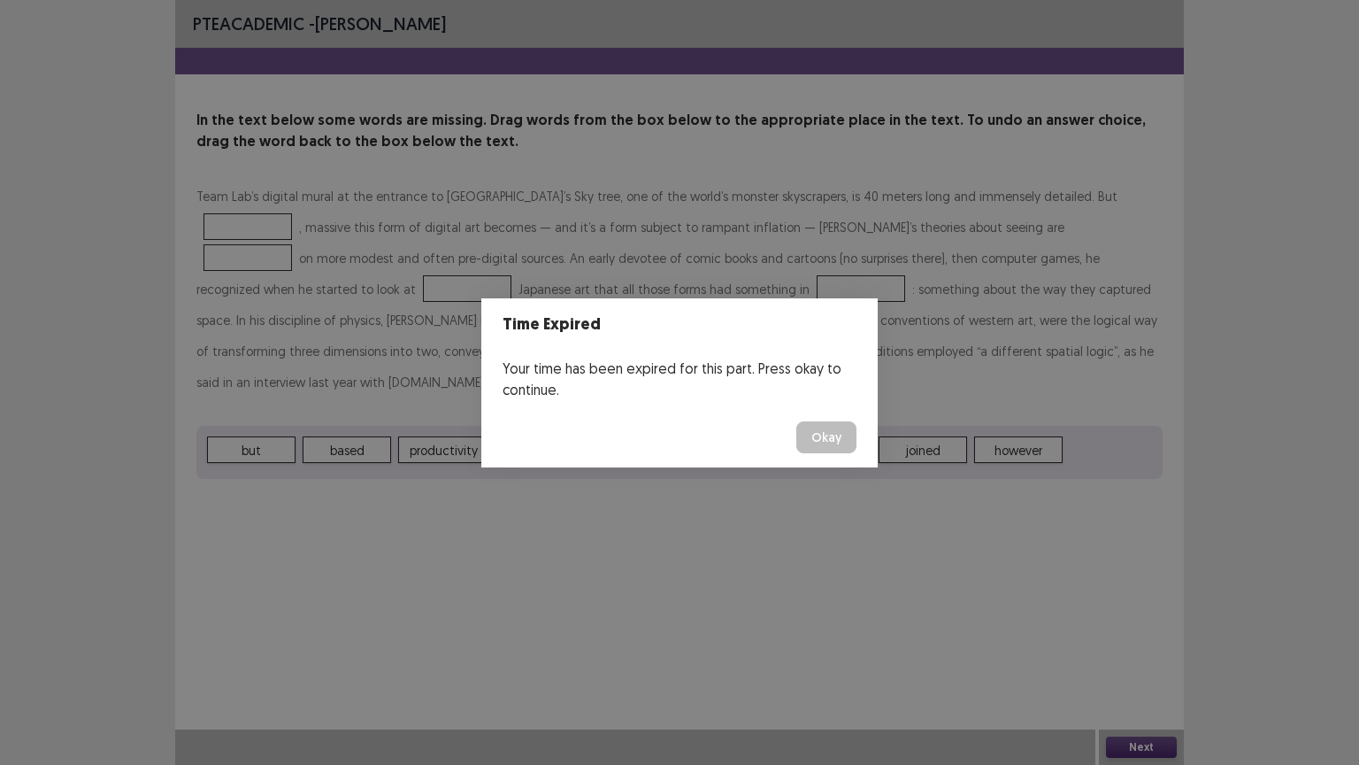
click at [833, 439] on button "Okay" at bounding box center [826, 437] width 60 height 32
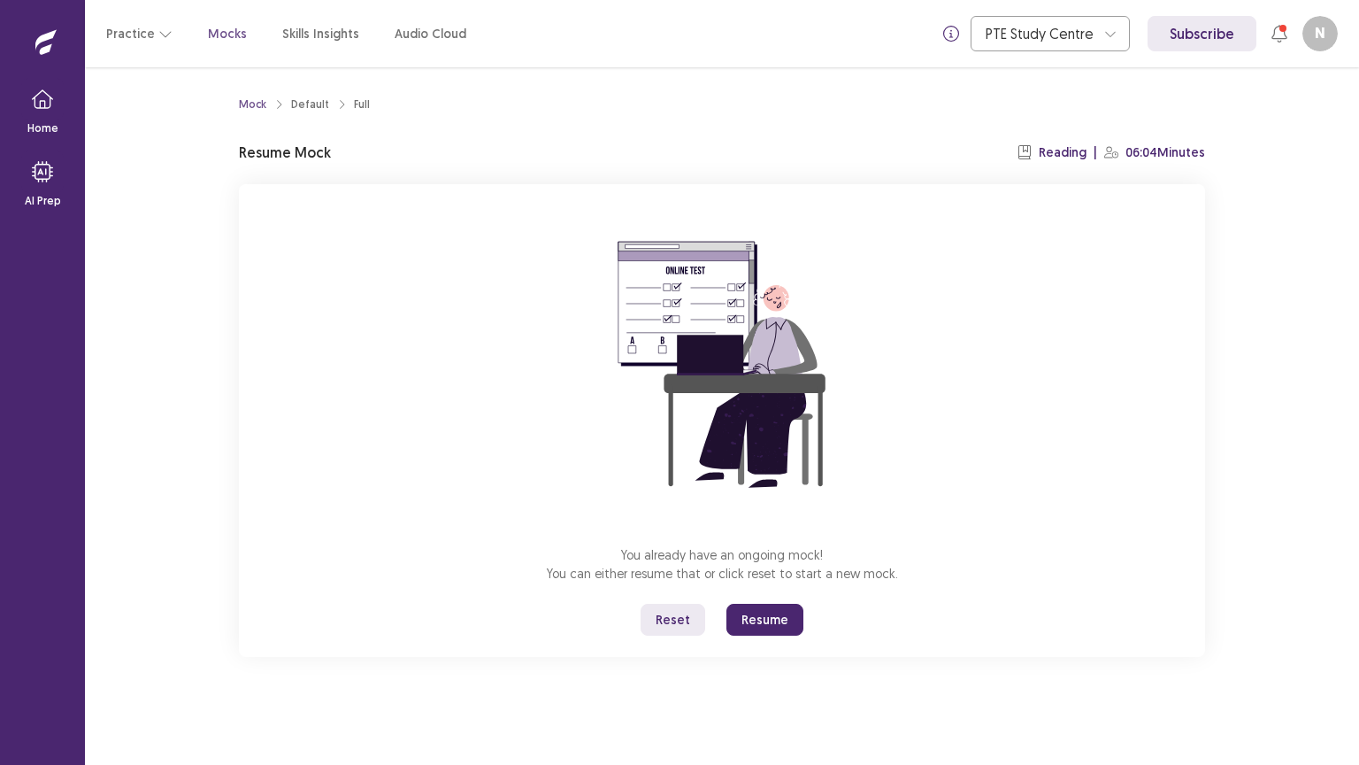
click at [775, 623] on button "Resume" at bounding box center [765, 620] width 77 height 32
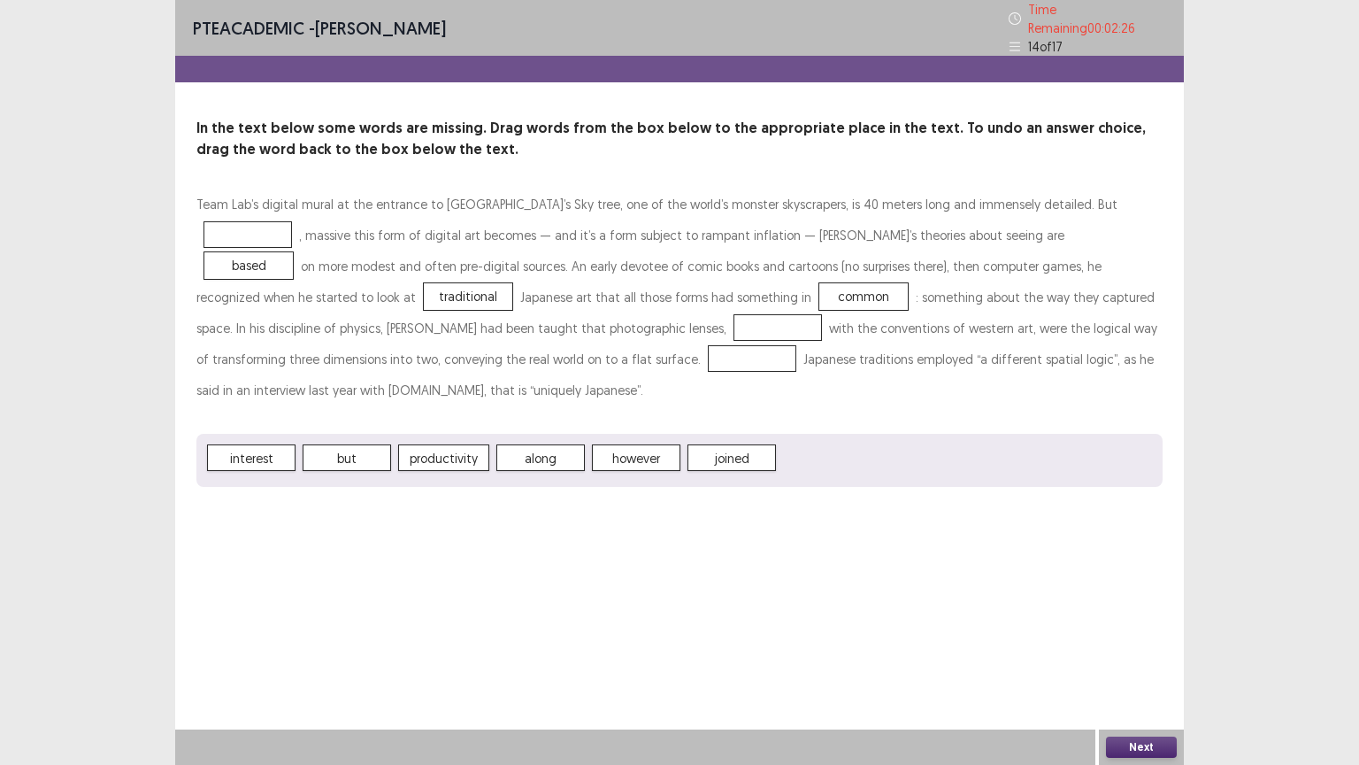
drag, startPoint x: 538, startPoint y: 427, endPoint x: 407, endPoint y: 358, distance: 148.0
drag, startPoint x: 407, startPoint y: 358, endPoint x: 357, endPoint y: 512, distance: 162.0
click at [357, 512] on div "PTE academic - [PERSON_NAME] Time Remaining 00 : 02 : 24 14 of 17 In the text b…" at bounding box center [679, 382] width 1009 height 765
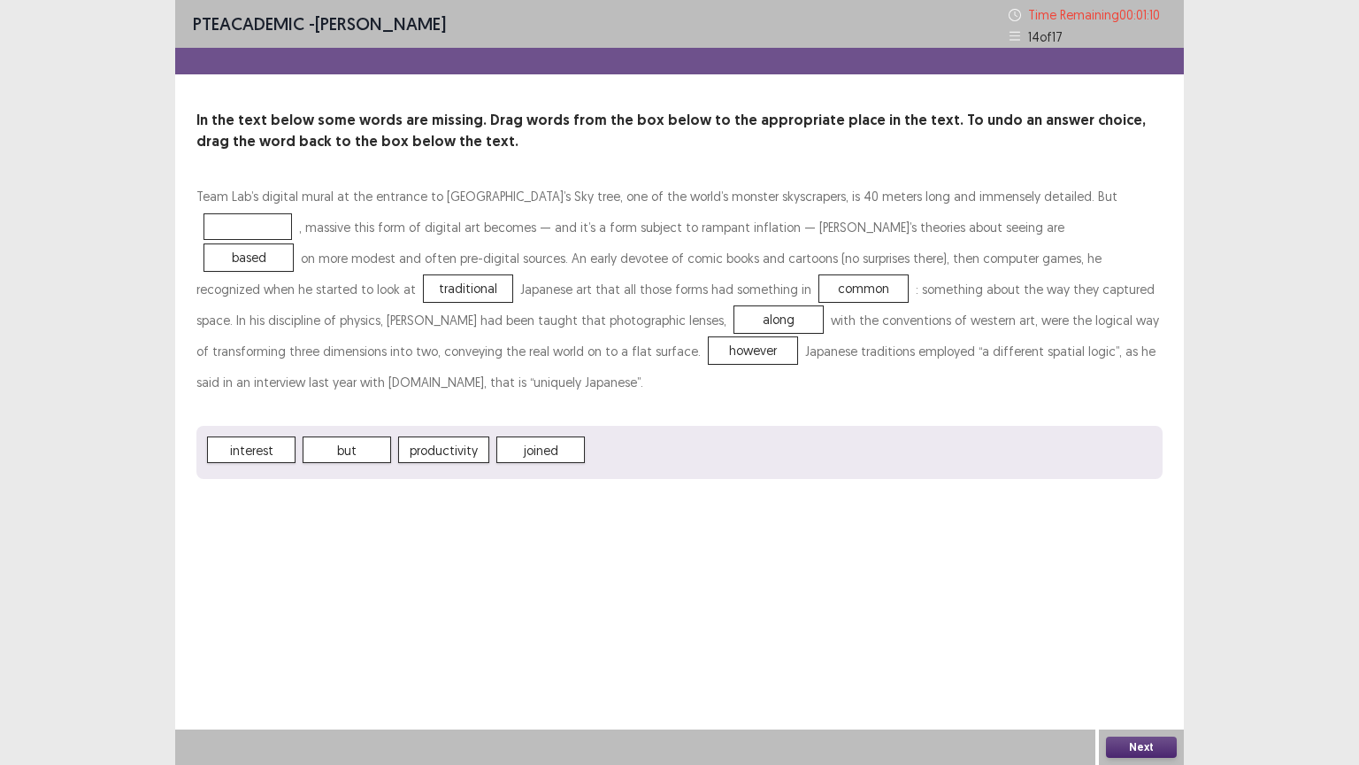
click at [256, 436] on span "interest" at bounding box center [251, 449] width 88 height 27
click at [1146, 645] on button "Next" at bounding box center [1141, 746] width 71 height 21
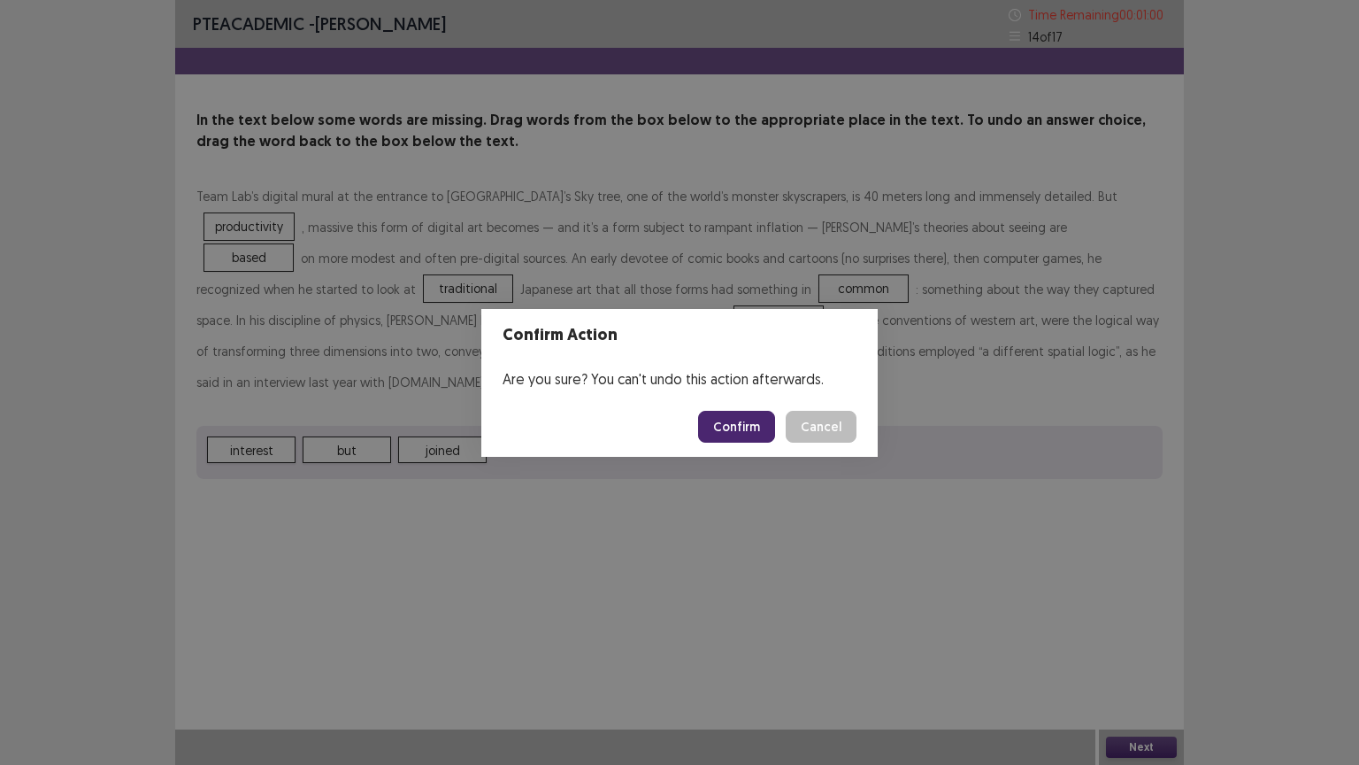
click at [743, 423] on button "Confirm" at bounding box center [736, 427] width 77 height 32
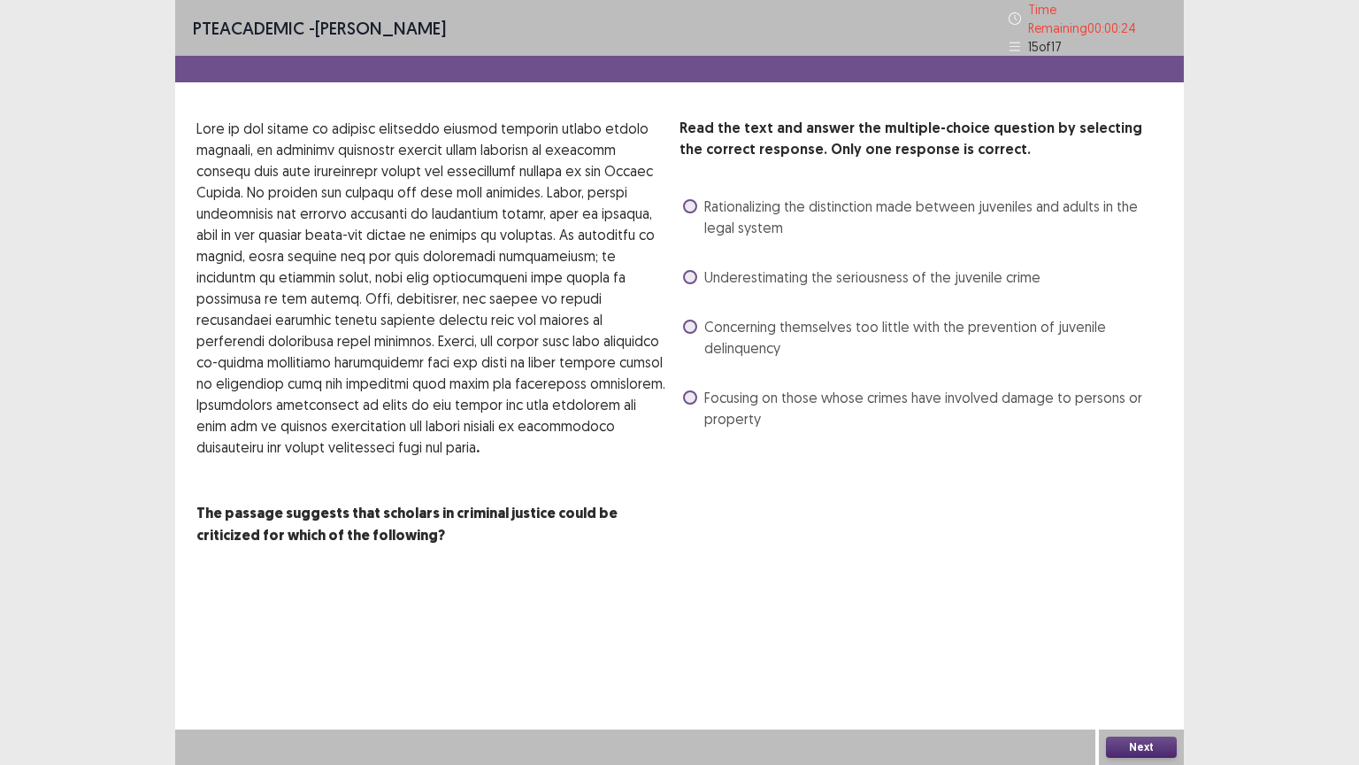
click at [691, 272] on span at bounding box center [690, 277] width 14 height 14
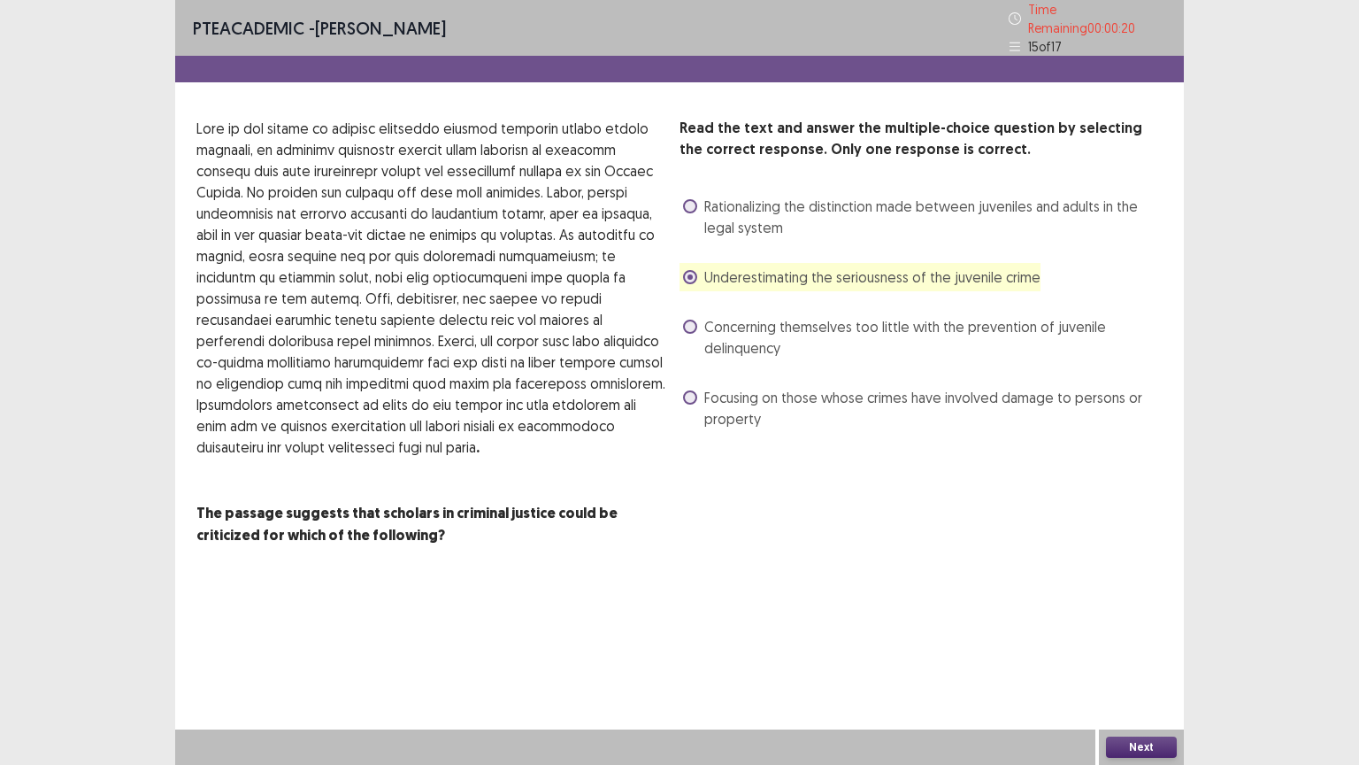
click at [721, 476] on div "Read the text and answer the multiple-choice question by selecting the correct …" at bounding box center [921, 343] width 483 height 450
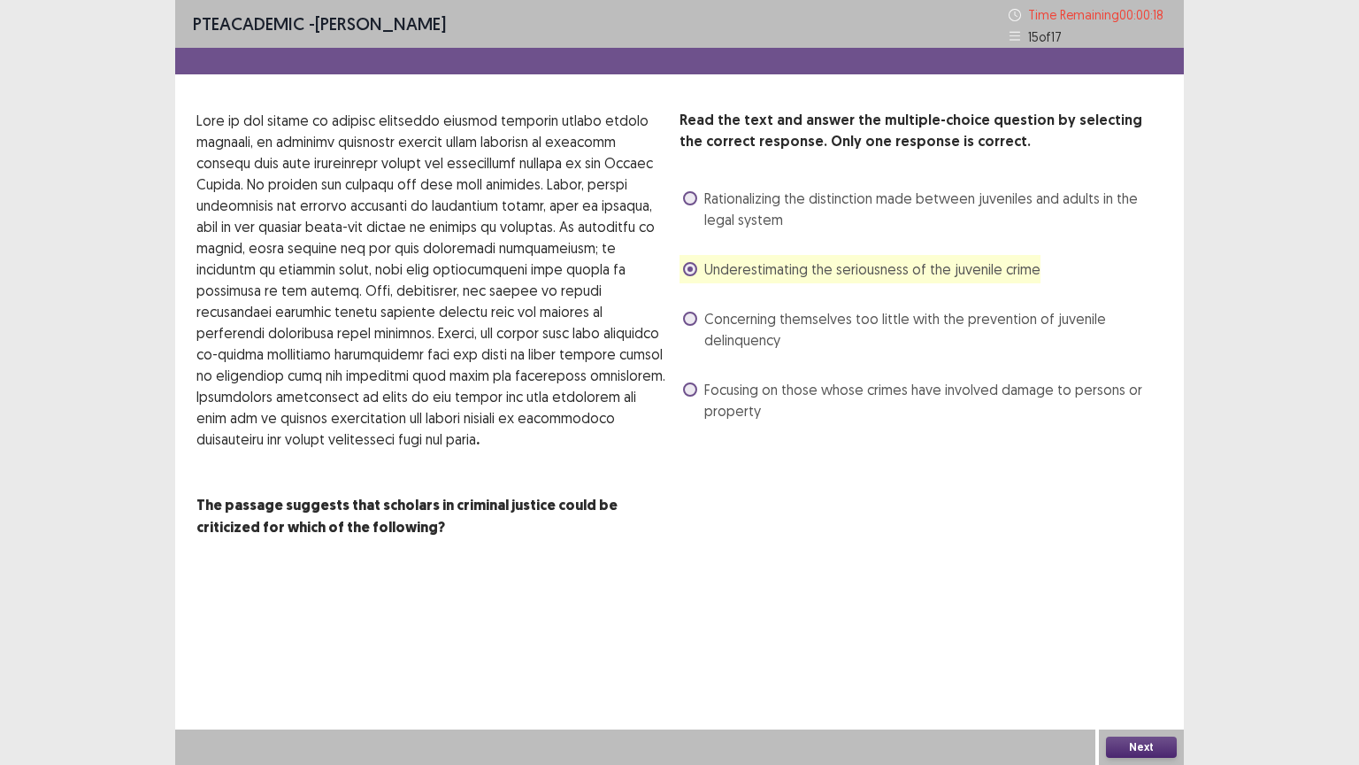
click at [775, 469] on div "Read the text and answer the multiple-choice question by selecting the correct …" at bounding box center [921, 335] width 483 height 450
click at [688, 196] on span at bounding box center [690, 198] width 14 height 14
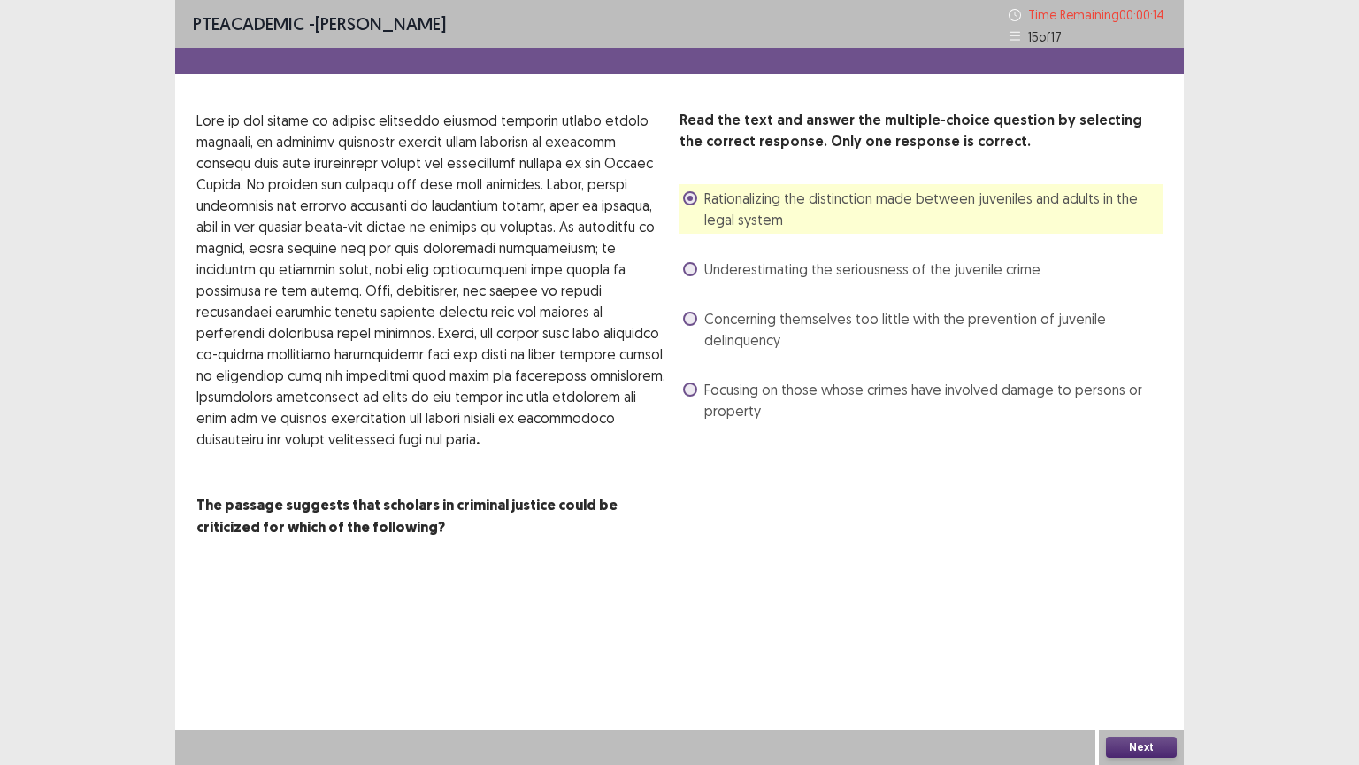
click at [1143, 645] on button "Next" at bounding box center [1141, 746] width 71 height 21
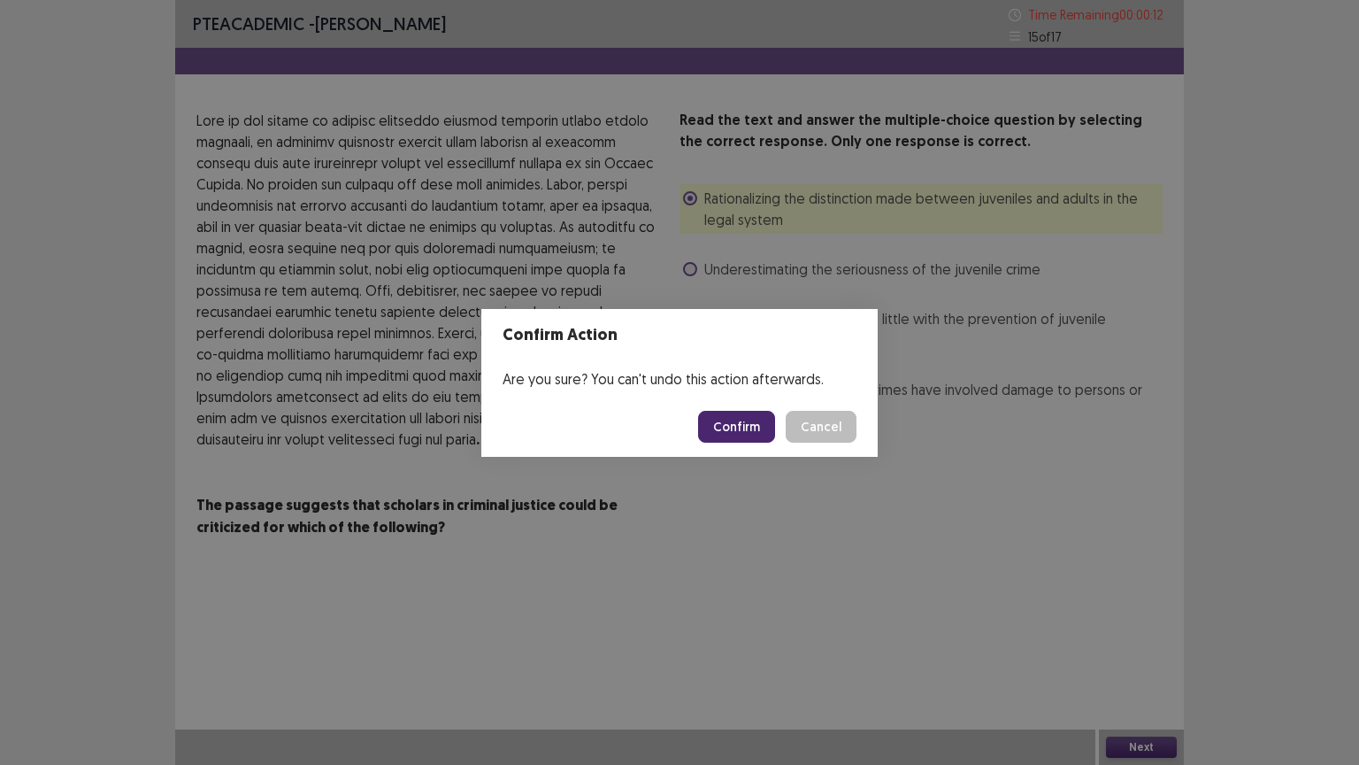
click at [750, 432] on button "Confirm" at bounding box center [736, 427] width 77 height 32
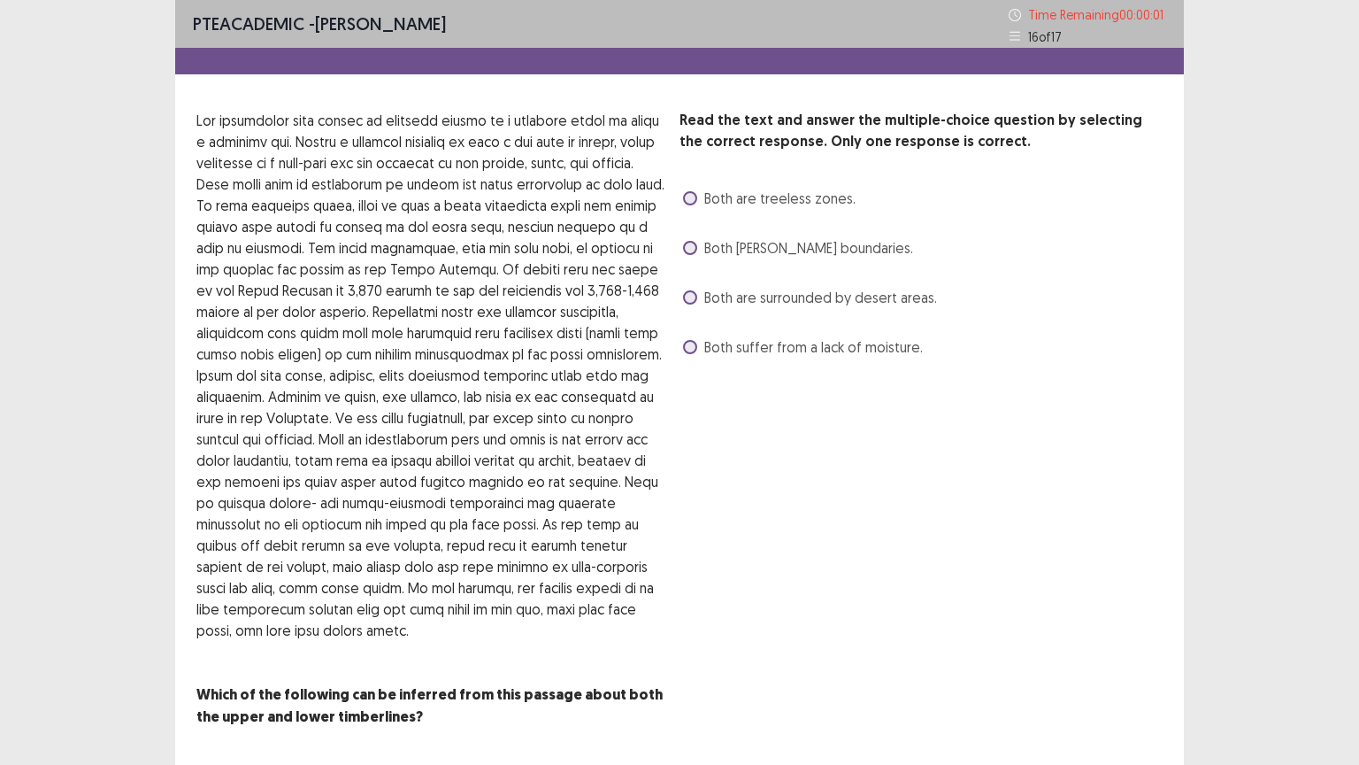
click at [690, 304] on label "Both are surrounded by desert areas." at bounding box center [810, 297] width 254 height 21
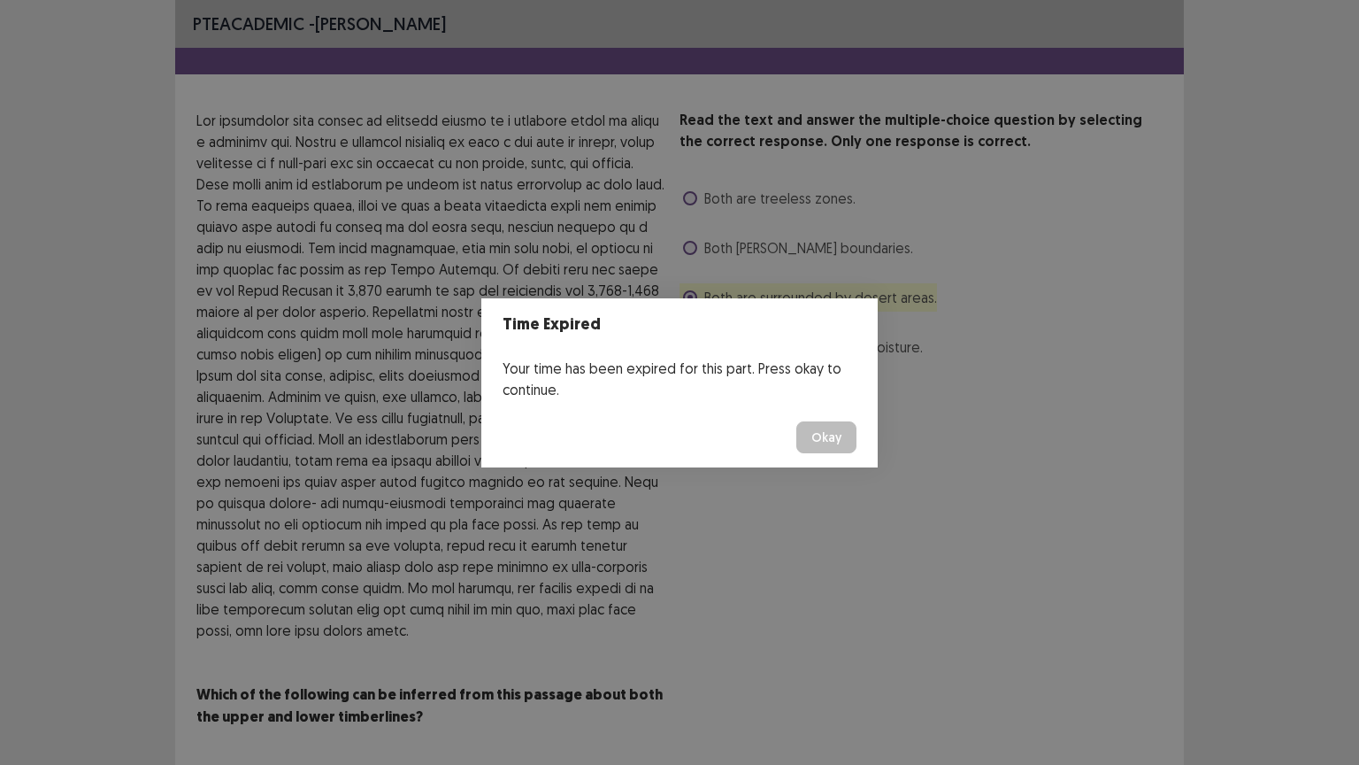
click at [827, 436] on button "Okay" at bounding box center [826, 437] width 60 height 32
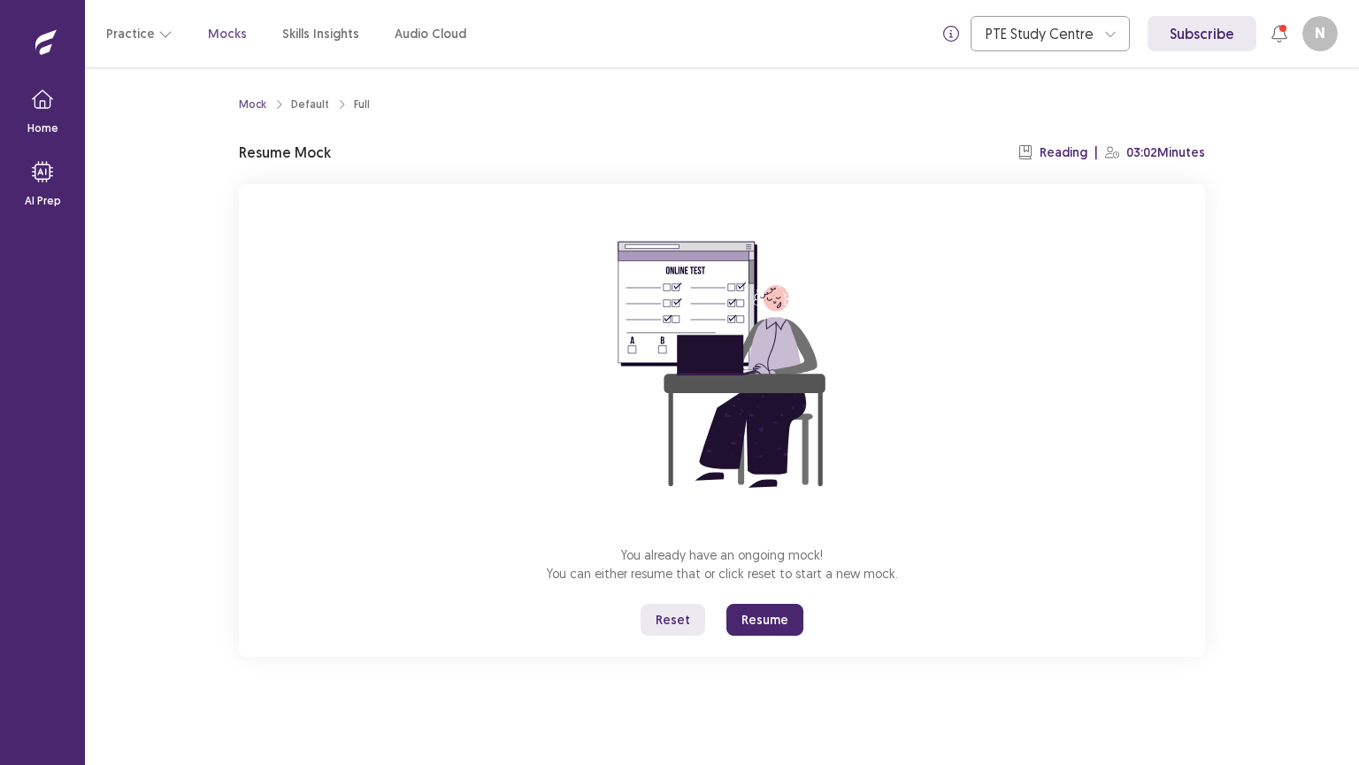
click at [775, 611] on button "Resume" at bounding box center [765, 620] width 77 height 32
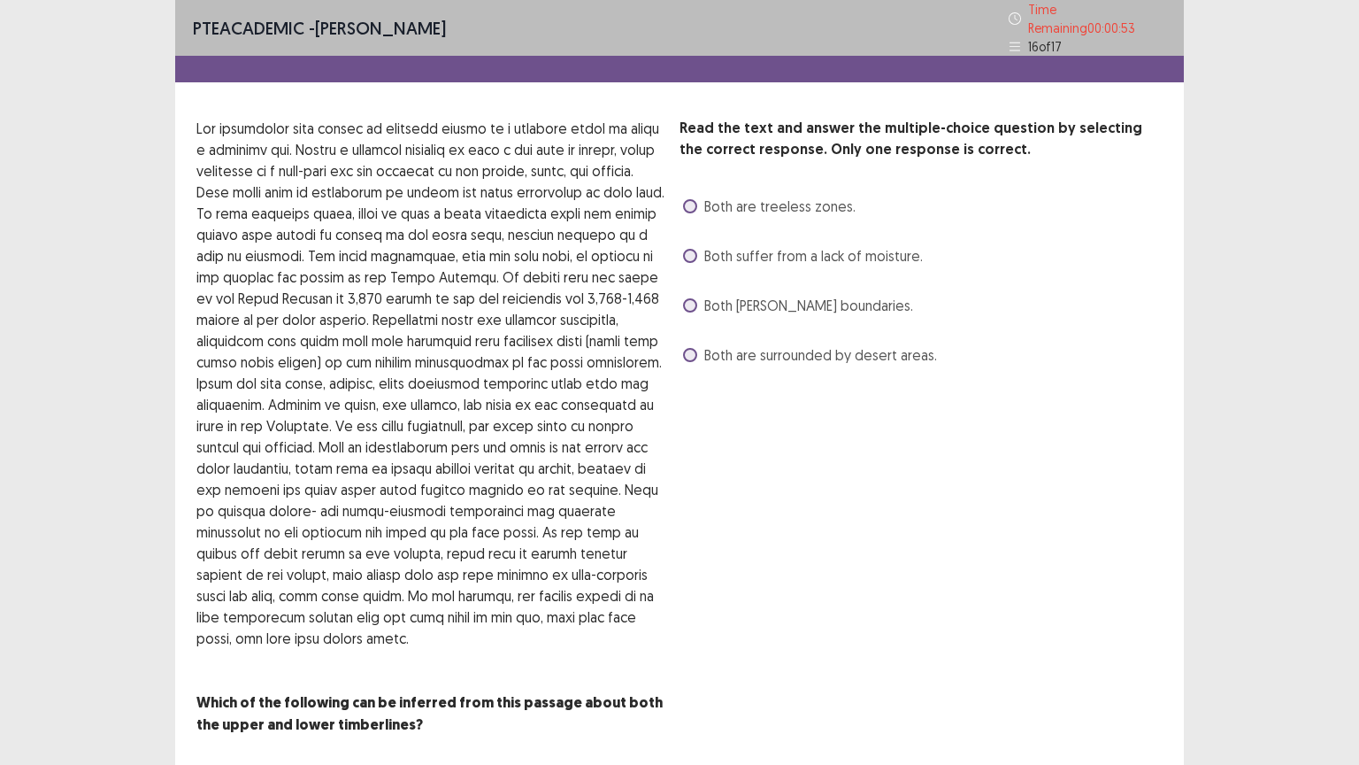
click at [691, 348] on span at bounding box center [690, 355] width 14 height 14
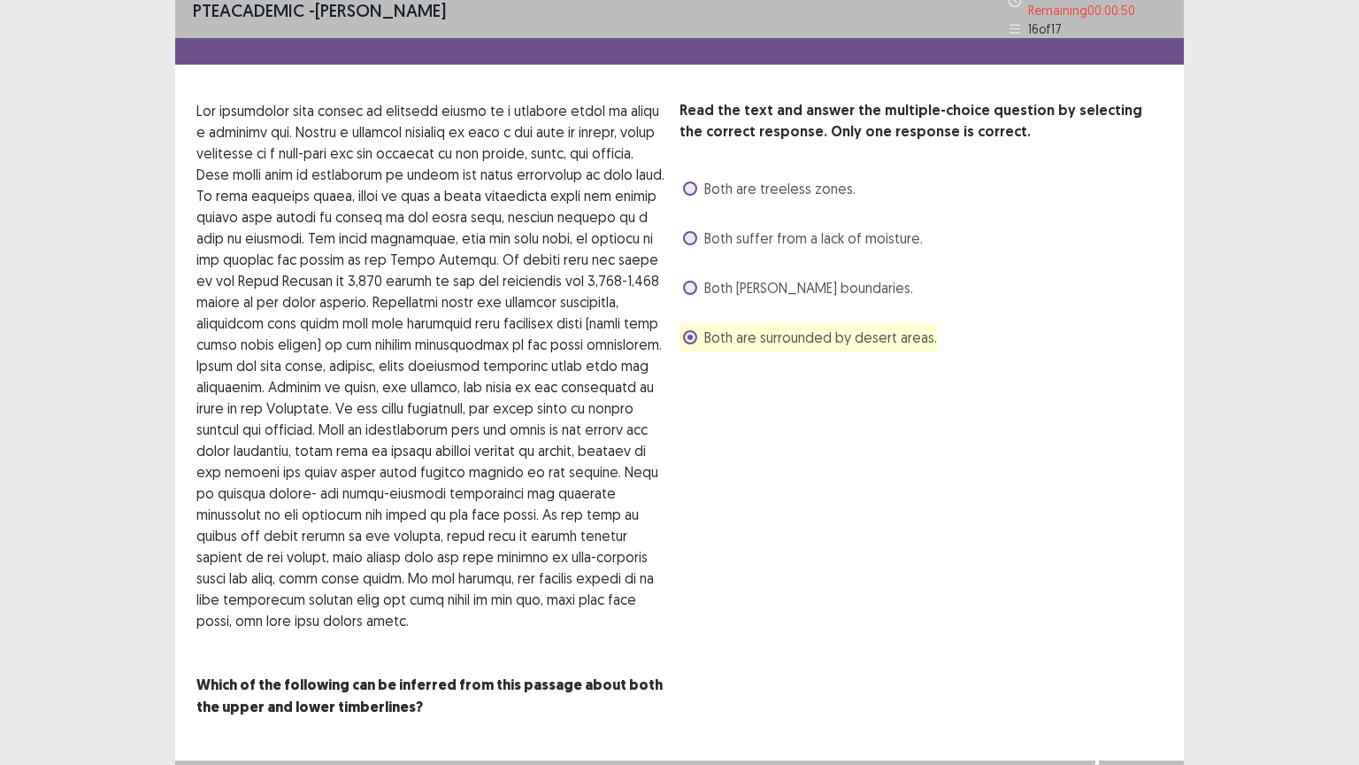
click at [1132, 645] on button "Next" at bounding box center [1141, 777] width 71 height 21
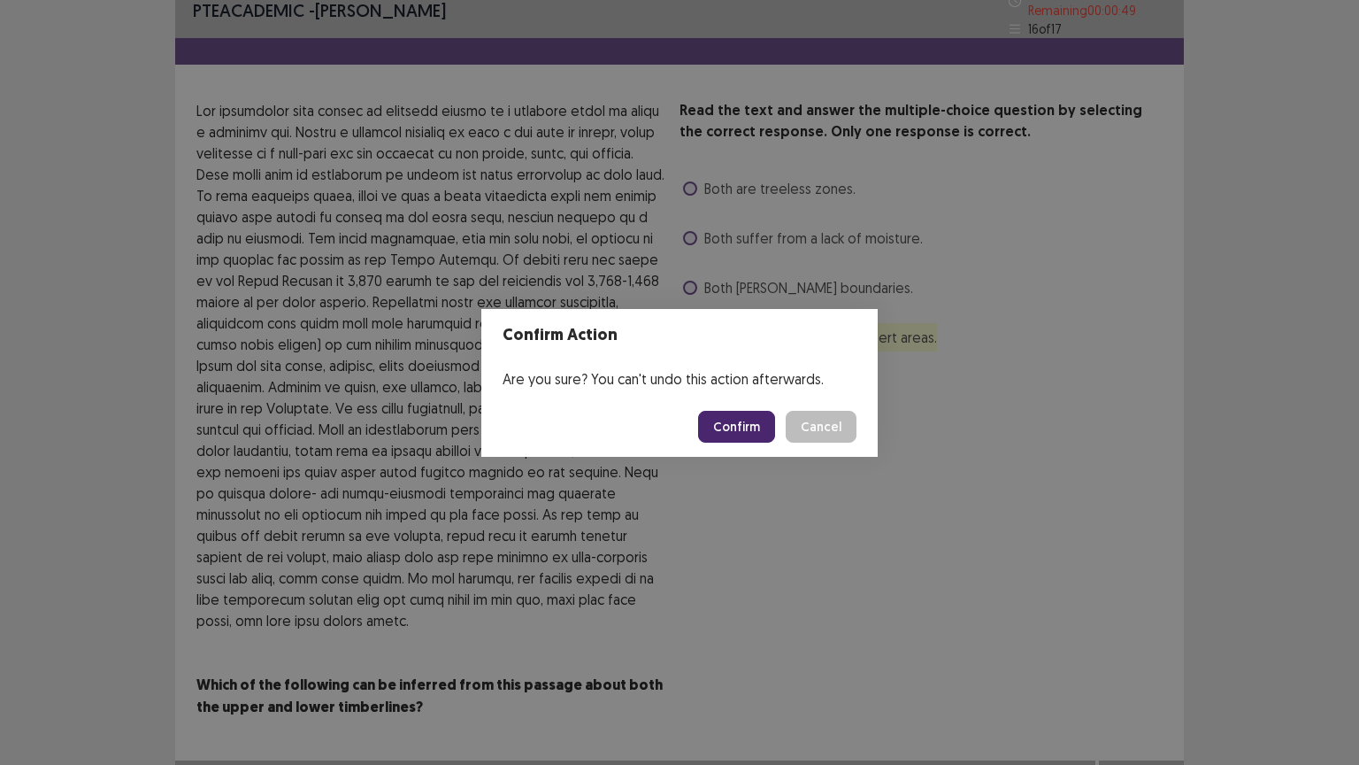
click at [745, 414] on button "Confirm" at bounding box center [736, 427] width 77 height 32
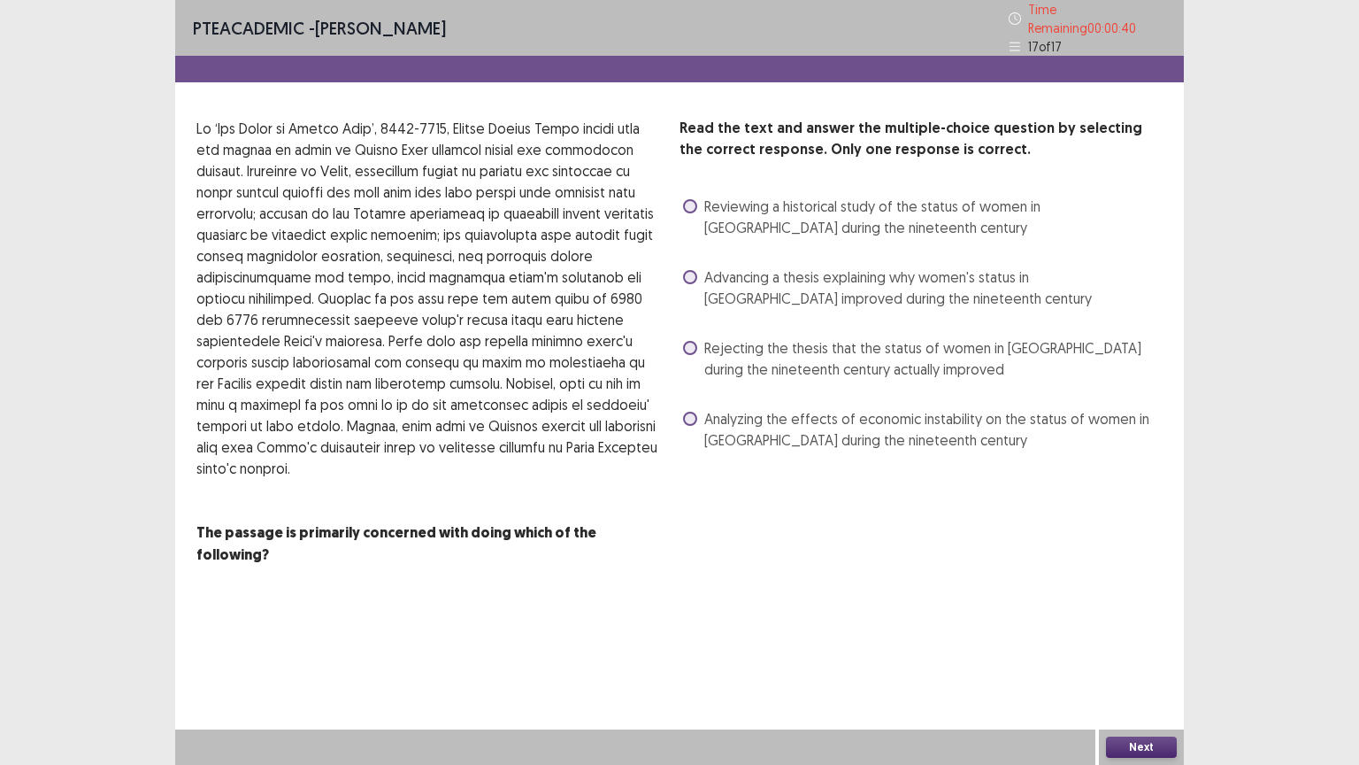
click at [693, 412] on span at bounding box center [690, 418] width 14 height 14
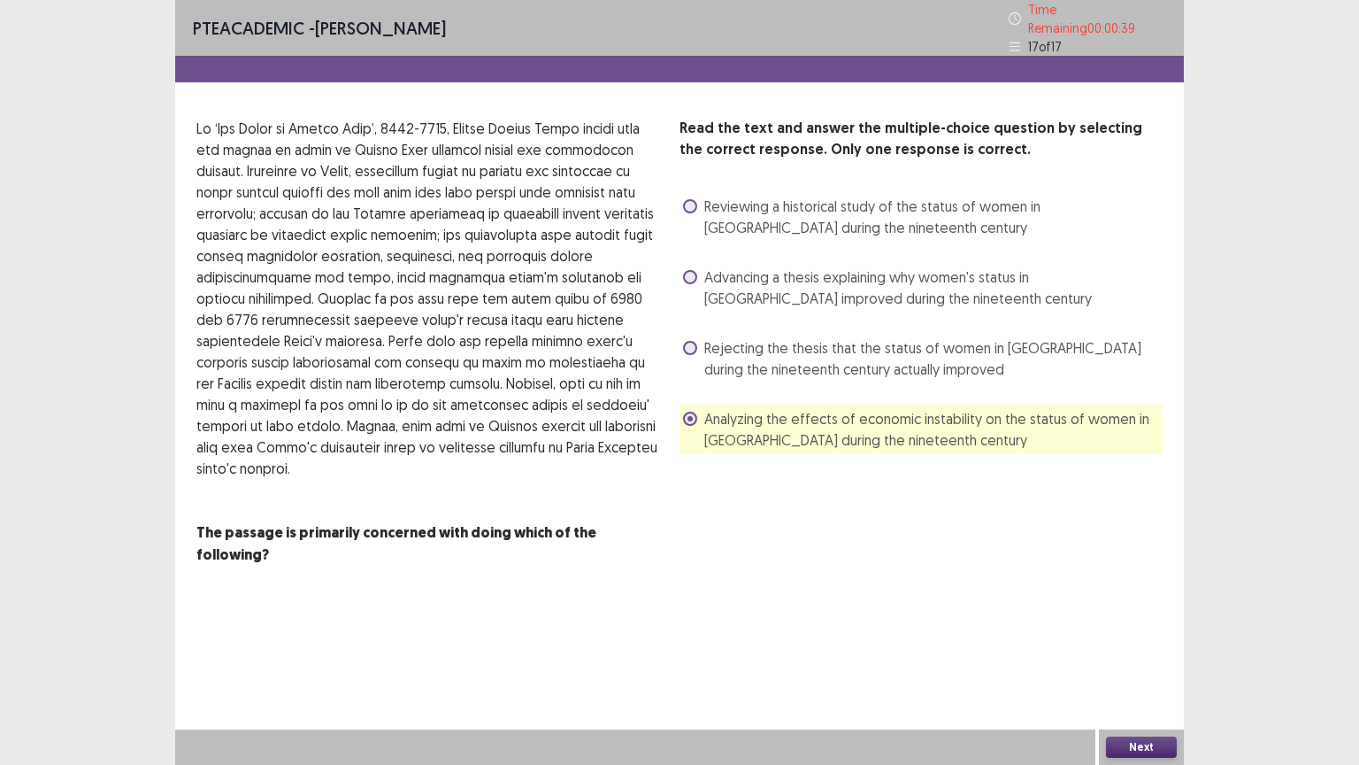
click at [1149, 645] on button "Next" at bounding box center [1141, 746] width 71 height 21
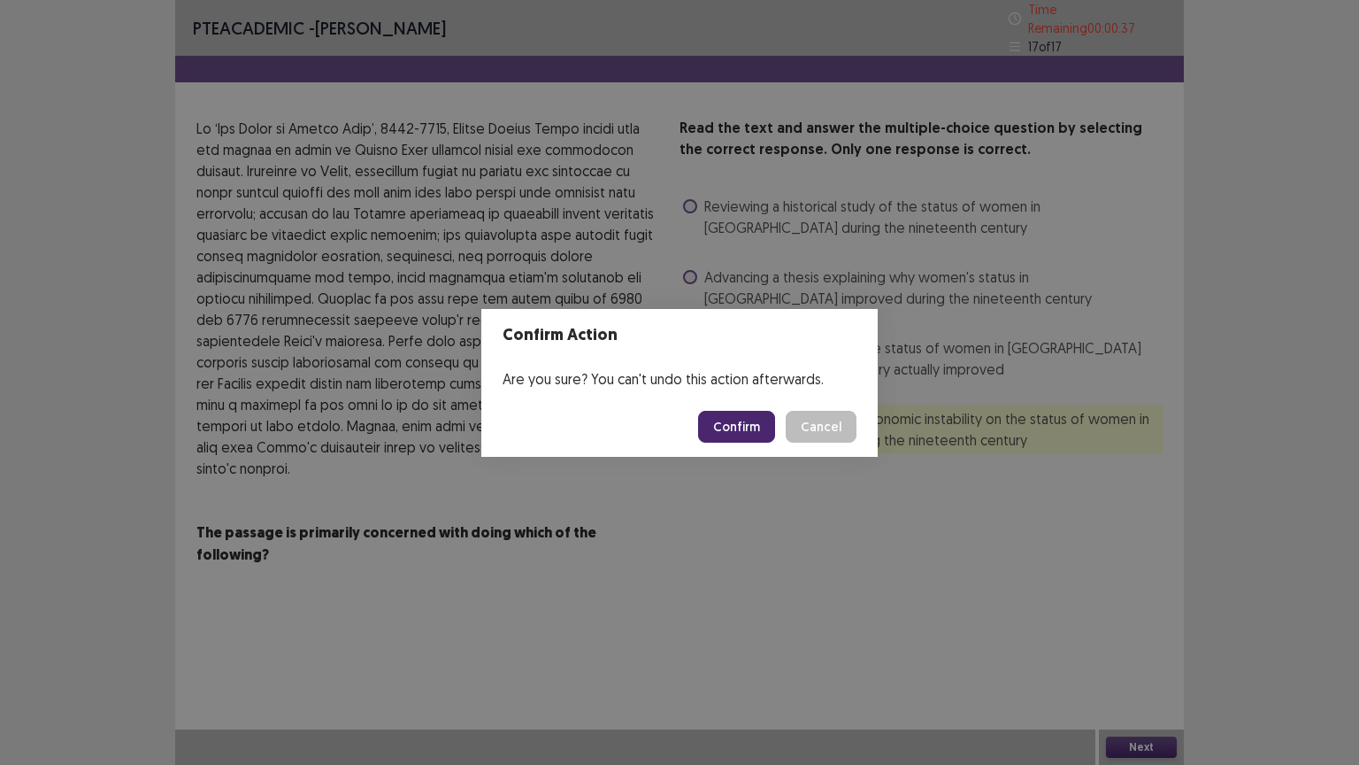
click at [742, 429] on button "Confirm" at bounding box center [736, 427] width 77 height 32
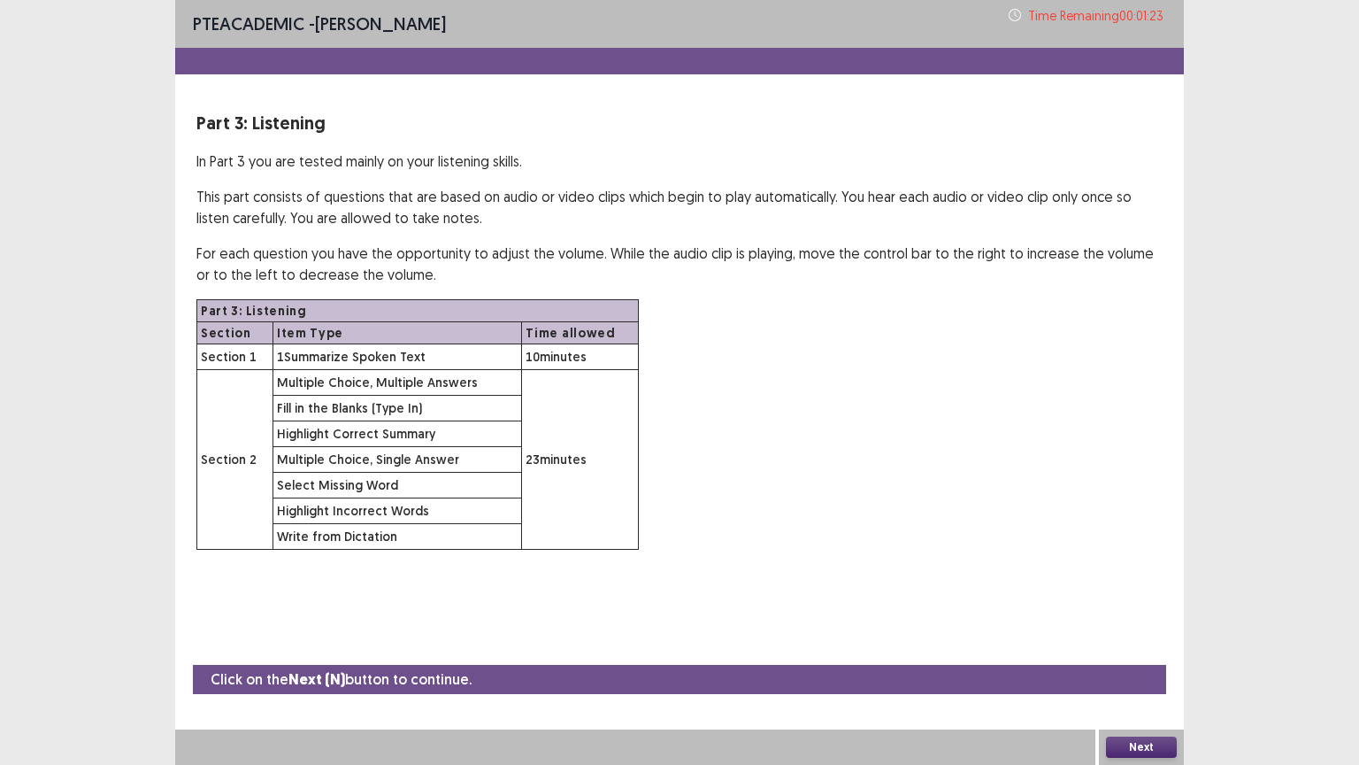
click at [1150, 645] on button "Next" at bounding box center [1141, 746] width 71 height 21
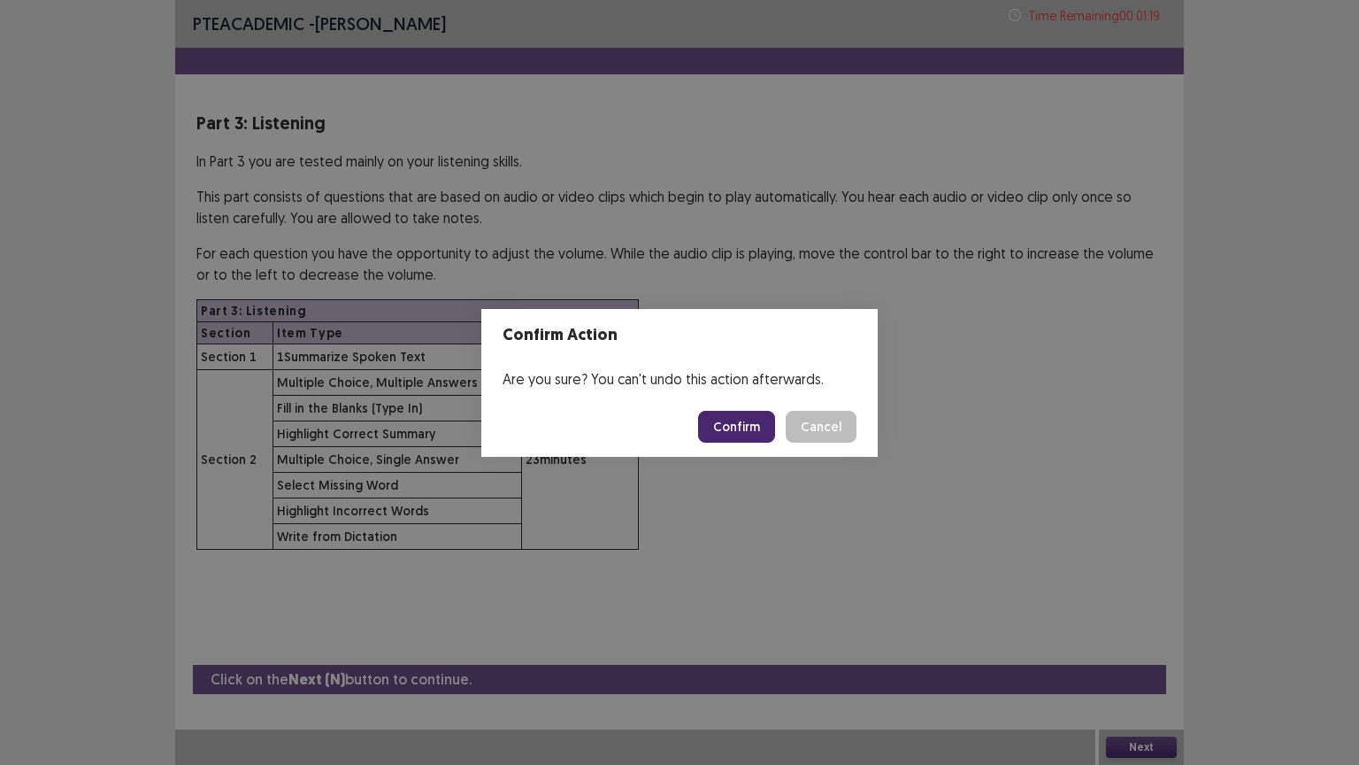
click at [743, 421] on button "Confirm" at bounding box center [736, 427] width 77 height 32
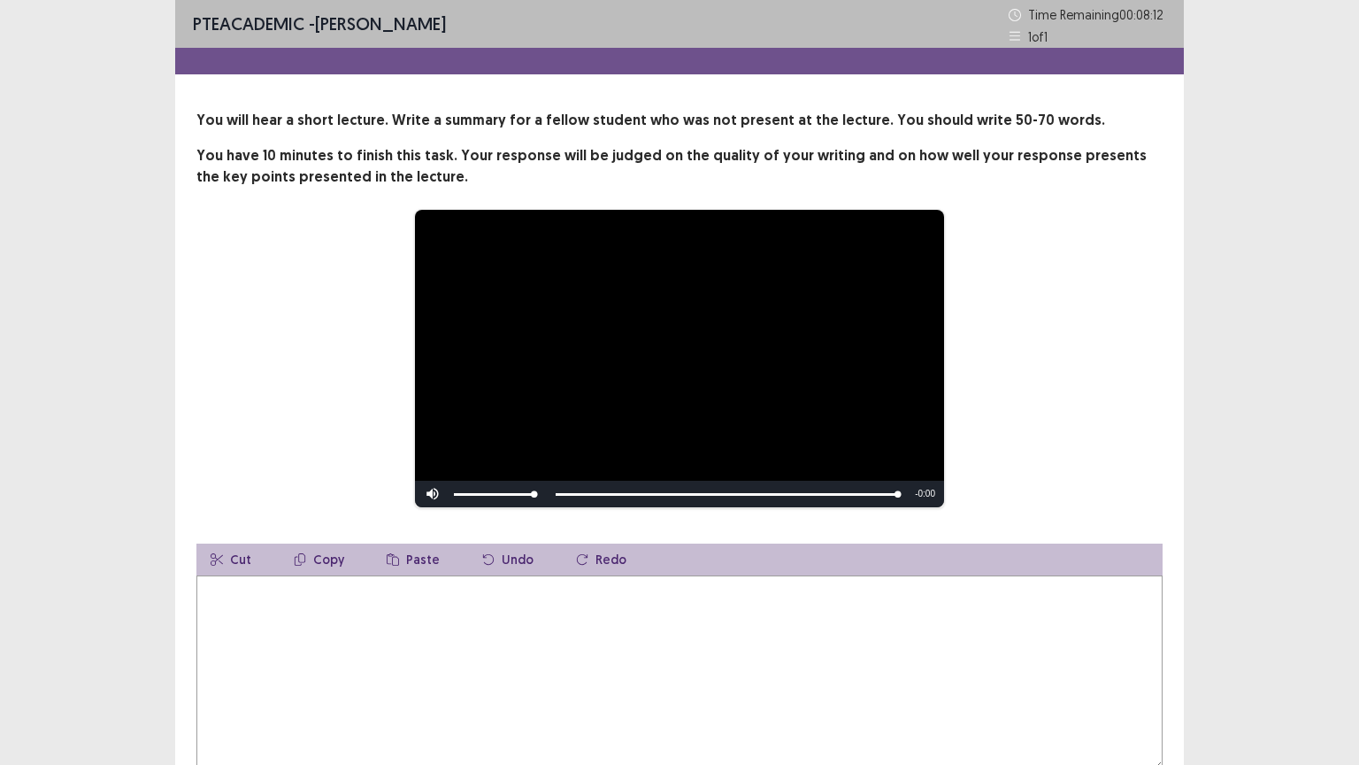
click at [743, 421] on video "Video Player" at bounding box center [679, 358] width 529 height 297
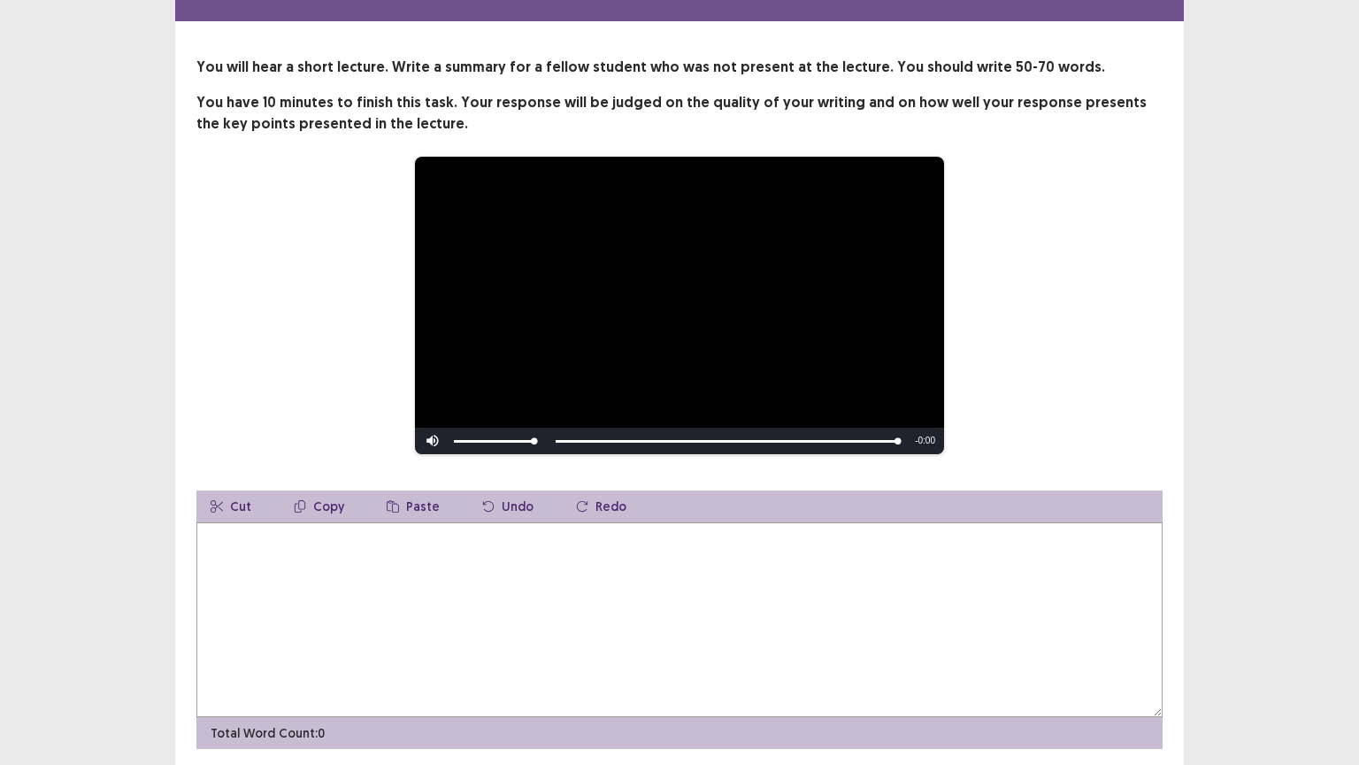
scroll to position [53, 0]
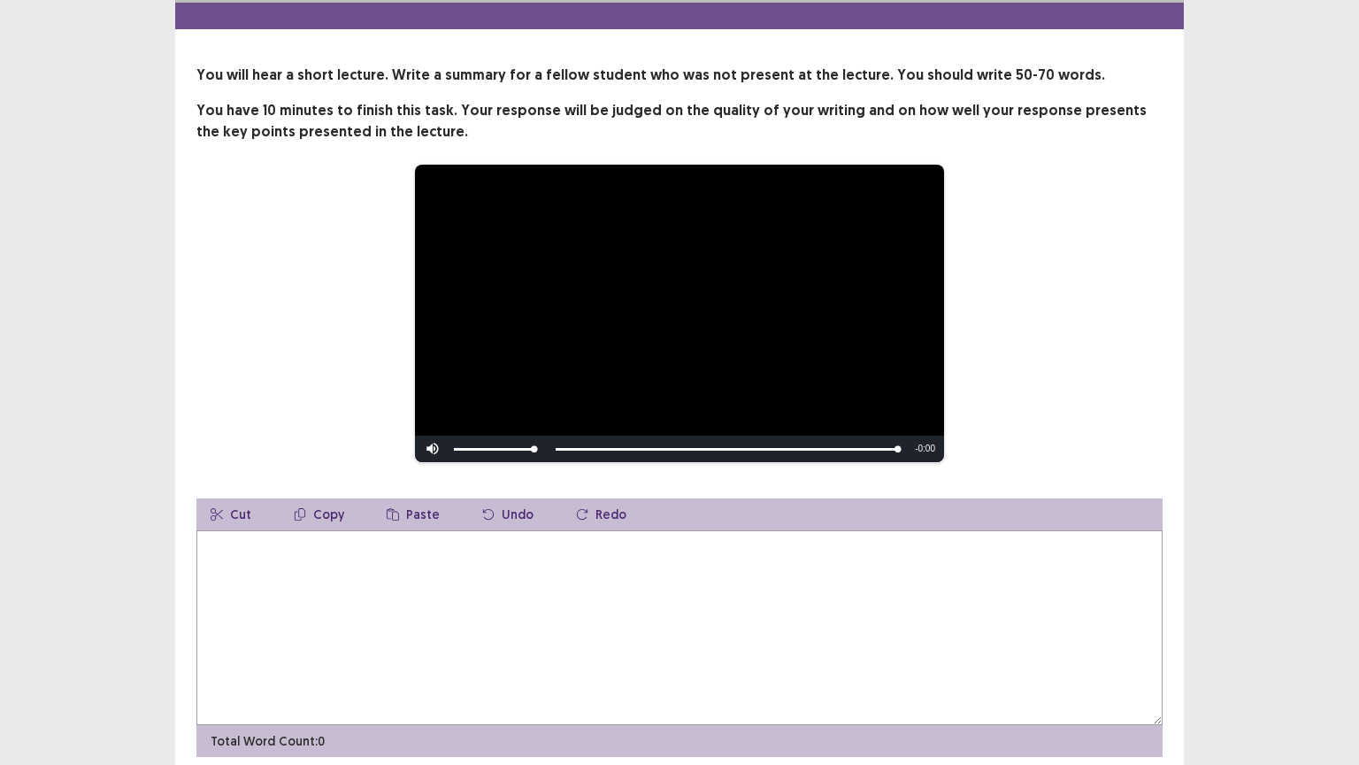
click at [241, 587] on textarea at bounding box center [679, 627] width 966 height 195
click at [488, 542] on textarea "**********" at bounding box center [679, 627] width 966 height 195
click at [666, 538] on textarea "**********" at bounding box center [679, 627] width 966 height 195
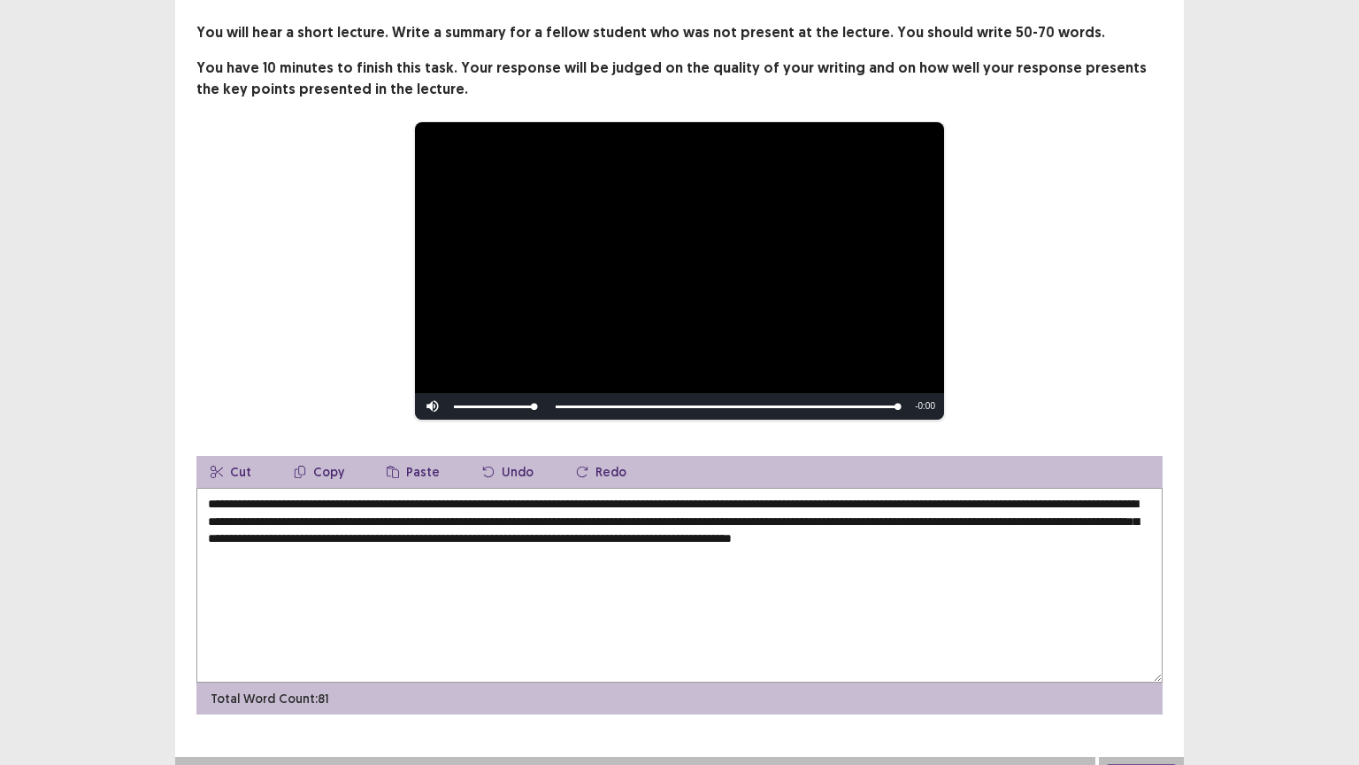
scroll to position [106, 0]
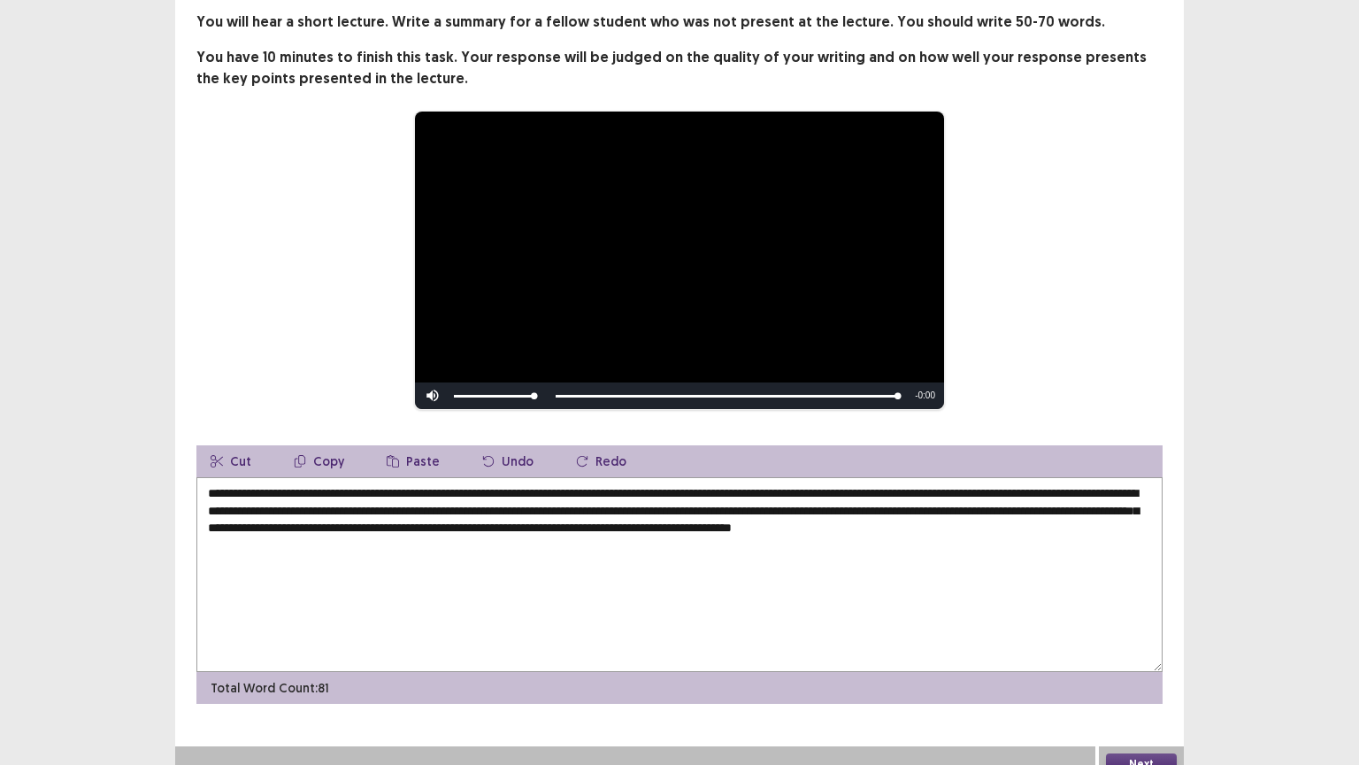
click at [925, 521] on textarea "**********" at bounding box center [679, 574] width 966 height 195
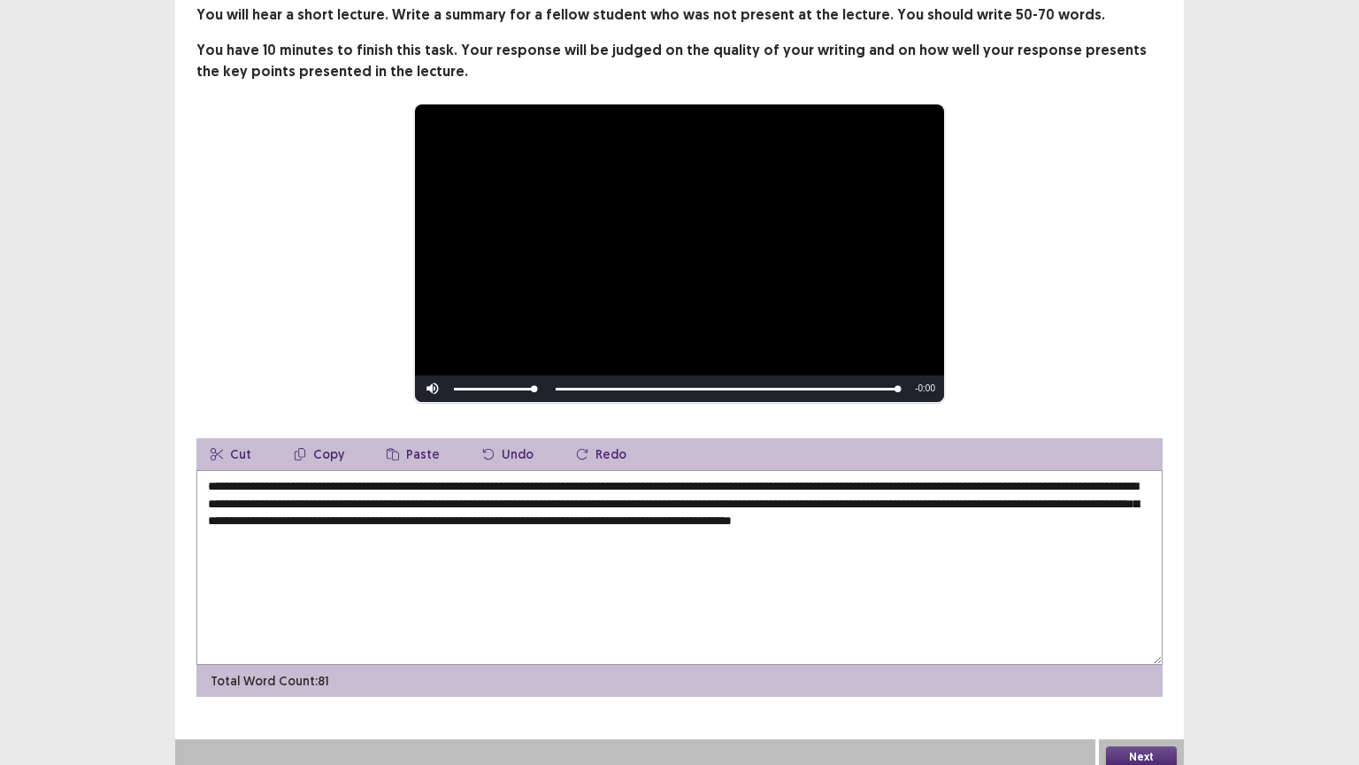
type textarea "**********"
click at [1134, 645] on button "Next" at bounding box center [1141, 756] width 71 height 21
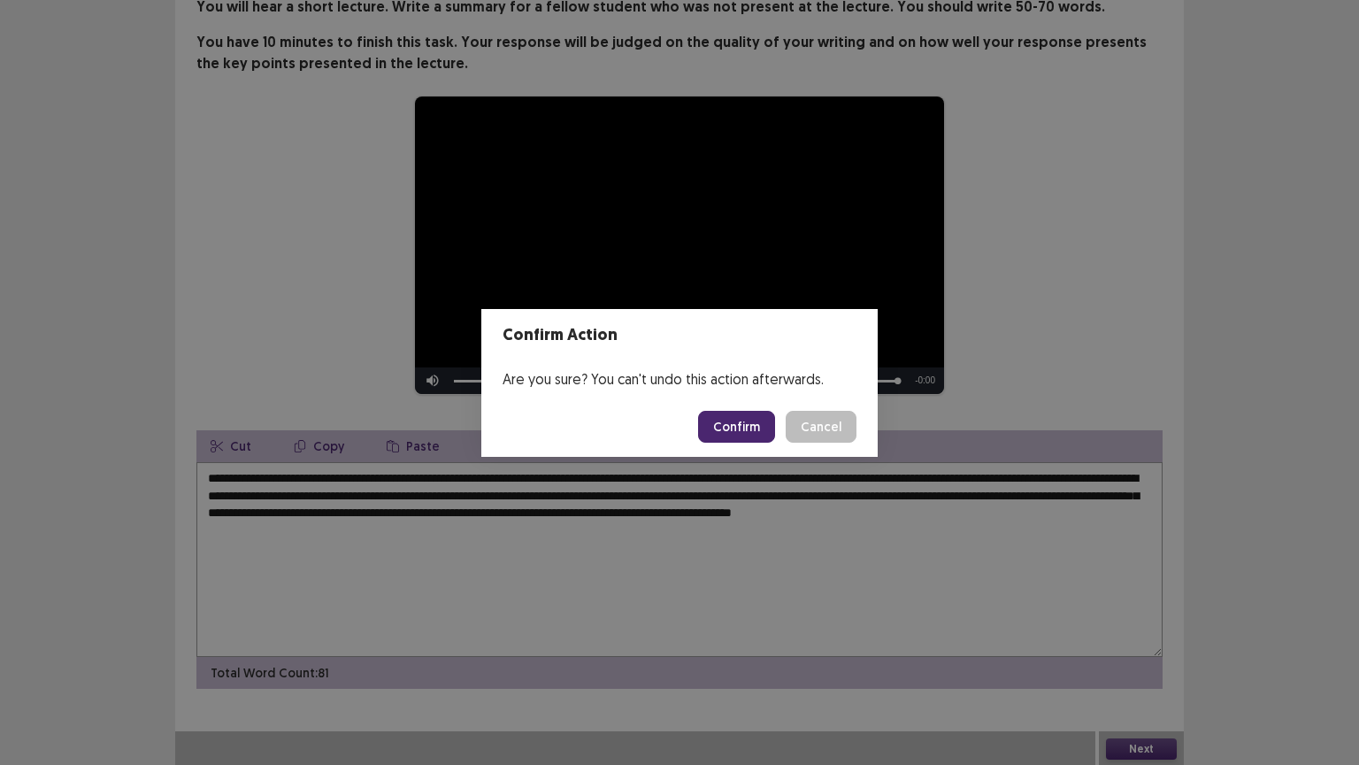
click at [727, 419] on button "Confirm" at bounding box center [736, 427] width 77 height 32
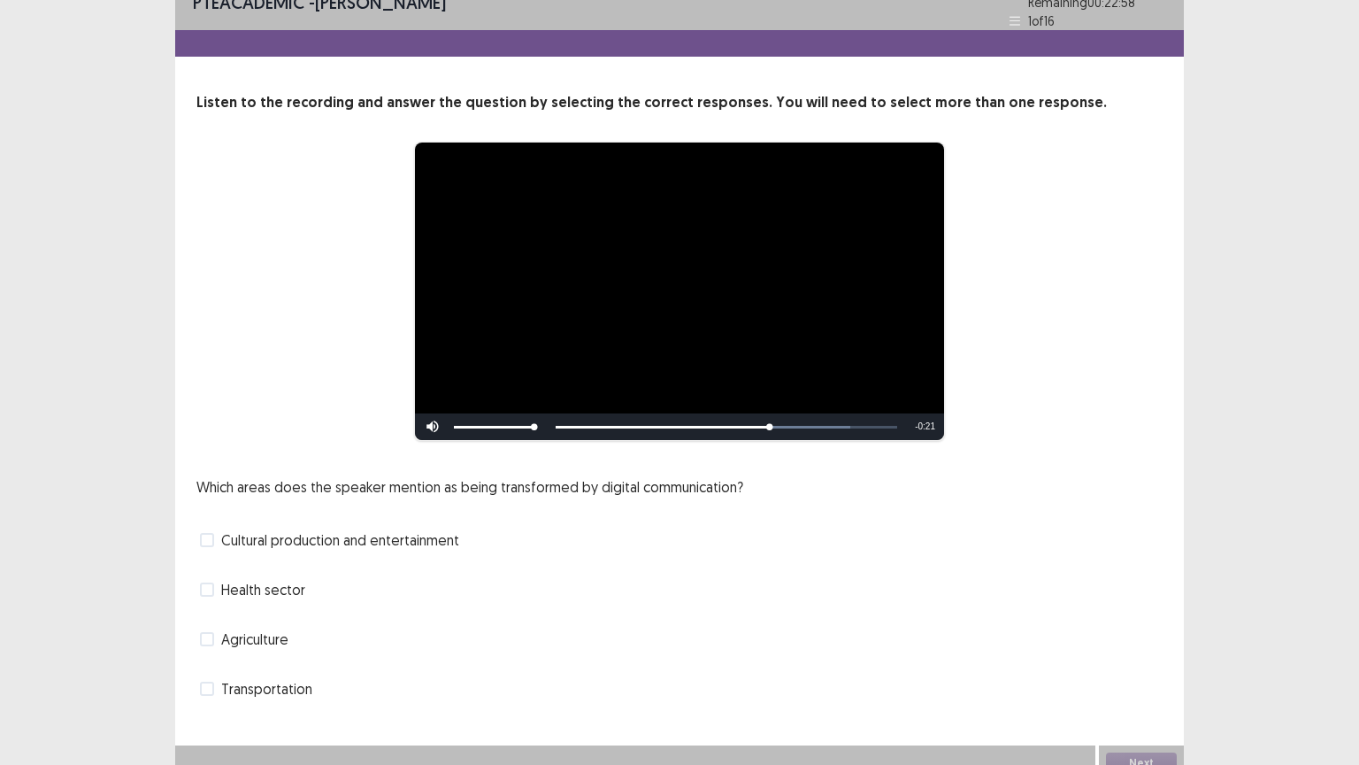
scroll to position [27, 0]
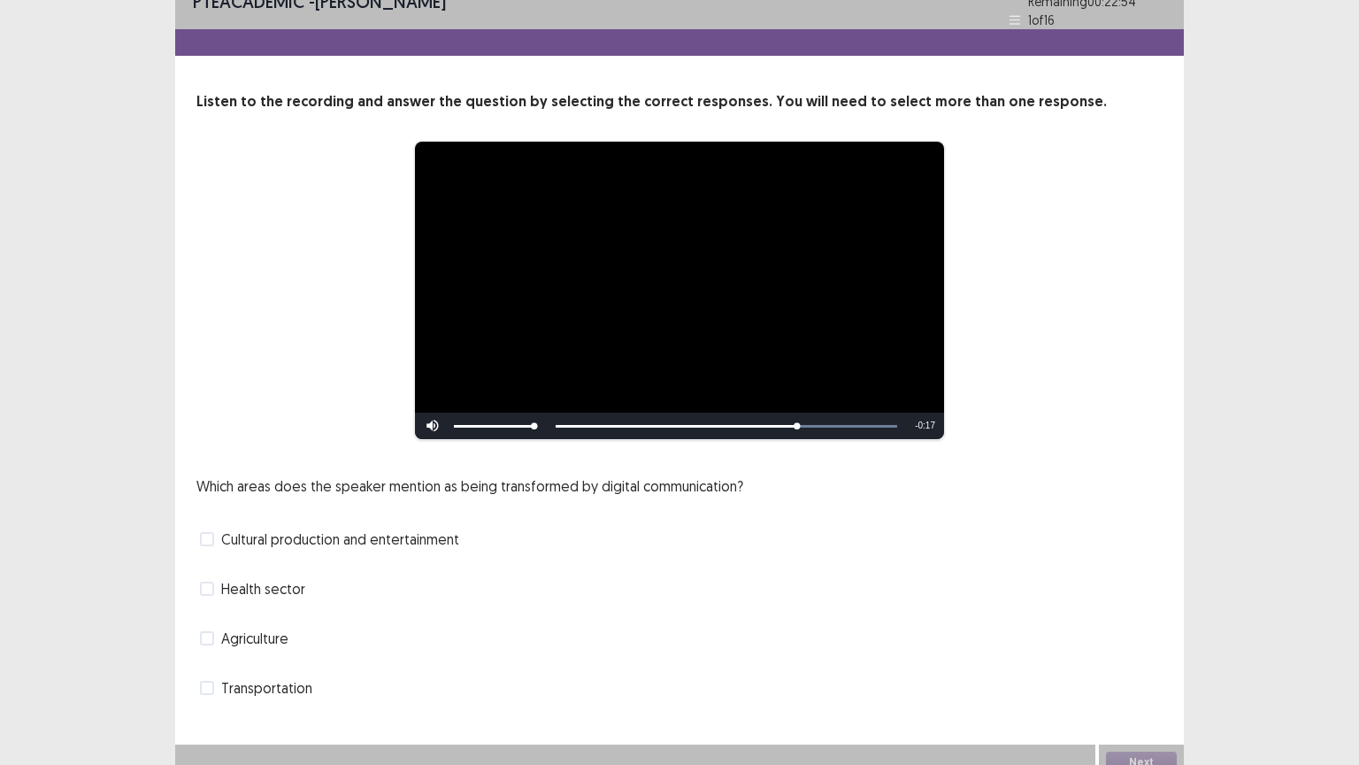
click at [211, 581] on span at bounding box center [207, 588] width 14 height 14
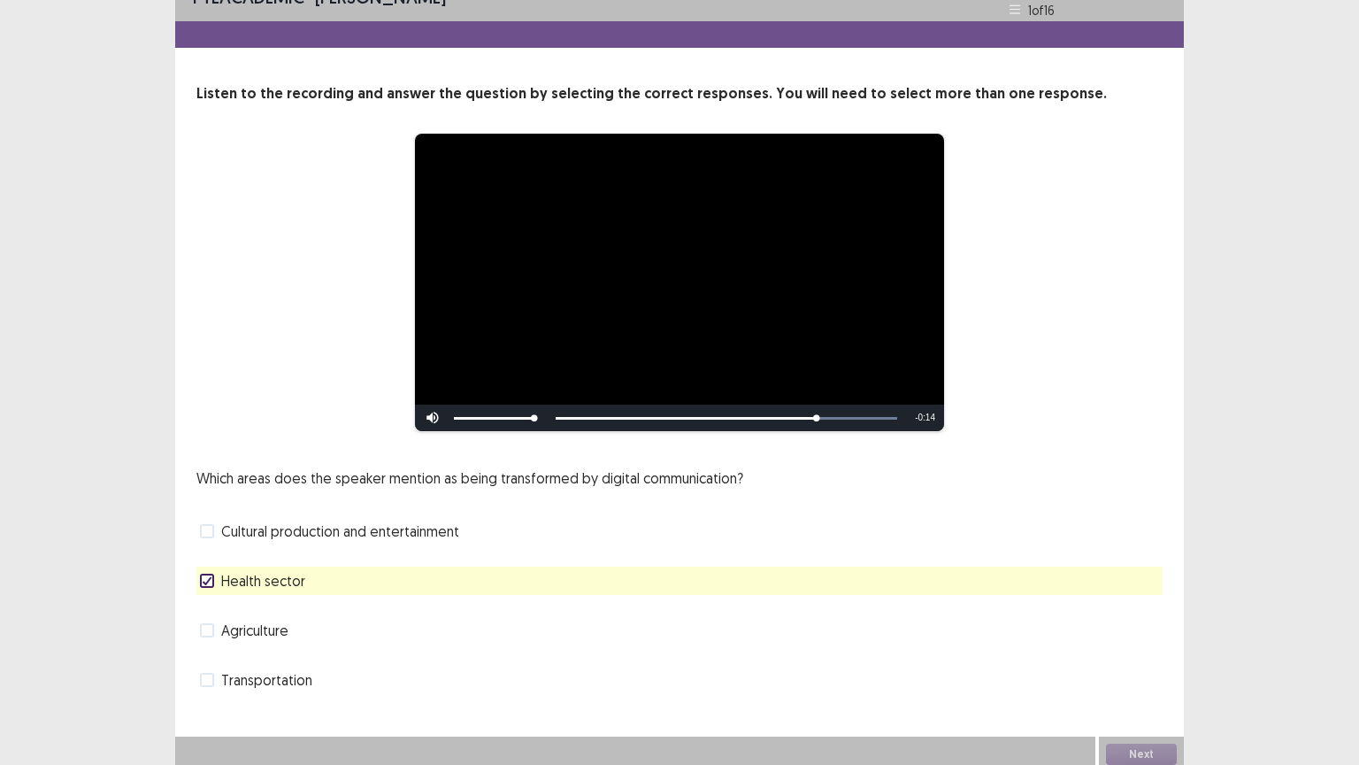
click at [207, 536] on span at bounding box center [207, 531] width 14 height 14
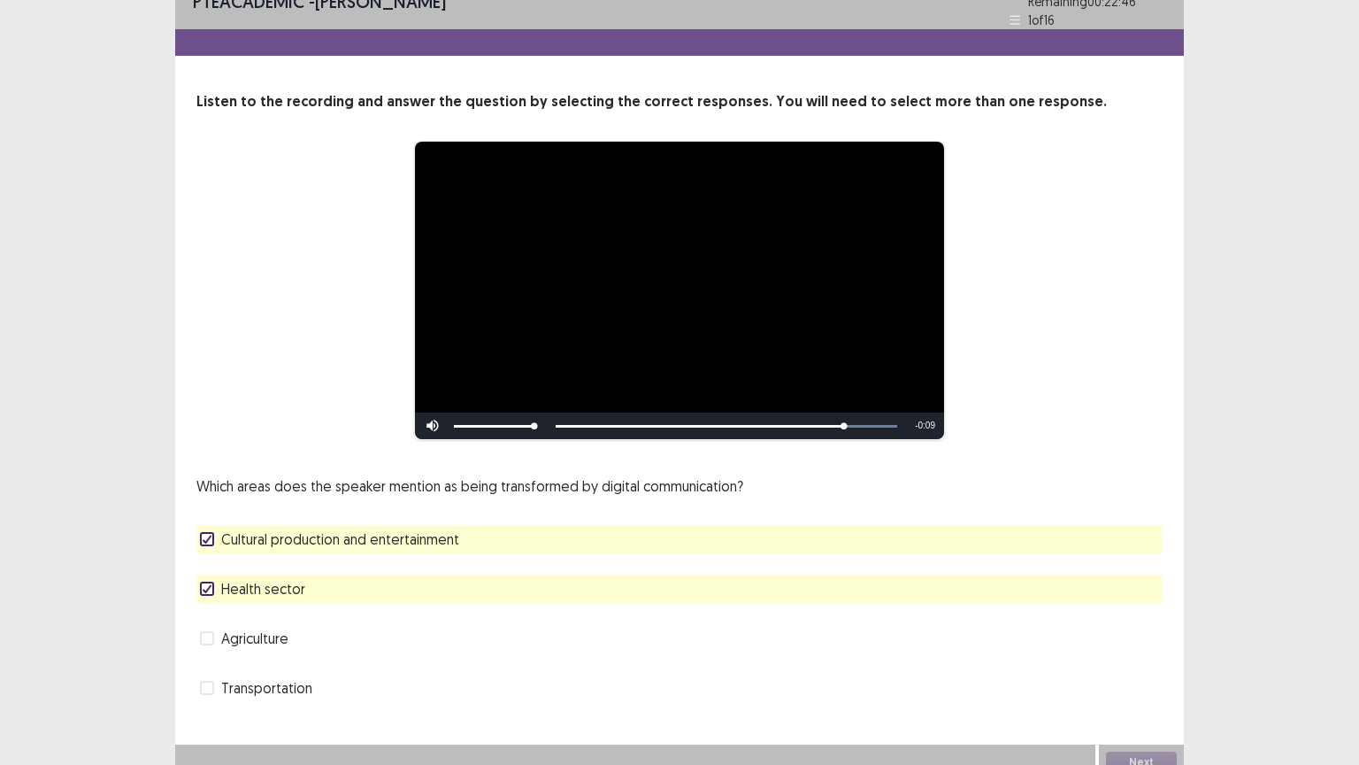
click at [207, 535] on polyline at bounding box center [208, 538] width 8 height 7
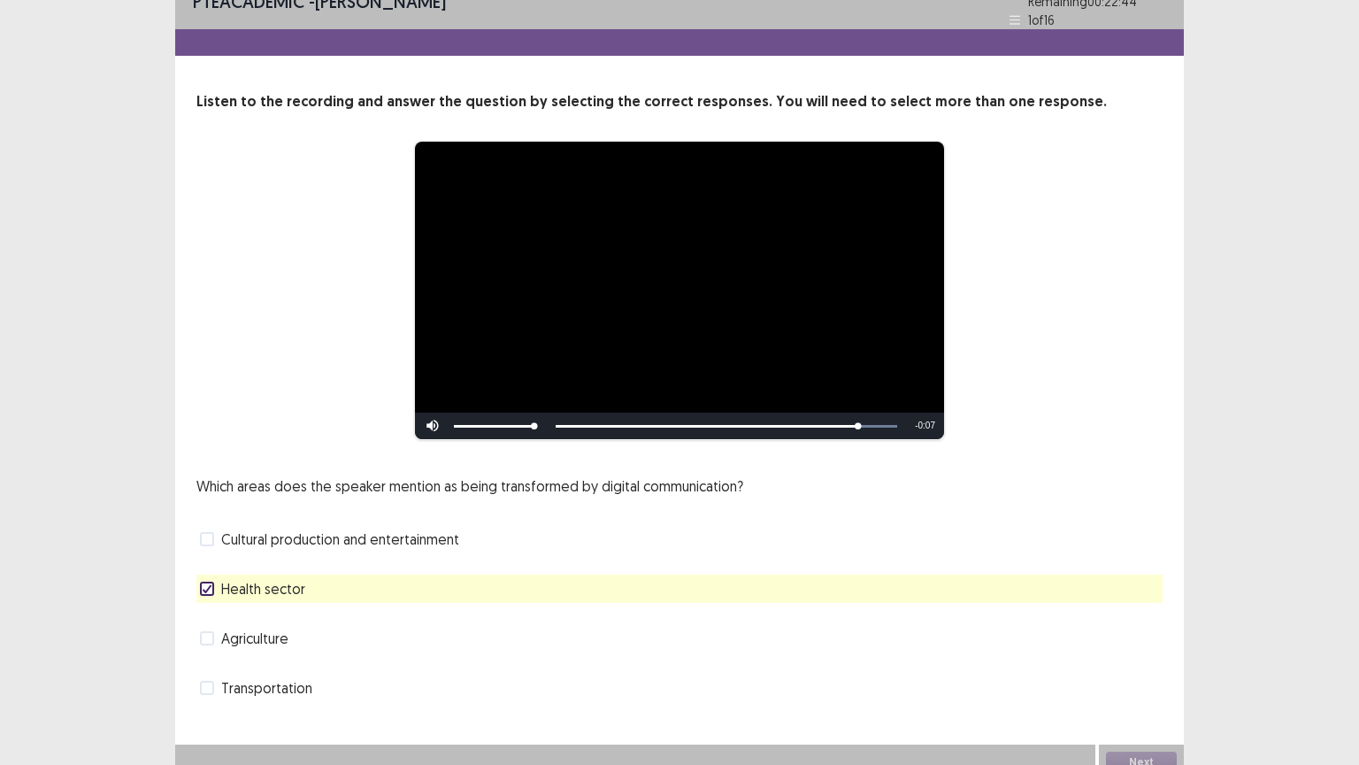
scroll to position [34, 0]
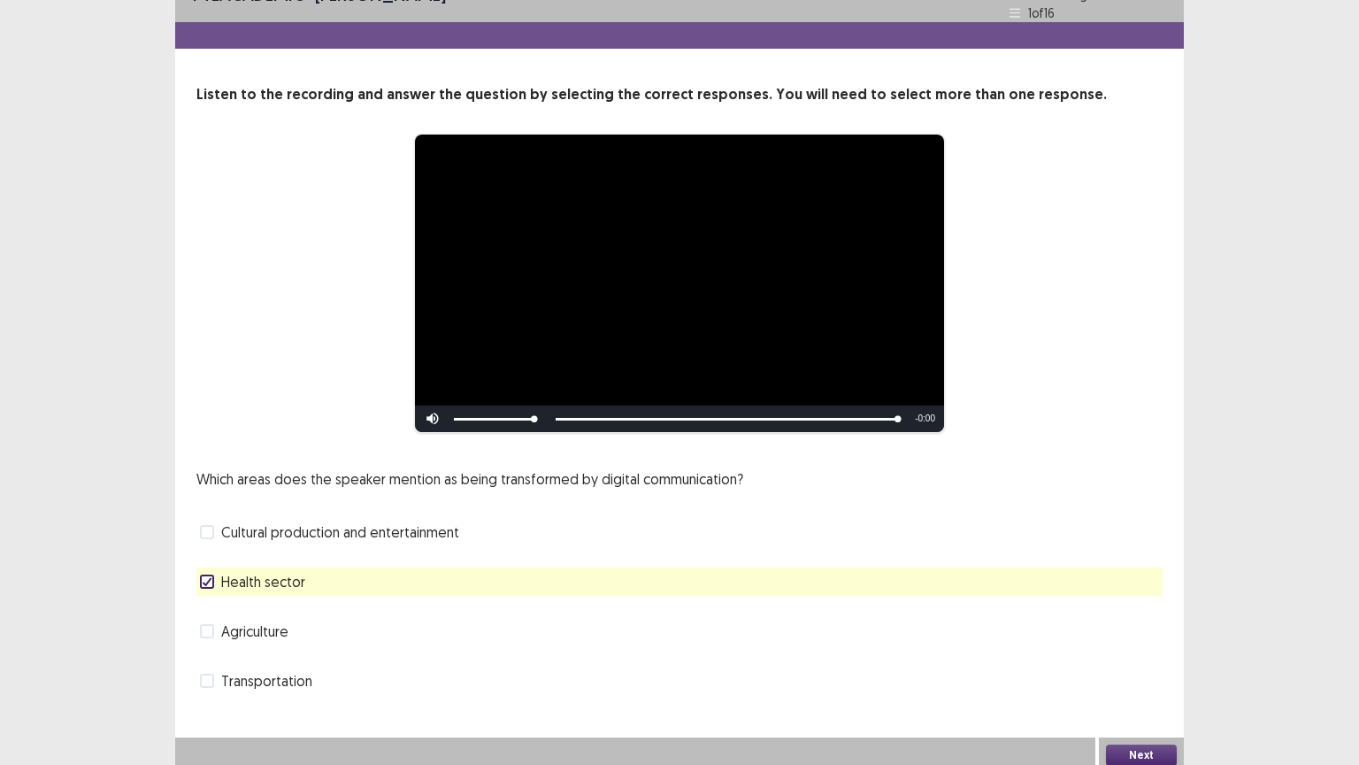
click at [1143, 645] on button "Next" at bounding box center [1141, 754] width 71 height 21
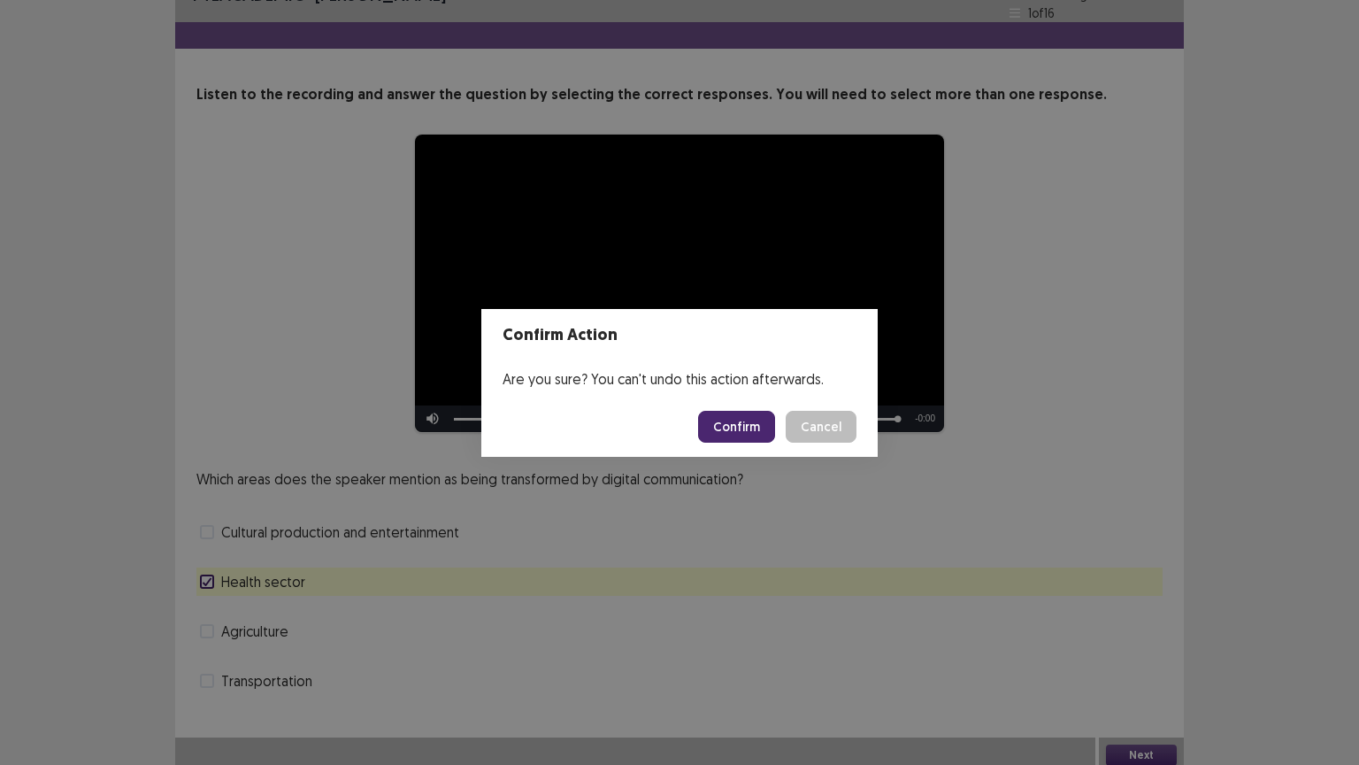
click at [740, 550] on div "Confirm Action Are you sure? You can't undo this action afterwards. Confirm Can…" at bounding box center [679, 382] width 1359 height 765
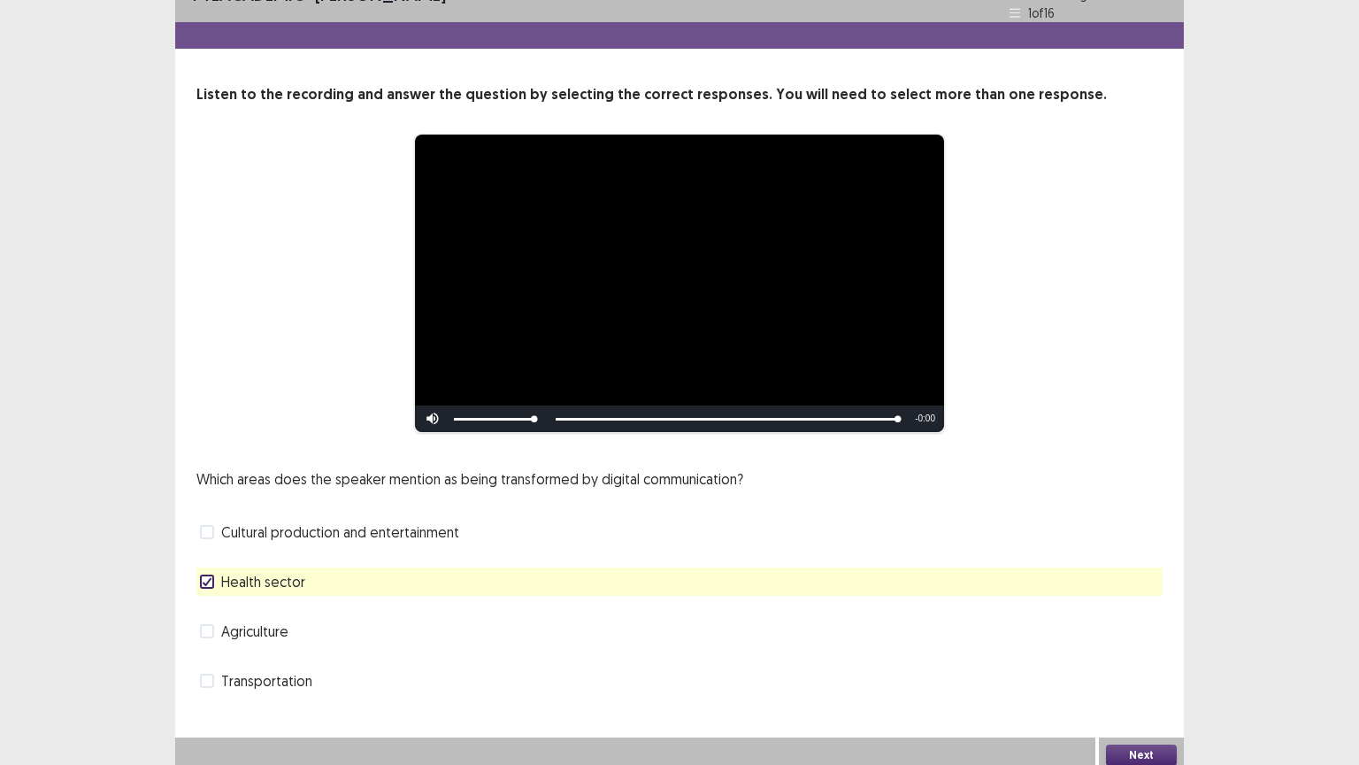
click at [208, 525] on span at bounding box center [207, 532] width 14 height 14
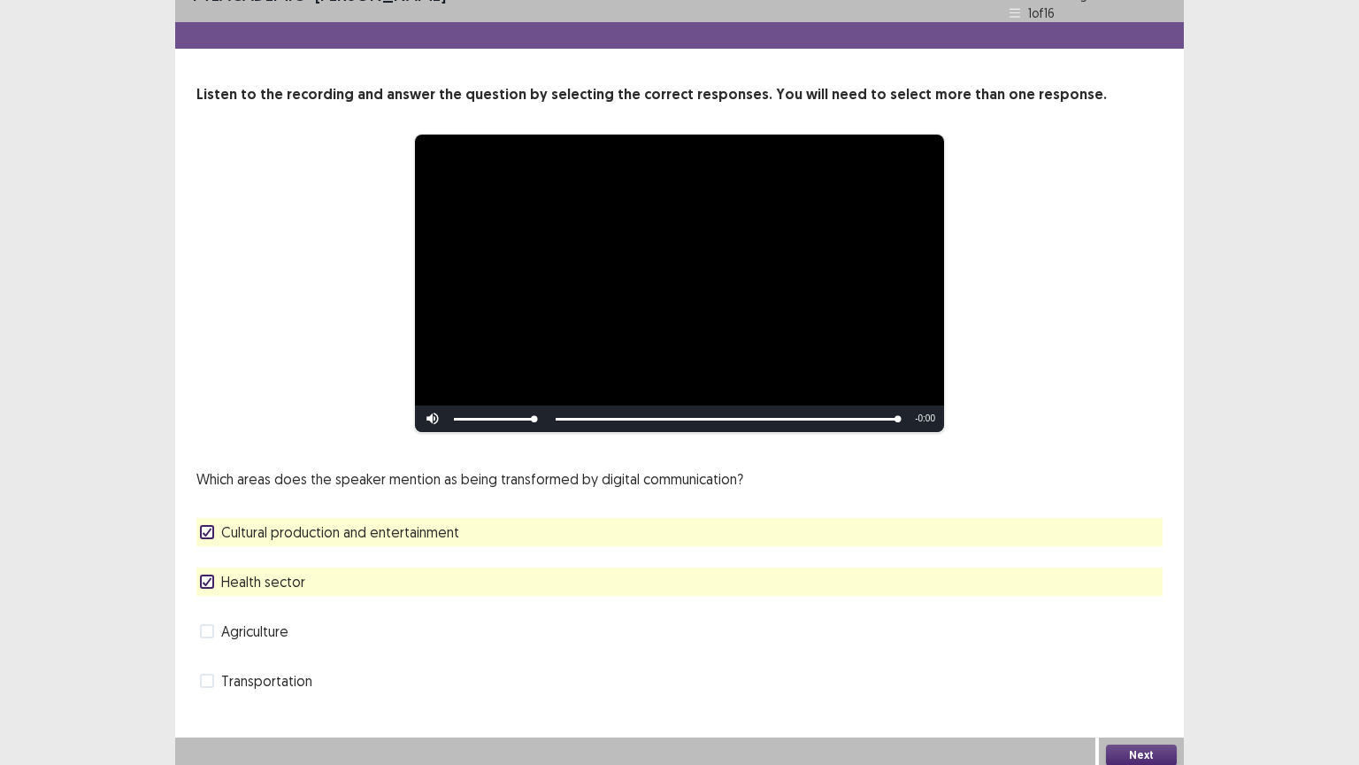
click at [1146, 645] on button "Next" at bounding box center [1141, 754] width 71 height 21
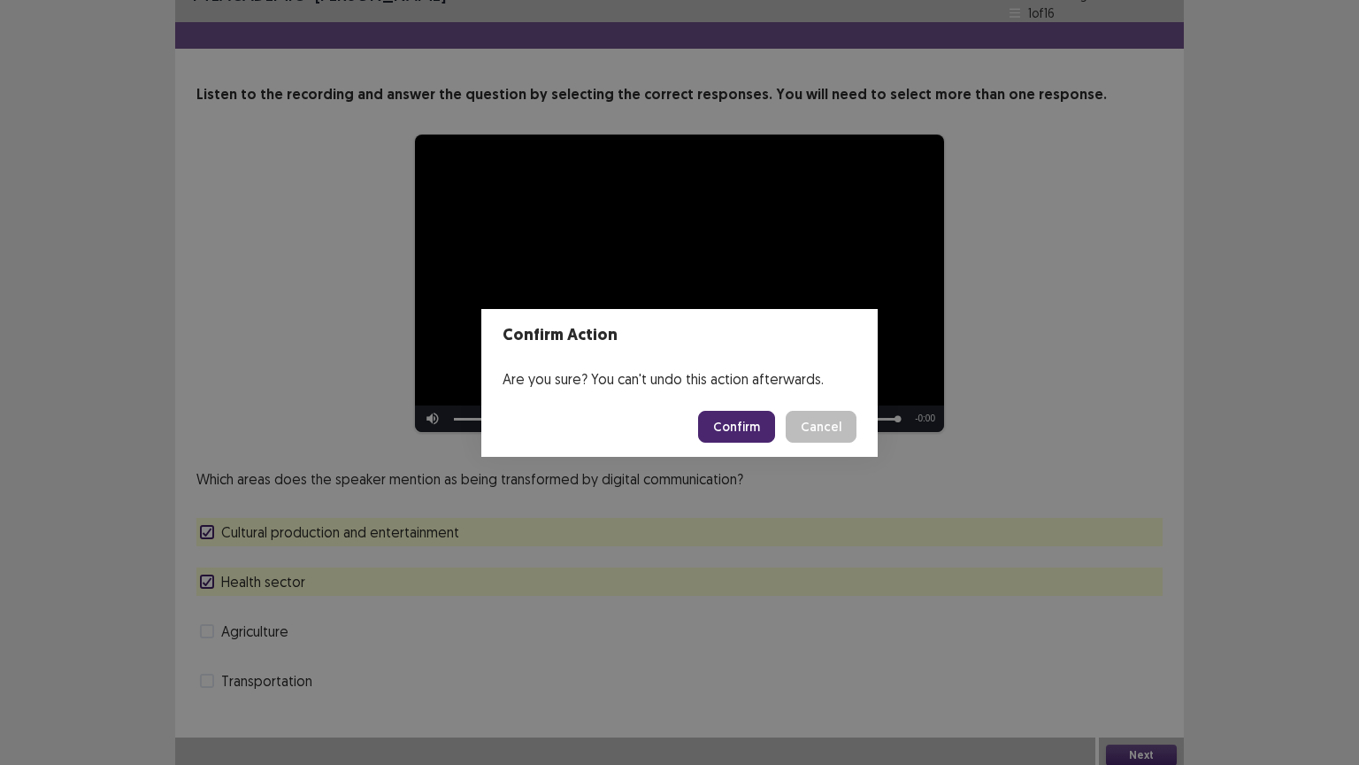
click at [750, 433] on button "Confirm" at bounding box center [736, 427] width 77 height 32
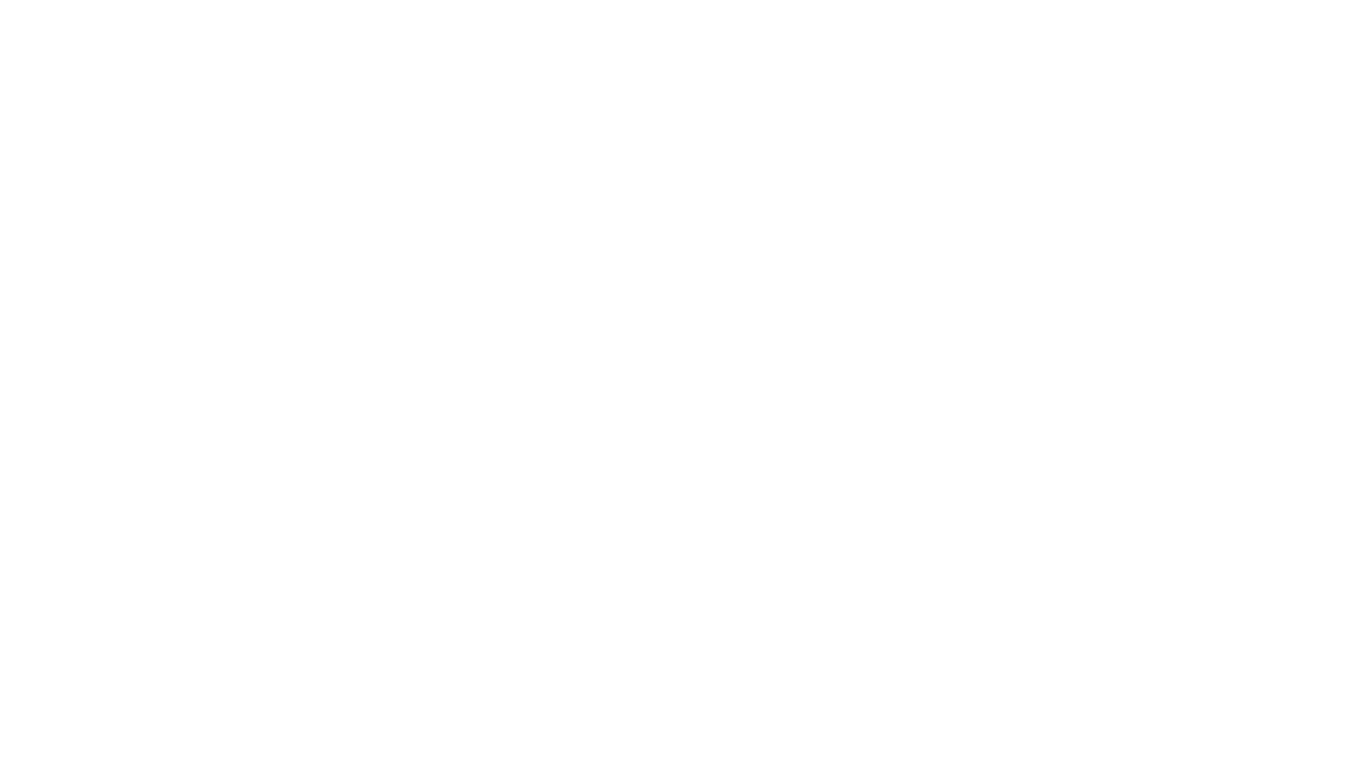
scroll to position [0, 0]
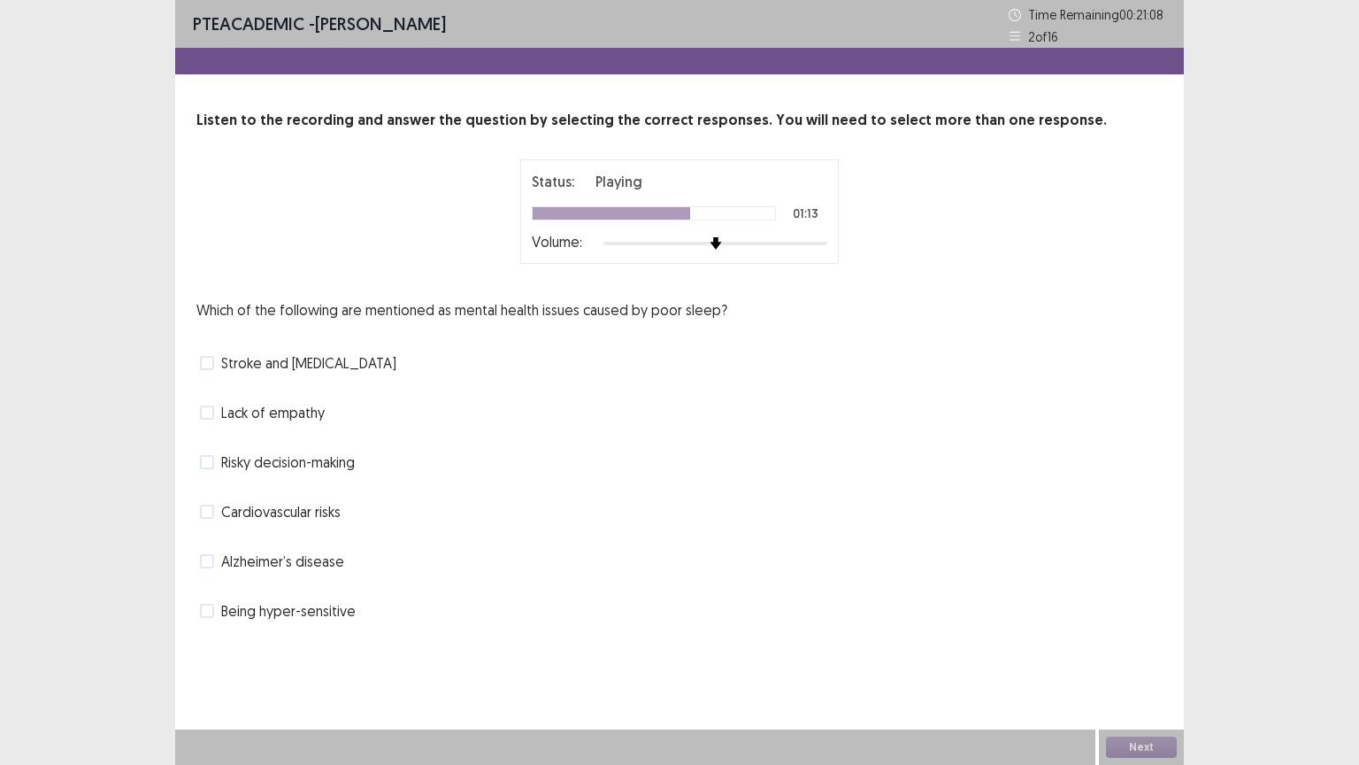
click at [205, 511] on span at bounding box center [207, 511] width 14 height 14
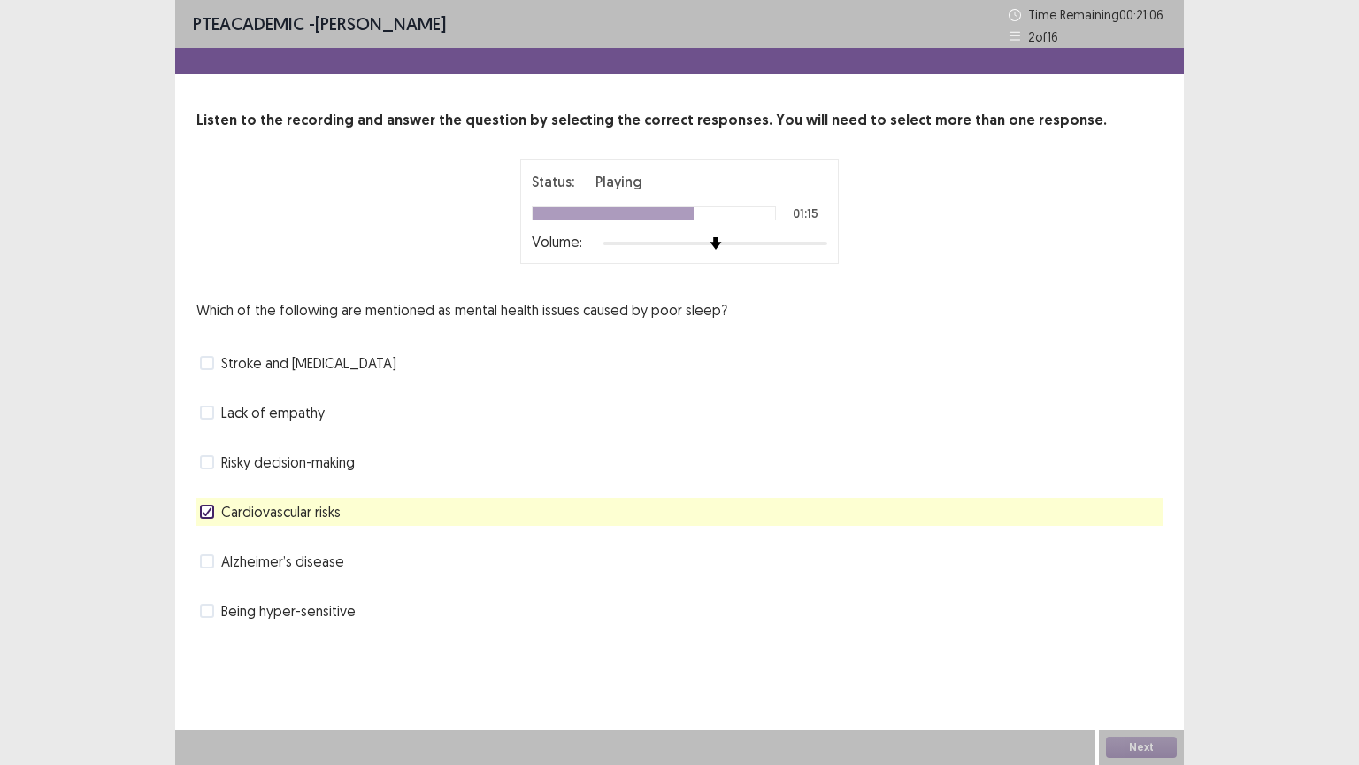
click at [204, 371] on label "Stroke and [MEDICAL_DATA]" at bounding box center [298, 362] width 196 height 21
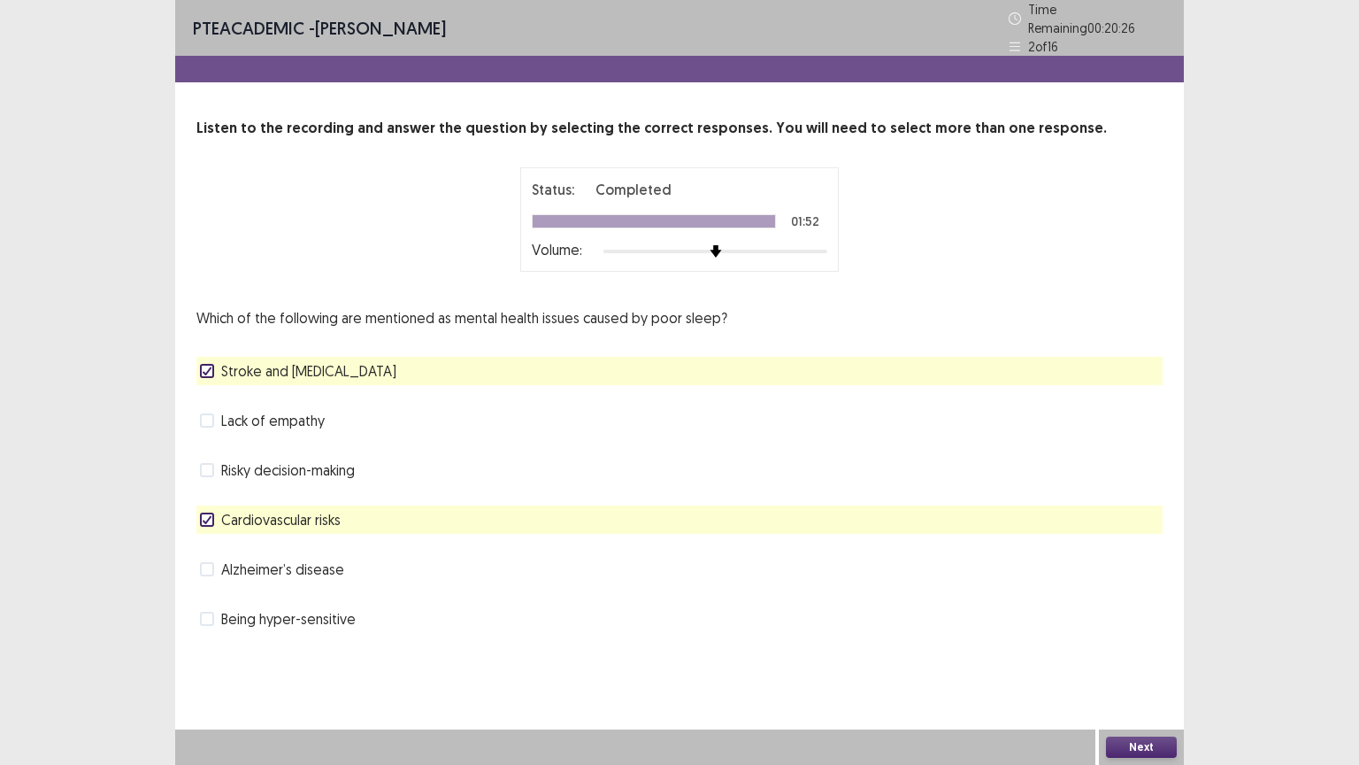
click at [1127, 645] on button "Next" at bounding box center [1141, 746] width 71 height 21
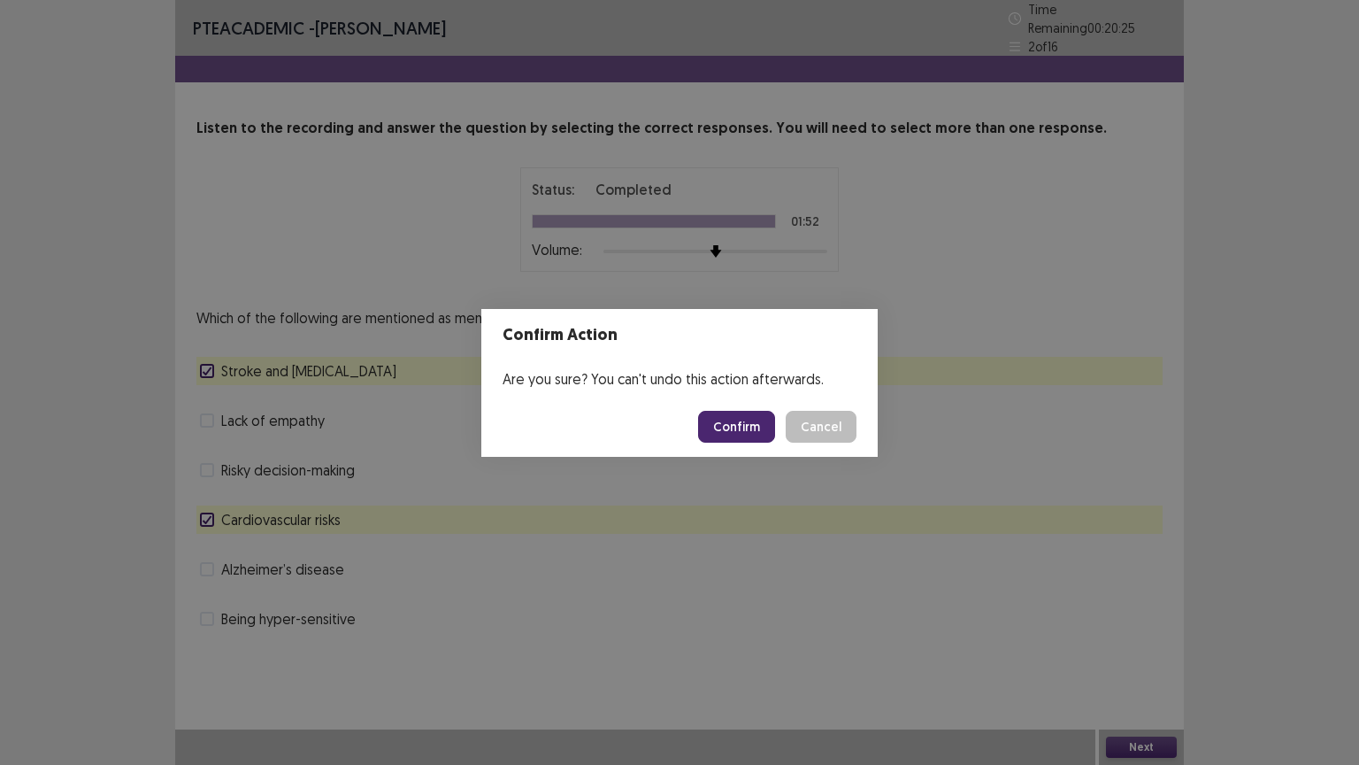
click at [762, 425] on button "Confirm" at bounding box center [736, 427] width 77 height 32
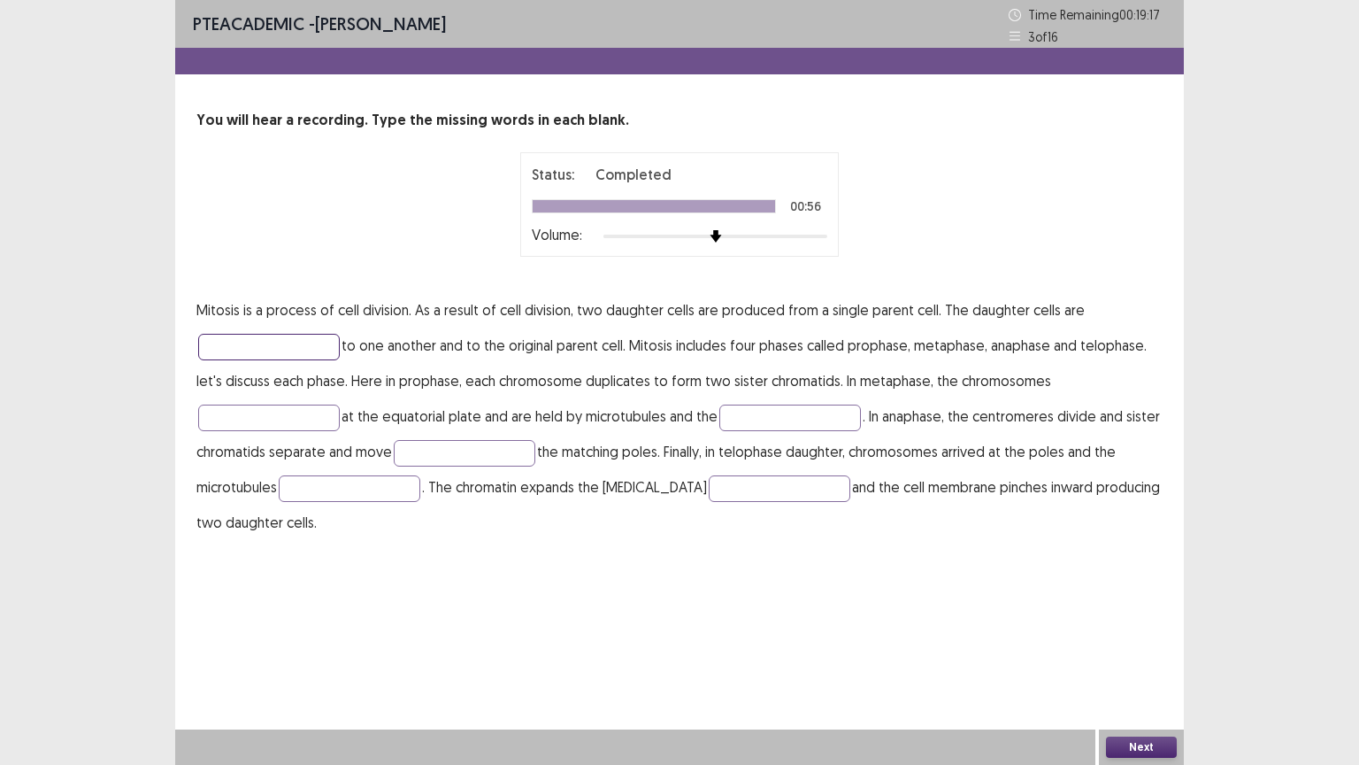
click at [279, 351] on input "text" at bounding box center [269, 347] width 142 height 27
type input "*********"
click at [261, 420] on input "text" at bounding box center [269, 417] width 142 height 27
type input "*******"
click at [765, 422] on input "text" at bounding box center [790, 417] width 142 height 27
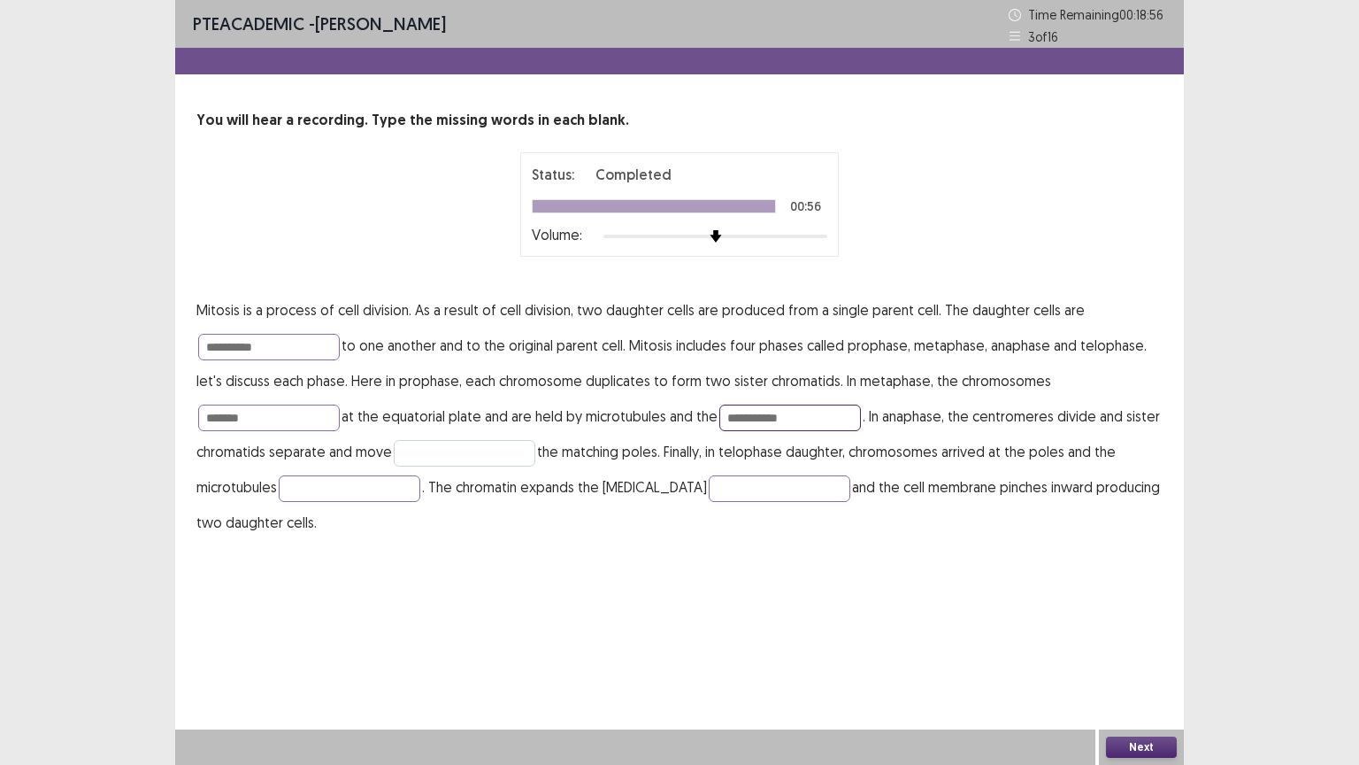
type input "**********"
click at [535, 446] on input "text" at bounding box center [465, 453] width 142 height 27
type input "*******"
click at [378, 480] on input "text" at bounding box center [350, 488] width 142 height 27
type input "*********"
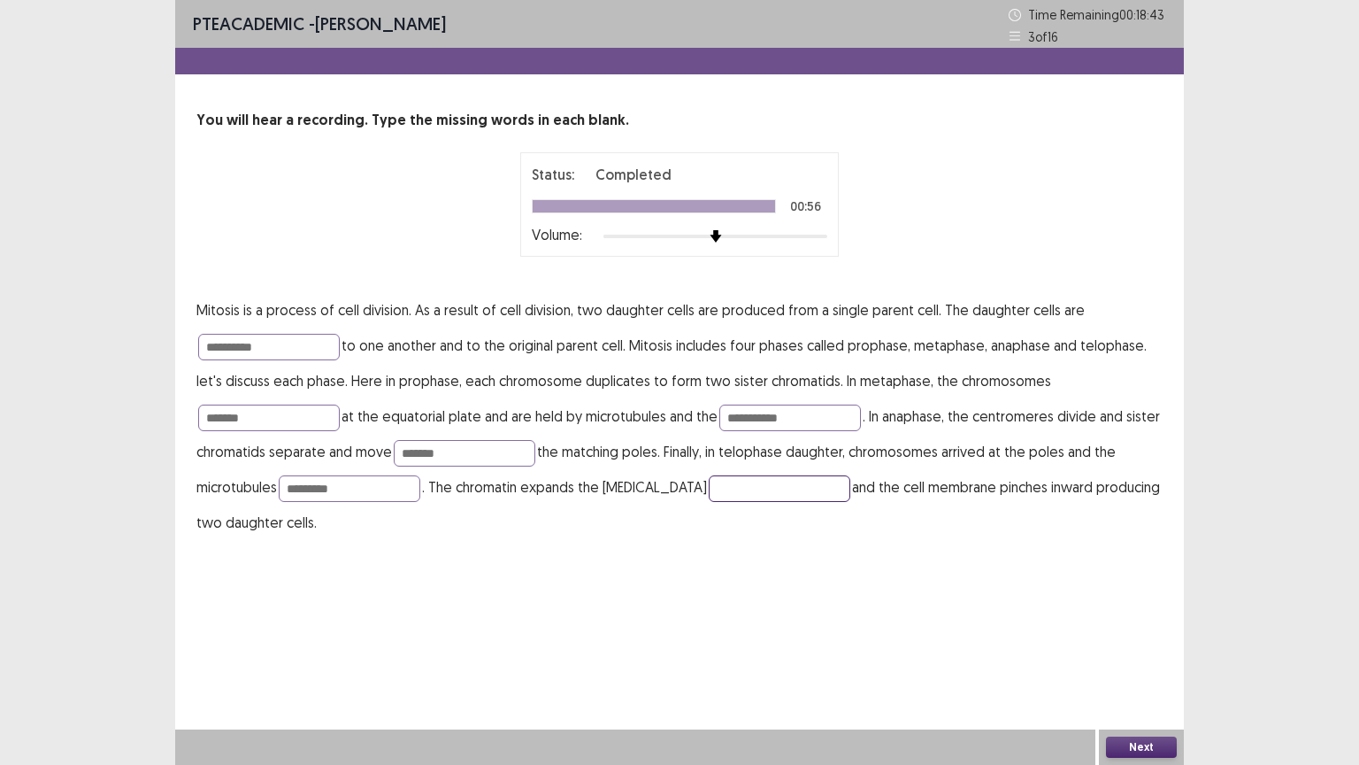
click at [726, 476] on input "text" at bounding box center [780, 488] width 142 height 27
type input "*******"
click at [499, 449] on input "*******" at bounding box center [465, 453] width 142 height 27
type input "******"
click at [1142, 645] on button "Next" at bounding box center [1141, 746] width 71 height 21
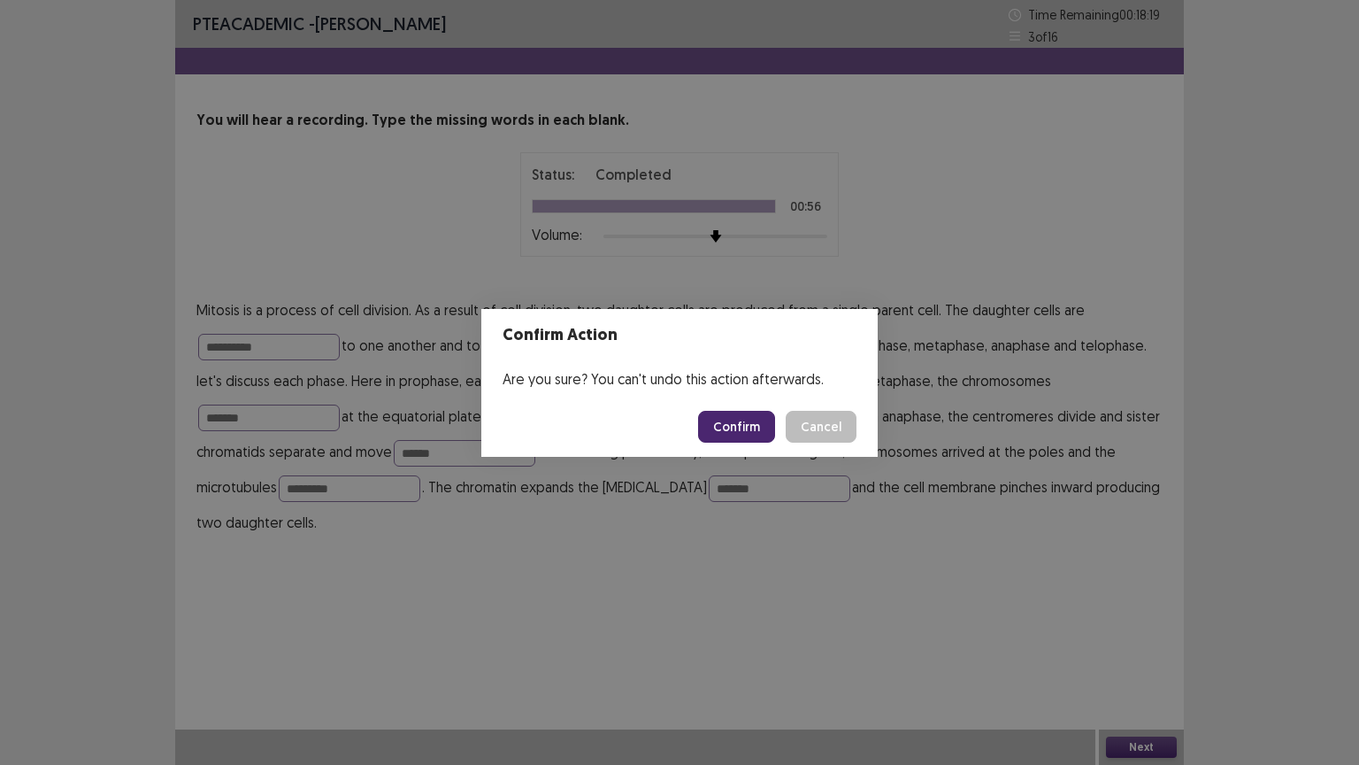
click at [738, 425] on button "Confirm" at bounding box center [736, 427] width 77 height 32
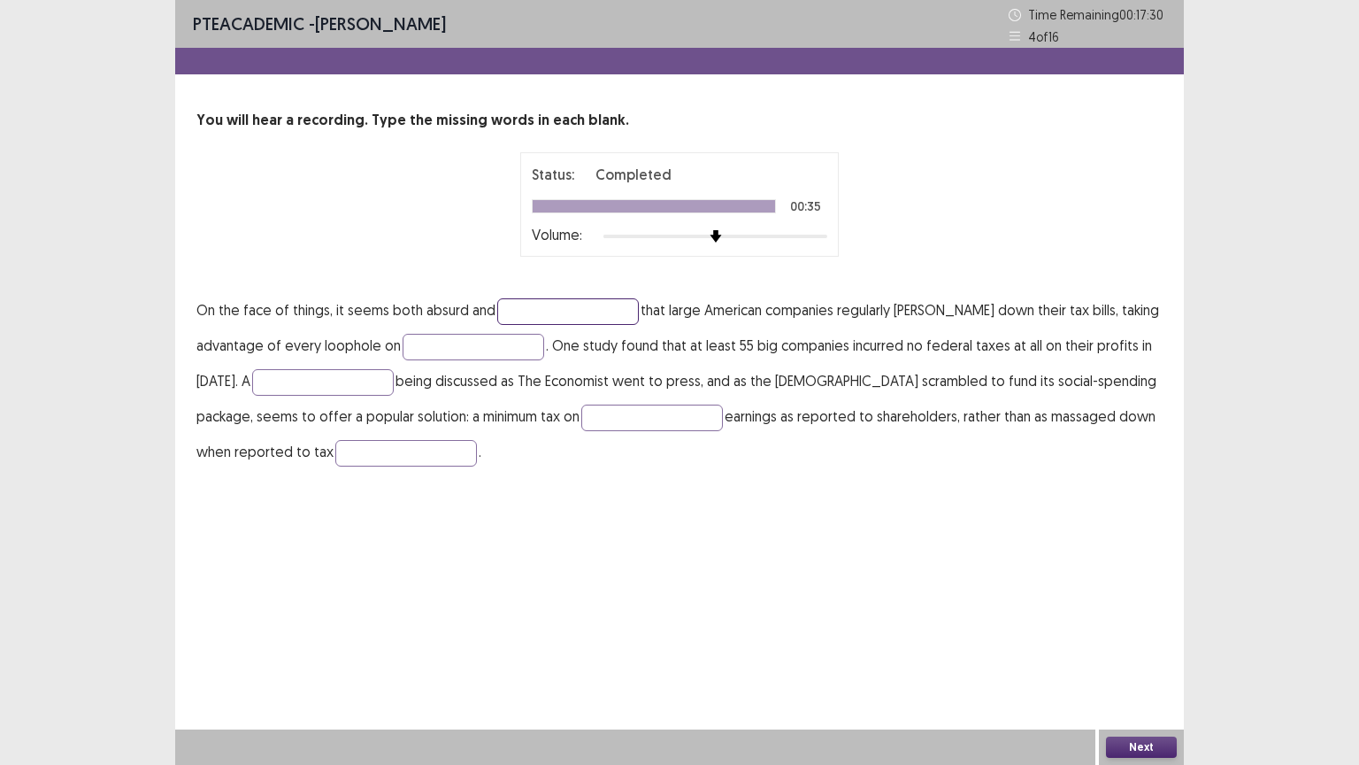
click at [524, 310] on input "text" at bounding box center [568, 311] width 142 height 27
type input "******"
click at [492, 350] on input "text" at bounding box center [474, 347] width 142 height 27
type input "*****"
click at [336, 372] on input "text" at bounding box center [323, 382] width 142 height 27
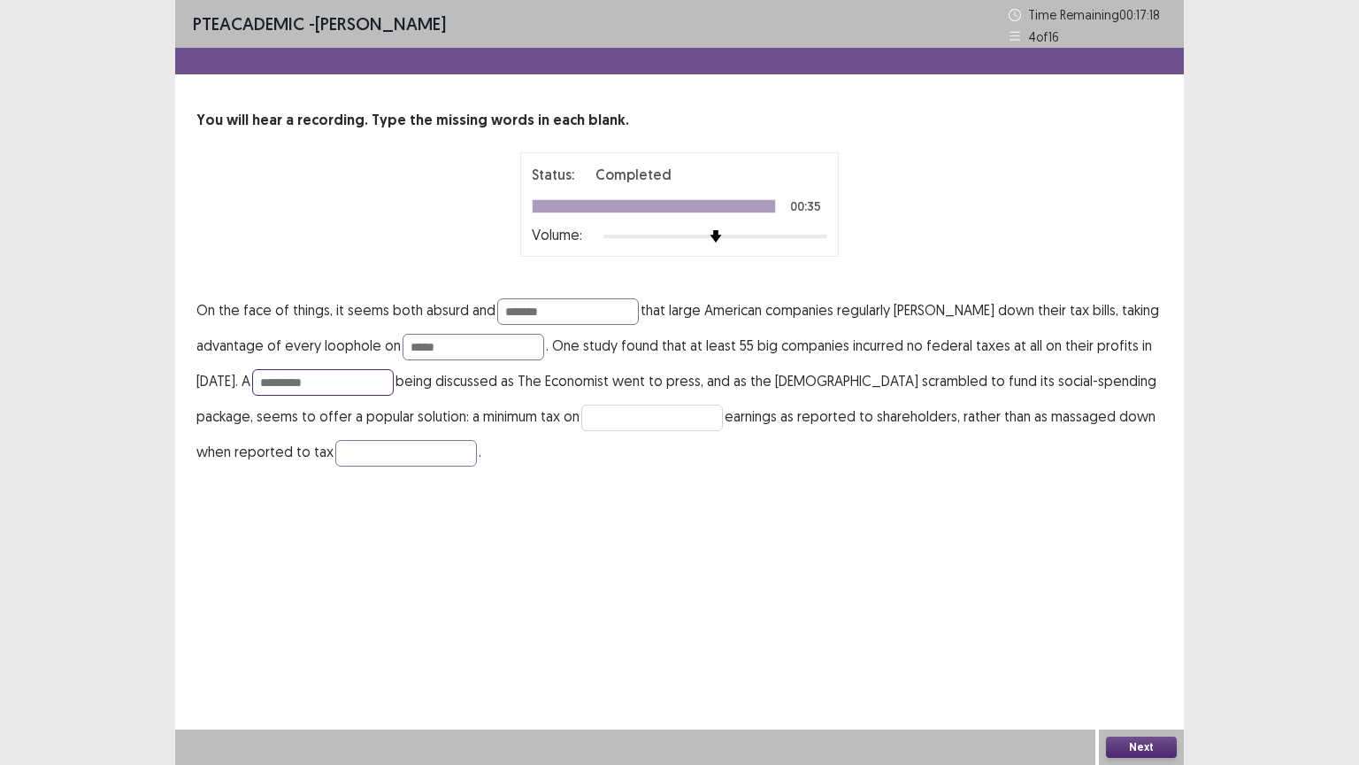
type input "********"
click at [607, 425] on input "text" at bounding box center [652, 417] width 142 height 27
type input "*********"
click at [436, 446] on input "text" at bounding box center [406, 453] width 142 height 27
type input "**********"
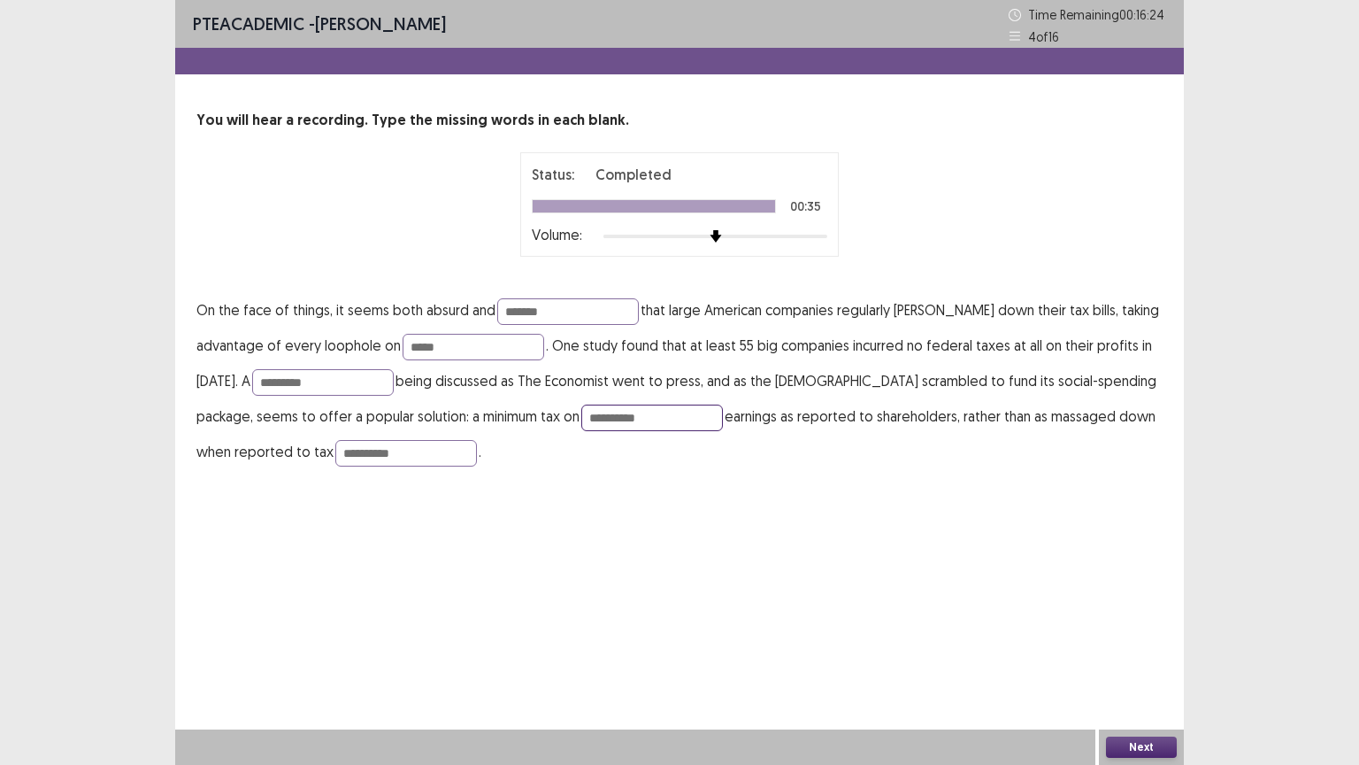
click at [671, 406] on input "*********" at bounding box center [652, 417] width 142 height 27
click at [1130, 645] on button "Next" at bounding box center [1141, 746] width 71 height 21
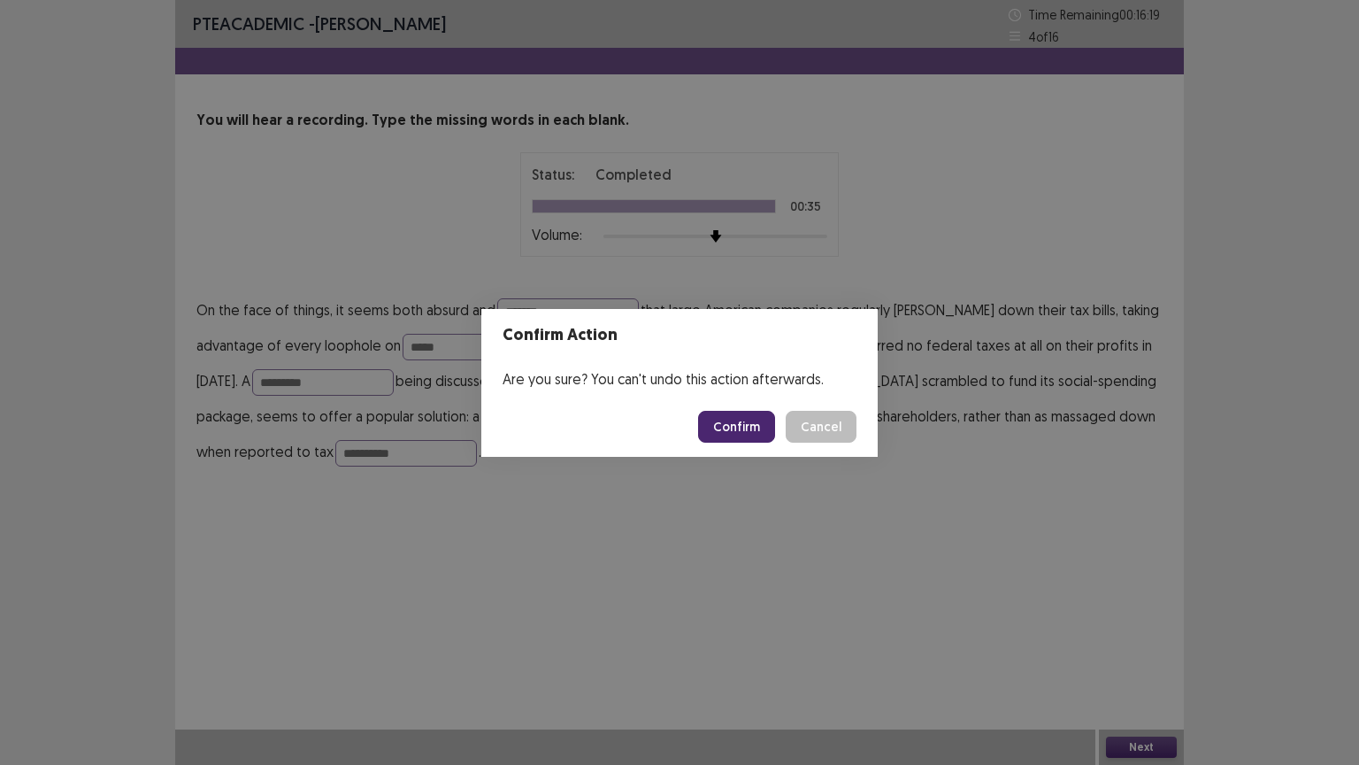
click at [733, 424] on button "Confirm" at bounding box center [736, 427] width 77 height 32
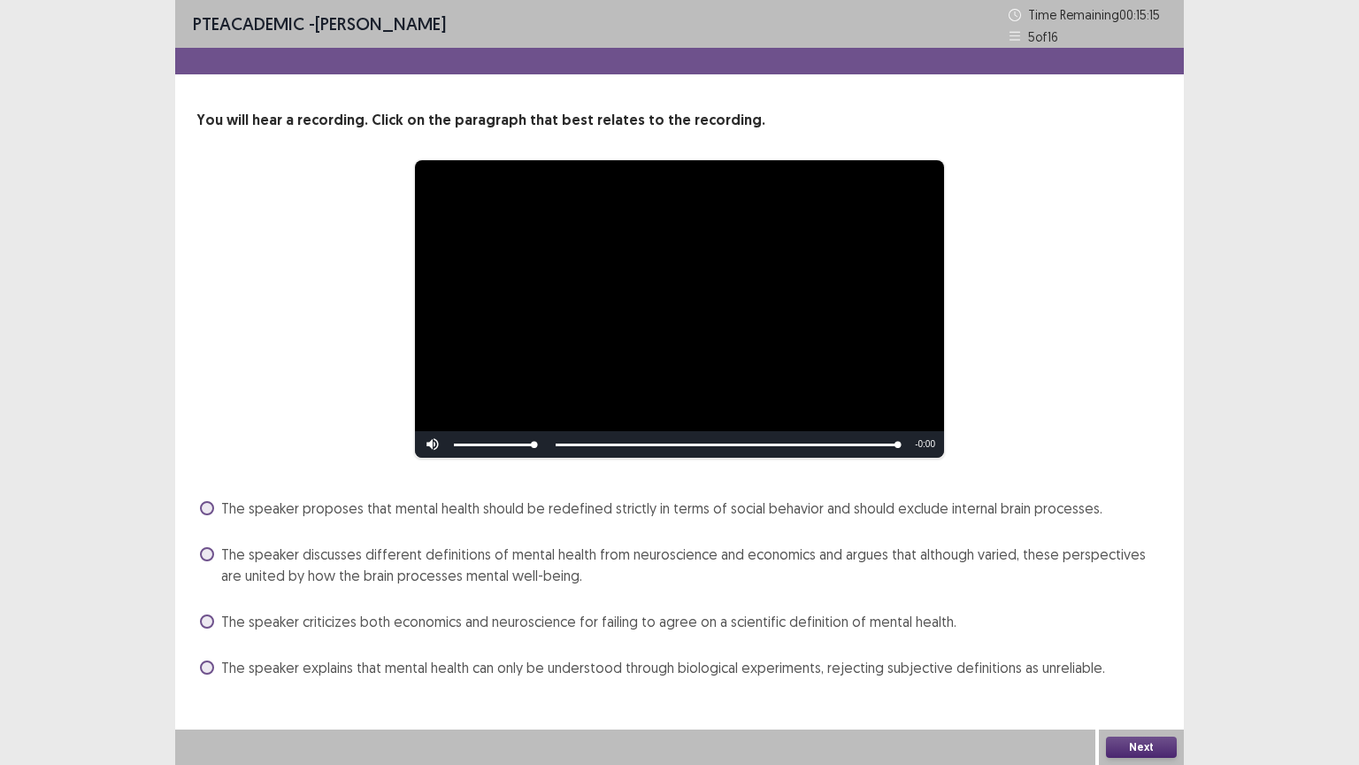
click at [204, 645] on span at bounding box center [207, 667] width 14 height 14
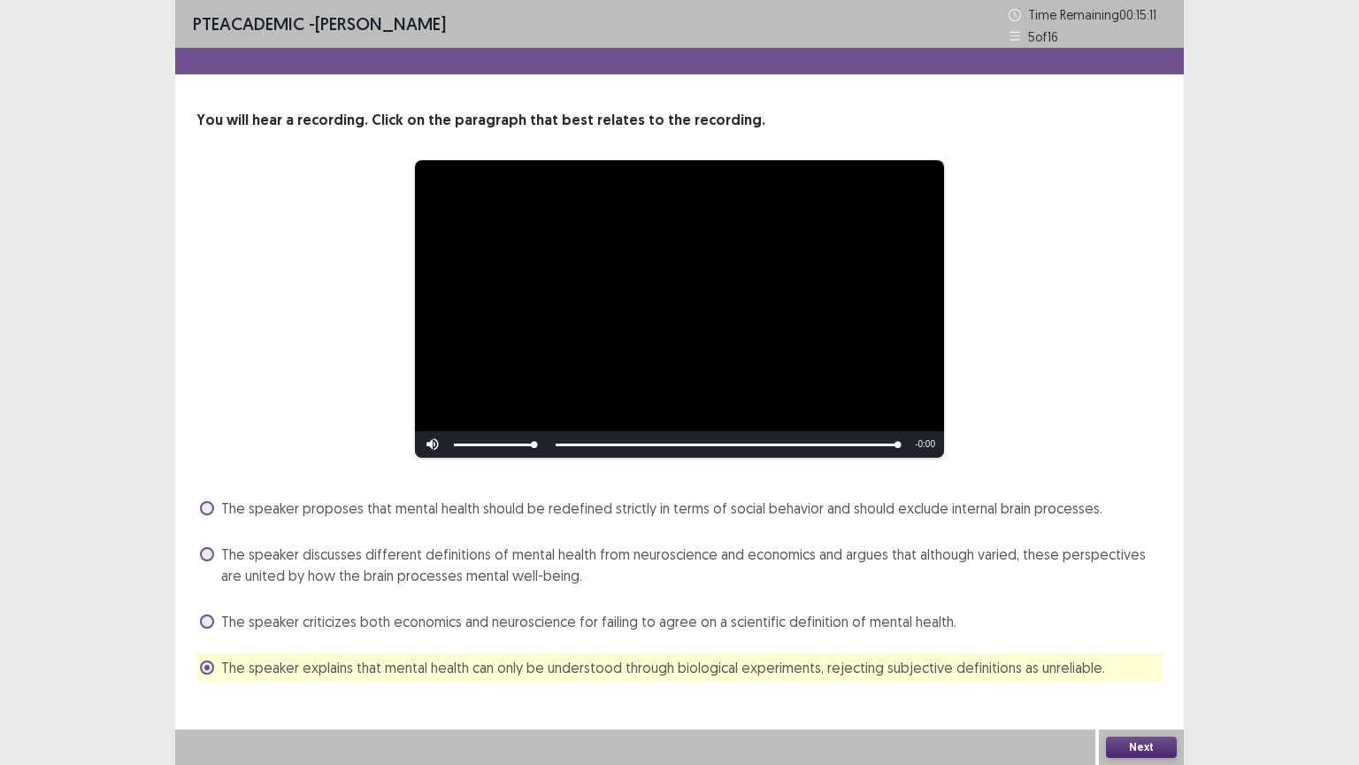
click at [210, 553] on span at bounding box center [207, 554] width 14 height 14
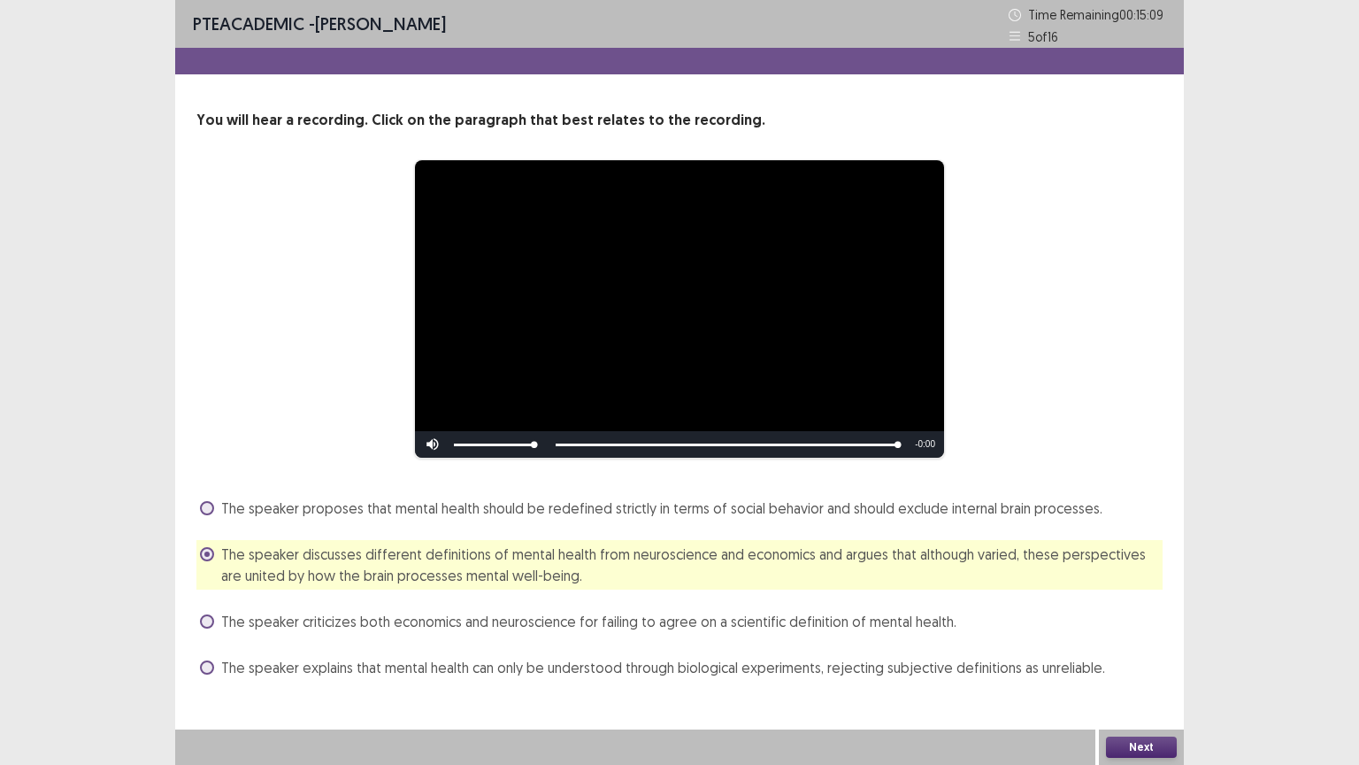
click at [1148, 645] on button "Next" at bounding box center [1141, 746] width 71 height 21
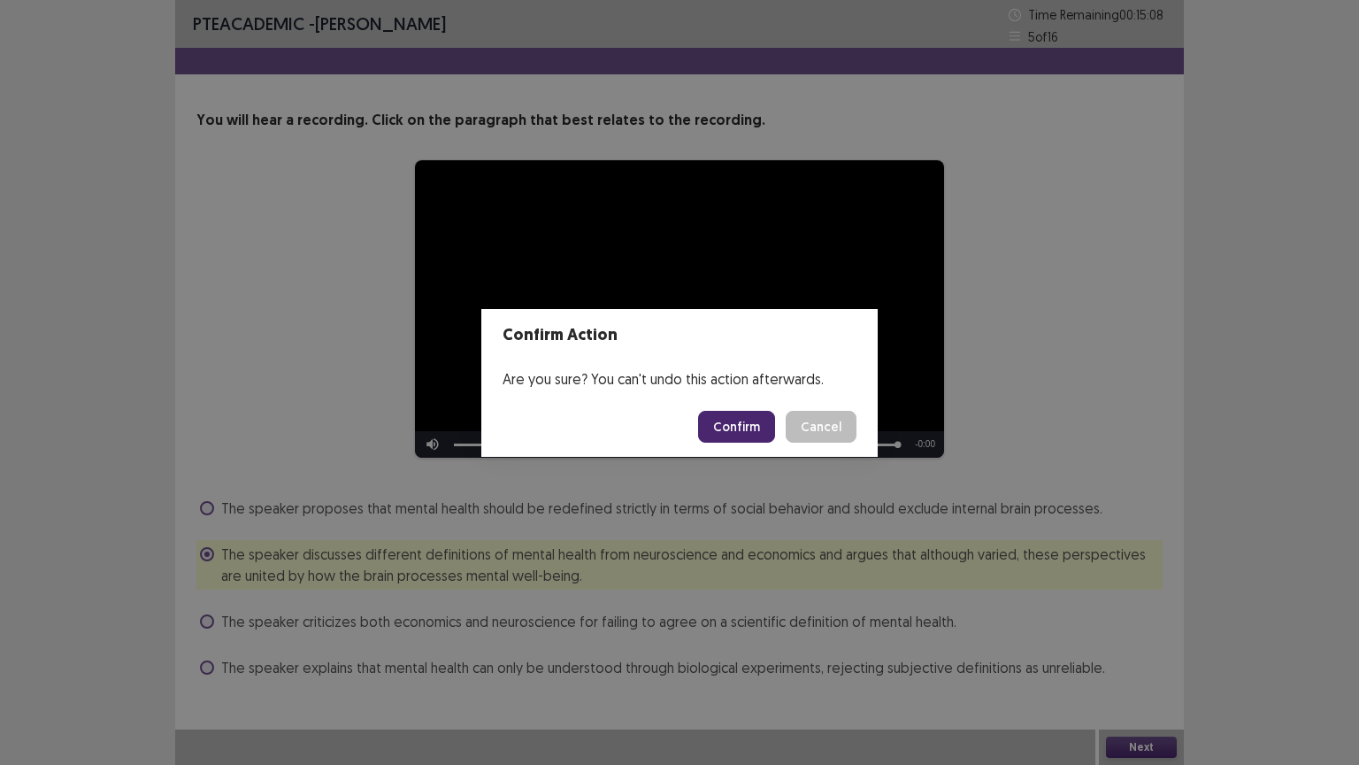
click at [729, 426] on button "Confirm" at bounding box center [736, 427] width 77 height 32
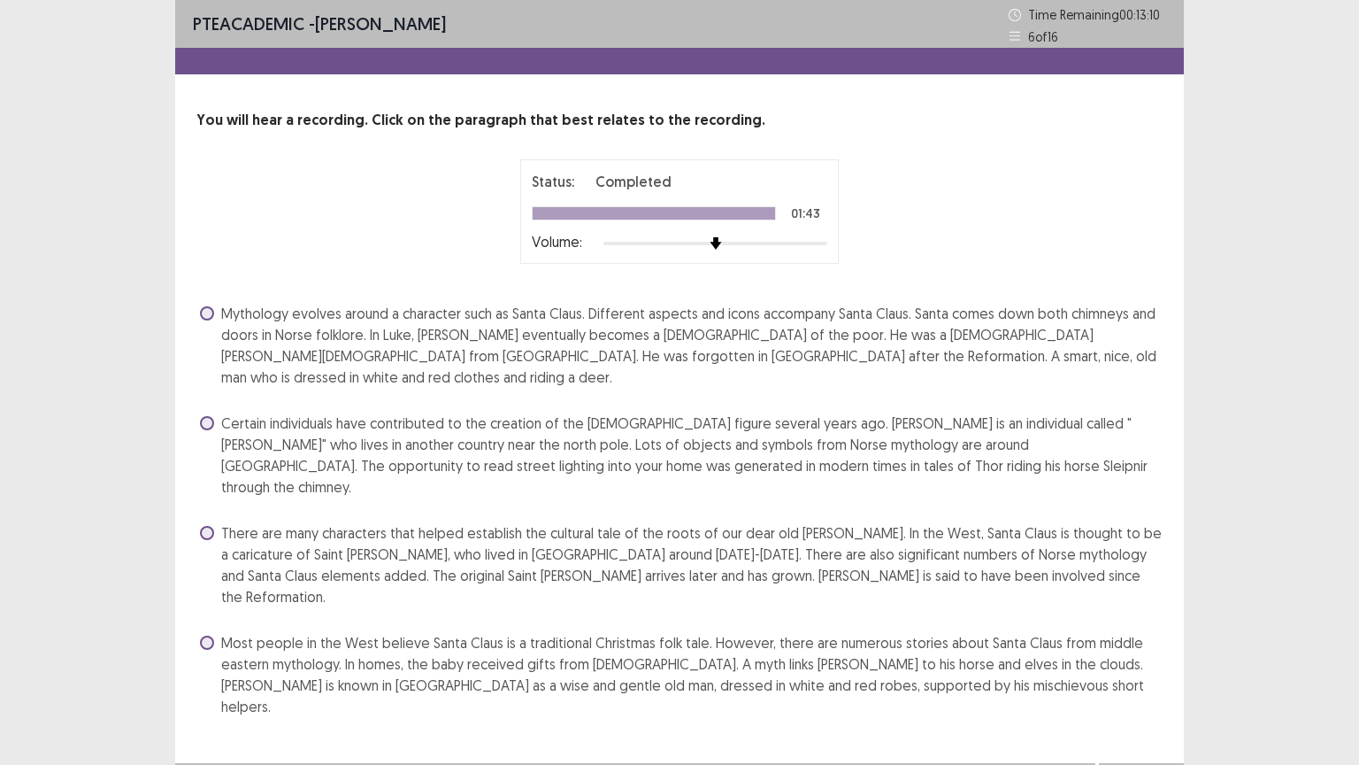
click at [209, 635] on span at bounding box center [207, 642] width 14 height 14
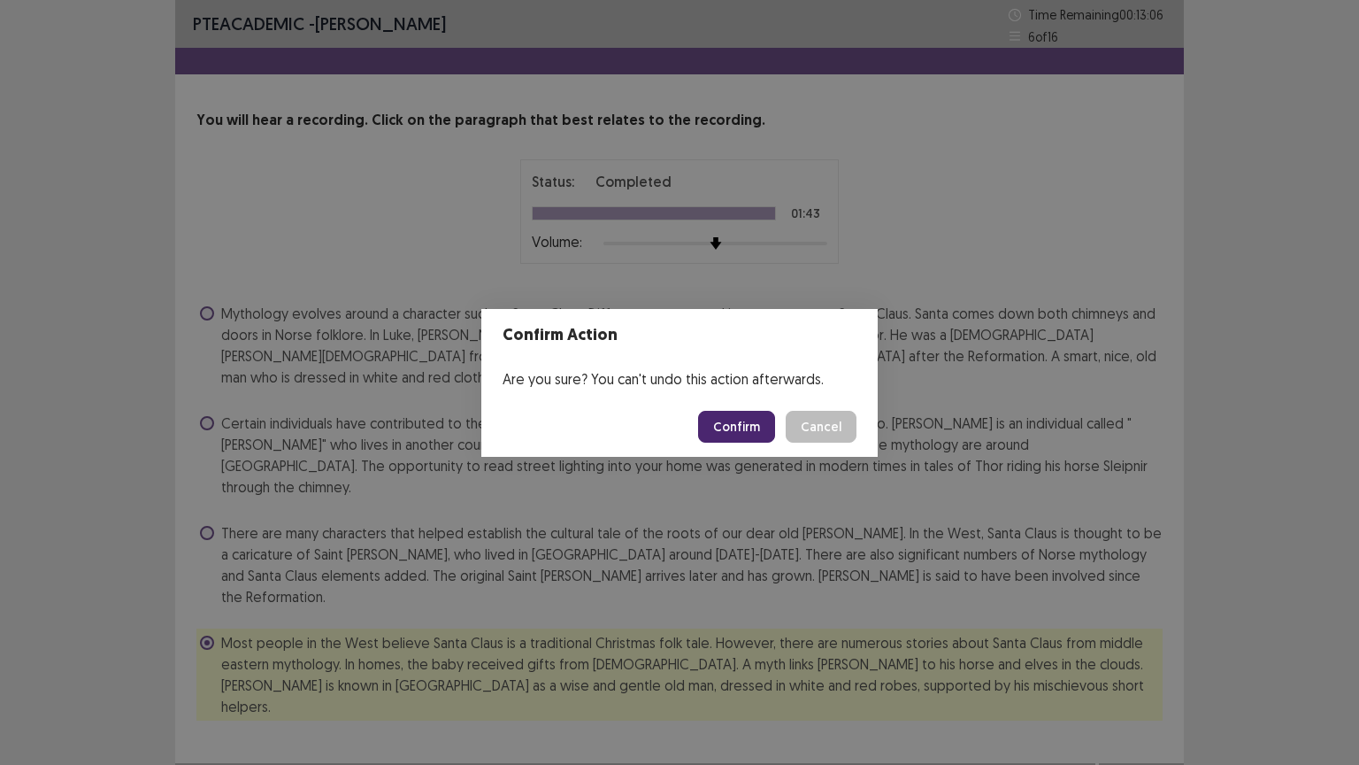
click at [739, 432] on button "Confirm" at bounding box center [736, 427] width 77 height 32
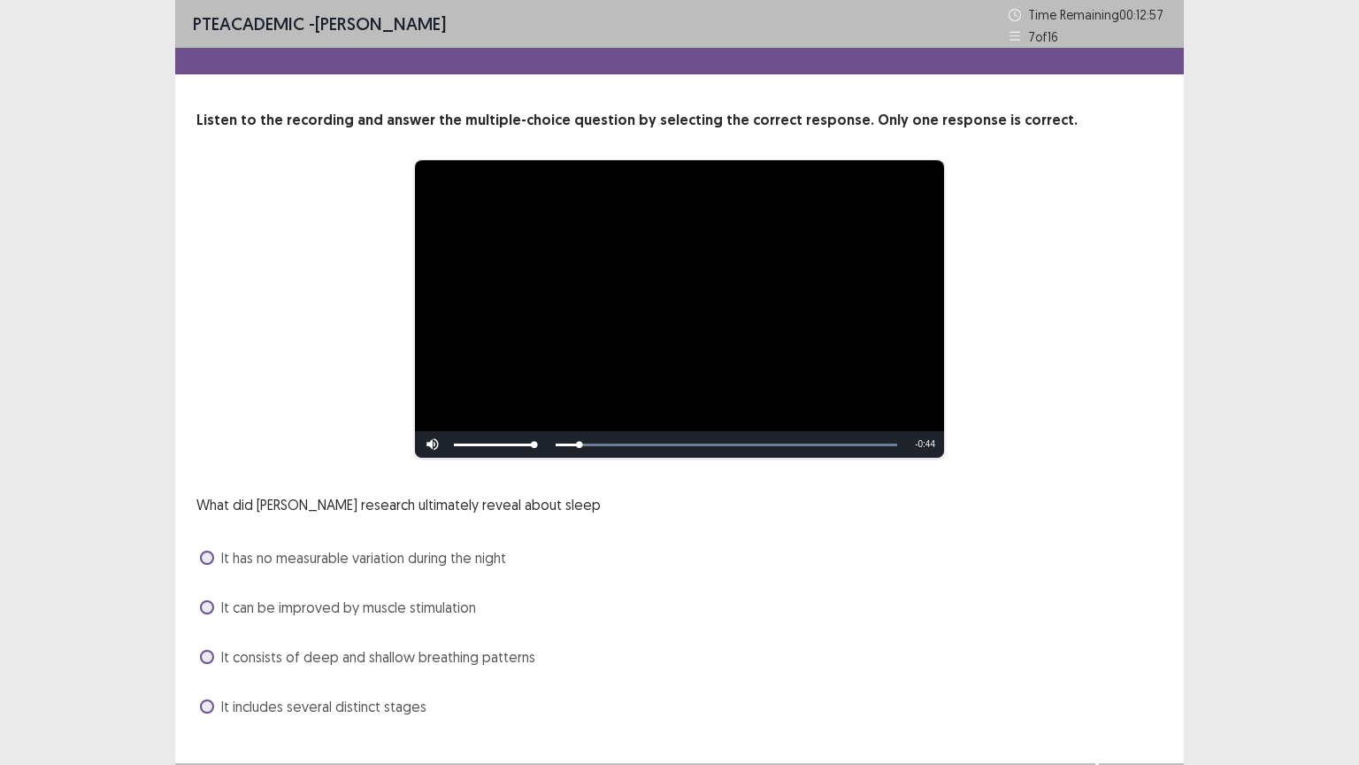
scroll to position [34, 0]
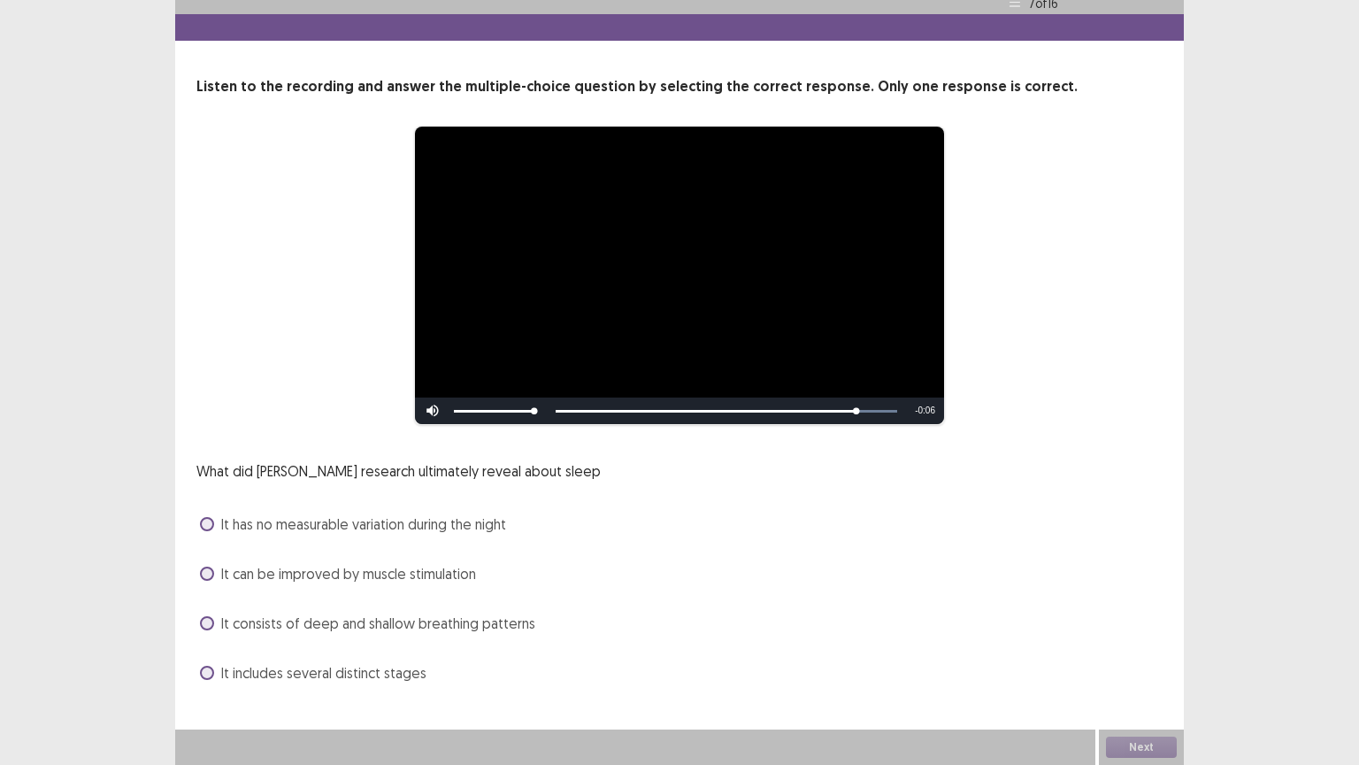
click at [211, 577] on span at bounding box center [207, 573] width 14 height 14
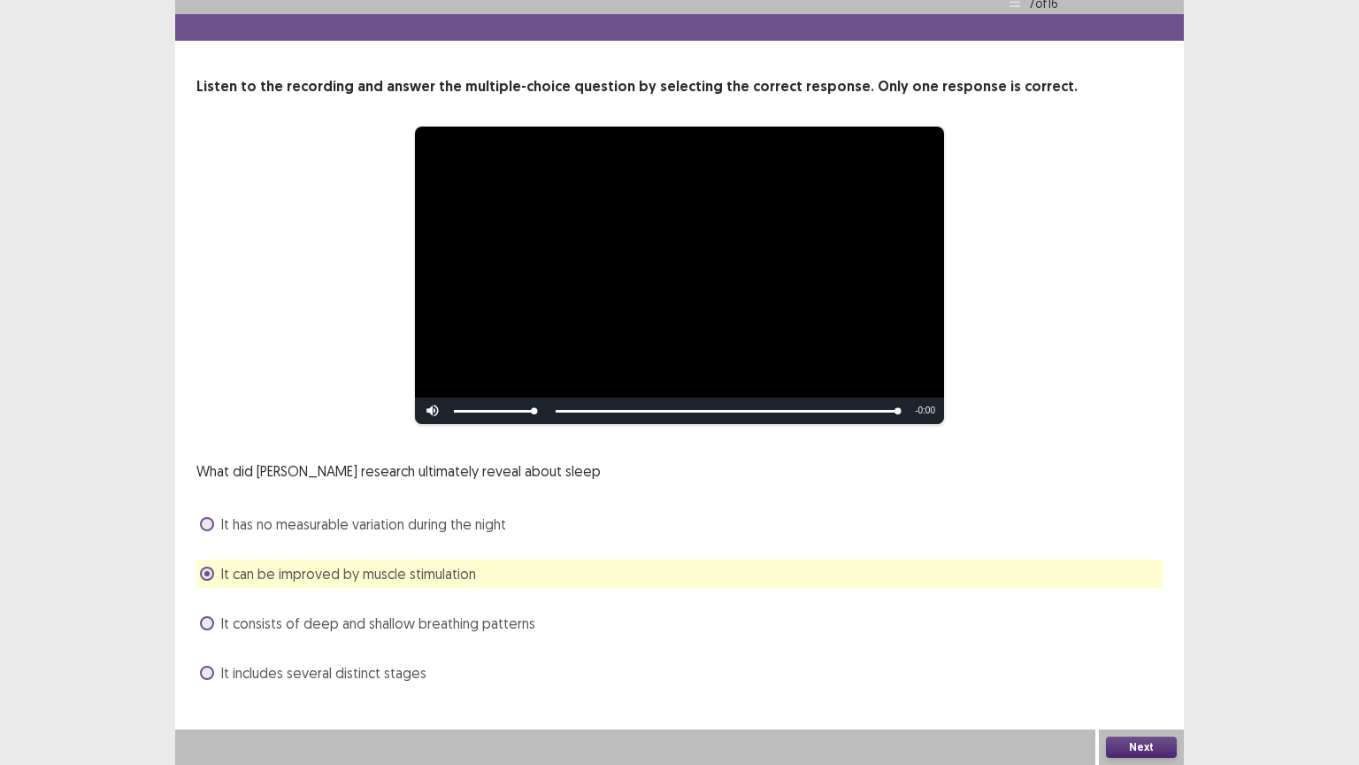
click at [1146, 645] on button "Next" at bounding box center [1141, 746] width 71 height 21
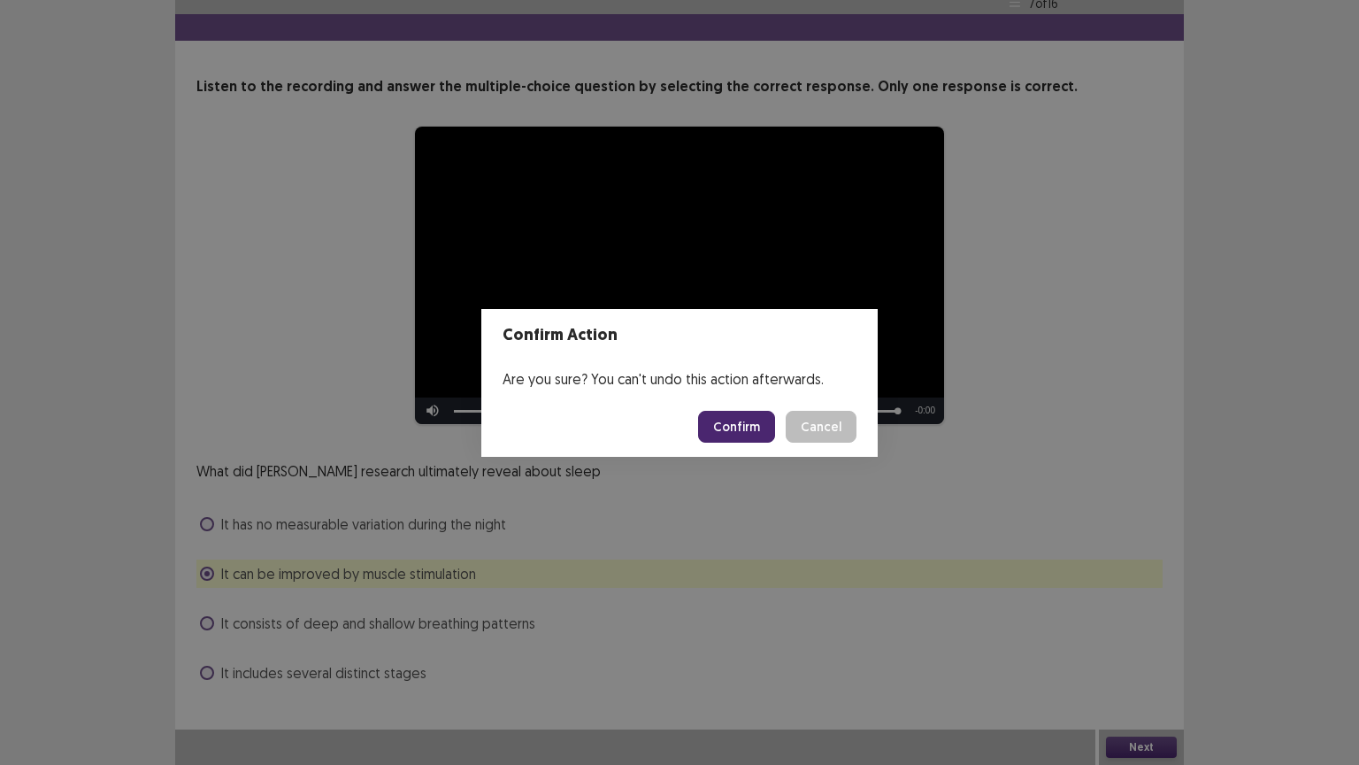
click at [752, 434] on button "Confirm" at bounding box center [736, 427] width 77 height 32
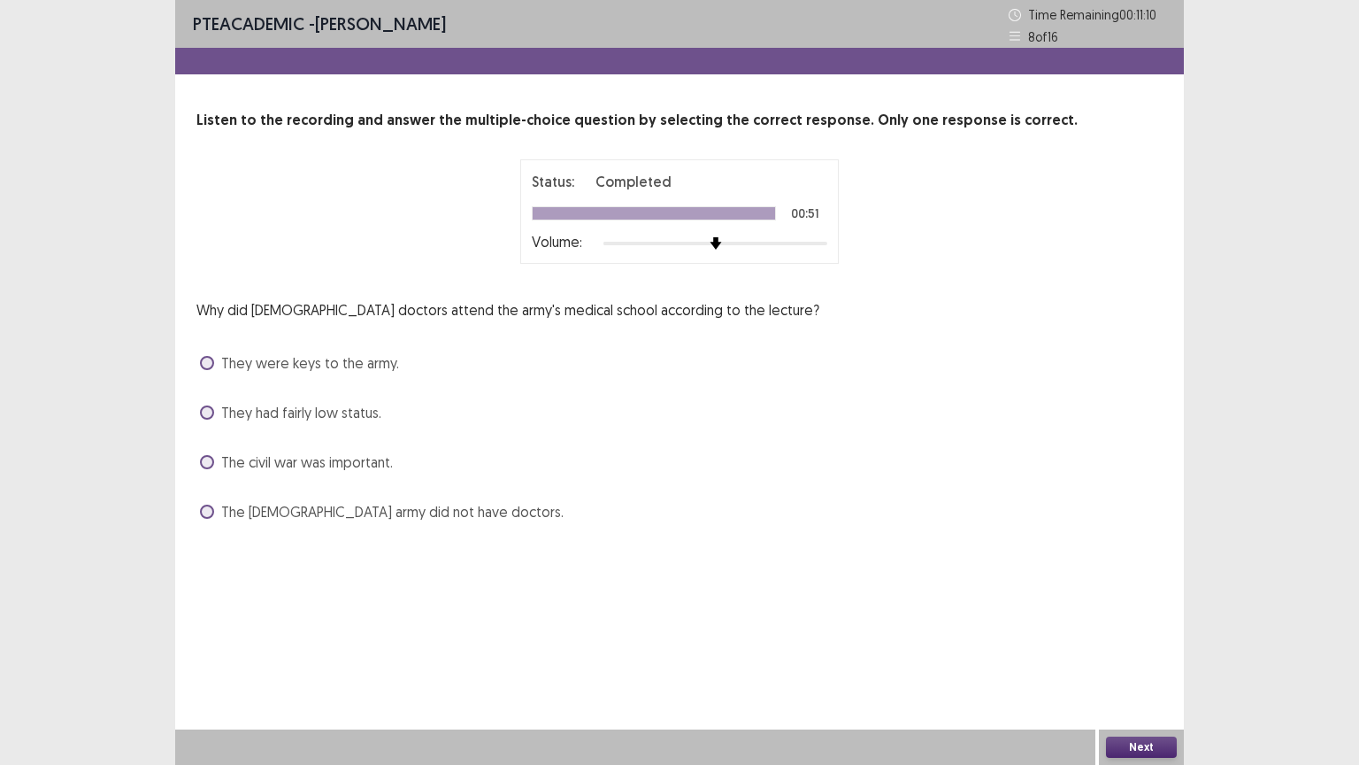
click at [221, 416] on span "They had fairly low status." at bounding box center [301, 412] width 160 height 21
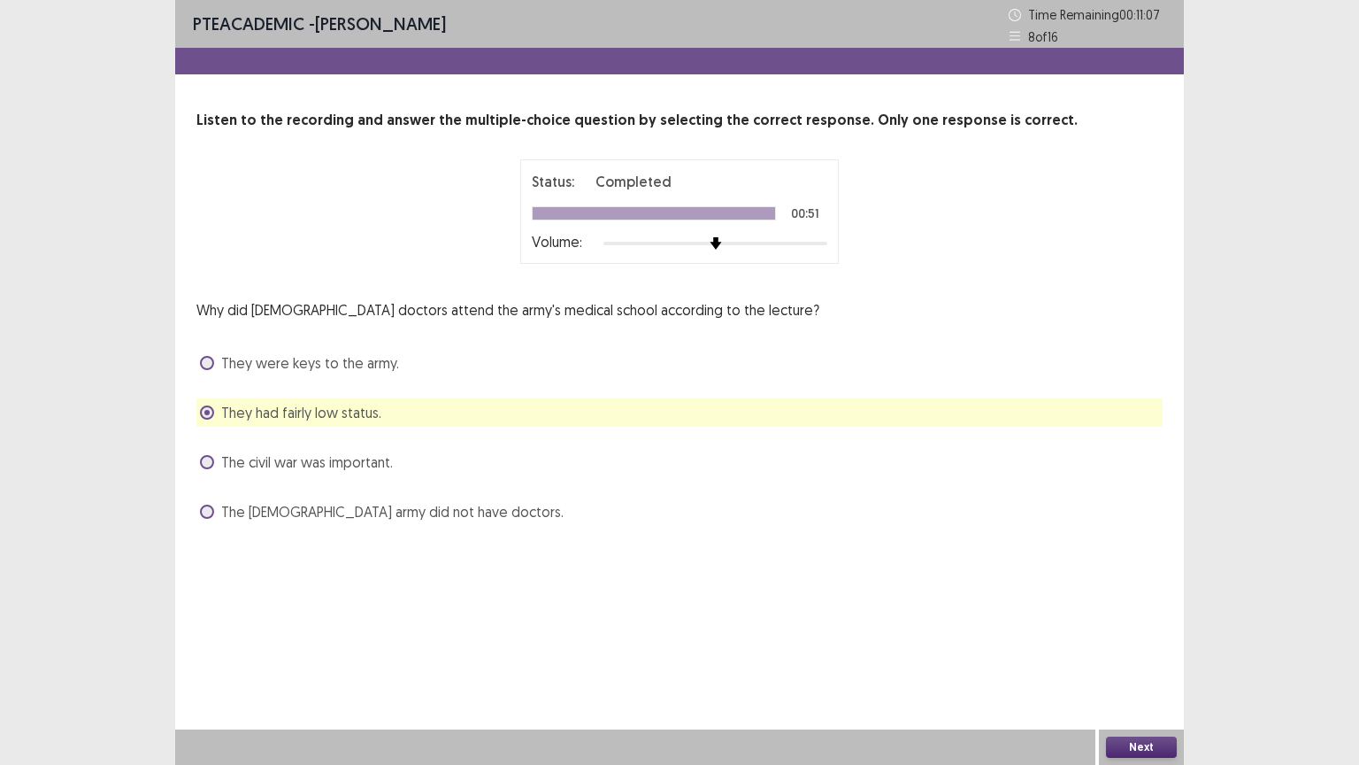
click at [1150, 645] on button "Next" at bounding box center [1141, 746] width 71 height 21
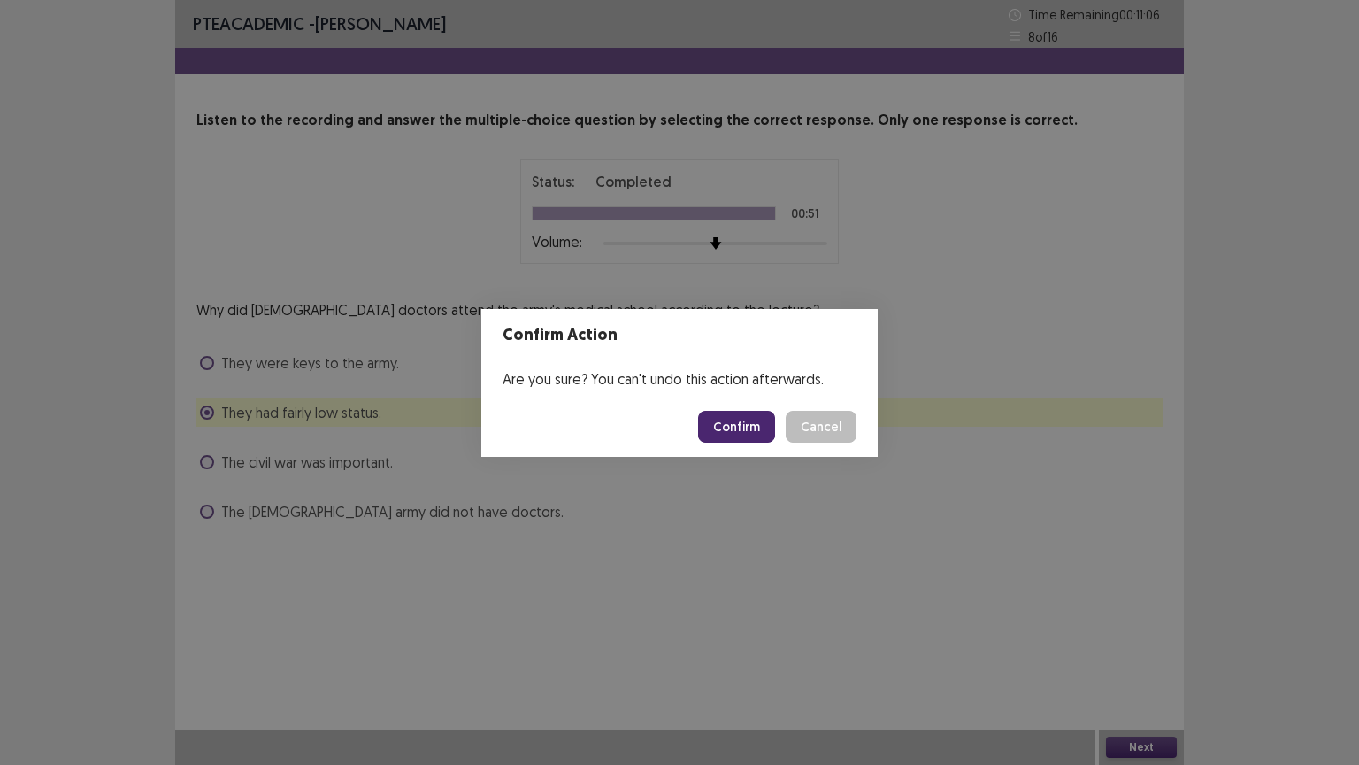
click at [744, 428] on button "Confirm" at bounding box center [736, 427] width 77 height 32
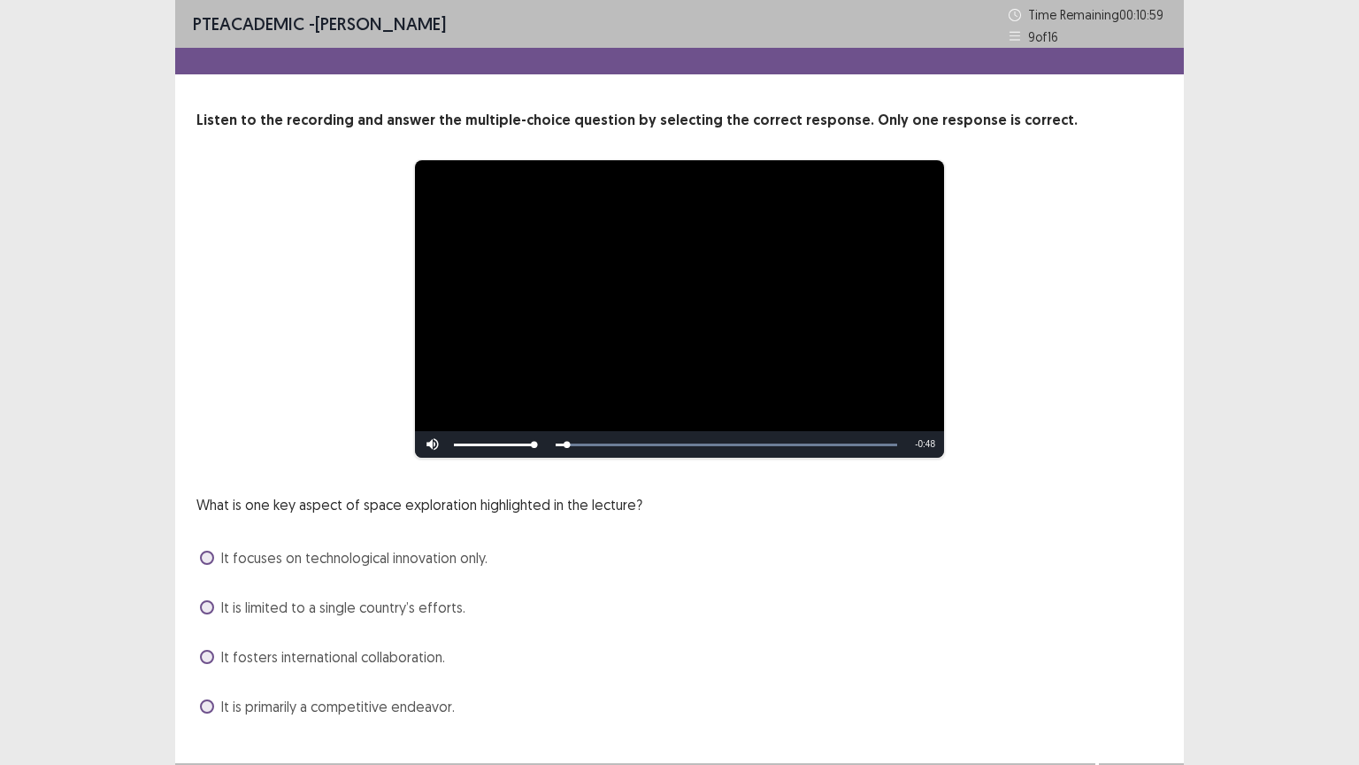
scroll to position [34, 0]
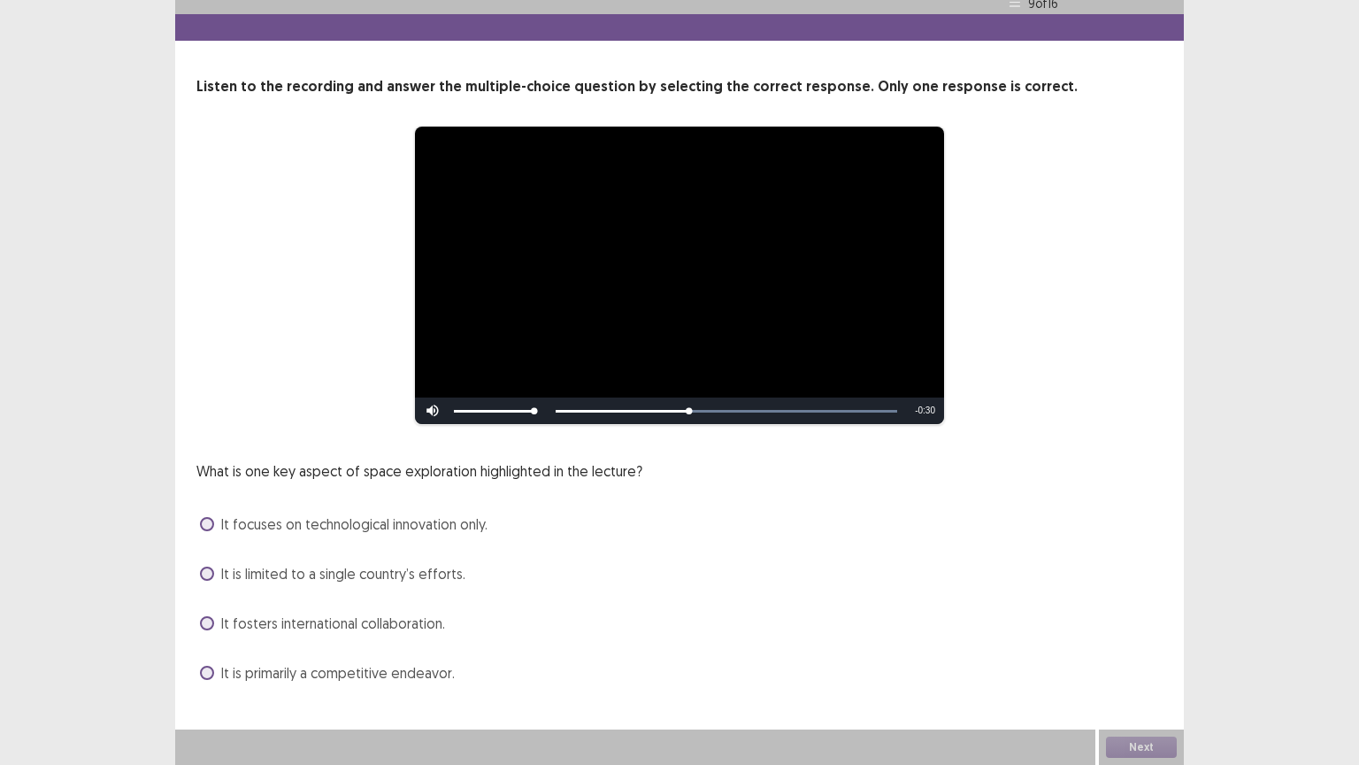
click at [209, 622] on span at bounding box center [207, 623] width 14 height 14
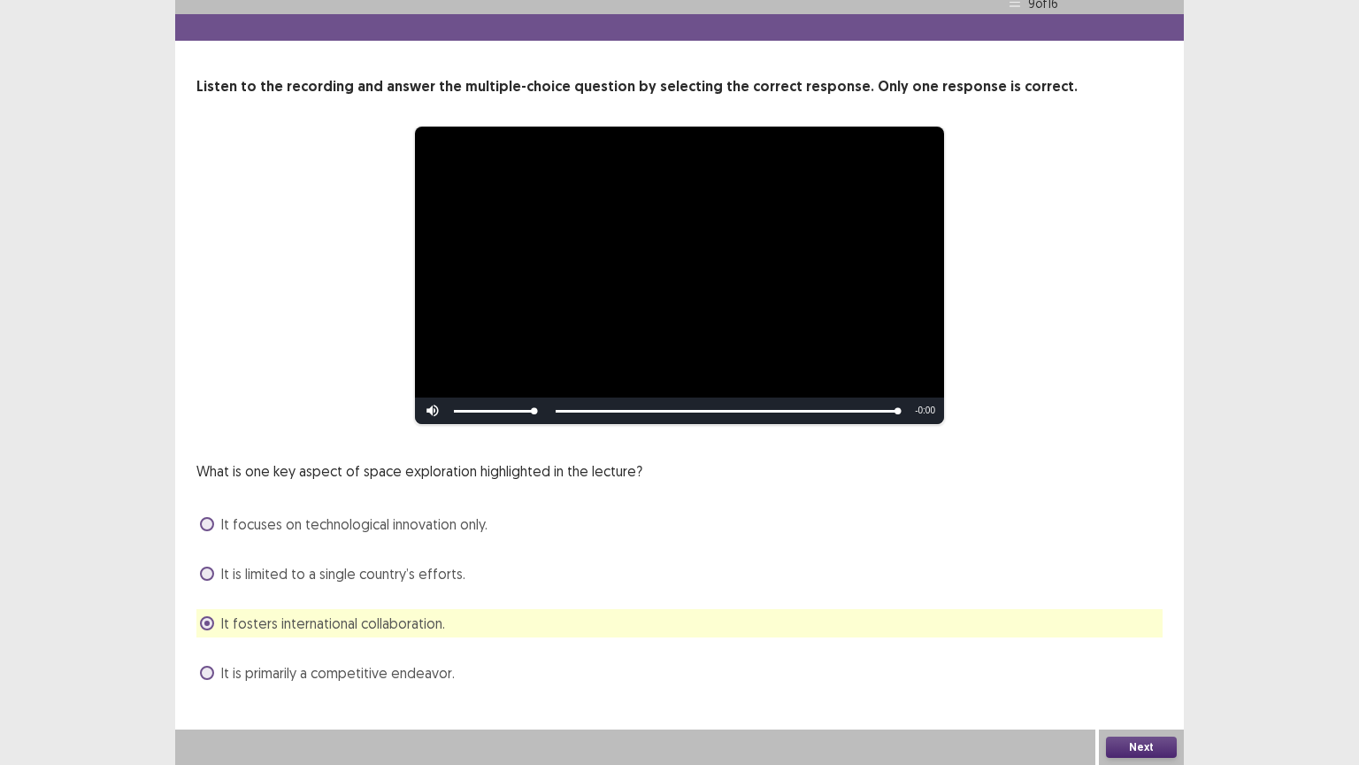
click at [1149, 645] on button "Next" at bounding box center [1141, 746] width 71 height 21
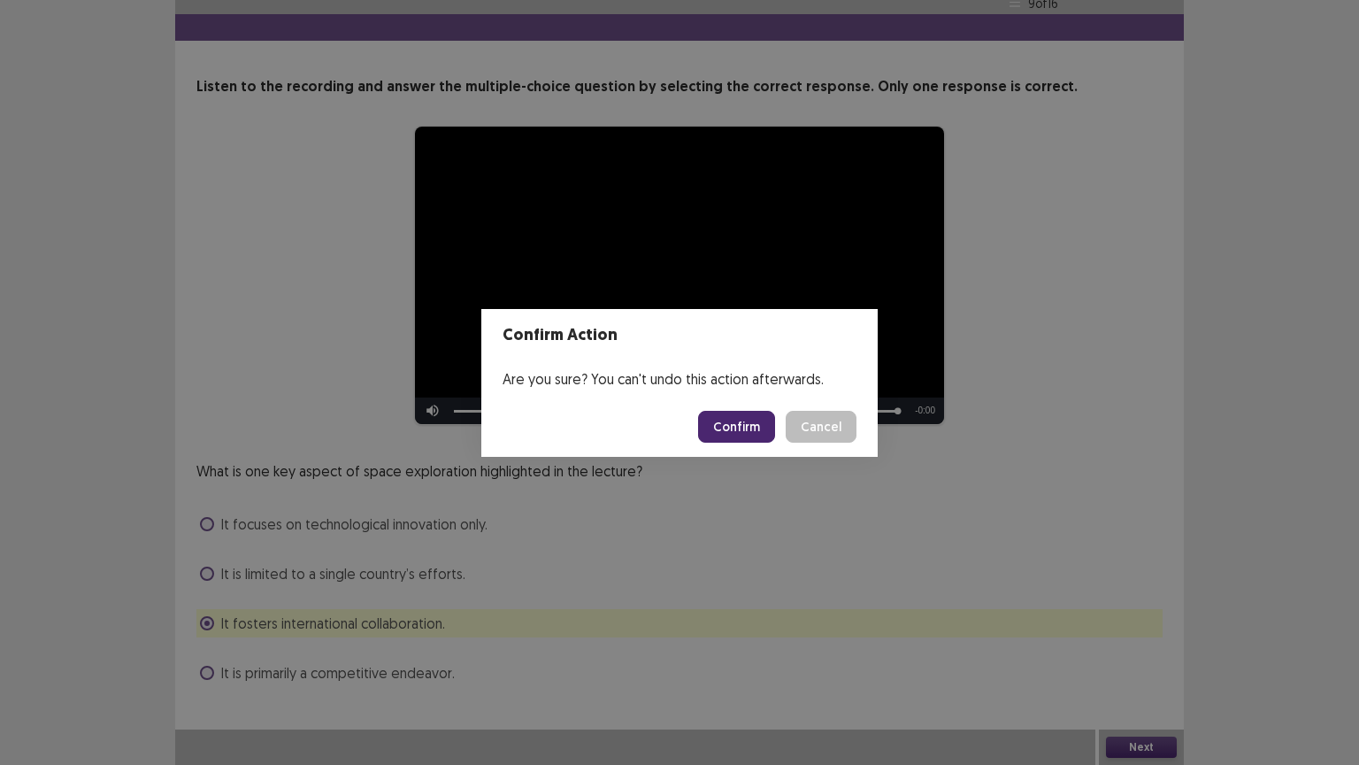
click at [742, 431] on button "Confirm" at bounding box center [736, 427] width 77 height 32
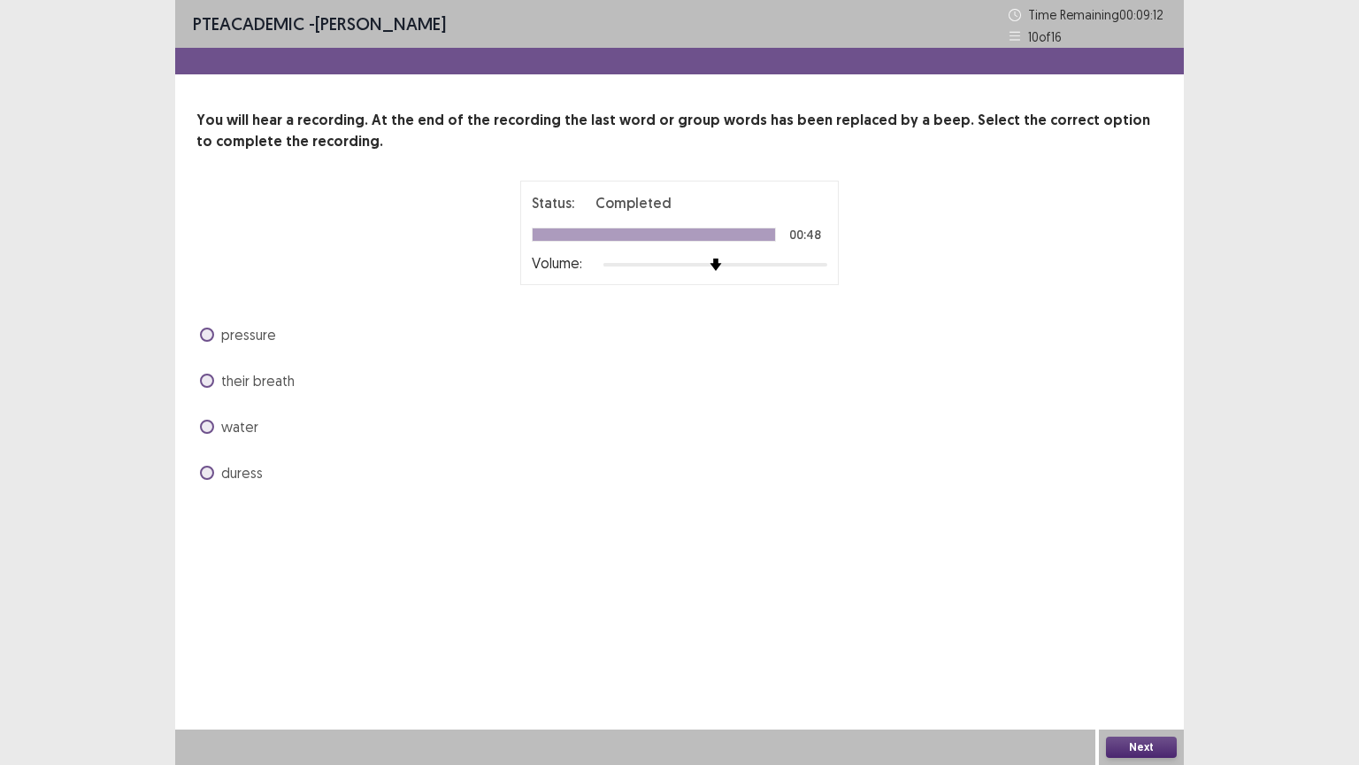
click at [212, 333] on span at bounding box center [207, 334] width 14 height 14
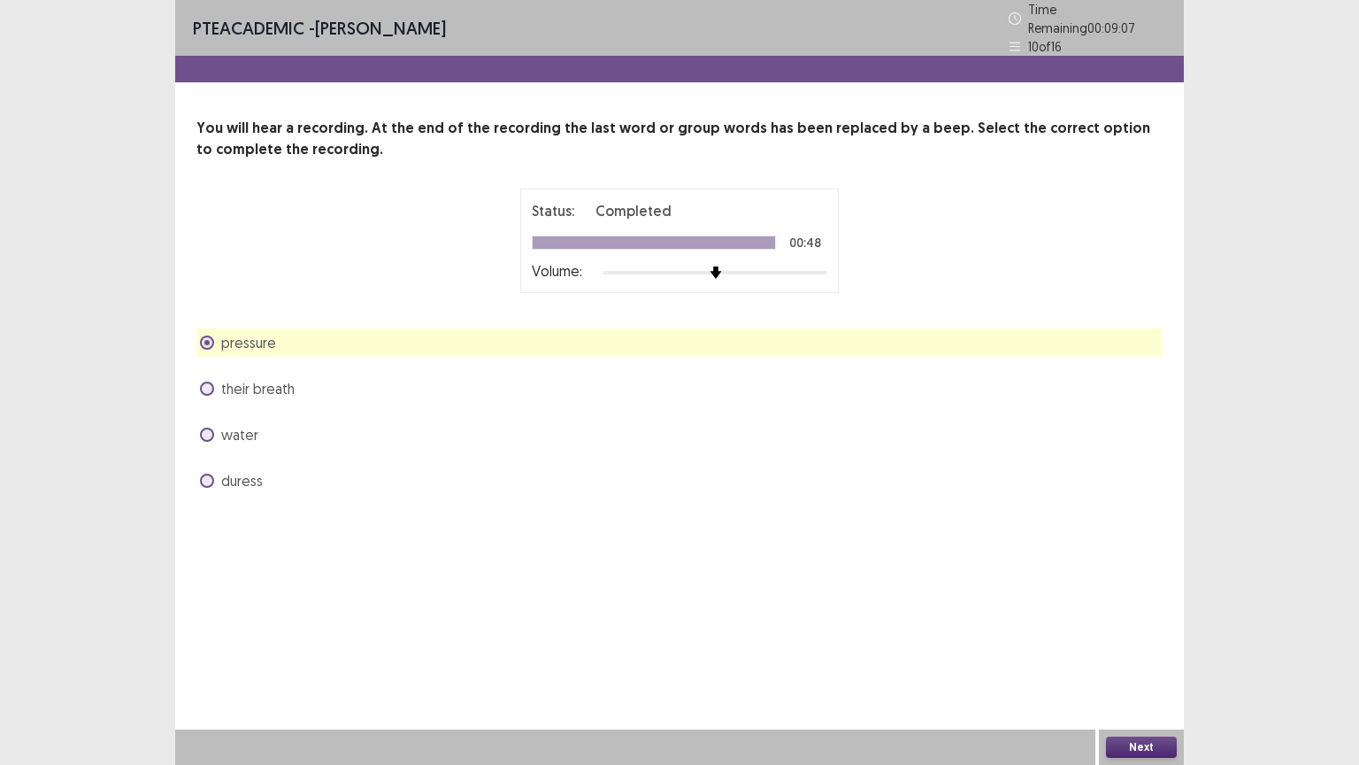
click at [1145, 645] on button "Next" at bounding box center [1141, 746] width 71 height 21
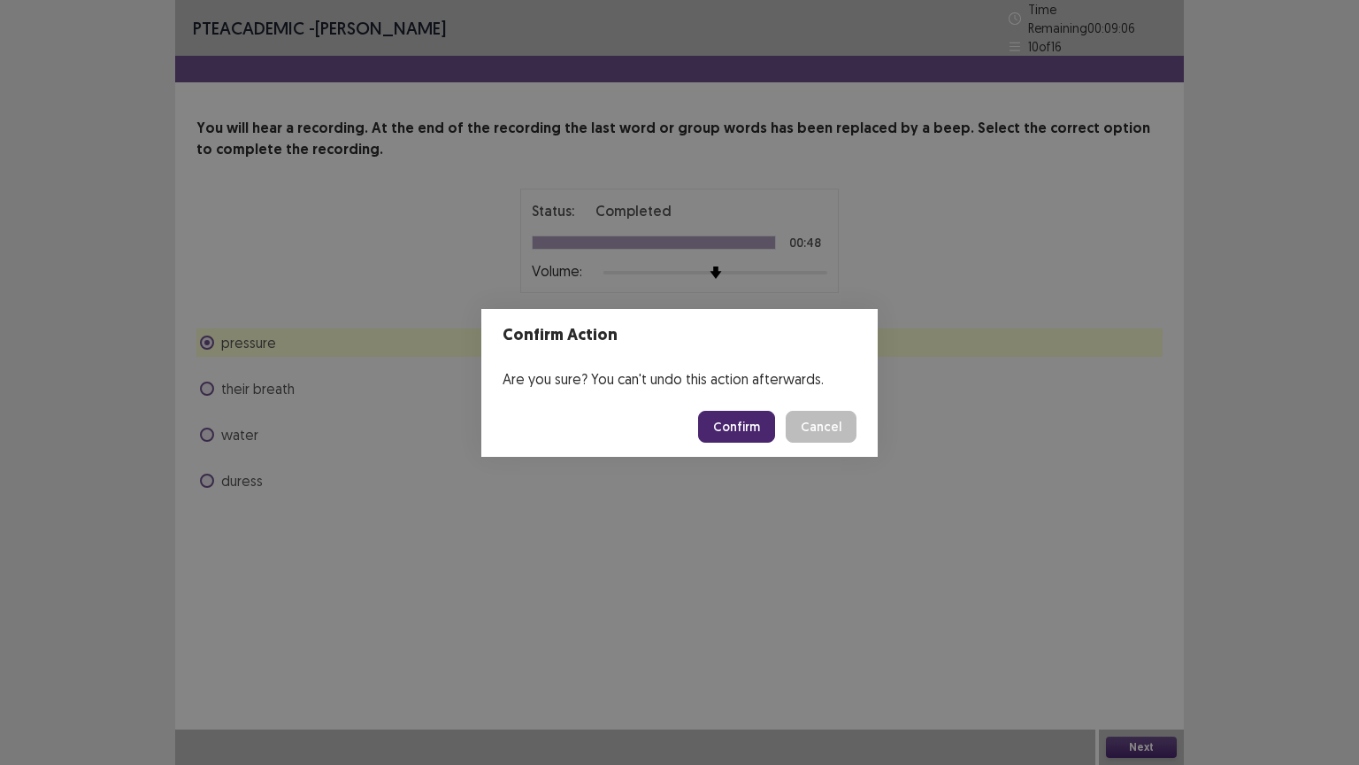
click at [745, 430] on button "Confirm" at bounding box center [736, 427] width 77 height 32
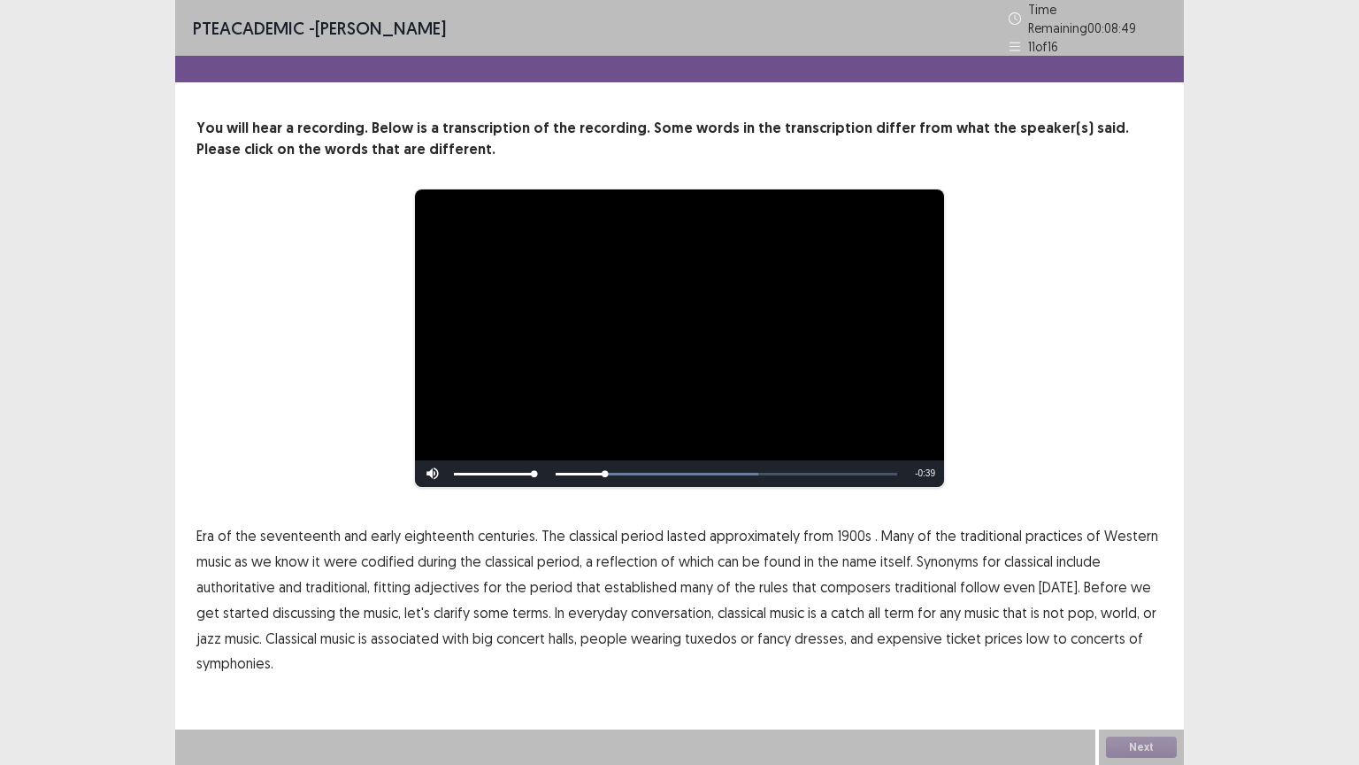
click at [837, 533] on span "1900s" at bounding box center [854, 535] width 35 height 21
click at [927, 581] on span "traditional" at bounding box center [926, 586] width 62 height 21
click at [1076, 627] on span "concerts" at bounding box center [1098, 637] width 55 height 21
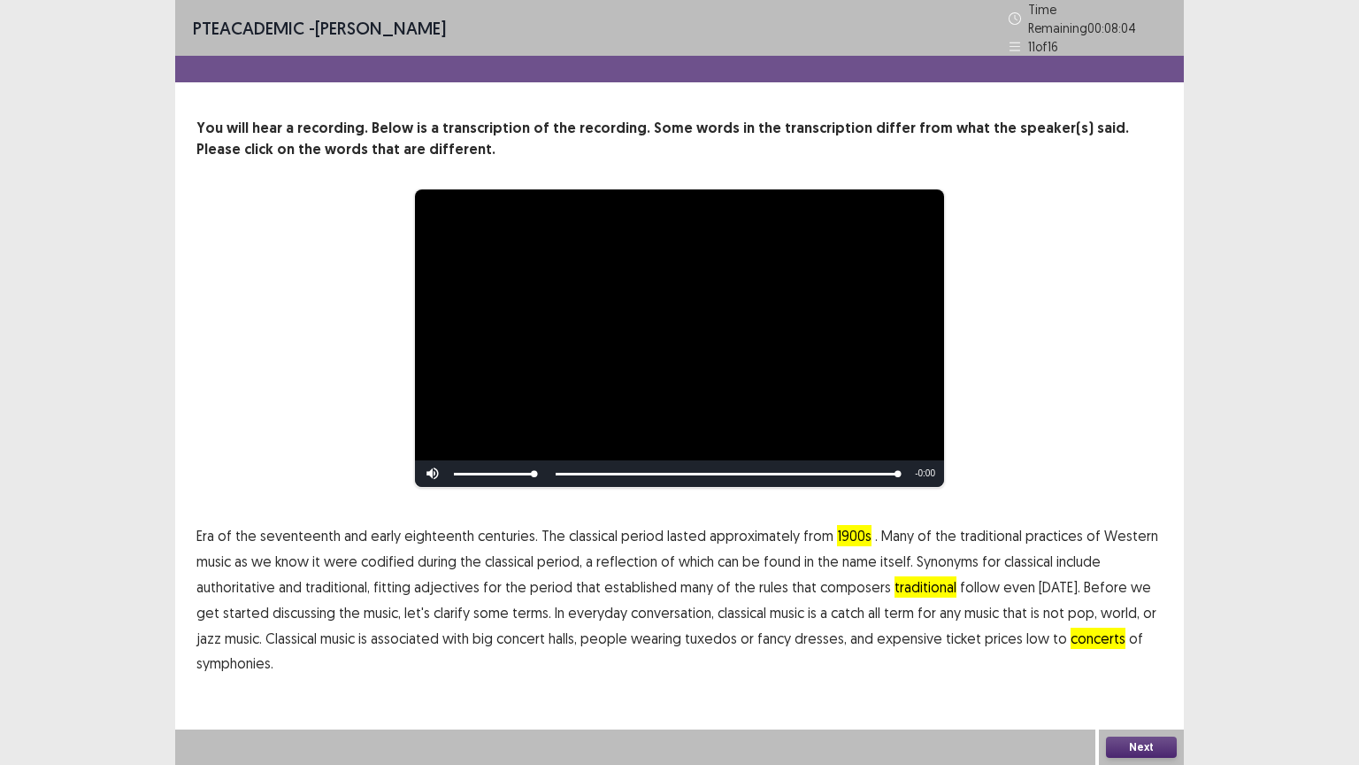
click at [1137, 645] on button "Next" at bounding box center [1141, 746] width 71 height 21
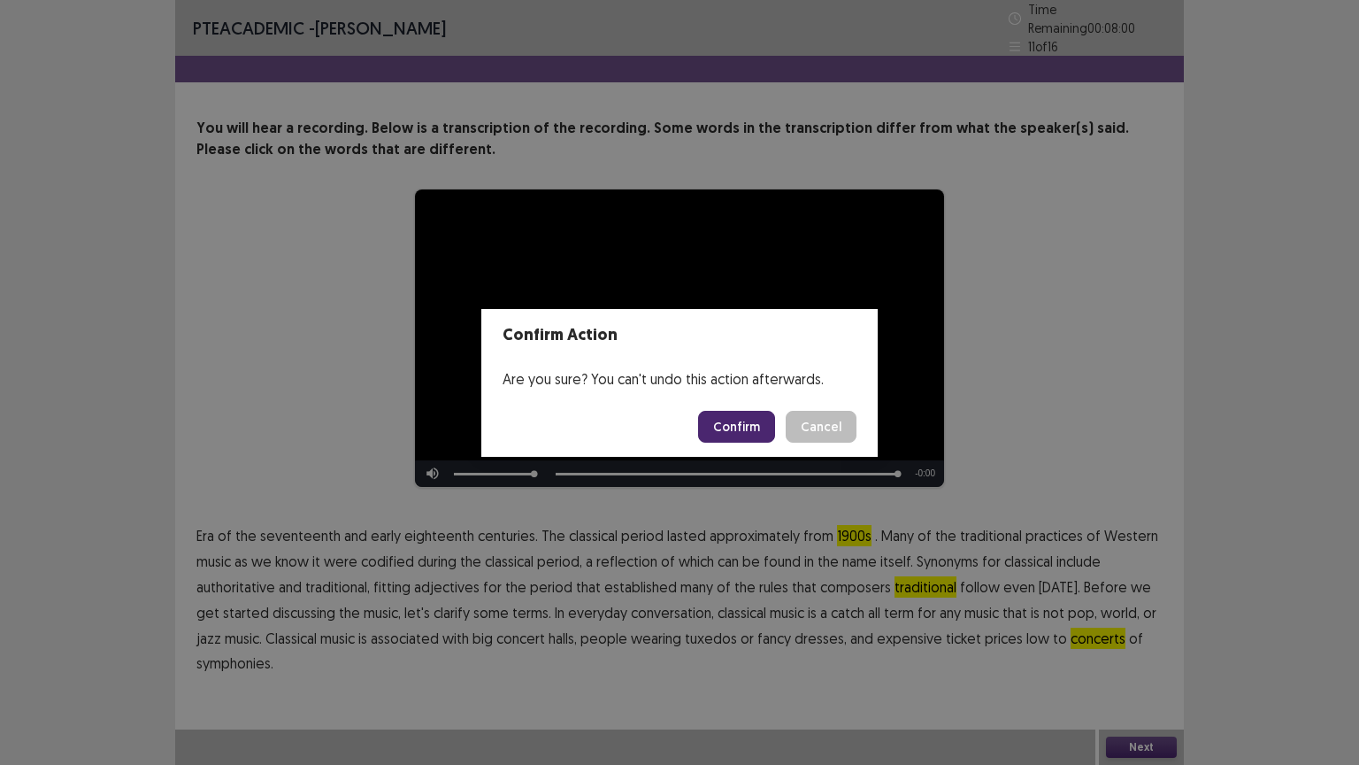
click at [750, 421] on button "Confirm" at bounding box center [736, 427] width 77 height 32
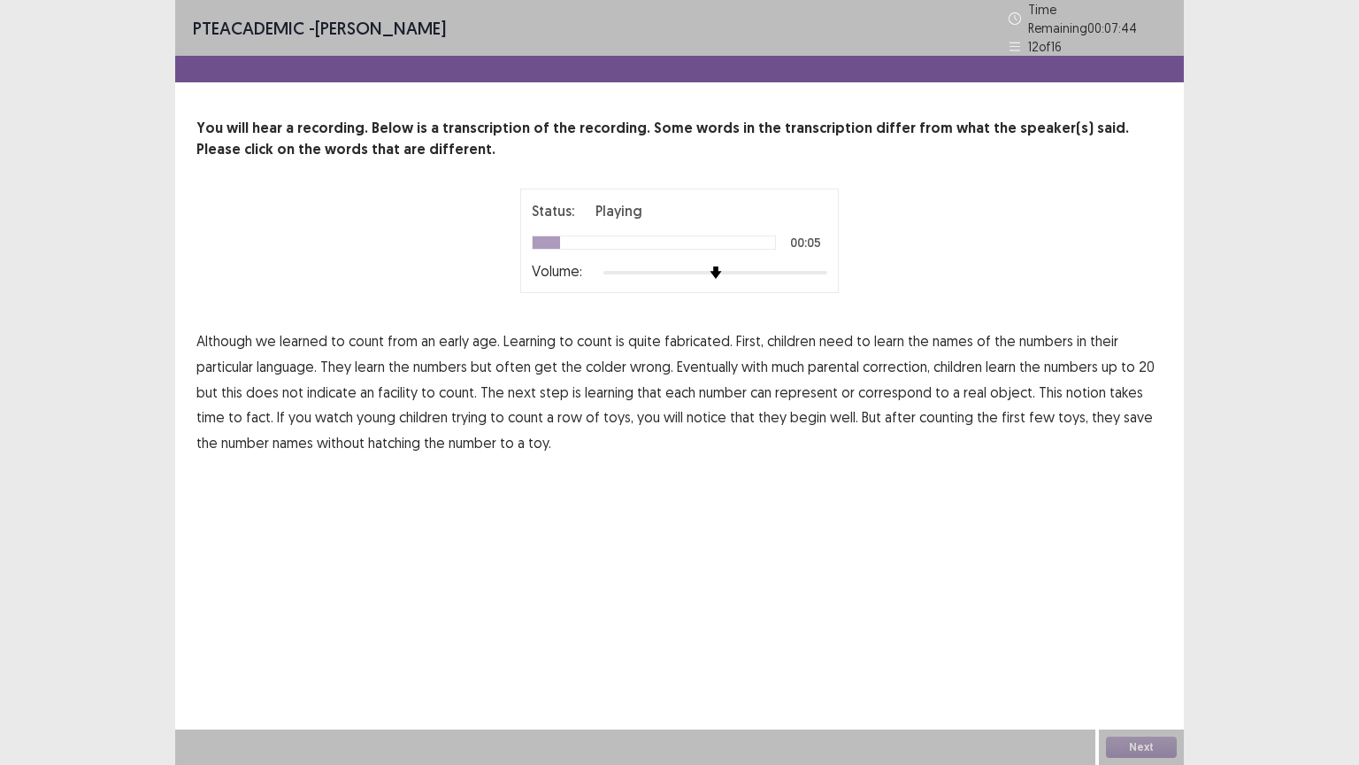
click at [688, 334] on span "fabricated." at bounding box center [699, 340] width 68 height 21
click at [604, 362] on span "colder" at bounding box center [606, 366] width 41 height 21
click at [411, 387] on span "facility" at bounding box center [398, 391] width 40 height 21
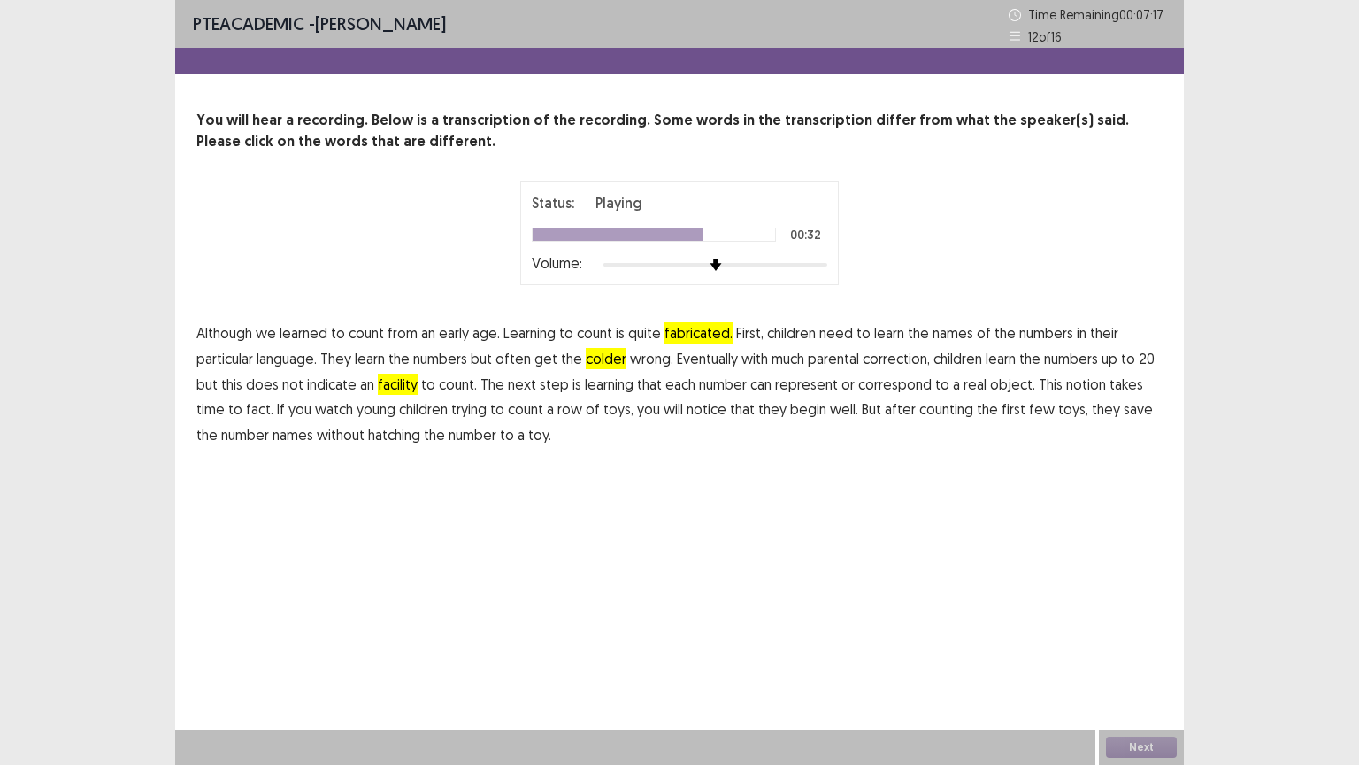
click at [246, 418] on span "fact." at bounding box center [259, 408] width 27 height 21
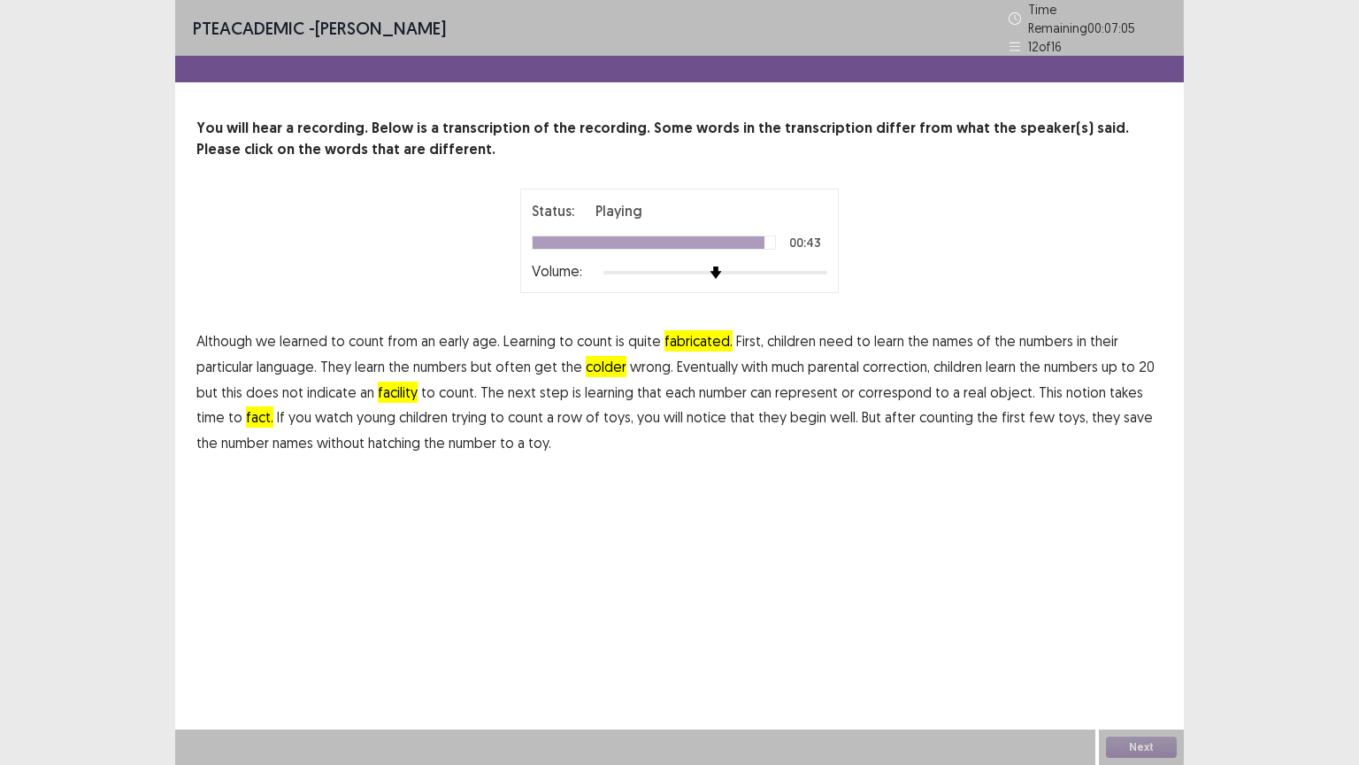
click at [374, 432] on span "hatching" at bounding box center [394, 442] width 52 height 21
click at [1145, 645] on button "Next" at bounding box center [1141, 746] width 71 height 21
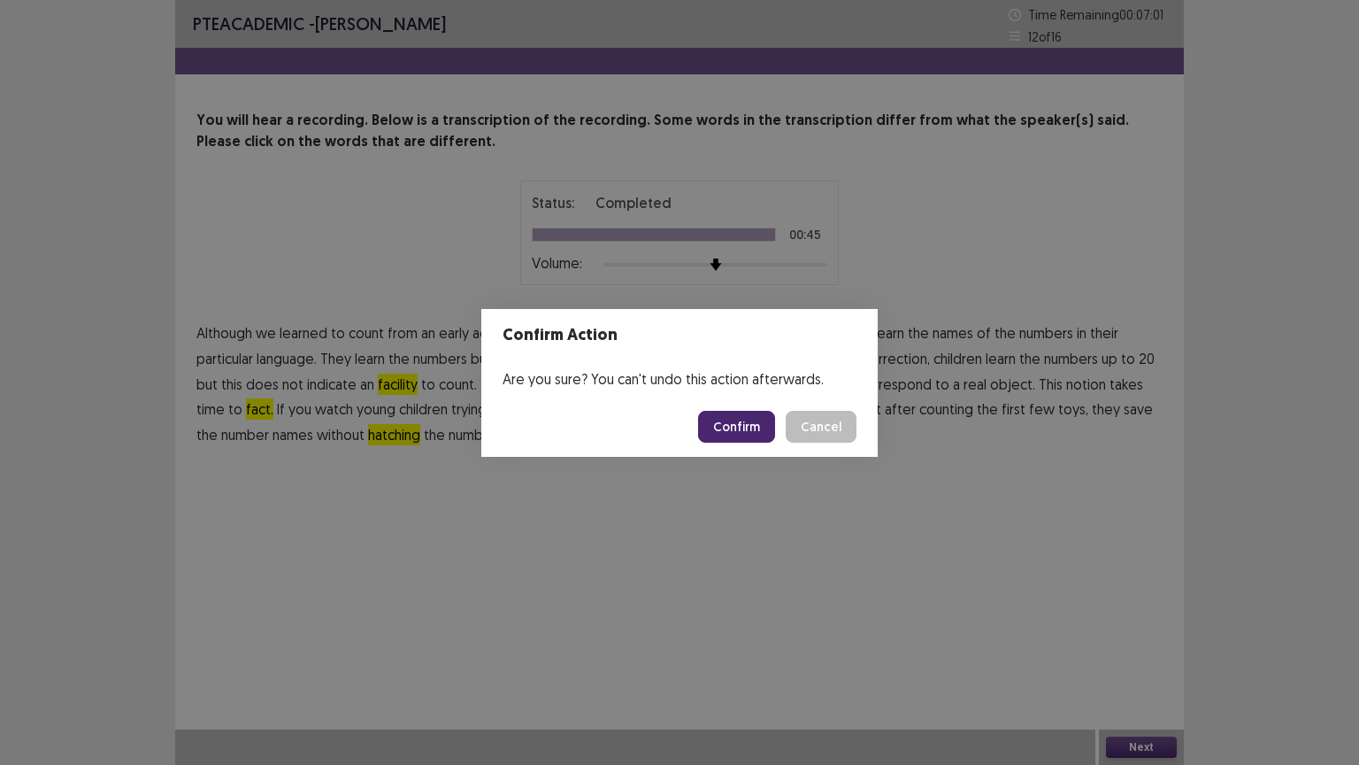
click at [748, 436] on button "Confirm" at bounding box center [736, 427] width 77 height 32
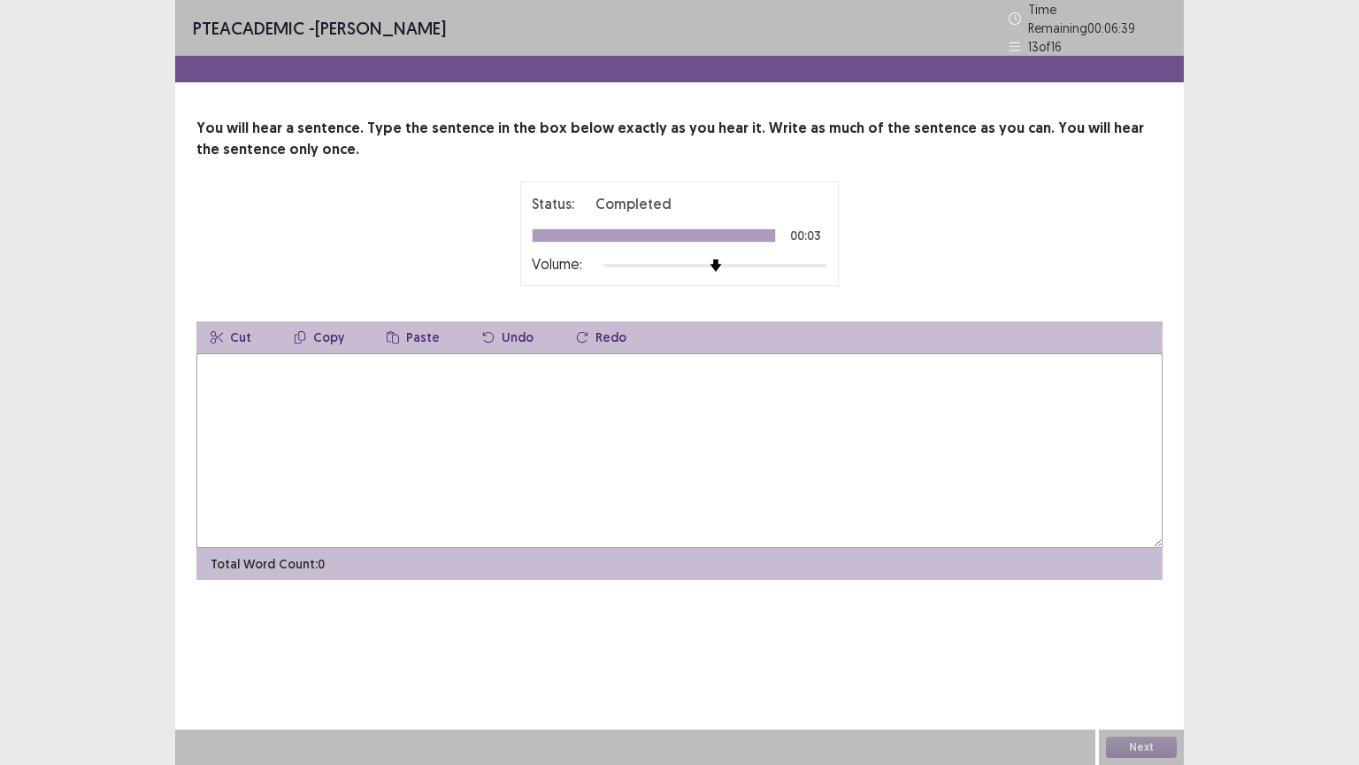
click at [294, 398] on textarea at bounding box center [679, 450] width 966 height 195
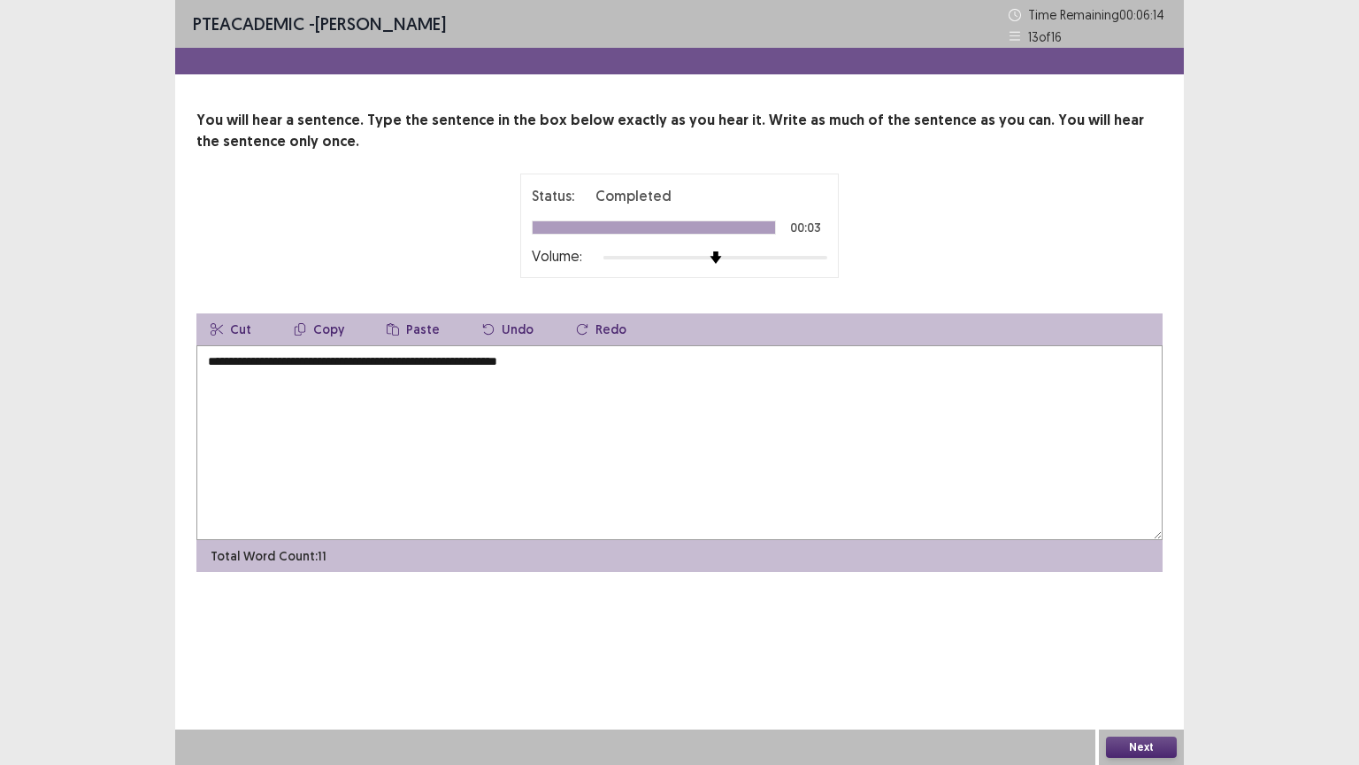
type textarea "**********"
click at [1134, 645] on button "Next" at bounding box center [1141, 746] width 71 height 21
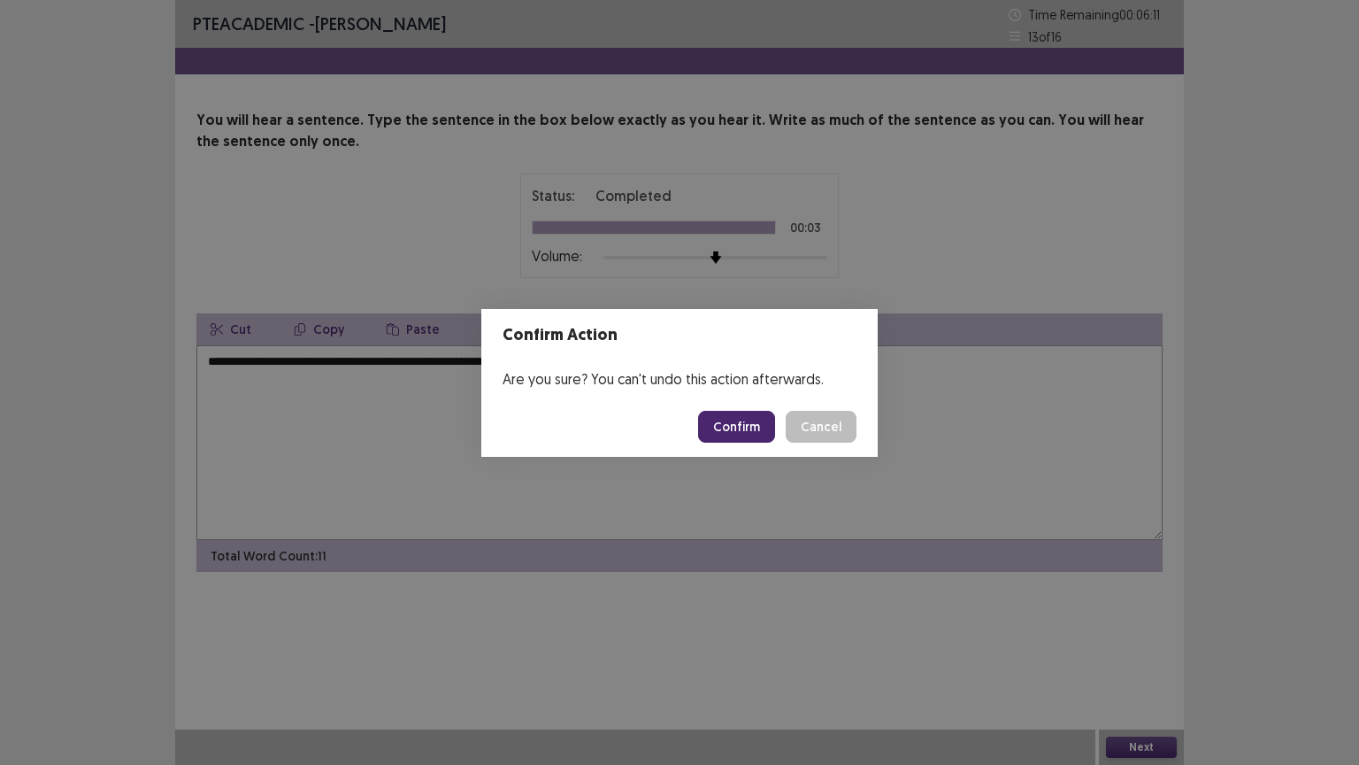
click at [736, 424] on button "Confirm" at bounding box center [736, 427] width 77 height 32
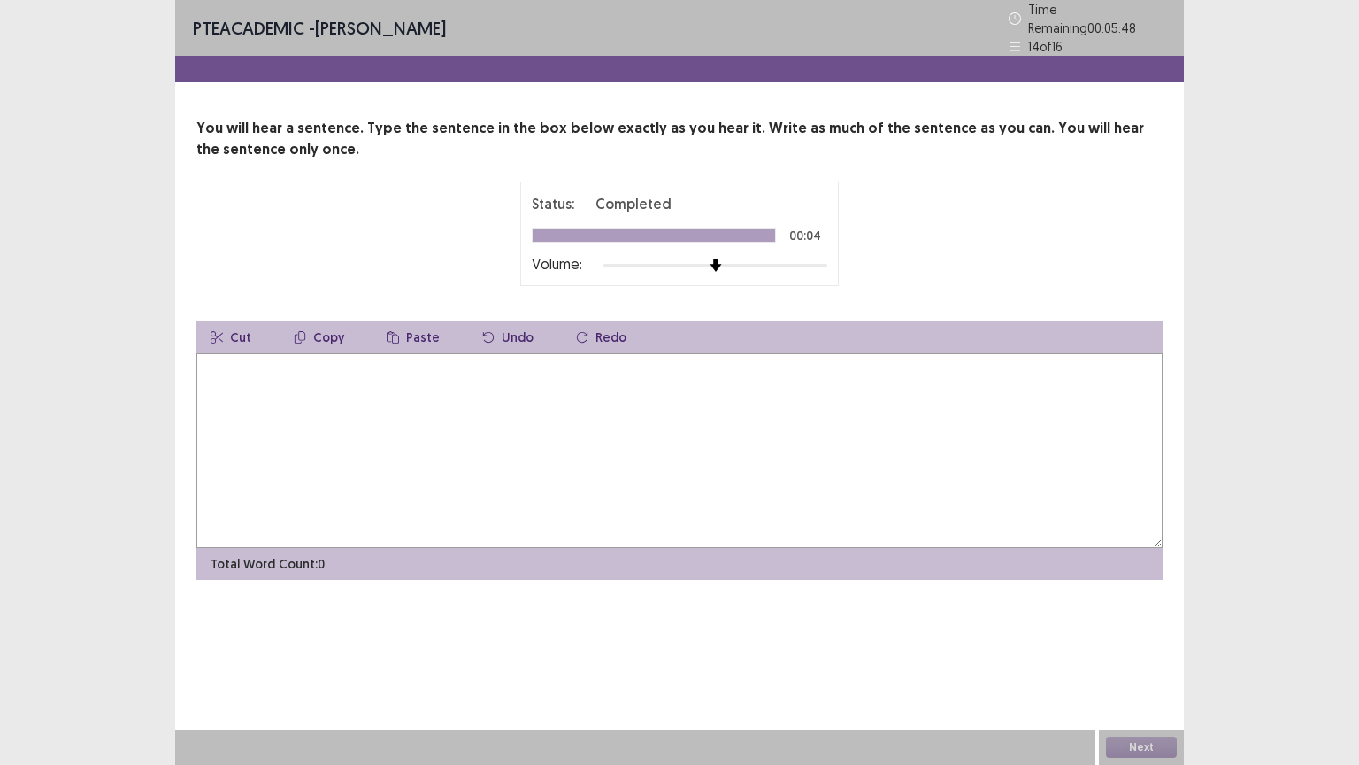
click at [258, 393] on textarea at bounding box center [679, 450] width 966 height 195
click at [217, 365] on textarea "**********" at bounding box center [679, 450] width 966 height 195
click at [435, 414] on textarea "**********" at bounding box center [679, 450] width 966 height 195
click at [374, 365] on textarea "**********" at bounding box center [679, 450] width 966 height 195
click at [494, 362] on textarea "**********" at bounding box center [679, 450] width 966 height 195
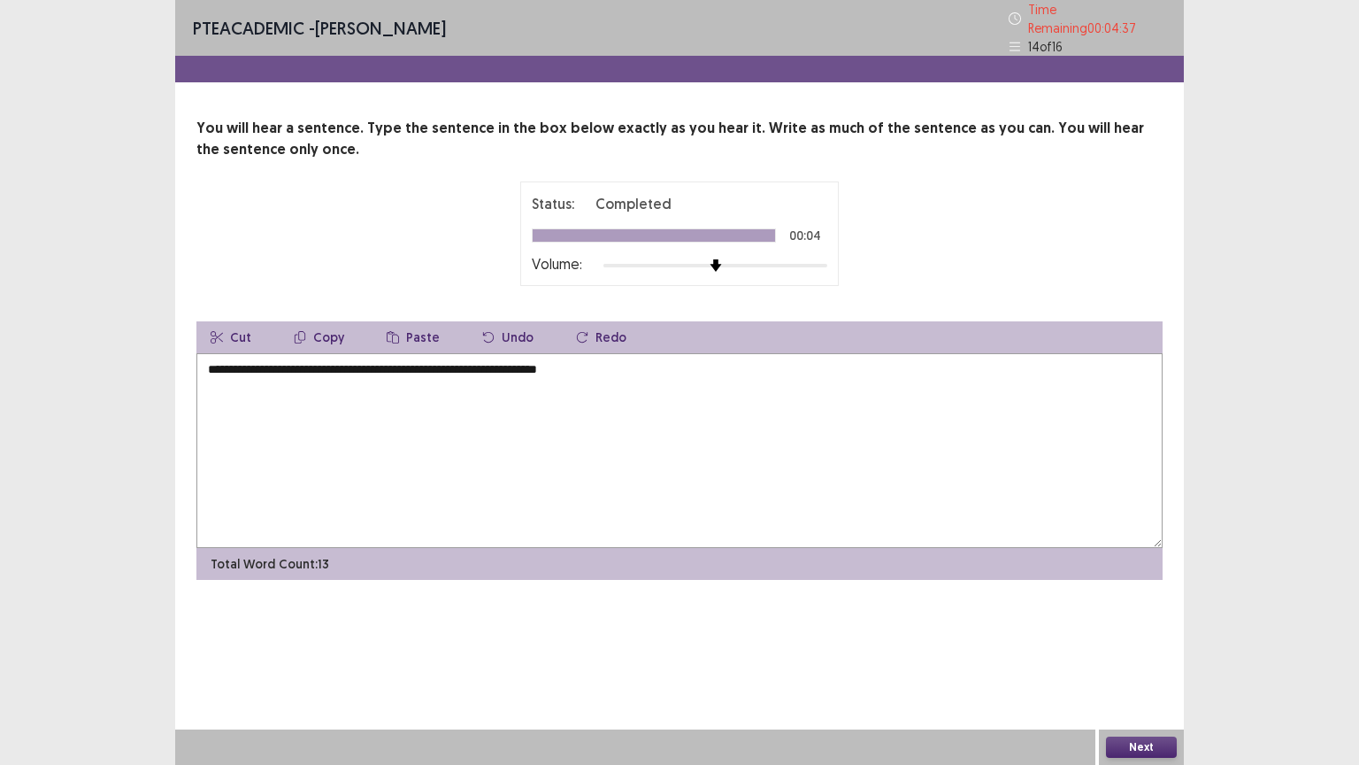
type textarea "**********"
click at [1147, 645] on button "Next" at bounding box center [1141, 746] width 71 height 21
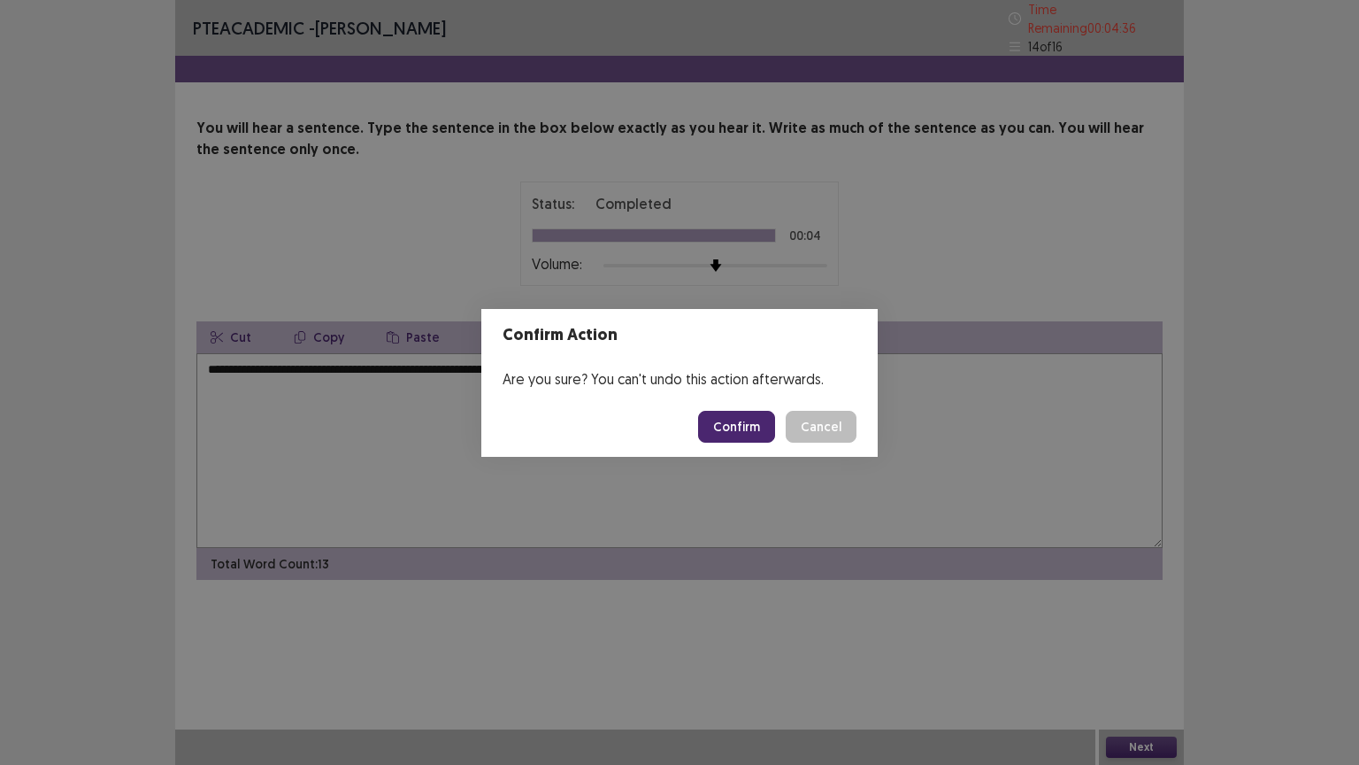
click at [739, 408] on footer "Confirm Cancel" at bounding box center [679, 426] width 396 height 60
click at [739, 428] on button "Confirm" at bounding box center [736, 427] width 77 height 32
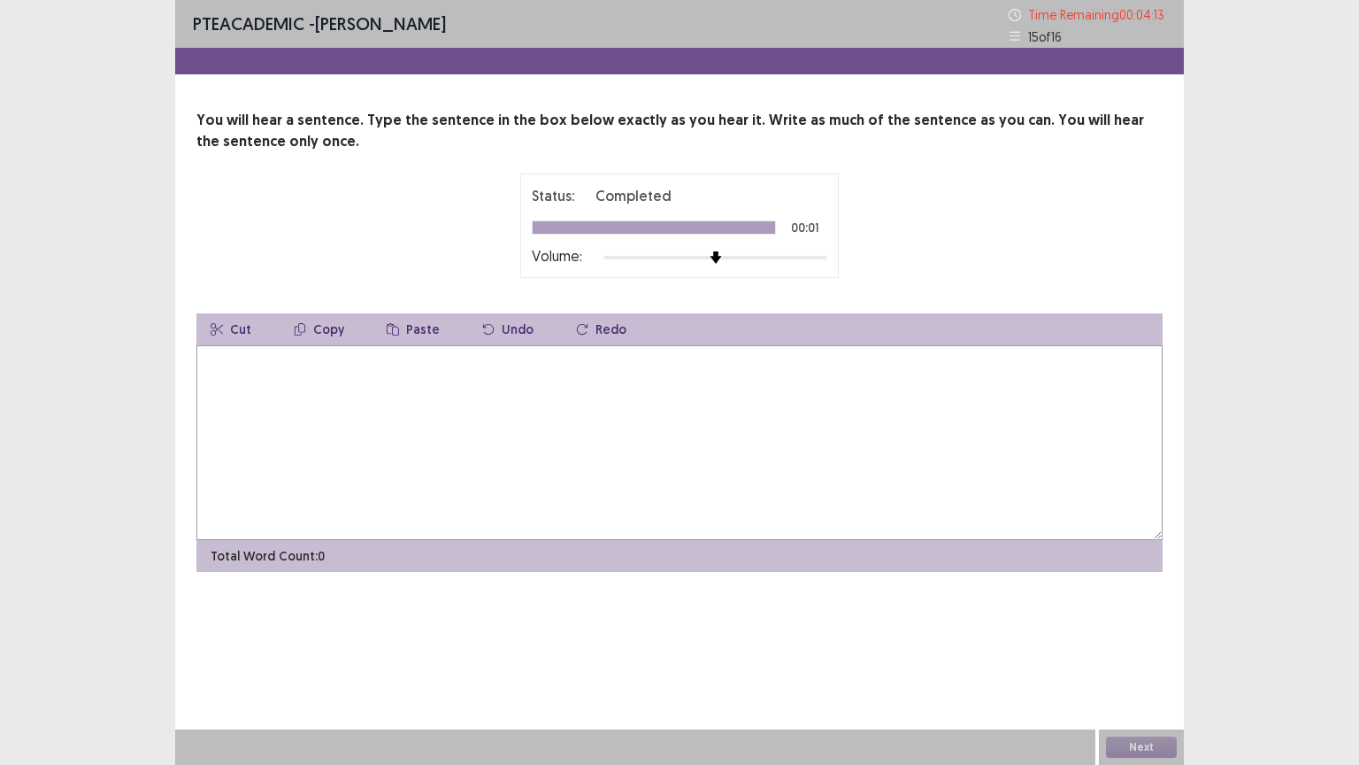
click at [269, 399] on textarea at bounding box center [679, 442] width 966 height 195
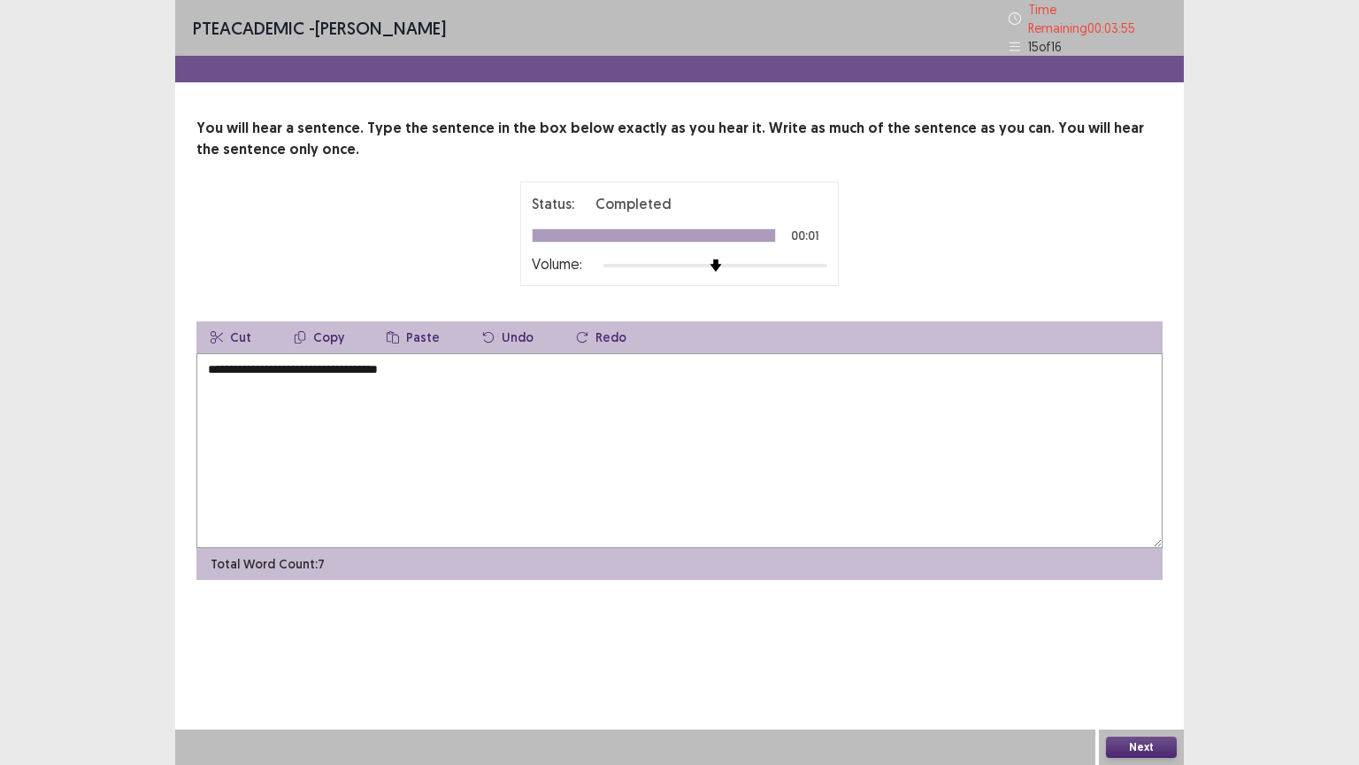
type textarea "**********"
click at [1141, 645] on button "Next" at bounding box center [1141, 746] width 71 height 21
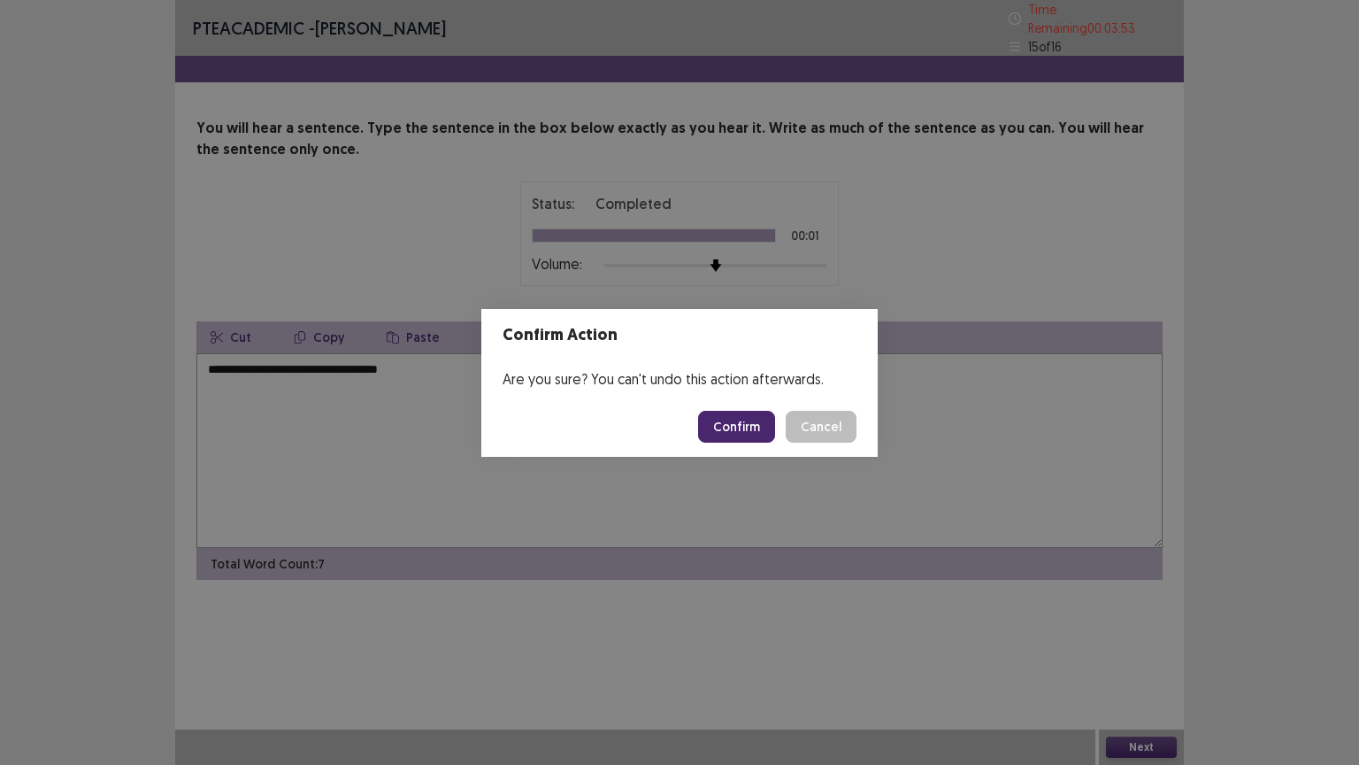
click at [750, 421] on button "Confirm" at bounding box center [736, 427] width 77 height 32
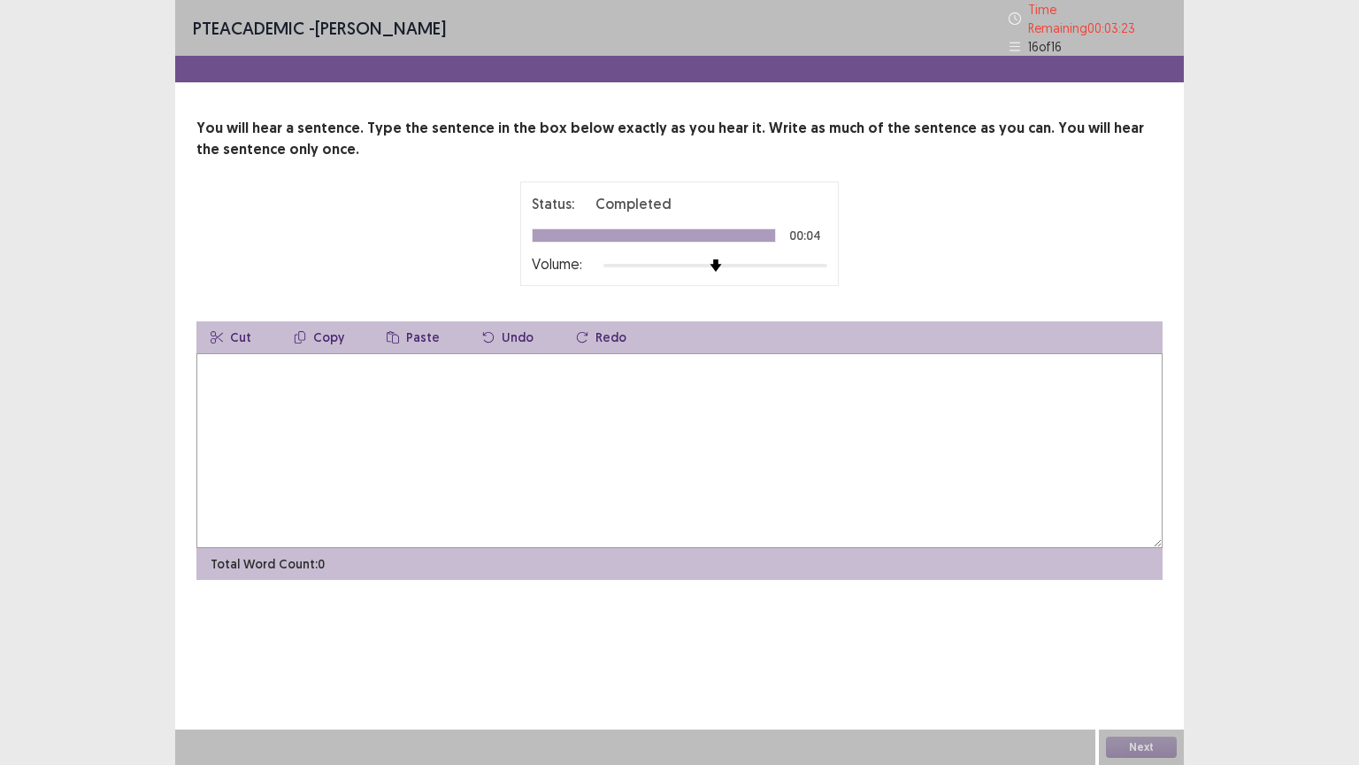
click at [245, 385] on textarea at bounding box center [679, 450] width 966 height 195
type textarea "**********"
click at [1156, 645] on button "Next" at bounding box center [1141, 746] width 71 height 21
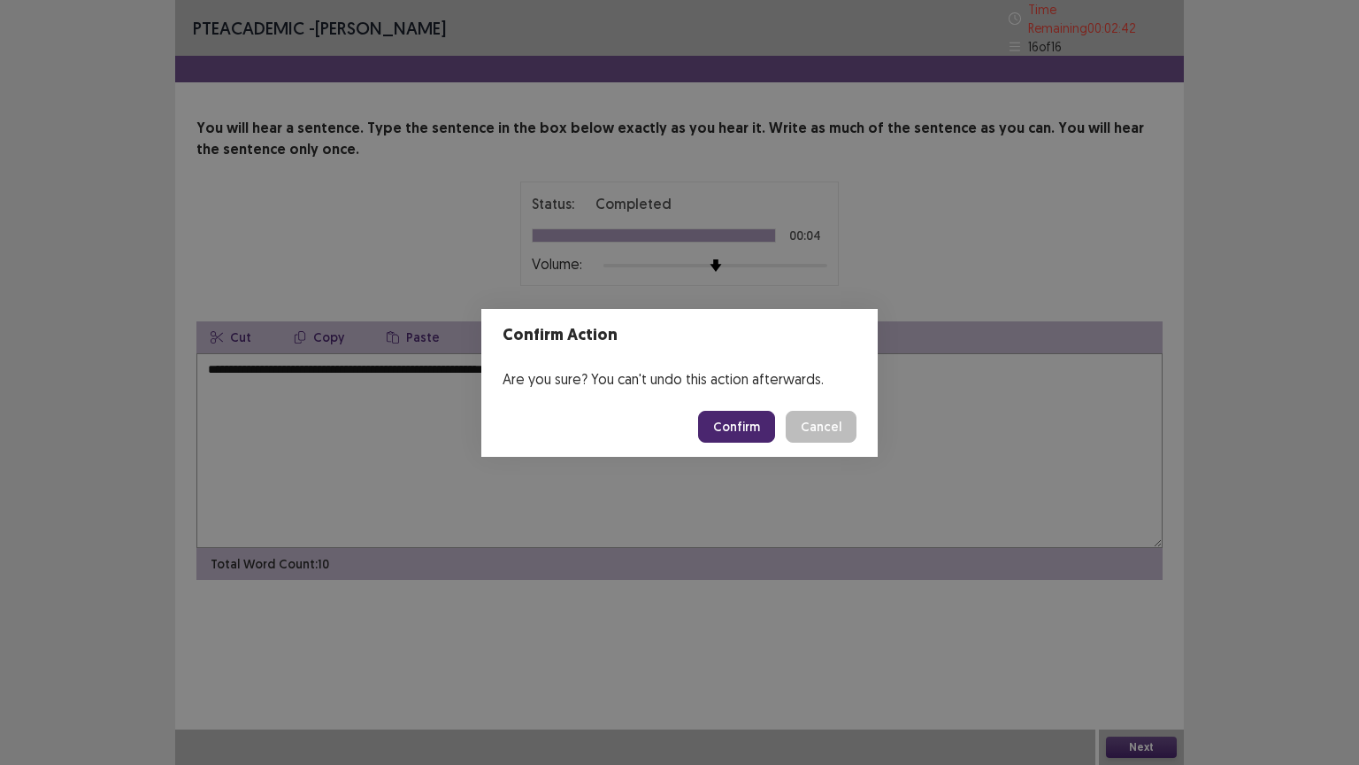
click at [747, 427] on button "Confirm" at bounding box center [736, 427] width 77 height 32
